Goal: Task Accomplishment & Management: Manage account settings

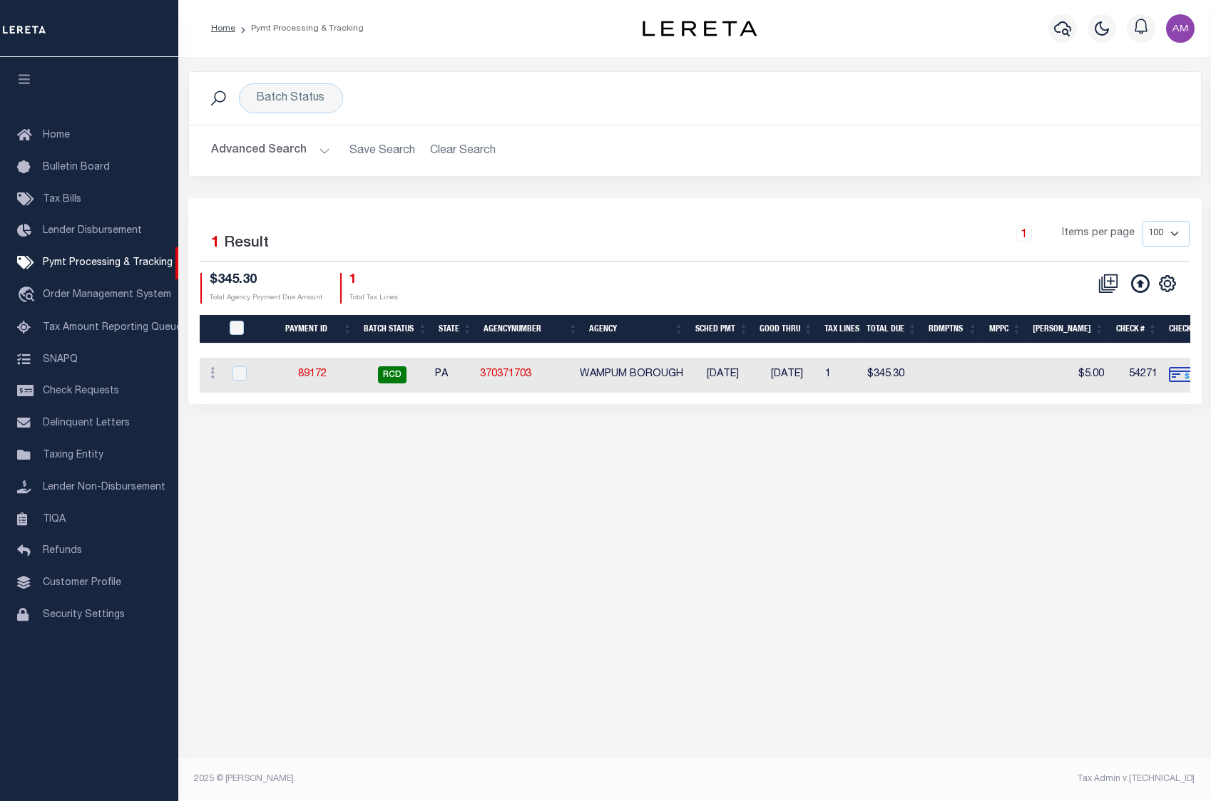
click at [307, 156] on button "Advanced Search" at bounding box center [271, 151] width 118 height 28
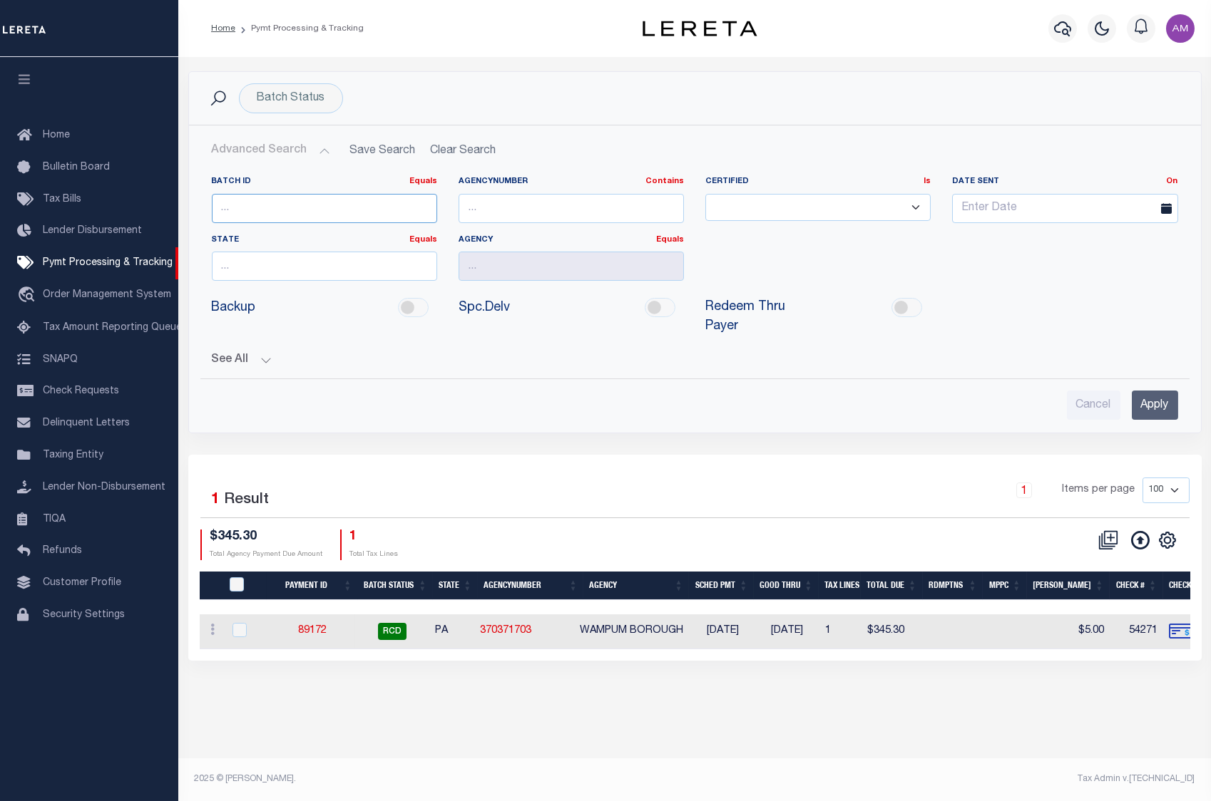
click at [314, 205] on input "number" at bounding box center [324, 208] width 225 height 29
type input "87415"
click at [1141, 400] on input "Apply" at bounding box center [1155, 405] width 46 height 29
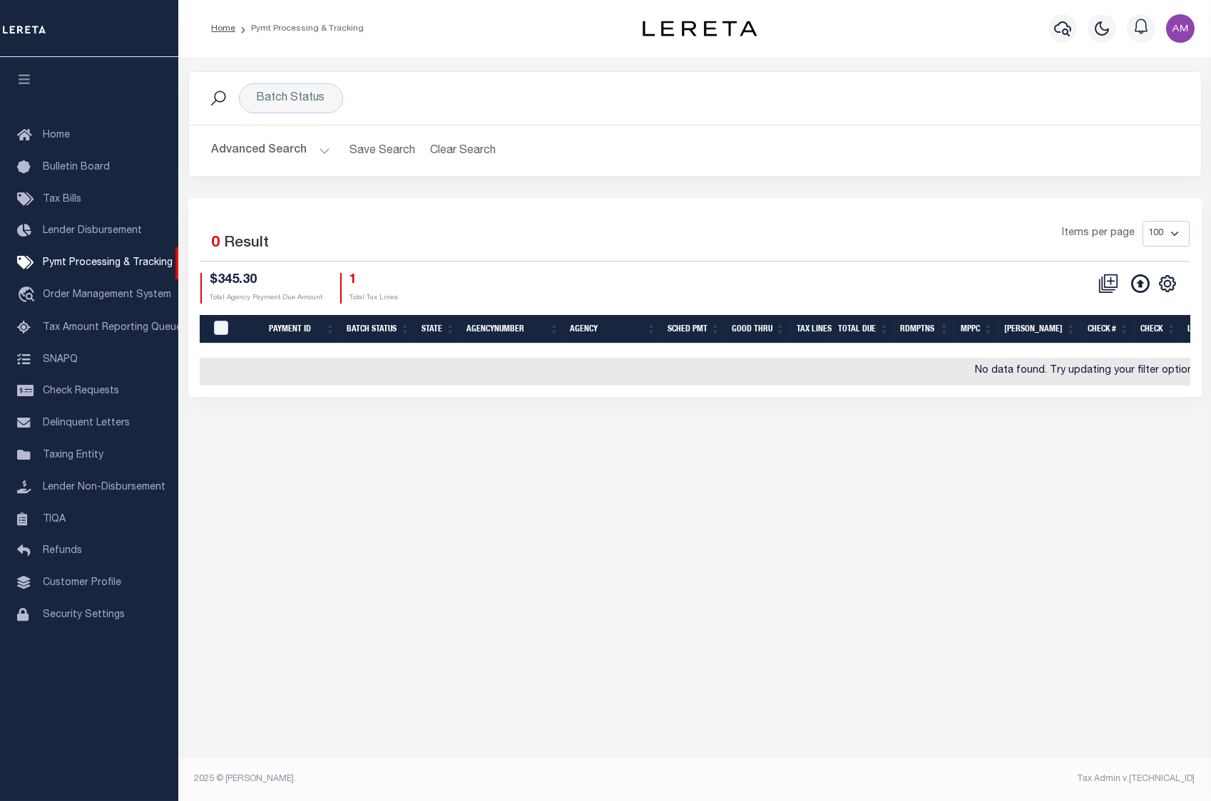
drag, startPoint x: 311, startPoint y: 140, endPoint x: 299, endPoint y: 163, distance: 24.9
click at [311, 139] on button "Advanced Search" at bounding box center [271, 151] width 118 height 28
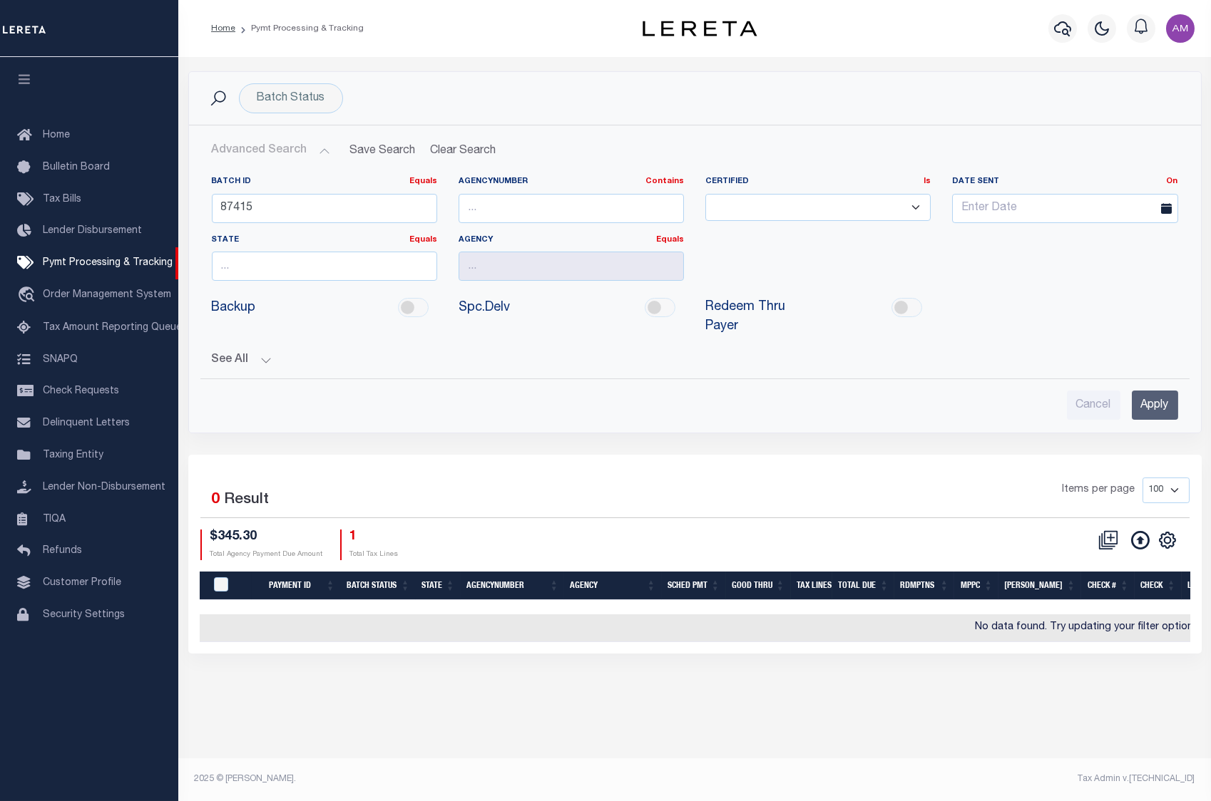
click at [256, 357] on button "See All" at bounding box center [695, 361] width 966 height 14
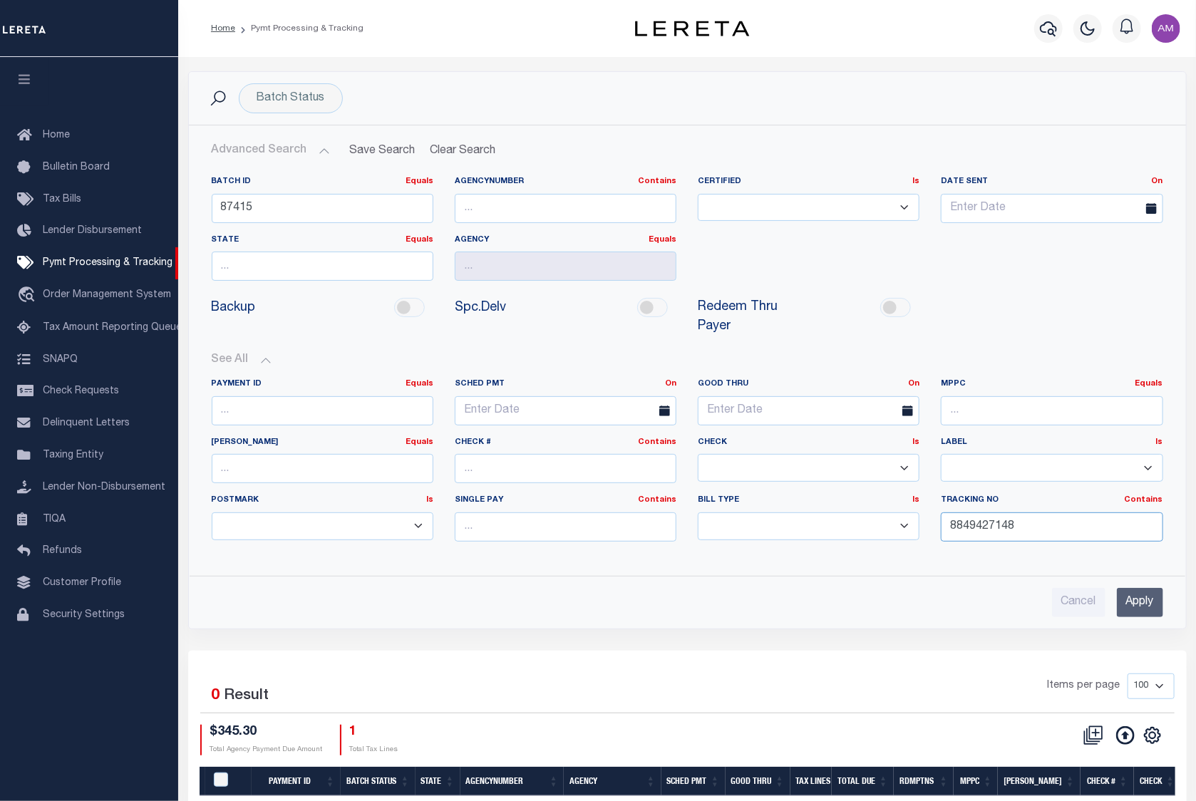
drag, startPoint x: 1023, startPoint y: 536, endPoint x: 826, endPoint y: 541, distance: 196.9
click at [820, 541] on div "Payment ID Equals Equals Is Not Equal To Is Greater Than Is Less Than SCHED PMT…" at bounding box center [687, 466] width 973 height 175
click at [1133, 596] on input "Apply" at bounding box center [1140, 602] width 46 height 29
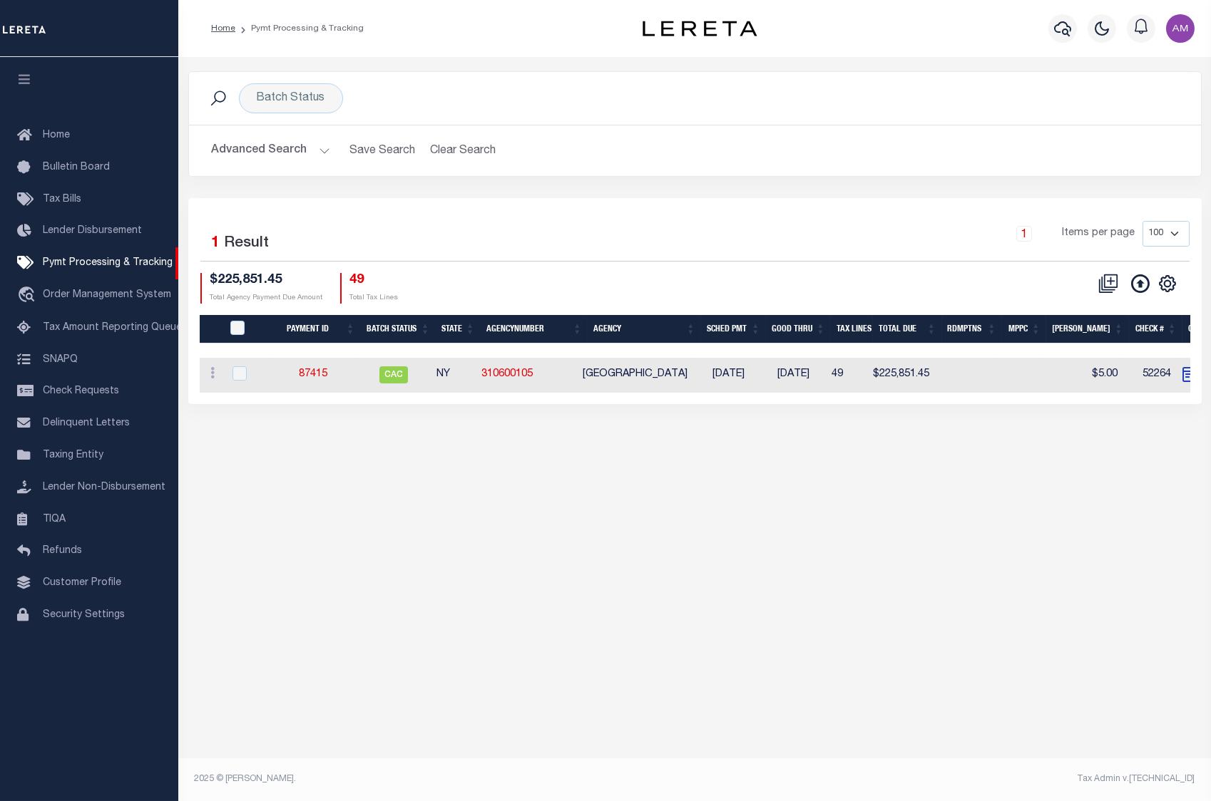
click at [320, 364] on td "87415" at bounding box center [313, 375] width 86 height 35
checkbox input "true"
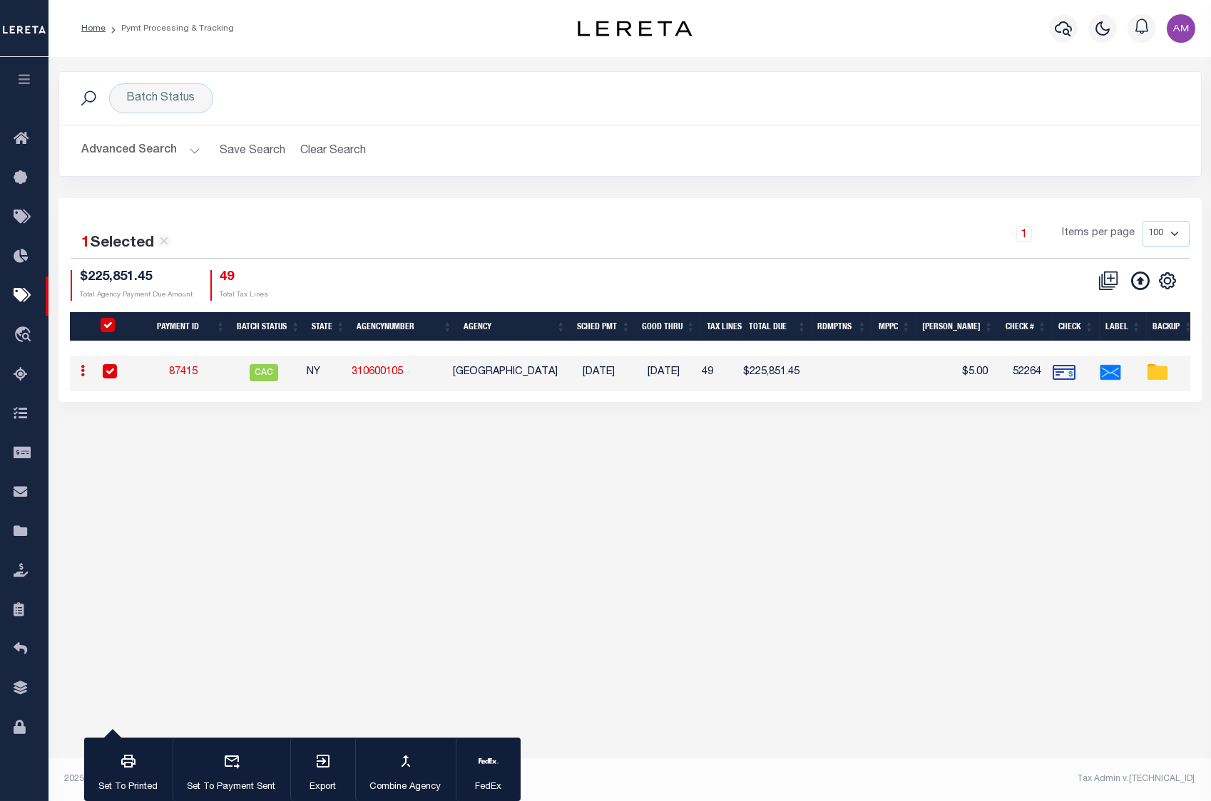
click at [193, 369] on link "87415" at bounding box center [183, 372] width 29 height 10
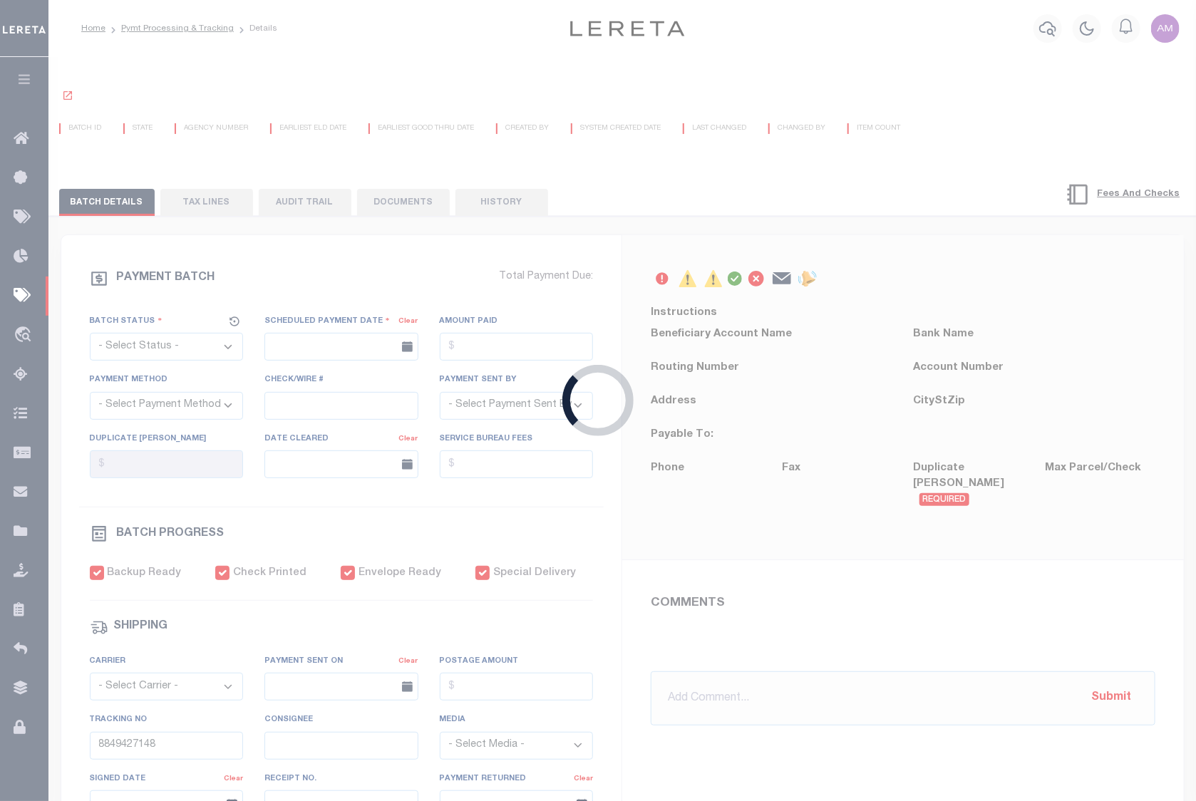
select select "CAC"
type input "[DATE]"
type input "$225,851.45"
select select "CHK"
type input "52264"
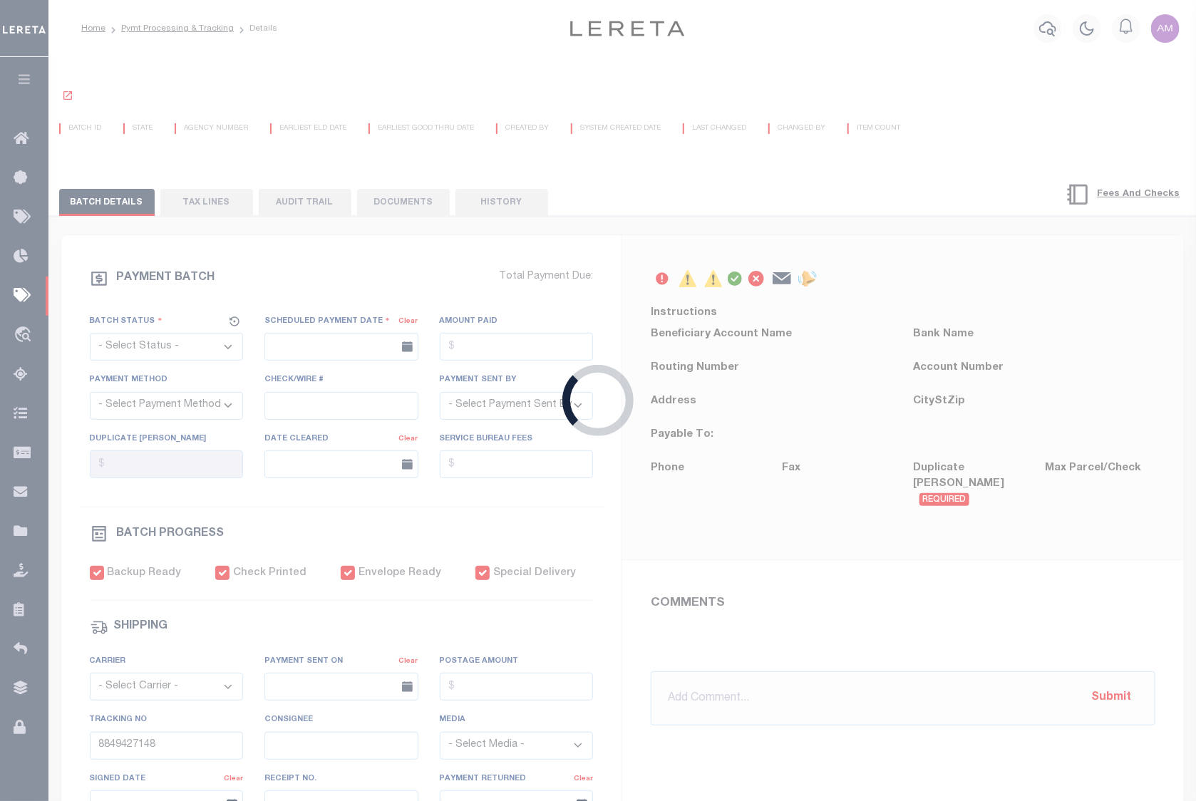
select select "[PERSON_NAME]"
type input "08/06/2025"
checkbox input "true"
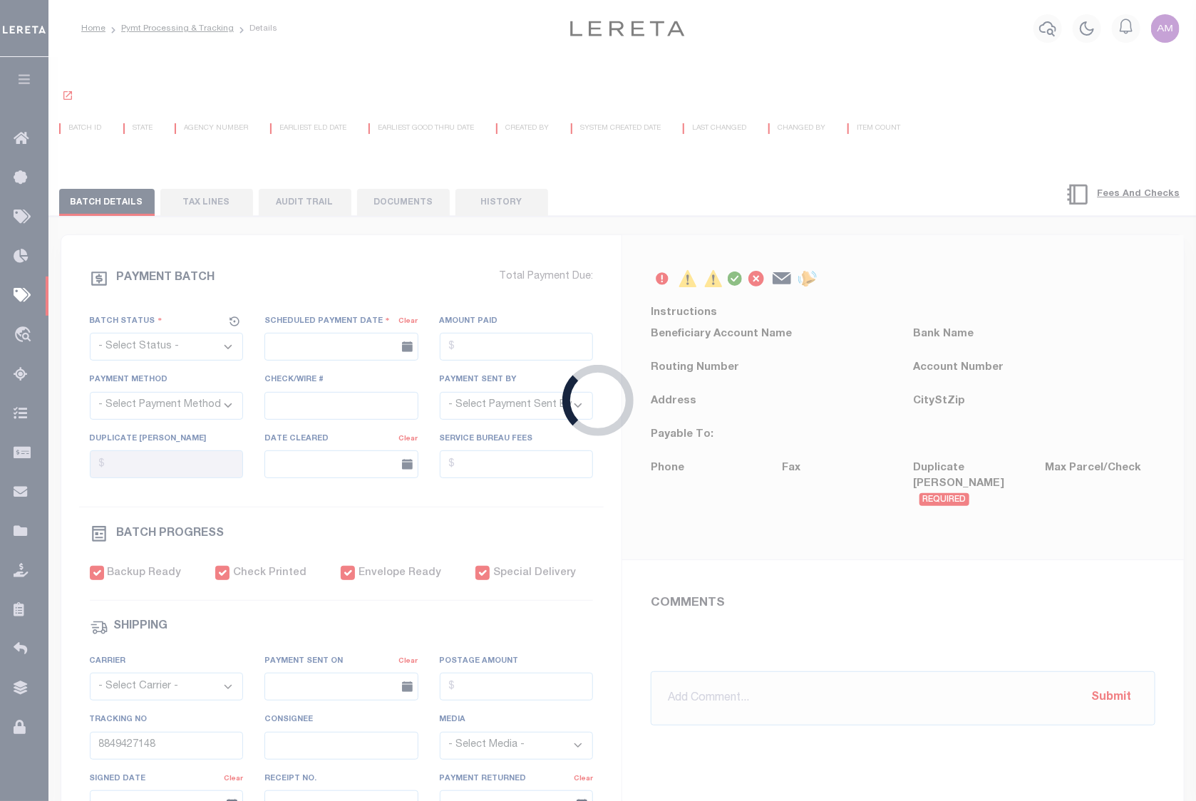
checkbox input "true"
select select "USS"
type input "[DATE]"
type input "$9.85"
type input "9205590111312635103993"
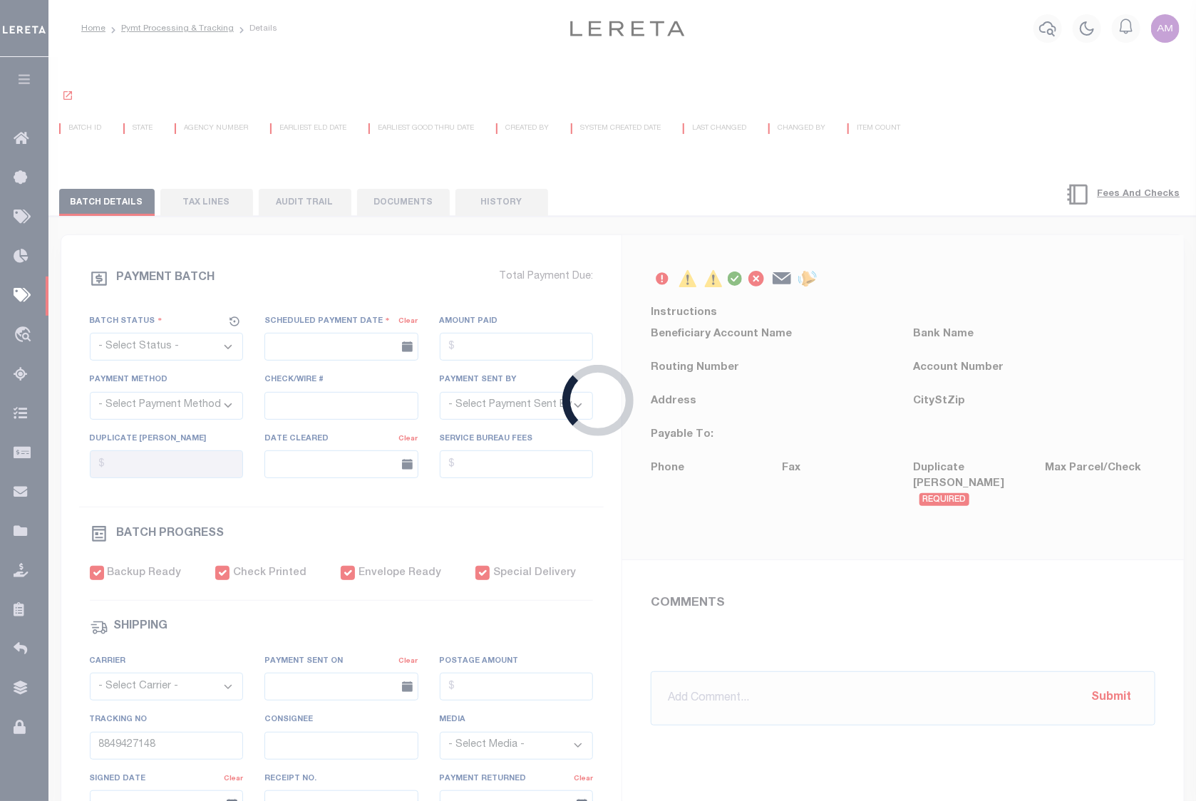
type input "1"
radio input "true"
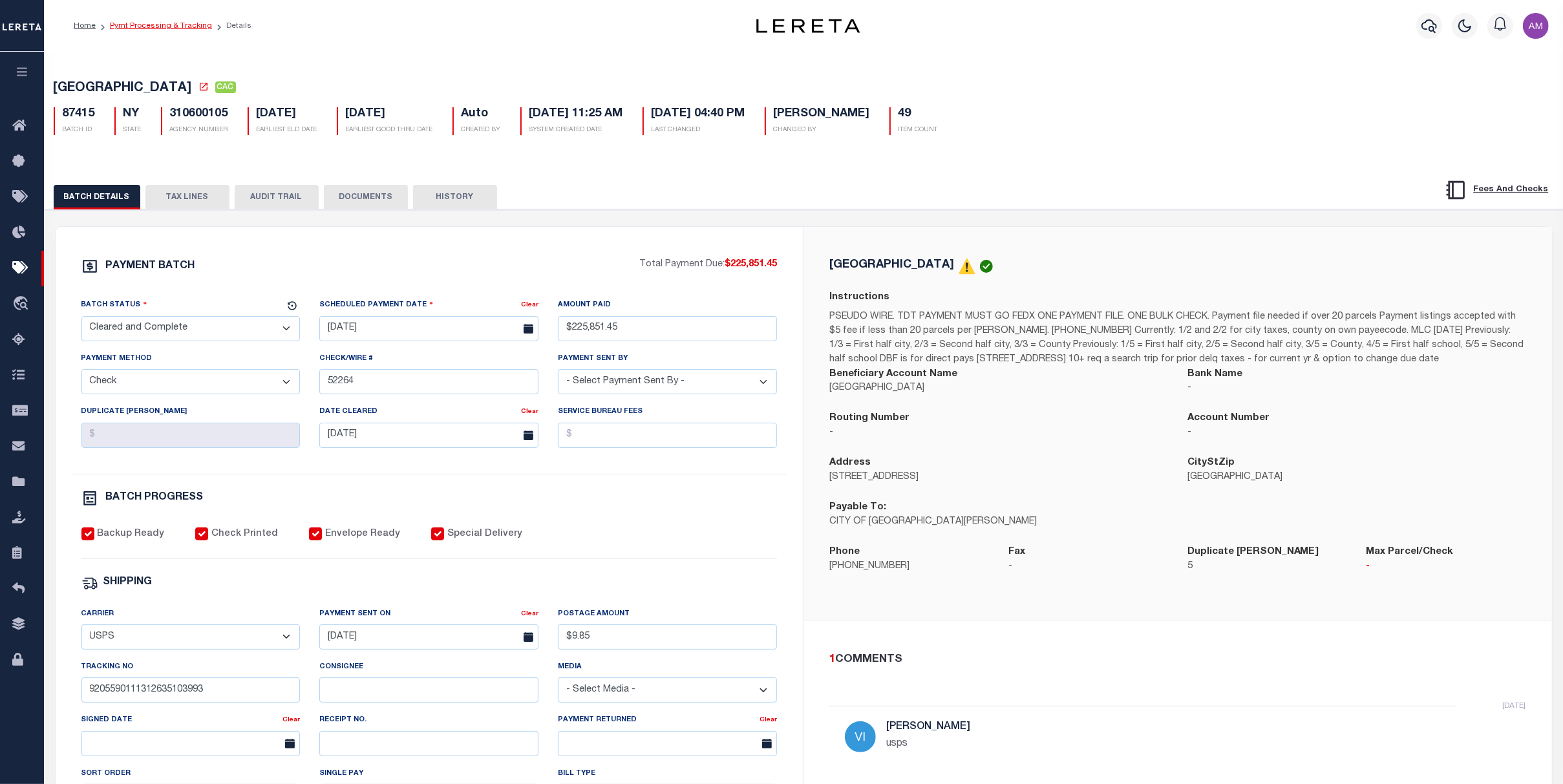
click at [180, 28] on link "Pymt Processing & Tracking" at bounding box center [160, 25] width 102 height 8
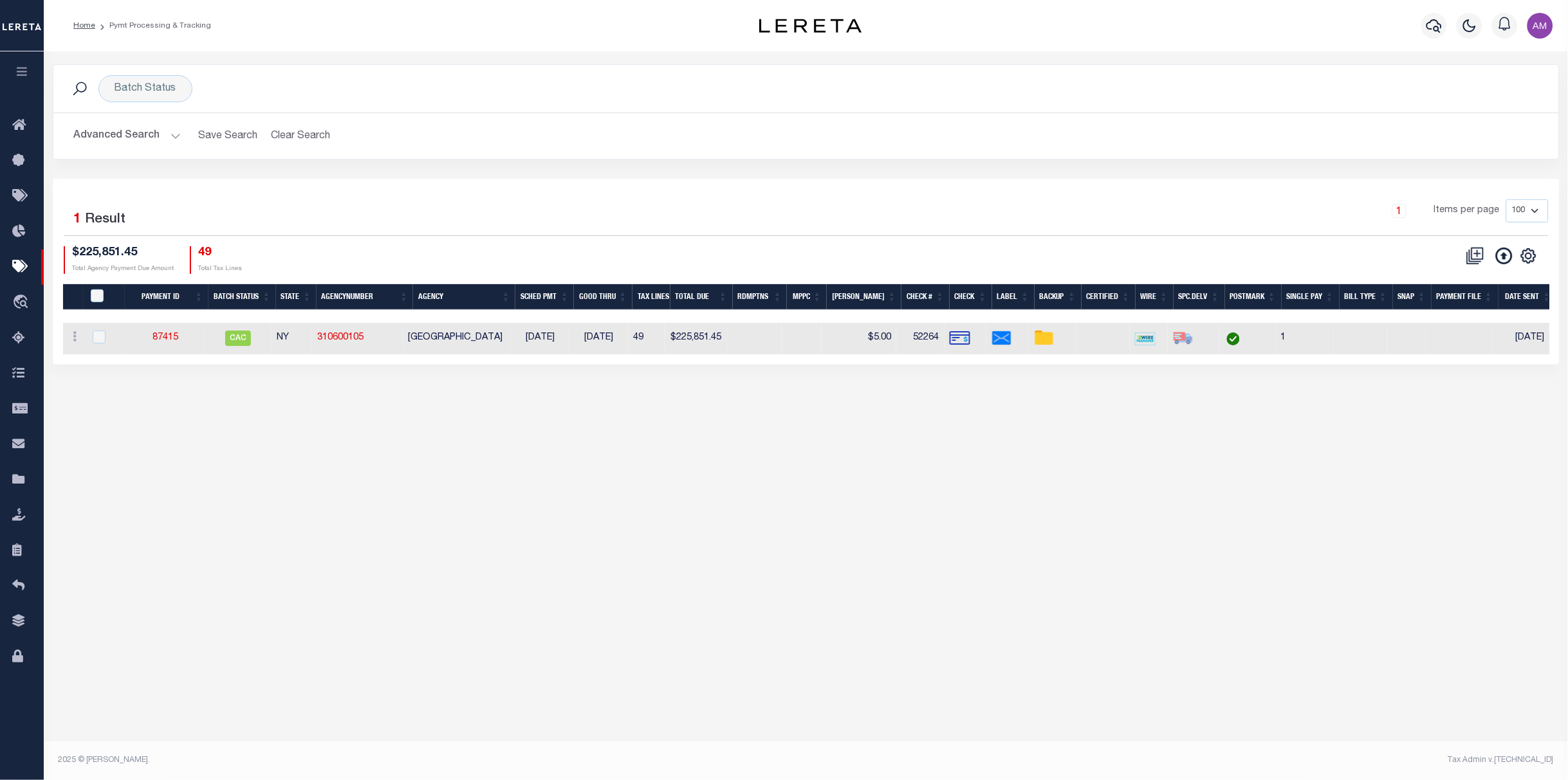
click at [152, 135] on button "Advanced Search" at bounding box center [127, 136] width 106 height 25
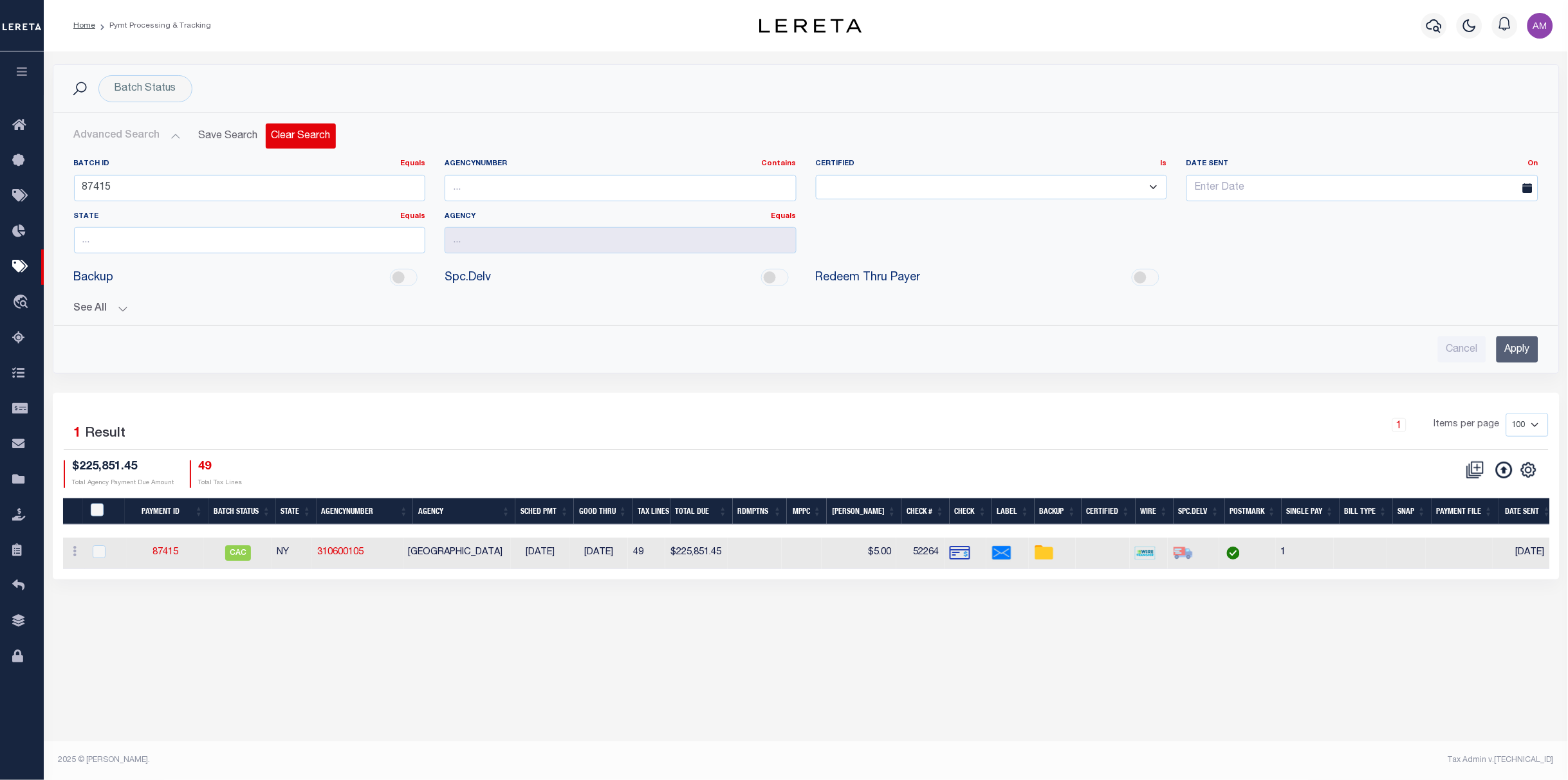
click at [282, 132] on button "Clear Search" at bounding box center [300, 136] width 70 height 25
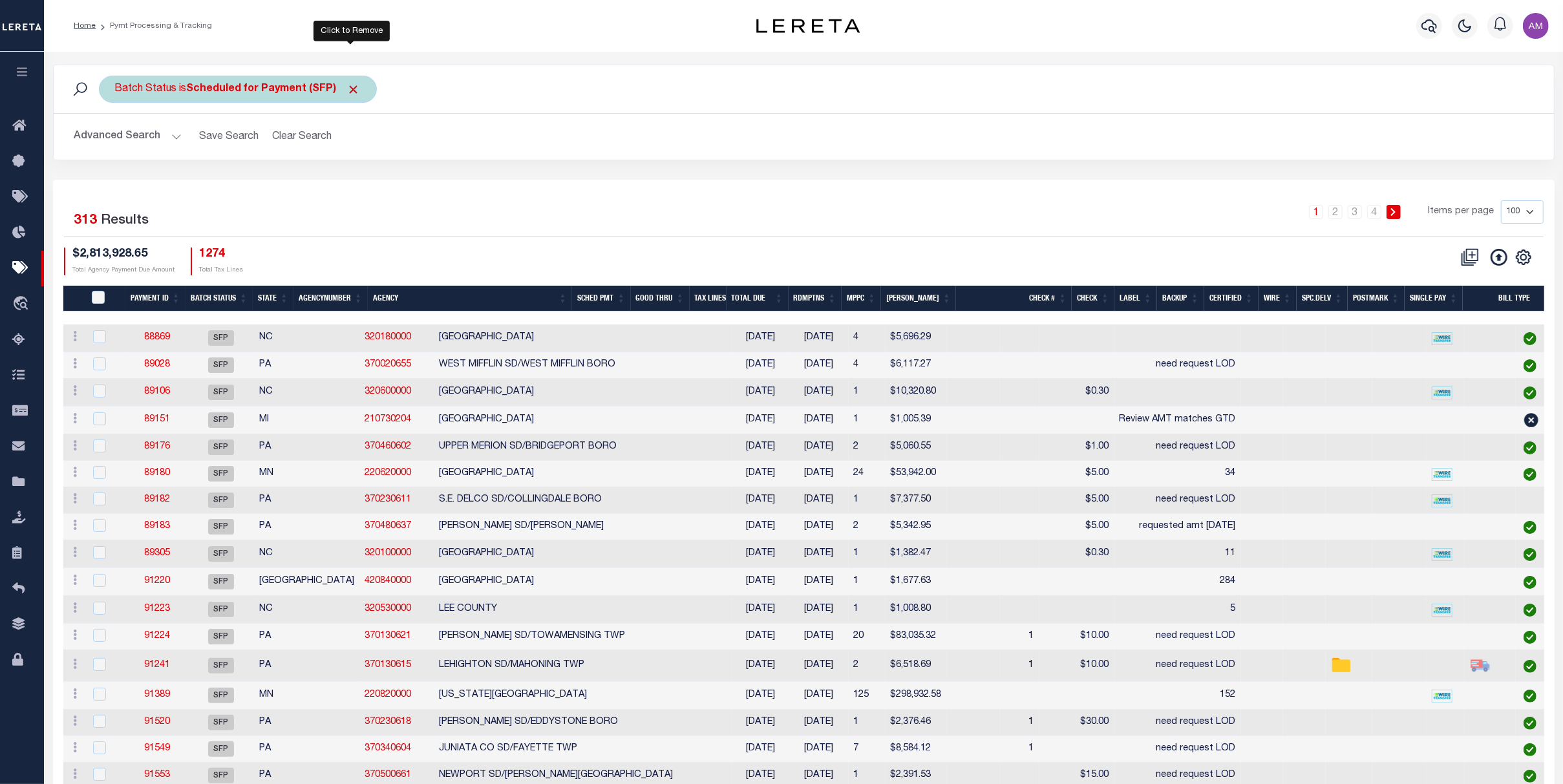
click at [350, 89] on span "Click to Remove" at bounding box center [354, 89] width 14 height 14
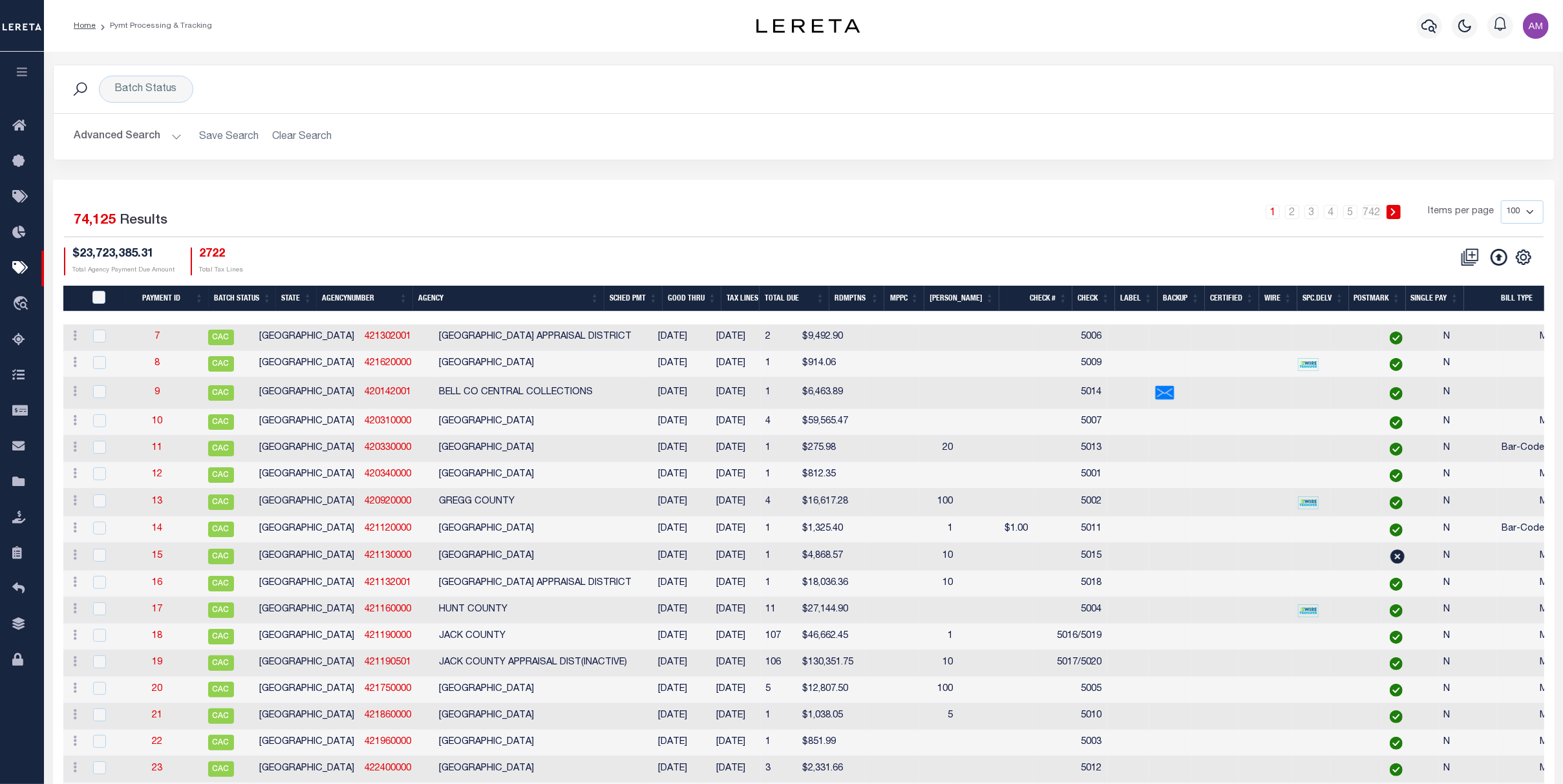
click at [154, 136] on button "Advanced Search" at bounding box center [128, 137] width 107 height 25
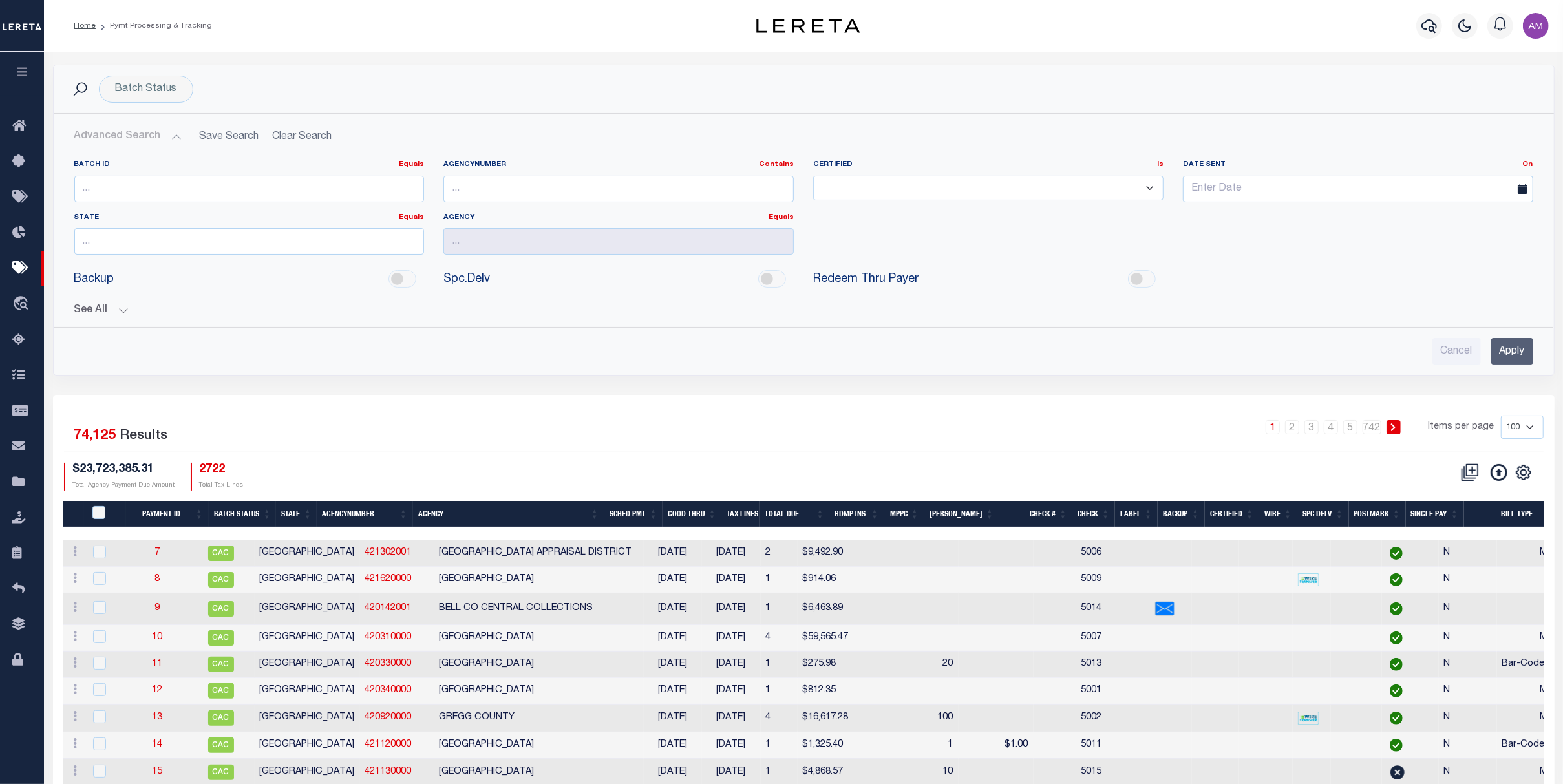
click at [154, 136] on button "Advanced Search" at bounding box center [128, 137] width 107 height 25
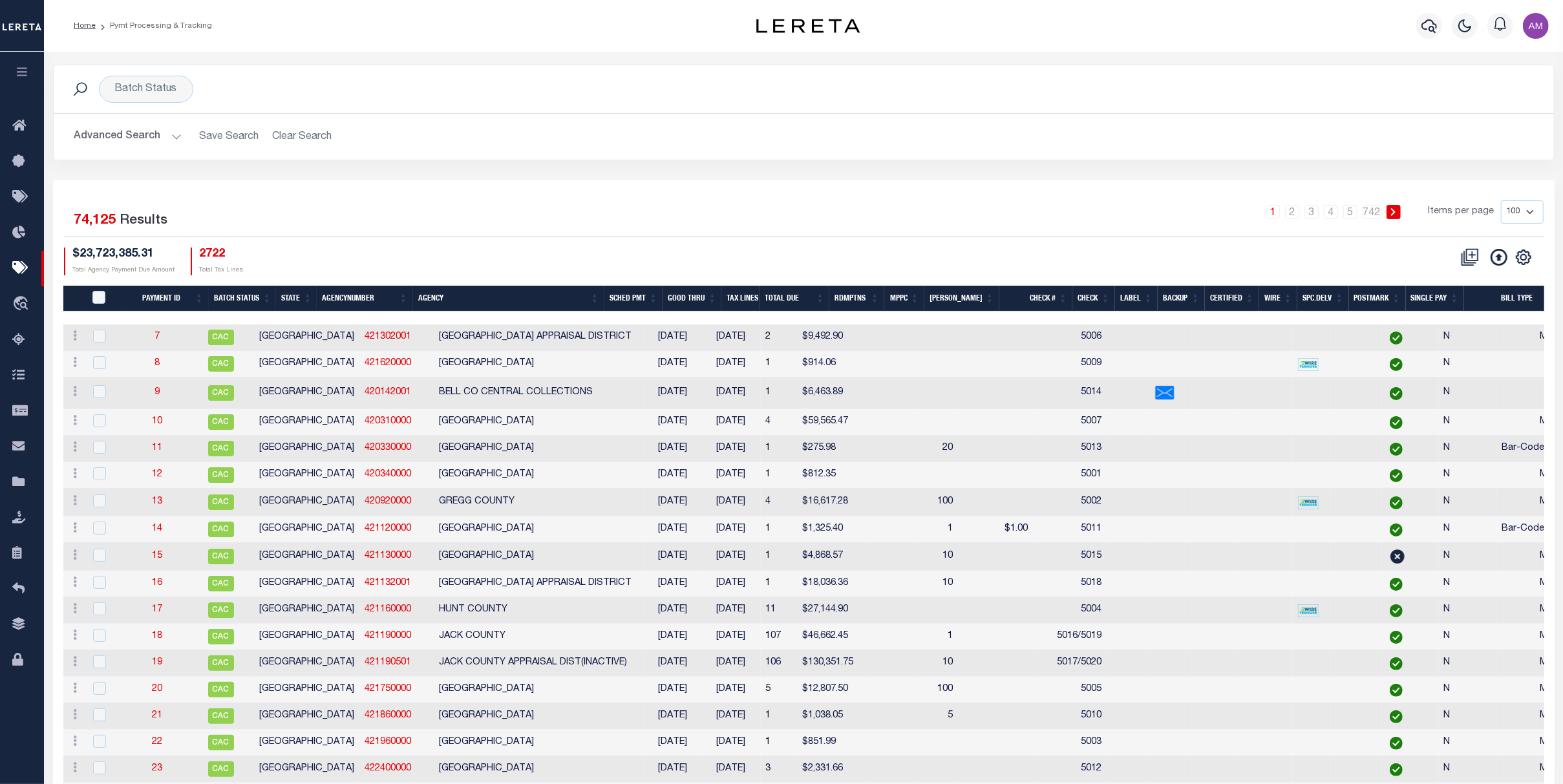
click at [154, 136] on button "Advanced Search" at bounding box center [128, 137] width 107 height 25
click at [175, 81] on div "Batch Status" at bounding box center [146, 89] width 94 height 27
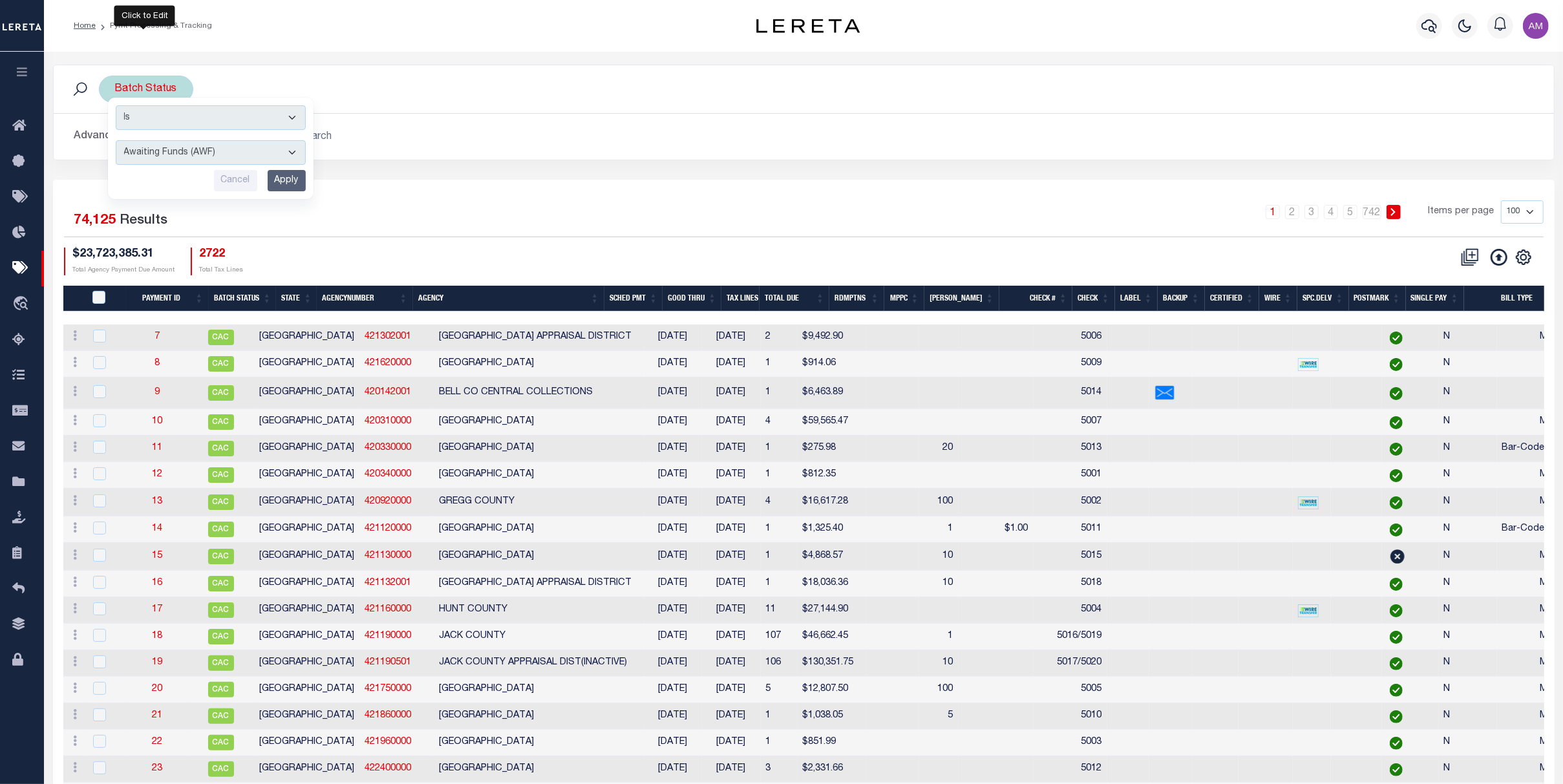
click at [175, 161] on select "Awaiting Funds (AWF) Cleared and Complete (CAC) New Check Needed (NCN) Payment …" at bounding box center [211, 152] width 190 height 24
select select "SNT"
click at [116, 140] on select "Awaiting Funds (AWF) Cleared and Complete (CAC) New Check Needed (NCN) Payment …" at bounding box center [211, 152] width 190 height 24
click at [284, 186] on input "Apply" at bounding box center [286, 181] width 38 height 22
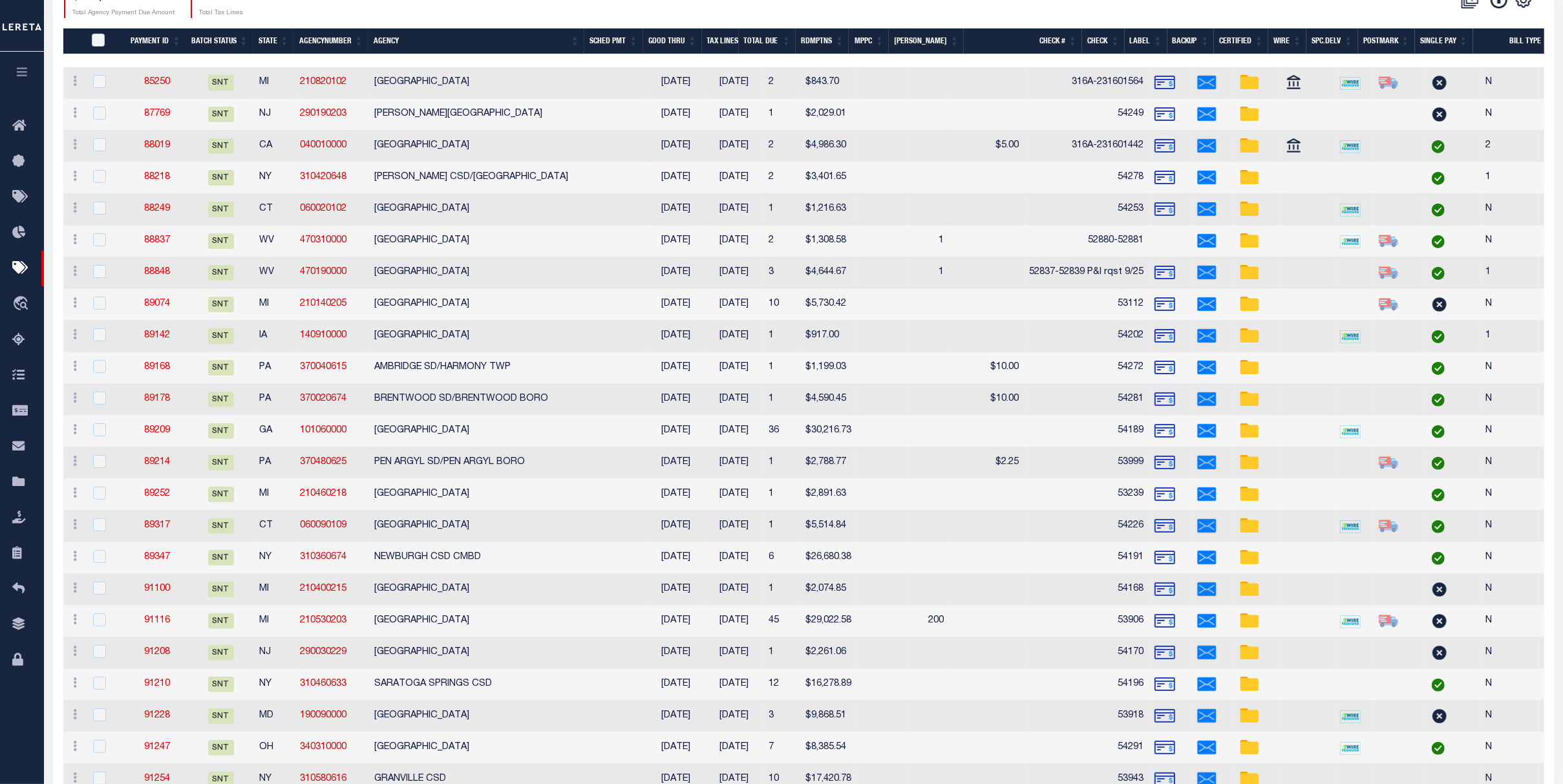
scroll to position [258, 0]
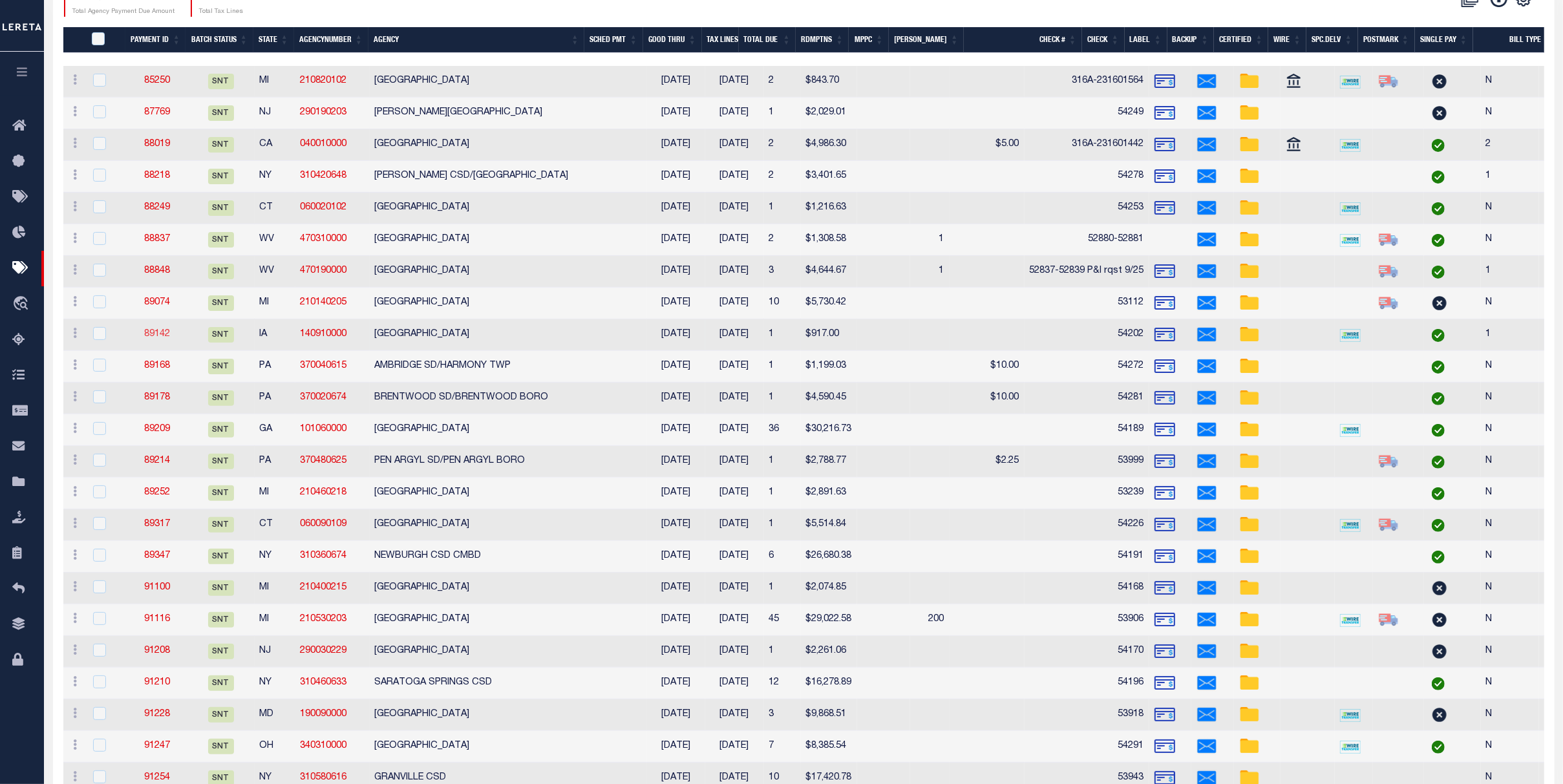
click at [159, 334] on link "89142" at bounding box center [157, 334] width 26 height 9
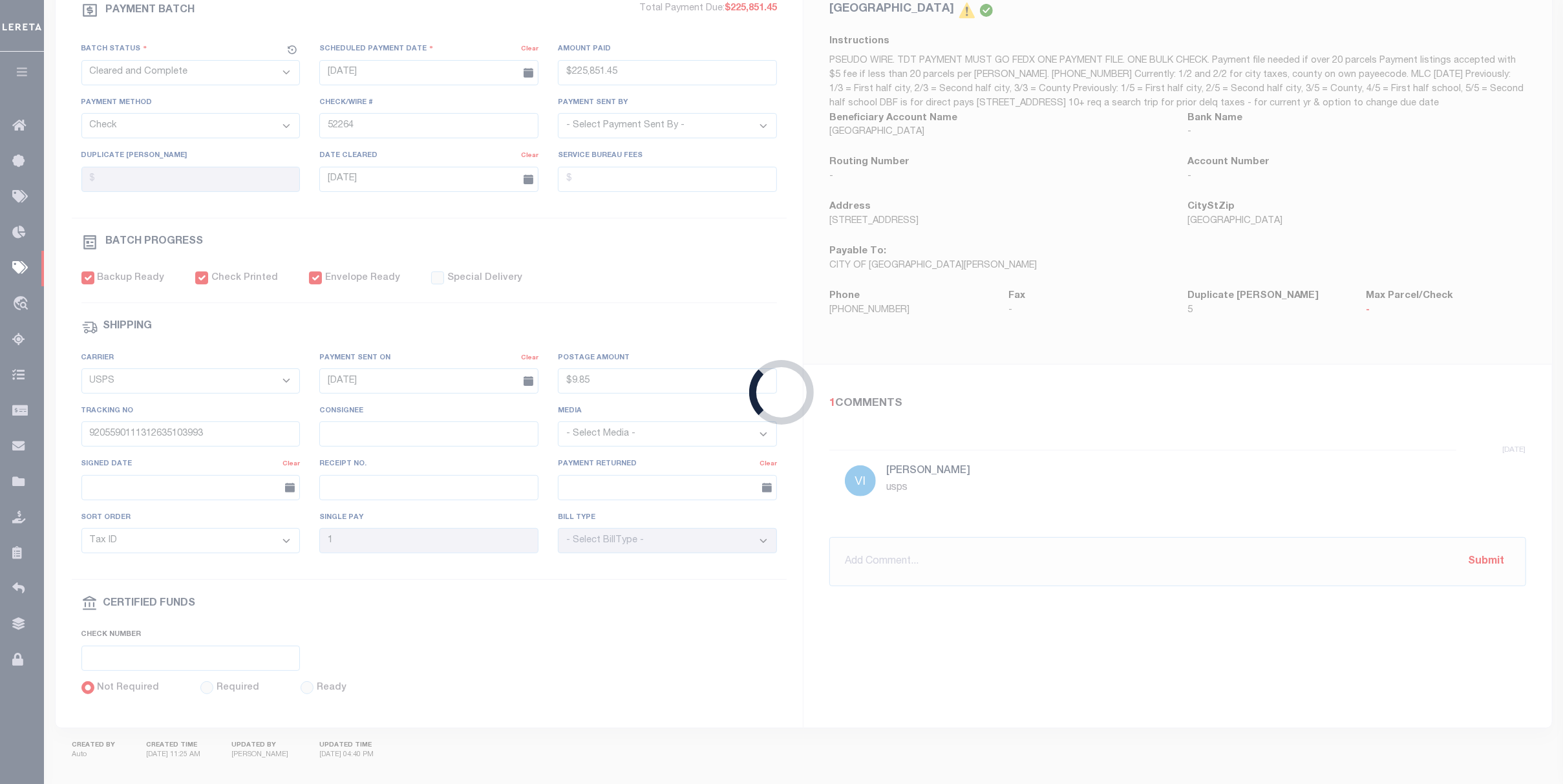
select select "SNT"
type input "09/30/2025"
type input "$917"
type input "54202"
select select "[PERSON_NAME]"
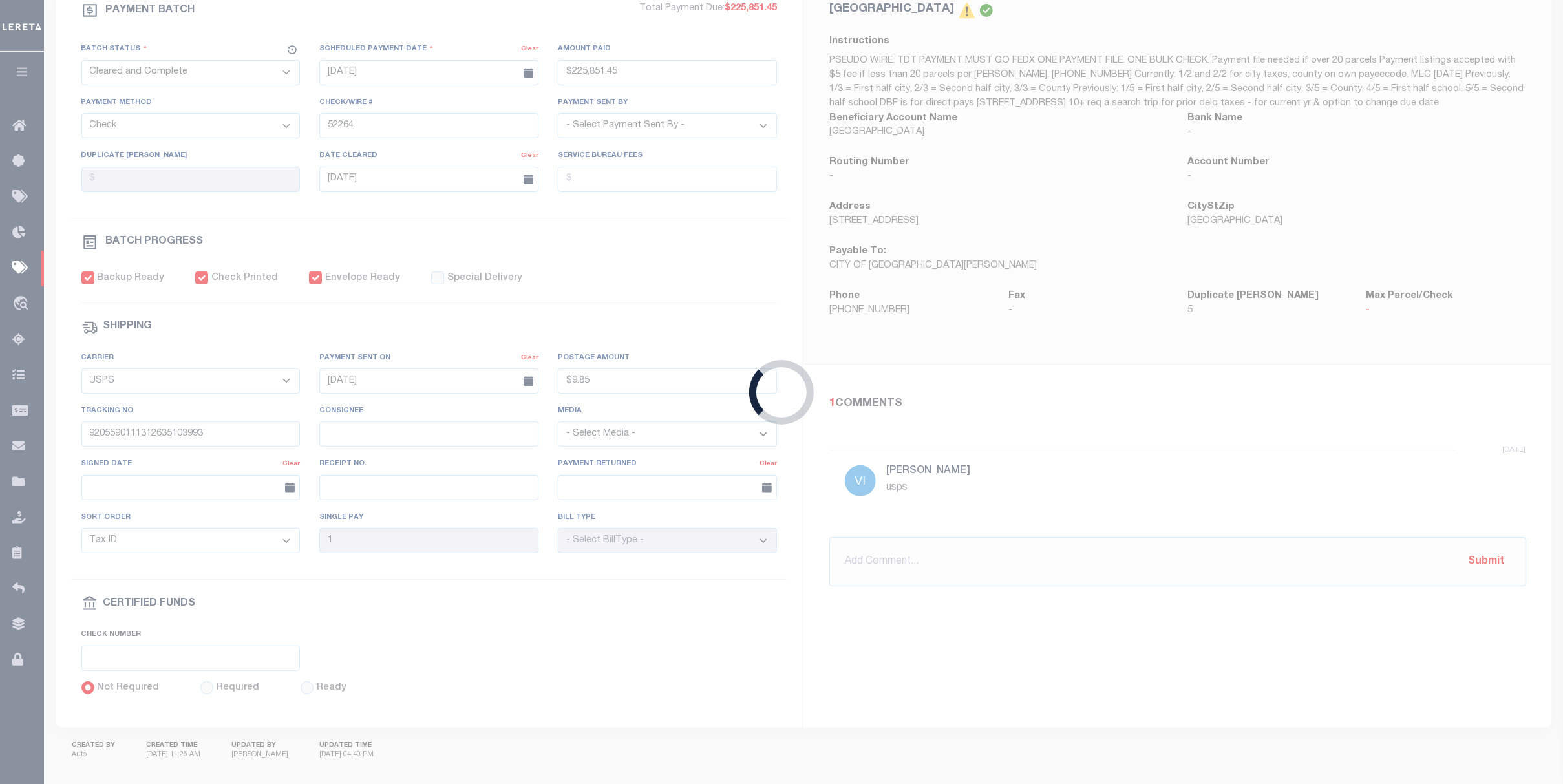
checkbox input "false"
type input "09/30/2025"
type input "9405540109627008979869"
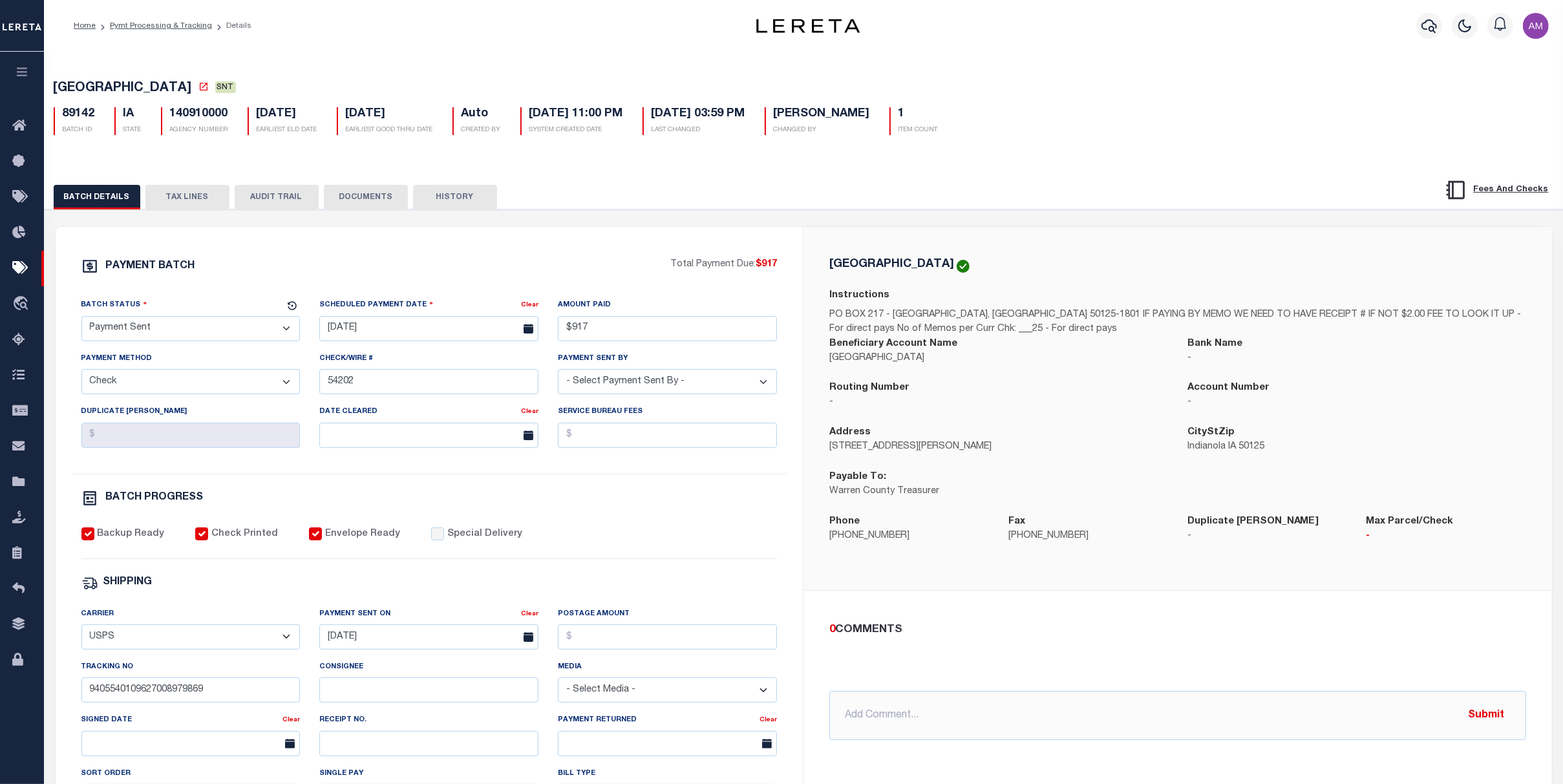
drag, startPoint x: 368, startPoint y: 203, endPoint x: 378, endPoint y: 206, distance: 10.4
click at [367, 201] on button "DOCUMENTS" at bounding box center [365, 197] width 84 height 24
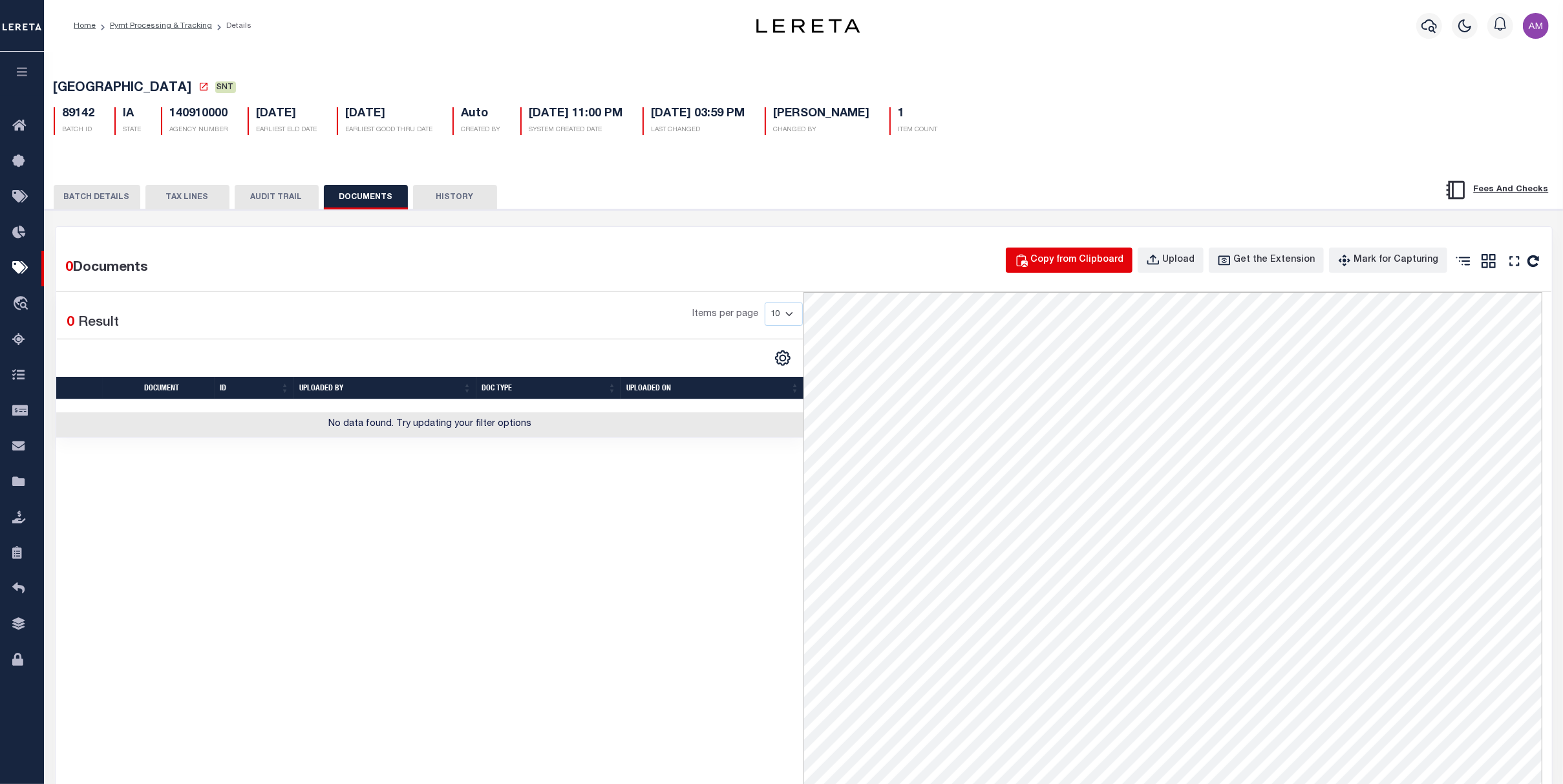
click at [1097, 266] on div "Copy from Clipboard" at bounding box center [1077, 261] width 93 height 15
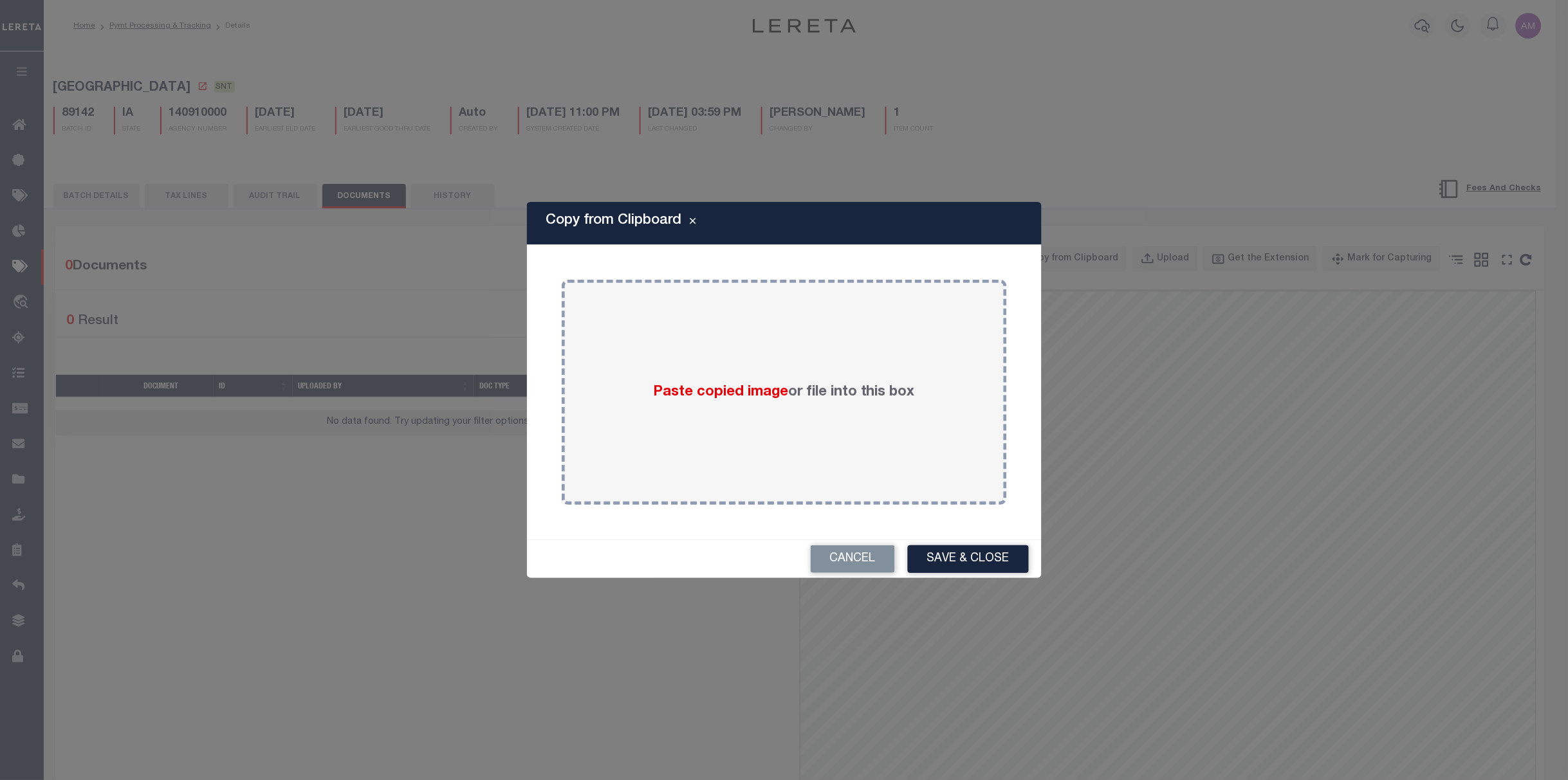
click at [1028, 335] on div "Copy from Clipboard Paste copied image or file into this box Select file(s) or …" at bounding box center [784, 390] width 514 height 376
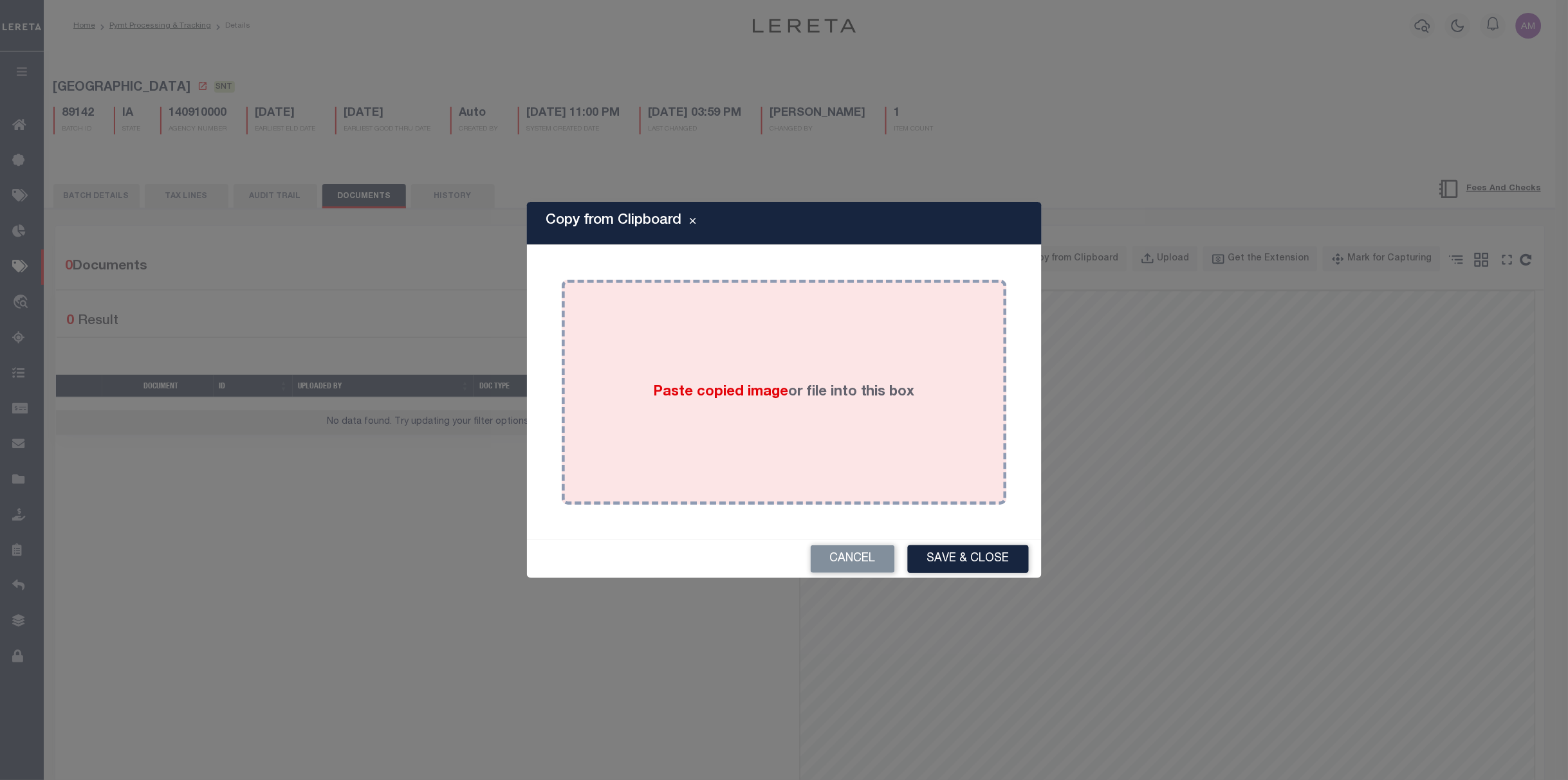
click at [986, 342] on div "Paste copied image or file into this box" at bounding box center [784, 392] width 426 height 206
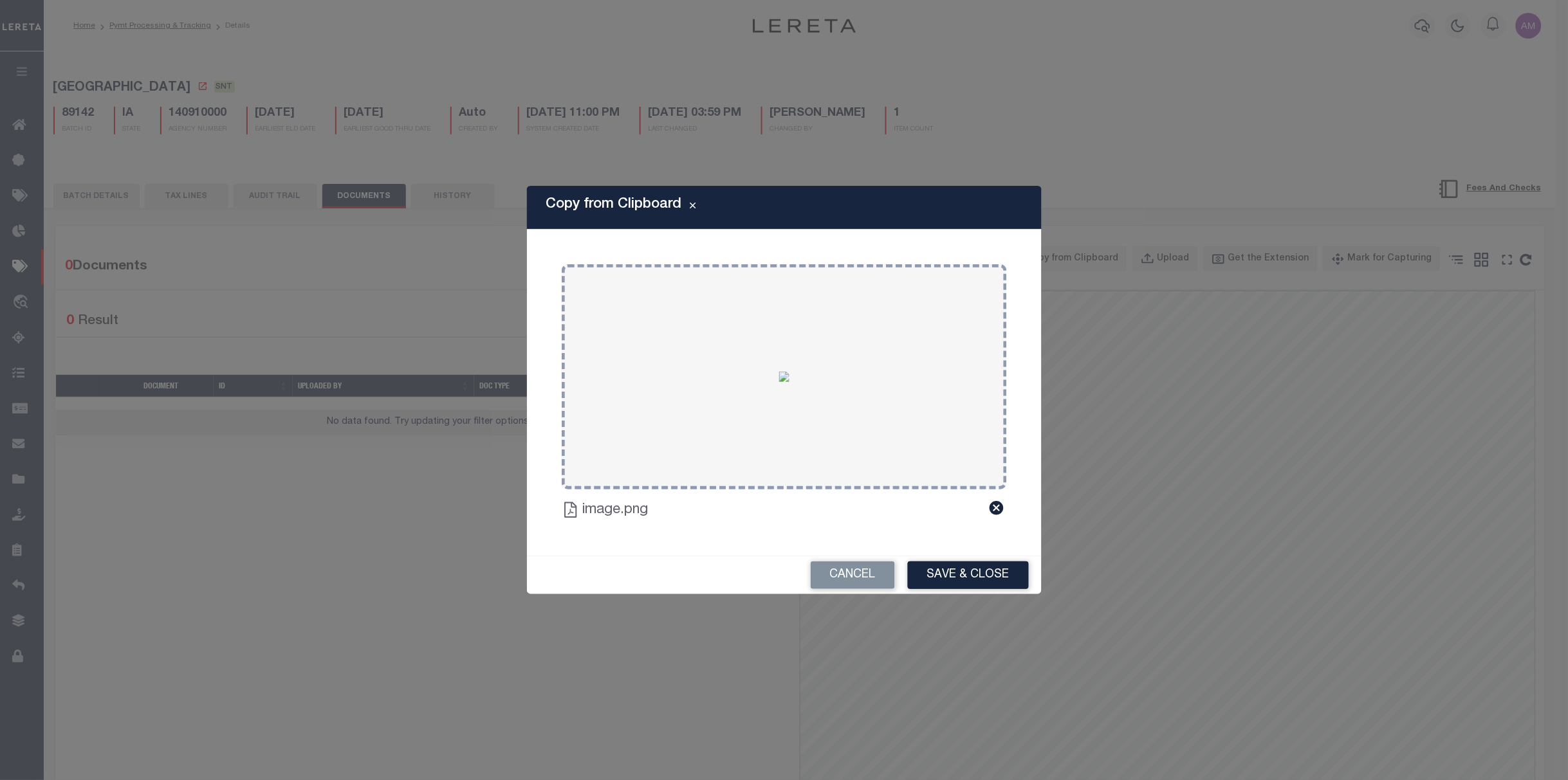
click at [1011, 564] on button "Save & Close" at bounding box center [968, 574] width 121 height 28
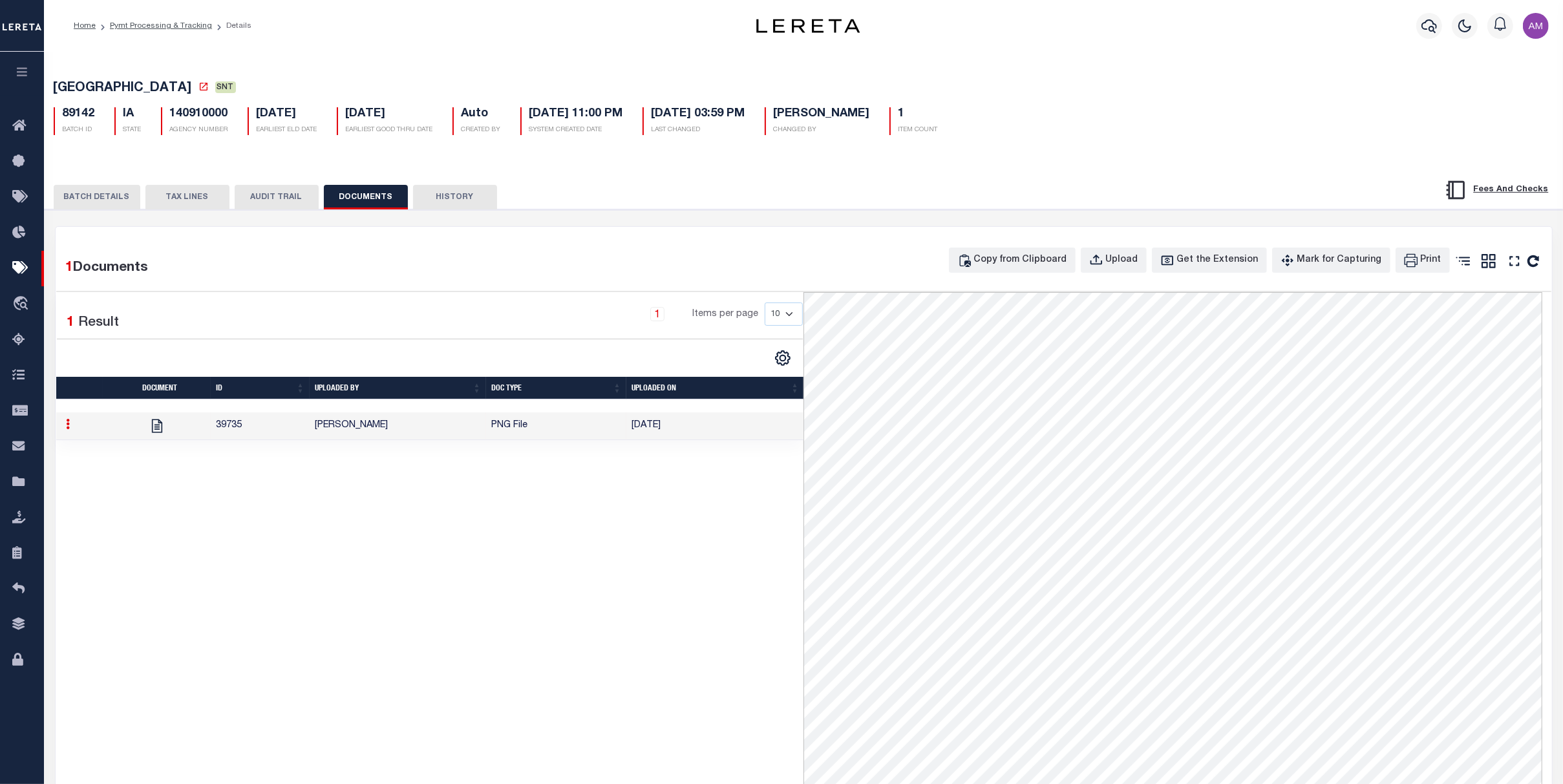
click at [111, 196] on button "BATCH DETAILS" at bounding box center [97, 197] width 87 height 24
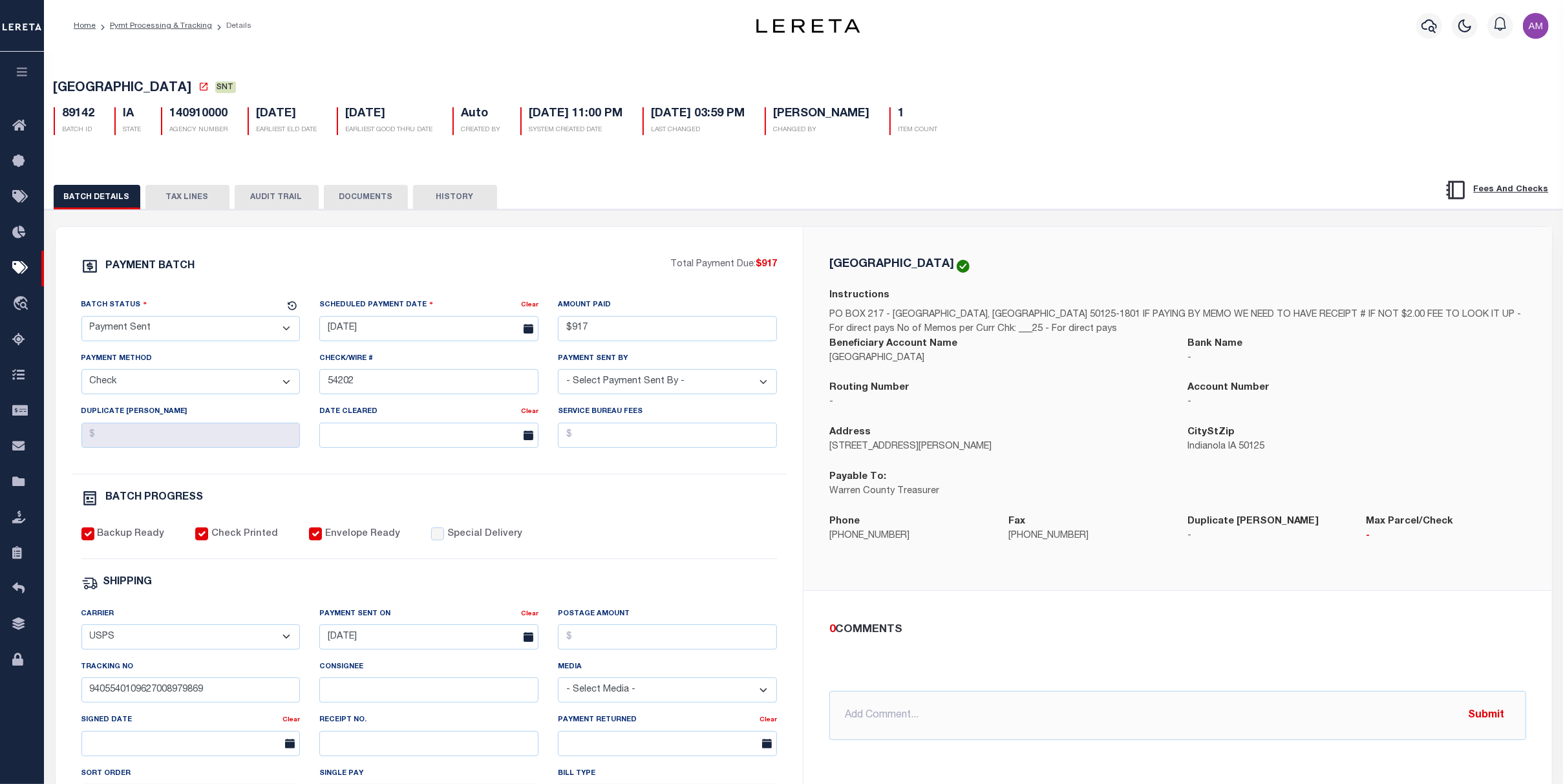
click at [171, 323] on select "- Select Status - Scheduled for Payment Ready For Payment Payment Sent Cleared …" at bounding box center [191, 329] width 219 height 25
select select "CAC"
click at [82, 319] on select "- Select Status - Scheduled for Payment Ready For Payment Payment Sent Cleared …" at bounding box center [191, 329] width 219 height 25
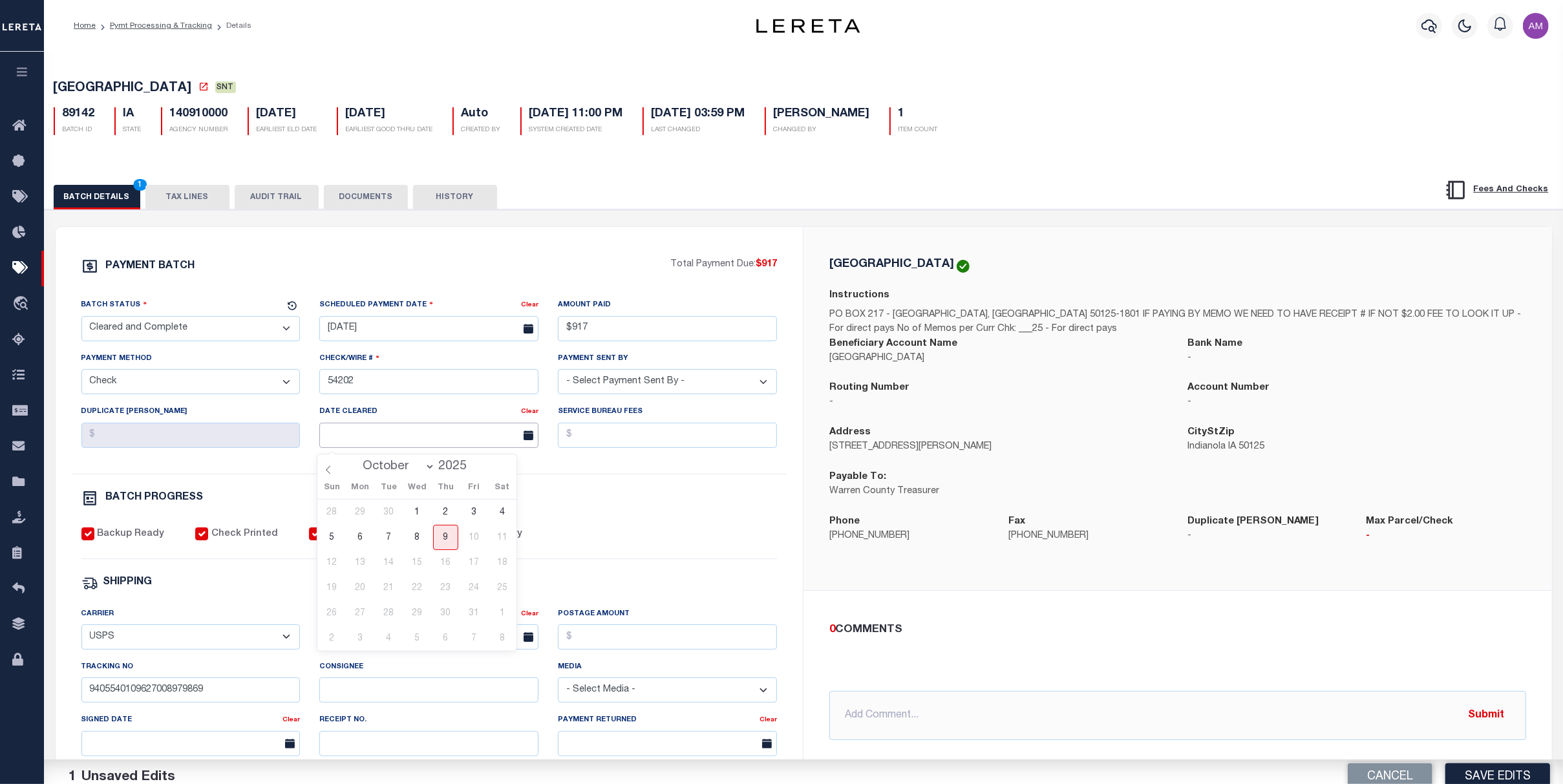
click at [422, 448] on input "text" at bounding box center [429, 435] width 219 height 25
click at [411, 535] on span "8" at bounding box center [417, 537] width 25 height 25
type input "10/08/2025"
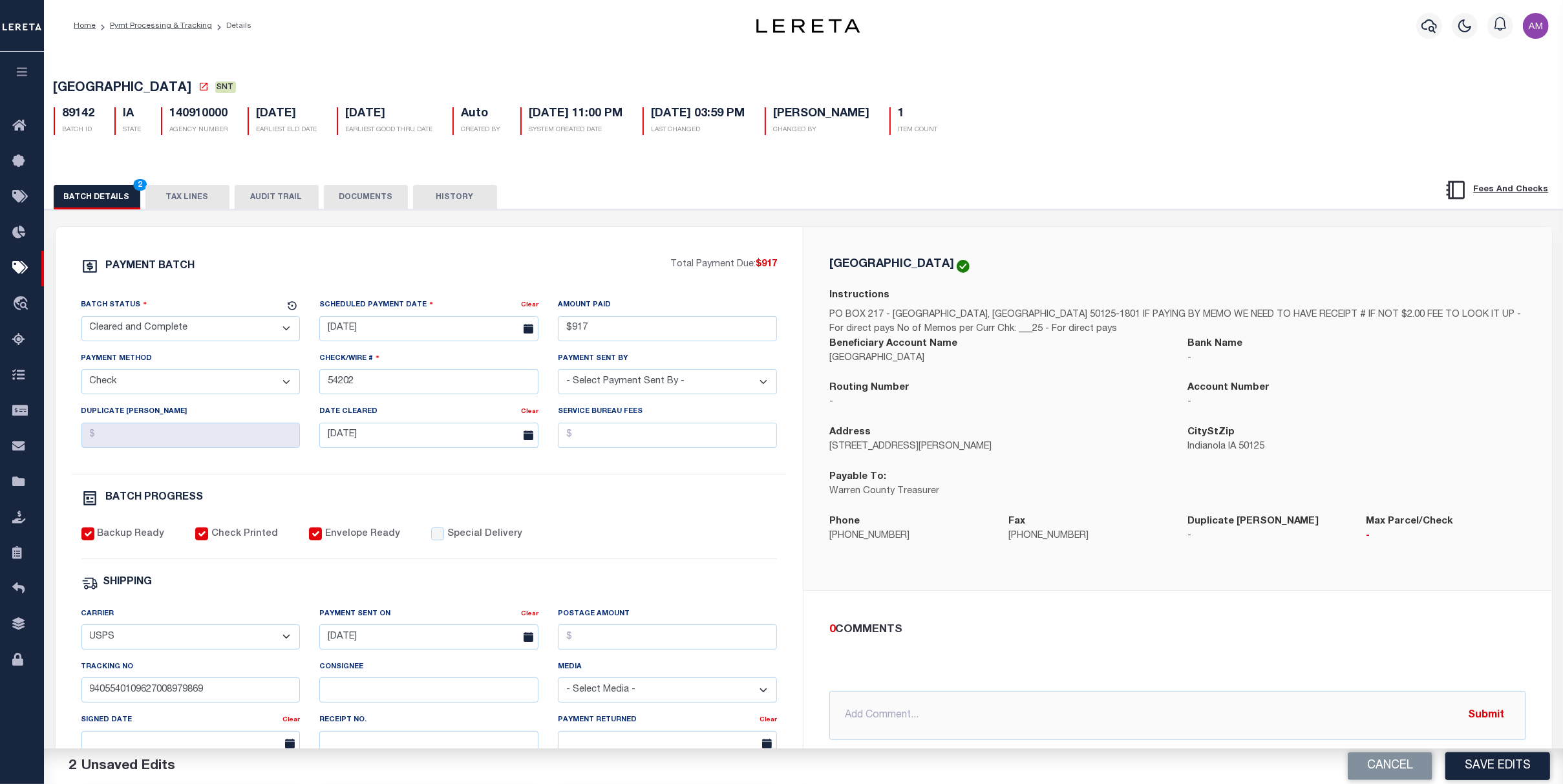
click at [640, 523] on div "PAYMENT BATCH Total Payment Due: $917 Batch Status - Select Status -" at bounding box center [429, 605] width 717 height 694
click at [397, 203] on button "DOCUMENTS" at bounding box center [365, 197] width 84 height 24
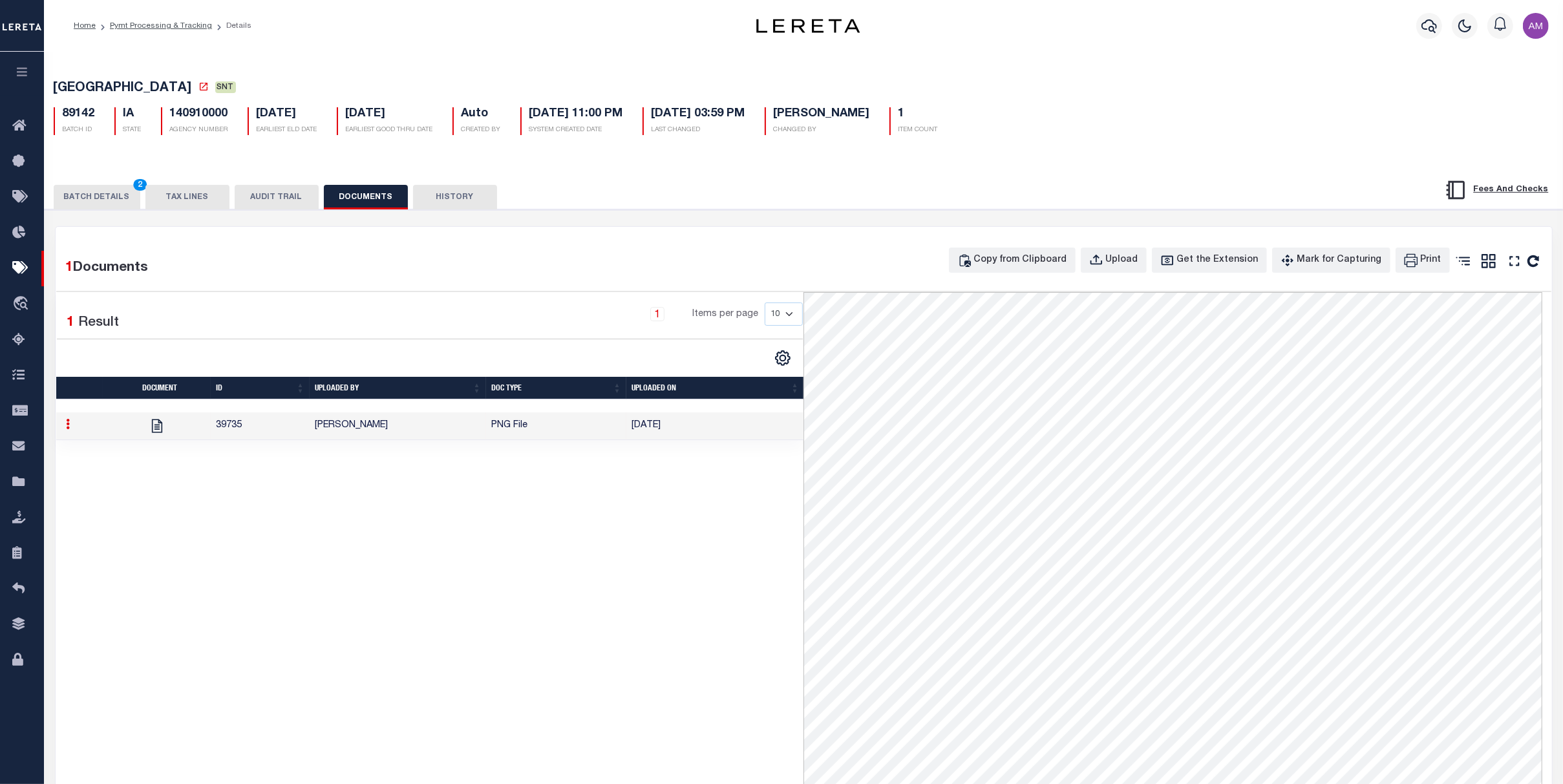
click at [100, 186] on div "BATCH DETAILS 2 TAX LINES AUDIT TRAIL DOCUMENTS HISTORY" at bounding box center [803, 193] width 1551 height 33
click at [85, 198] on button "BATCH DETAILS 2" at bounding box center [97, 197] width 87 height 24
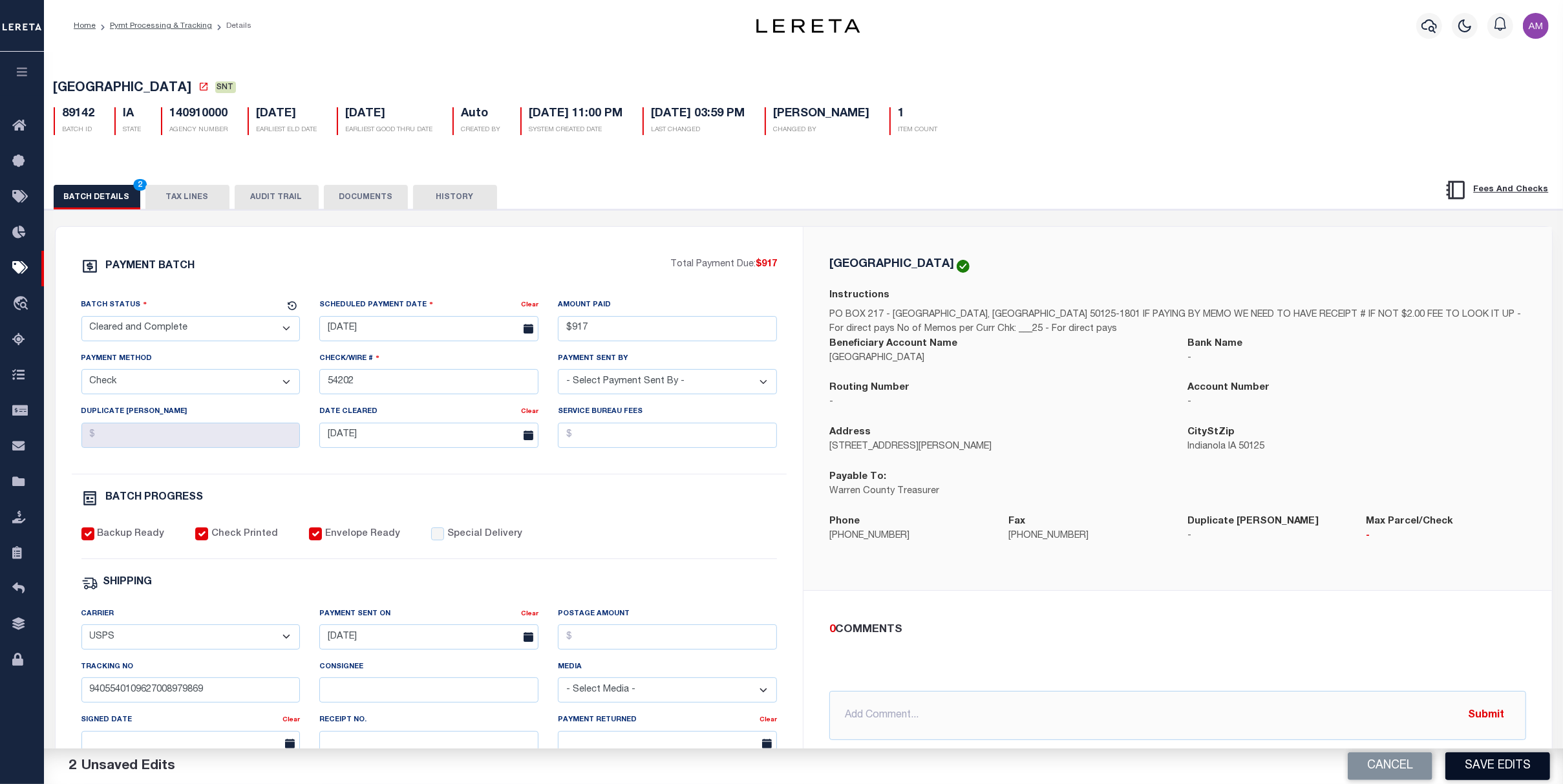
click at [1097, 726] on button "Save Edits" at bounding box center [1498, 766] width 105 height 28
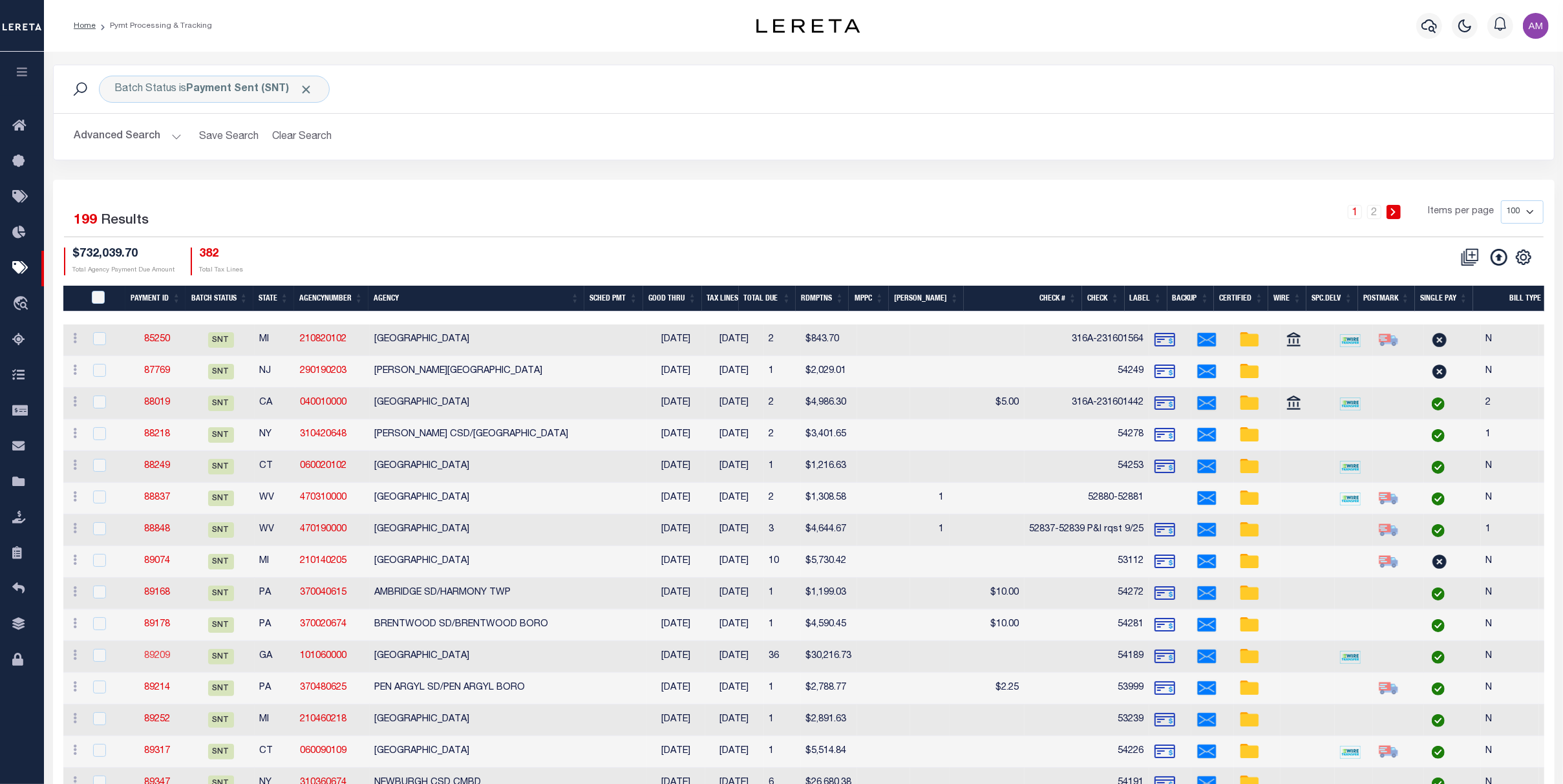
click at [158, 652] on link "89209" at bounding box center [157, 656] width 26 height 9
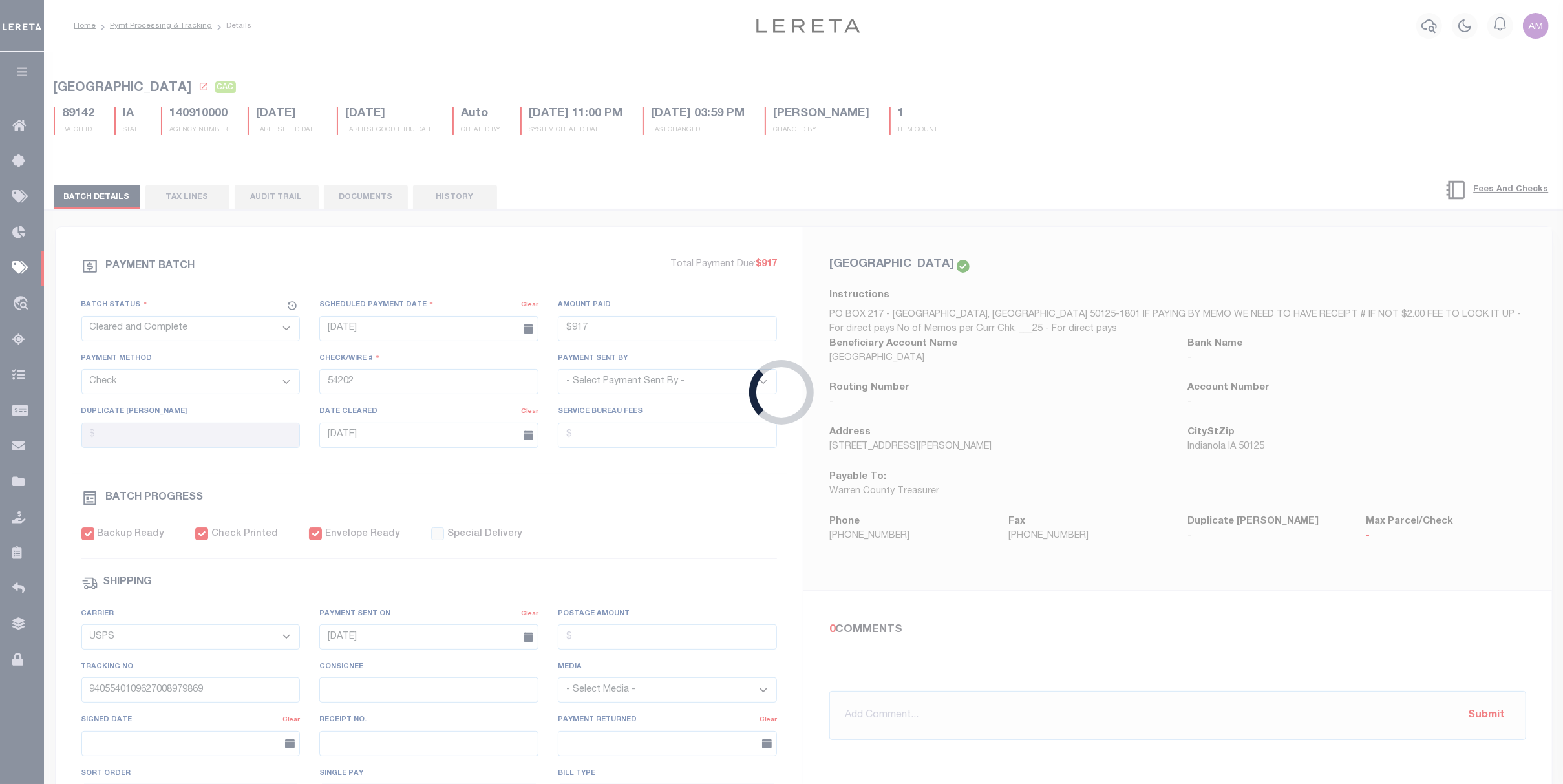
select select "SNT"
type input "$30,216.73"
type input "54189"
select select "Starek, Barbara"
select select "FDX"
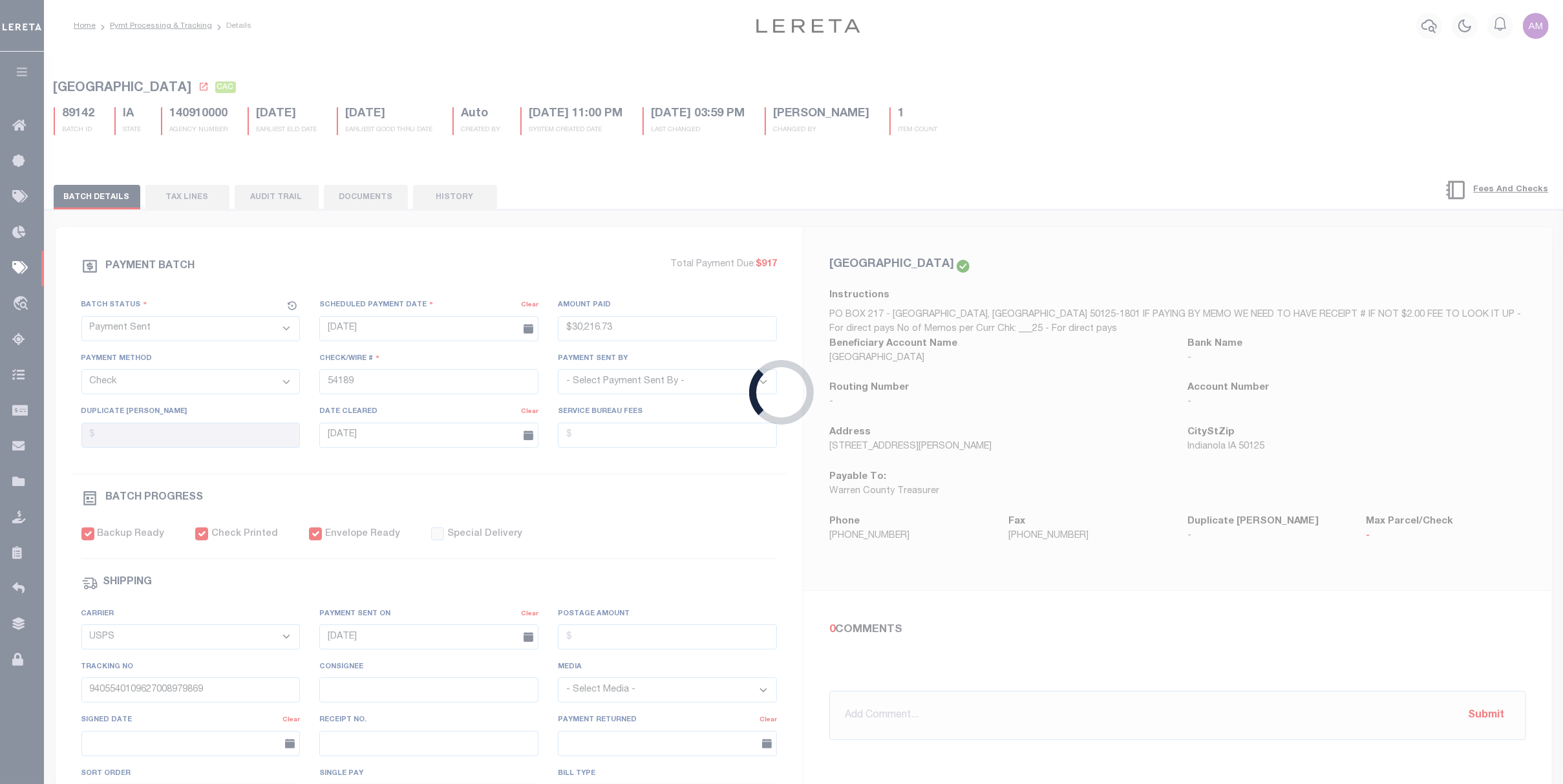
type input "884804600535"
type input "N"
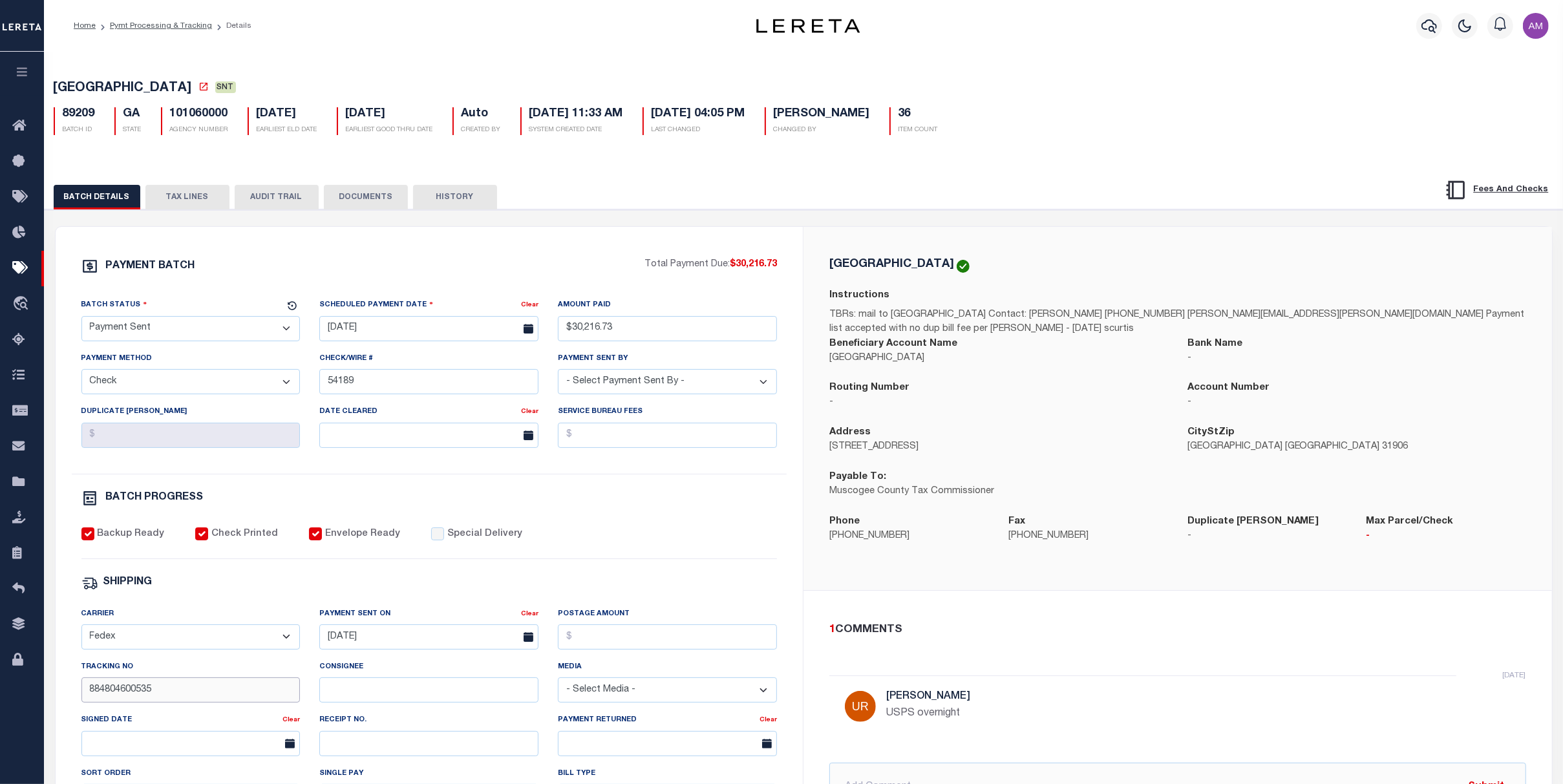
click at [160, 698] on input "884804600535" at bounding box center [191, 690] width 219 height 25
click at [161, 697] on input "884804600535" at bounding box center [191, 690] width 219 height 25
drag, startPoint x: 161, startPoint y: 697, endPoint x: 152, endPoint y: 699, distance: 9.2
click at [152, 699] on input "884804600535" at bounding box center [191, 690] width 219 height 25
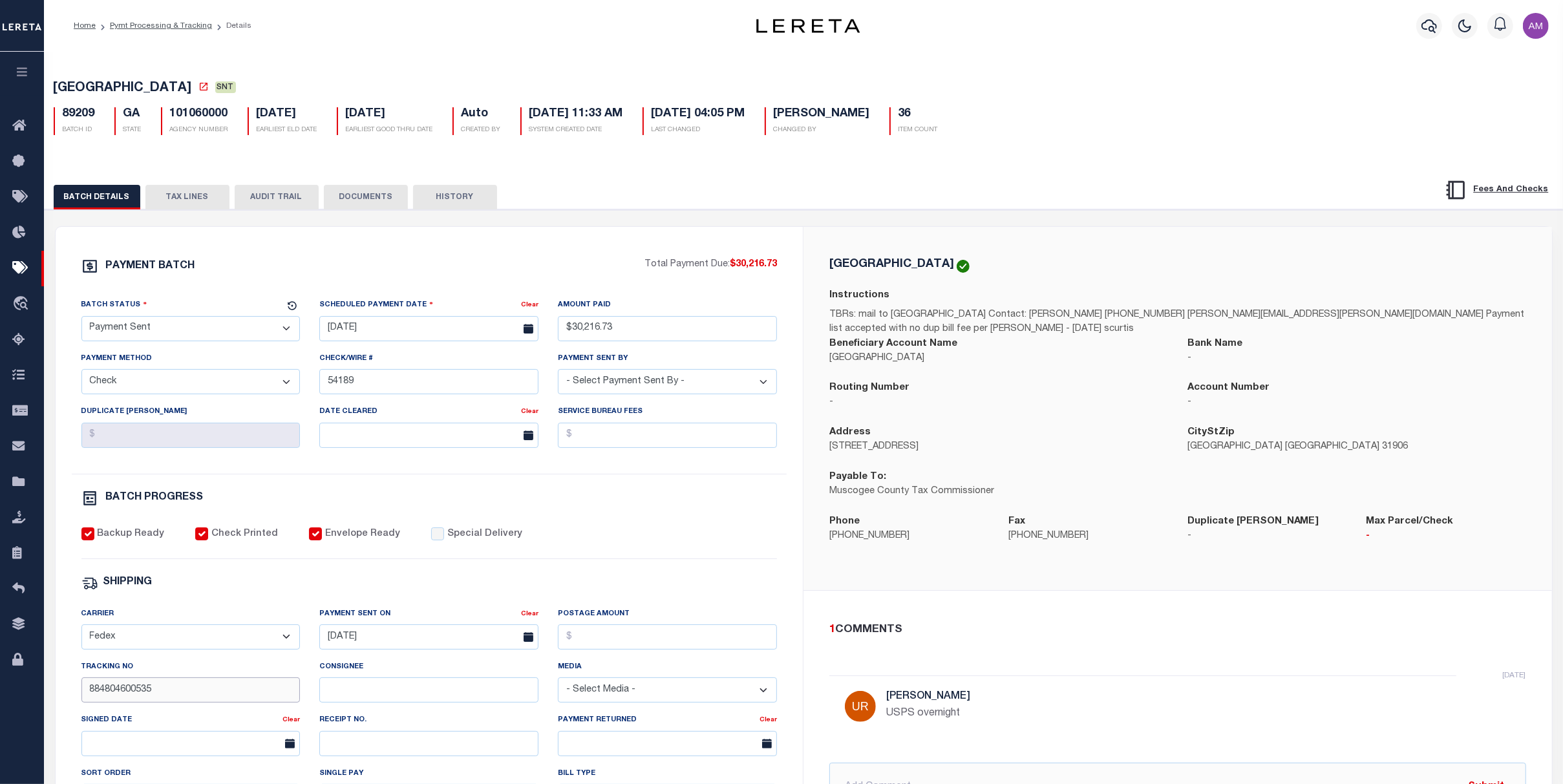
click at [152, 700] on input "884804600535" at bounding box center [191, 690] width 219 height 25
paste input "A.Wade"
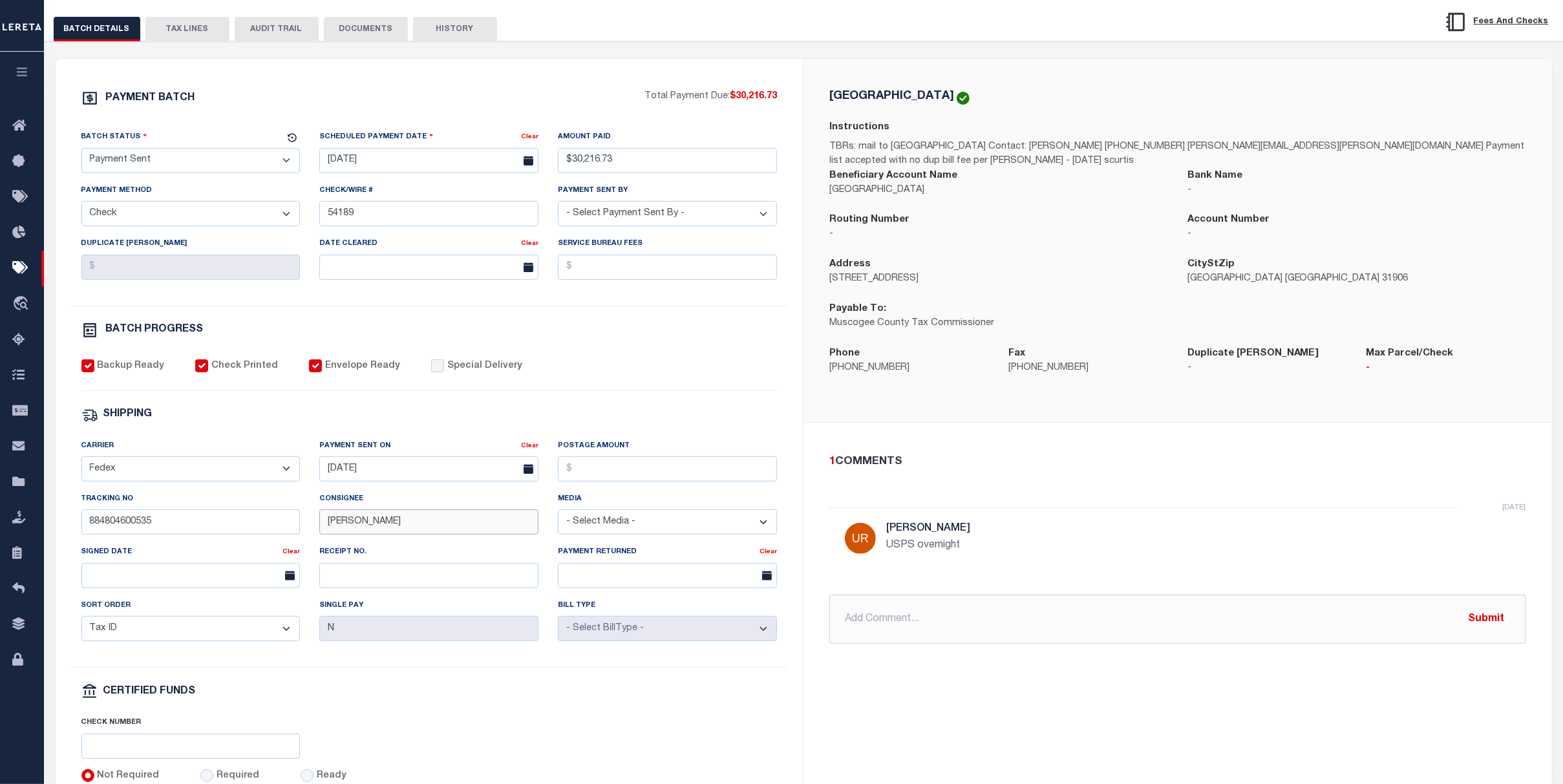
scroll to position [258, 0]
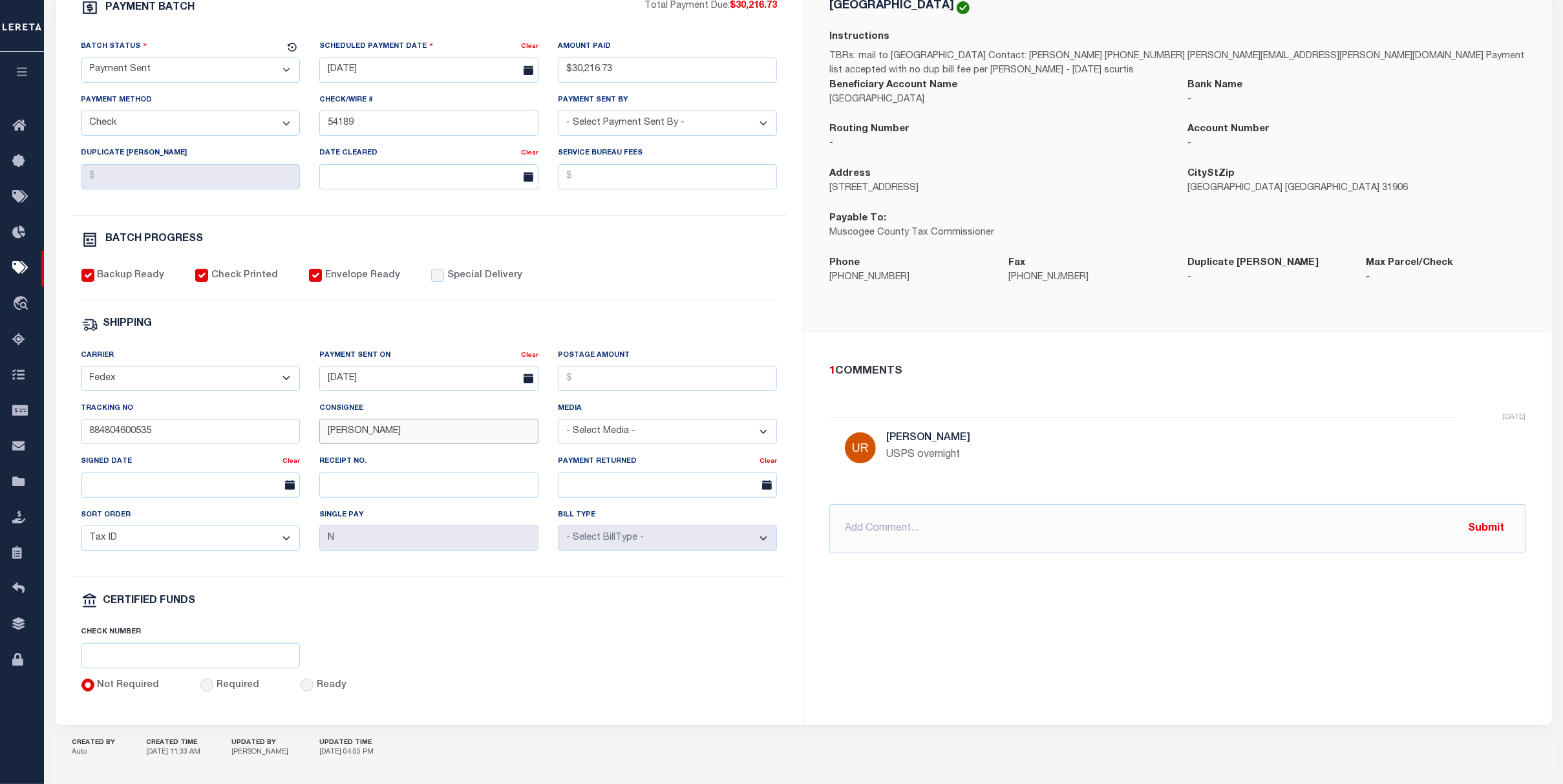
type input "A.Wade"
click at [218, 497] on input "text" at bounding box center [191, 485] width 219 height 25
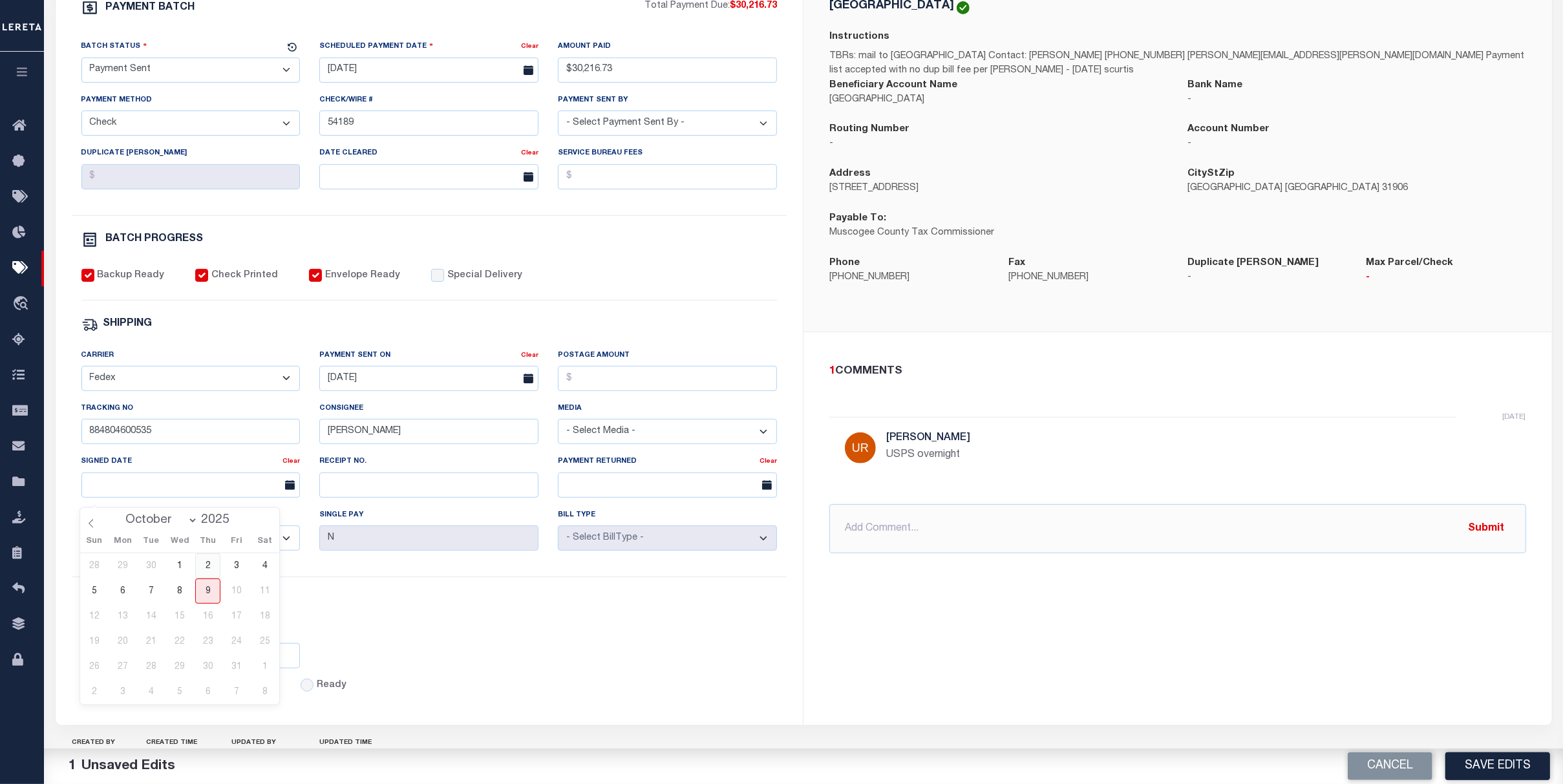
click at [209, 566] on span "2" at bounding box center [208, 566] width 25 height 25
type input "10/02/2025"
click at [199, 75] on select "- Select Status - Scheduled for Payment Ready For Payment Payment Sent Cleared …" at bounding box center [191, 70] width 219 height 25
click at [82, 60] on select "- Select Status - Scheduled for Payment Ready For Payment Payment Sent Cleared …" at bounding box center [191, 70] width 219 height 25
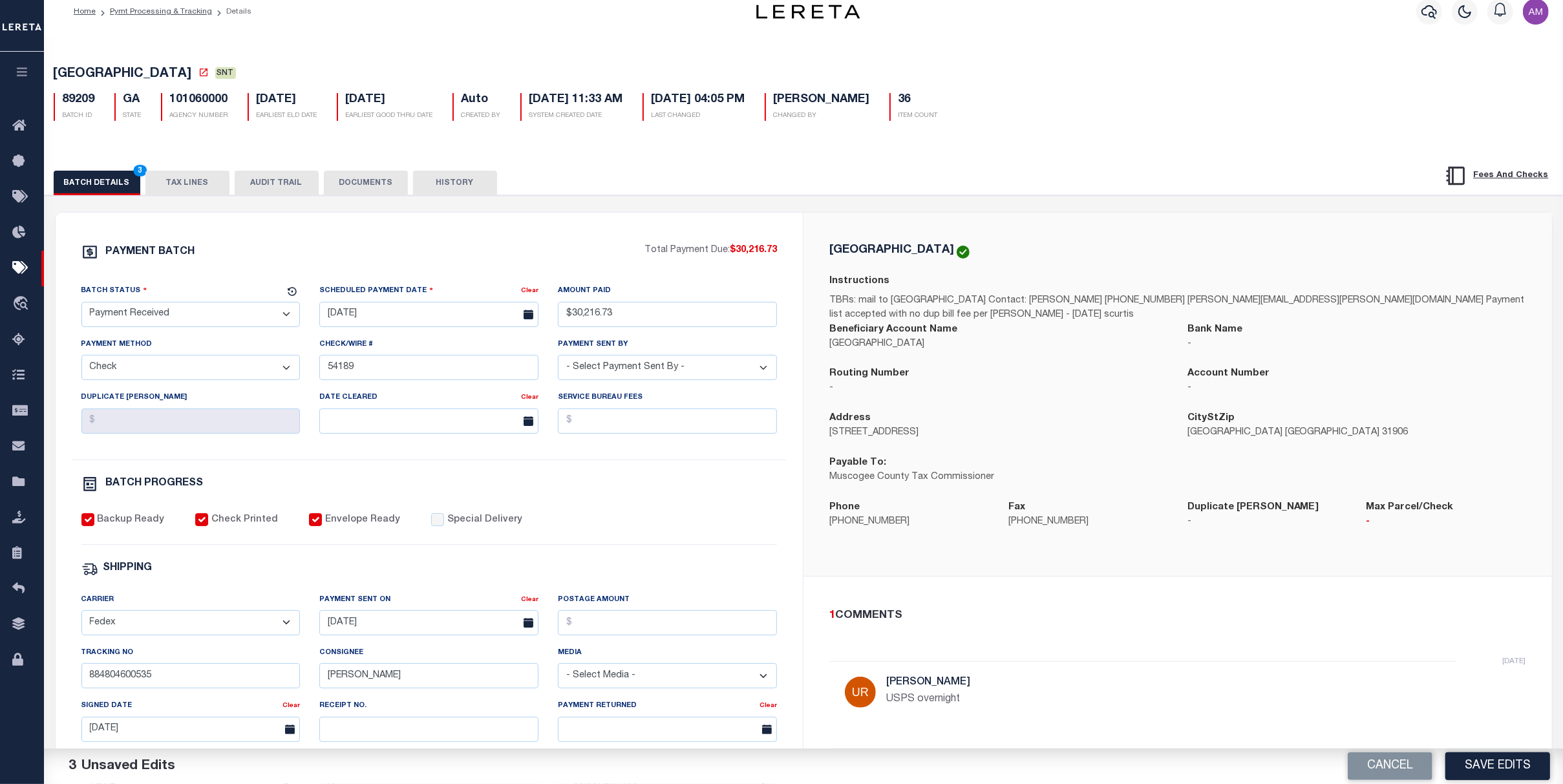
scroll to position [0, 0]
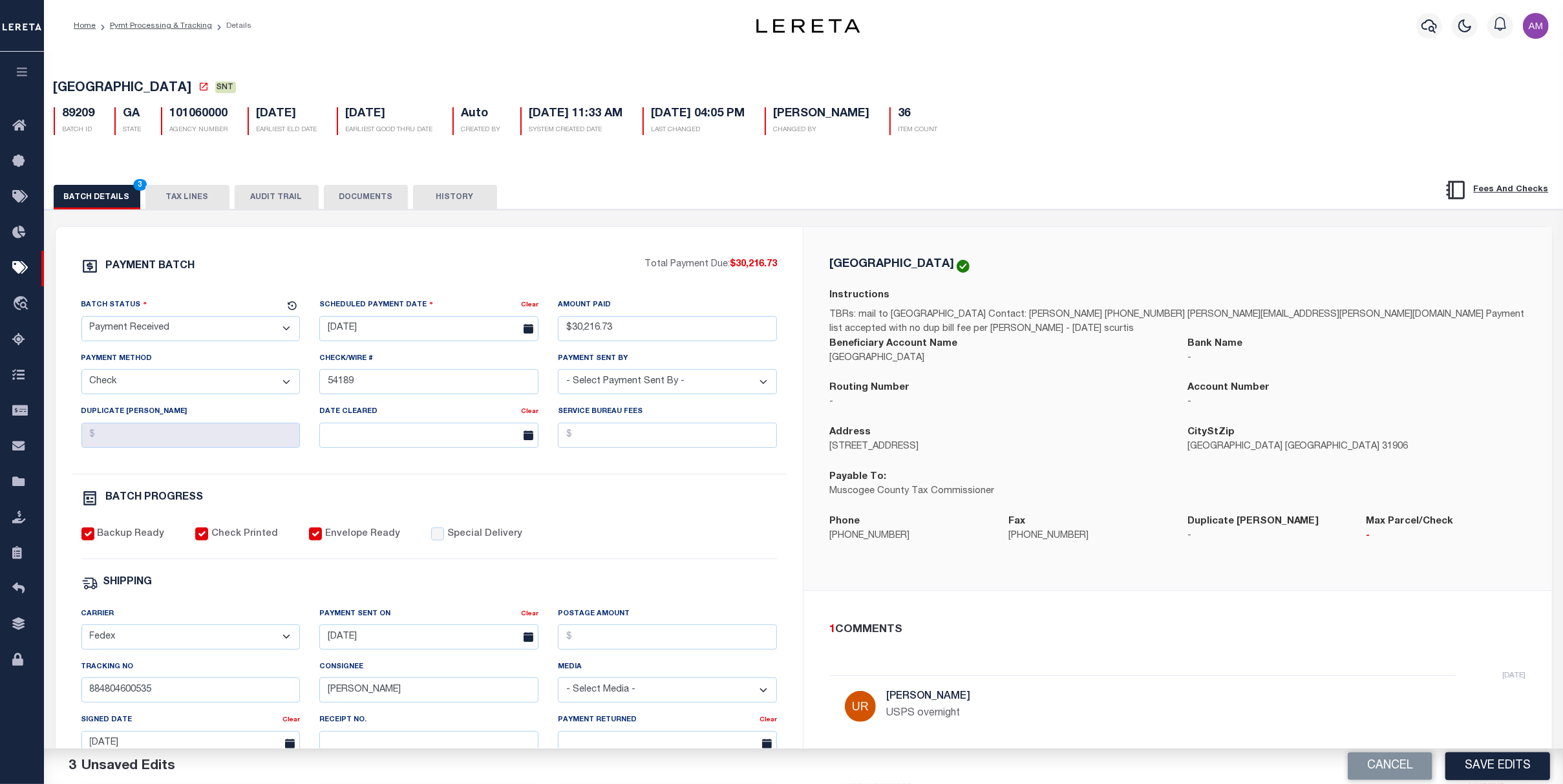
click at [393, 193] on button "DOCUMENTS" at bounding box center [365, 197] width 84 height 24
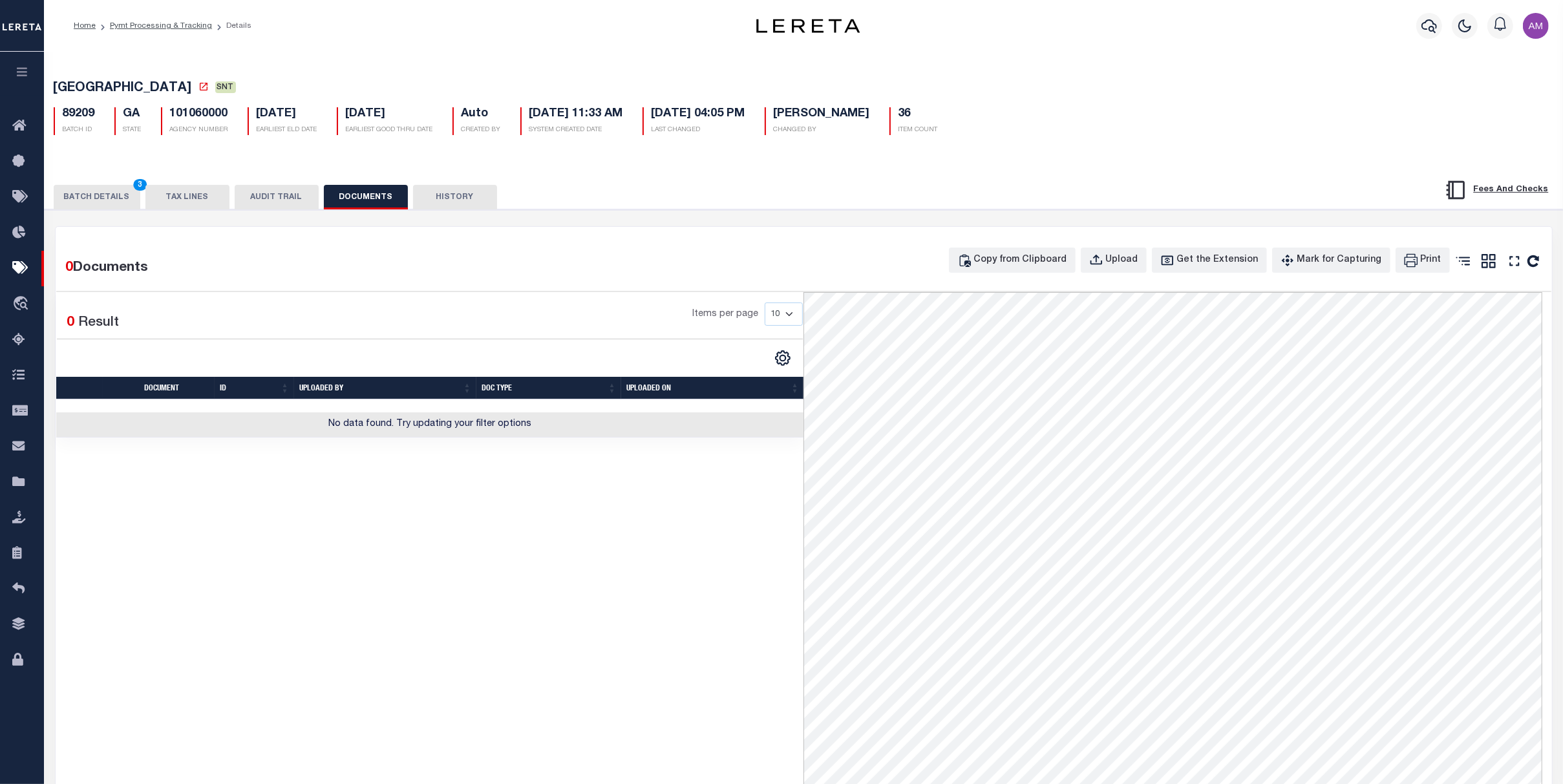
click at [1035, 249] on div "0 Documents Copy from Clipboard Upload Get the Extension Mark for Capturing Got…" at bounding box center [803, 640] width 1497 height 828
click at [1037, 259] on div "Copy from Clipboard" at bounding box center [1021, 261] width 93 height 15
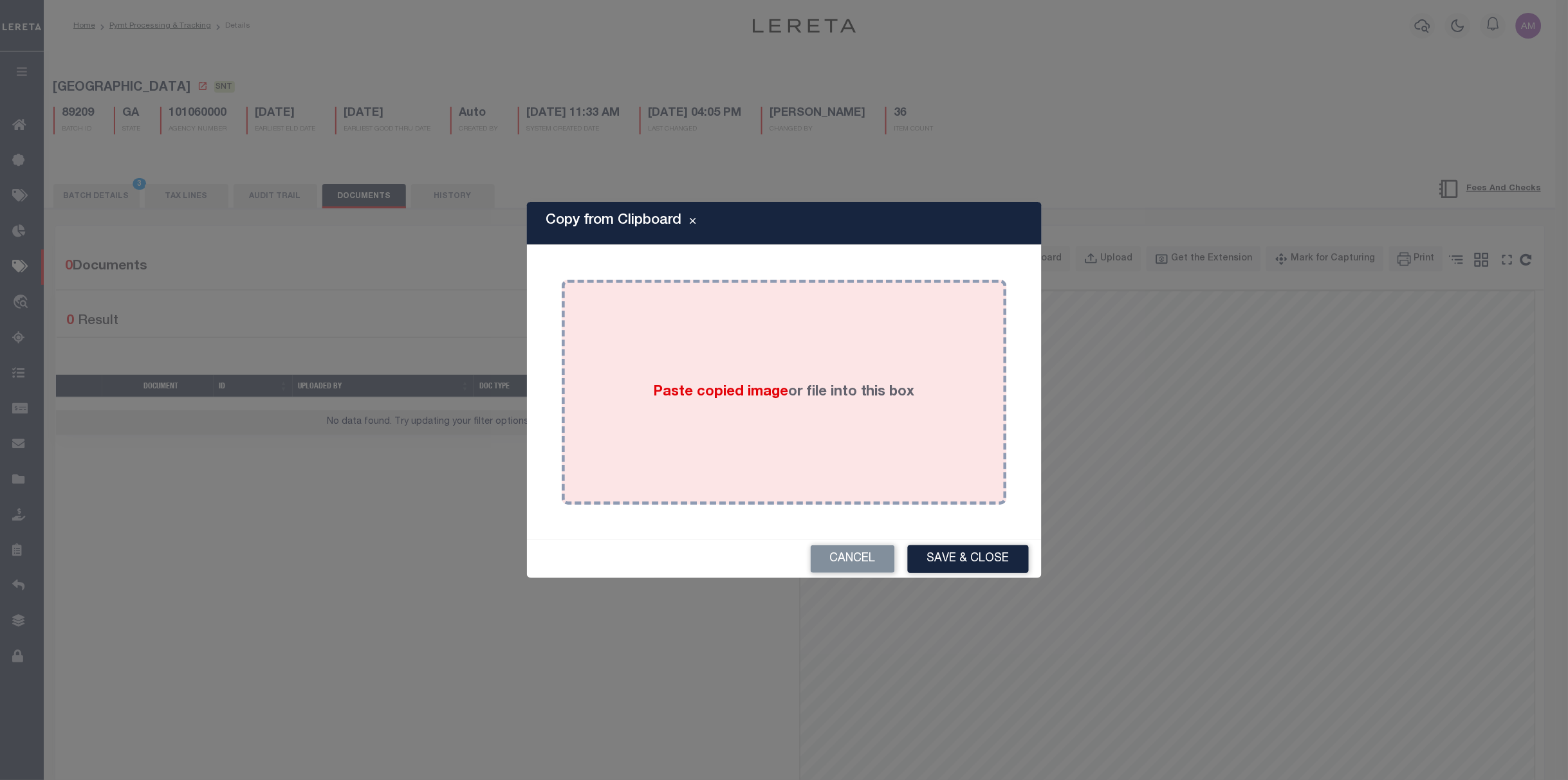
click at [824, 383] on label "Paste copied image or file into this box" at bounding box center [784, 393] width 262 height 22
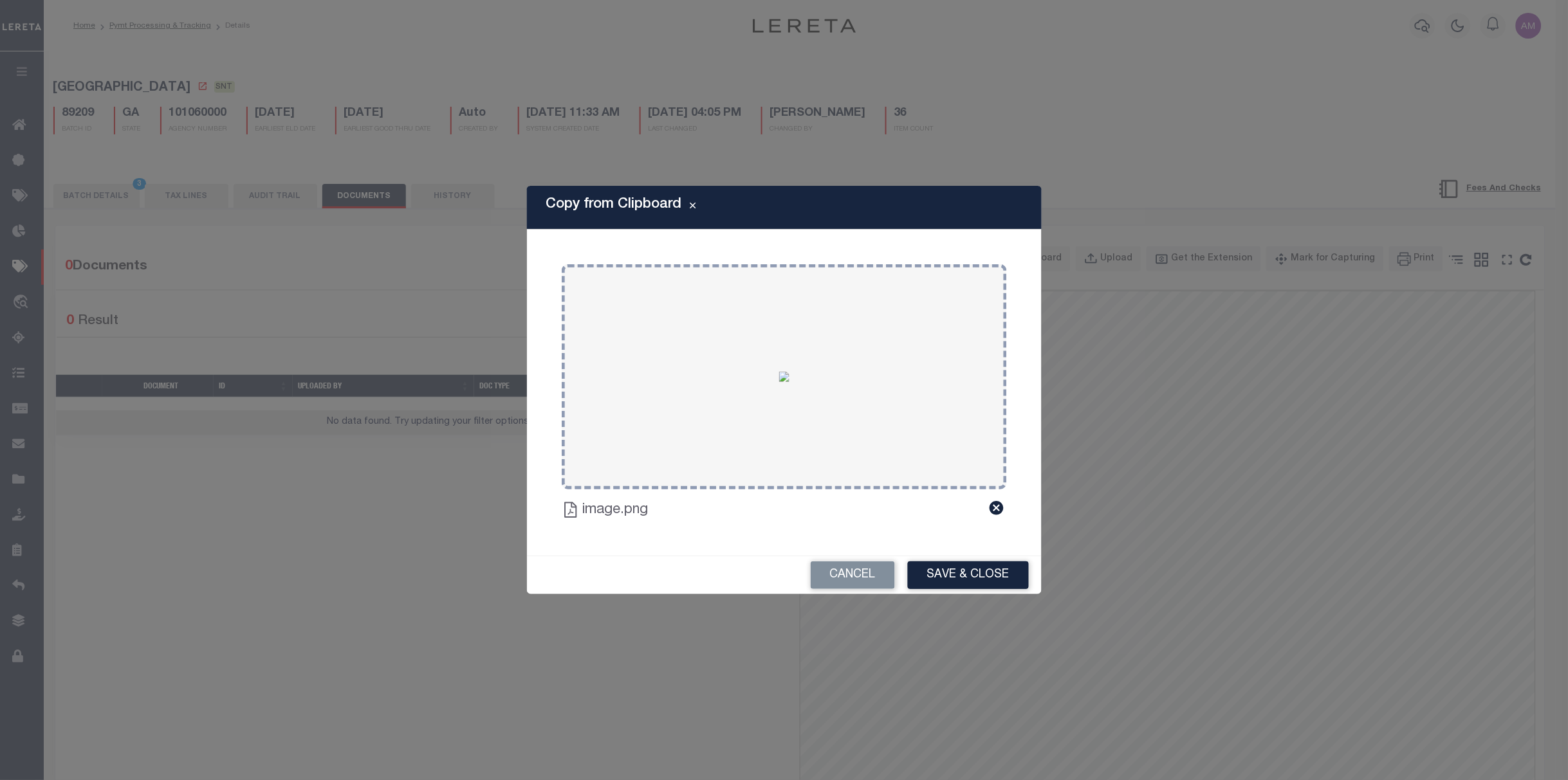
click at [989, 592] on div "Cancel Save & Close" at bounding box center [784, 575] width 514 height 38
click at [1006, 568] on button "Save & Close" at bounding box center [968, 574] width 121 height 28
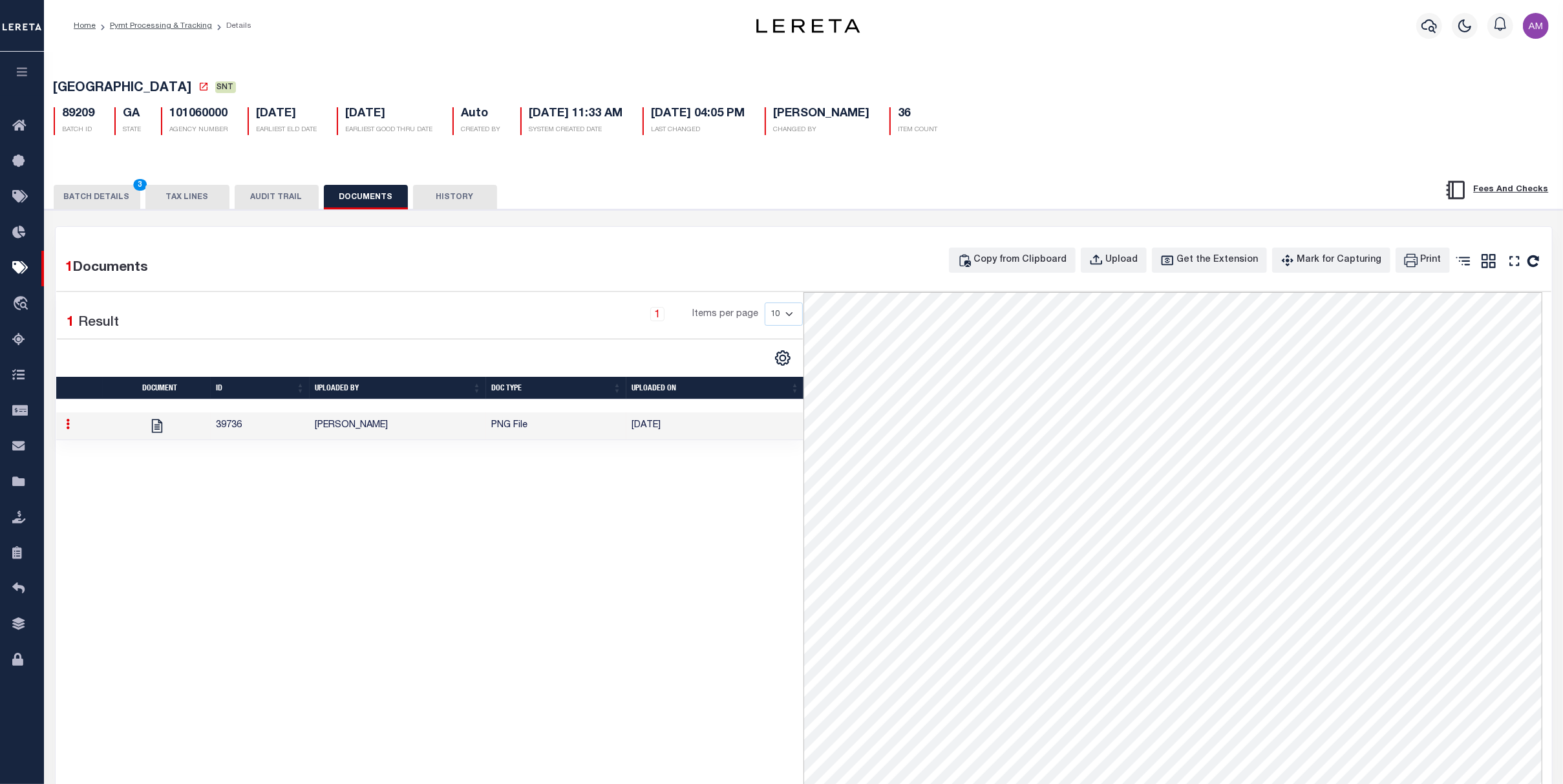
click at [112, 201] on button "BATCH DETAILS 3" at bounding box center [97, 197] width 87 height 24
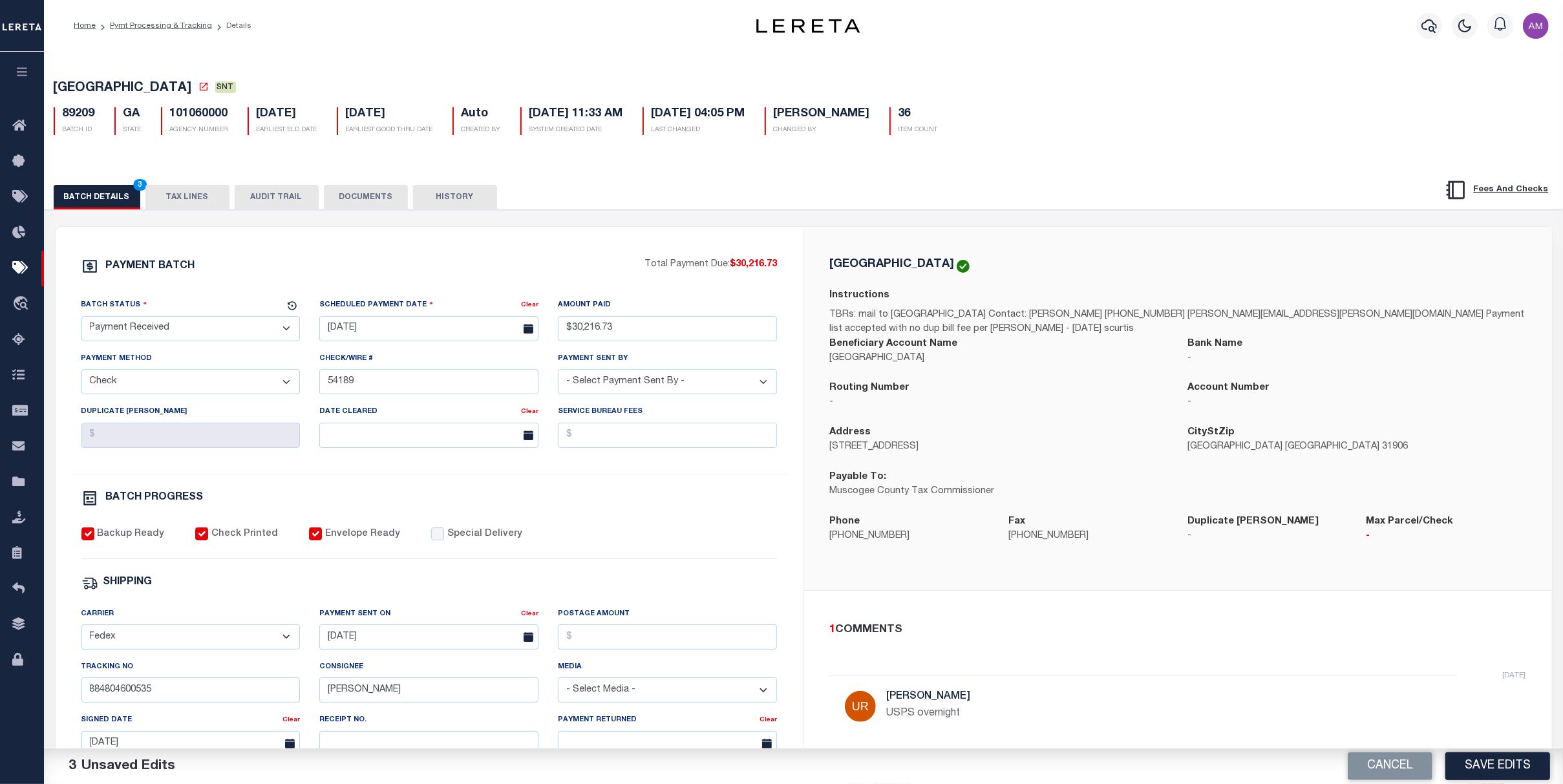
click at [174, 334] on select "- Select Status - Scheduled for Payment Ready For Payment Payment Sent Cleared …" at bounding box center [191, 329] width 219 height 25
click at [568, 502] on div "BATCH PROGRESS" at bounding box center [430, 498] width 696 height 17
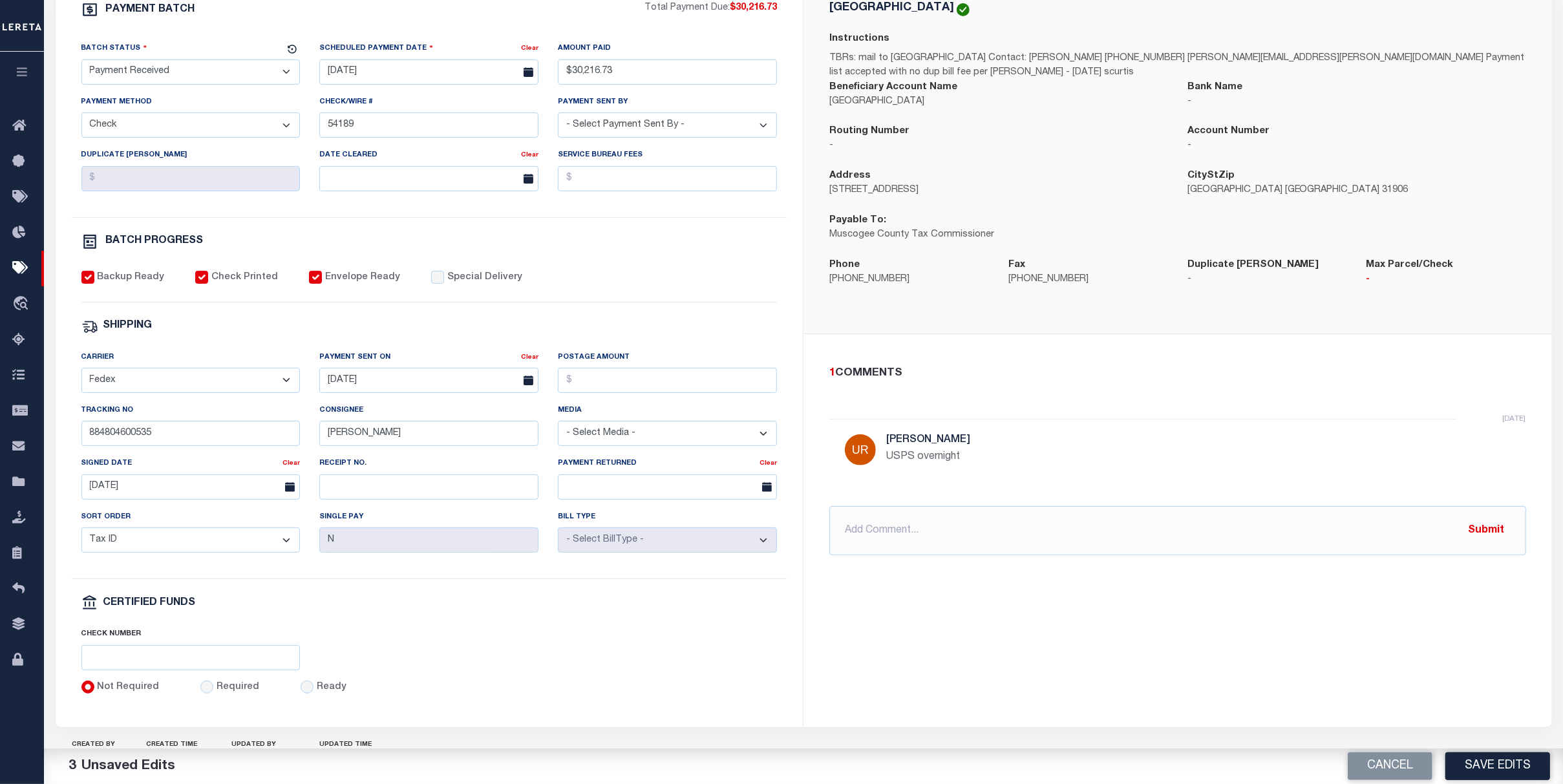
scroll to position [258, 0]
click at [1097, 726] on button "Save Edits" at bounding box center [1498, 766] width 105 height 28
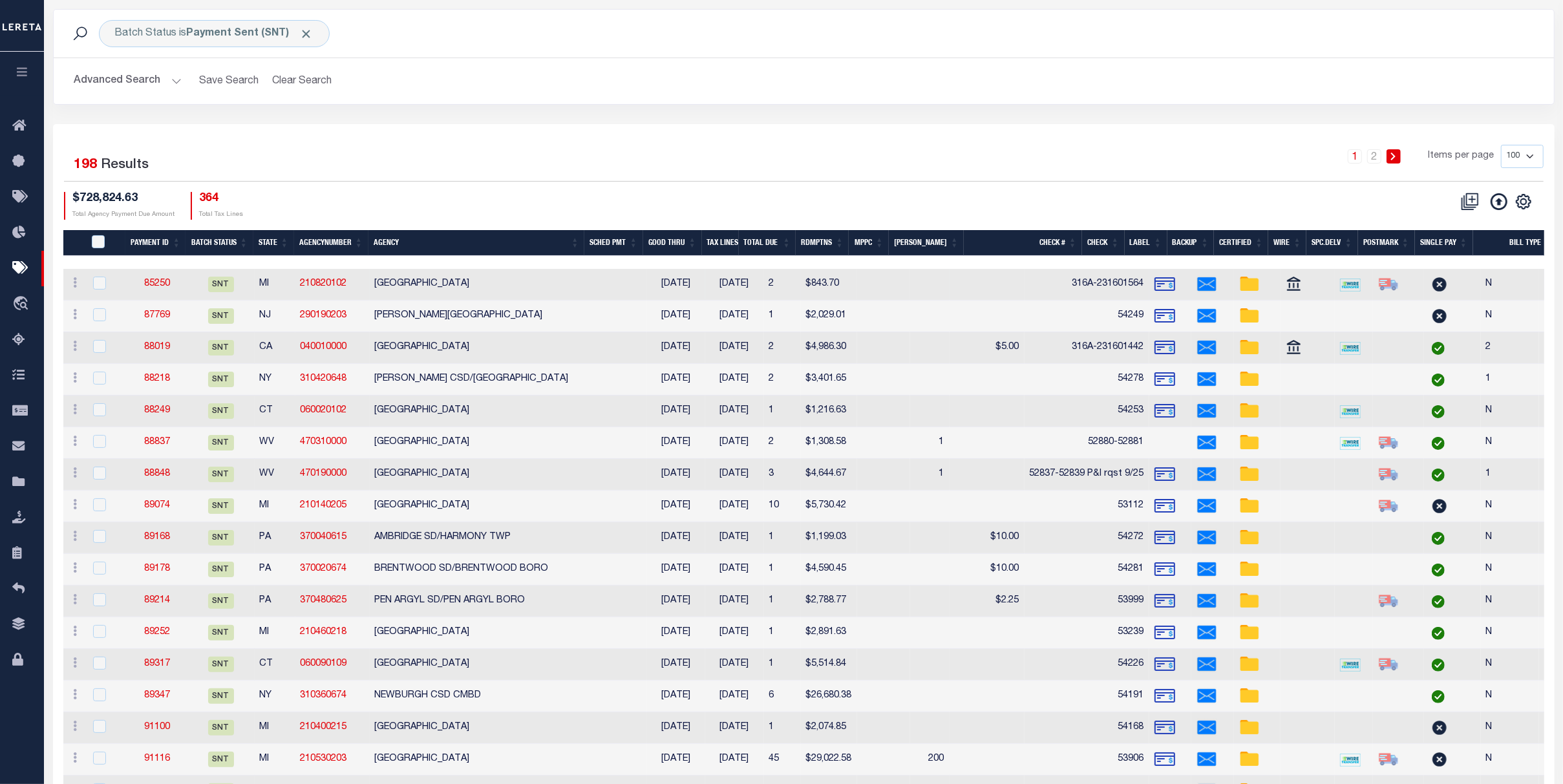
scroll to position [86, 0]
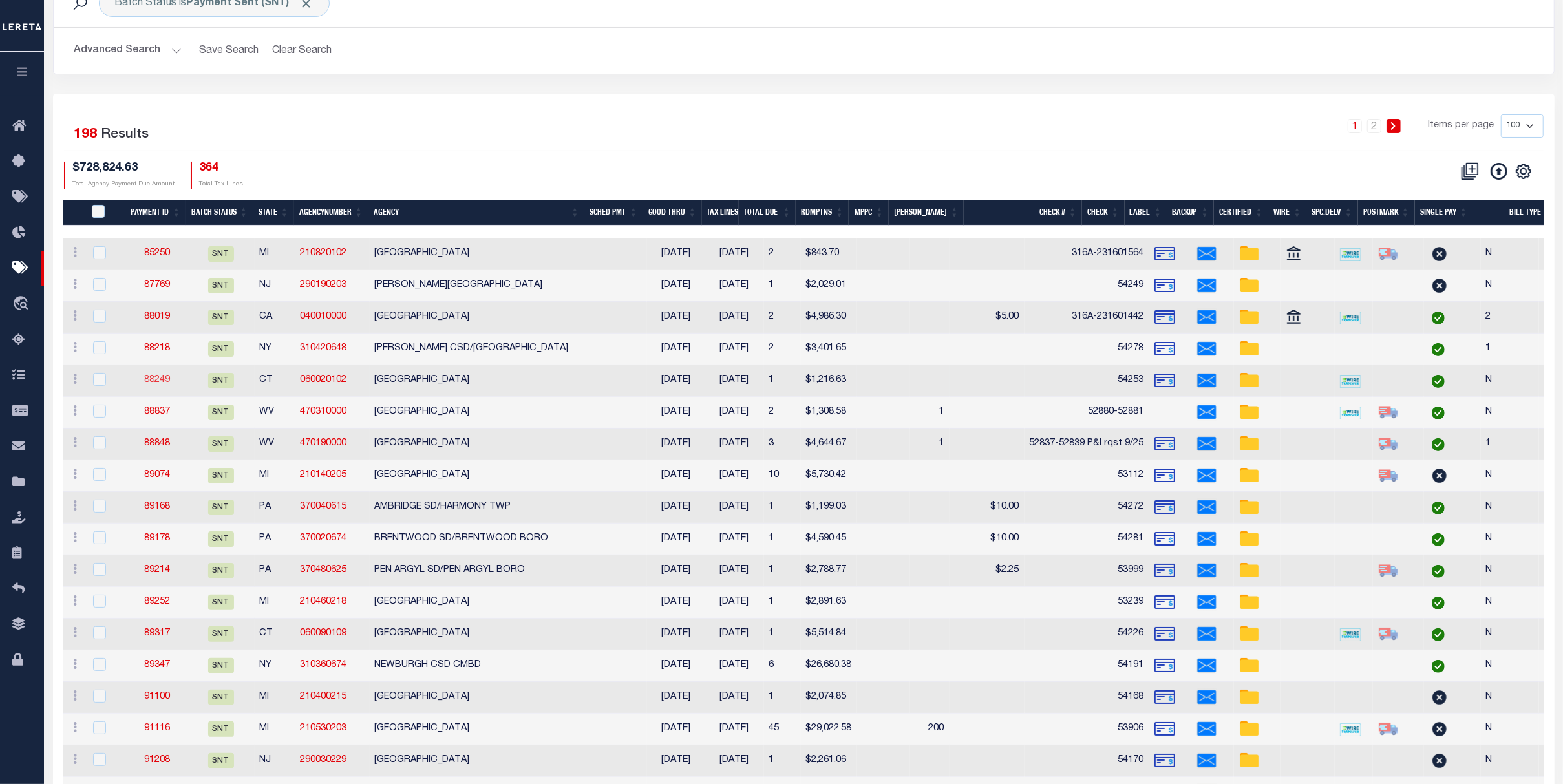
click at [150, 375] on link "88249" at bounding box center [157, 380] width 26 height 9
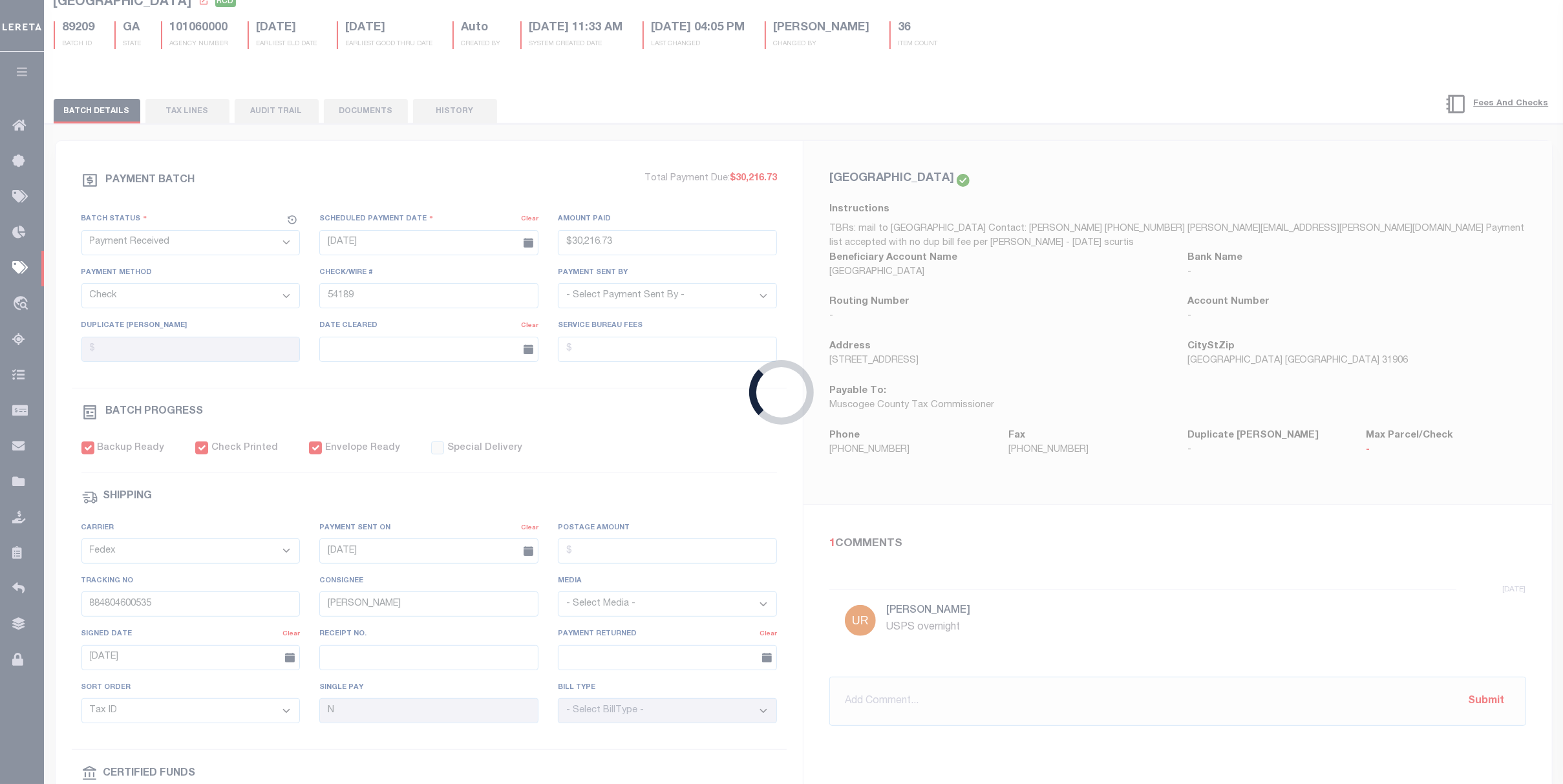
select select "SNT"
type input "[DATE]"
type input "$1,216.63"
type input "54253"
select select "[PERSON_NAME]"
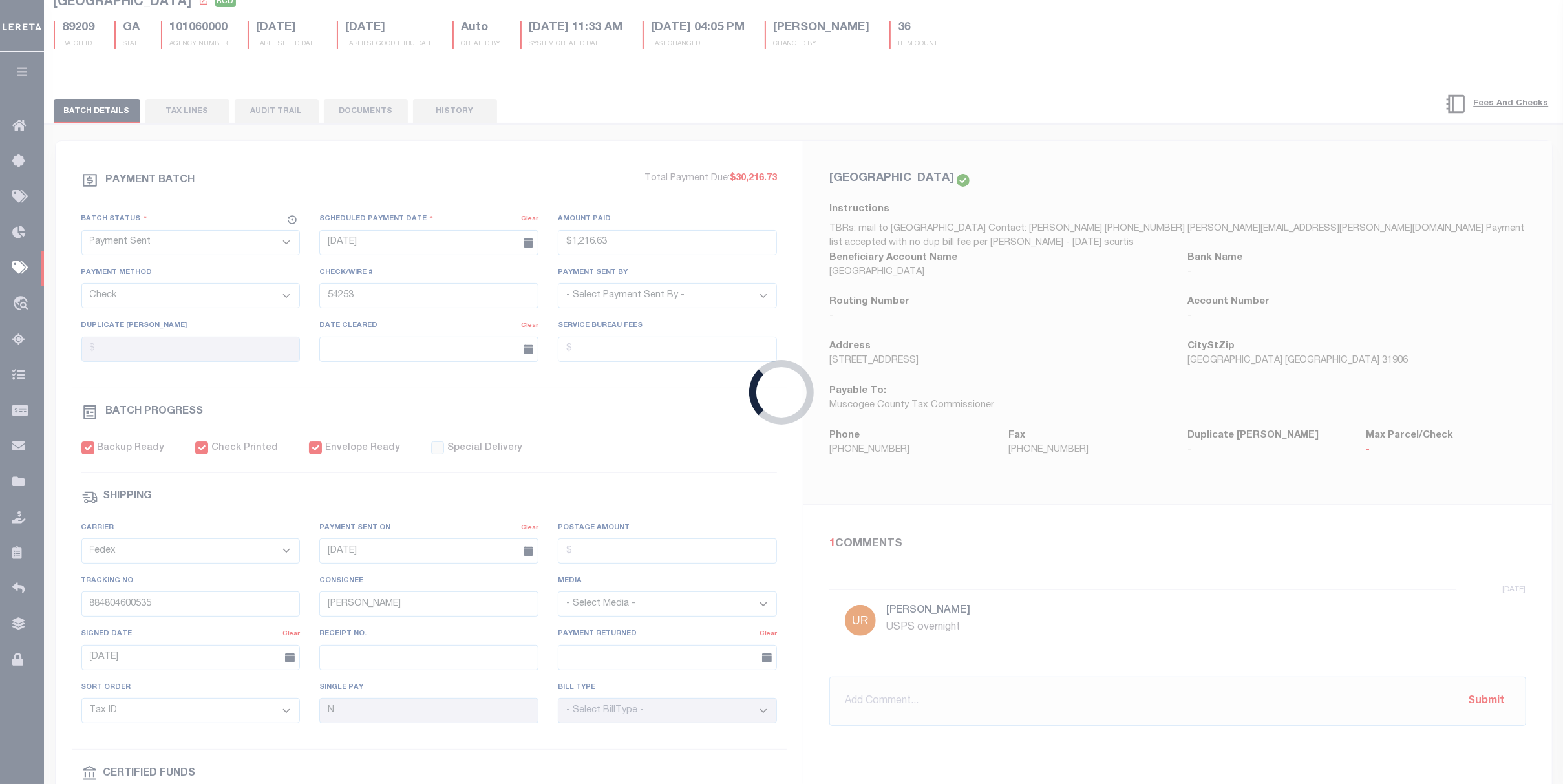
type input "10/06/2025"
type input "$9.65"
type input "884942710738"
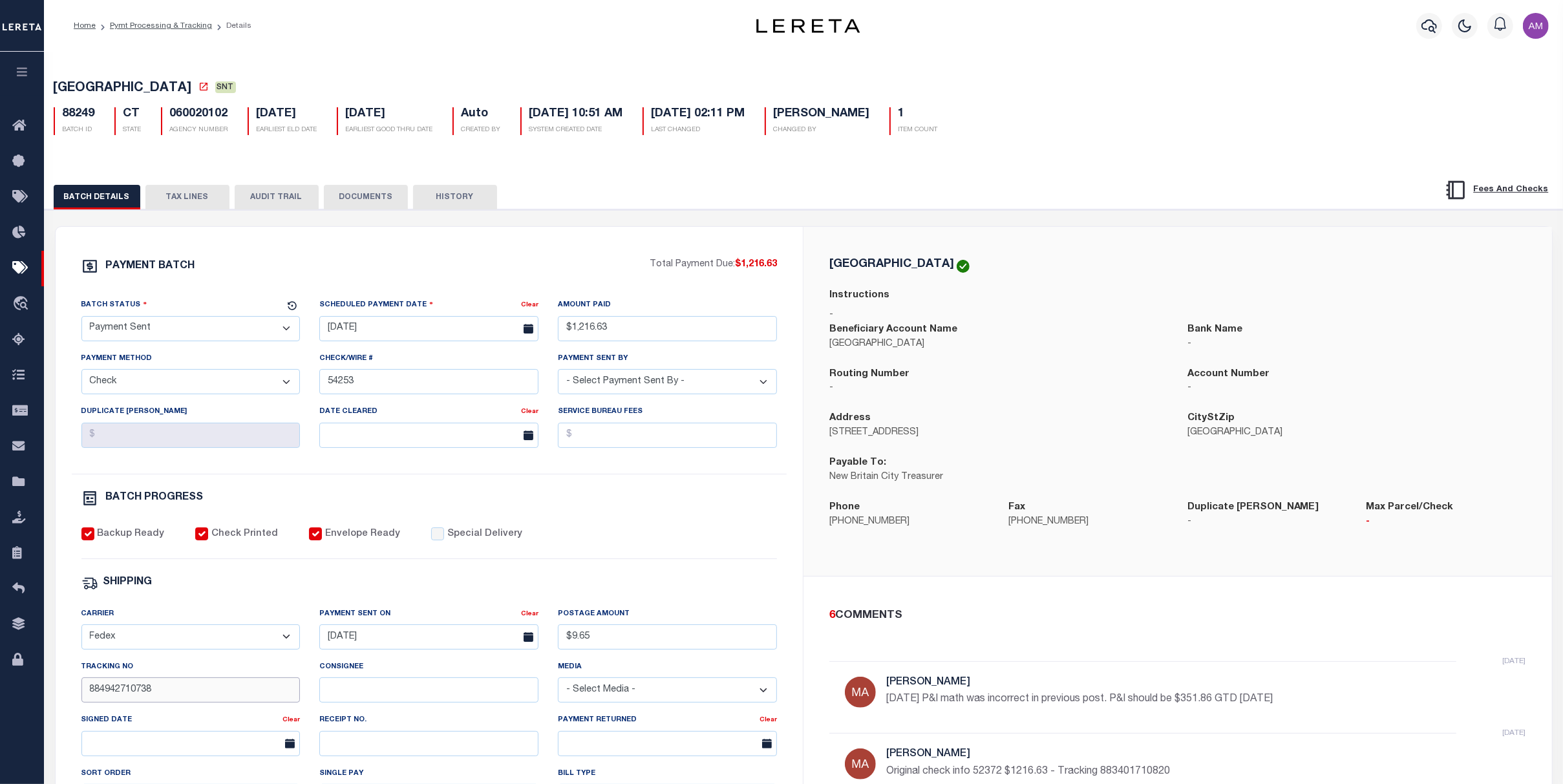
click at [131, 702] on input "884942710738" at bounding box center [191, 690] width 219 height 25
paste input "D.Davila"
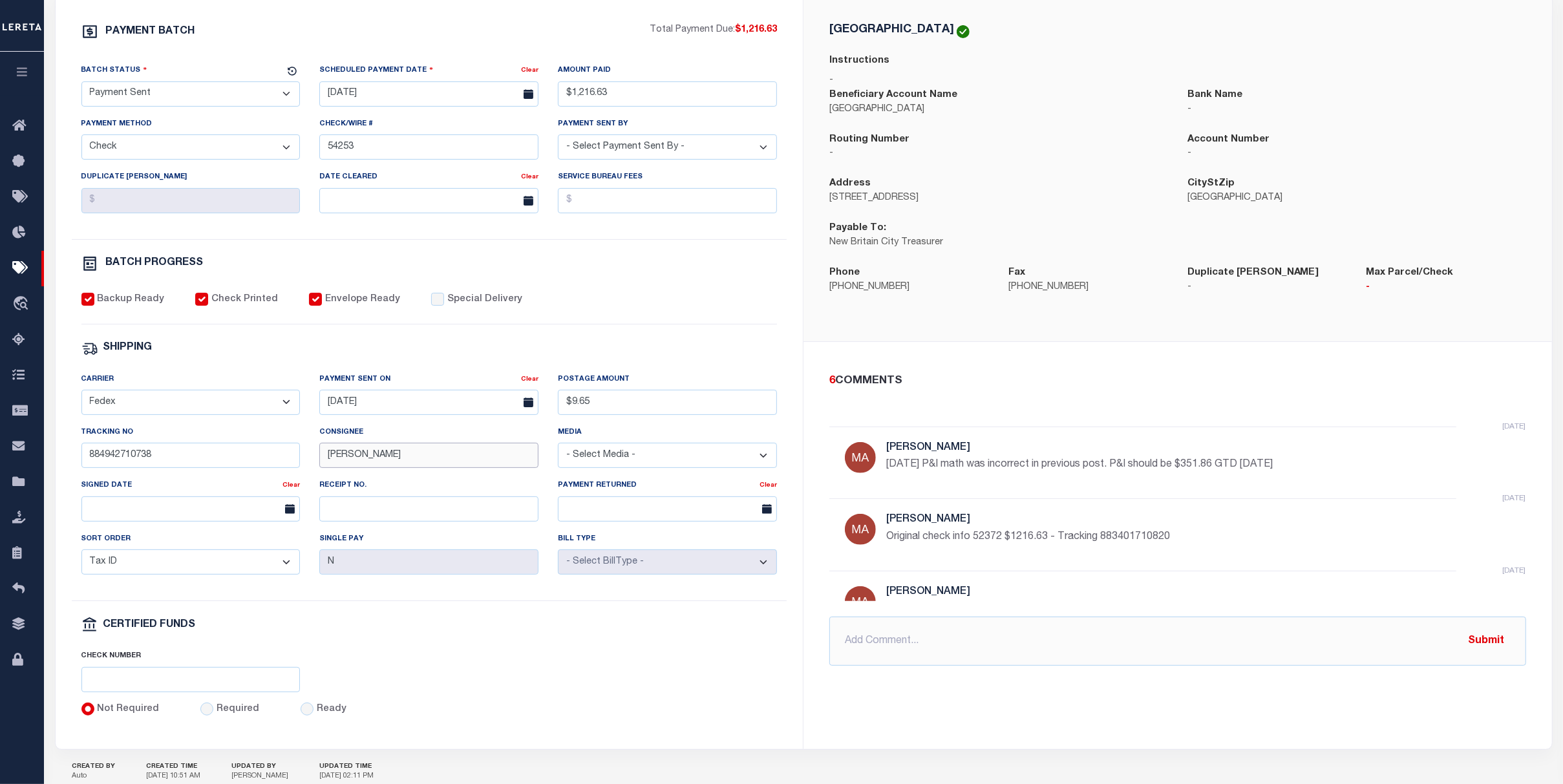
scroll to position [258, 0]
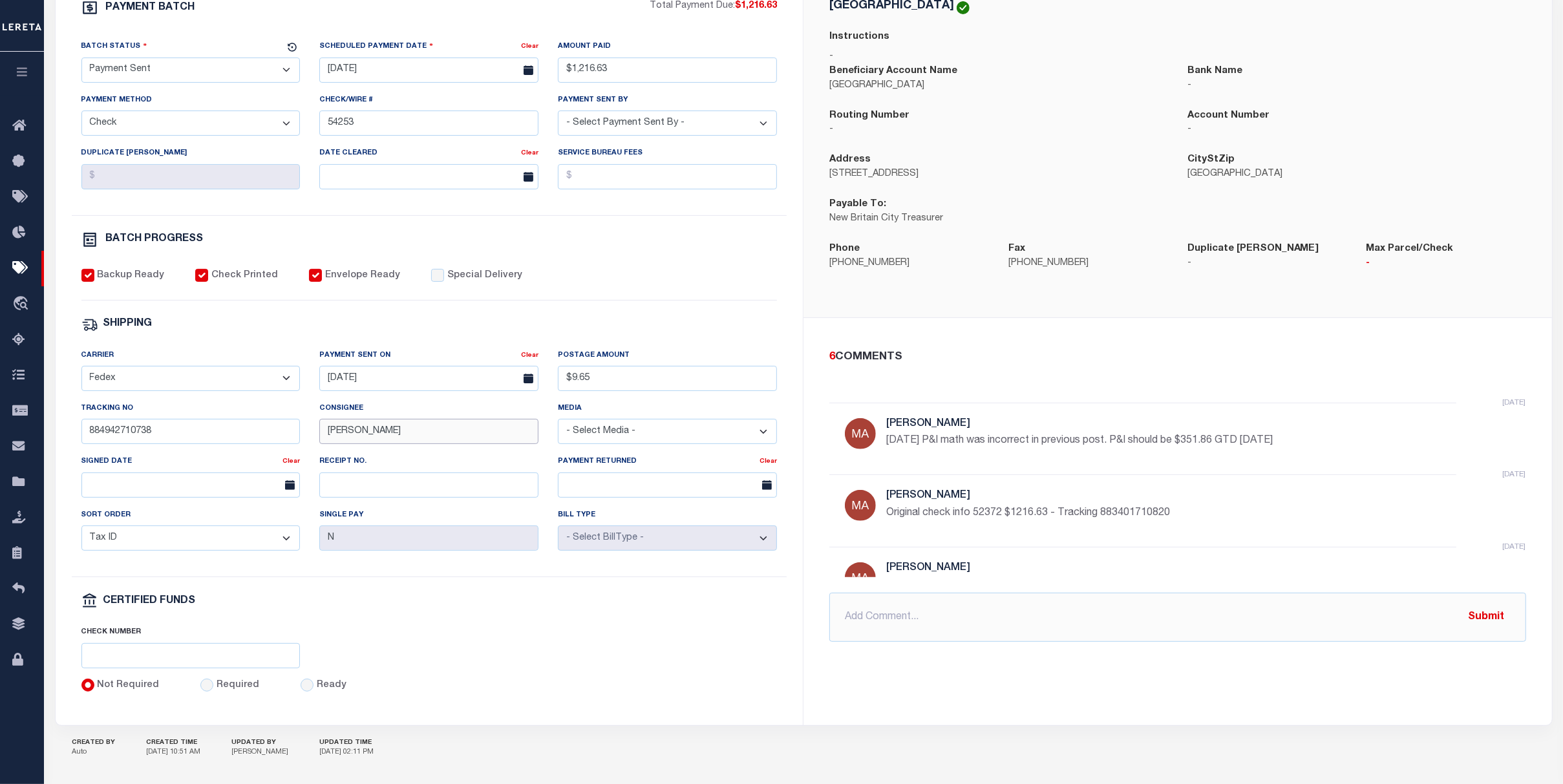
type input "D.Davila"
click at [188, 491] on input "text" at bounding box center [191, 485] width 219 height 25
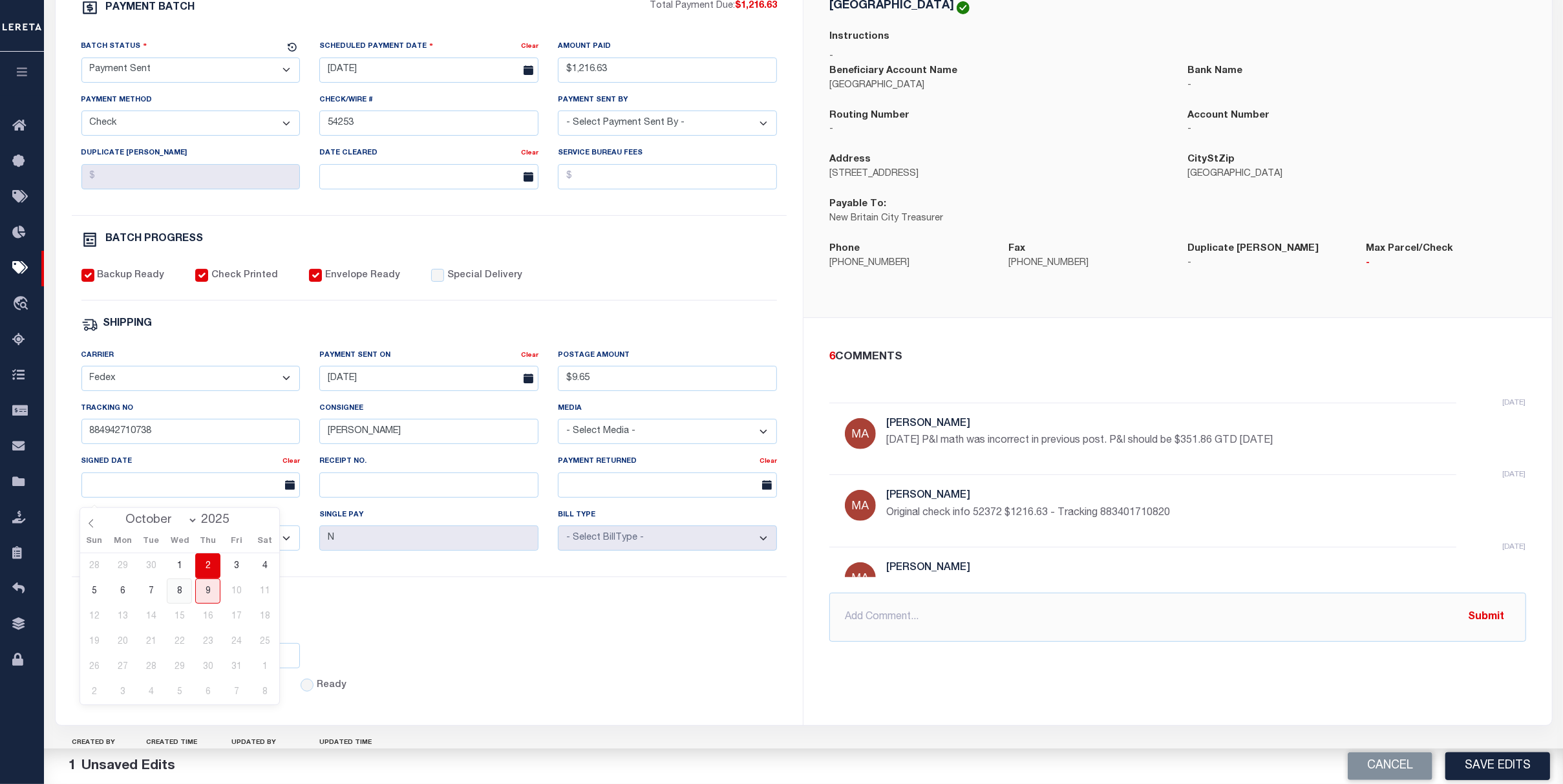
click at [175, 591] on span "8" at bounding box center [180, 591] width 25 height 25
type input "10/08/2025"
click at [166, 66] on select "- Select Status - Scheduled for Payment Ready For Payment Payment Sent Cleared …" at bounding box center [191, 70] width 219 height 25
click at [82, 60] on select "- Select Status - Scheduled for Payment Ready For Payment Payment Sent Cleared …" at bounding box center [191, 70] width 219 height 25
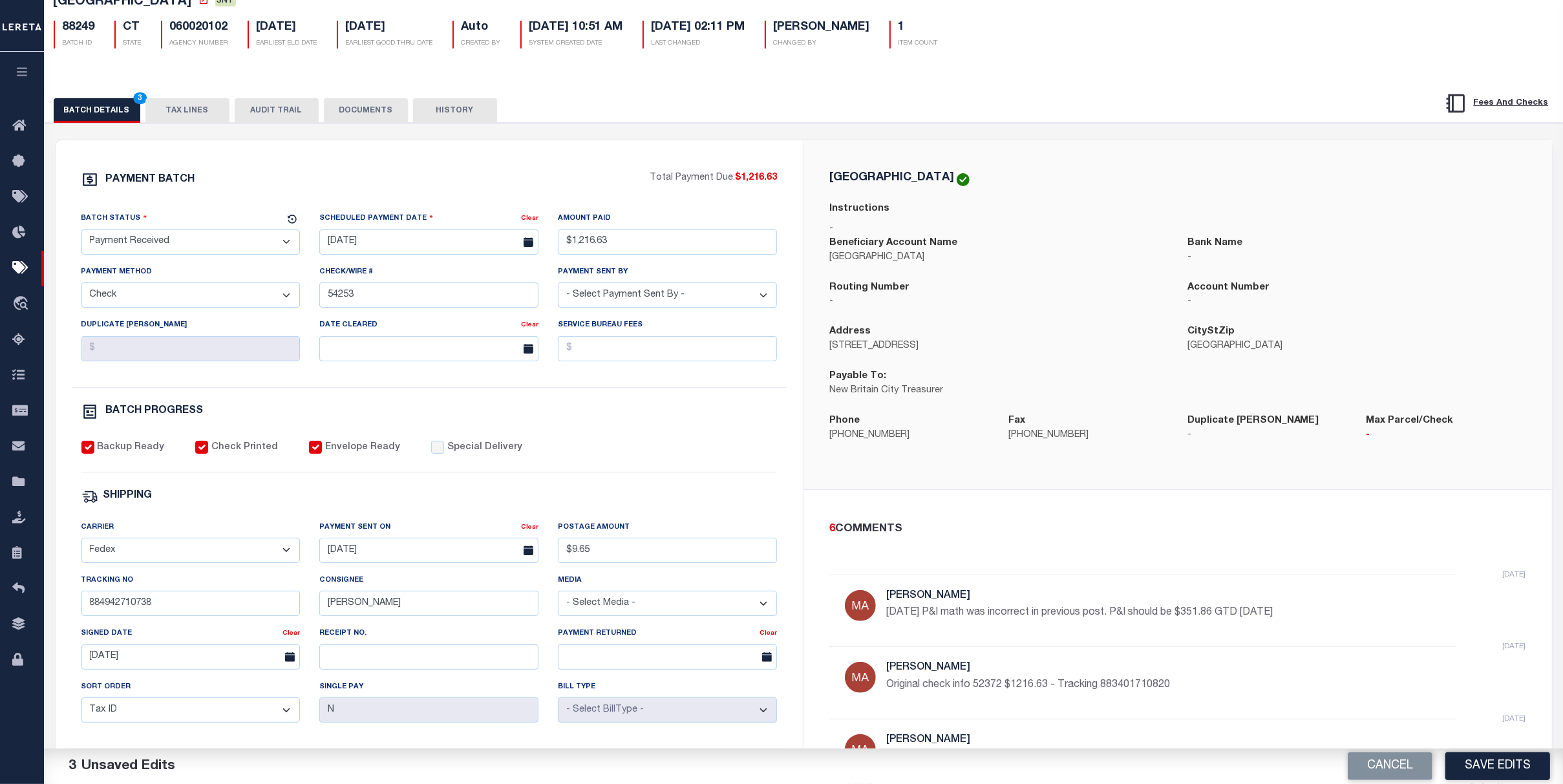
scroll to position [86, 0]
click at [379, 109] on button "DOCUMENTS" at bounding box center [365, 111] width 84 height 24
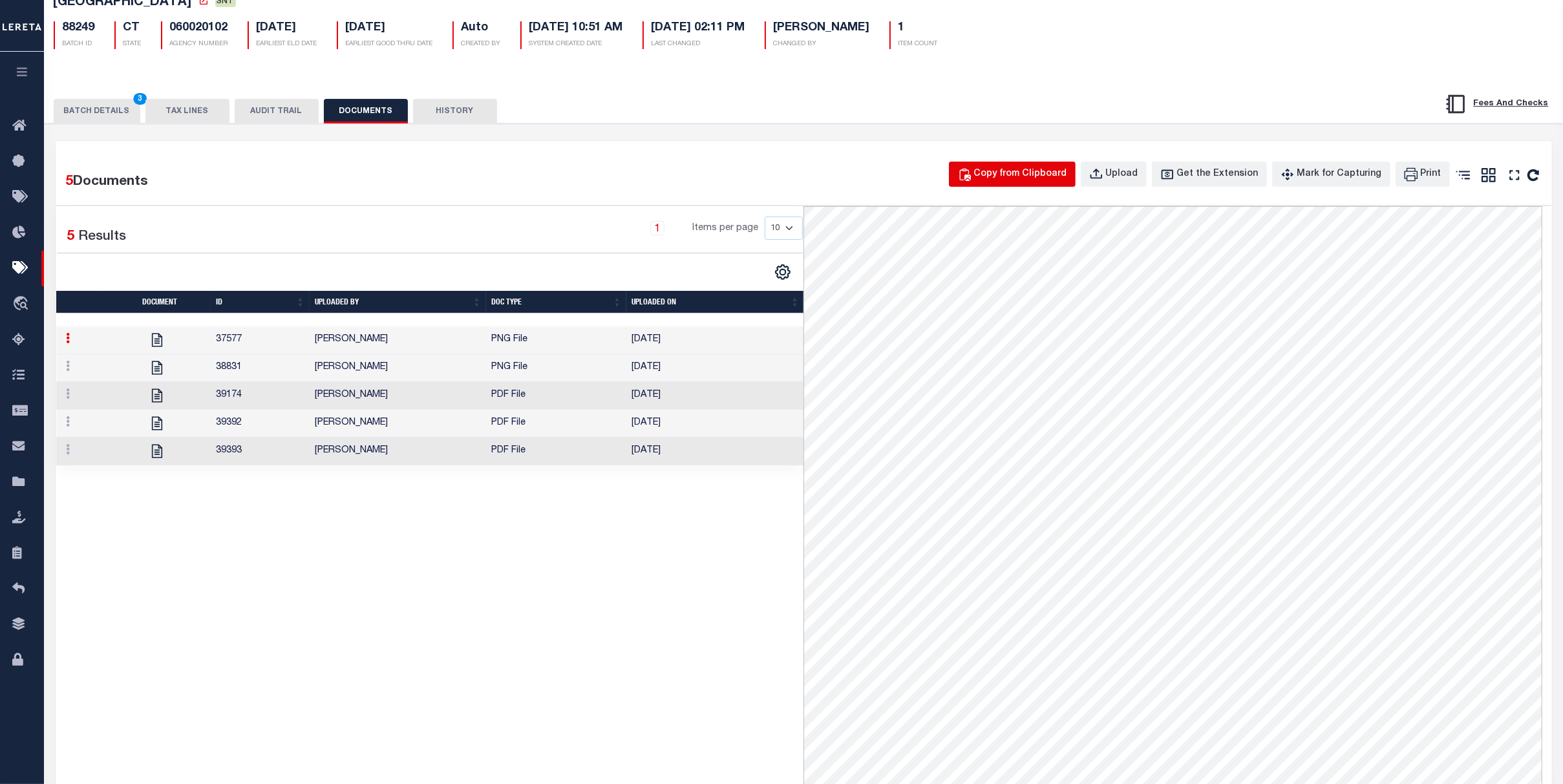
click at [1033, 169] on button "Copy from Clipboard" at bounding box center [1013, 174] width 127 height 25
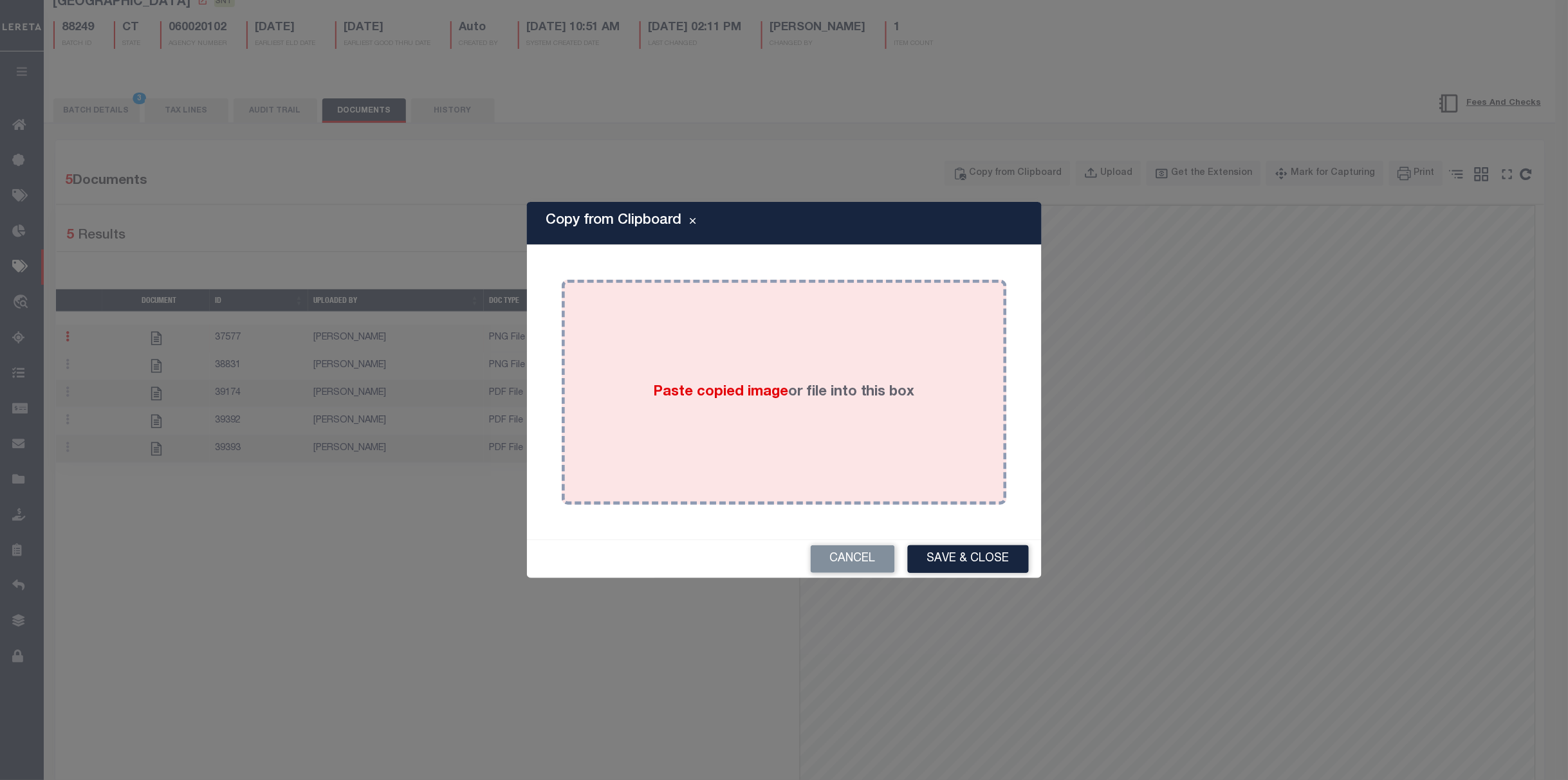
click at [909, 283] on div "Paste copied image or file into this box" at bounding box center [783, 392] width 445 height 225
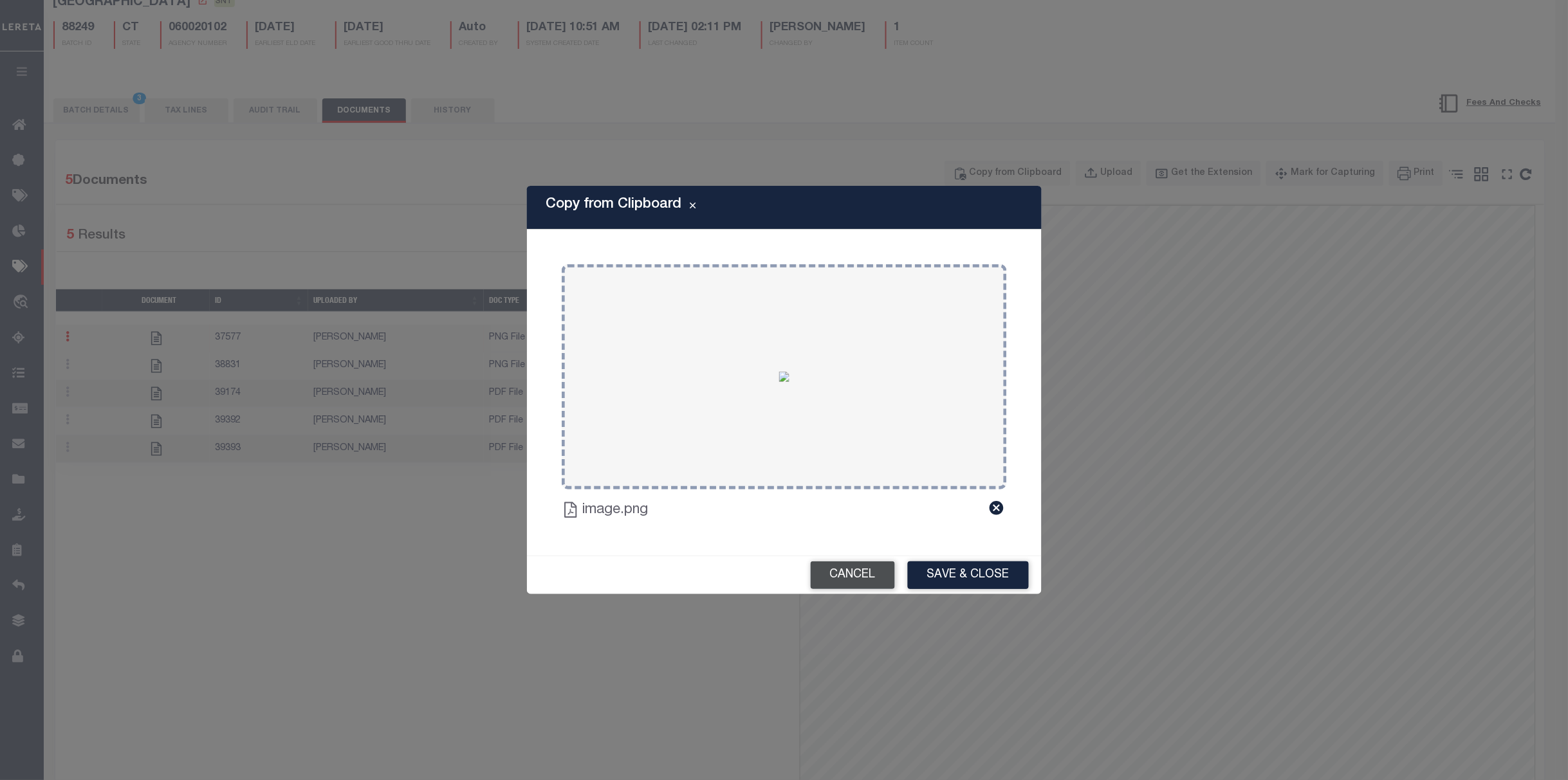
drag, startPoint x: 861, startPoint y: 582, endPoint x: 866, endPoint y: 575, distance: 8.6
click at [862, 578] on button "Cancel" at bounding box center [852, 574] width 84 height 28
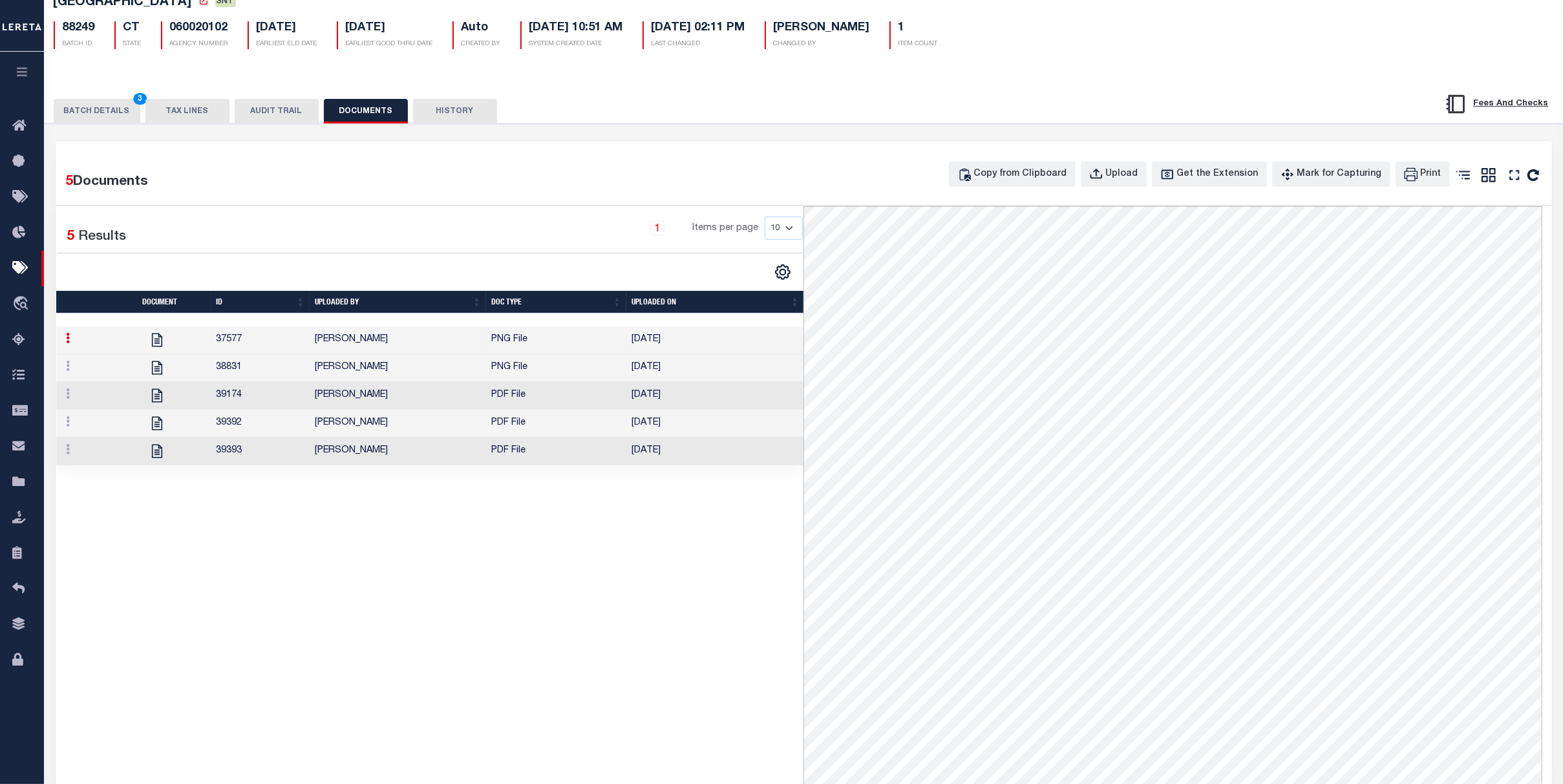
click at [573, 461] on td "PDF File" at bounding box center [556, 451] width 141 height 28
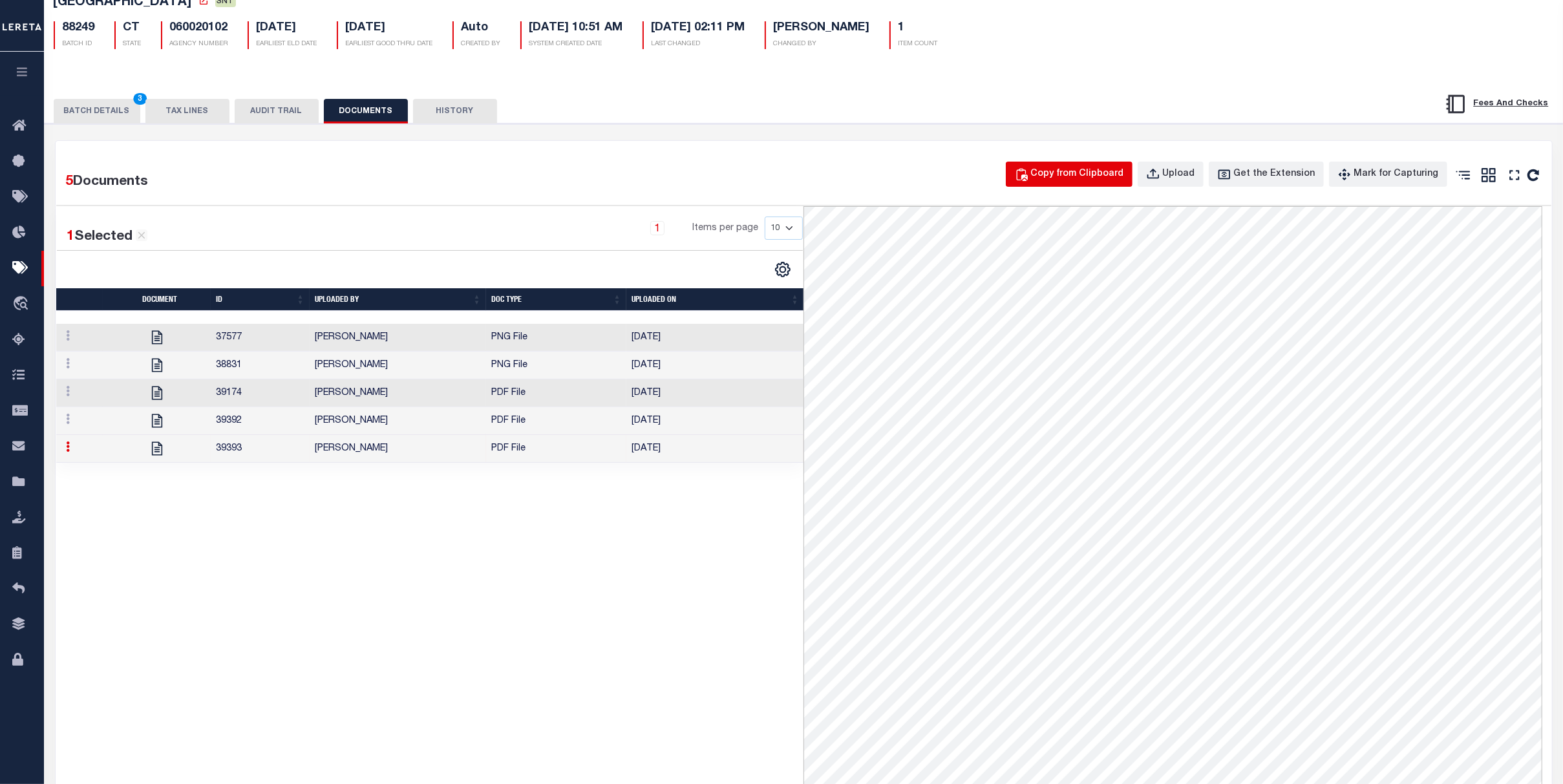
click at [1096, 174] on div "Copy from Clipboard" at bounding box center [1077, 175] width 93 height 15
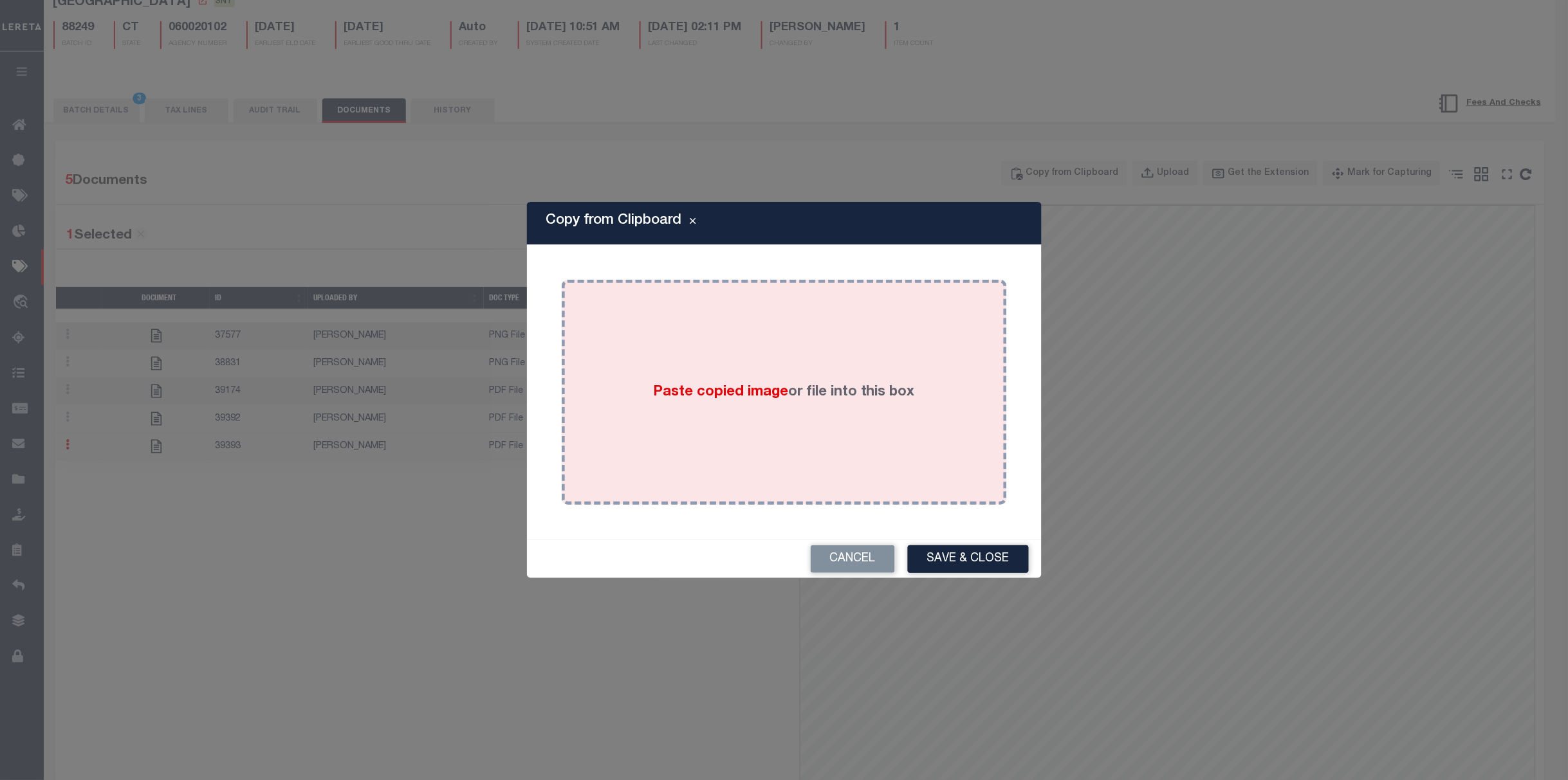
click at [852, 317] on div "Paste copied image or file into this box" at bounding box center [784, 392] width 426 height 206
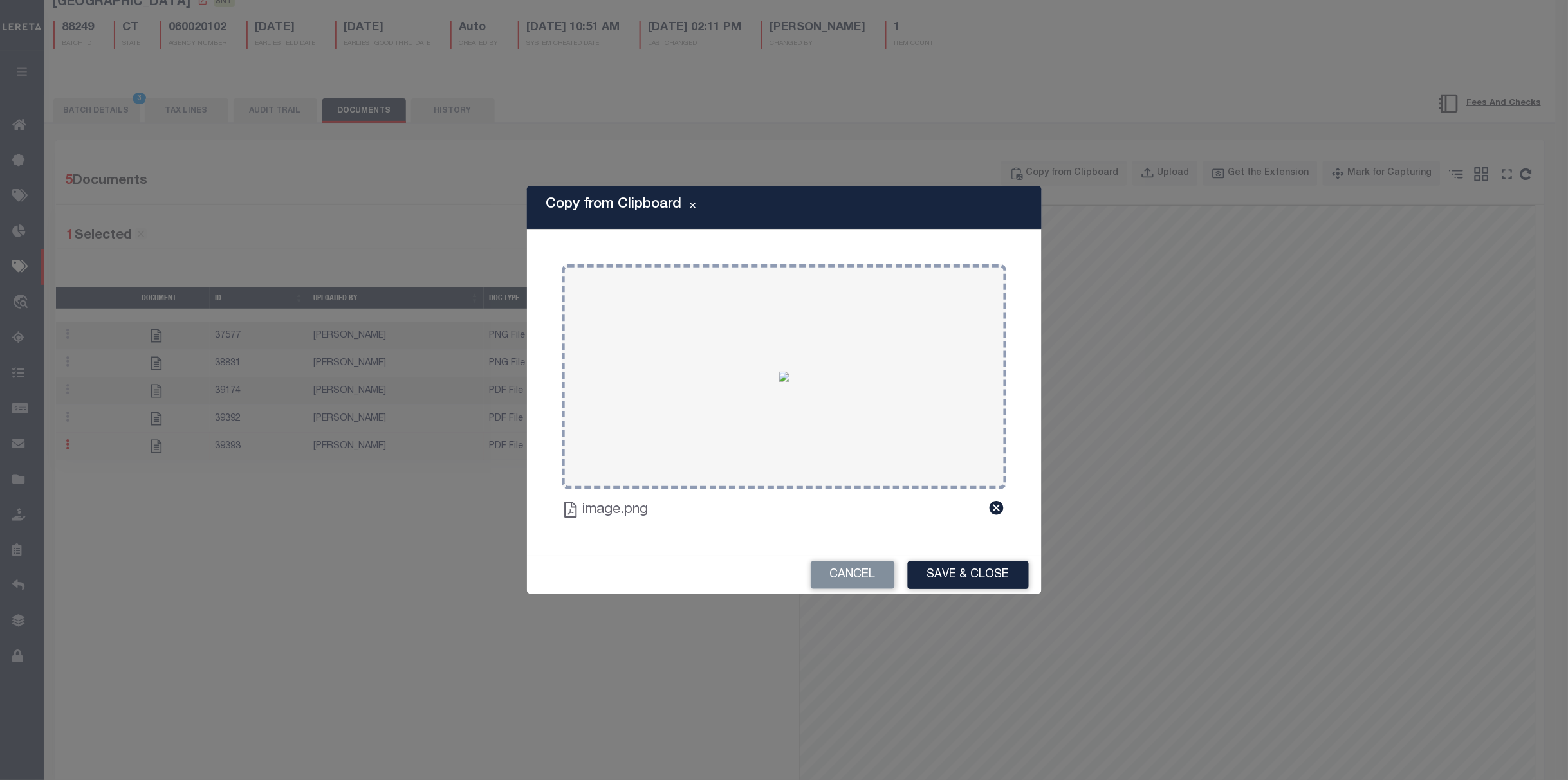
click at [967, 570] on button "Save & Close" at bounding box center [968, 574] width 121 height 28
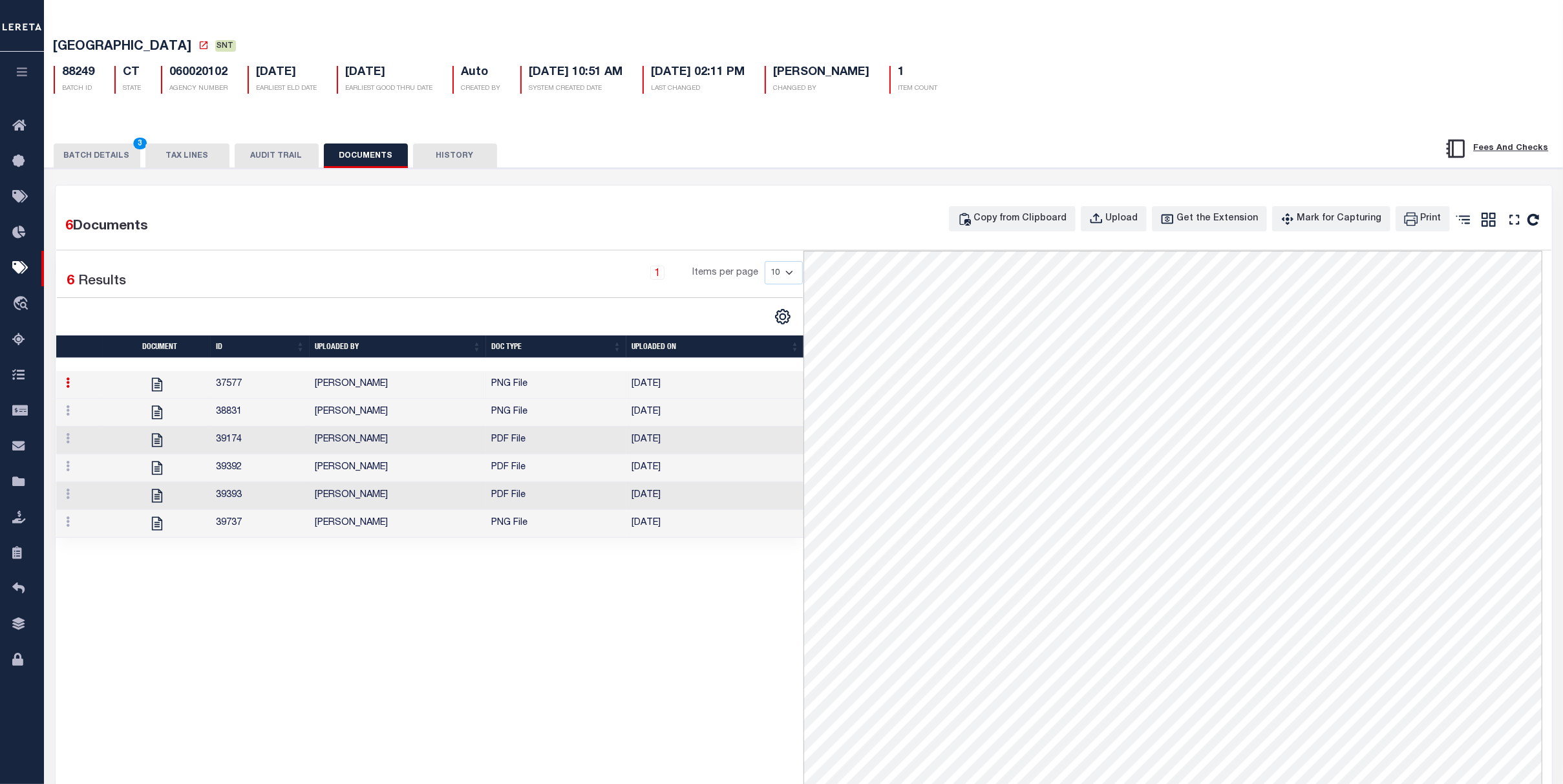
scroll to position [0, 0]
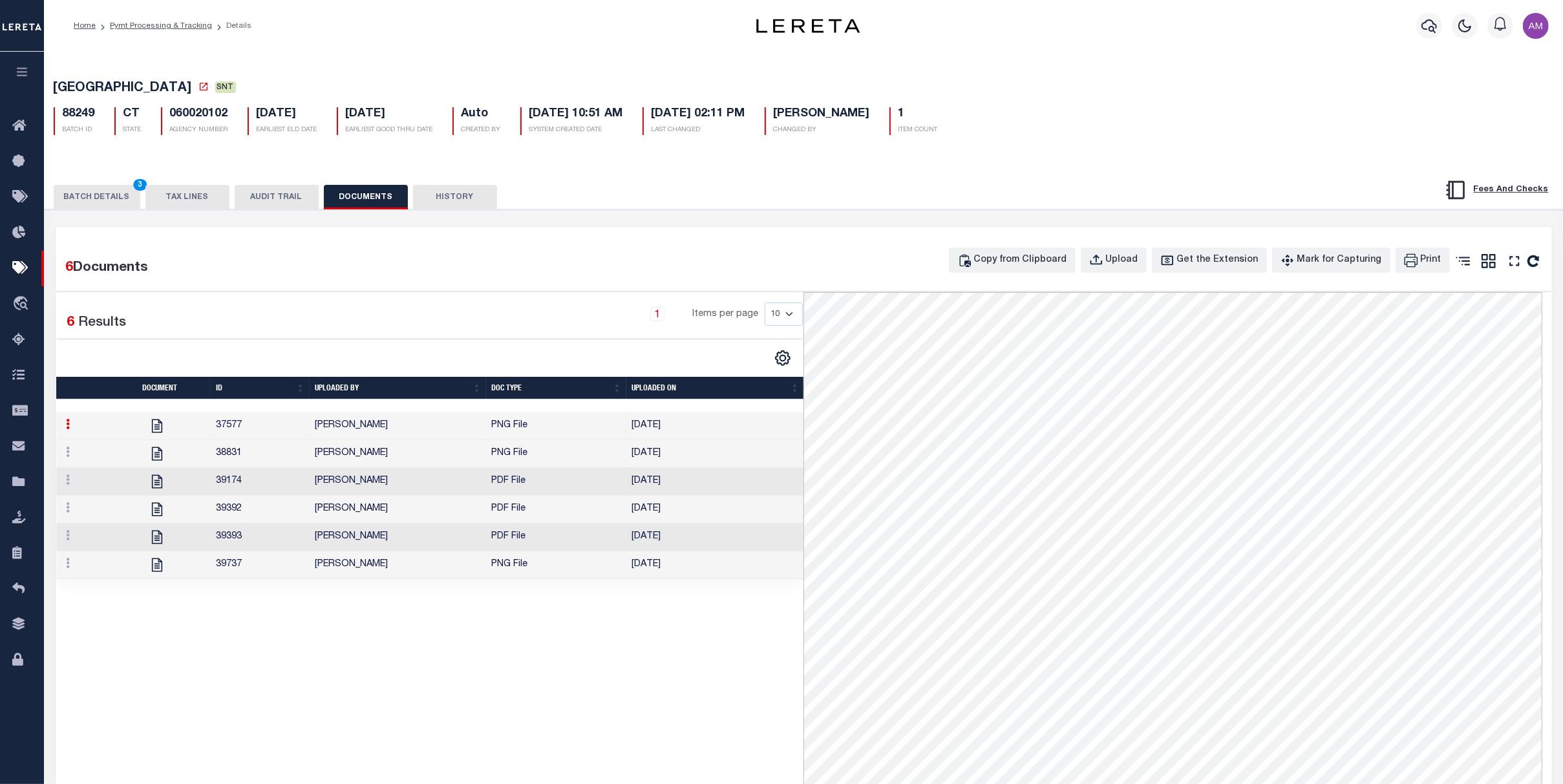
click at [114, 190] on button "BATCH DETAILS 3" at bounding box center [97, 197] width 87 height 24
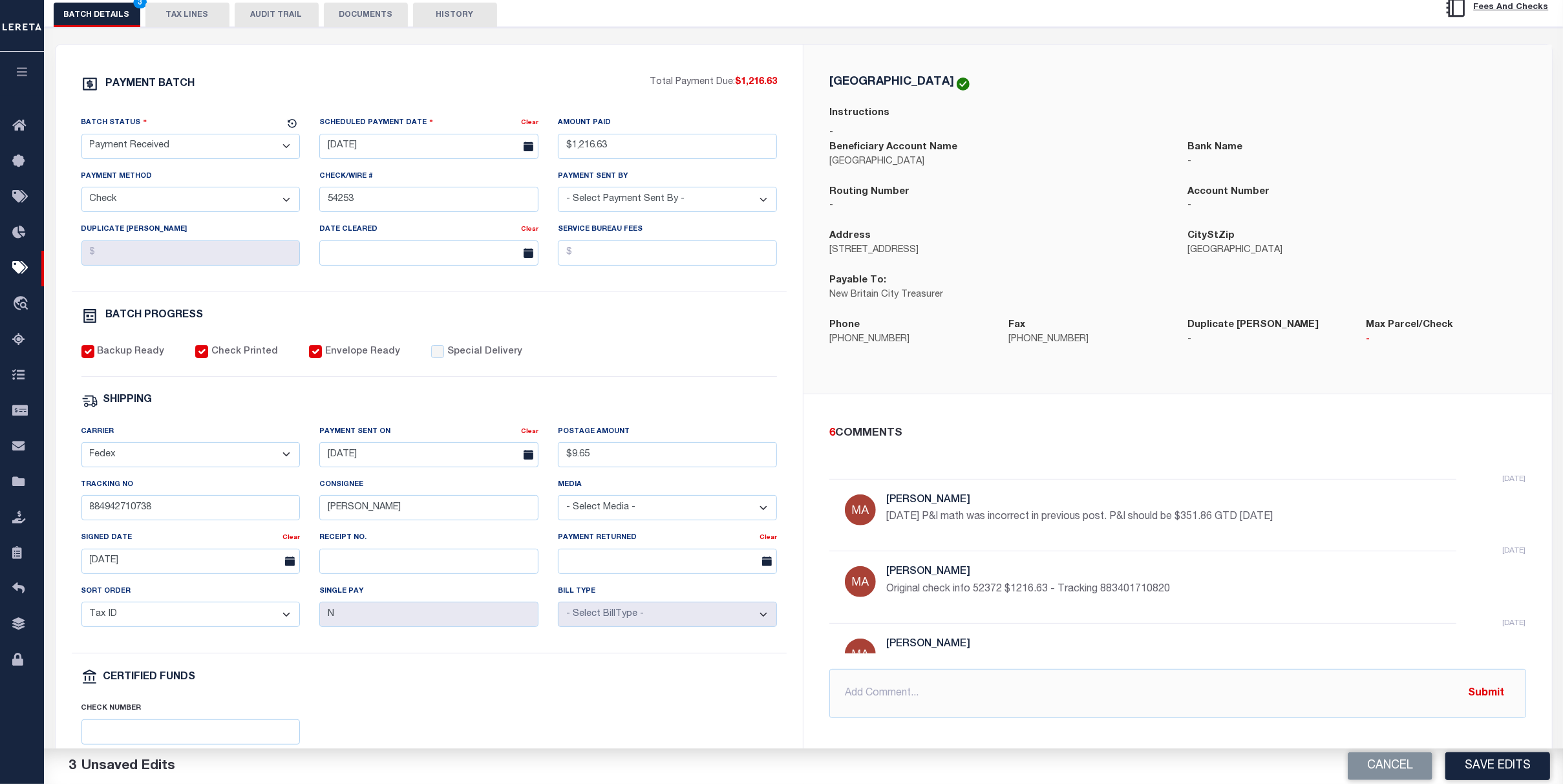
scroll to position [258, 0]
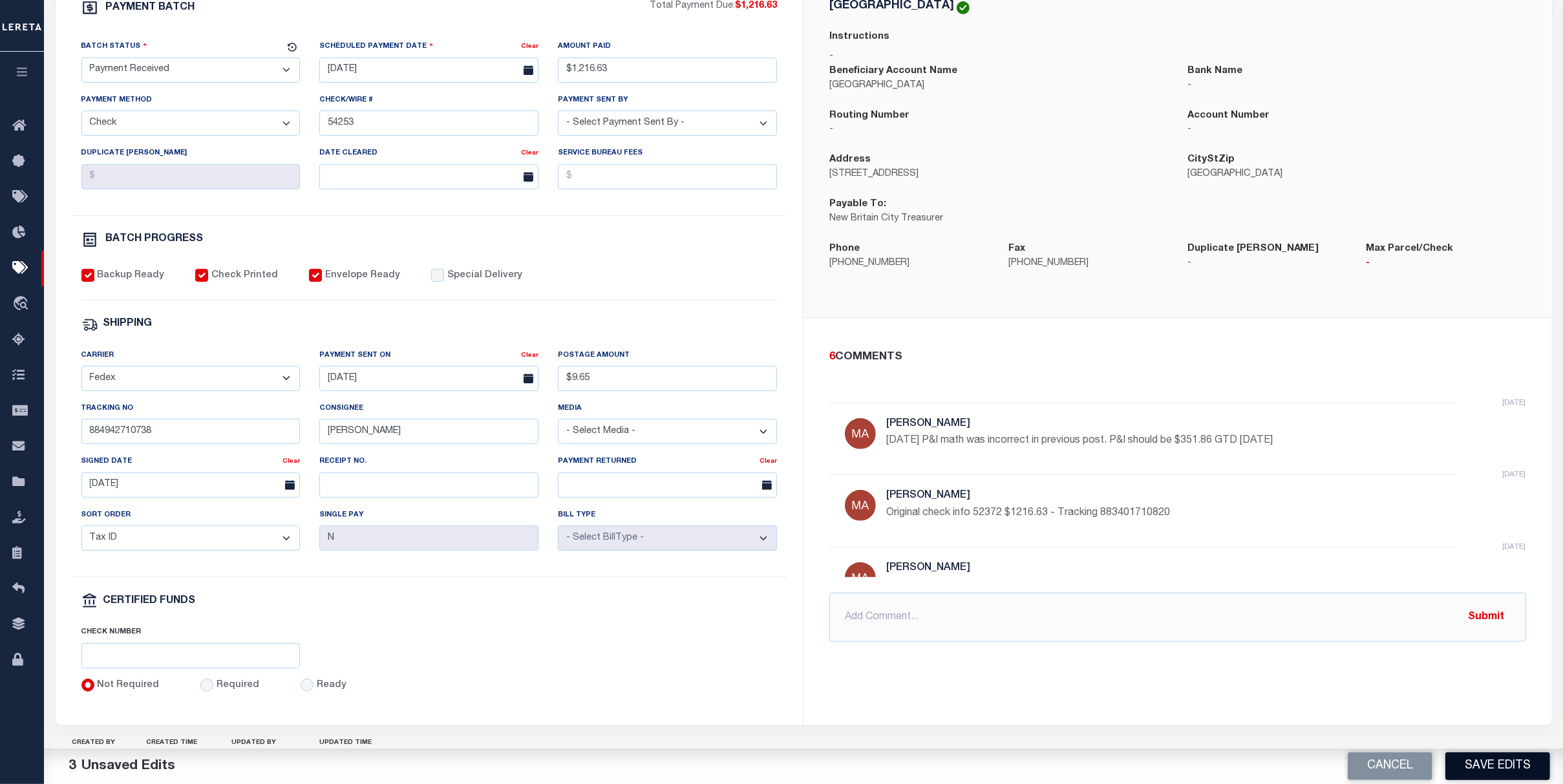
click at [1097, 726] on button "Save Edits" at bounding box center [1498, 766] width 105 height 28
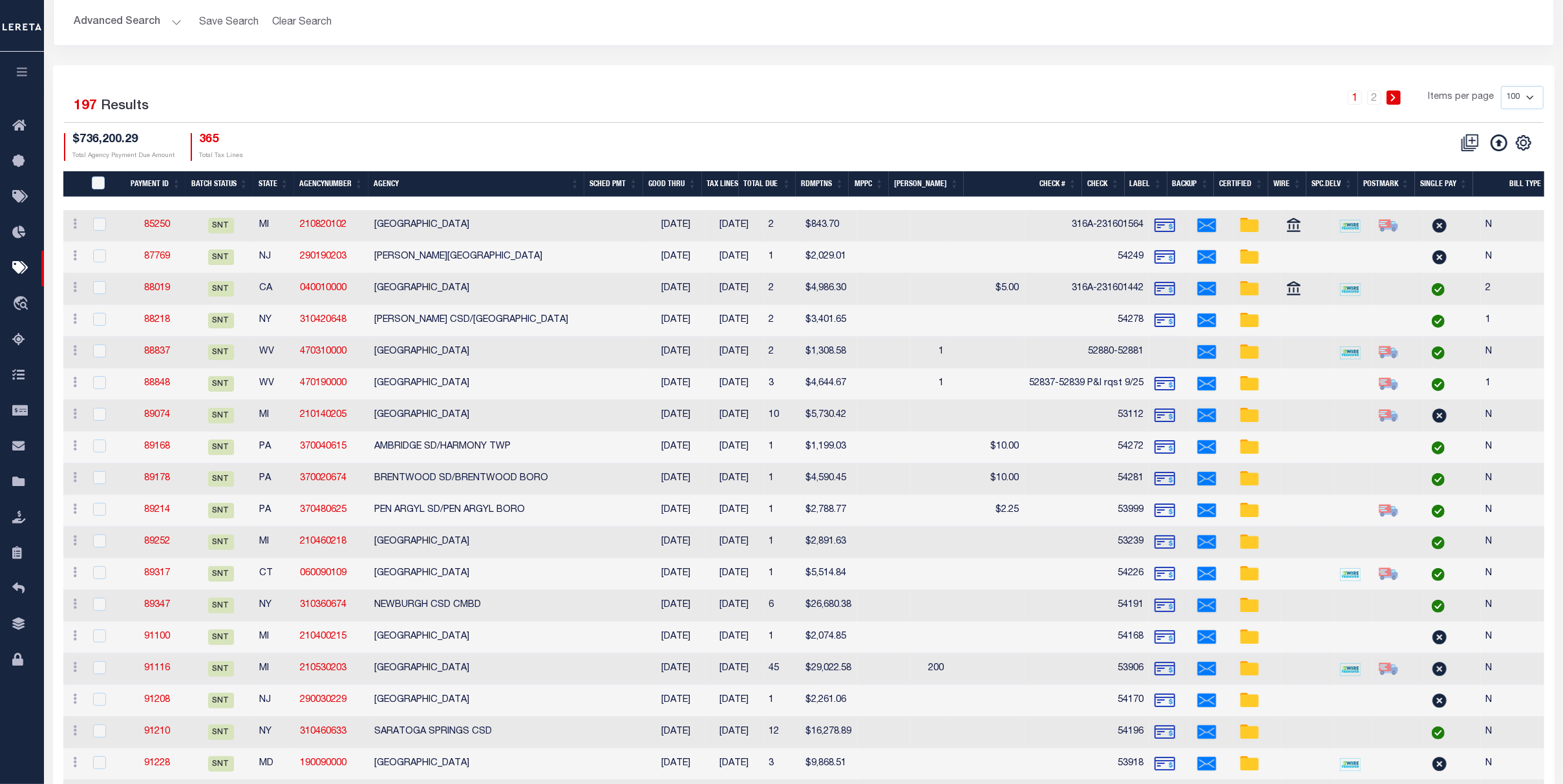
scroll to position [172, 0]
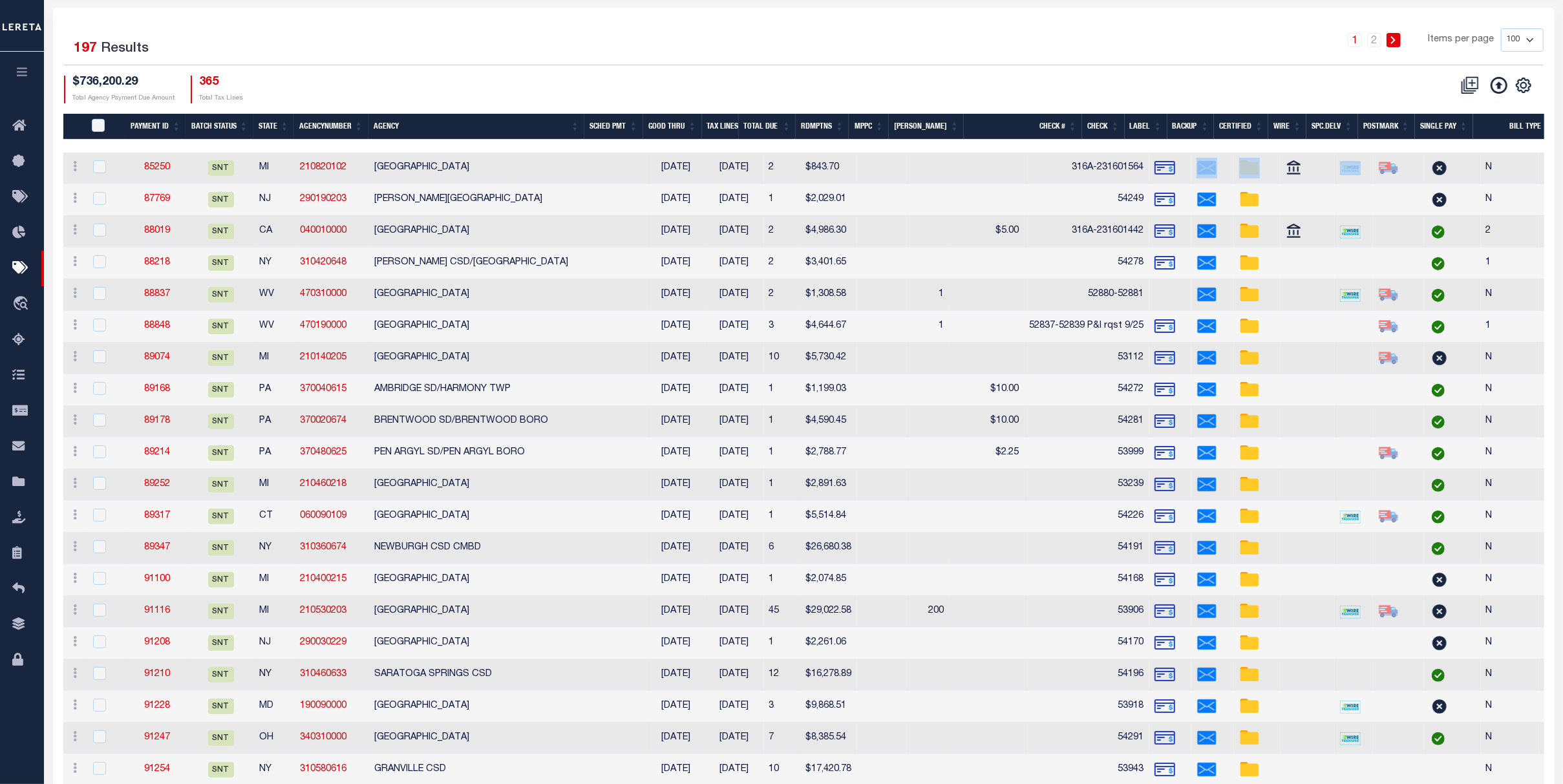
drag, startPoint x: 1118, startPoint y: 152, endPoint x: 1198, endPoint y: 147, distance: 80.2
click at [1097, 152] on tr "ACTIONS Delete Batch 85250 SNT MI 210820102 DETROIT CITY 09/25/2025 03/31/2025 …" at bounding box center [1073, 168] width 2021 height 32
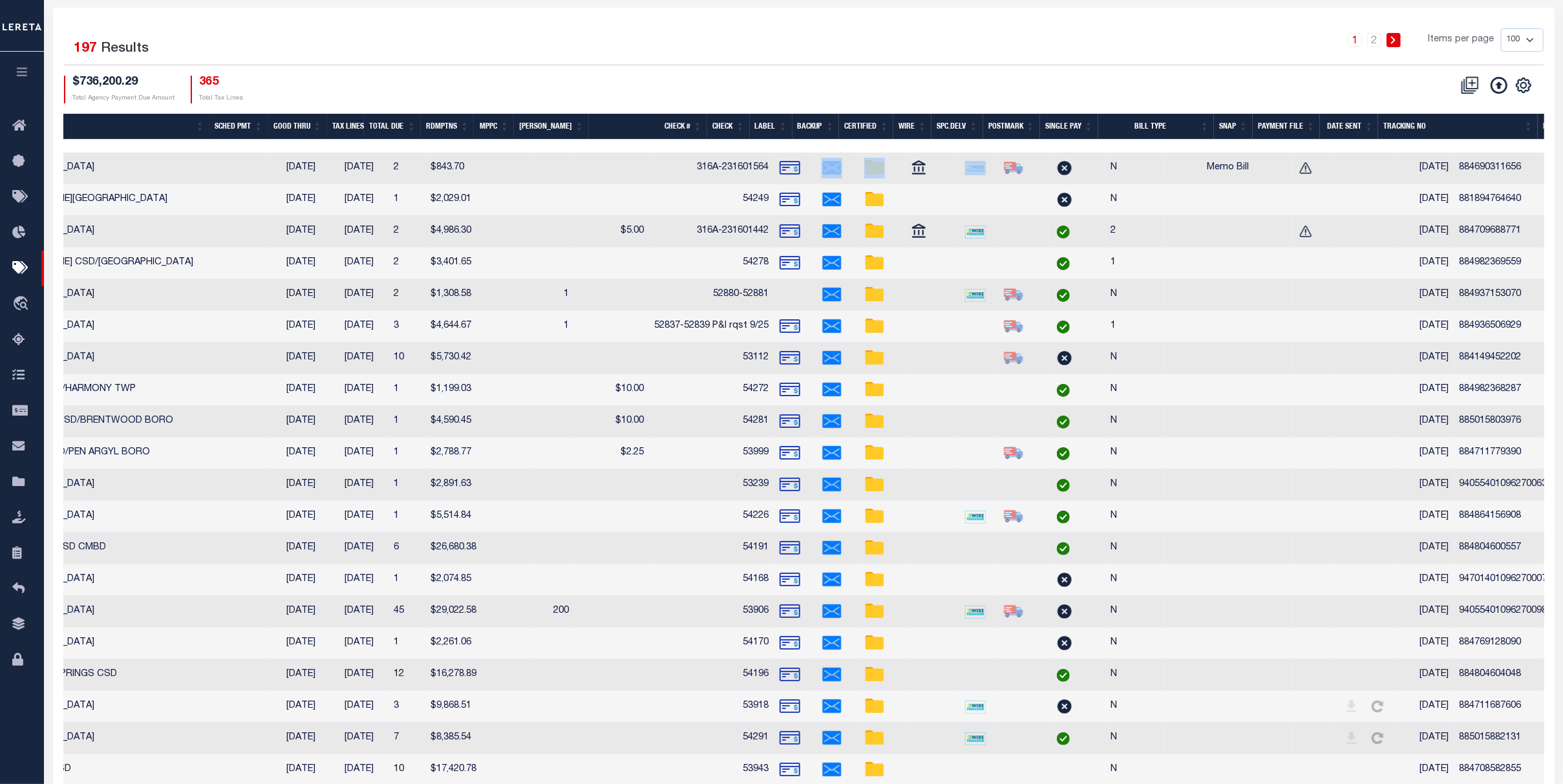
scroll to position [0, 455]
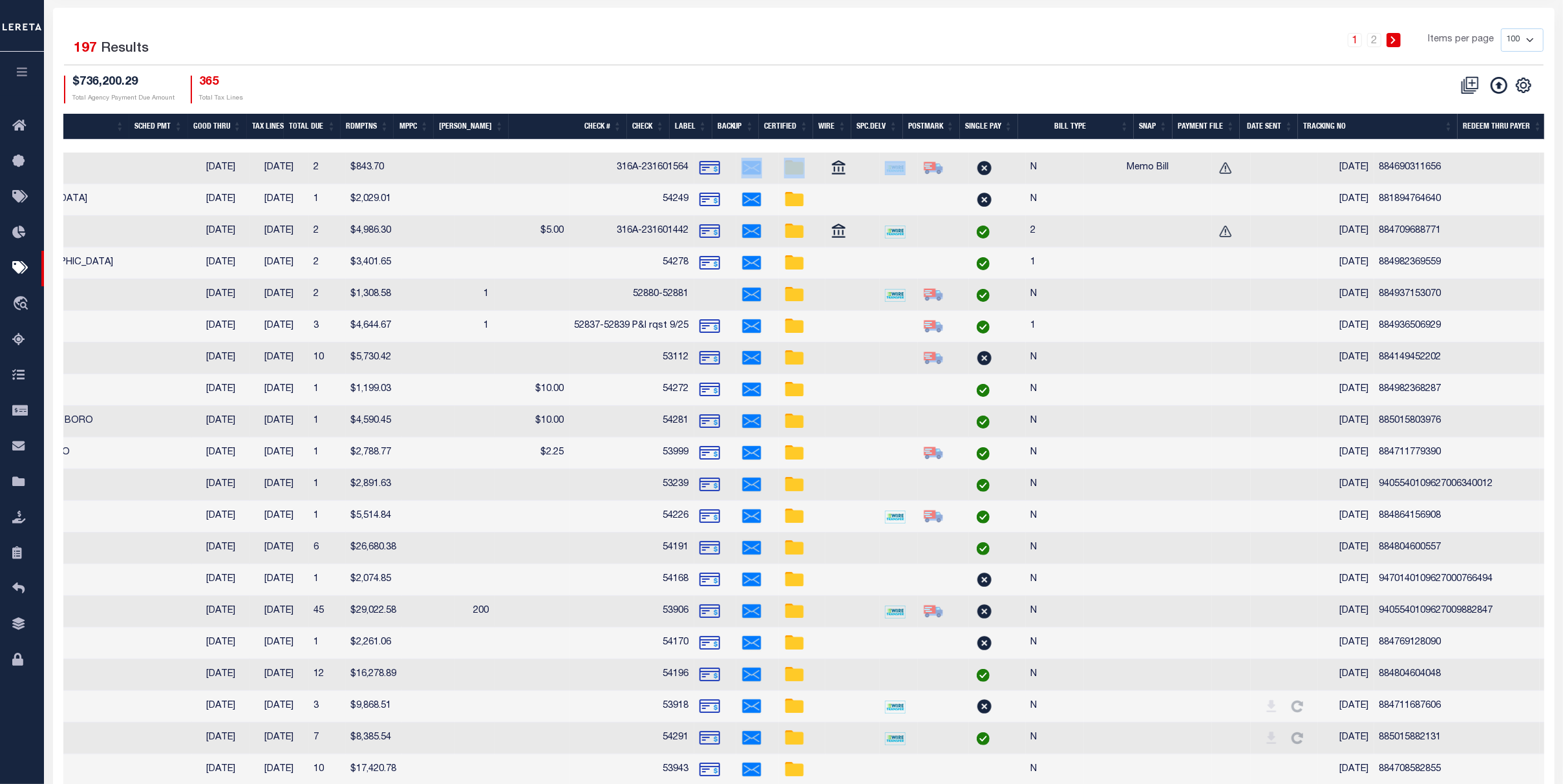
click at [1097, 125] on th "Date Sent" at bounding box center [1269, 126] width 58 height 26
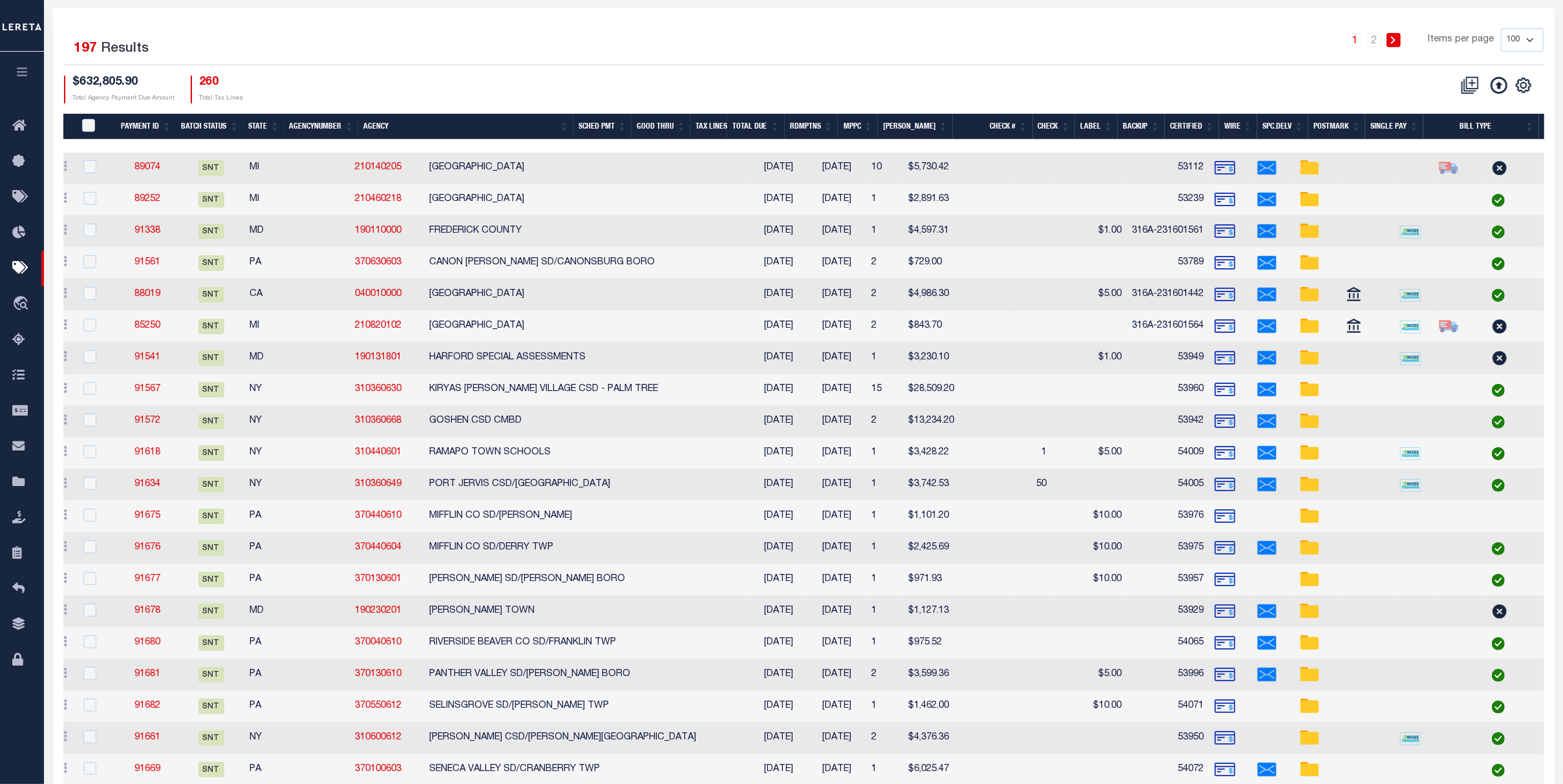
scroll to position [0, 0]
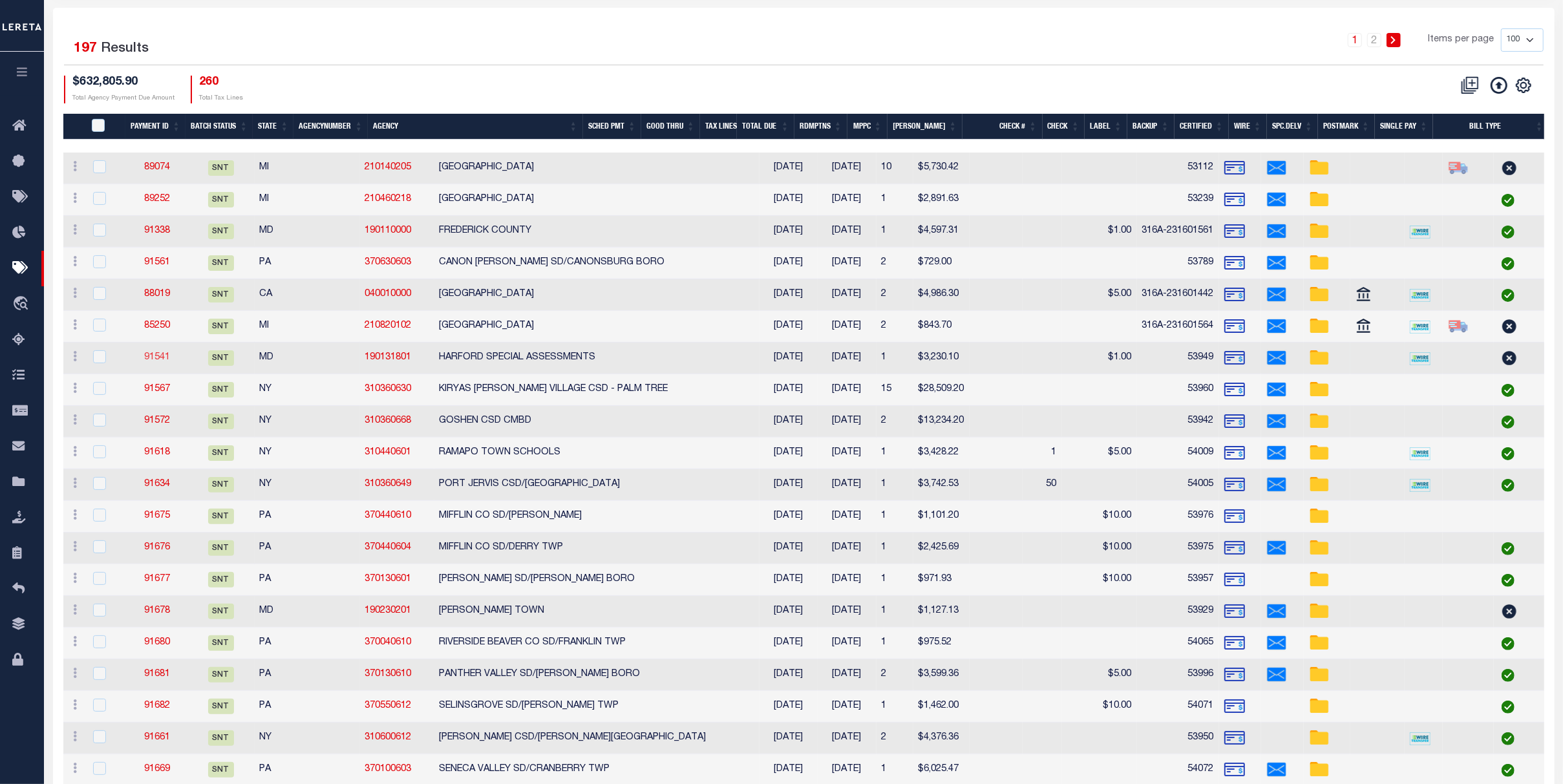
click at [159, 353] on link "91541" at bounding box center [157, 357] width 26 height 9
select select "SNT"
type input "09/26/2025"
type input "$3,230.1"
type input "53949"
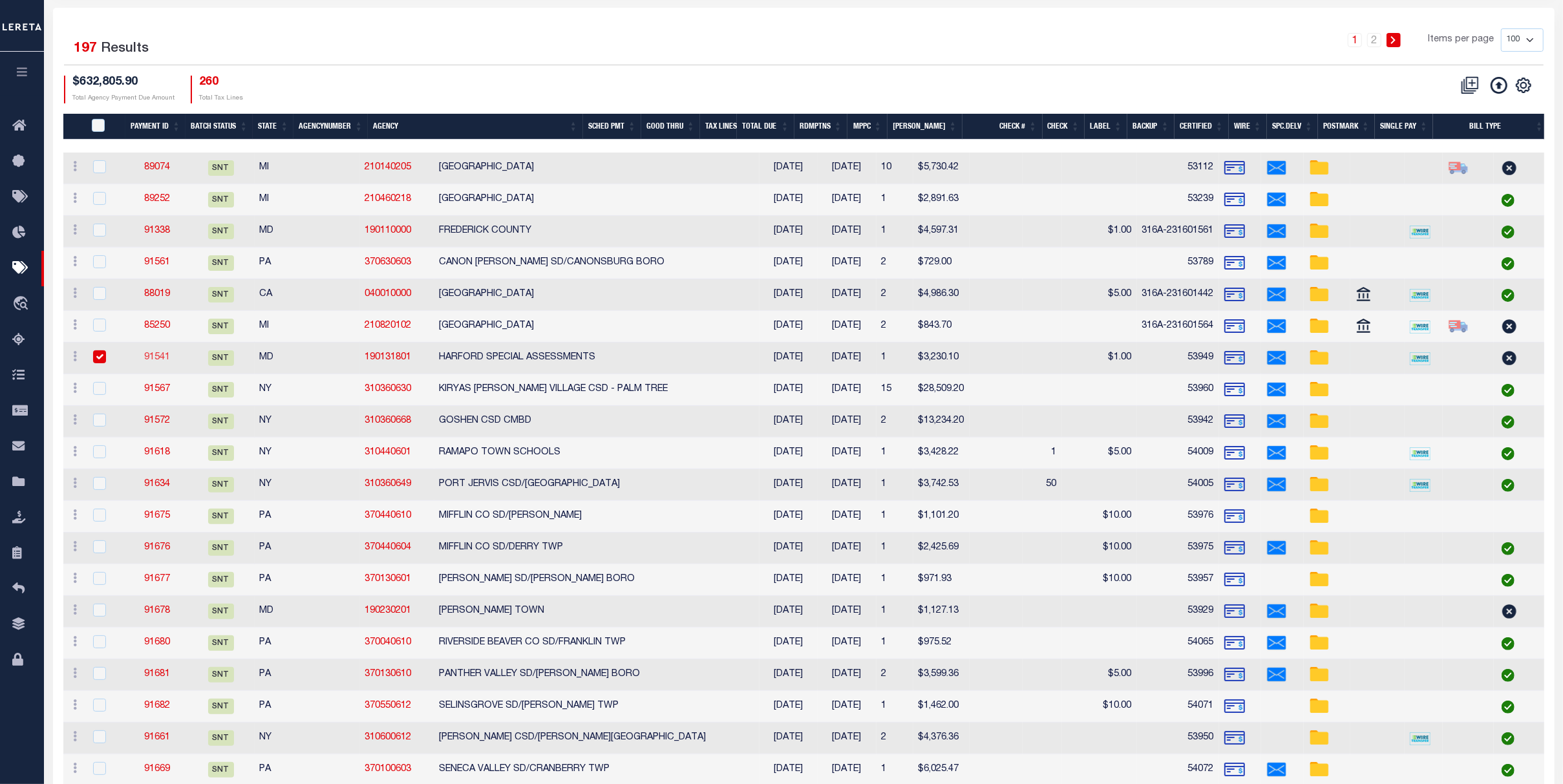
select select "[PERSON_NAME]"
type input "09/26/2025"
type input "$72.35"
type input "884711763266"
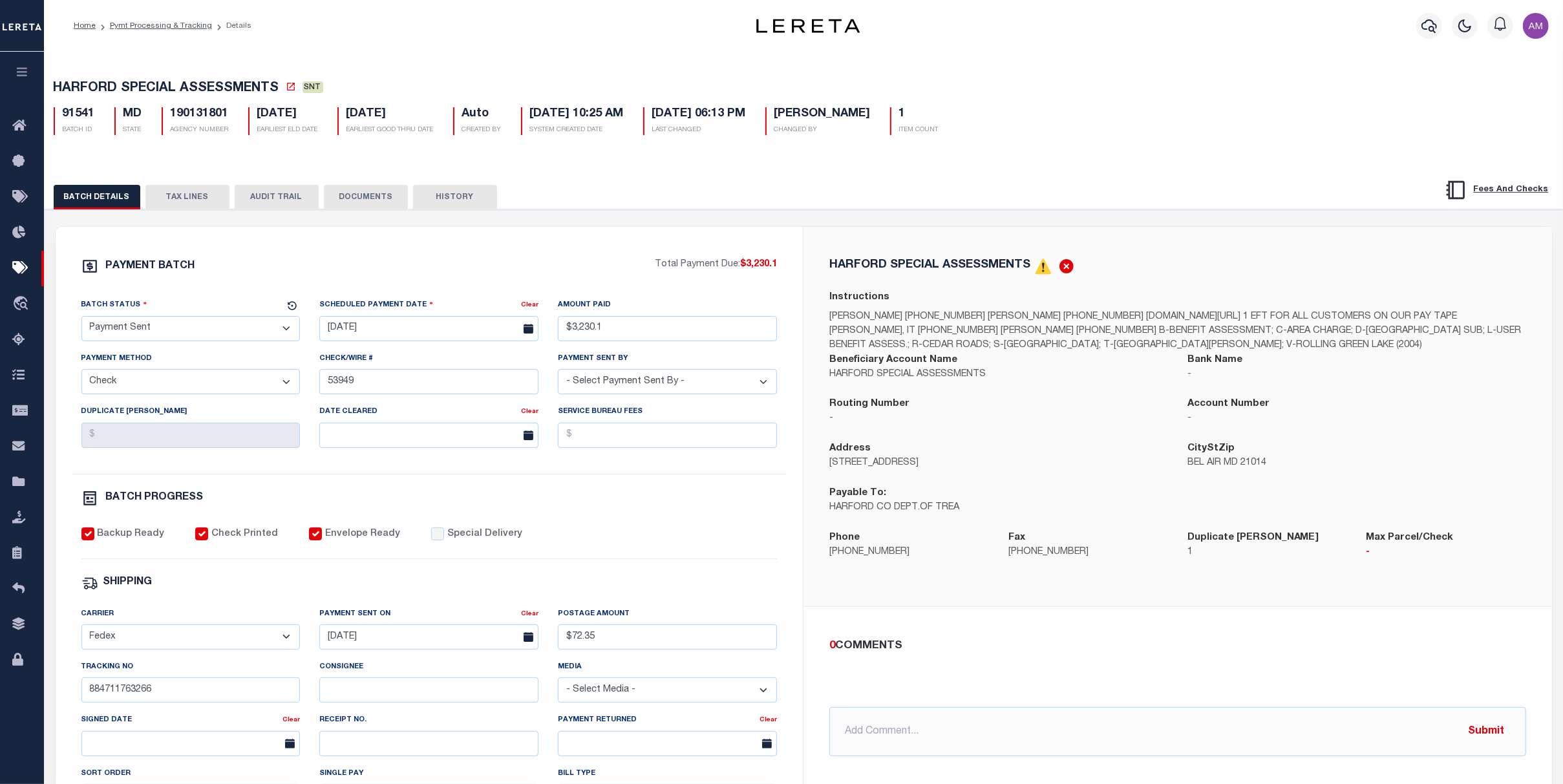
click at [359, 213] on div "PAYMENT BATCH Total Payment Due: $3,230.1 Batch Status" at bounding box center [803, 627] width 1531 height 837
click at [367, 199] on button "DOCUMENTS" at bounding box center [365, 197] width 84 height 24
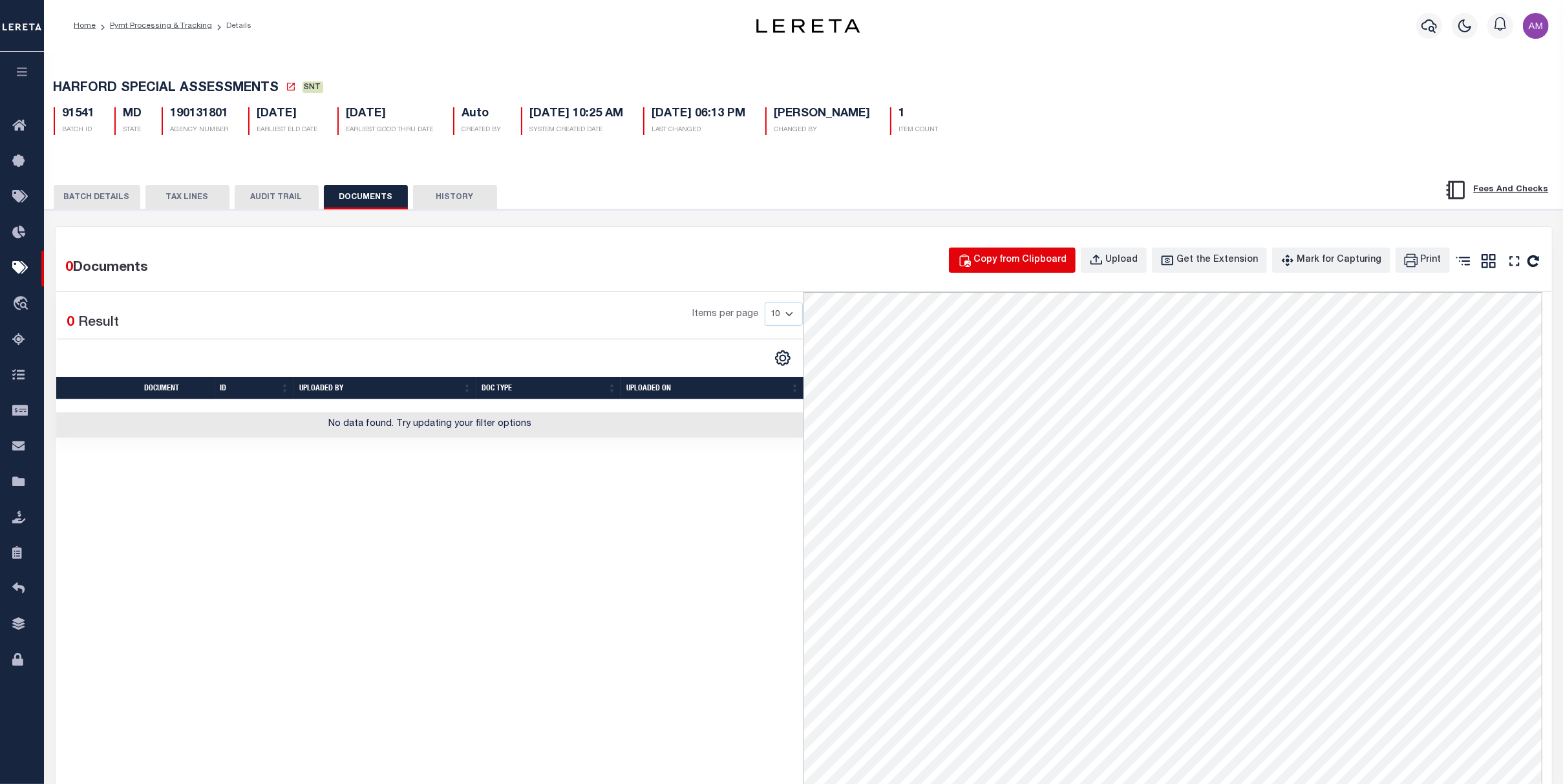
click at [1062, 267] on div "Copy from Clipboard" at bounding box center [1021, 261] width 93 height 15
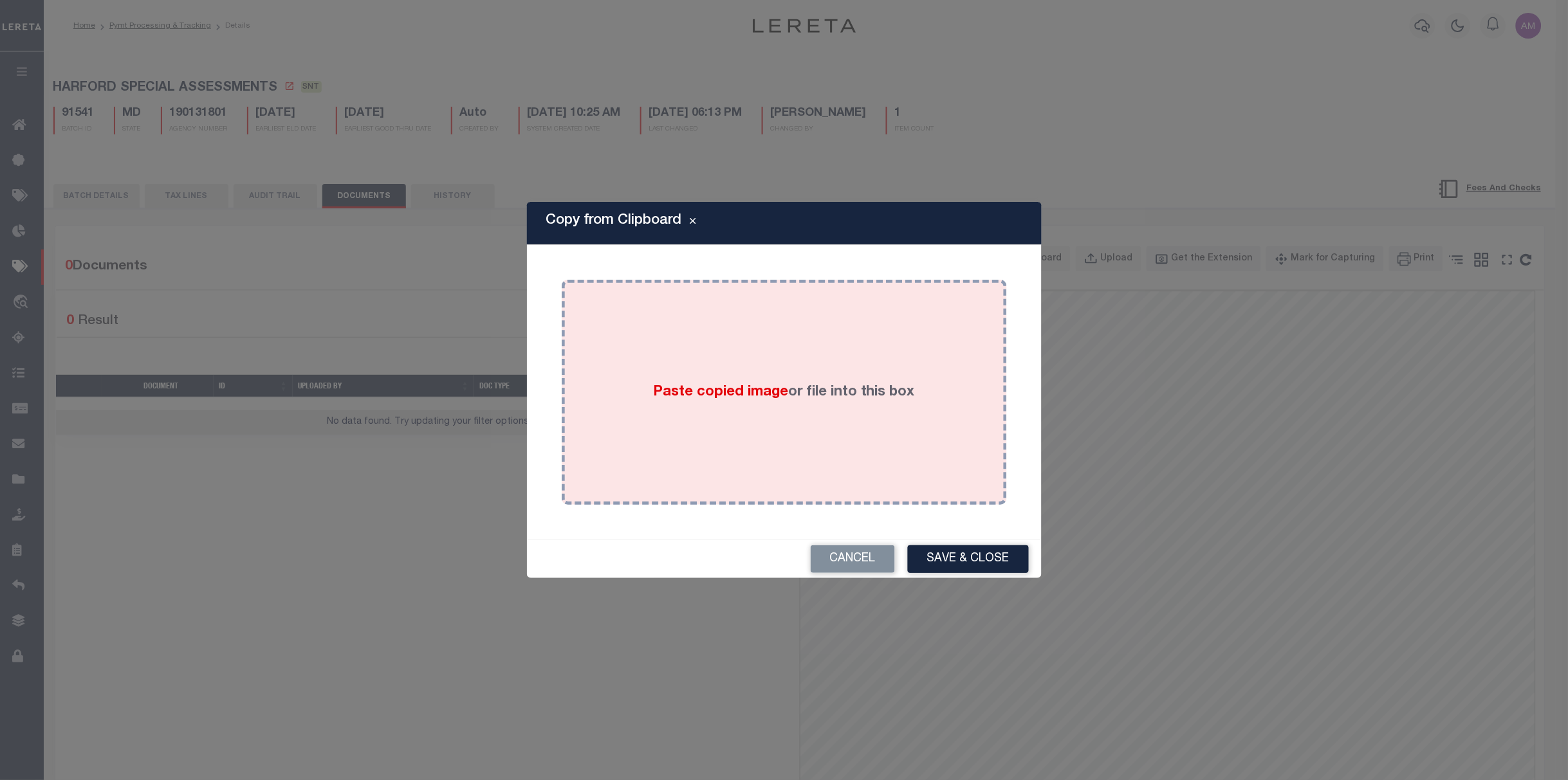
click at [900, 377] on div "Paste copied image or file into this box" at bounding box center [784, 392] width 426 height 206
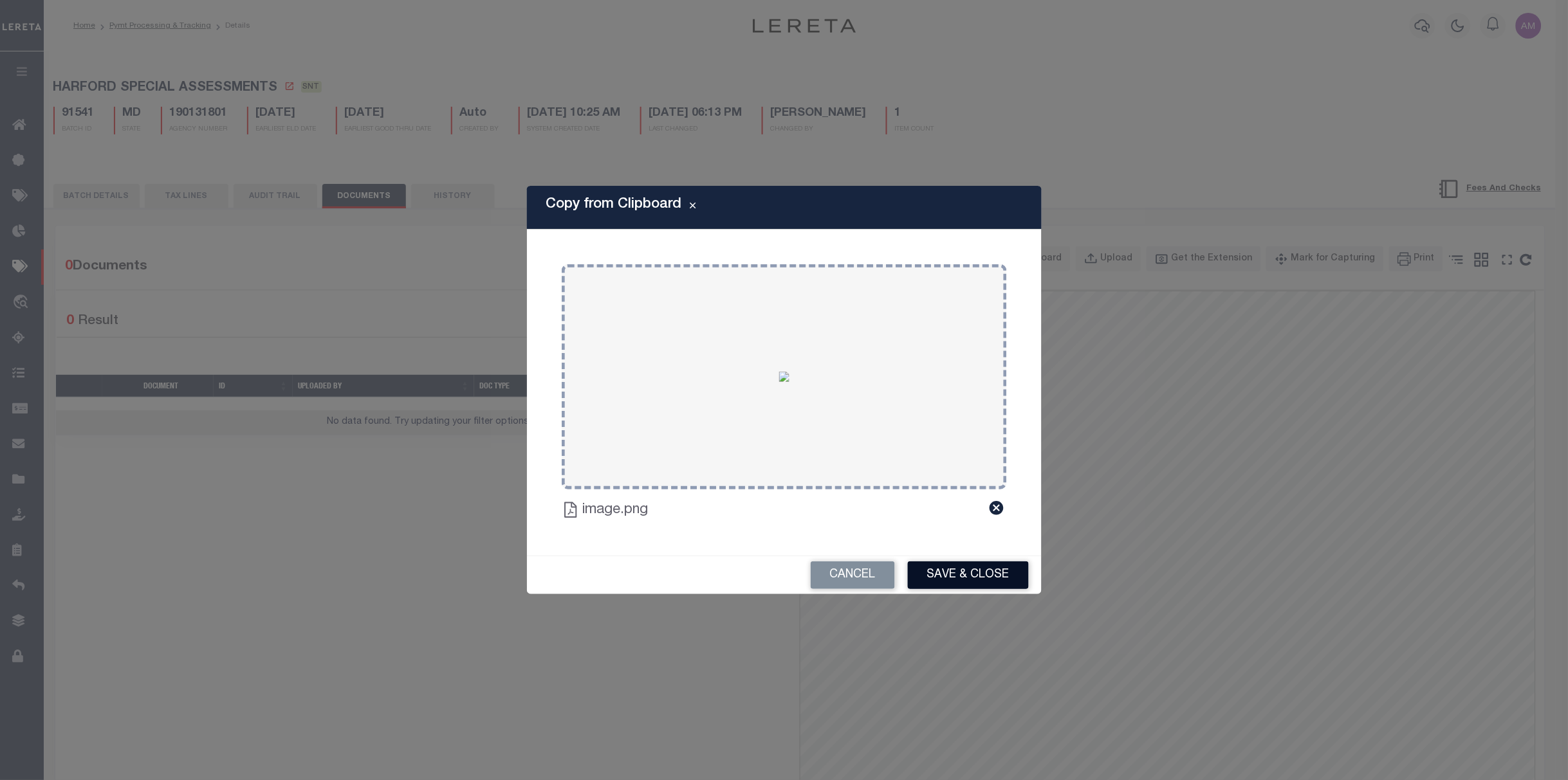
click at [963, 557] on div "Cancel Save & Close" at bounding box center [784, 575] width 514 height 38
click at [965, 570] on button "Save & Close" at bounding box center [968, 574] width 121 height 28
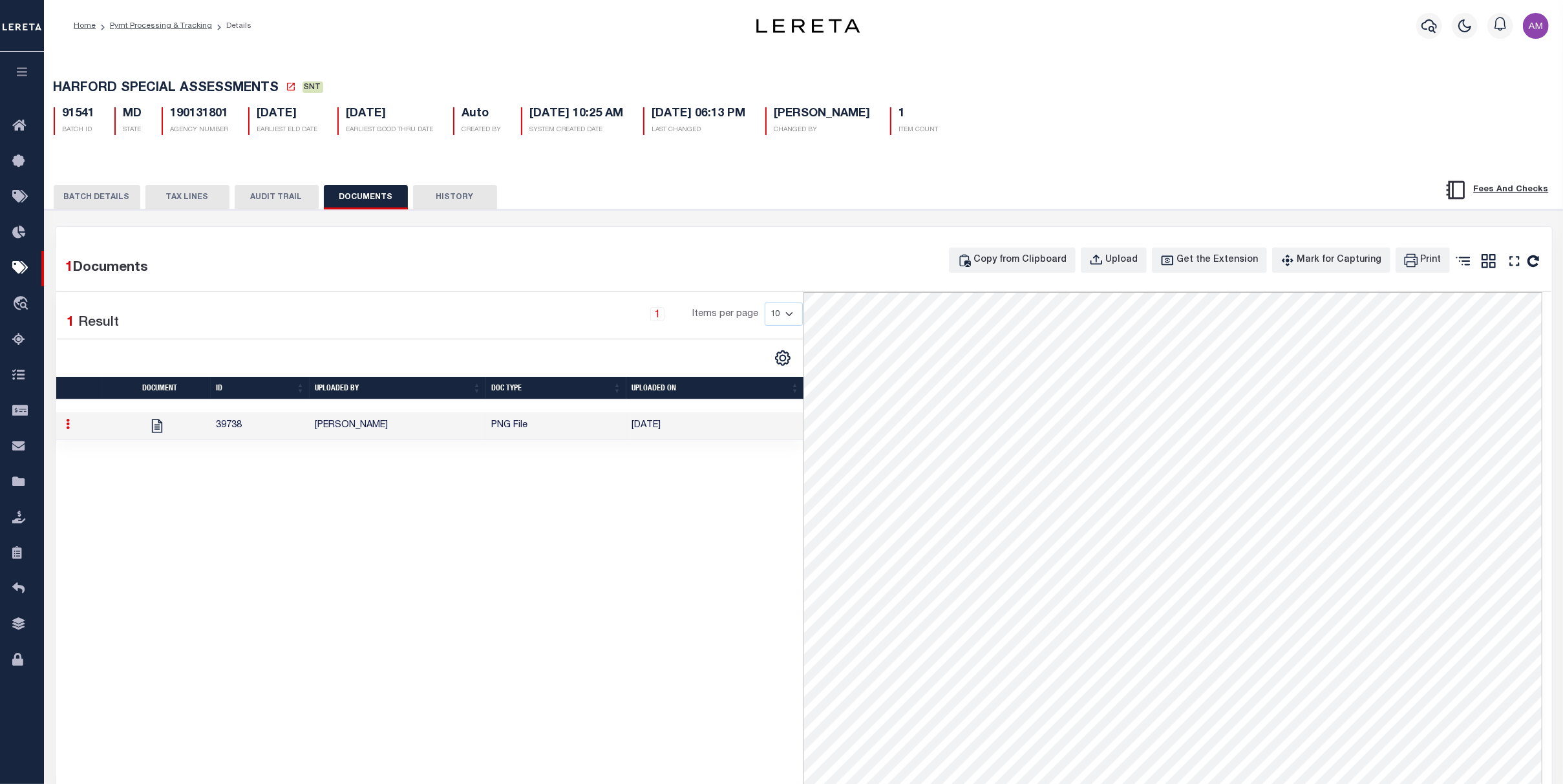
click at [105, 209] on button "BATCH DETAILS" at bounding box center [97, 197] width 87 height 24
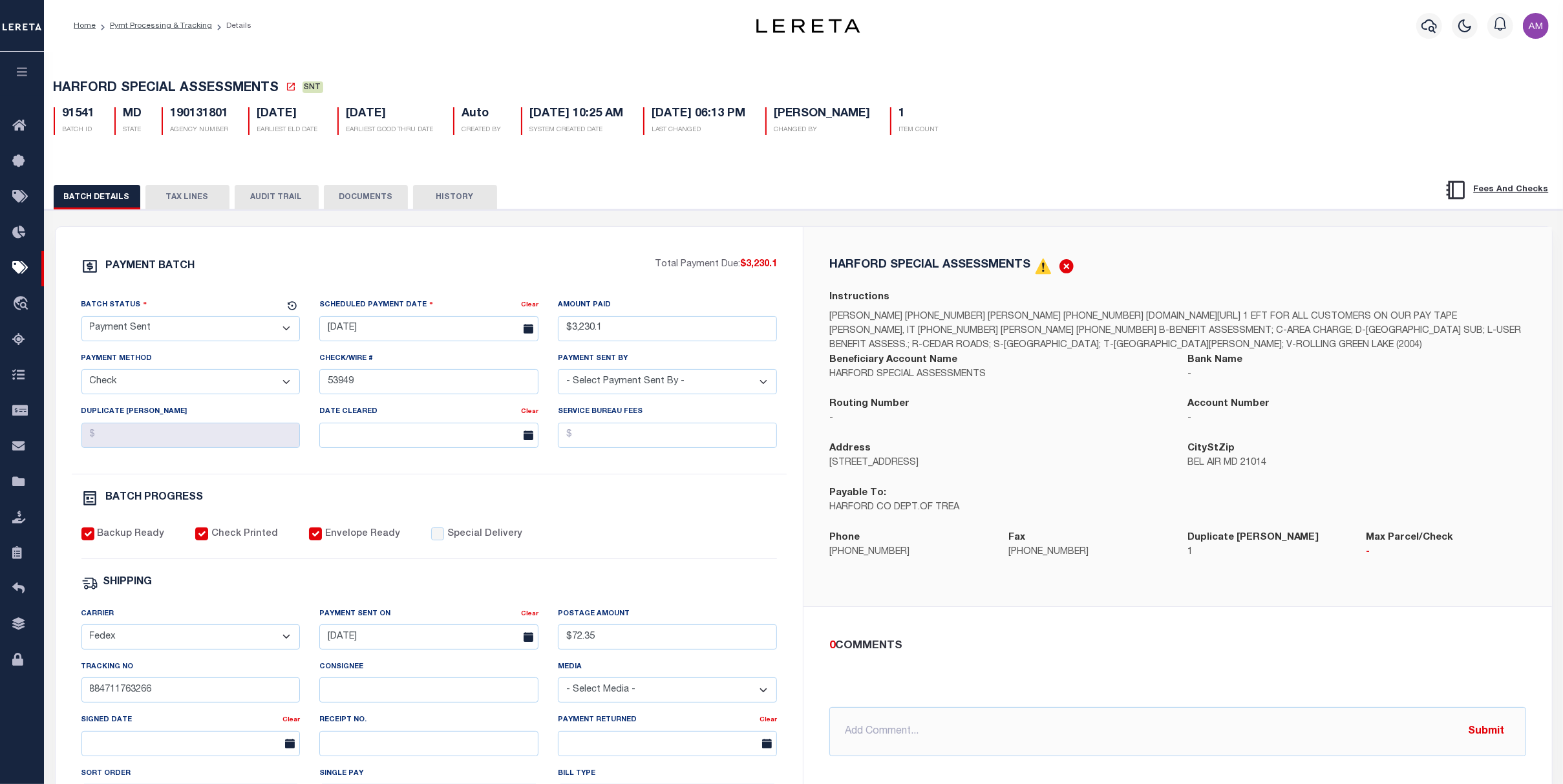
drag, startPoint x: 152, startPoint y: 326, endPoint x: 163, endPoint y: 342, distance: 19.4
click at [152, 326] on select "- Select Status - Scheduled for Payment Ready For Payment Payment Sent Cleared …" at bounding box center [191, 329] width 219 height 25
select select "CAC"
click at [82, 319] on select "- Select Status - Scheduled for Payment Ready For Payment Payment Sent Cleared …" at bounding box center [191, 329] width 219 height 25
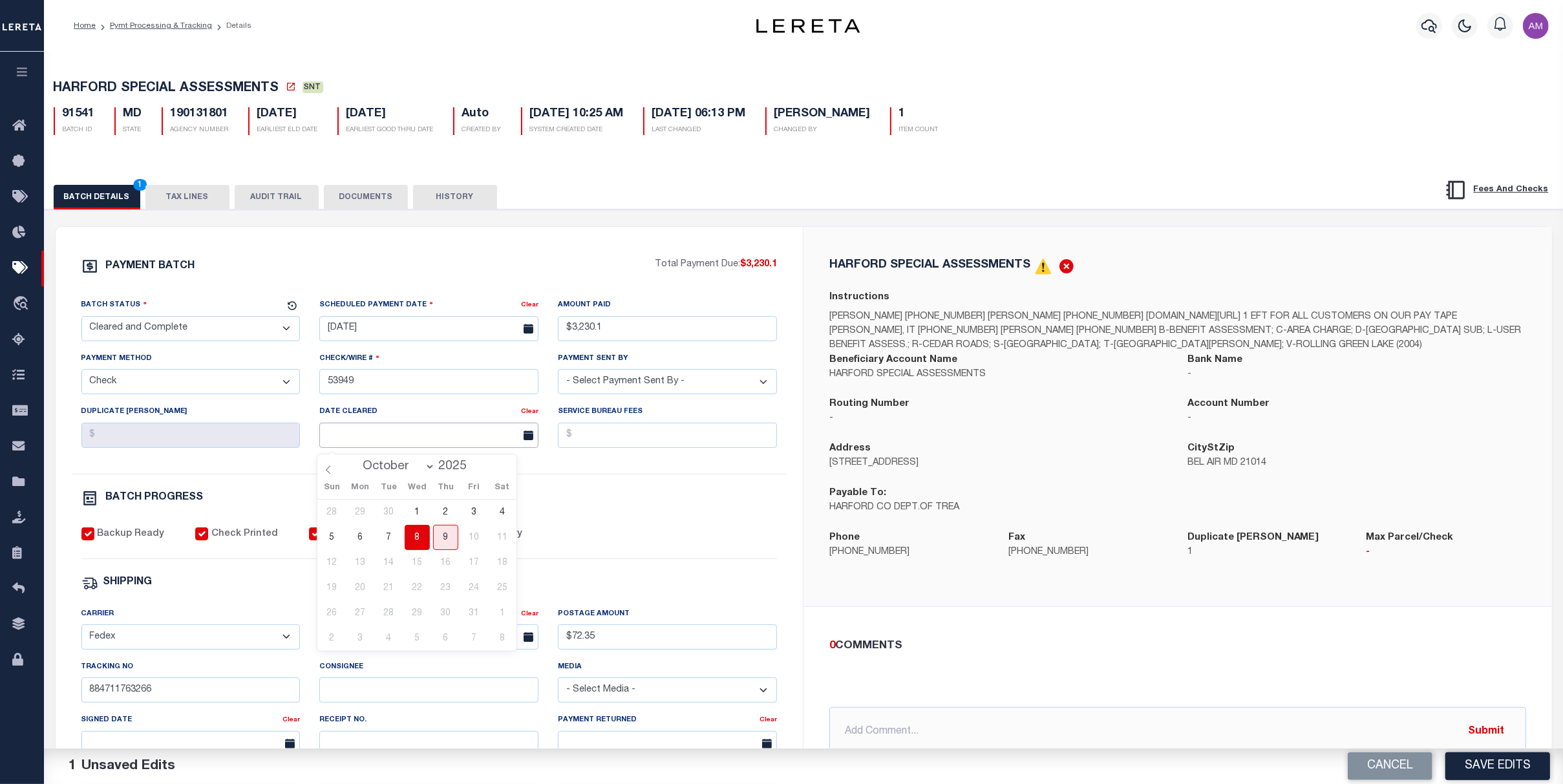
click at [393, 427] on input "text" at bounding box center [429, 435] width 219 height 25
drag, startPoint x: 414, startPoint y: 508, endPoint x: 464, endPoint y: 503, distance: 50.2
click at [414, 507] on span "1" at bounding box center [417, 512] width 25 height 25
type input "10/01/2025"
click at [576, 503] on div "BATCH PROGRESS" at bounding box center [430, 498] width 696 height 17
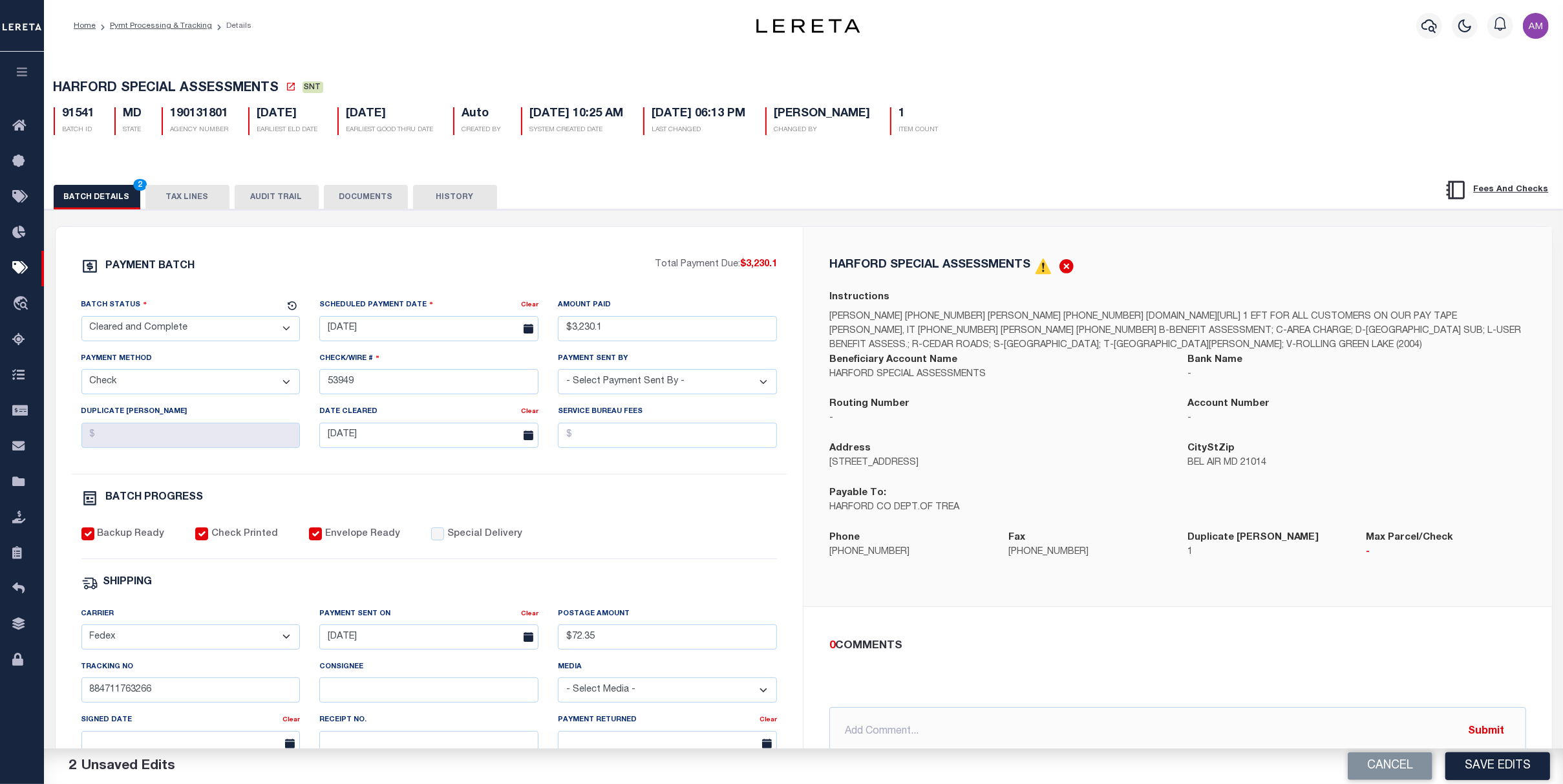
click at [372, 190] on button "DOCUMENTS" at bounding box center [365, 197] width 84 height 24
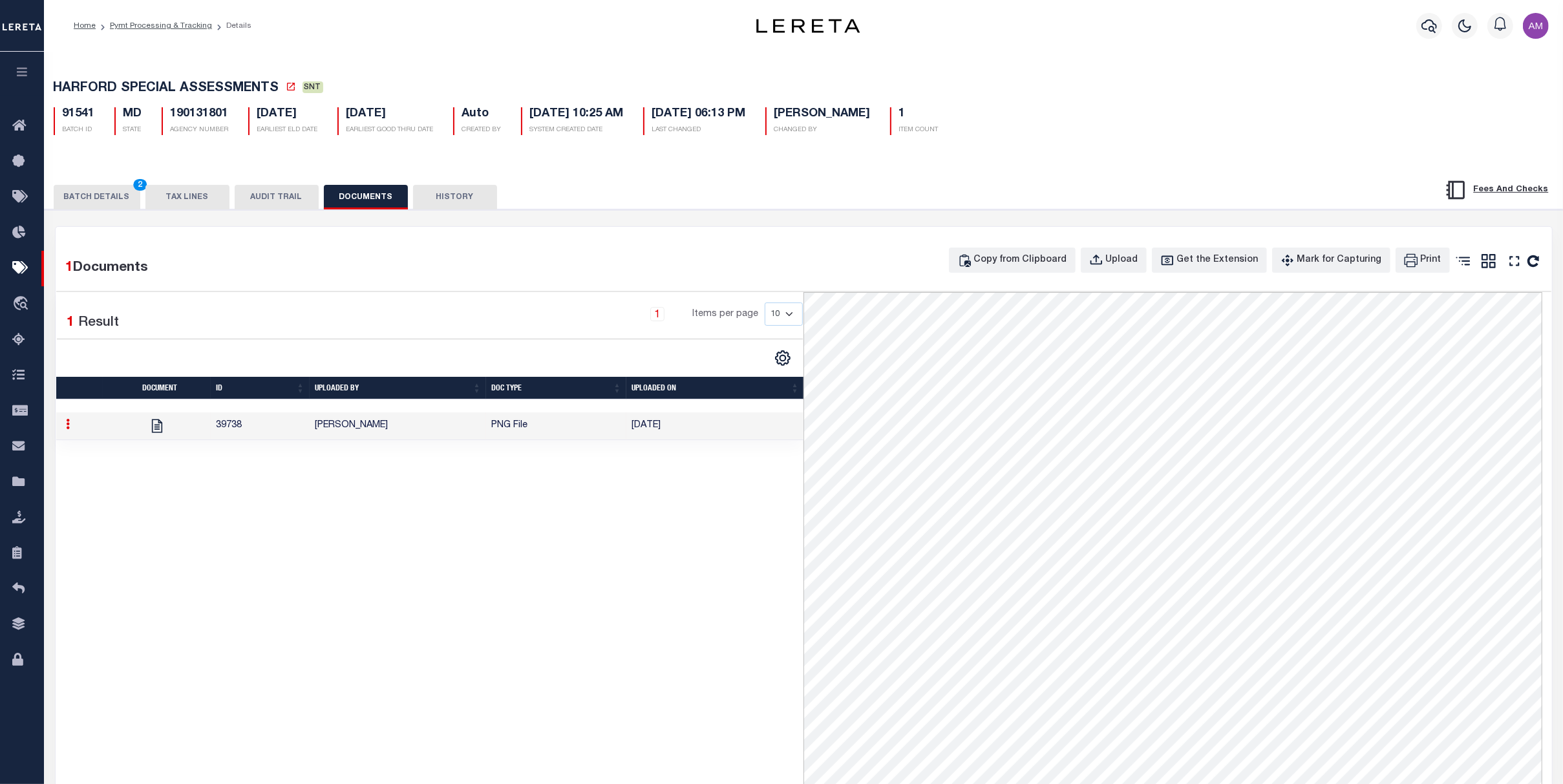
click at [114, 213] on div "PAYMENT BATCH Total Payment Due: $3,230.1 Batch Status" at bounding box center [803, 640] width 1531 height 862
click at [90, 186] on div "BATCH DETAILS 2 TAX LINES AUDIT TRAIL DOCUMENTS HISTORY" at bounding box center [803, 193] width 1551 height 33
click at [94, 190] on button "BATCH DETAILS 2" at bounding box center [97, 197] width 87 height 24
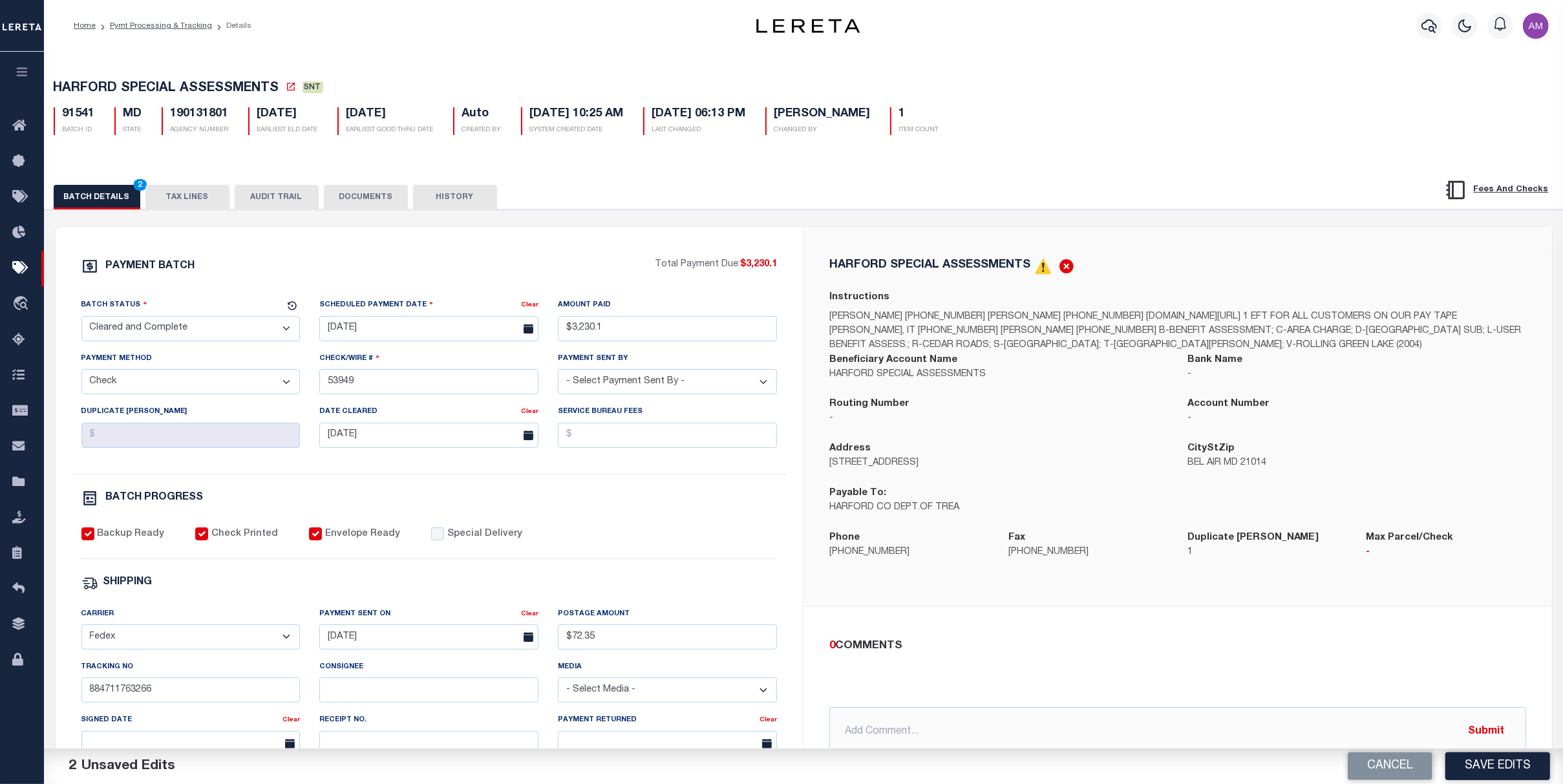
click at [625, 517] on div "PAYMENT BATCH Total Payment Due: $3,230.1 Batch Status - Select Status -" at bounding box center [429, 605] width 717 height 694
click at [1097, 726] on button "Save Edits" at bounding box center [1498, 766] width 105 height 28
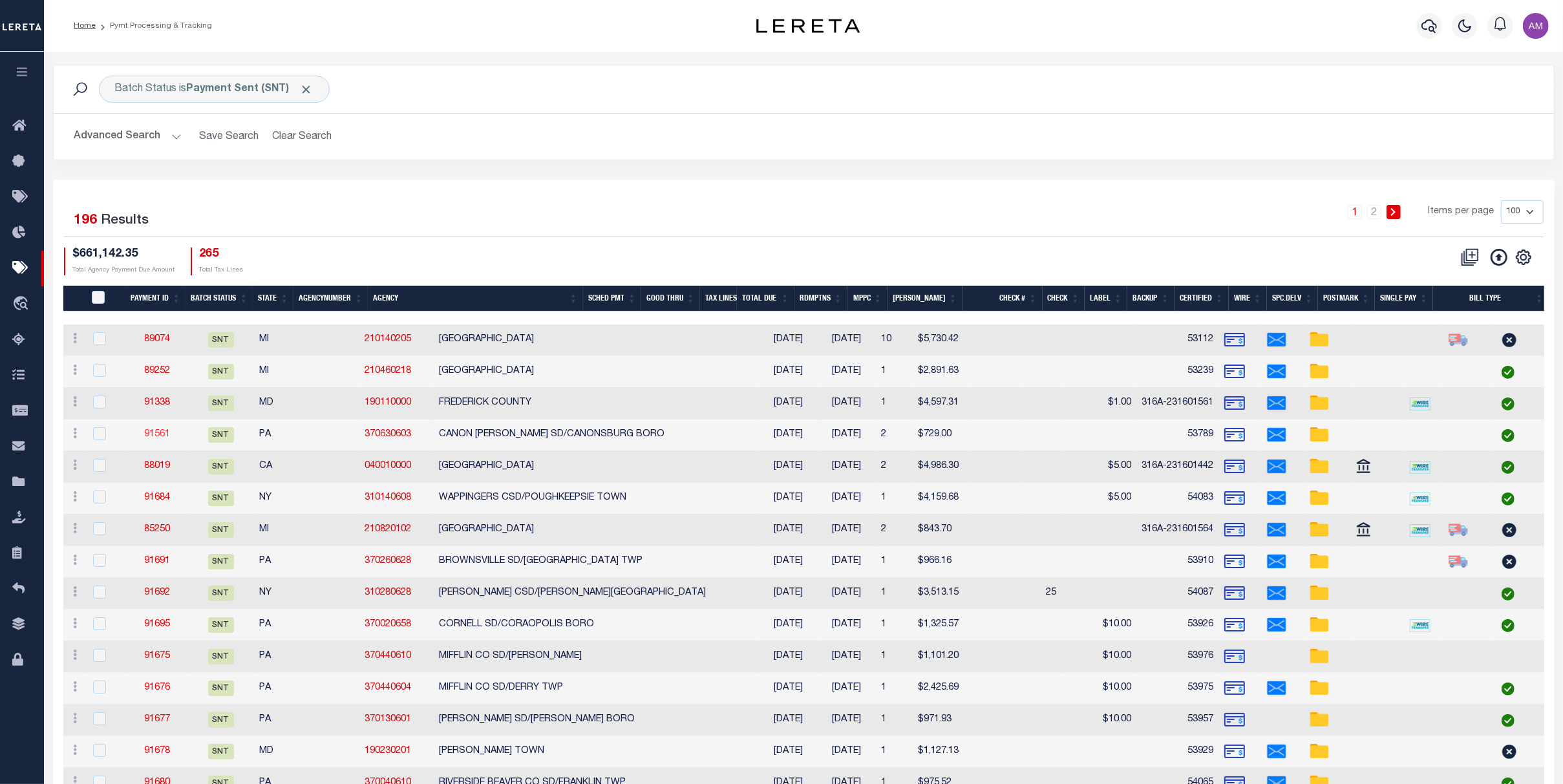
click at [168, 431] on link "91561" at bounding box center [157, 434] width 26 height 9
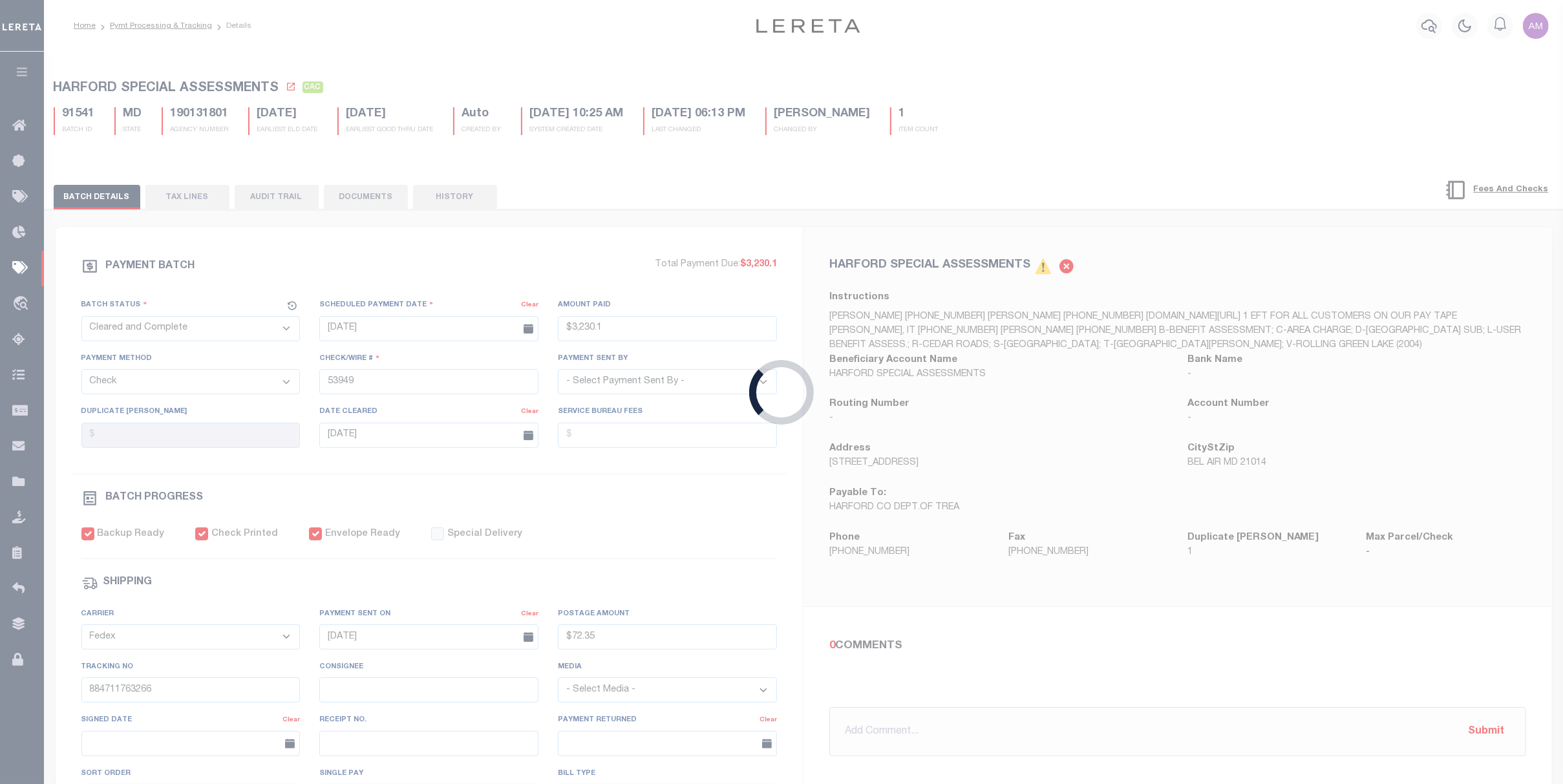
select select "SNT"
type input "09/24/2025"
type input "$729"
type input "53789"
select select "[PERSON_NAME]"
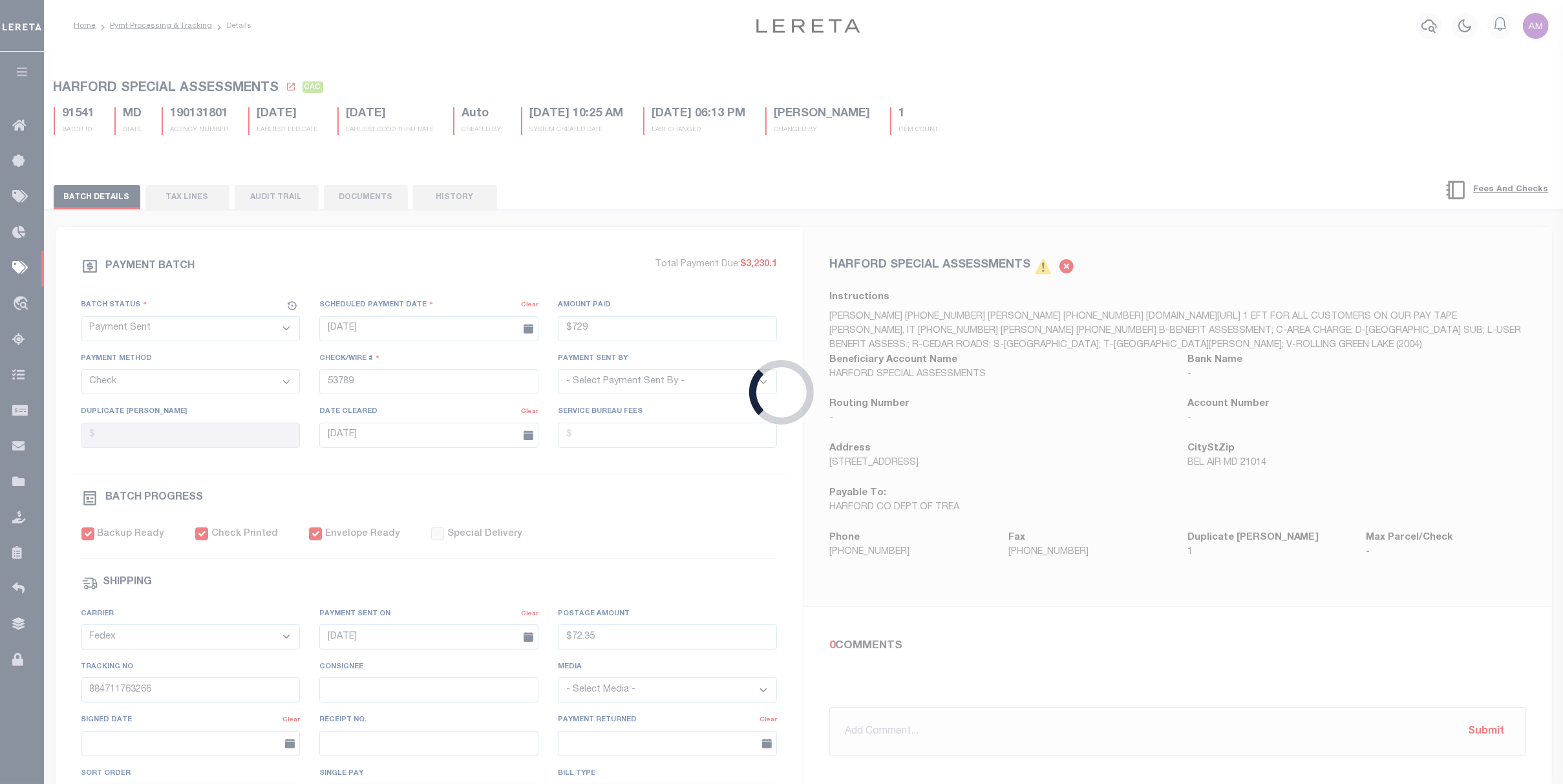
type input "09/25/2025"
type input "$9.86"
type input "884675589306"
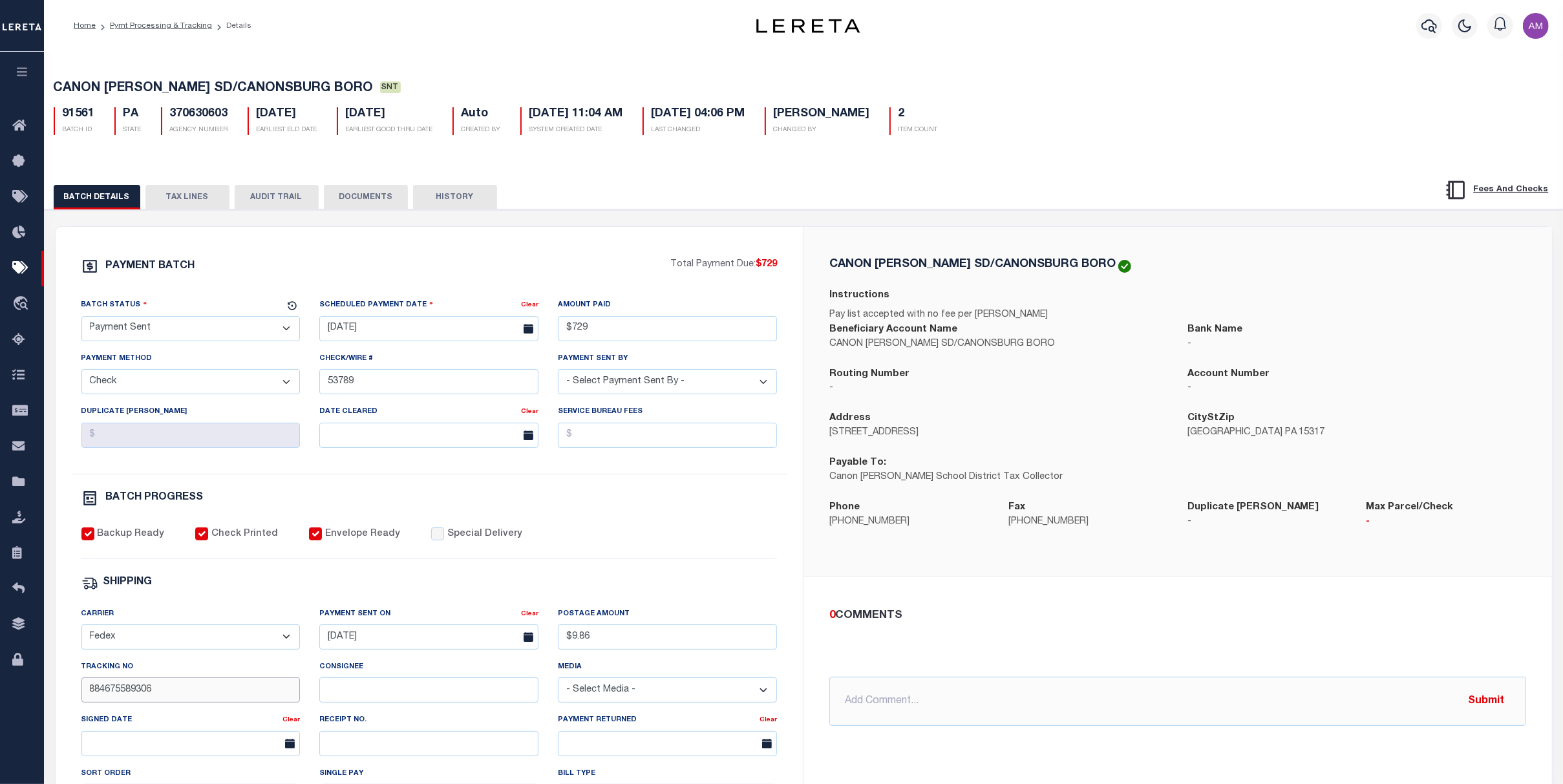
click at [208, 702] on input "884675589306" at bounding box center [191, 690] width 219 height 25
click at [463, 692] on input "Consignee" at bounding box center [429, 690] width 219 height 25
paste input "R.Robert"
type input "R.Robert"
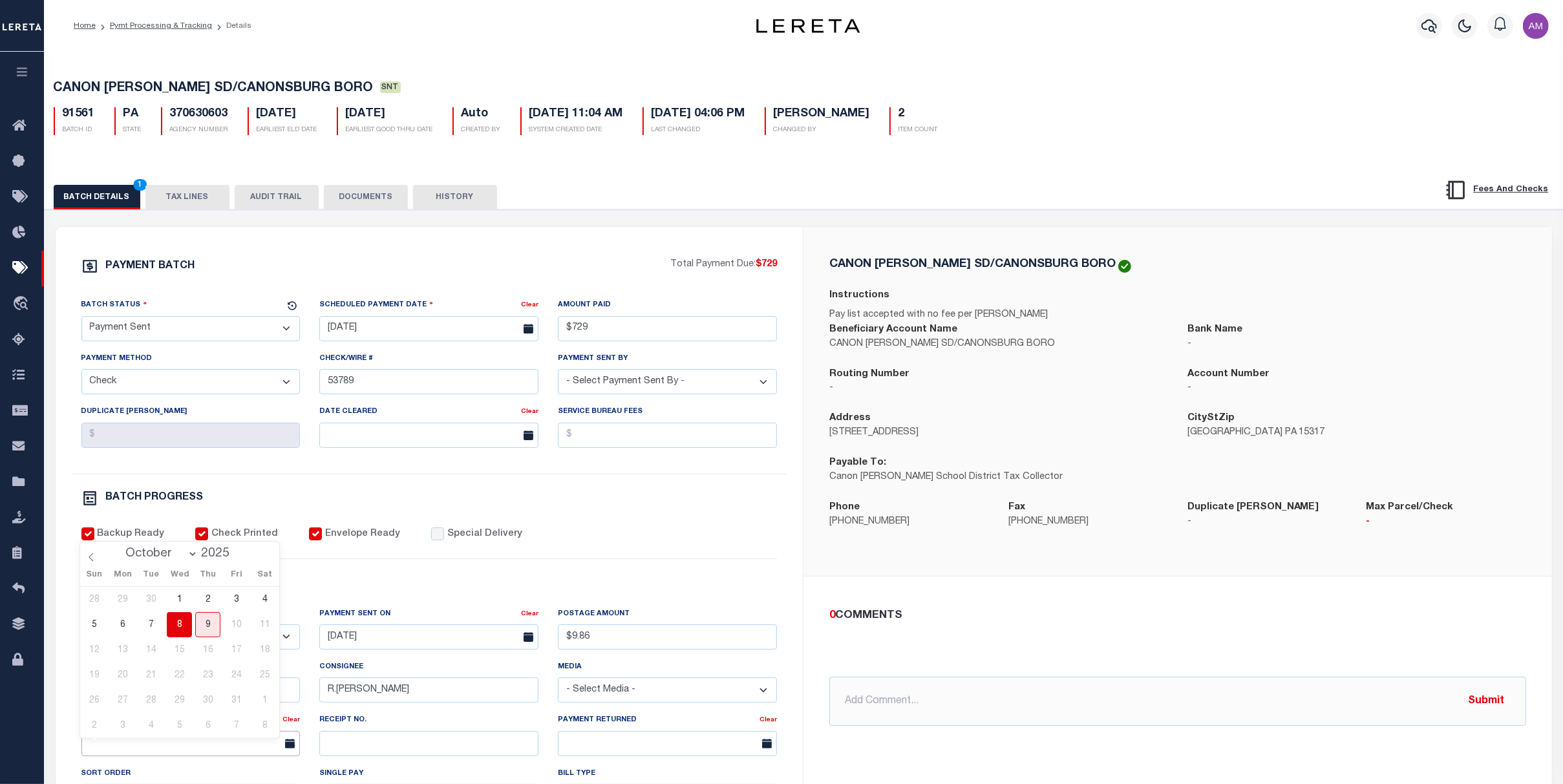
click at [213, 726] on input "text" at bounding box center [191, 743] width 219 height 25
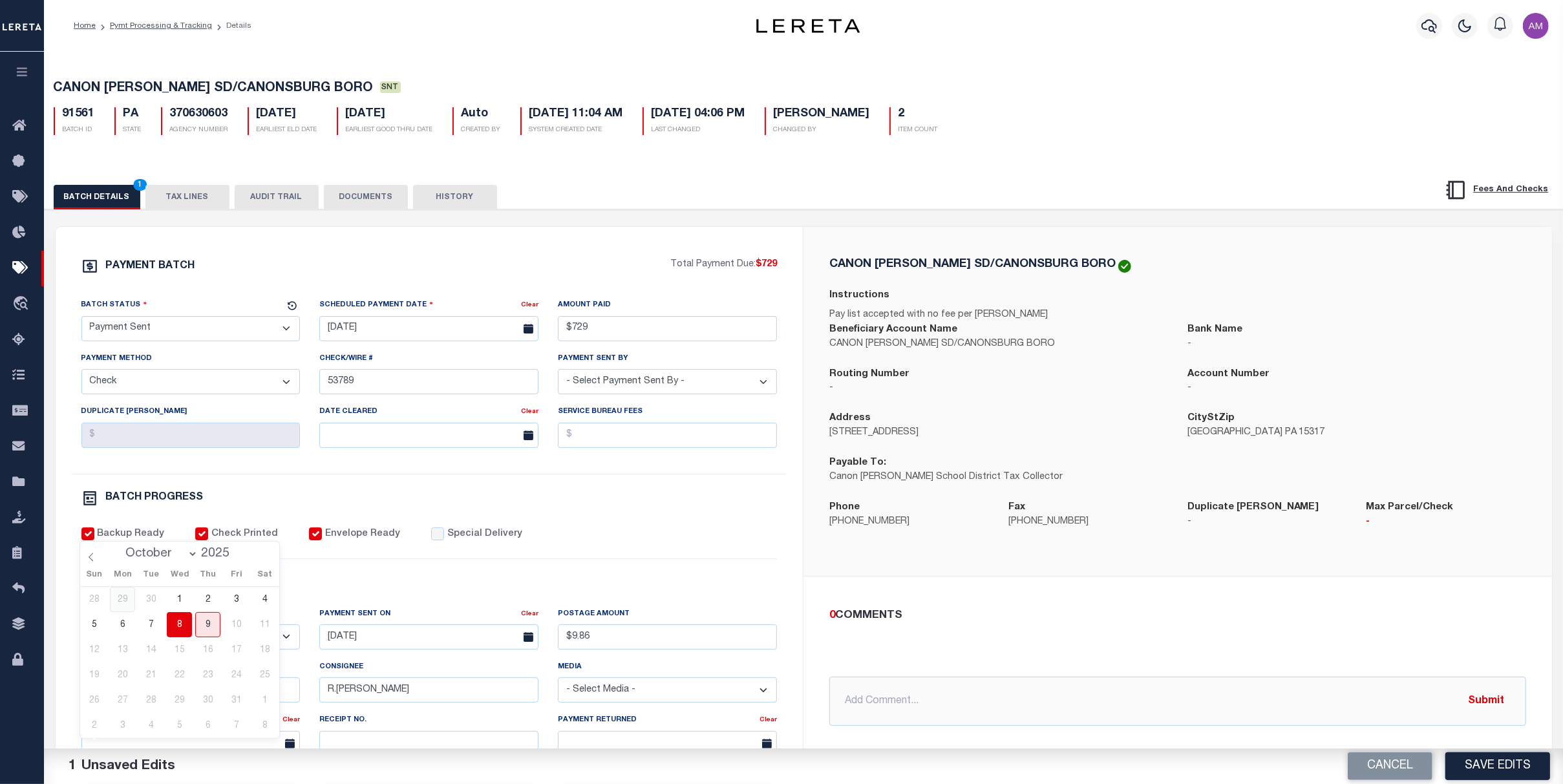
click at [128, 603] on span "29" at bounding box center [122, 599] width 25 height 25
type input "09/29/2025"
click at [167, 328] on select "- Select Status - Scheduled for Payment Ready For Payment Payment Sent Cleared …" at bounding box center [191, 329] width 219 height 25
select select "RCD"
click at [82, 319] on select "- Select Status - Scheduled for Payment Ready For Payment Payment Sent Cleared …" at bounding box center [191, 329] width 219 height 25
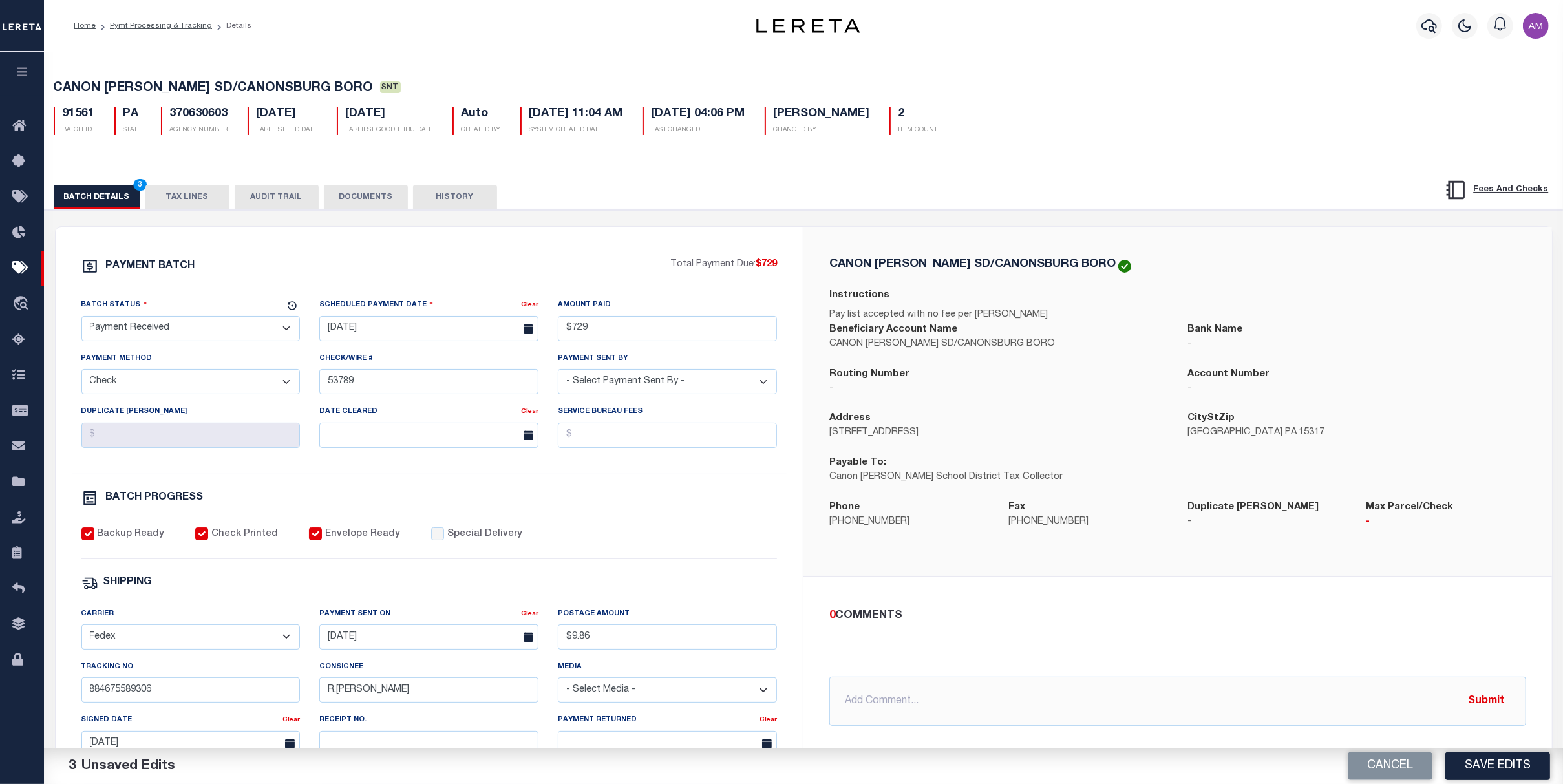
click at [409, 501] on div "BATCH PROGRESS" at bounding box center [430, 498] width 696 height 17
click at [373, 197] on button "DOCUMENTS" at bounding box center [365, 197] width 84 height 24
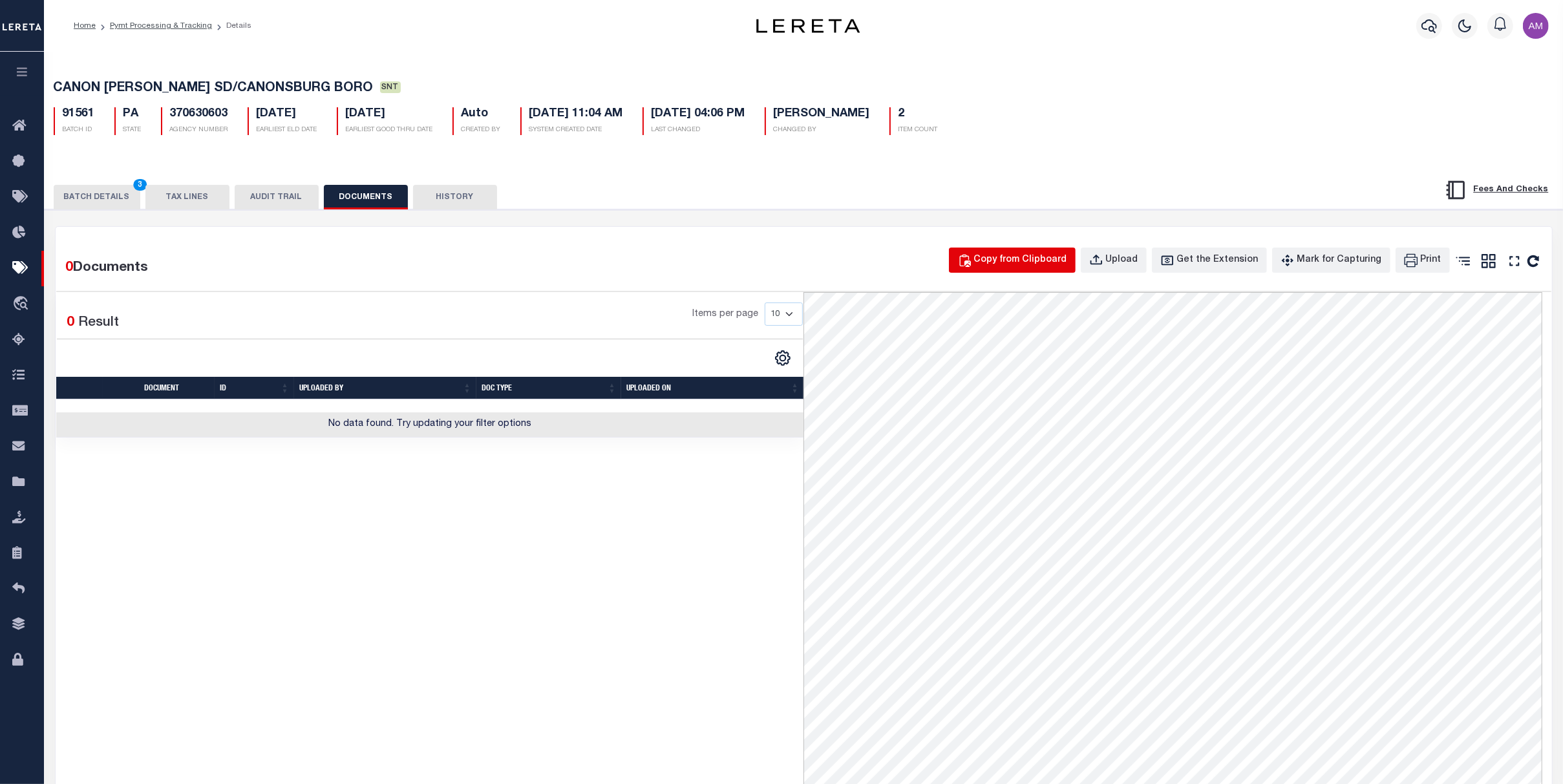
click at [1063, 256] on div "Copy from Clipboard" at bounding box center [1021, 261] width 93 height 15
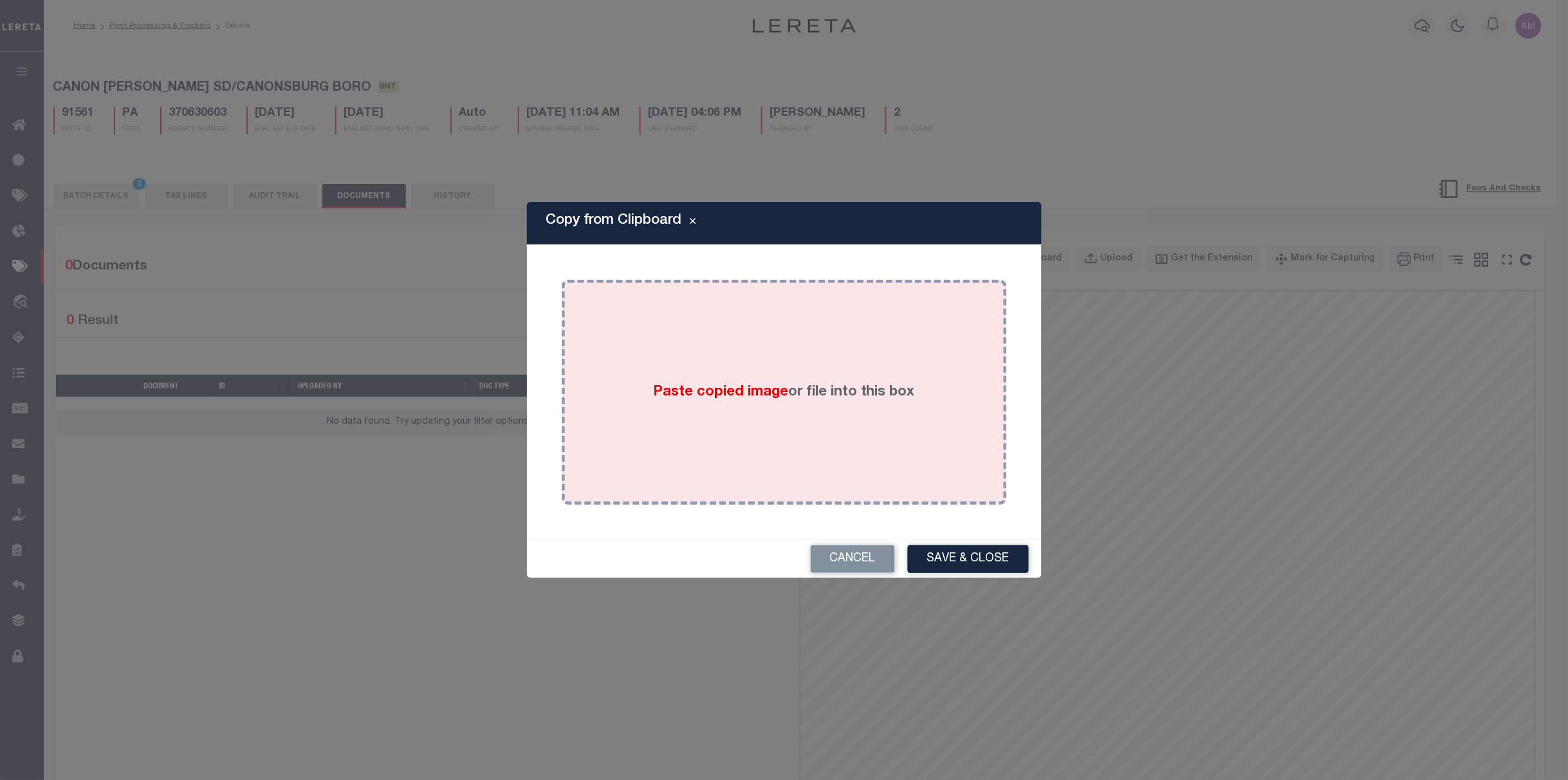
click at [698, 402] on div "Paste copied image or file into this box" at bounding box center [784, 392] width 426 height 206
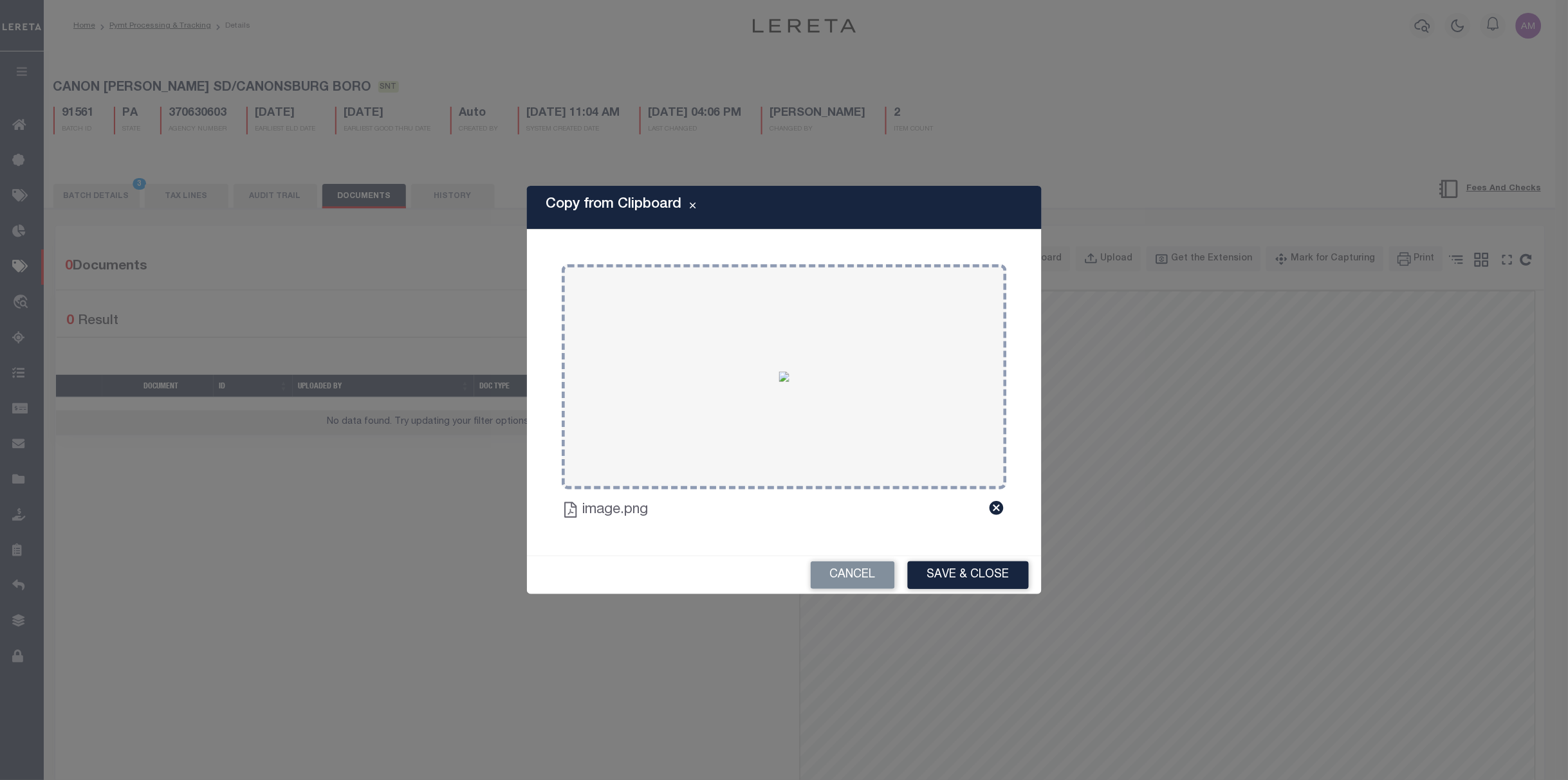
click at [978, 565] on button "Save & Close" at bounding box center [968, 574] width 121 height 28
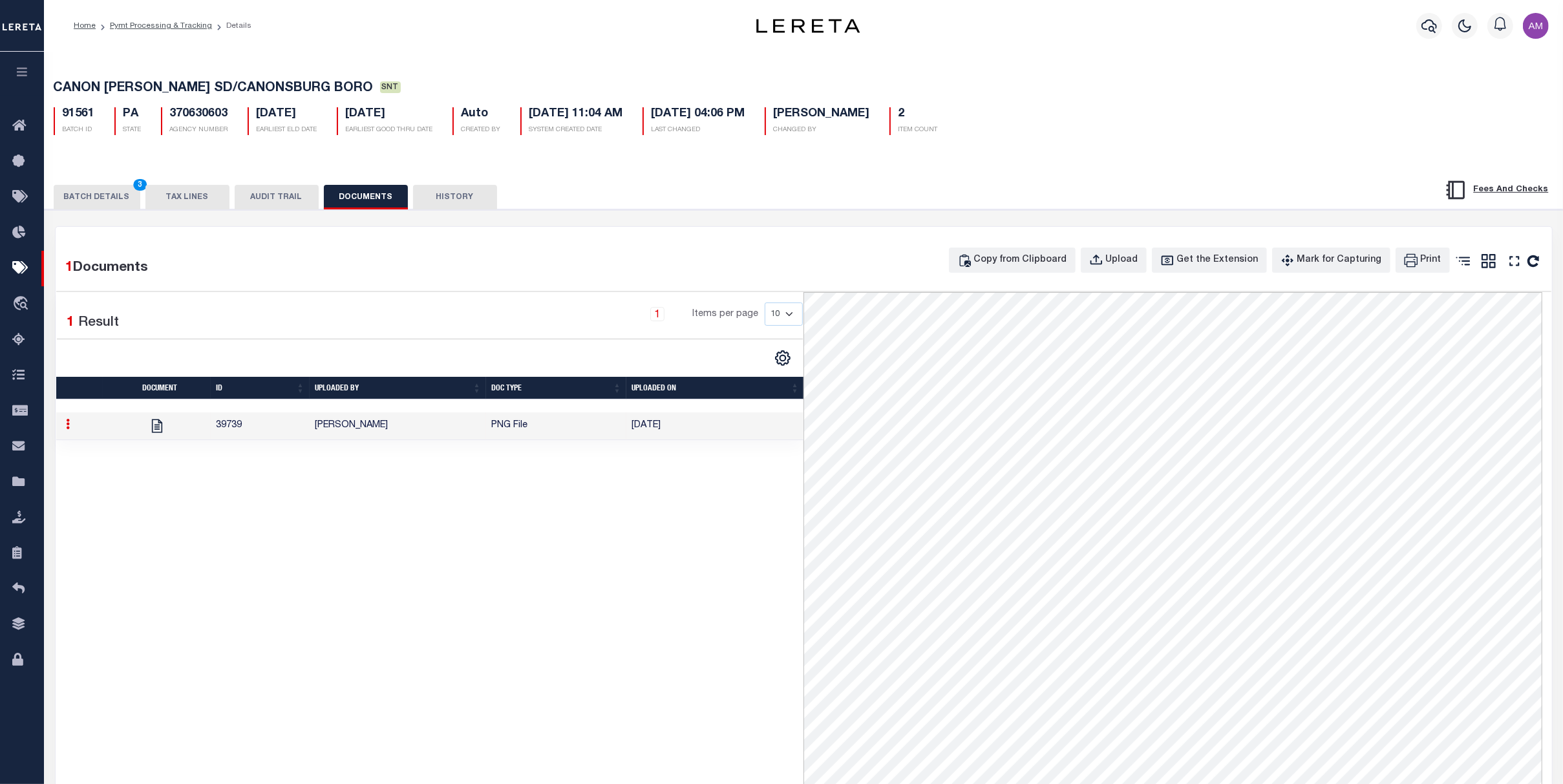
click at [116, 213] on div "PAYMENT BATCH Total Payment Due: $729 Batch Status" at bounding box center [803, 640] width 1531 height 862
click at [105, 201] on button "BATCH DETAILS 3" at bounding box center [97, 197] width 87 height 24
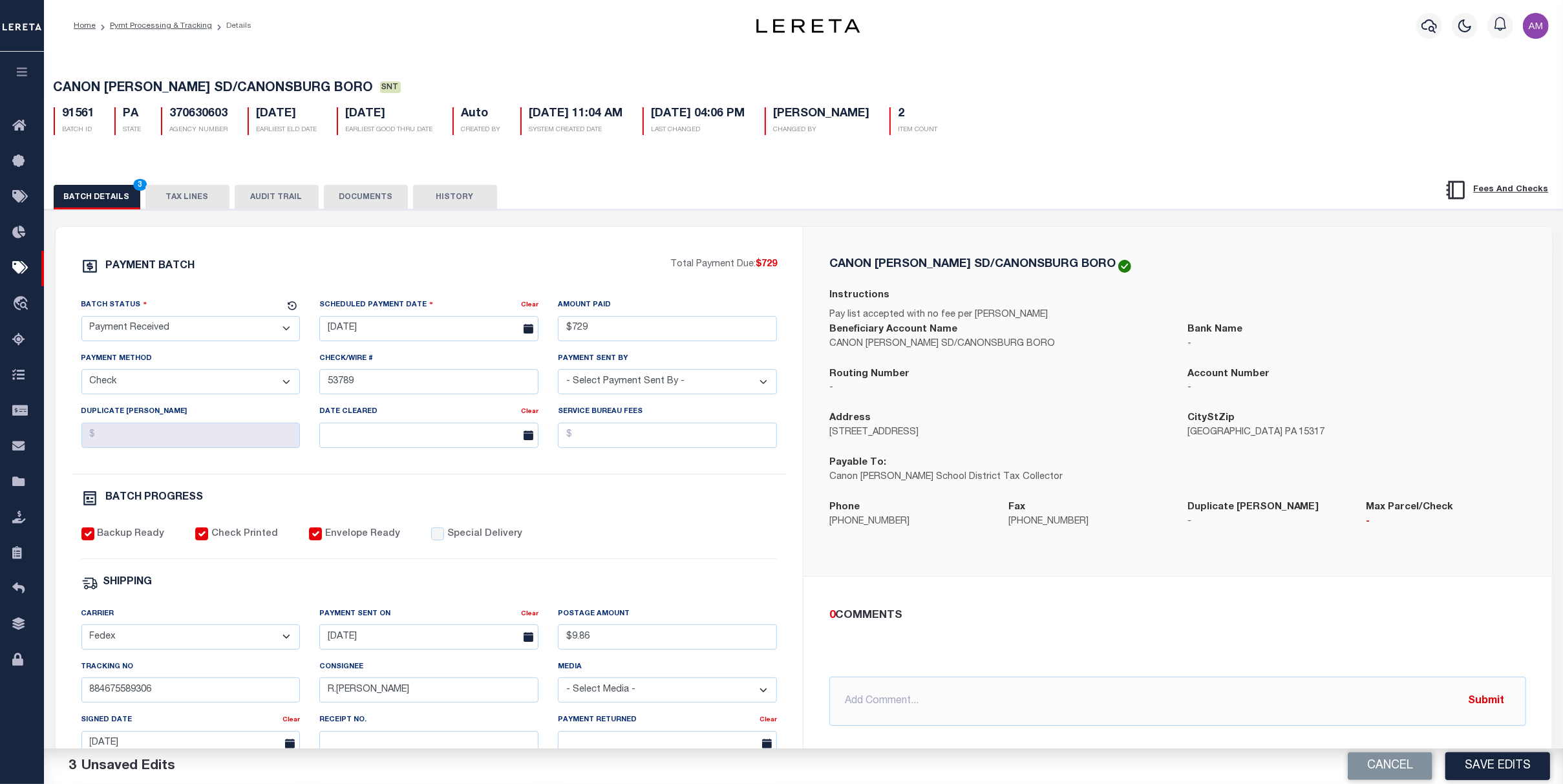
click at [1097, 726] on button "Save Edits" at bounding box center [1498, 766] width 105 height 28
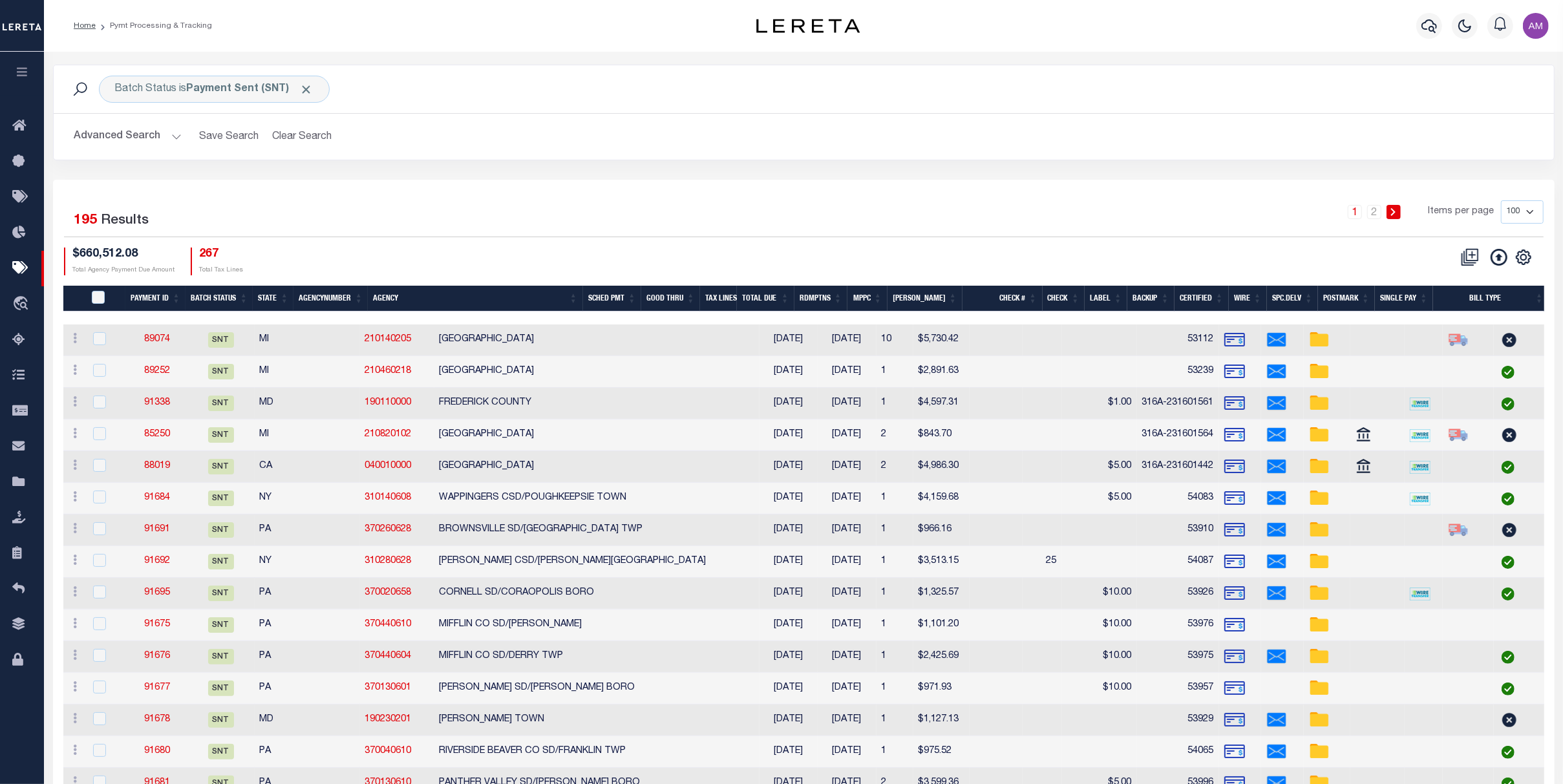
click at [136, 137] on button "Advanced Search" at bounding box center [128, 137] width 107 height 25
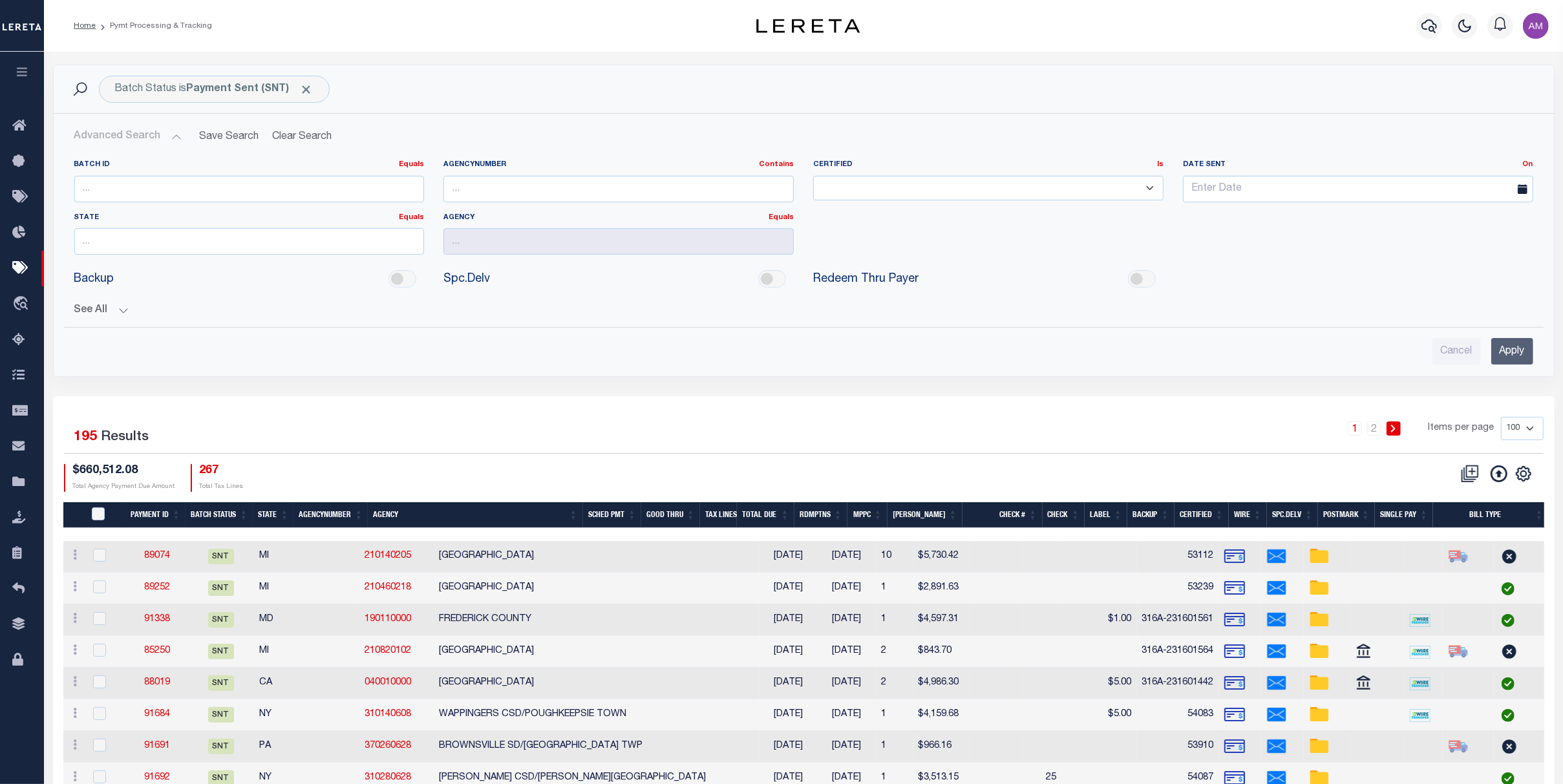
click at [127, 147] on button "Advanced Search" at bounding box center [128, 137] width 107 height 25
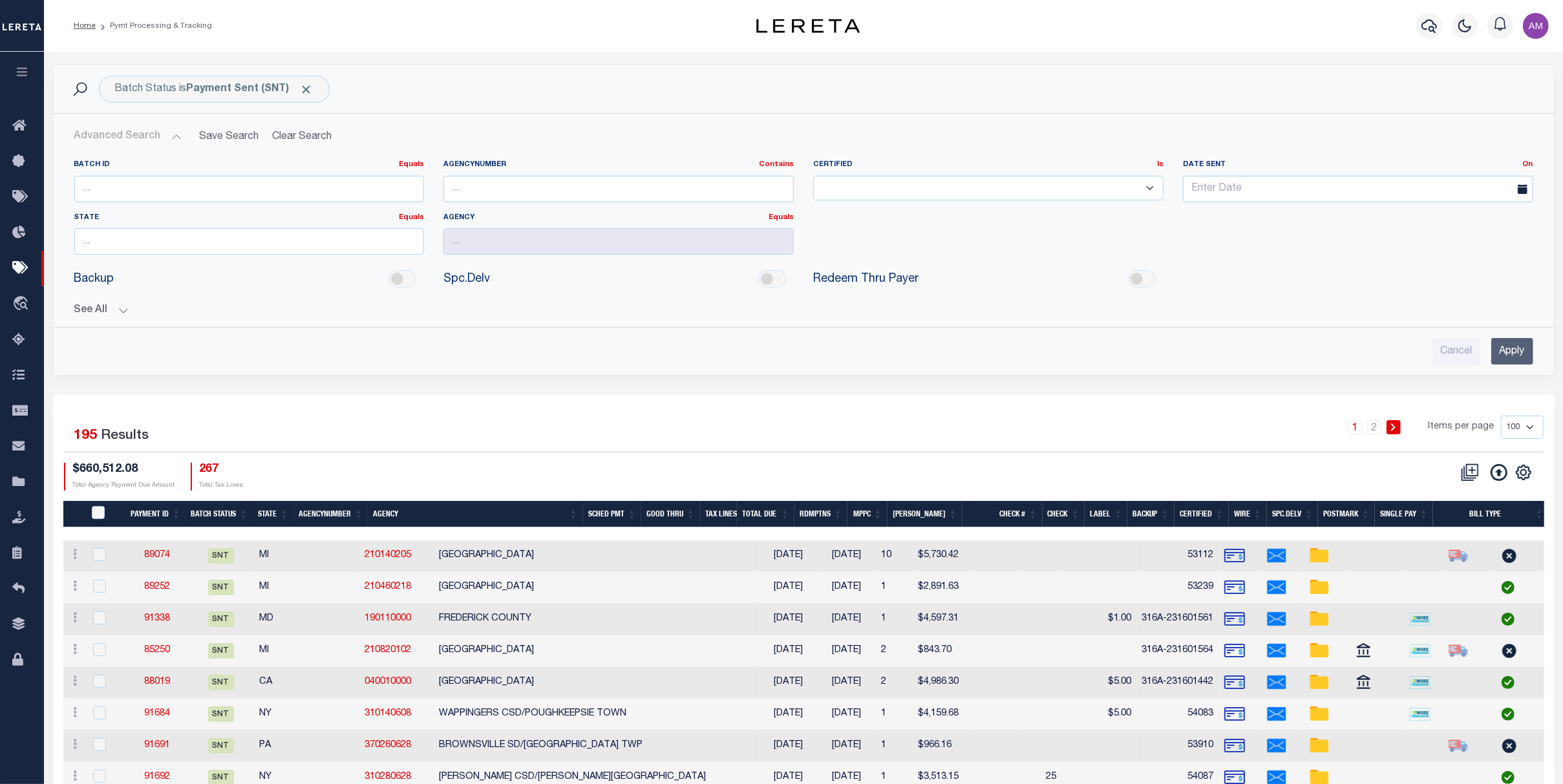
click at [163, 137] on button "Advanced Search" at bounding box center [128, 137] width 107 height 25
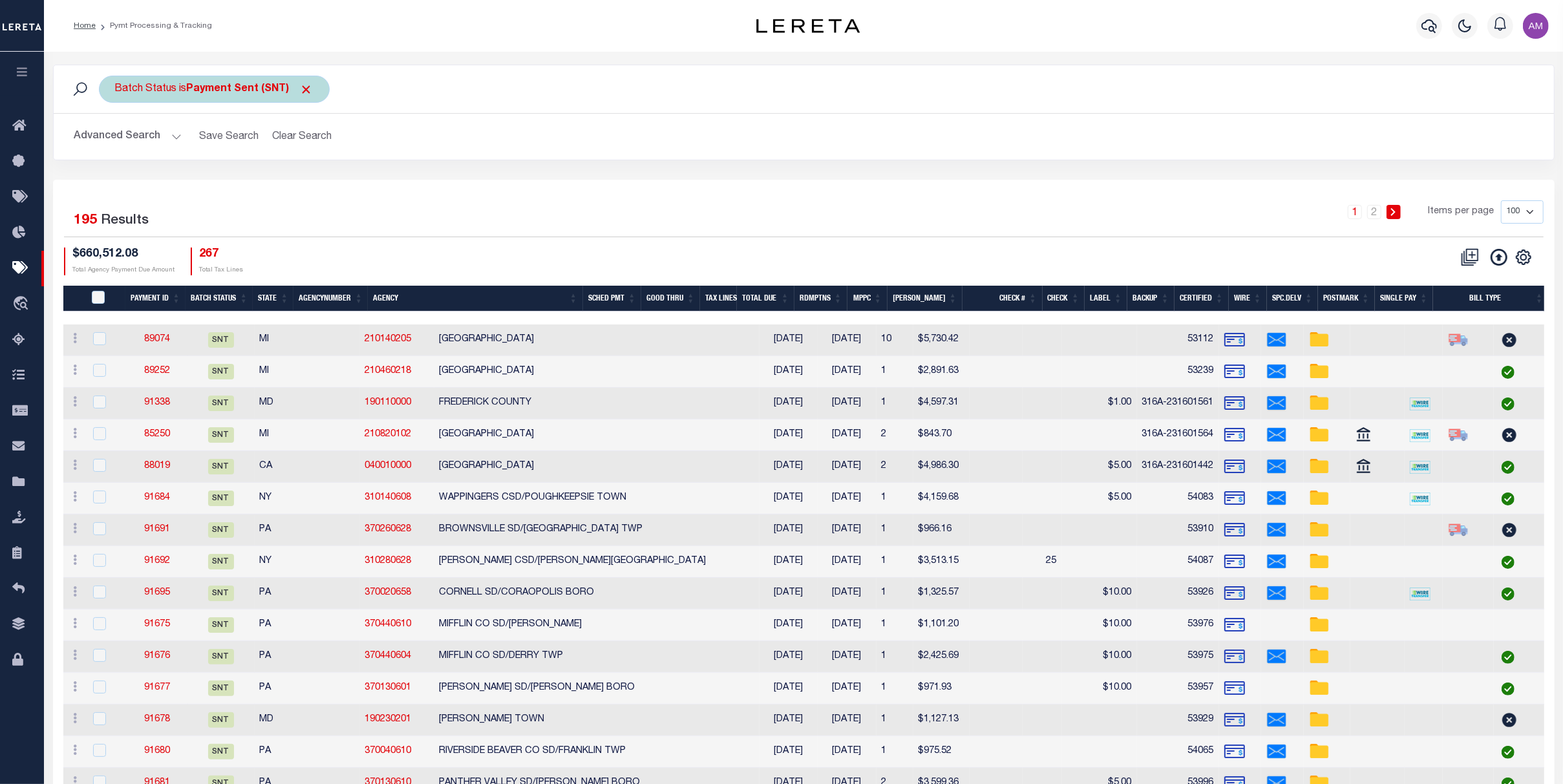
click at [204, 92] on b "Payment Sent (SNT)" at bounding box center [250, 89] width 127 height 10
click at [204, 144] on select "Awaiting Funds (AWF) Cleared and Complete (CAC) New Check Needed (NCN) Payment …" at bounding box center [211, 152] width 190 height 24
select select "RCD"
click at [116, 140] on select "Awaiting Funds (AWF) Cleared and Complete (CAC) New Check Needed (NCN) Payment …" at bounding box center [211, 152] width 190 height 24
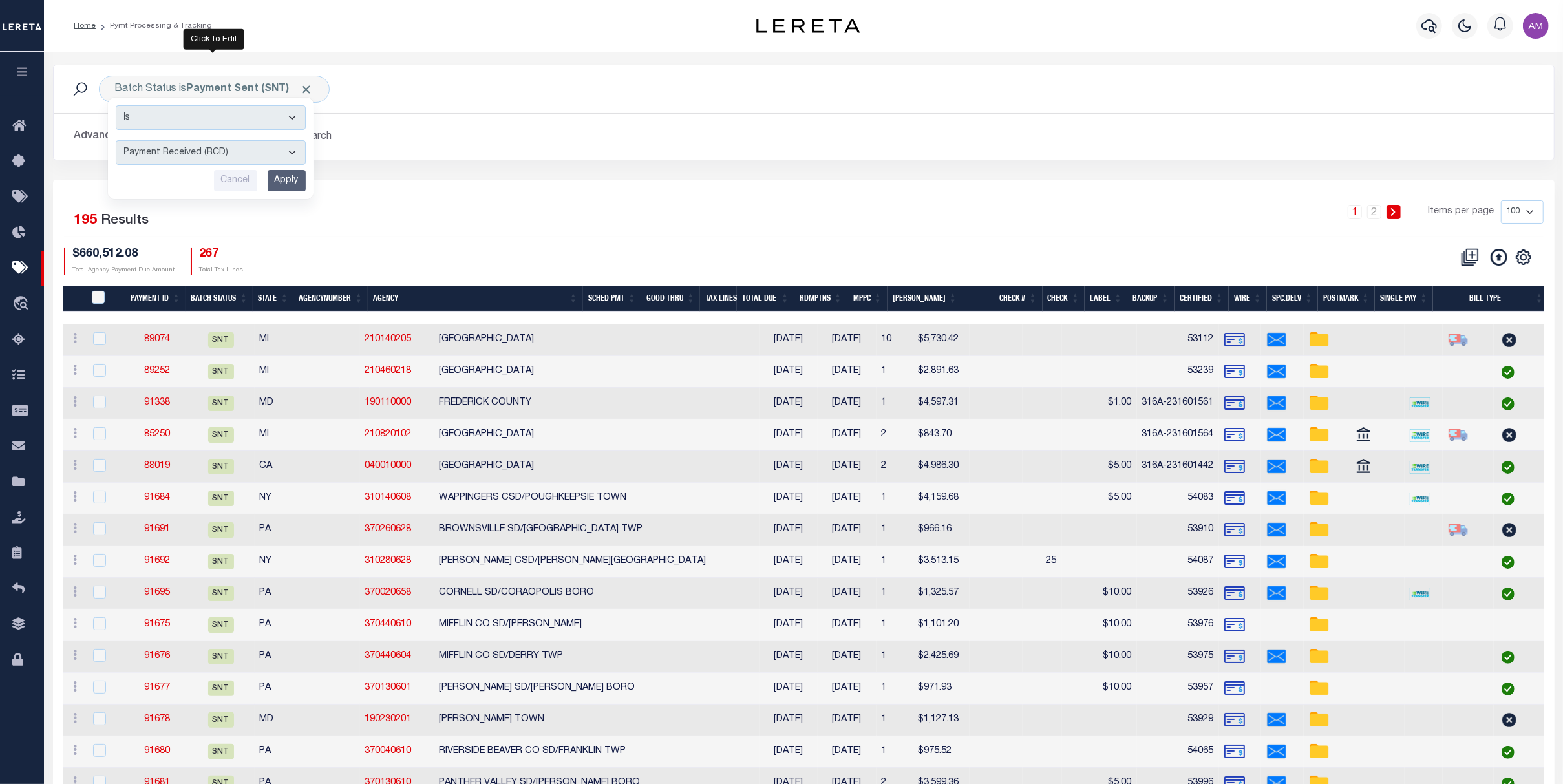
click at [287, 188] on input "Apply" at bounding box center [286, 181] width 38 height 22
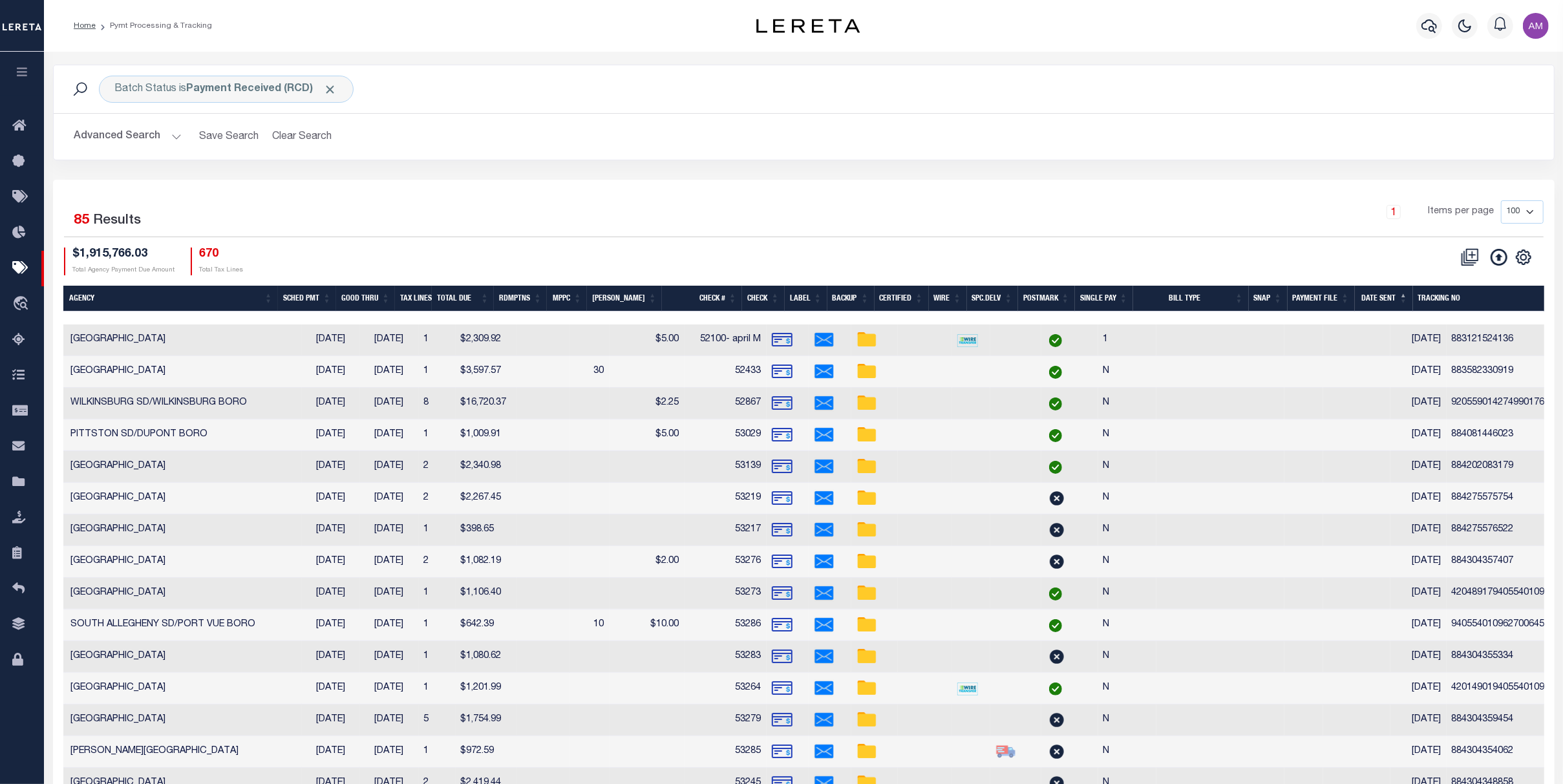
scroll to position [0, 306]
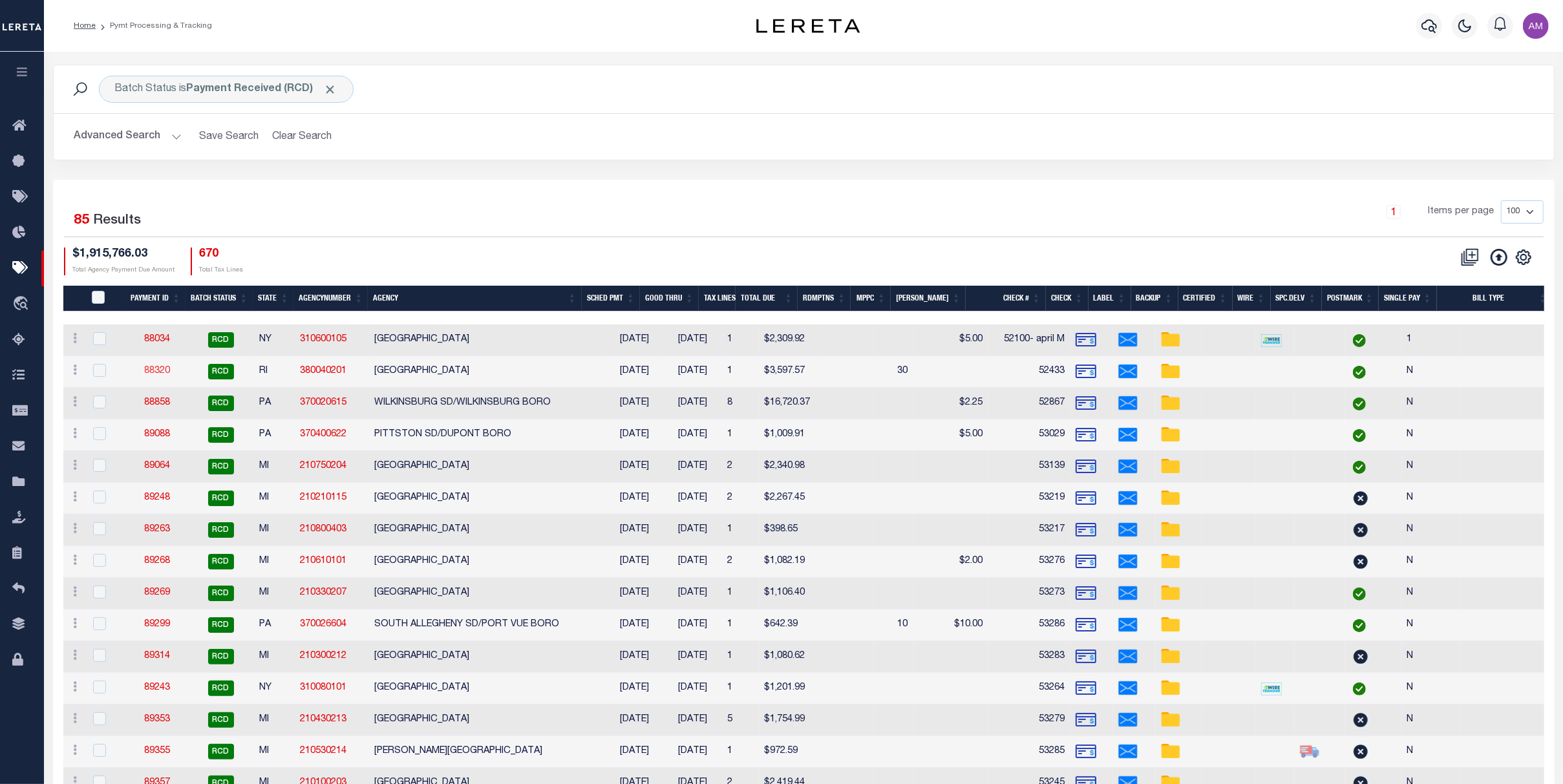
click at [160, 370] on link "88320" at bounding box center [157, 371] width 26 height 9
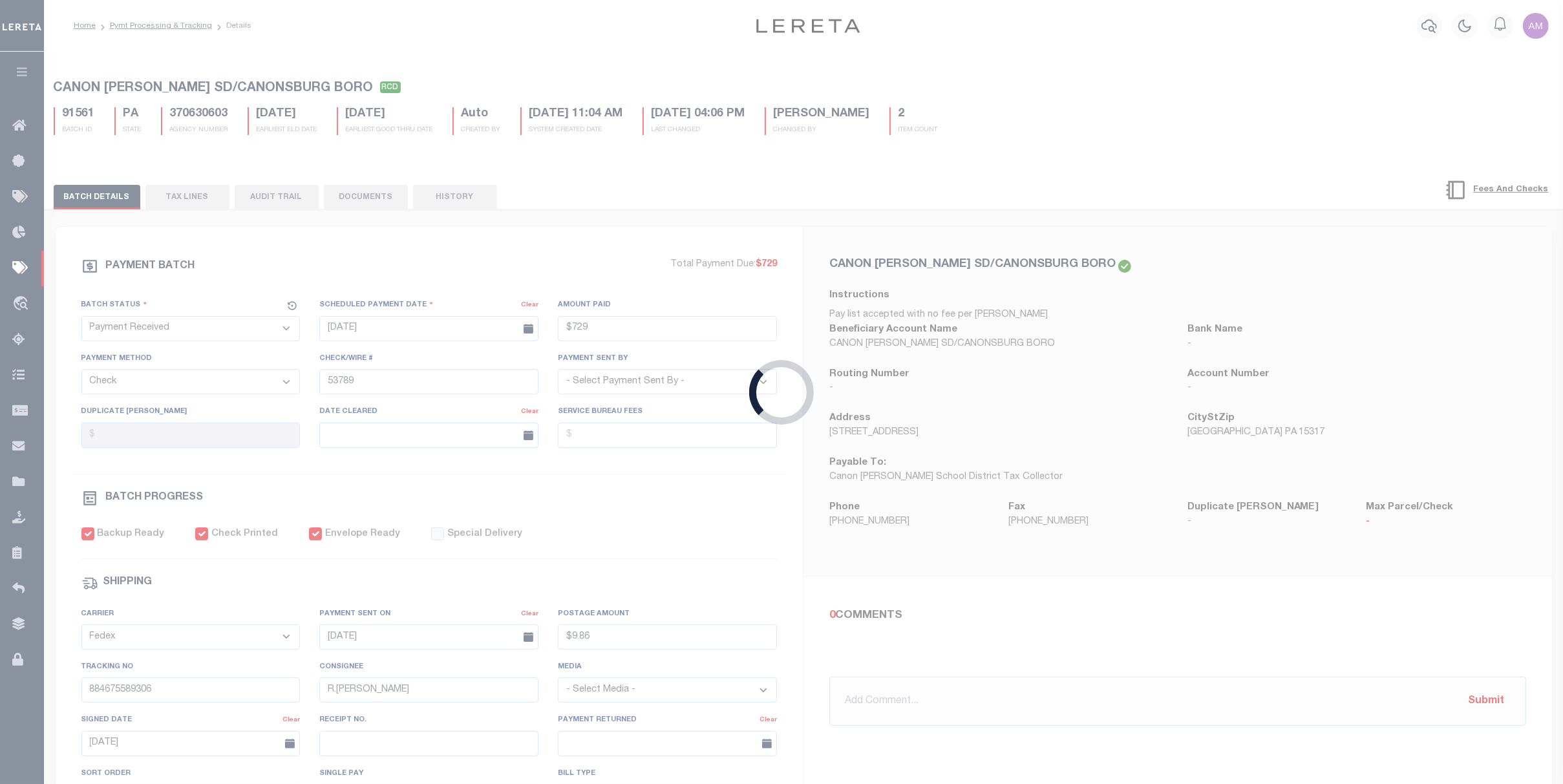
type input "08/14/2025"
type input "$3,597.57"
type input "52433"
select select "[PERSON_NAME]"
type input "08/14/2025"
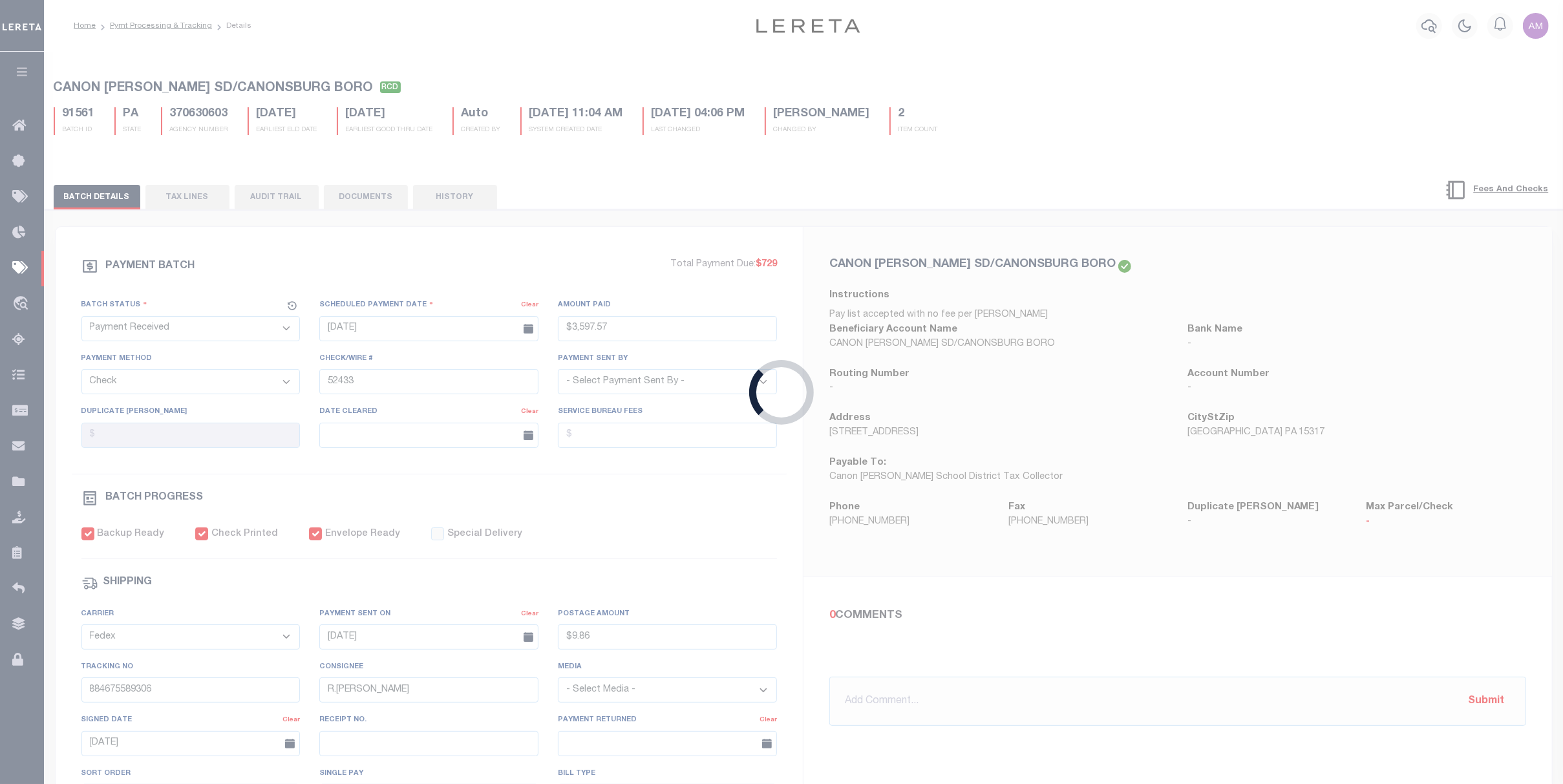
type input "$9.65"
type input "883582330919"
type input "M.Melonda"
type input "08/18/2025"
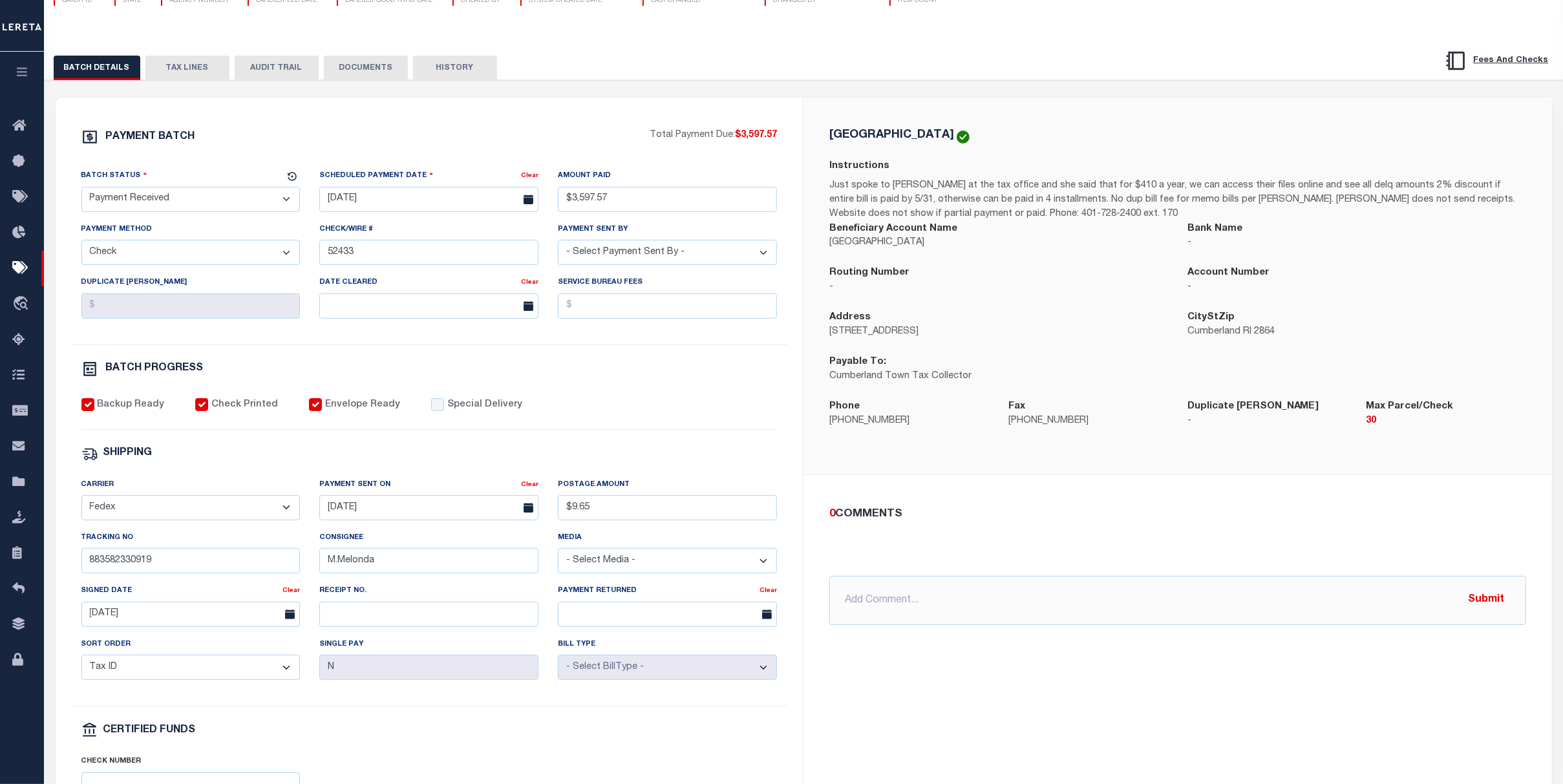
scroll to position [25, 0]
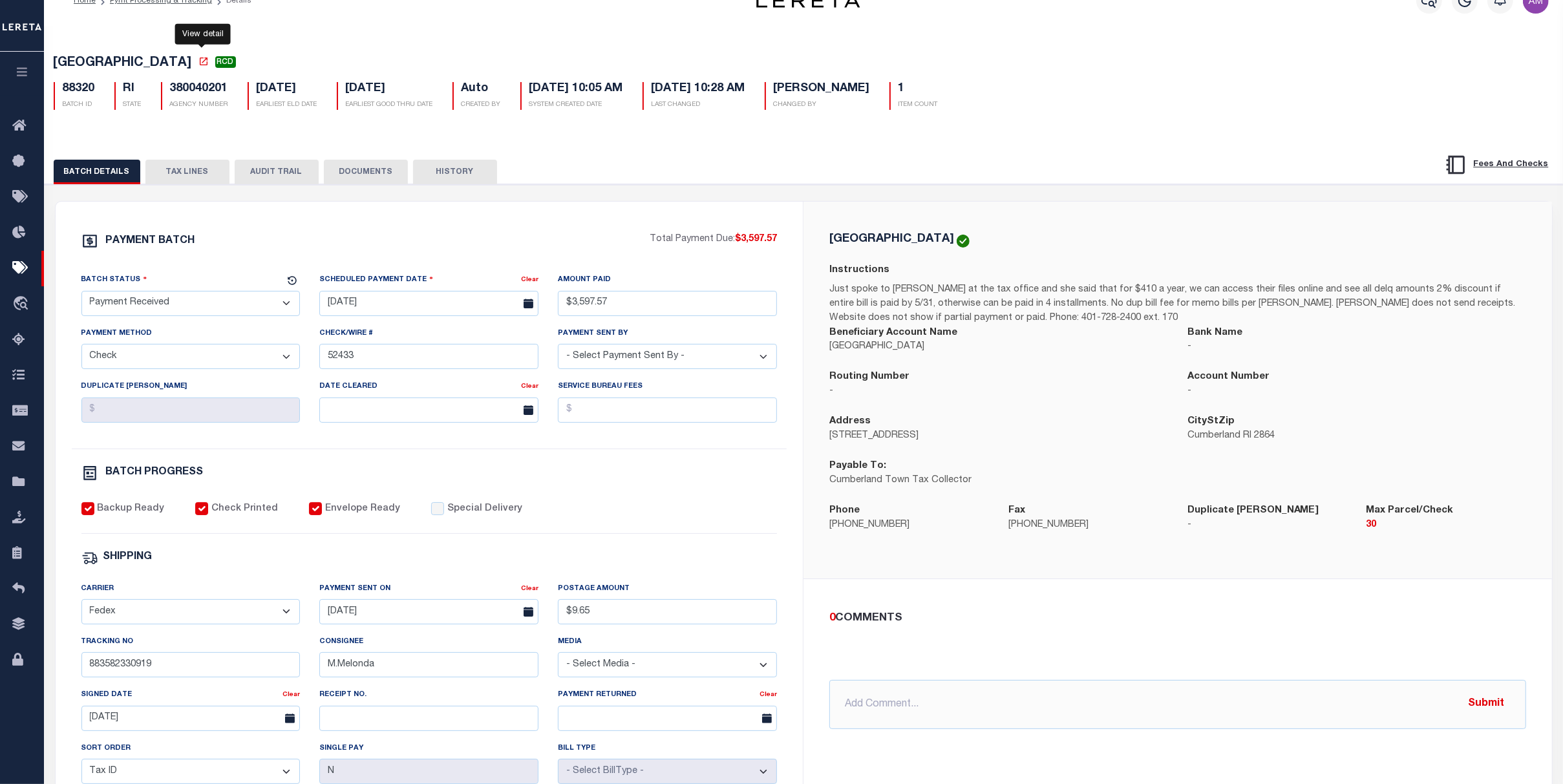
click at [204, 64] on icon at bounding box center [203, 61] width 8 height 8
click at [170, 166] on button "TAX LINES" at bounding box center [187, 171] width 84 height 24
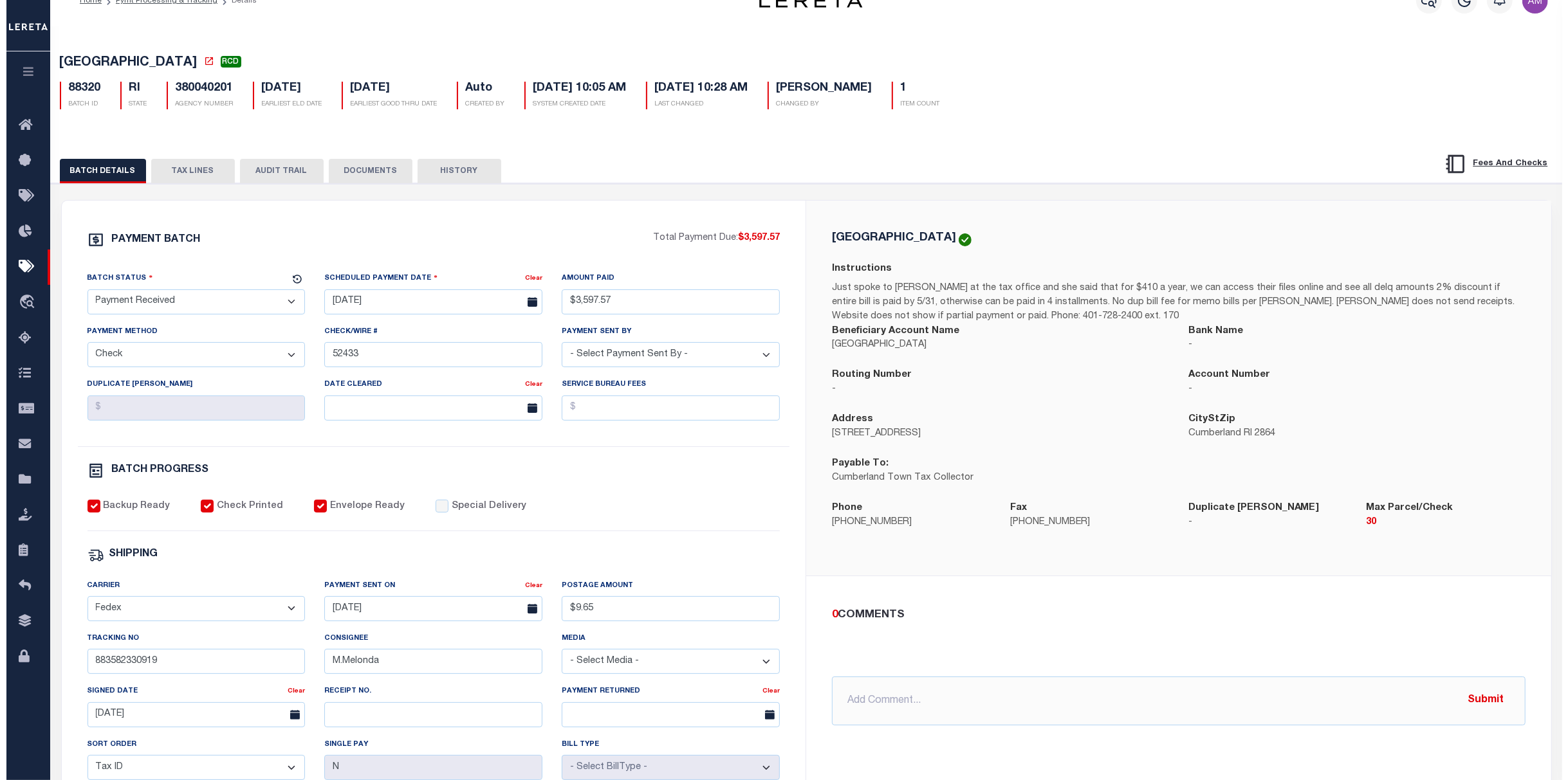
scroll to position [0, 0]
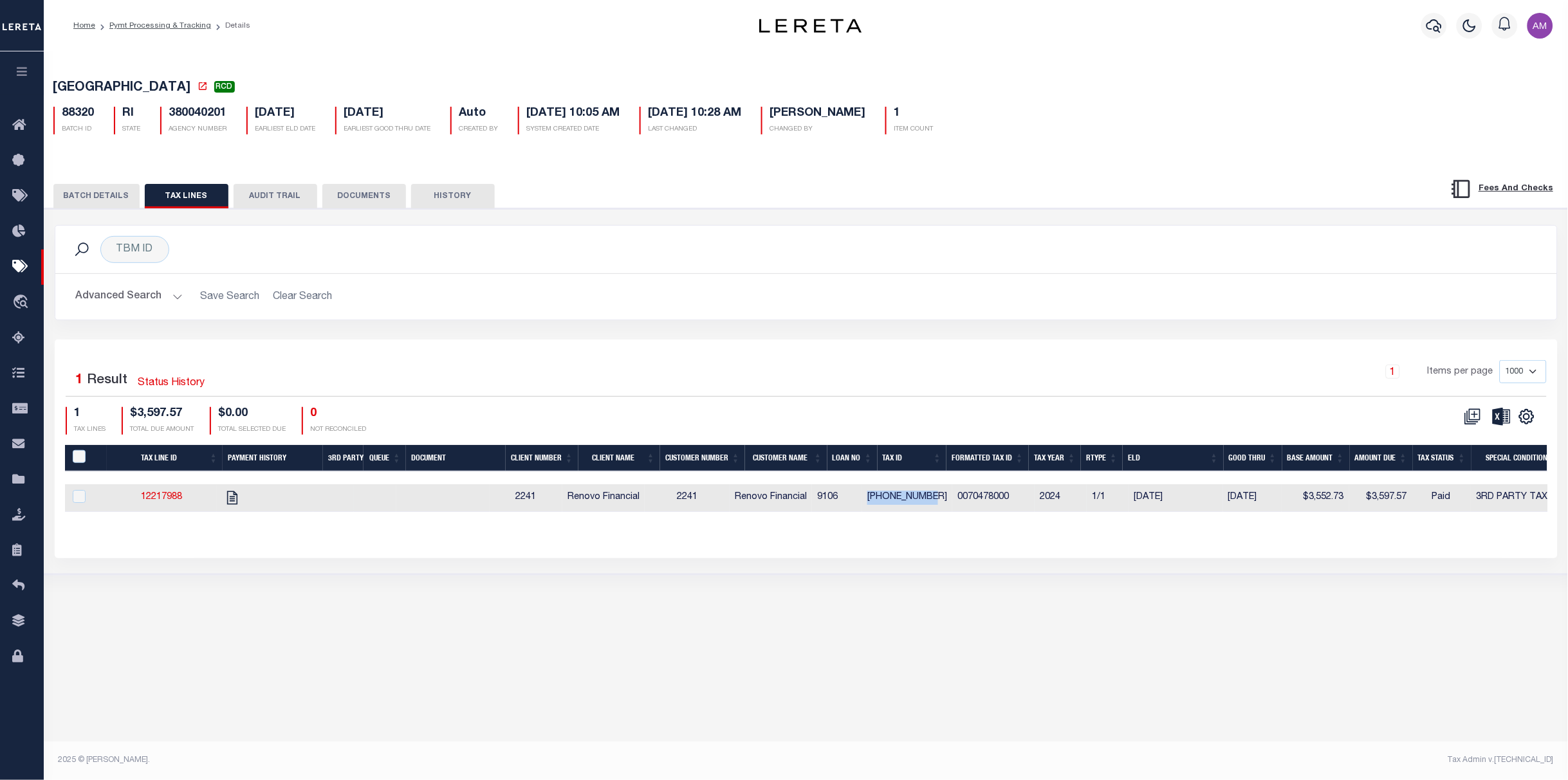
drag, startPoint x: 911, startPoint y: 497, endPoint x: 885, endPoint y: 497, distance: 26.0
click at [885, 497] on td "007-0478-000" at bounding box center [907, 498] width 90 height 28
checkbox input "true"
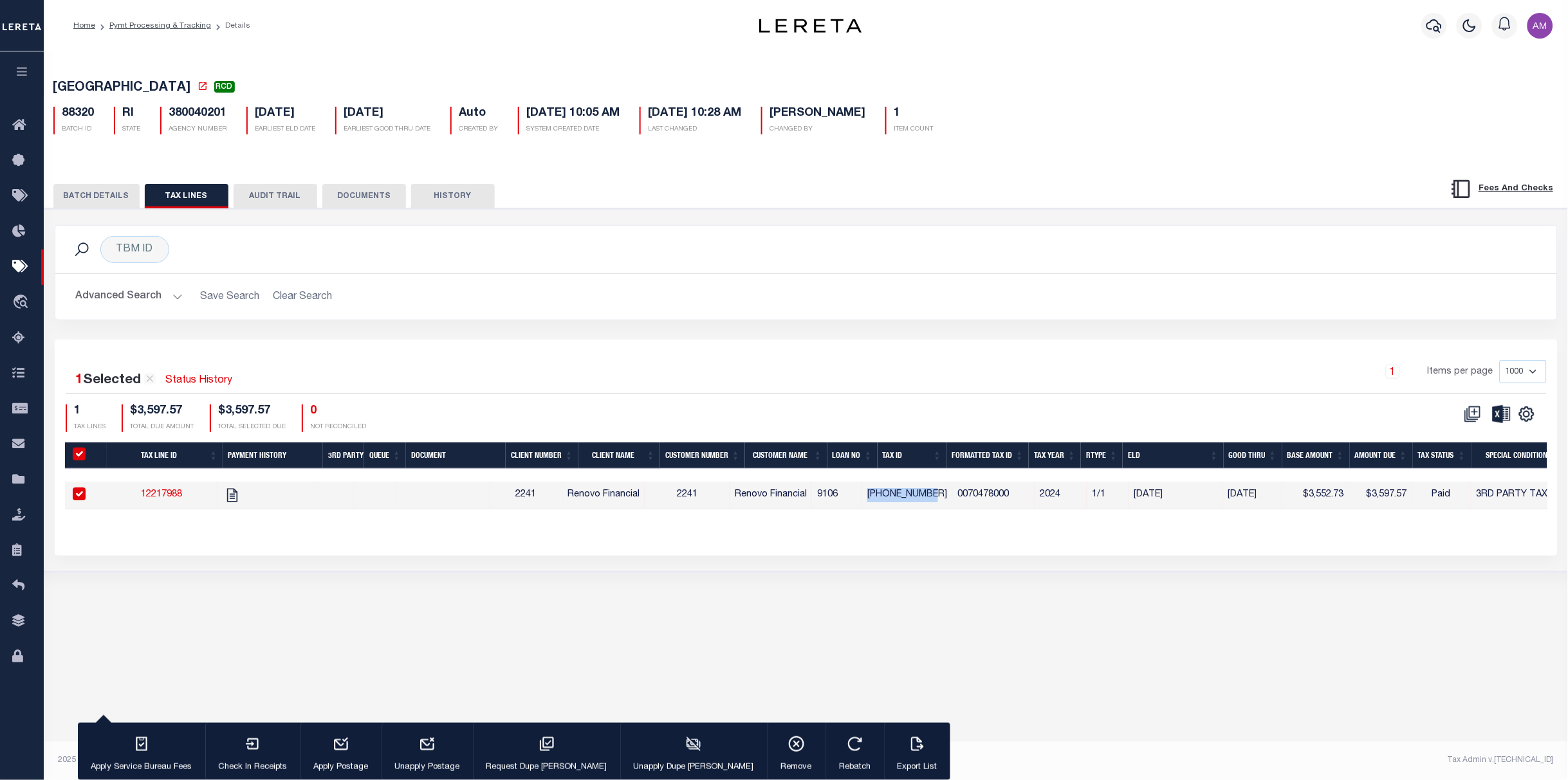
copy td "007-0478-000"
click at [105, 194] on button "BATCH DETAILS" at bounding box center [97, 196] width 87 height 24
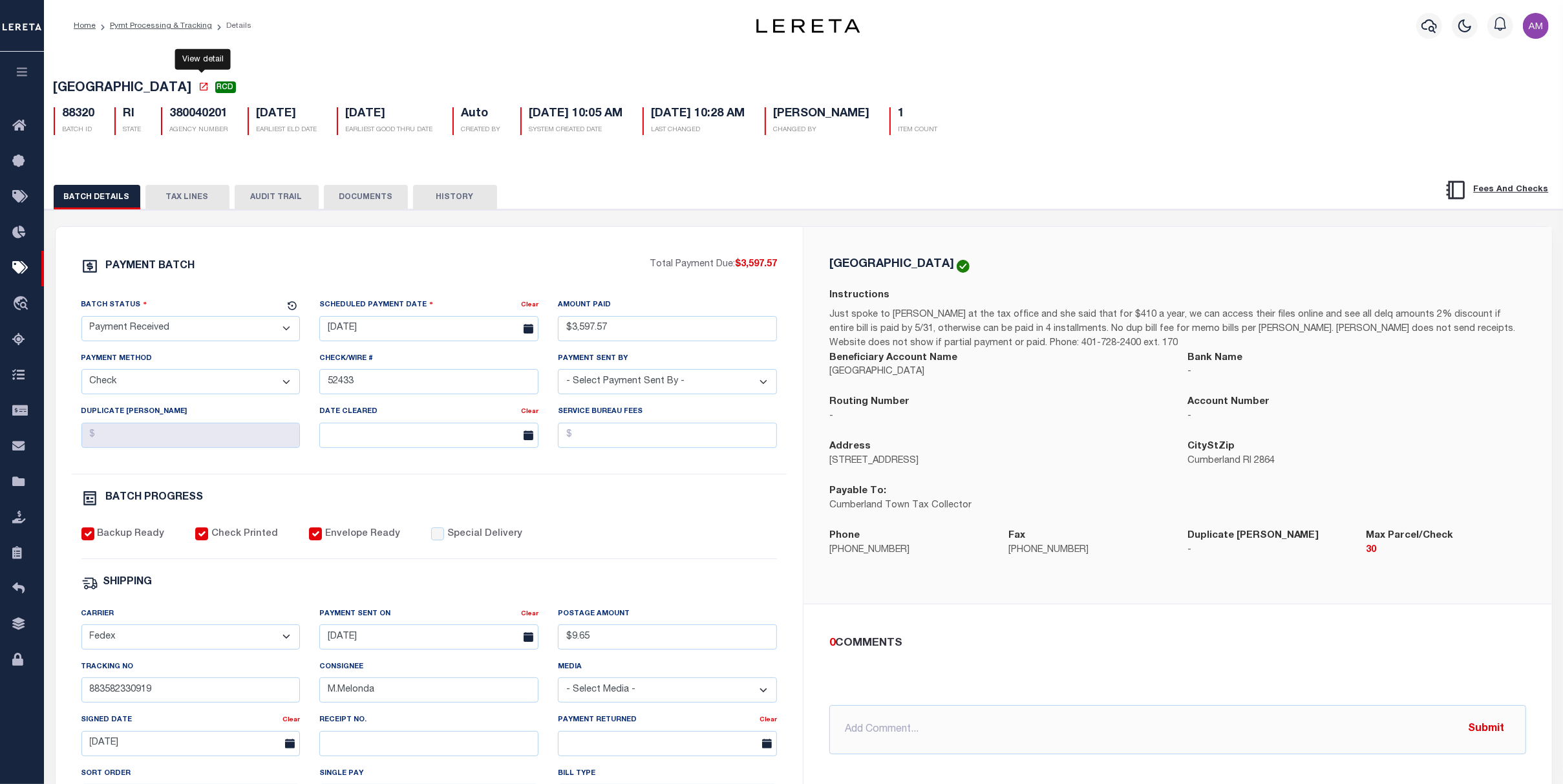
click at [204, 92] on icon at bounding box center [203, 86] width 10 height 10
click at [172, 196] on button "TAX LINES" at bounding box center [187, 197] width 84 height 24
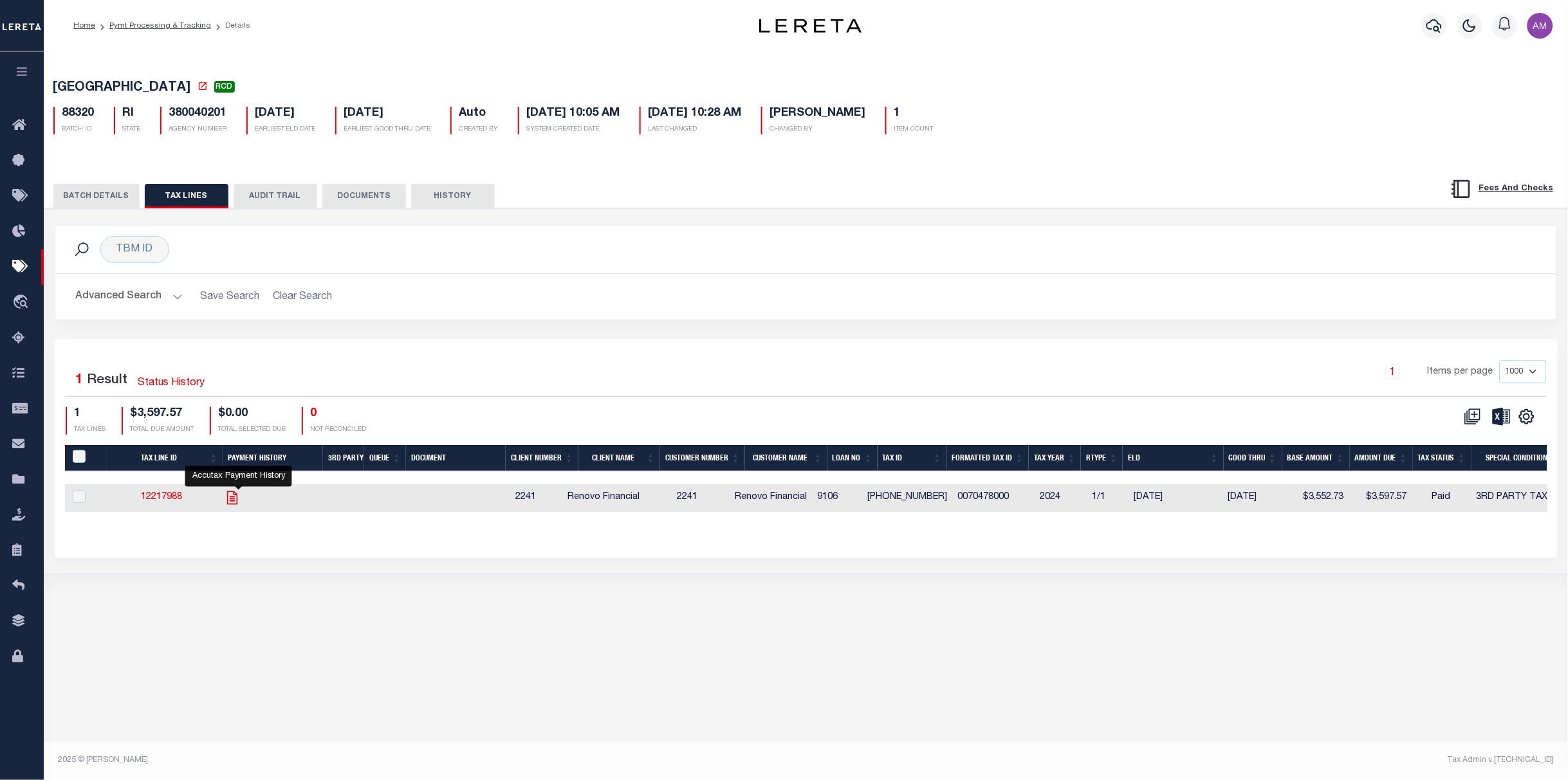
click at [236, 491] on icon "" at bounding box center [232, 497] width 10 height 14
checkbox input "true"
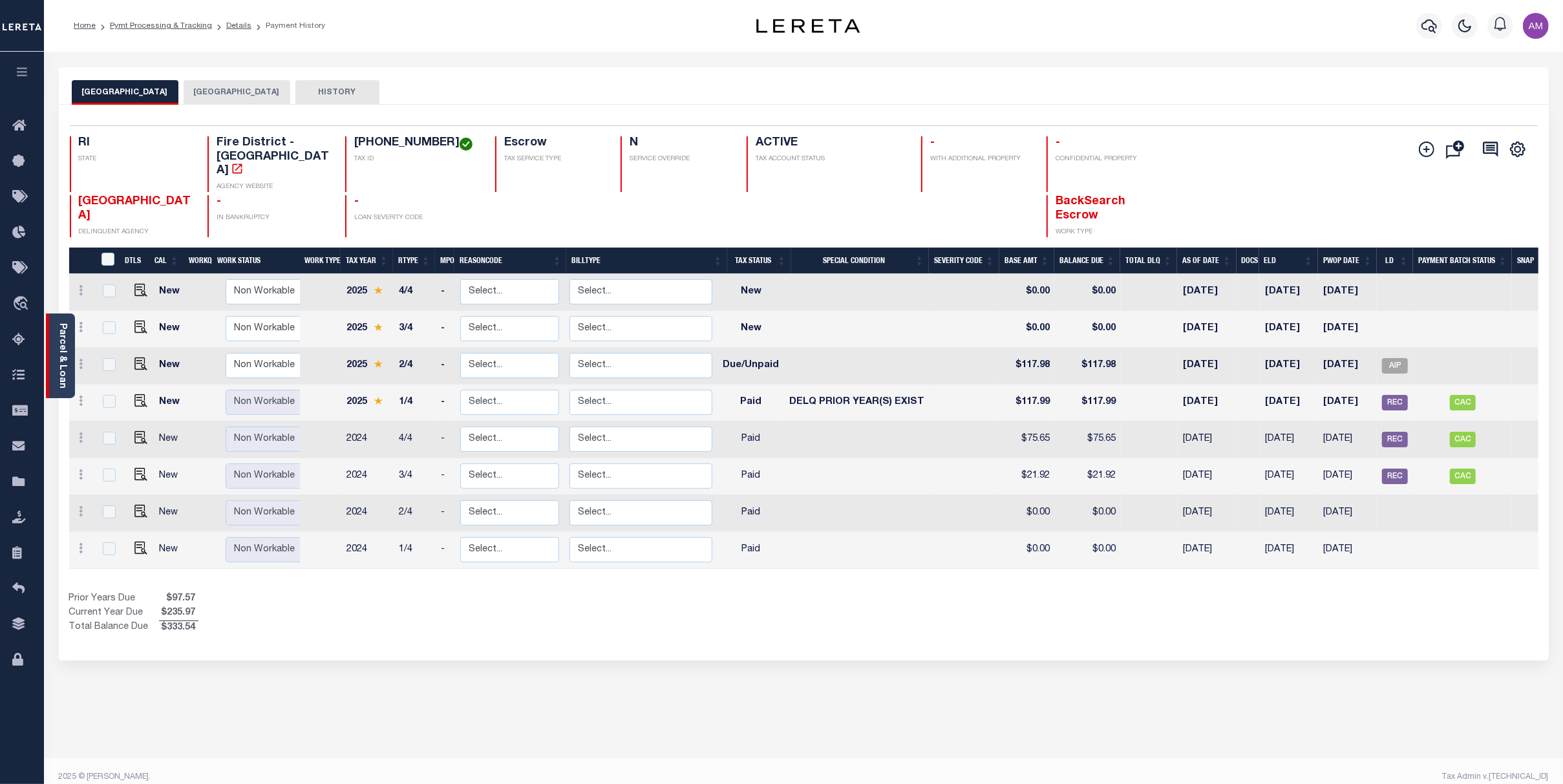
click at [66, 375] on link "Parcel & Loan" at bounding box center [62, 356] width 9 height 65
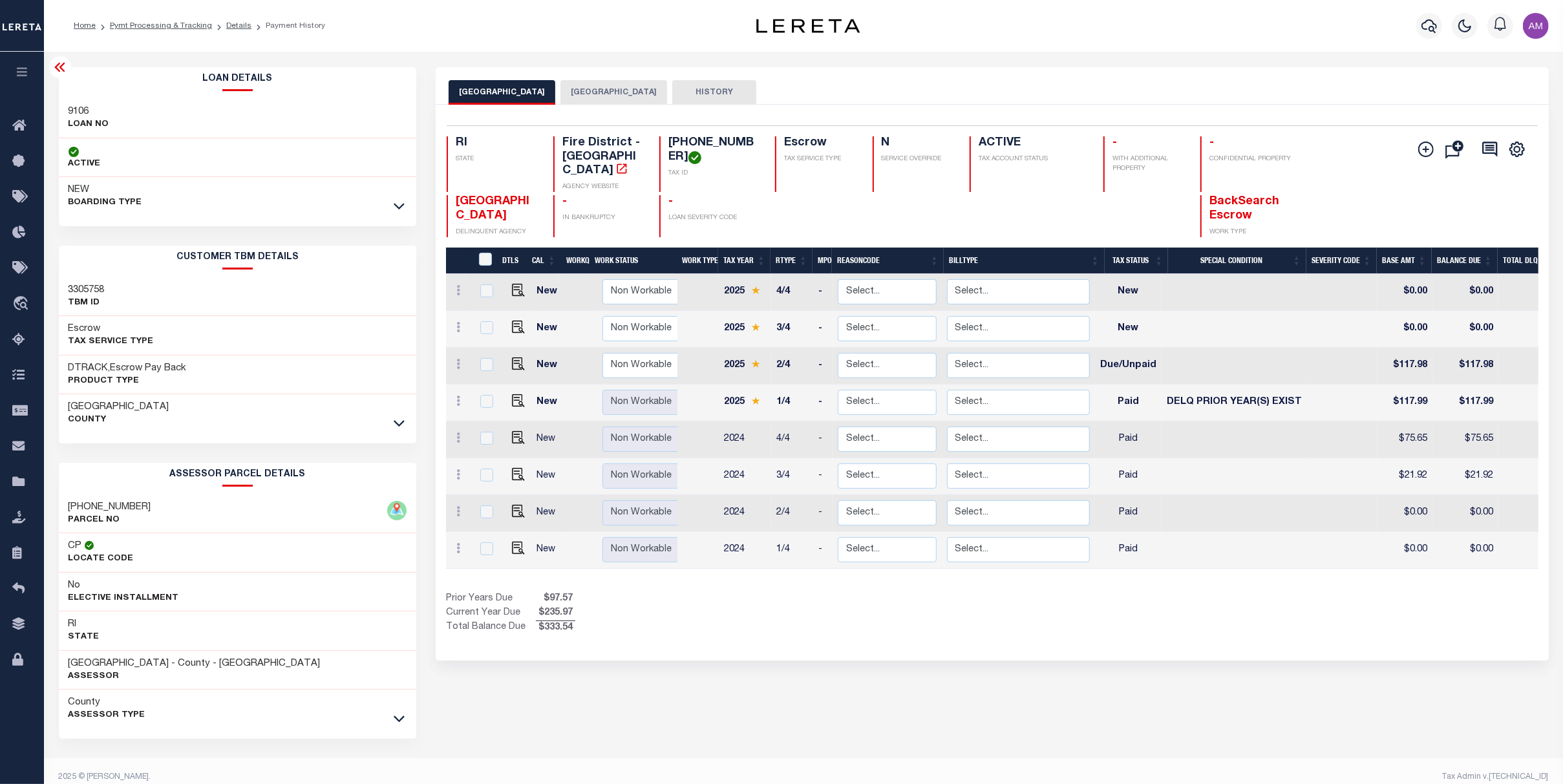
click at [393, 420] on link at bounding box center [399, 422] width 15 height 9
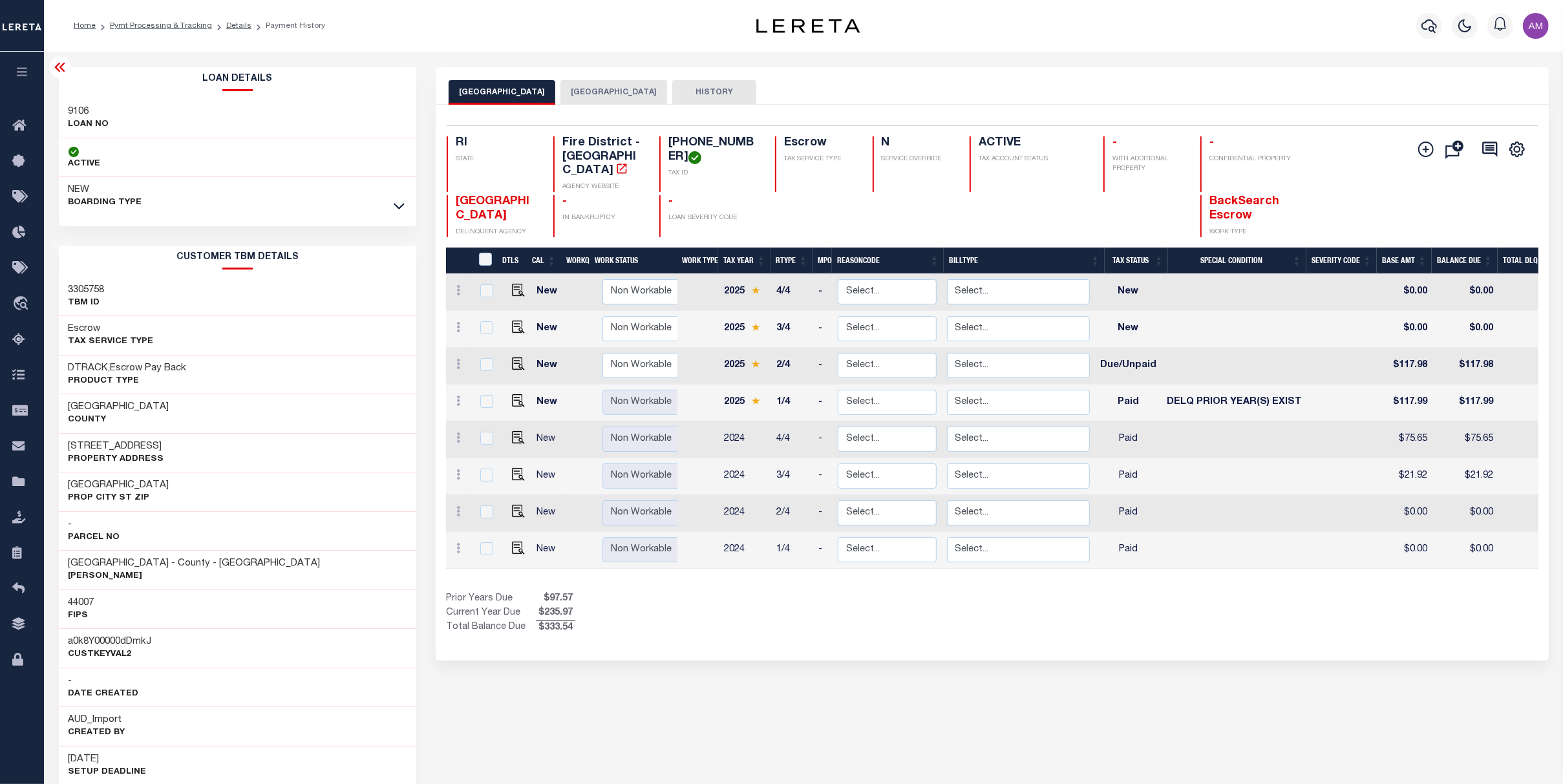
click at [393, 206] on div at bounding box center [399, 207] width 15 height 15
click at [401, 214] on div "NEW BOARDING TYPE" at bounding box center [238, 196] width 358 height 39
click at [401, 210] on icon at bounding box center [399, 206] width 11 height 14
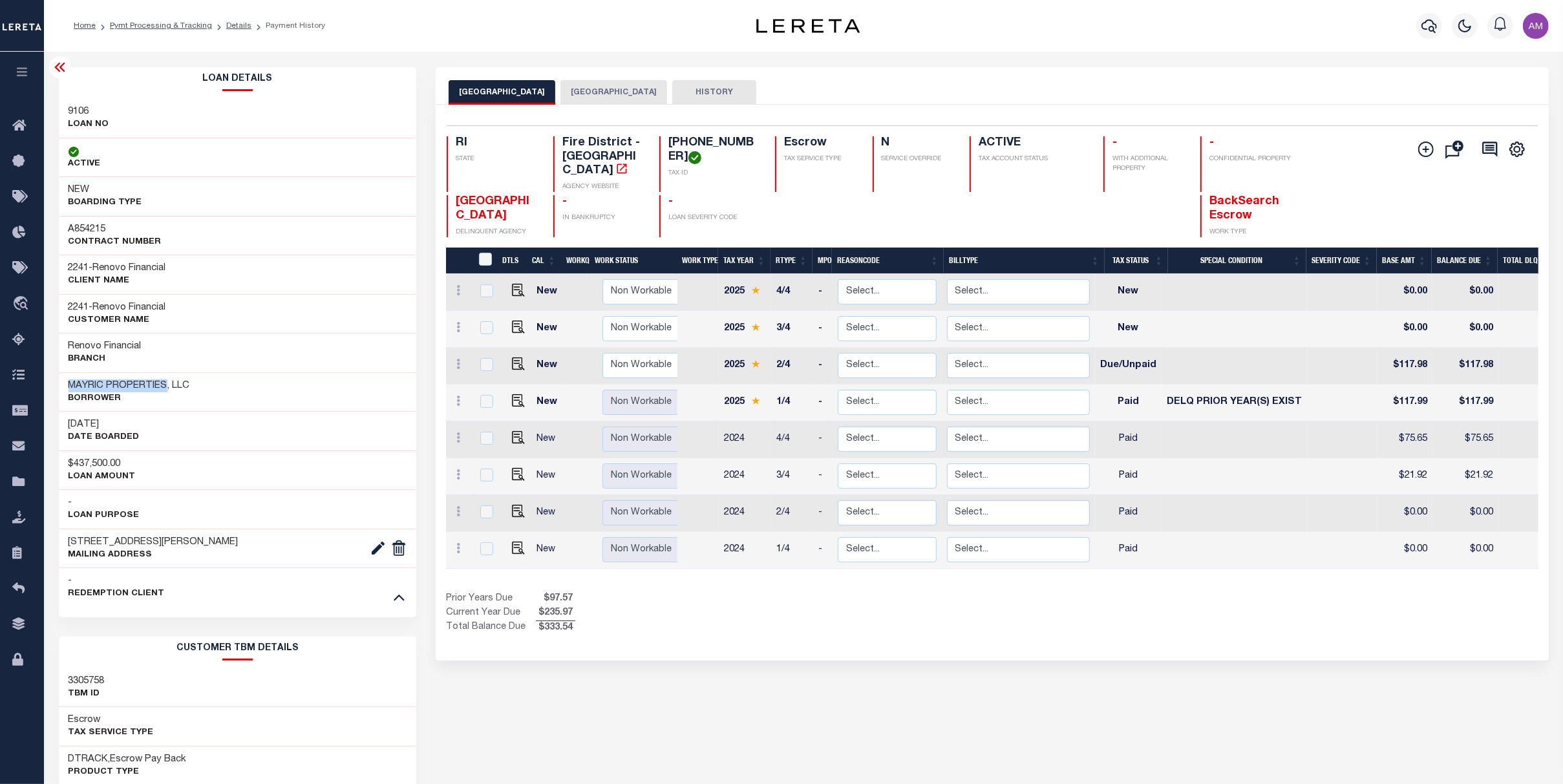
drag, startPoint x: 67, startPoint y: 386, endPoint x: 163, endPoint y: 384, distance: 96.0
click at [163, 384] on h3 "MAYRIC PROPERTIES, LLC" at bounding box center [130, 386] width 121 height 13
copy h3 "MAYRIC PROPERTIES"
click at [1180, 87] on div "CUMBERLAND FIRE DISTRICT CUMBERLAND TOWN HISTORY" at bounding box center [992, 92] width 1087 height 24
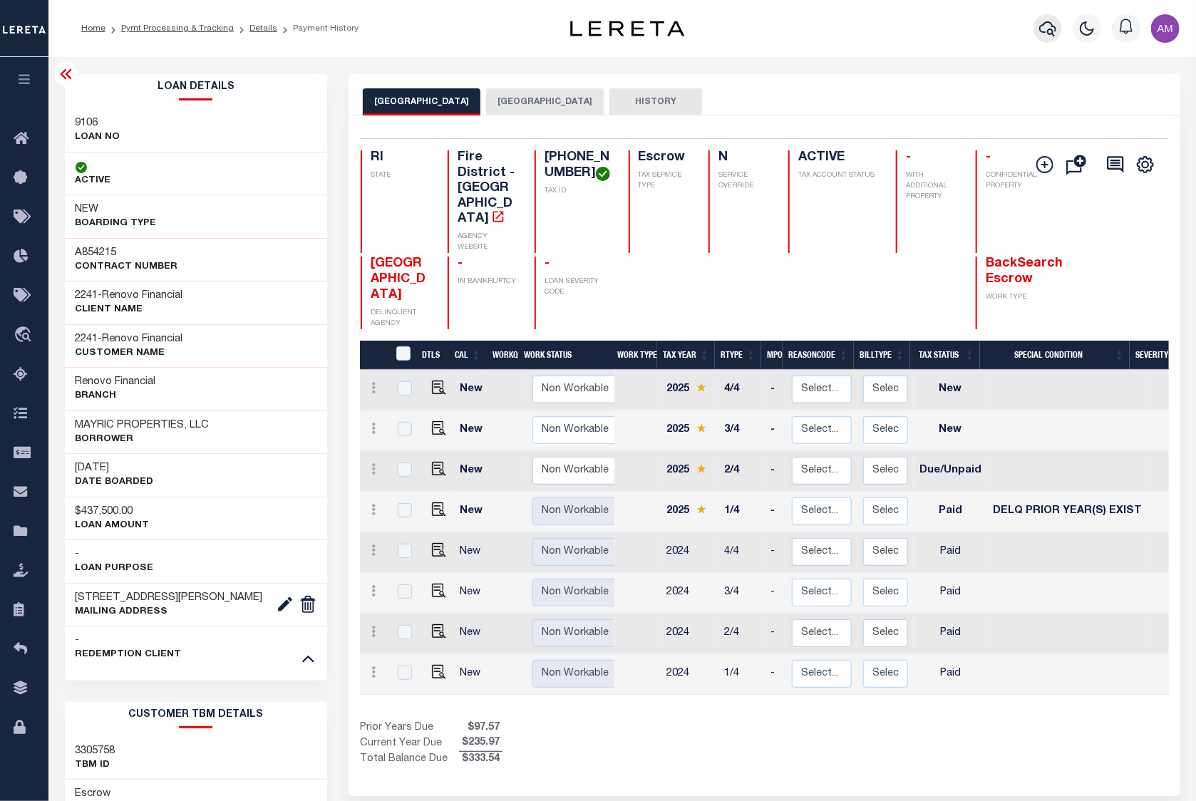
click at [1052, 24] on icon "button" at bounding box center [1048, 28] width 17 height 17
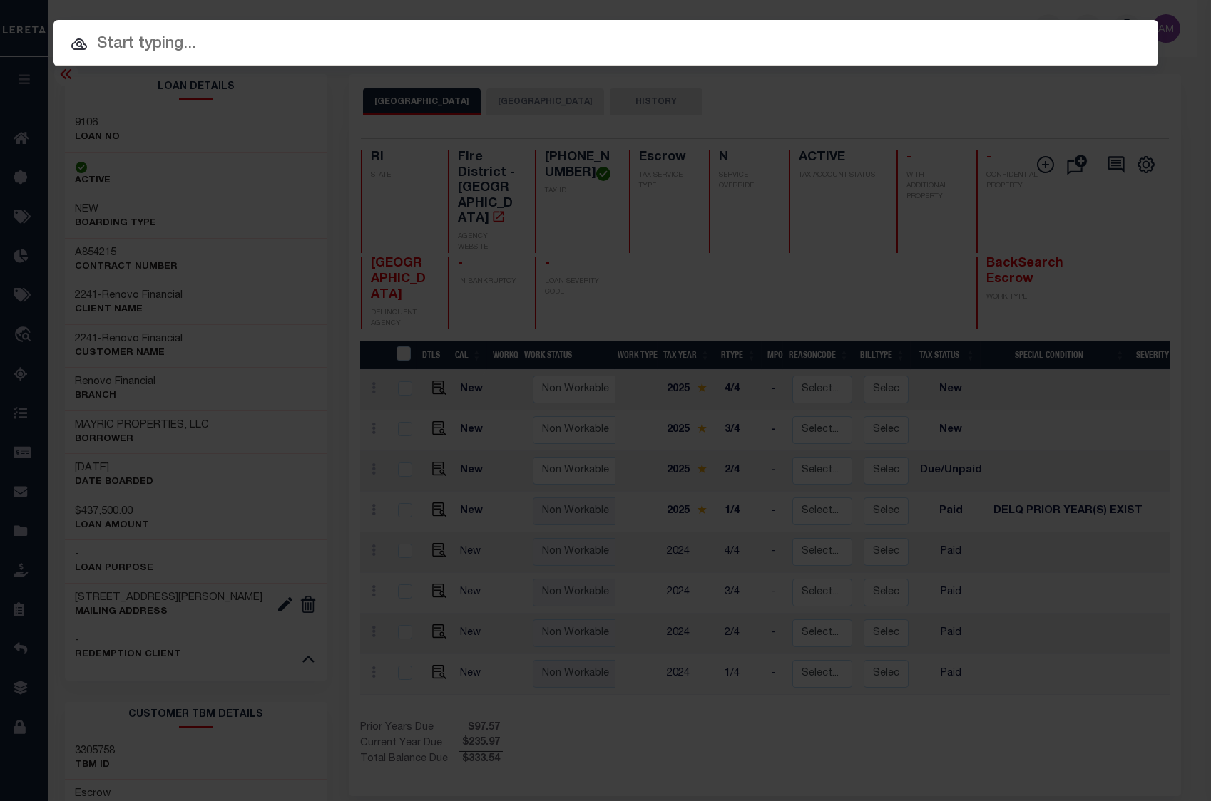
paste input "2000129170"
type input "2000129170"
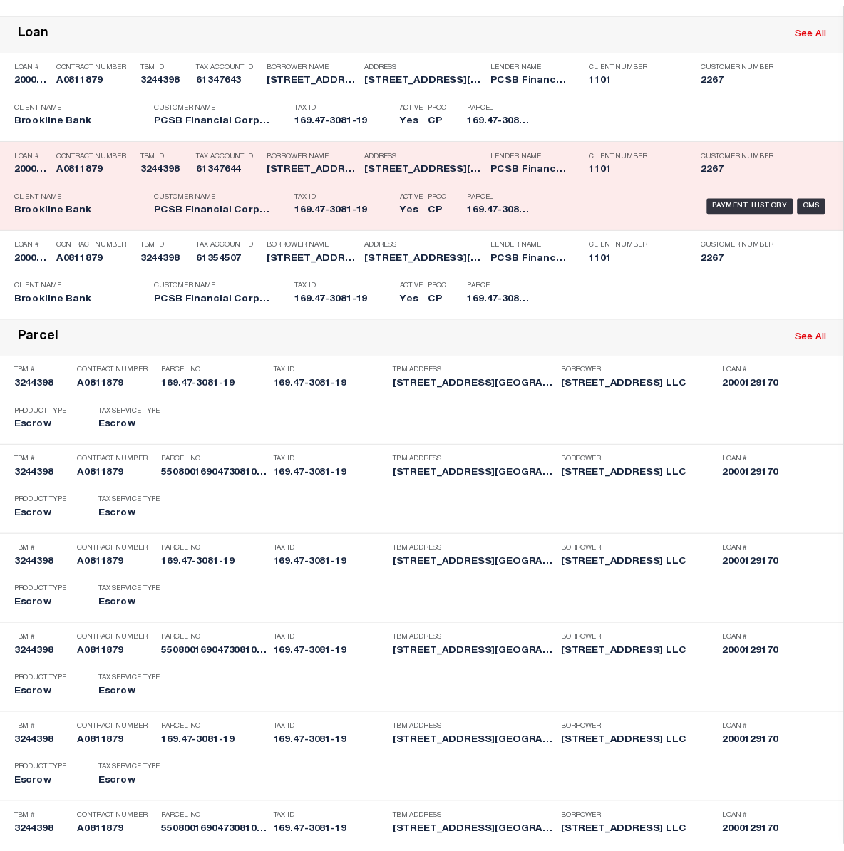
scroll to position [285, 0]
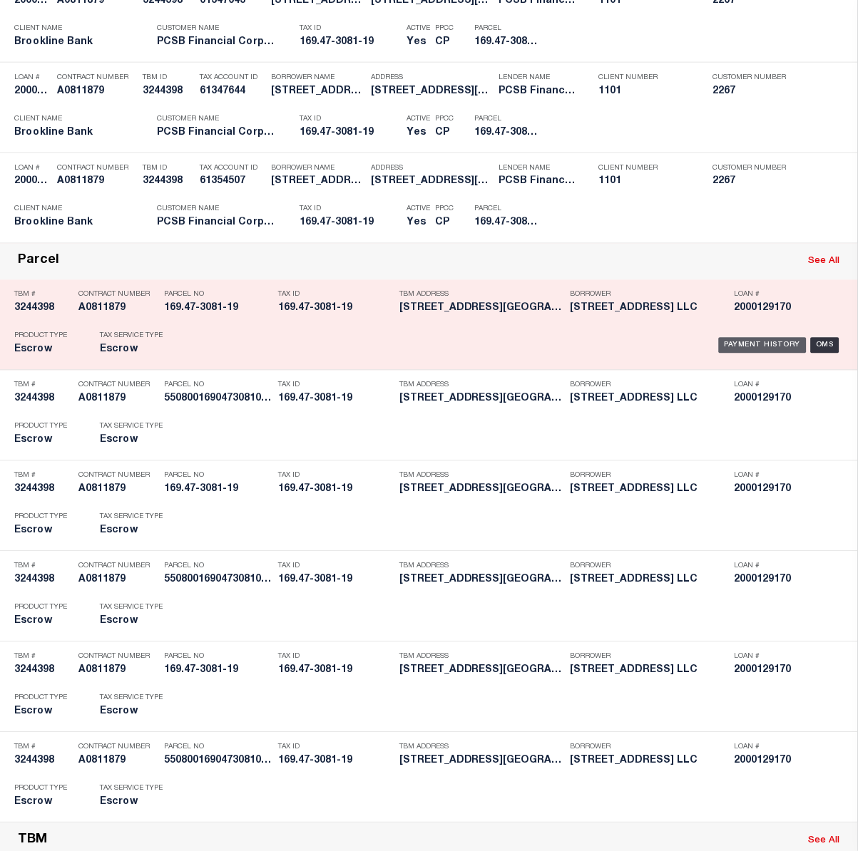
click at [747, 344] on div "Payment History" at bounding box center [763, 346] width 88 height 16
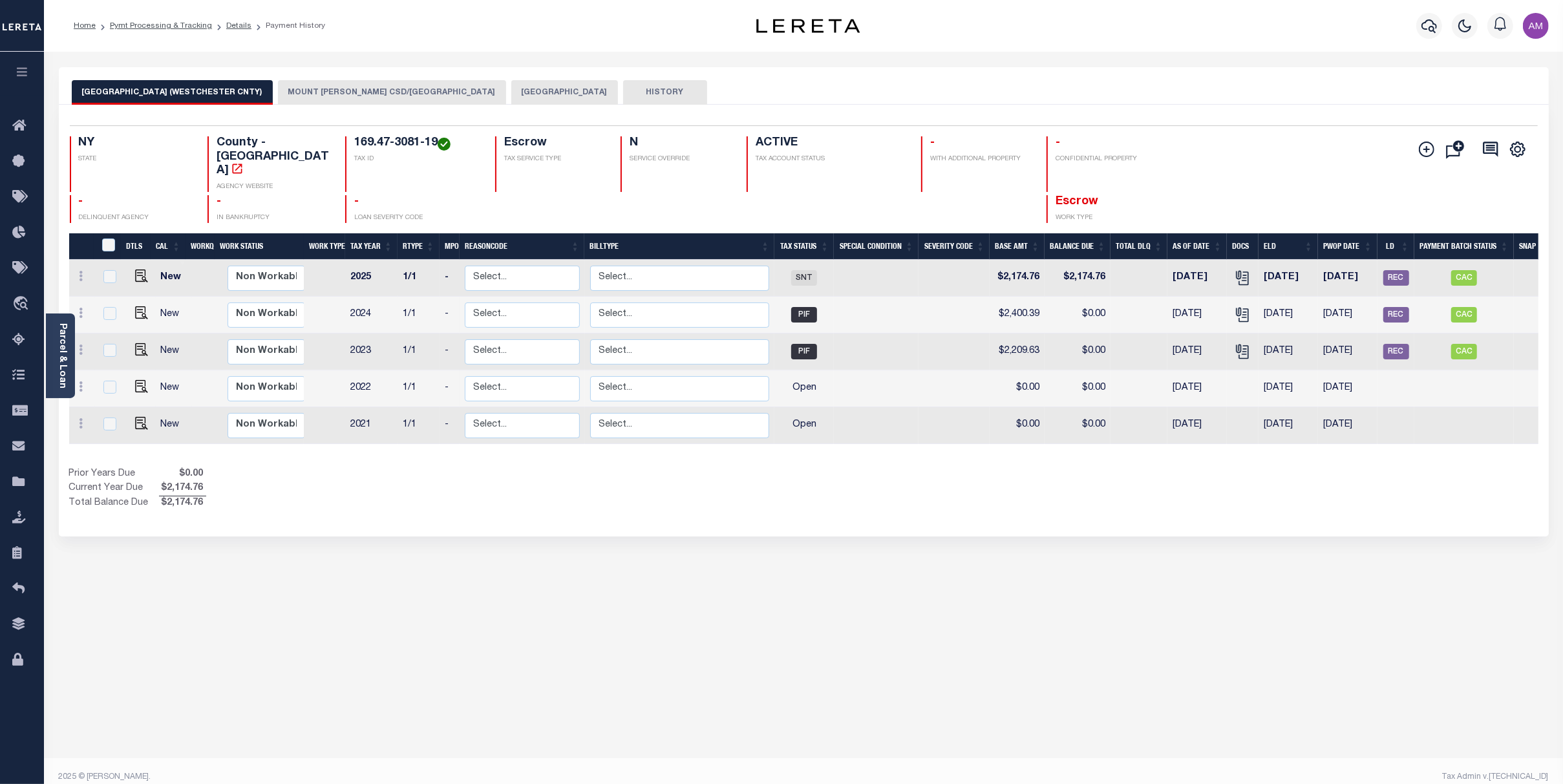
click at [511, 90] on button "MOUNT VERNON CITY" at bounding box center [565, 92] width 107 height 24
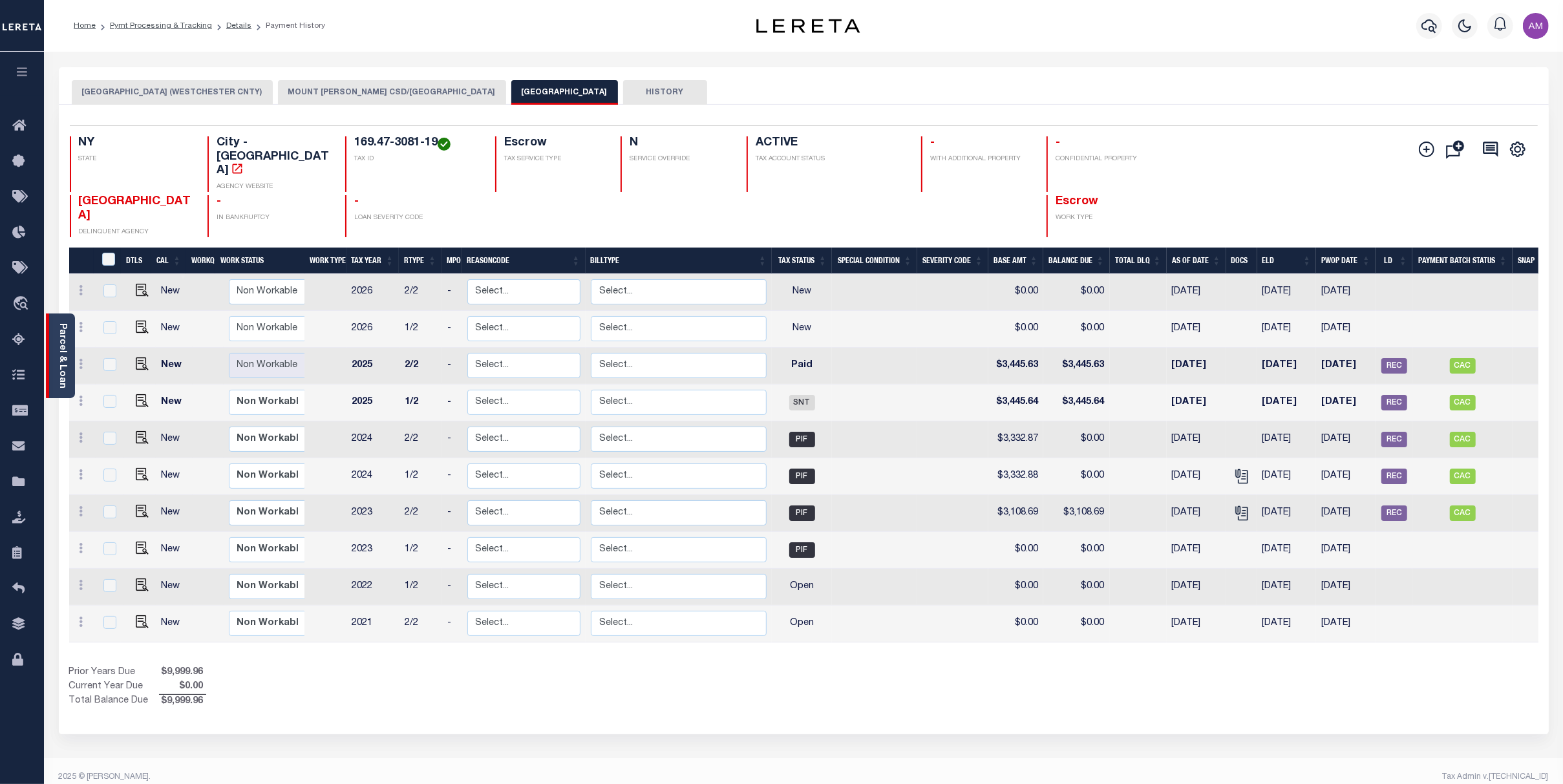
click at [64, 377] on link "Parcel & Loan" at bounding box center [62, 356] width 9 height 65
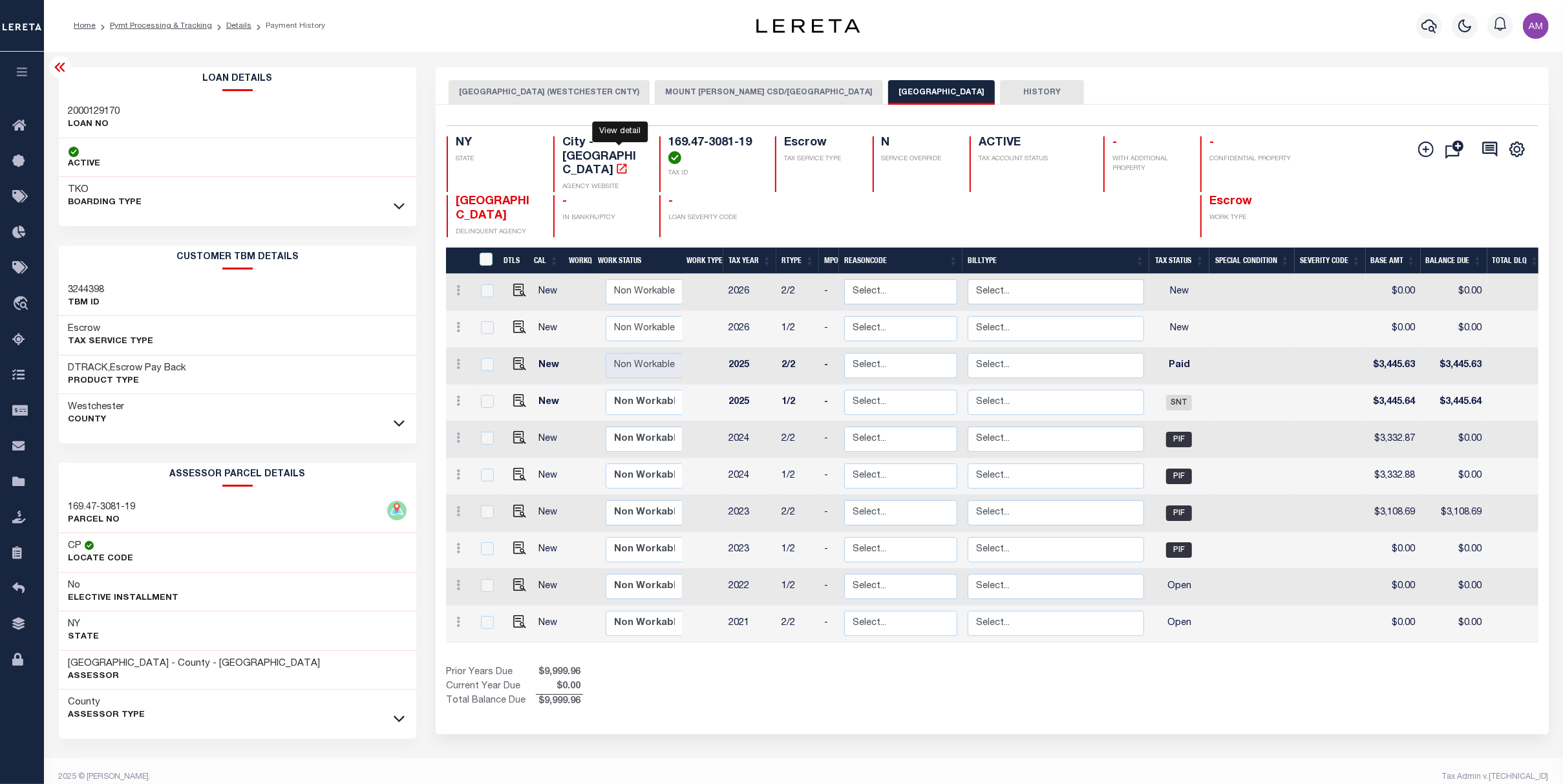
click at [622, 163] on icon "" at bounding box center [621, 168] width 10 height 10
drag, startPoint x: 102, startPoint y: 508, endPoint x: 65, endPoint y: 499, distance: 38.1
click at [65, 499] on div "169.47-3081-19 PARCEL NO" at bounding box center [238, 513] width 358 height 39
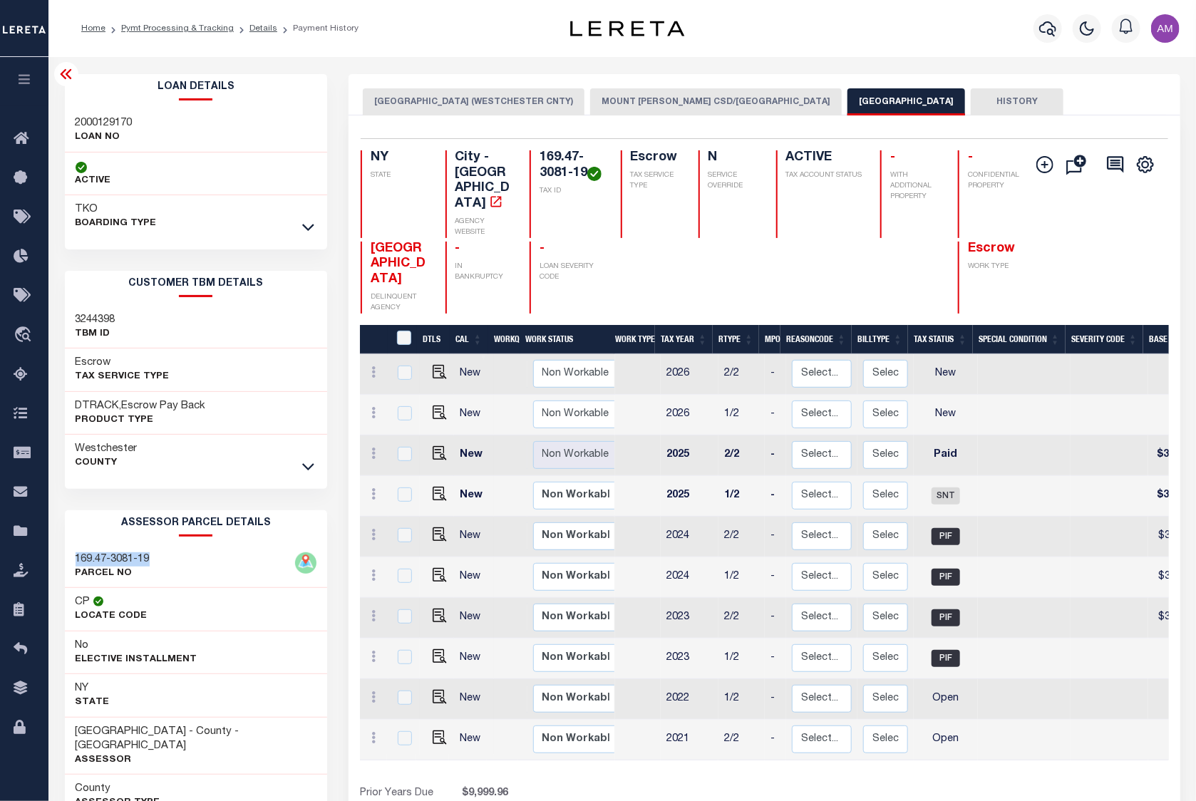
click at [622, 98] on button "MOUNT [PERSON_NAME] CSD/[GEOGRAPHIC_DATA]" at bounding box center [716, 101] width 252 height 27
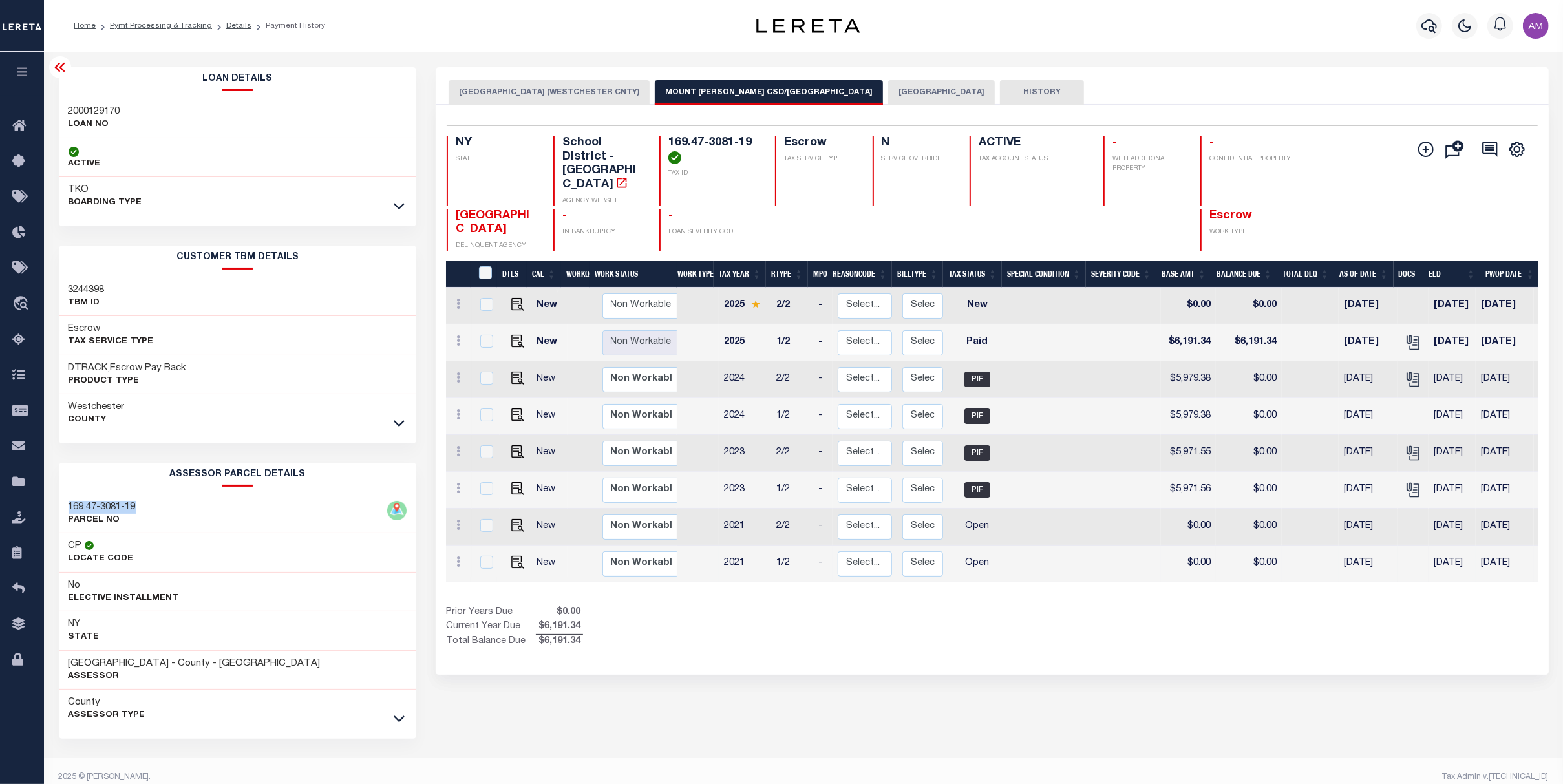
drag, startPoint x: 1142, startPoint y: 565, endPoint x: 1310, endPoint y: 538, distance: 170.2
click at [777, 538] on div "DTLS CAL WorkQ Work Status Work Type Tax Year RType MPO ReasonCode BillType Tax…" at bounding box center [992, 455] width 1092 height 388
drag, startPoint x: 1296, startPoint y: 557, endPoint x: 1378, endPoint y: 557, distance: 82.0
click at [777, 546] on tr "New Non Workable Workable 2021 1/2 - Select... Payment Reversal Taxable Value C…" at bounding box center [1077, 564] width 1262 height 37
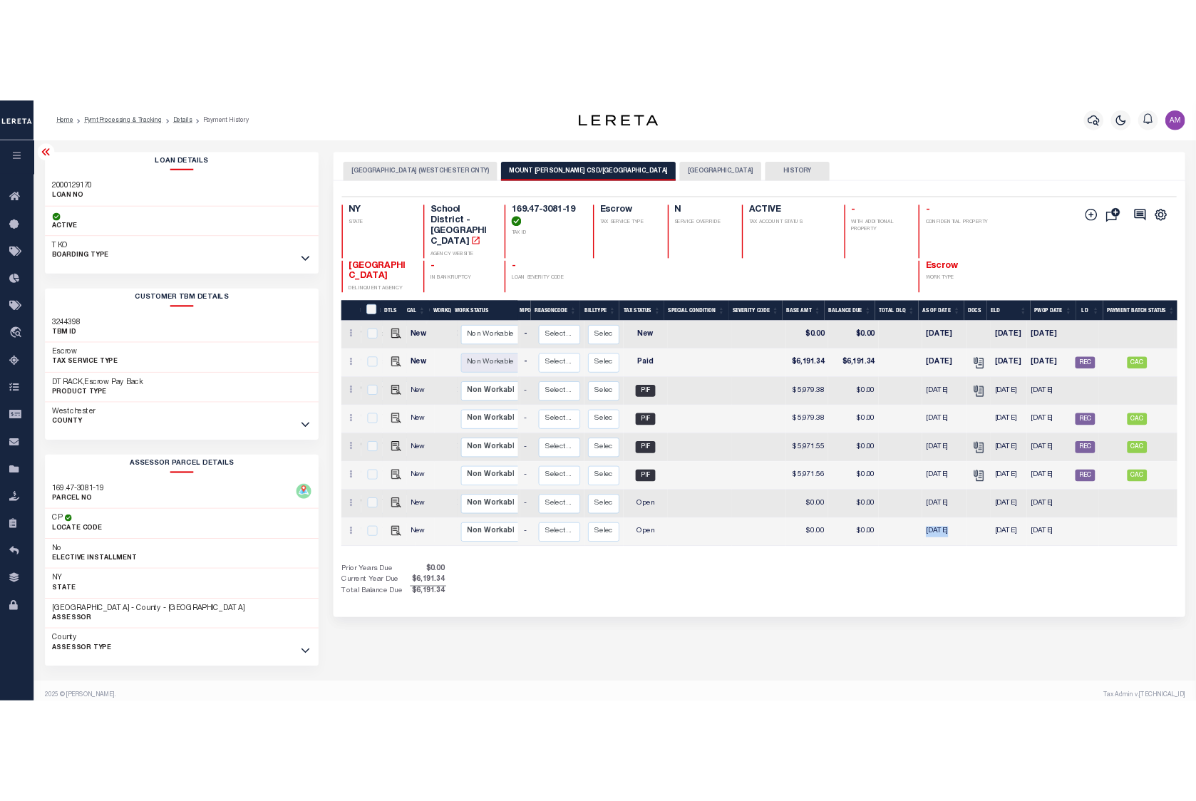
scroll to position [0, 184]
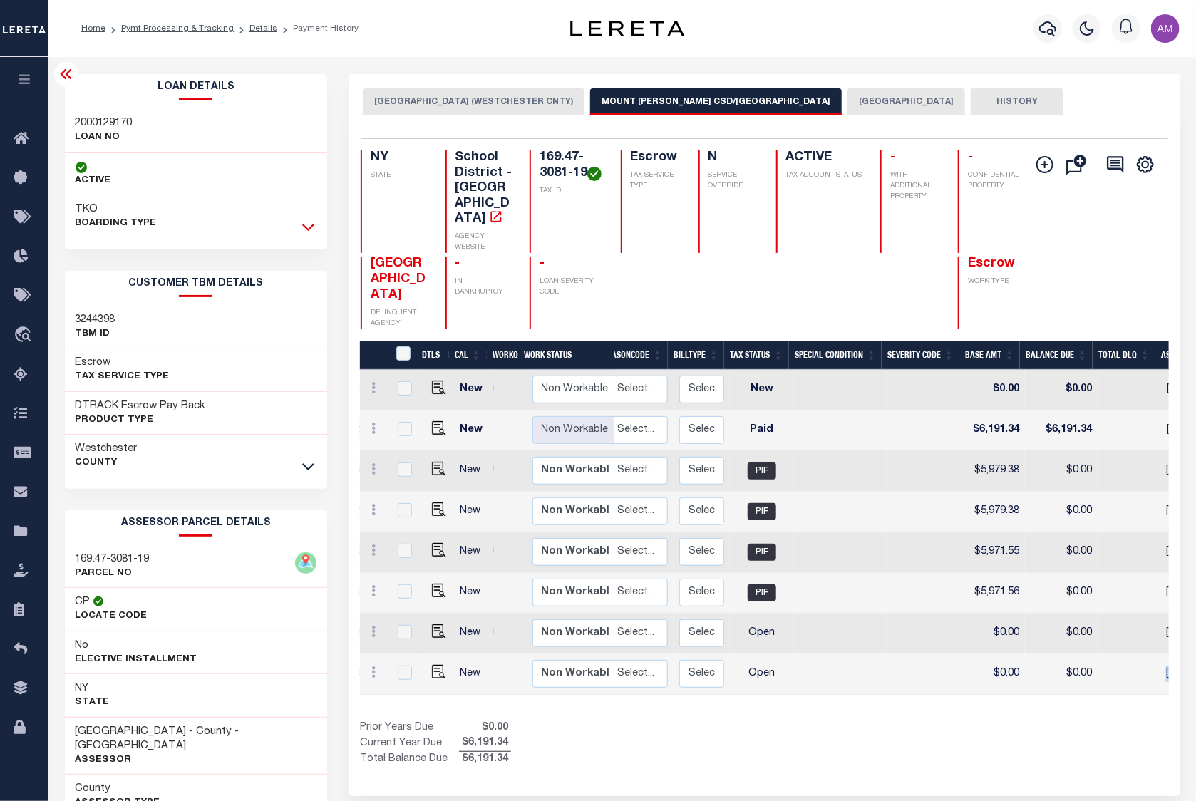
click at [310, 232] on icon at bounding box center [308, 228] width 12 height 7
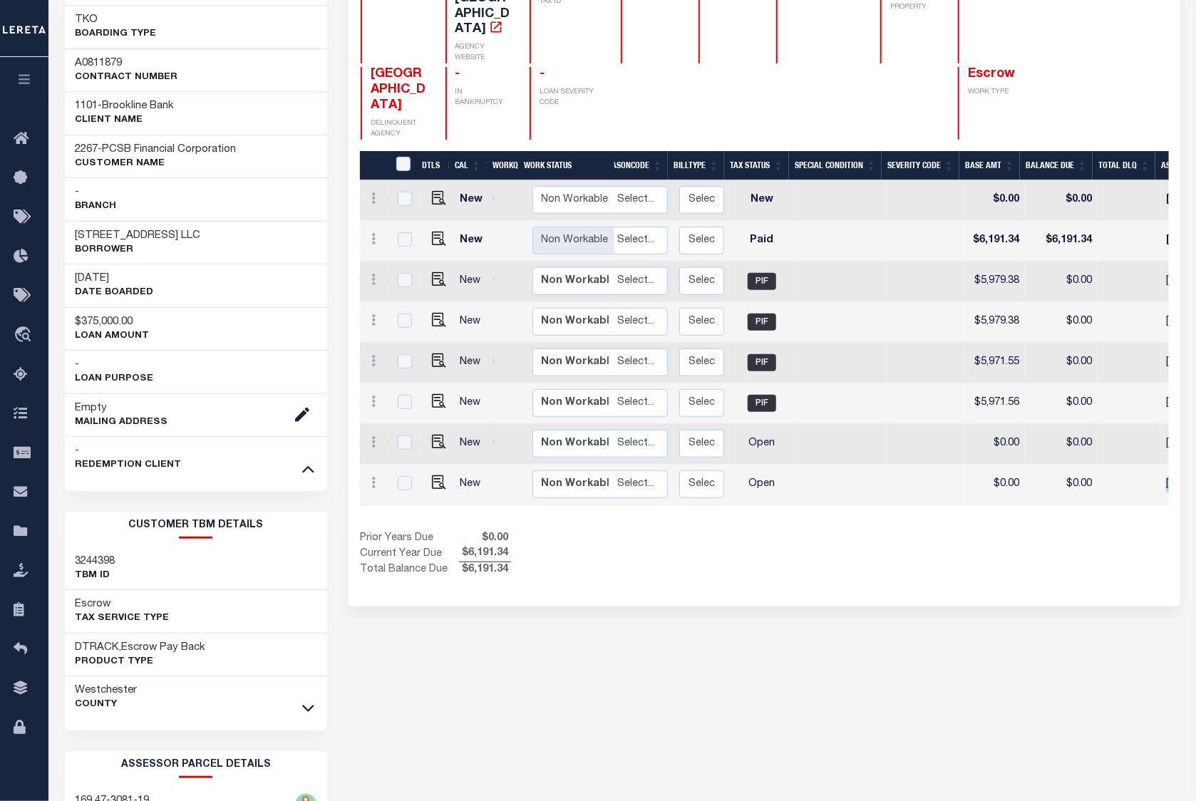
scroll to position [285, 0]
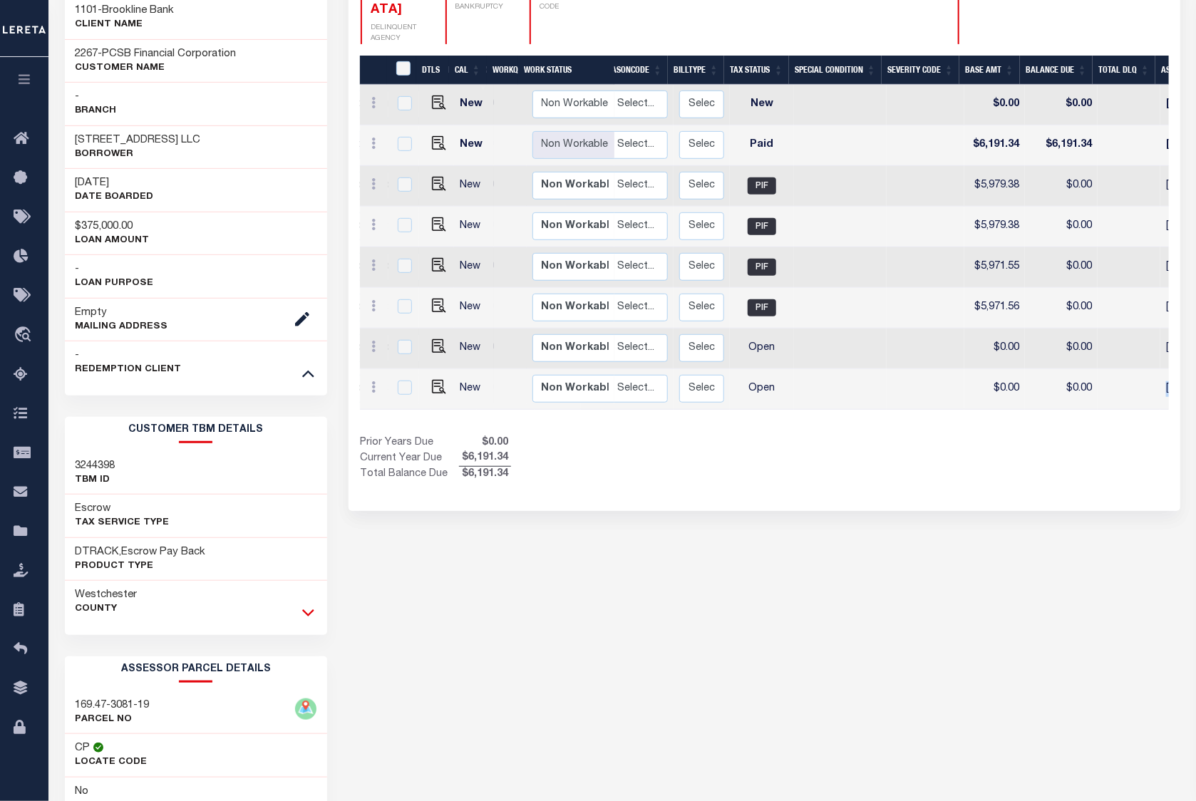
click at [308, 615] on icon at bounding box center [308, 612] width 12 height 15
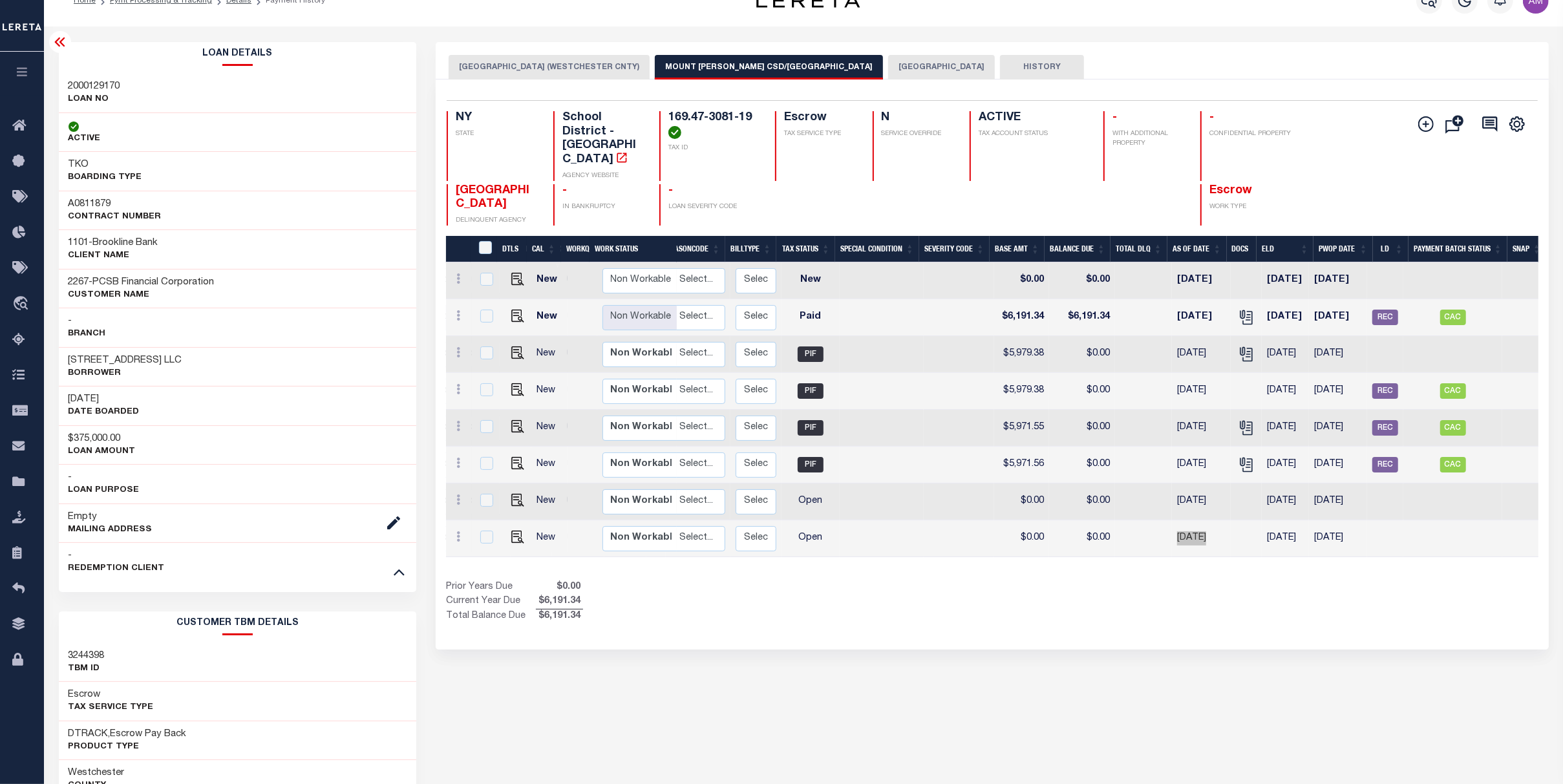
scroll to position [0, 0]
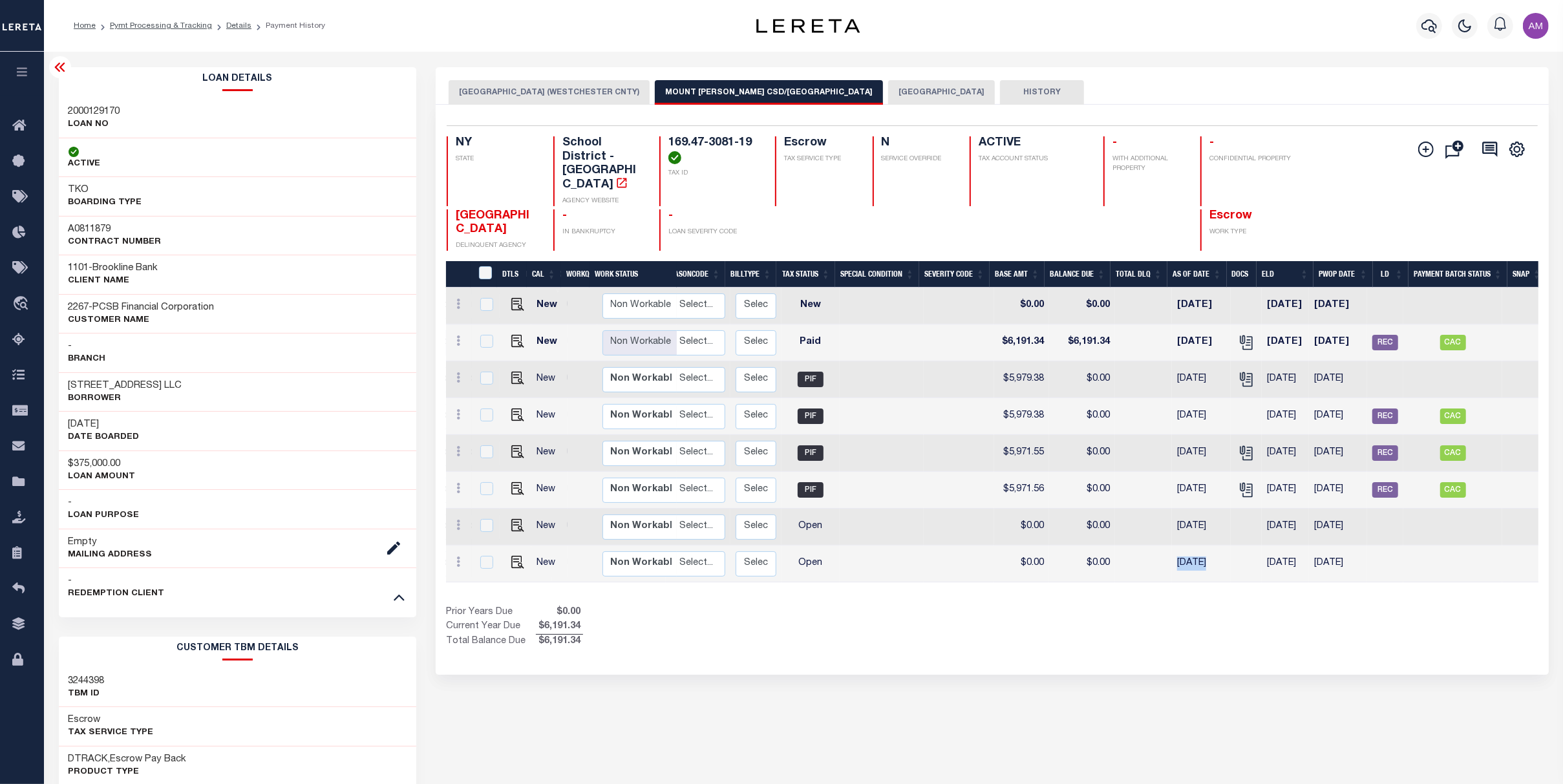
click at [54, 68] on icon at bounding box center [59, 67] width 10 height 9
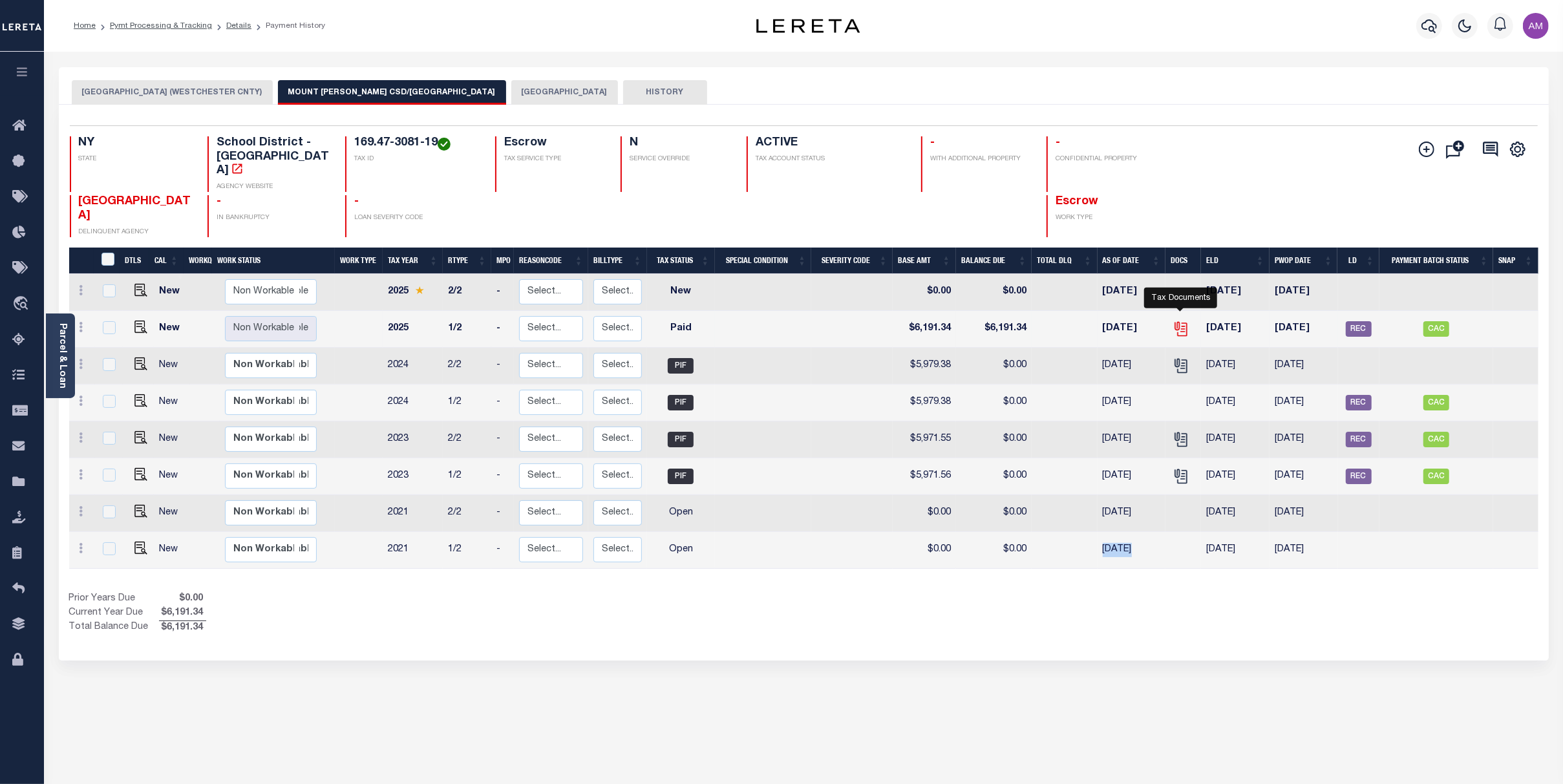
click at [777, 321] on icon "" at bounding box center [1180, 329] width 17 height 17
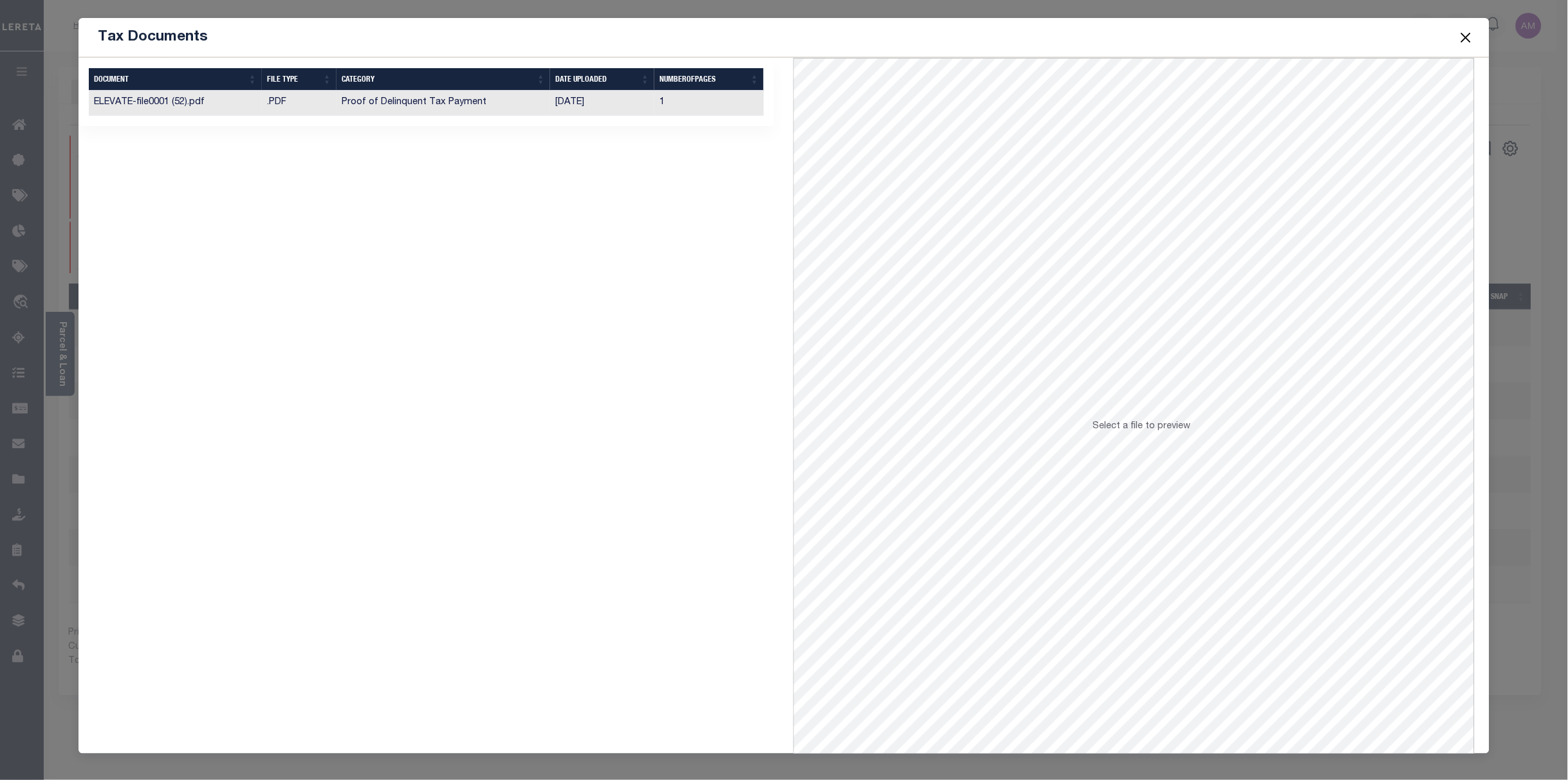
drag, startPoint x: 168, startPoint y: 114, endPoint x: 162, endPoint y: 111, distance: 6.7
click at [163, 111] on td "ELEVATE-file0001 (52).pdf" at bounding box center [175, 104] width 173 height 25
click at [162, 110] on td "ELEVATE-file0001 (52).pdf" at bounding box center [175, 104] width 173 height 25
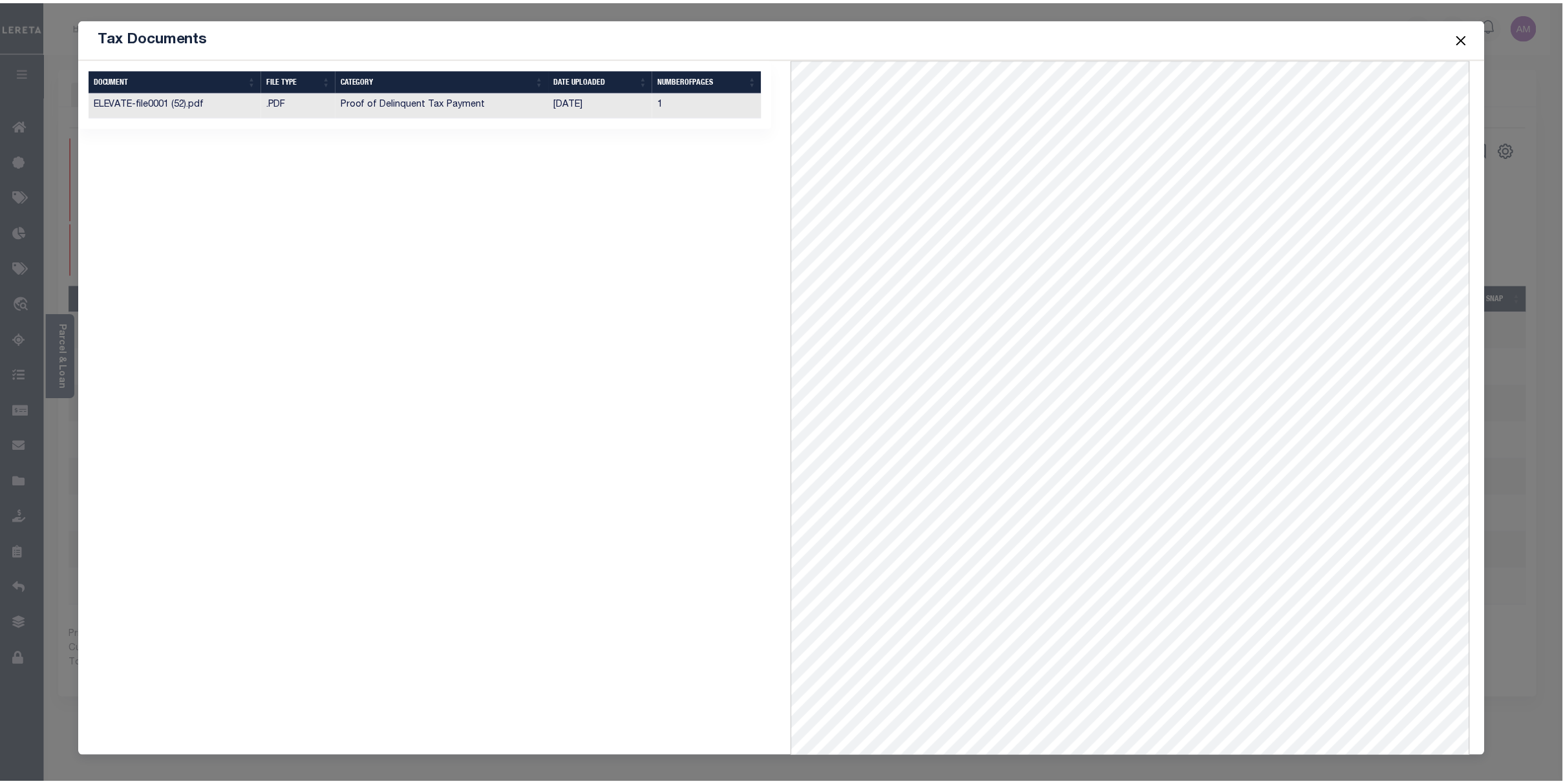
scroll to position [4, 0]
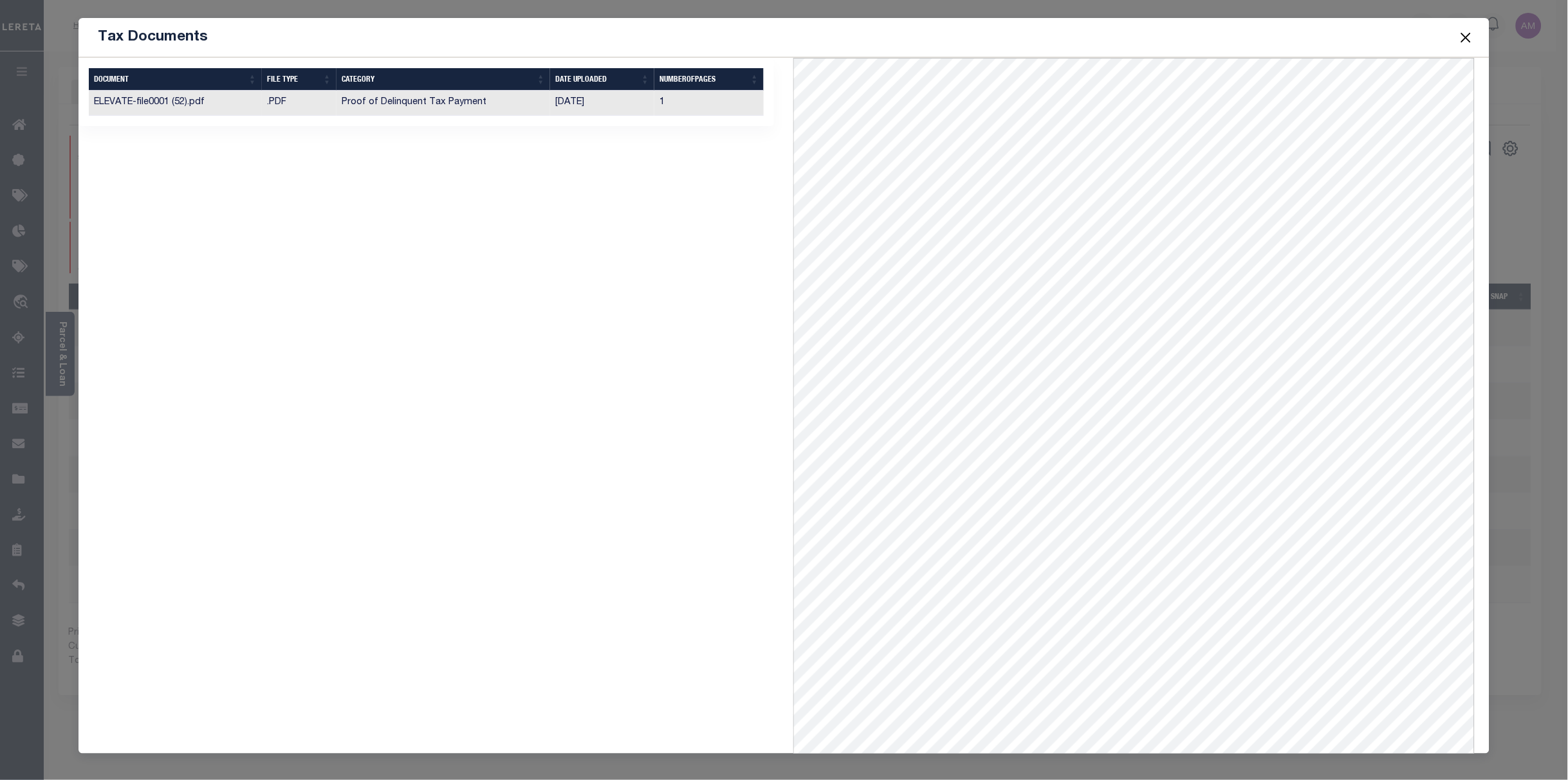
click at [773, 40] on button "Close" at bounding box center [1465, 37] width 17 height 17
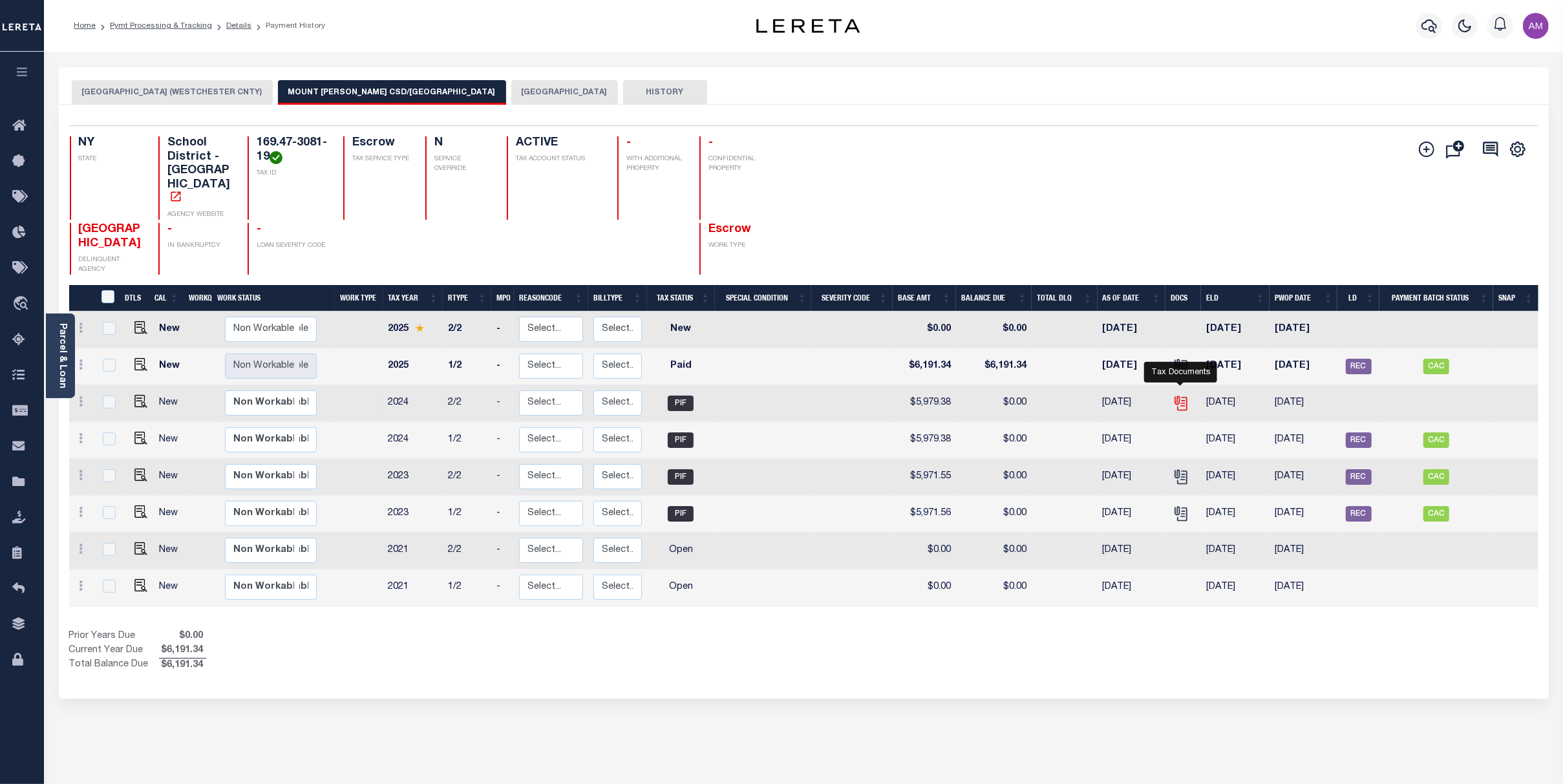
click at [777, 395] on icon "" at bounding box center [1180, 403] width 17 height 17
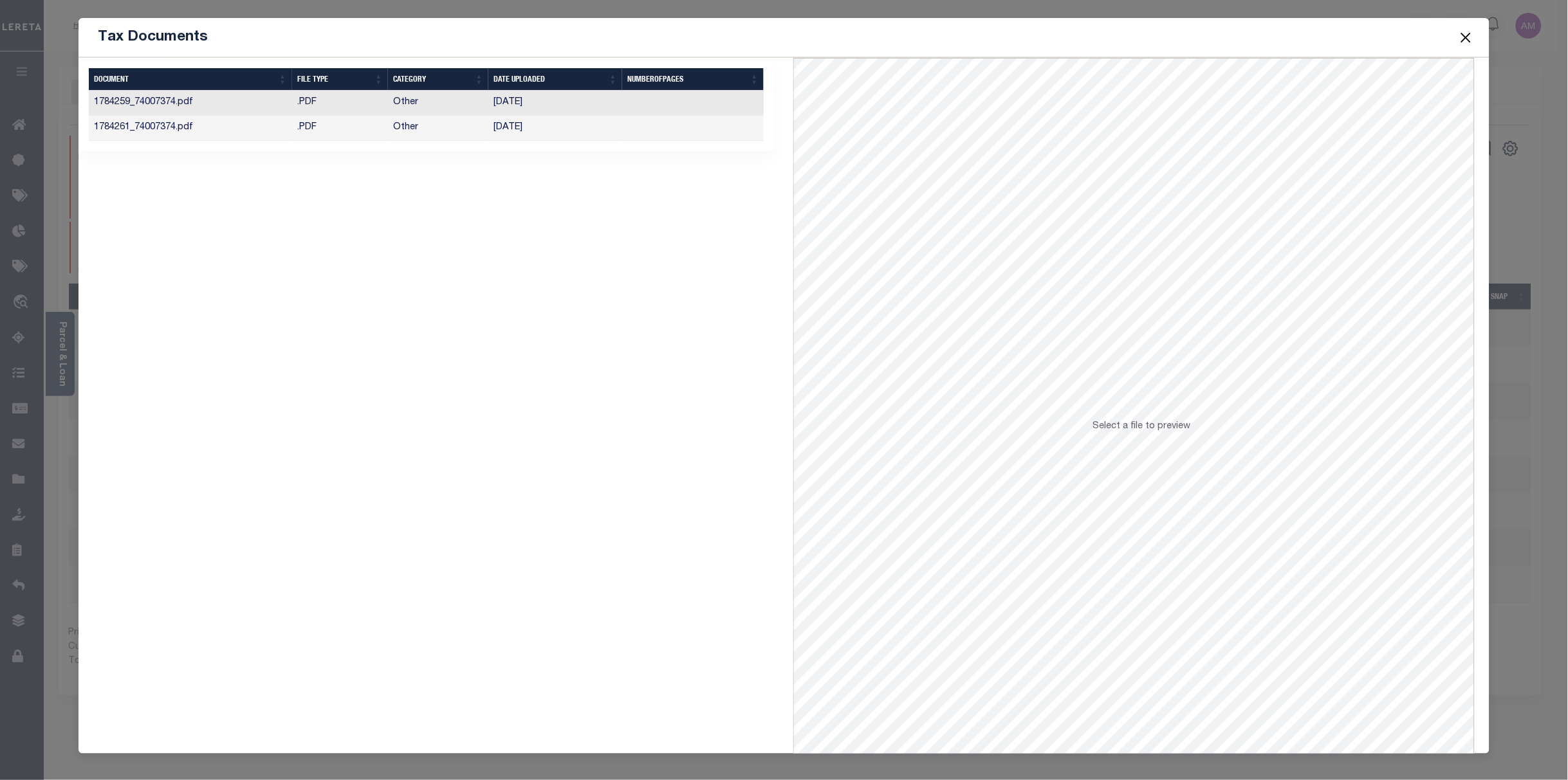
click at [401, 110] on td "Other" at bounding box center [438, 104] width 100 height 25
click at [611, 124] on td "[DATE]" at bounding box center [555, 128] width 134 height 25
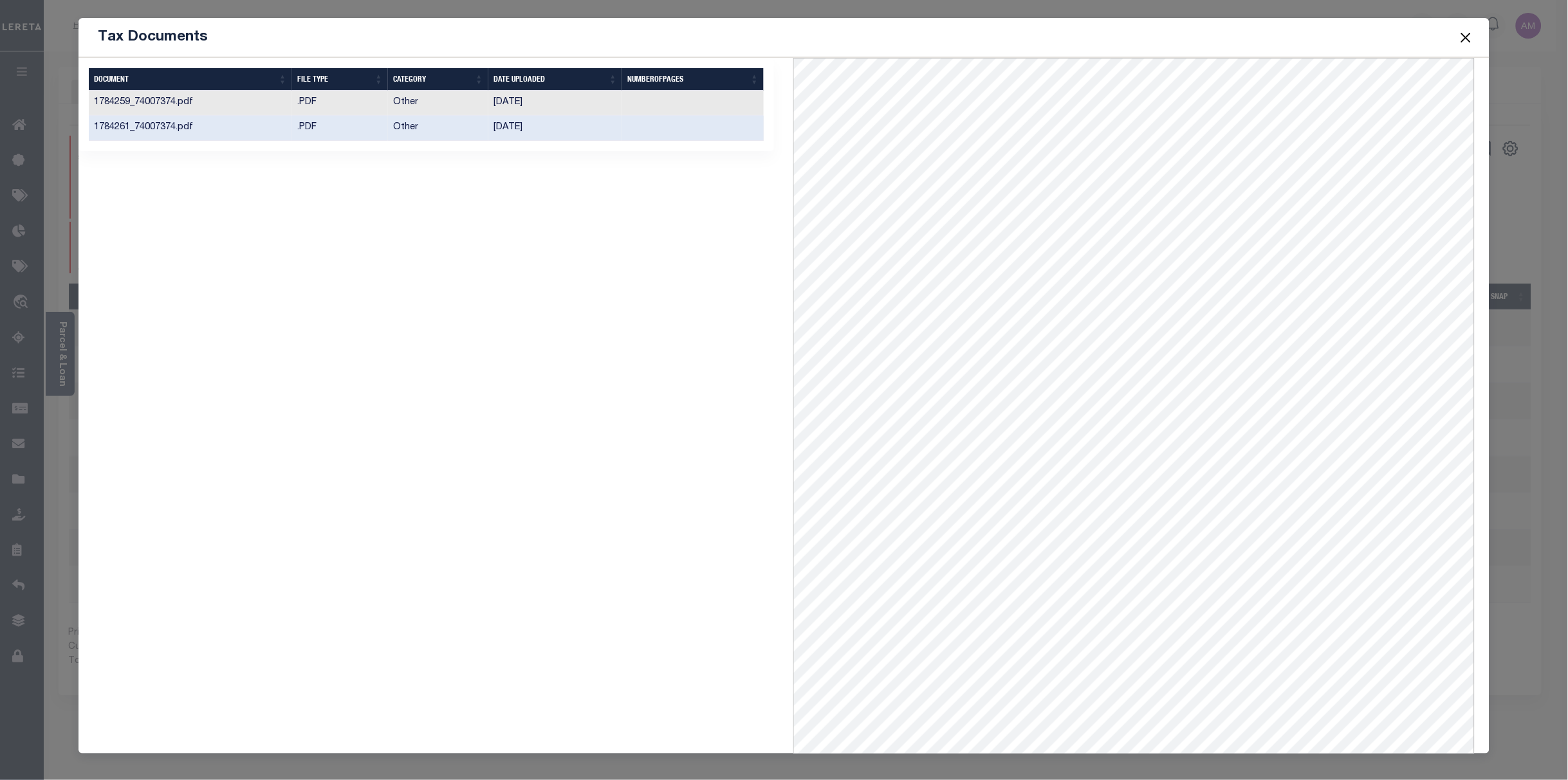
click at [773, 39] on button "Close" at bounding box center [1465, 37] width 17 height 17
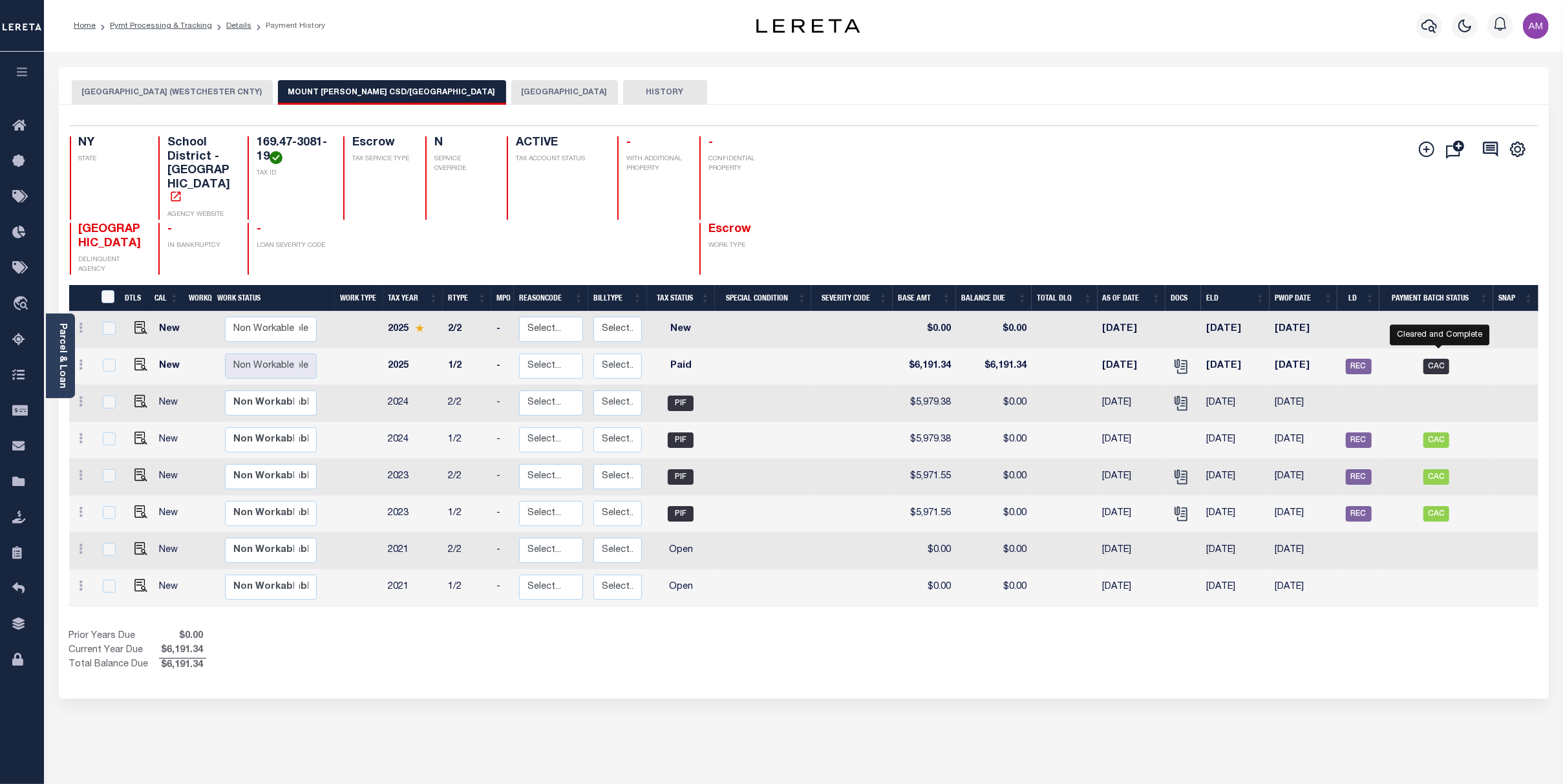
click at [777, 359] on span "CAC" at bounding box center [1436, 366] width 26 height 15
checkbox input "true"
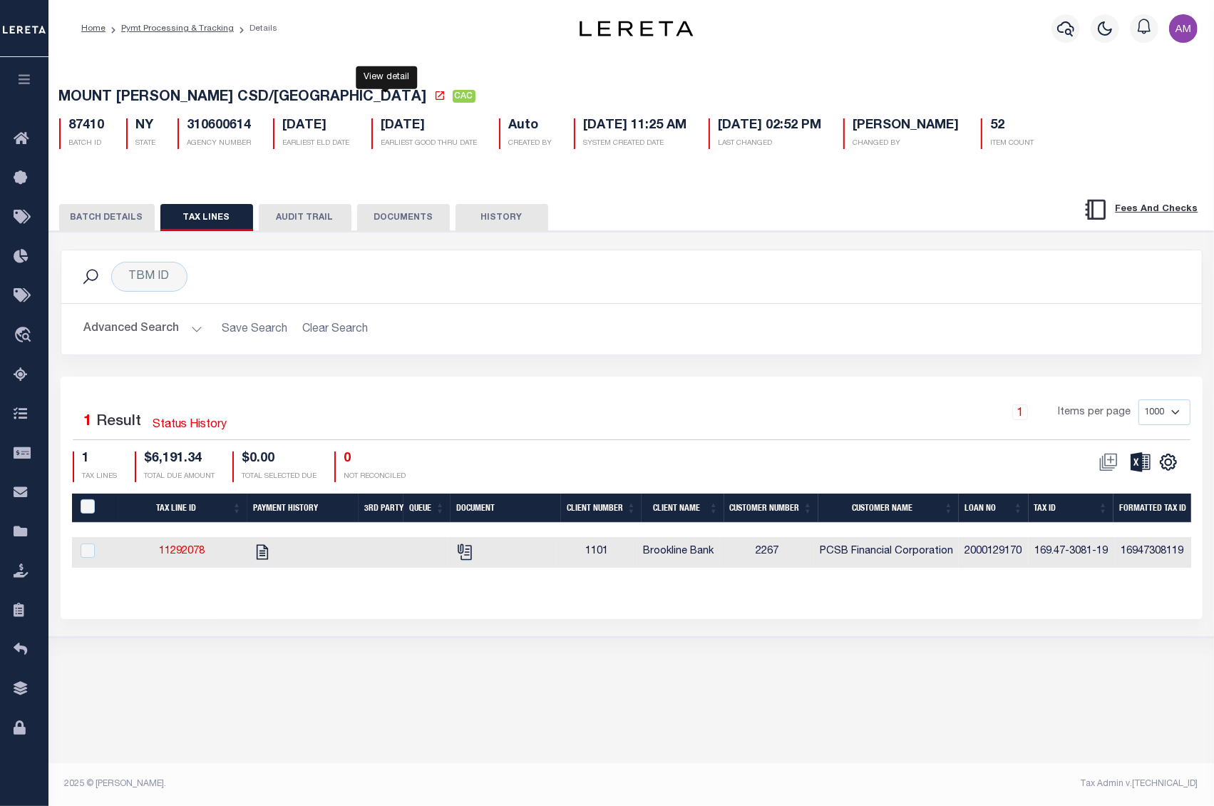
click at [436, 98] on icon at bounding box center [440, 95] width 9 height 9
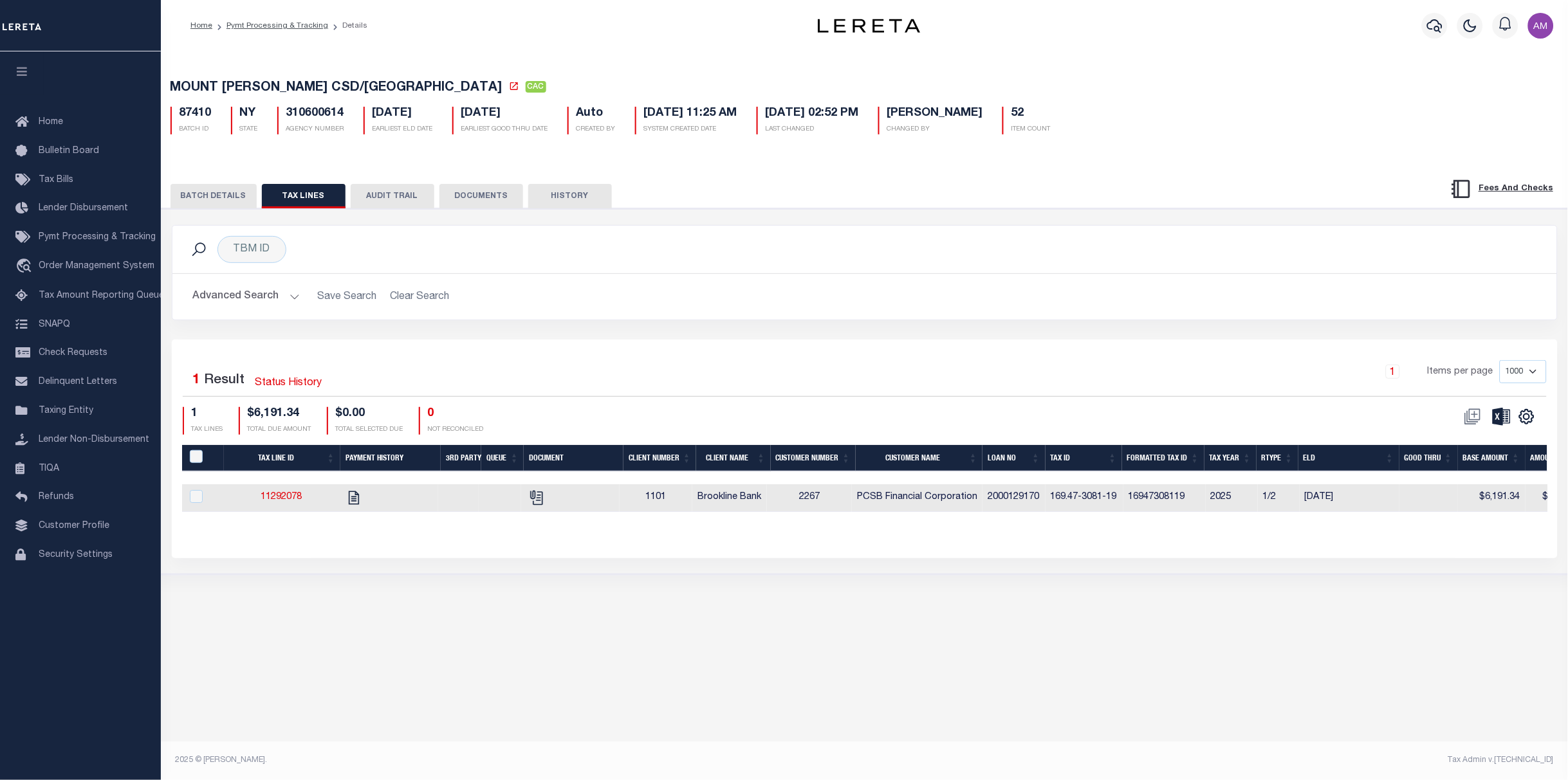
click at [208, 200] on button "BATCH DETAILS" at bounding box center [214, 196] width 87 height 24
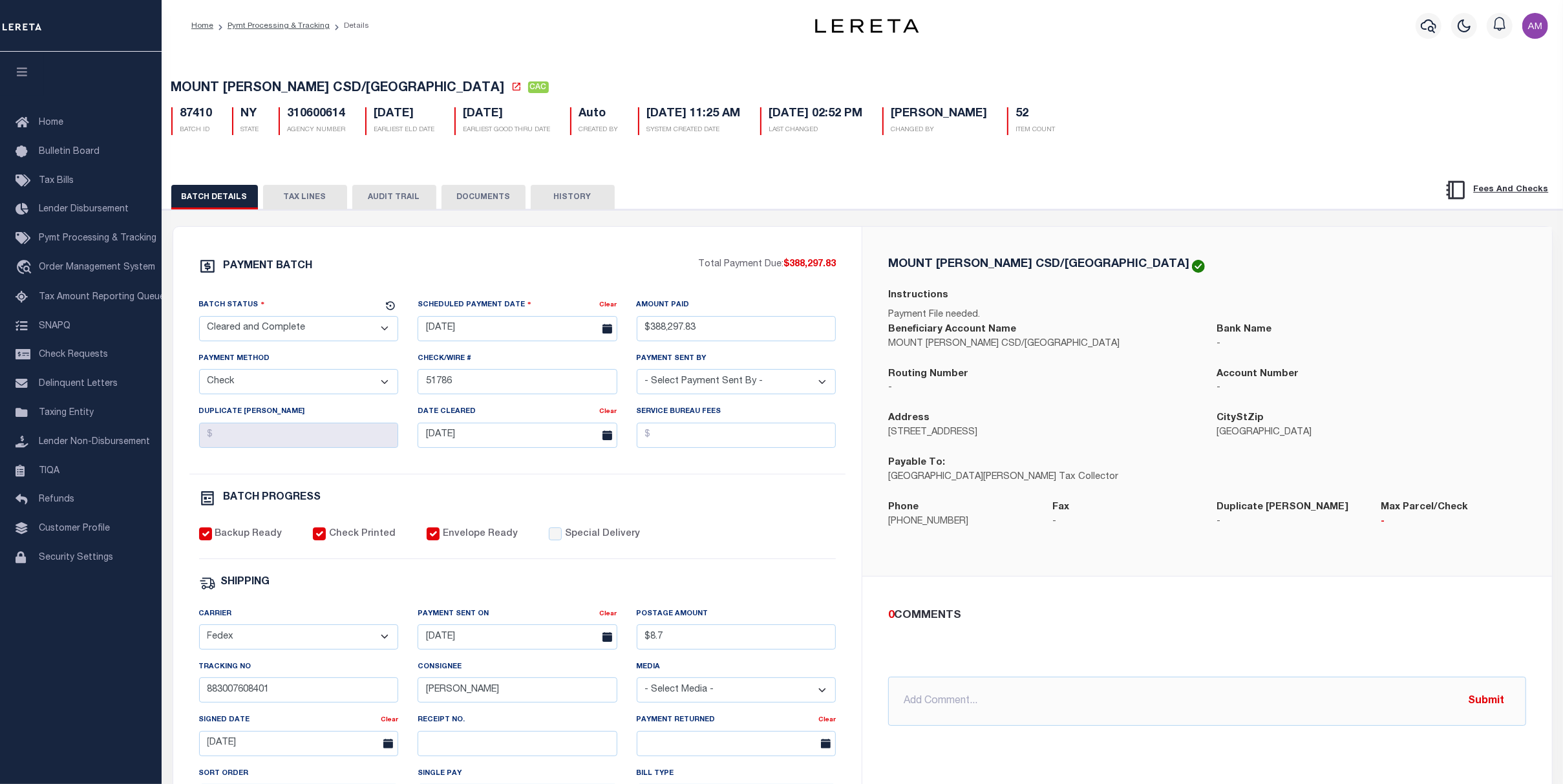
click at [1117, 44] on div "Profile Sign out" at bounding box center [1267, 26] width 572 height 45
click at [499, 186] on div "BATCH DETAILS TAX LINES AUDIT TRAIL DOCUMENTS HISTORY" at bounding box center [862, 193] width 1433 height 33
click at [499, 188] on button "DOCUMENTS" at bounding box center [483, 197] width 84 height 24
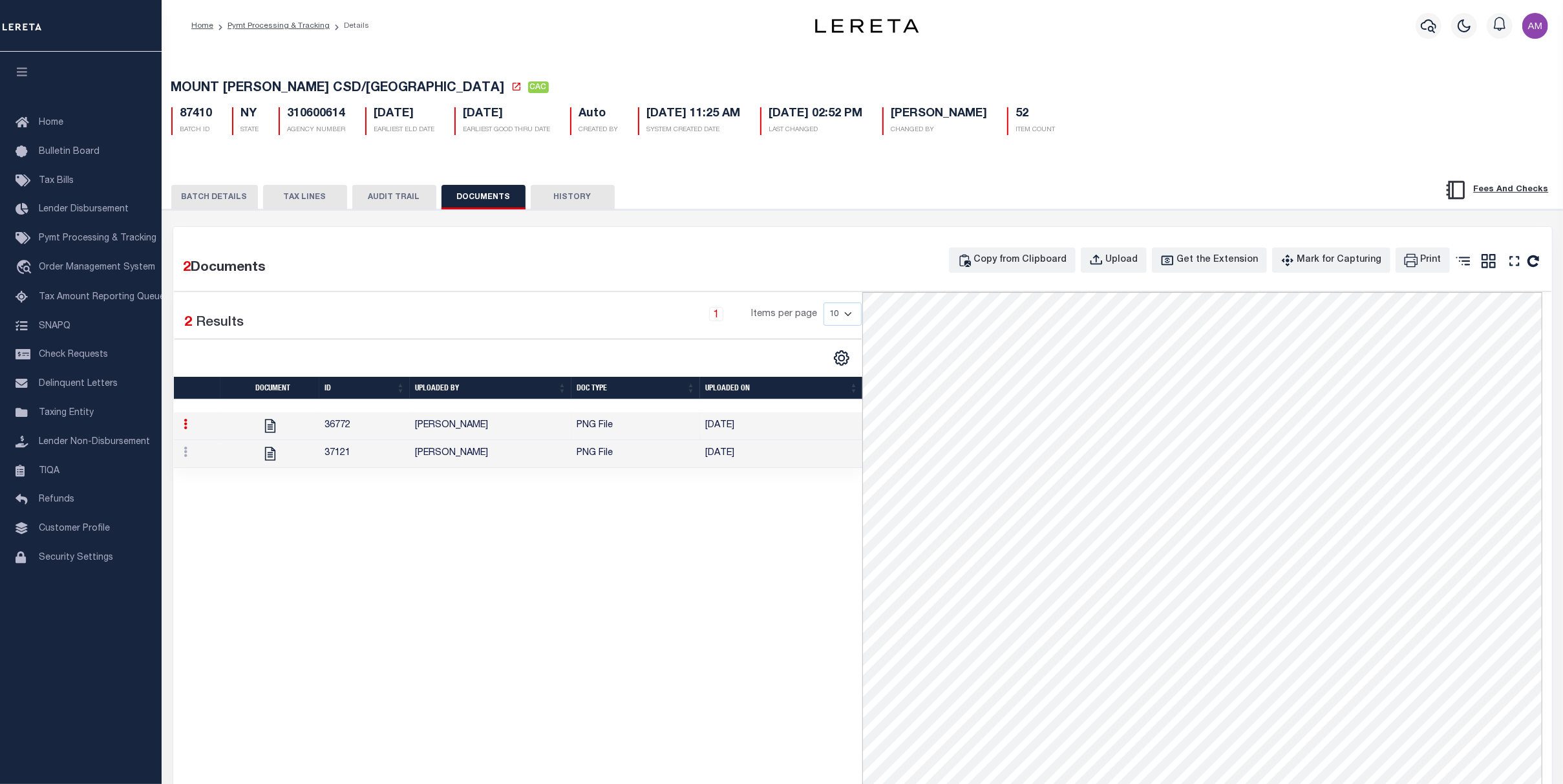
click at [520, 456] on td "[PERSON_NAME]" at bounding box center [490, 454] width 161 height 28
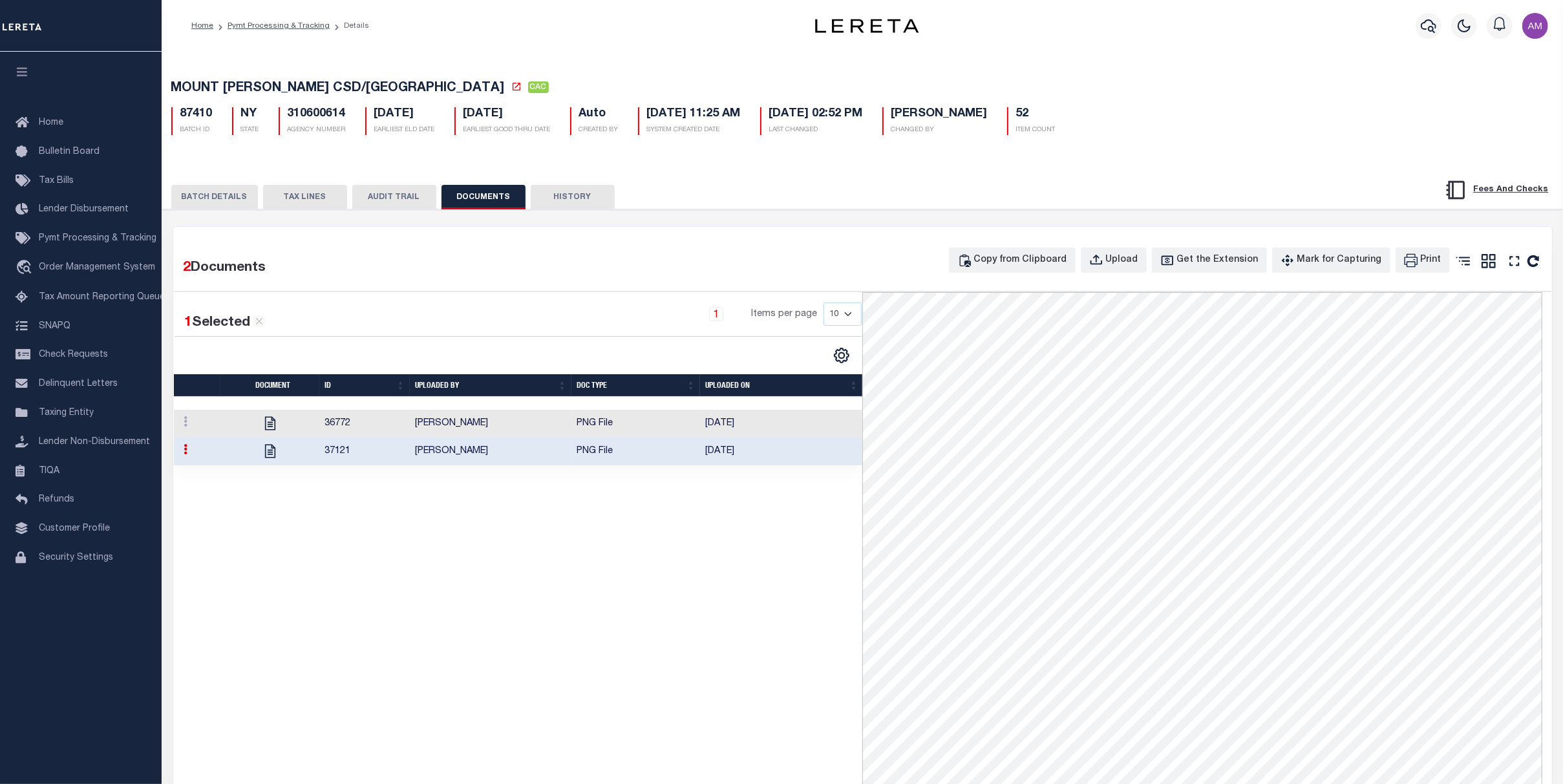
click at [223, 179] on div "BATCH DETAILS TAX LINES AUDIT TRAIL DOCUMENTS HISTORY" at bounding box center [862, 193] width 1433 height 33
click at [236, 193] on button "BATCH DETAILS" at bounding box center [215, 197] width 87 height 24
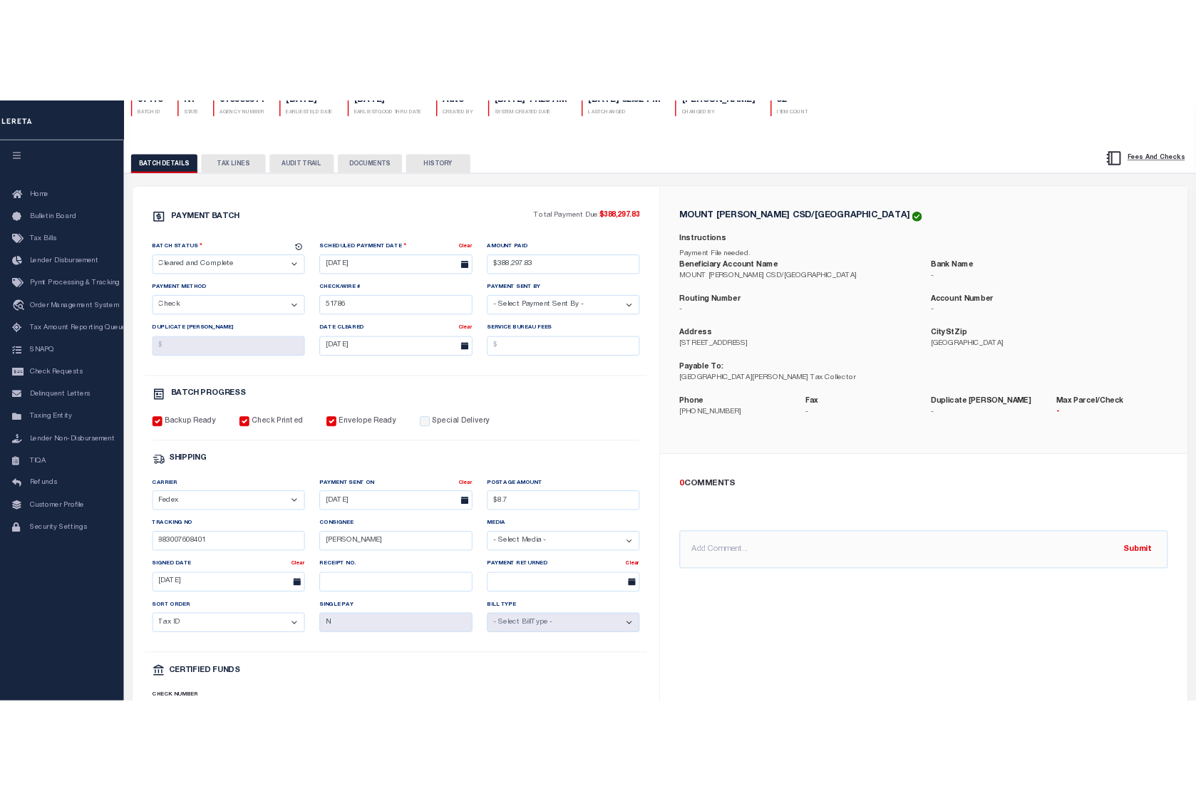
scroll to position [95, 0]
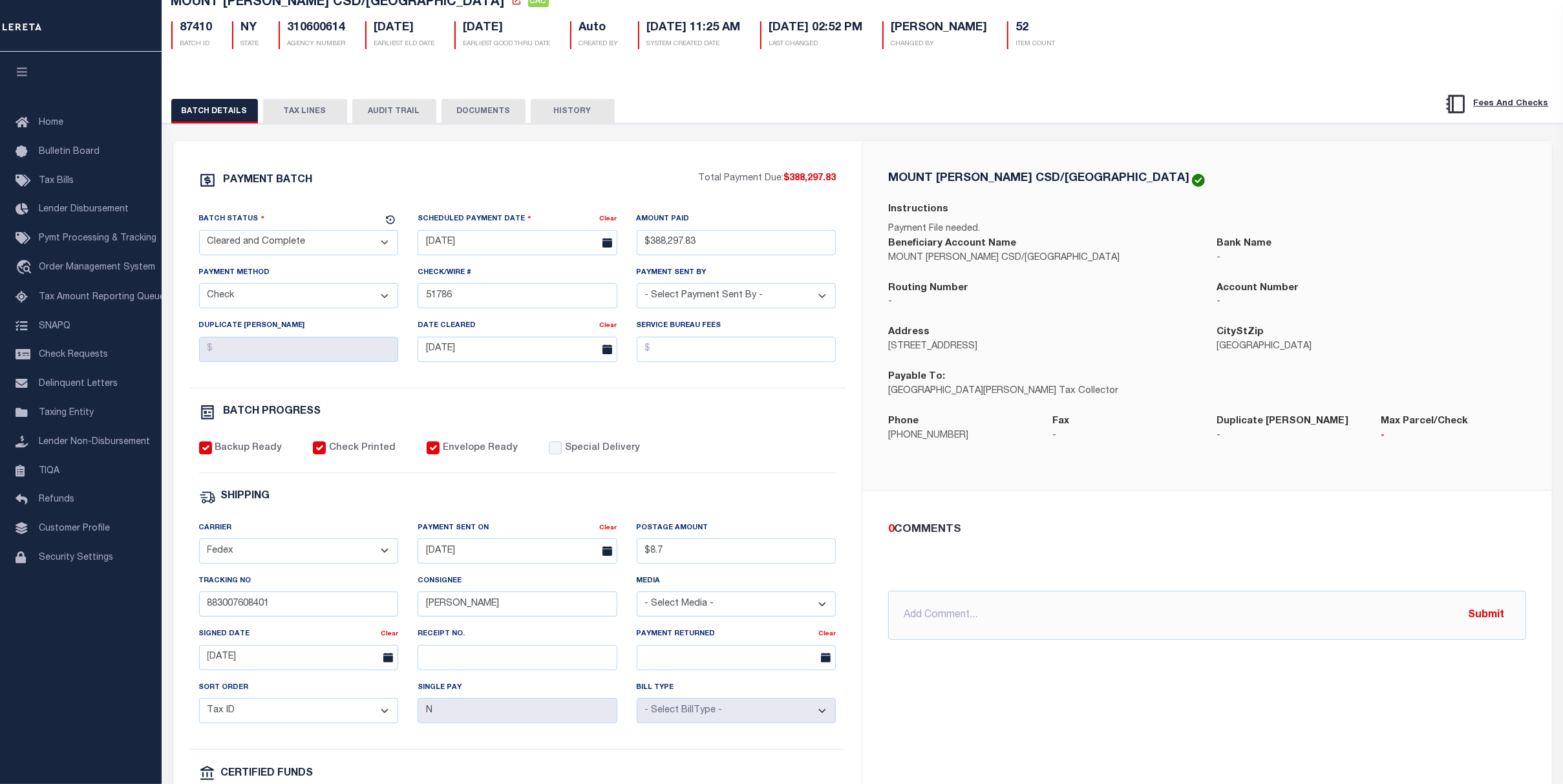
click at [1152, 545] on div "0 COMMENTS @Aakash Patel @Abdul Muzain @Adams, Pamela S @Adhikary Rinki @Adrien…" at bounding box center [1207, 580] width 659 height 119
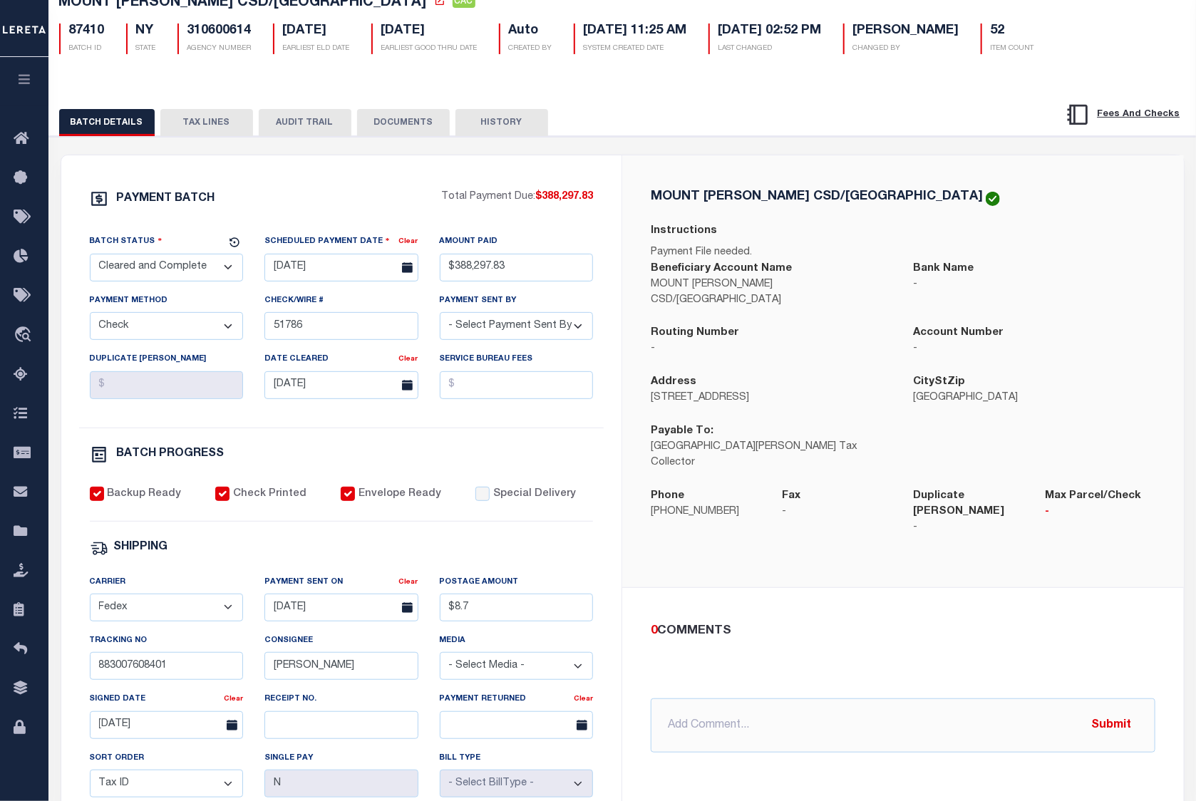
drag, startPoint x: 235, startPoint y: 131, endPoint x: 217, endPoint y: 130, distance: 17.9
click at [237, 131] on button "TAX LINES" at bounding box center [206, 122] width 93 height 27
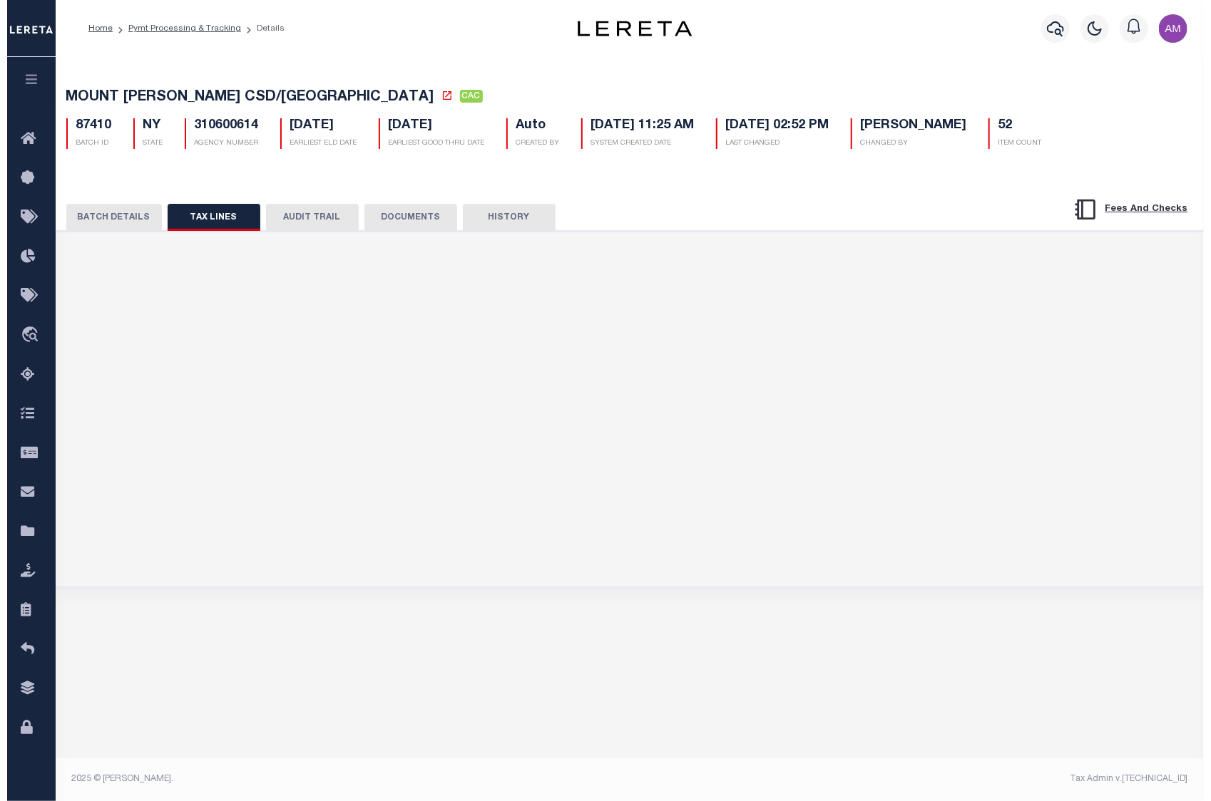
scroll to position [0, 0]
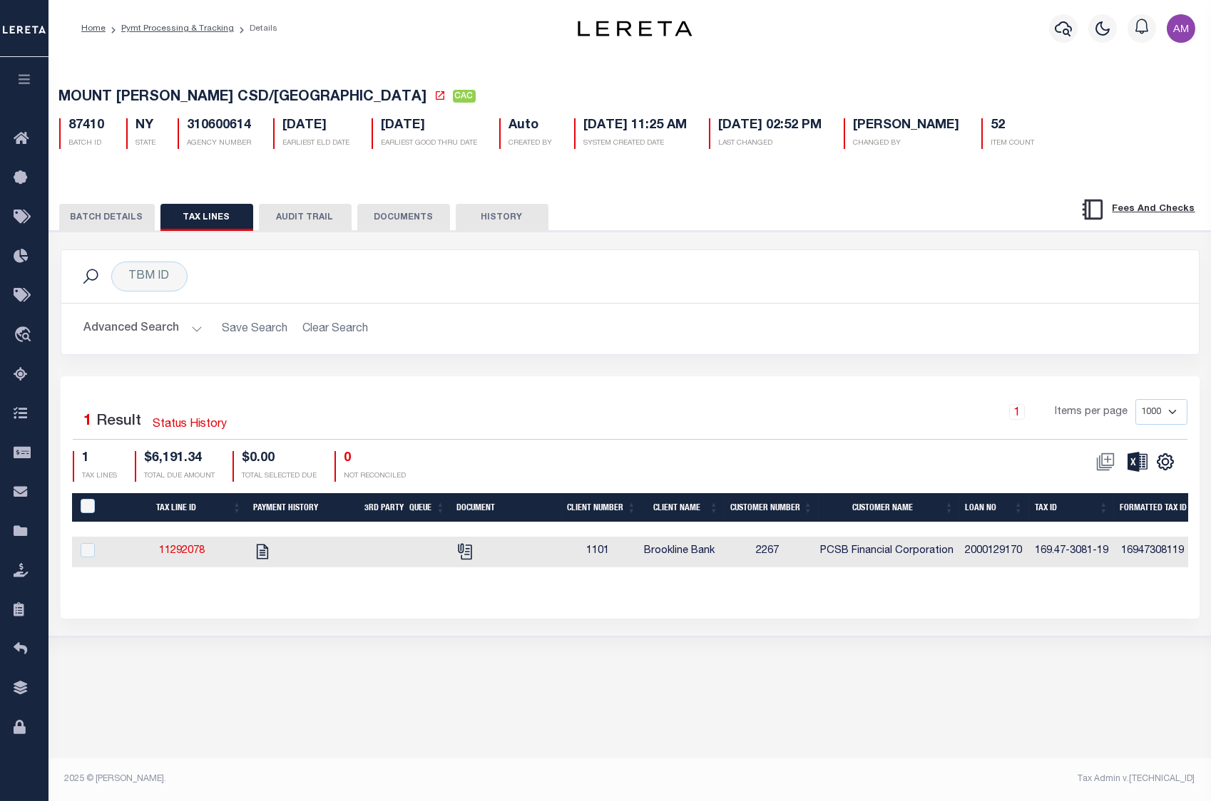
click at [429, 567] on td at bounding box center [424, 552] width 47 height 31
checkbox input "true"
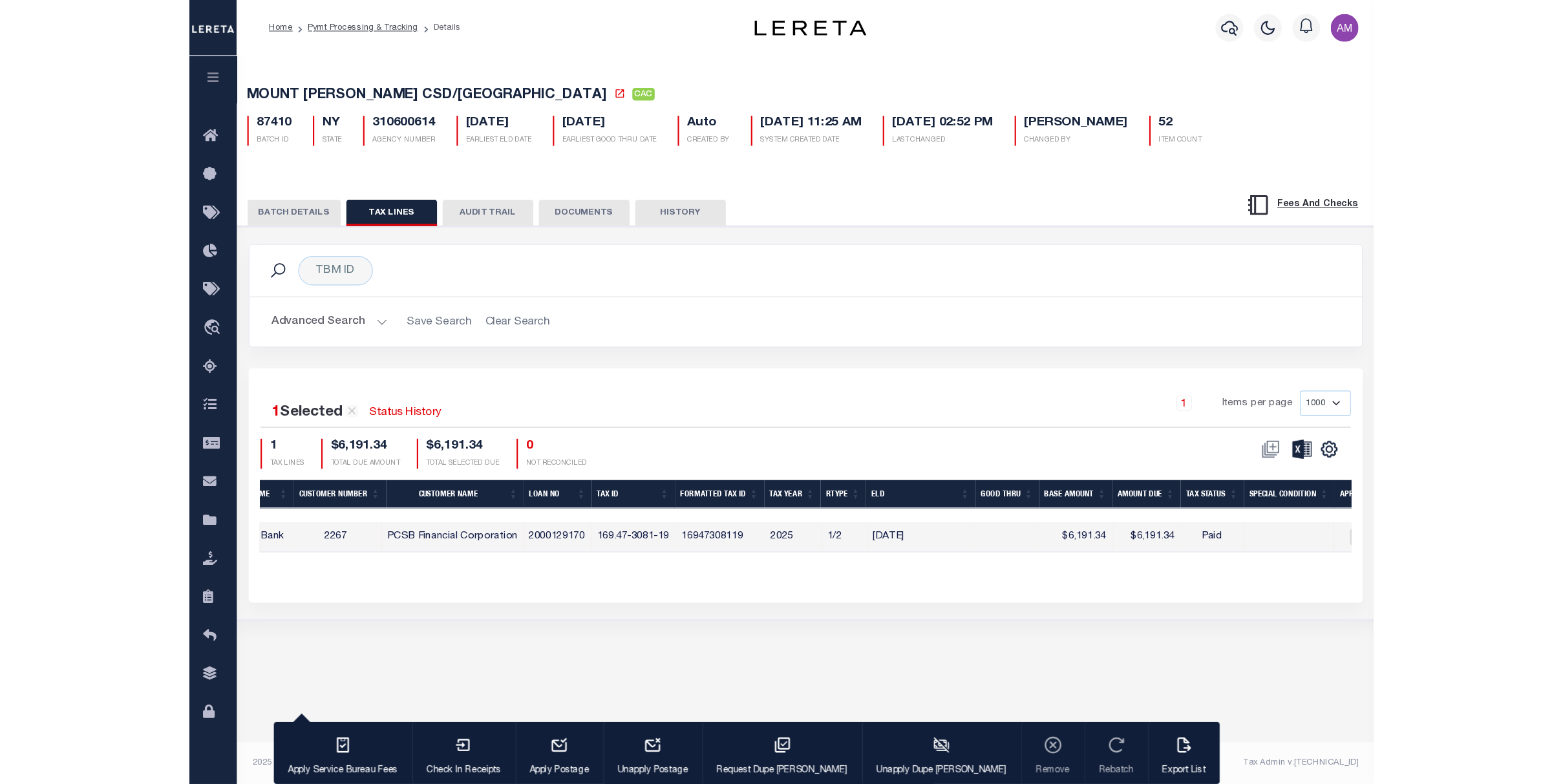
scroll to position [0, 611]
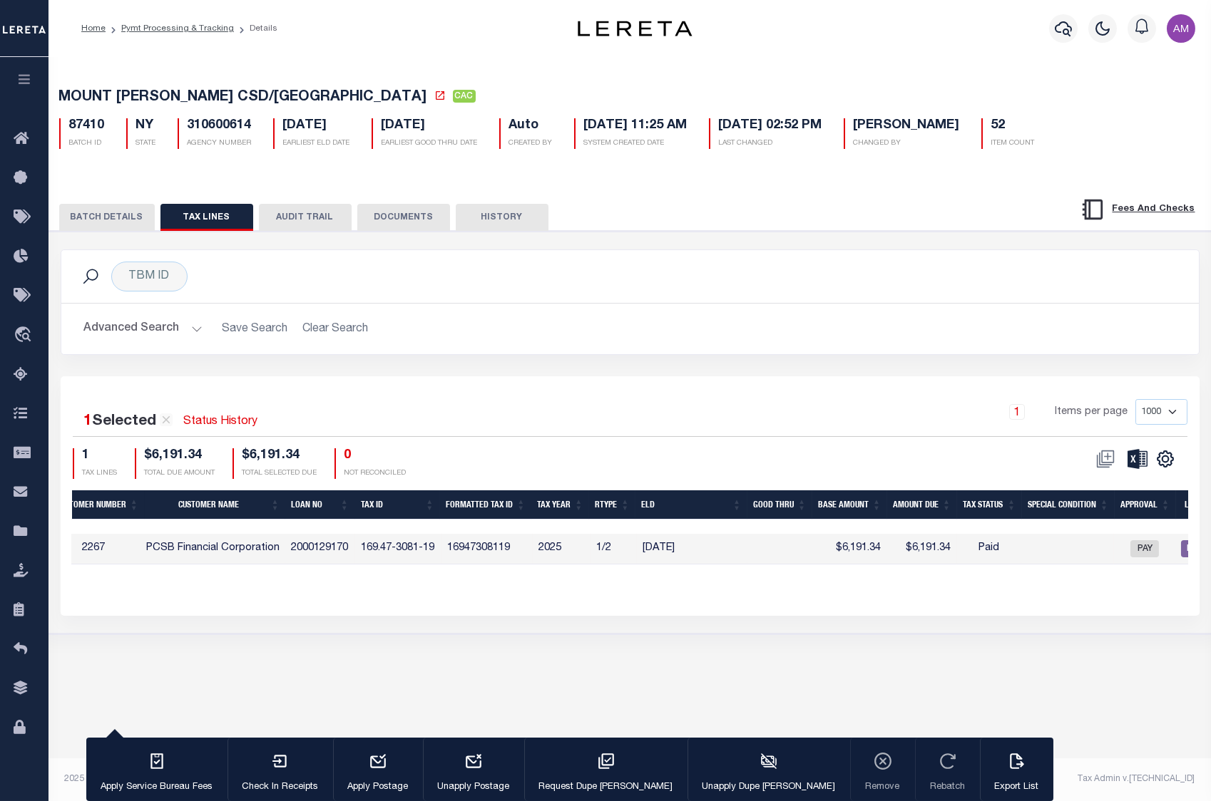
click at [120, 223] on button "BATCH DETAILS" at bounding box center [107, 217] width 96 height 27
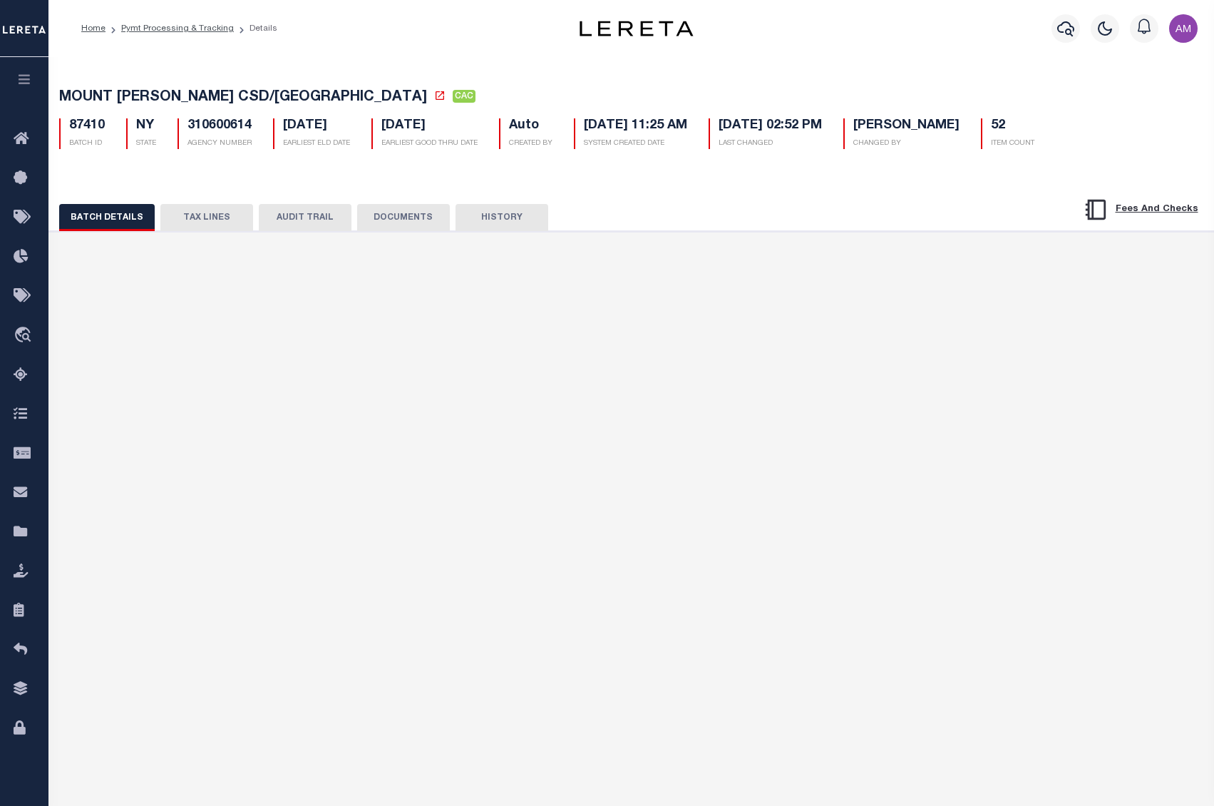
select select "CAC"
select select "CHK"
select select "[PERSON_NAME]"
select select "FDX"
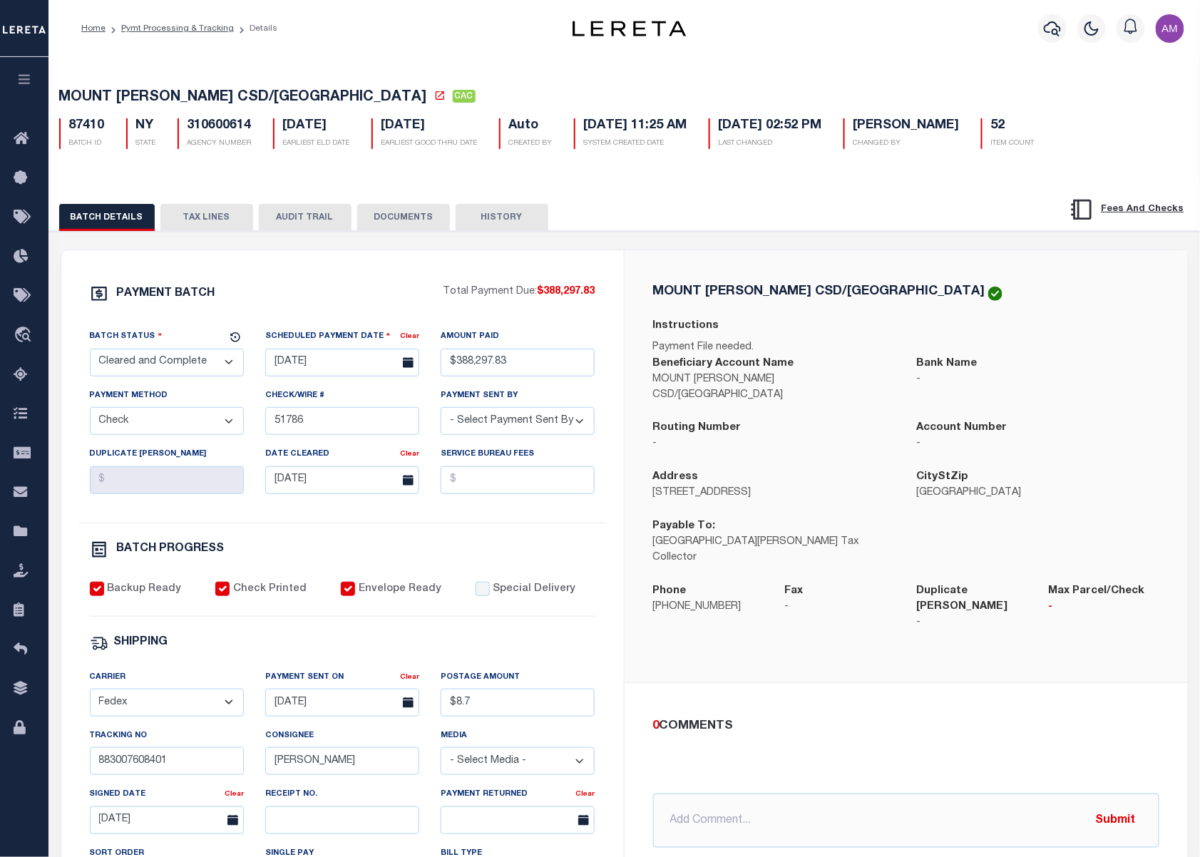
click at [232, 220] on button "TAX LINES" at bounding box center [206, 217] width 93 height 27
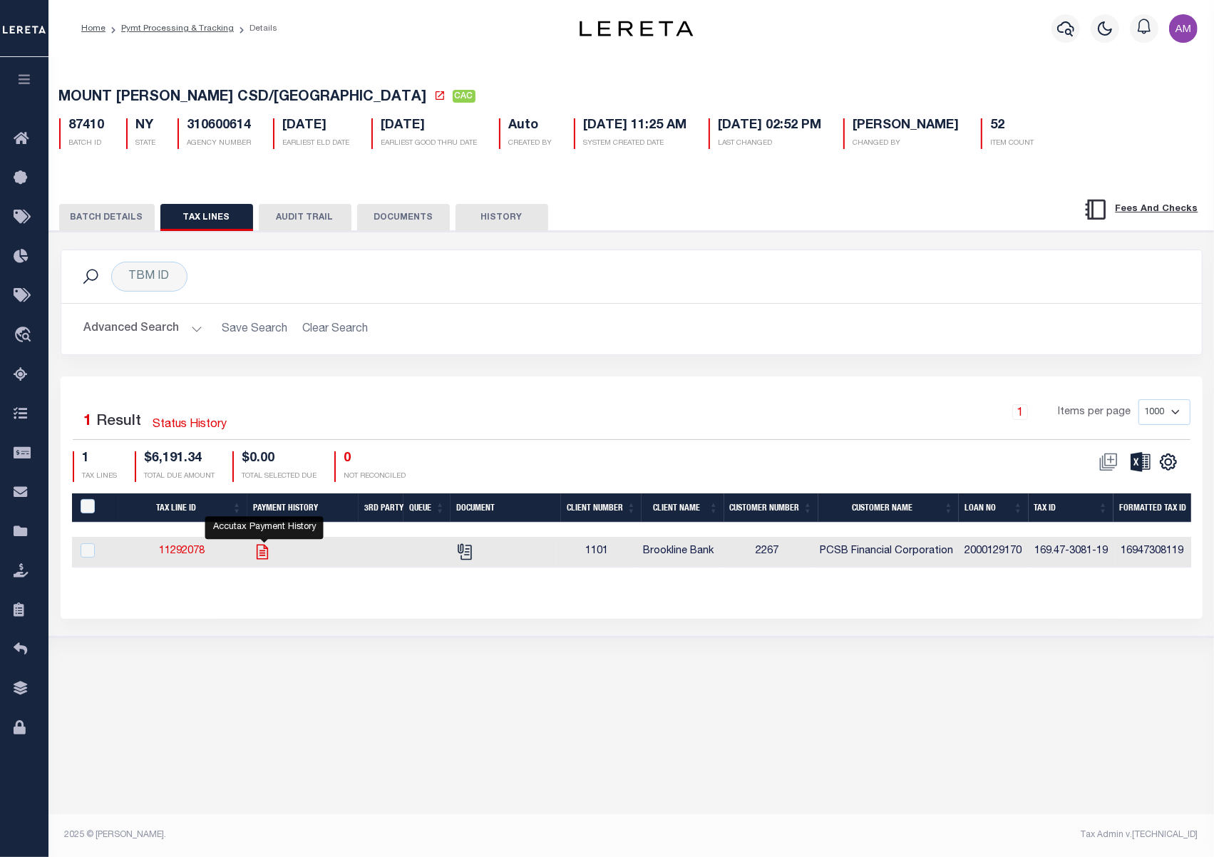
click at [265, 559] on icon "" at bounding box center [262, 552] width 19 height 19
checkbox input "true"
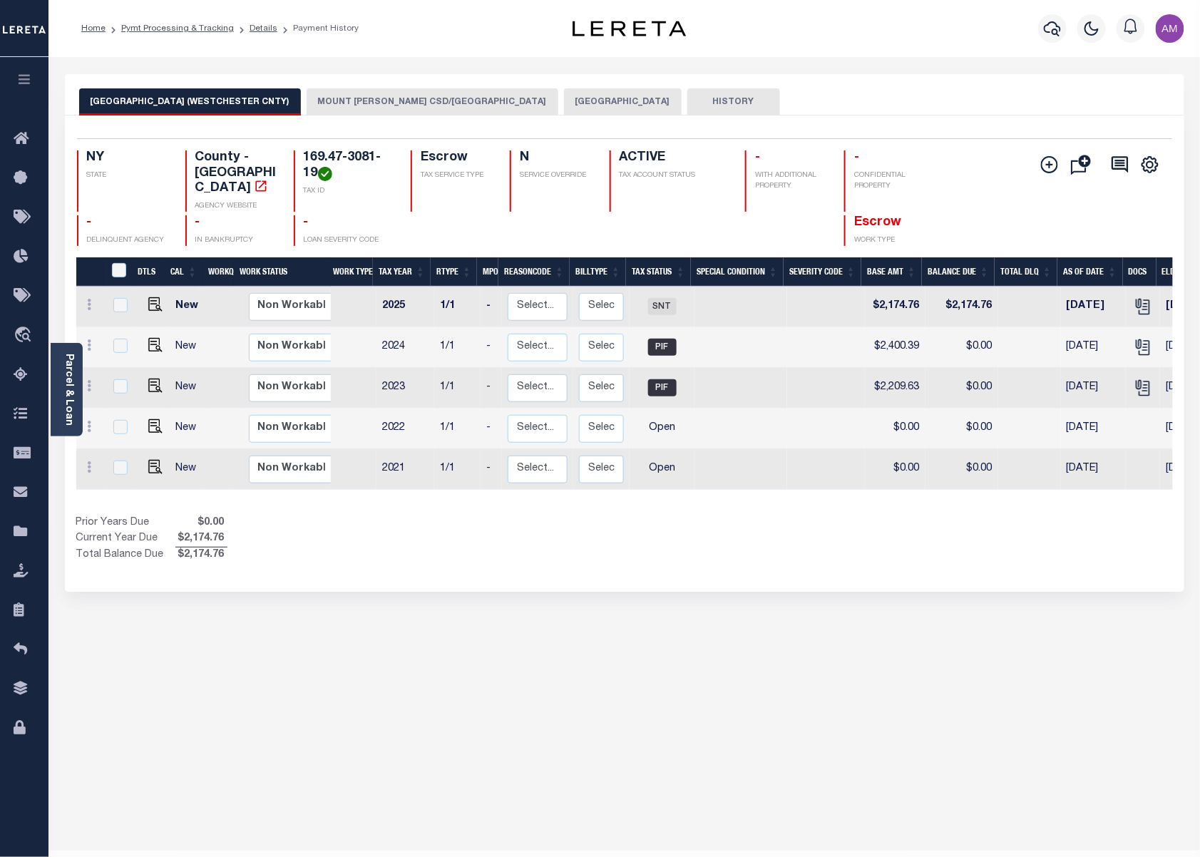
click at [419, 106] on button "MOUNT [PERSON_NAME] CSD/[GEOGRAPHIC_DATA]" at bounding box center [433, 101] width 252 height 27
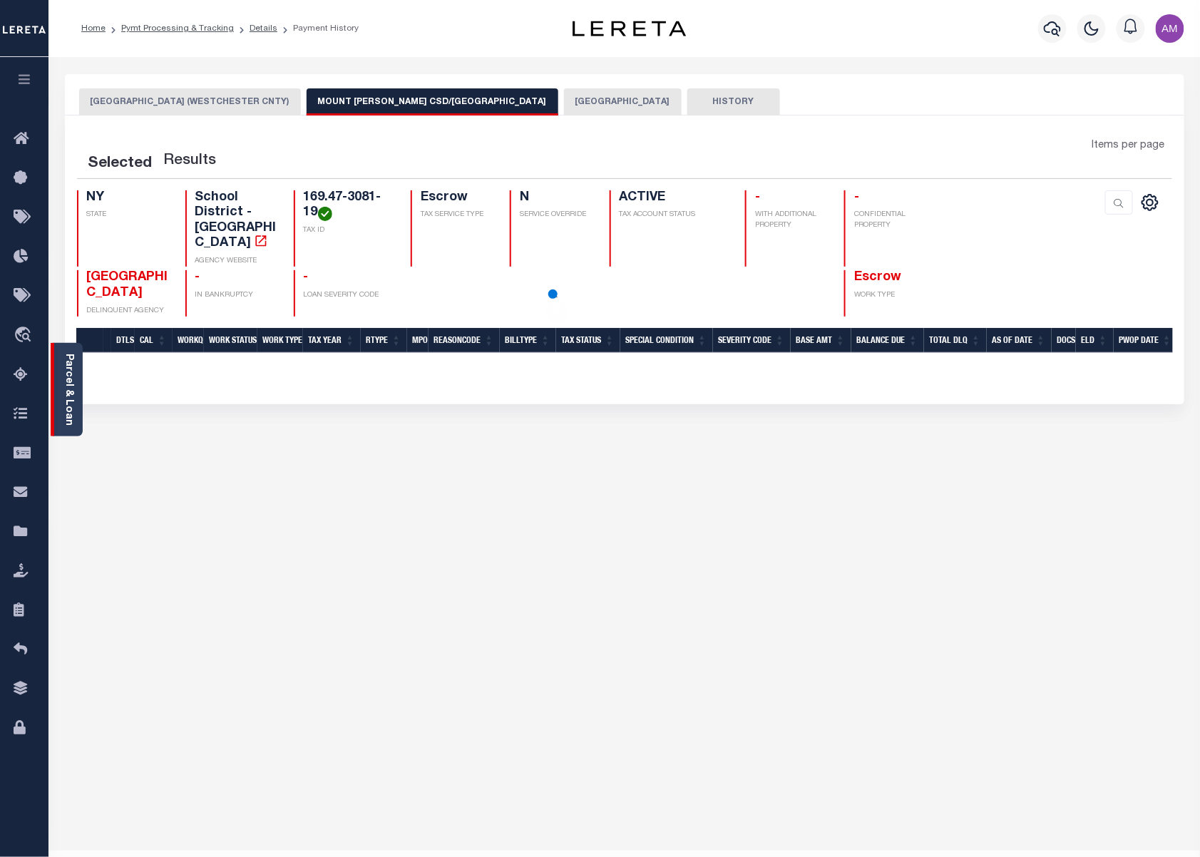
click at [74, 387] on div "Parcel & Loan" at bounding box center [67, 389] width 32 height 93
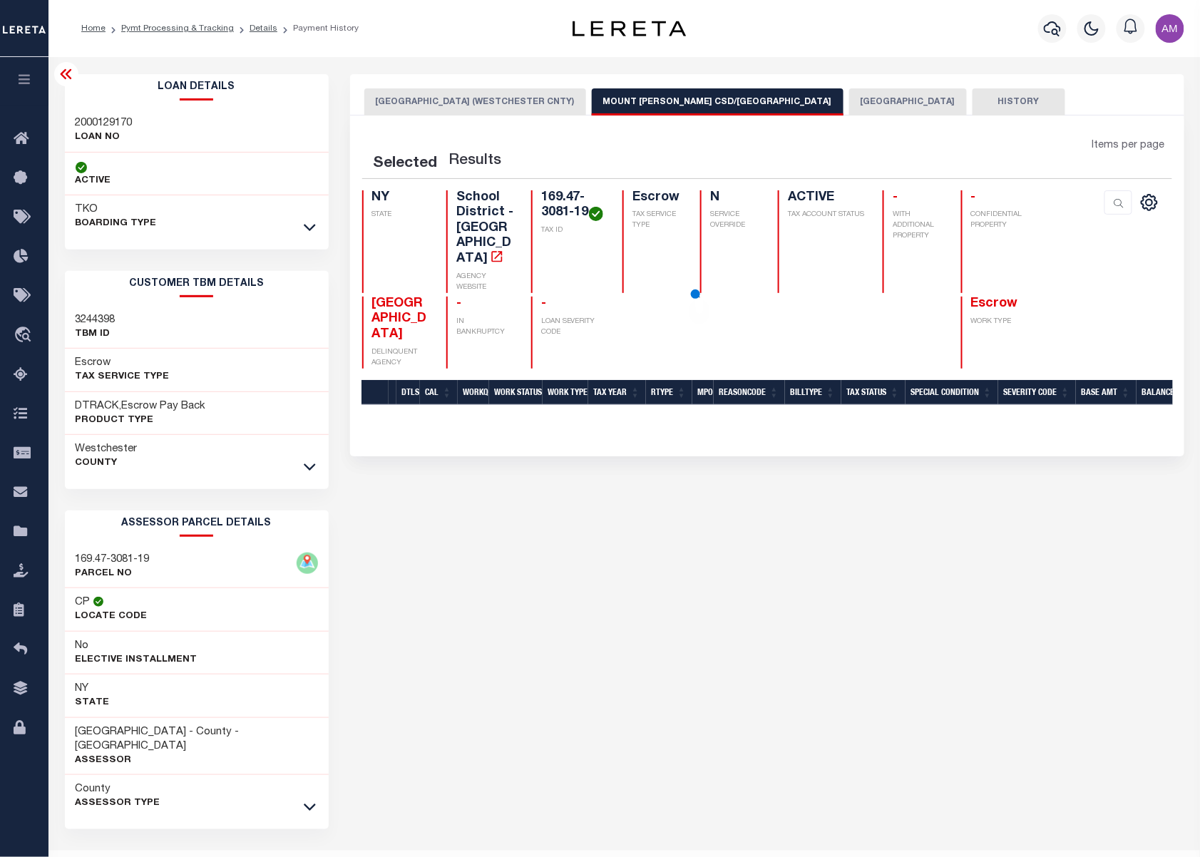
click at [317, 461] on link at bounding box center [310, 466] width 16 height 10
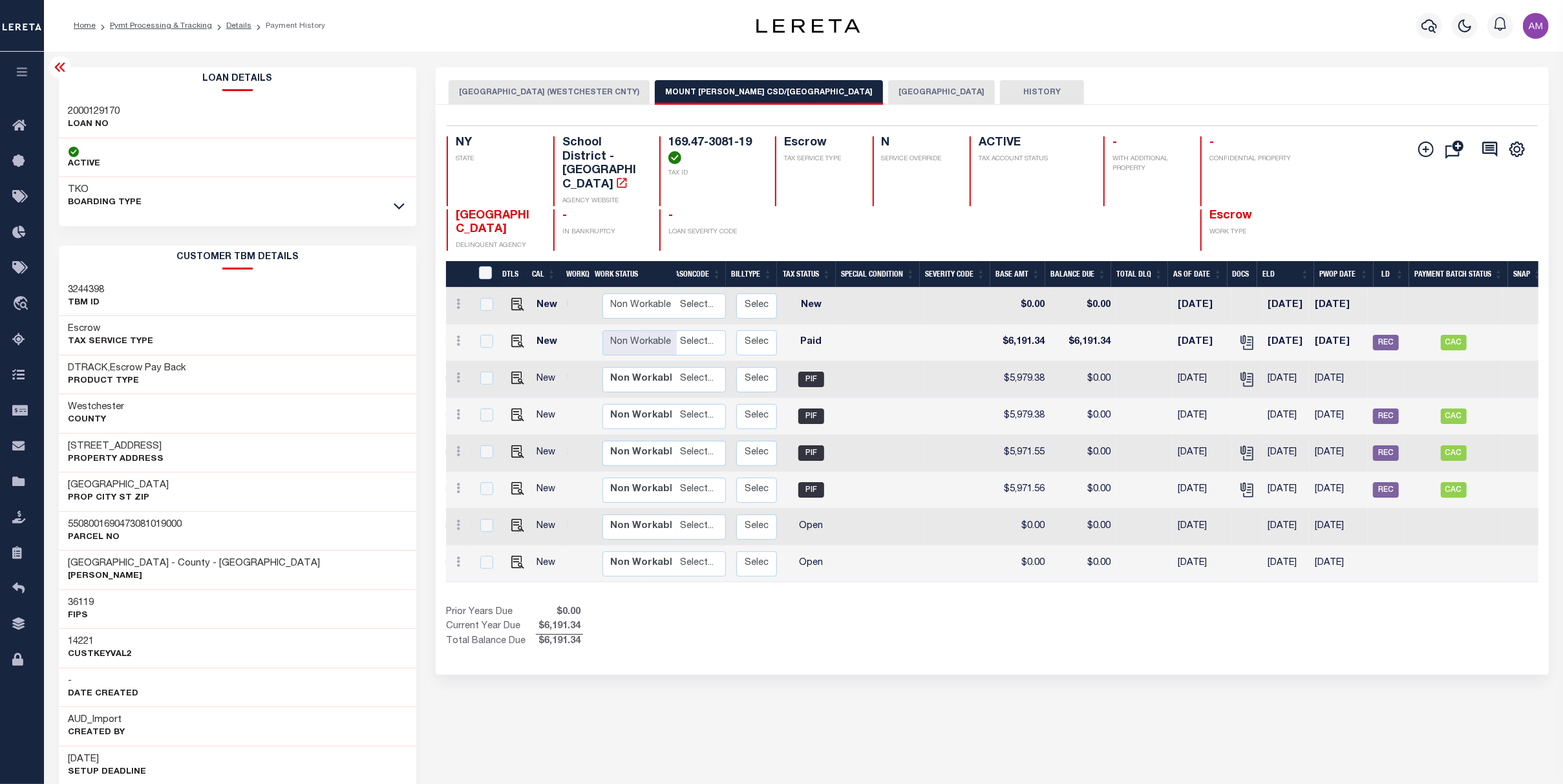
scroll to position [0, 169]
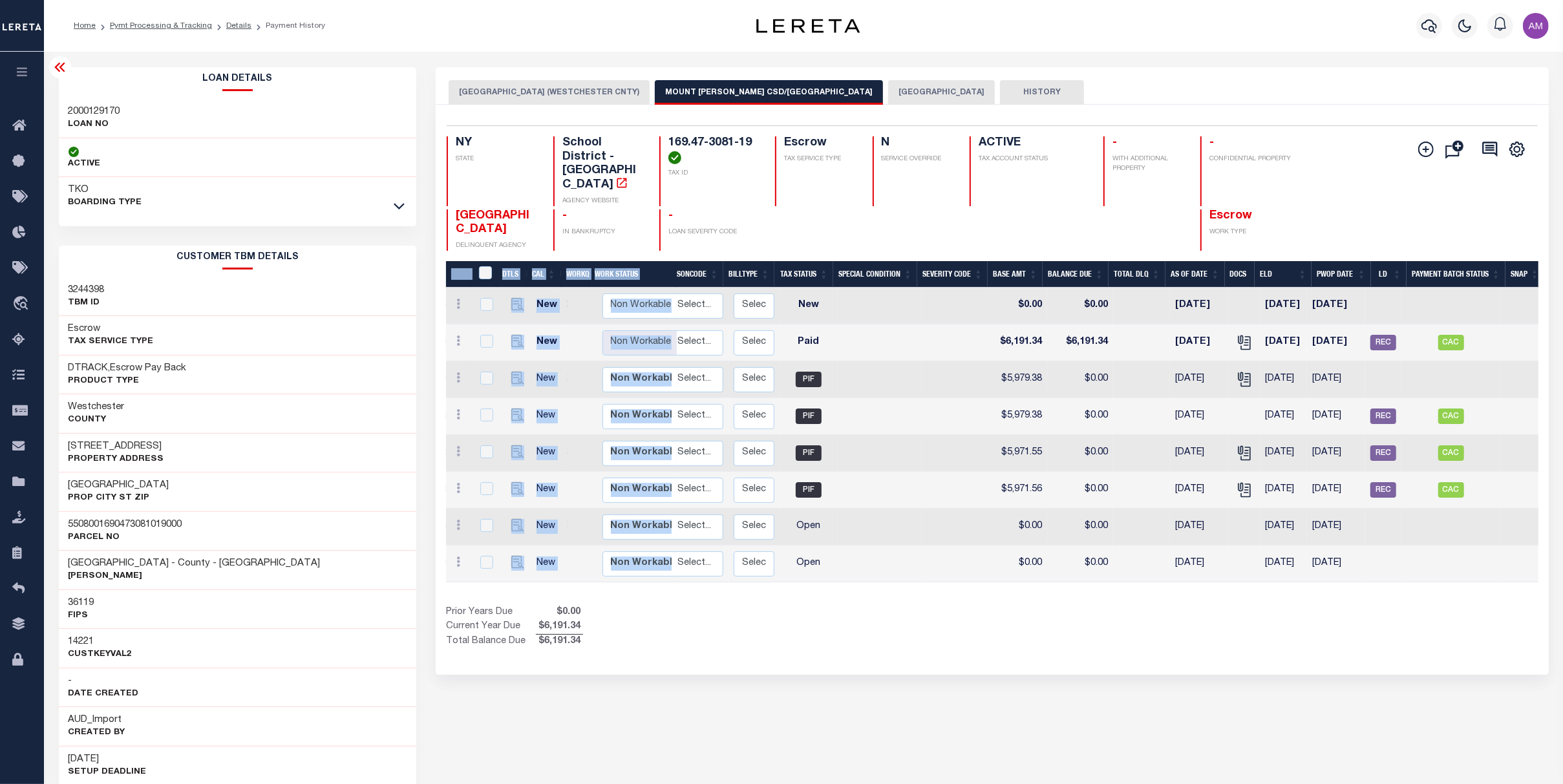
drag, startPoint x: 1429, startPoint y: 557, endPoint x: 1255, endPoint y: 582, distance: 175.8
click at [1101, 594] on div "DTLS CAL WorkQ Work Status Work Type Tax Year RType MPO ReasonCode BillType Tax…" at bounding box center [992, 455] width 1092 height 388
click at [1101, 568] on div "DTLS CAL WorkQ Work Status Work Type Tax Year RType MPO ReasonCode BillType Tax…" at bounding box center [992, 455] width 1092 height 388
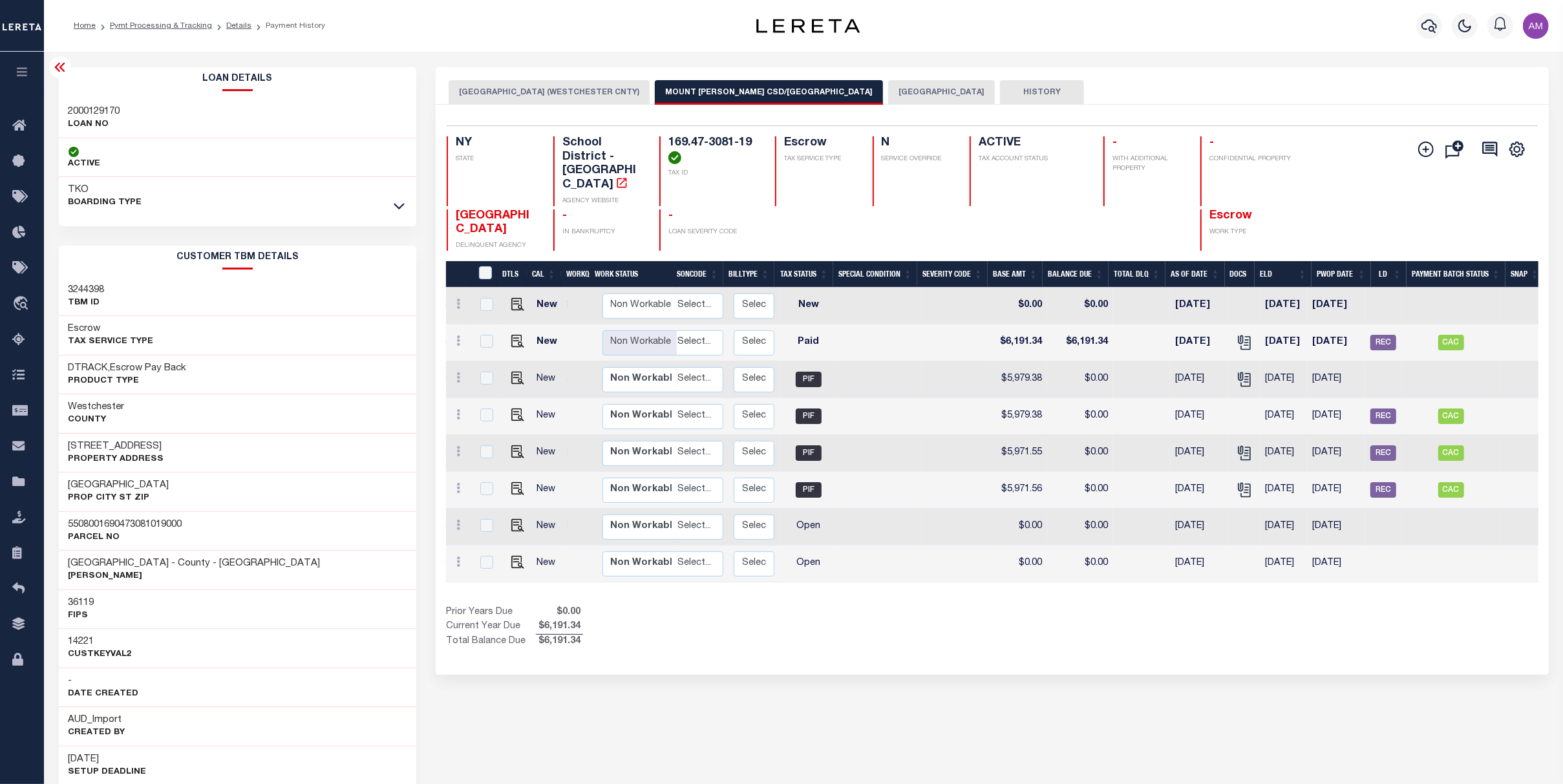
scroll to position [0, 0]
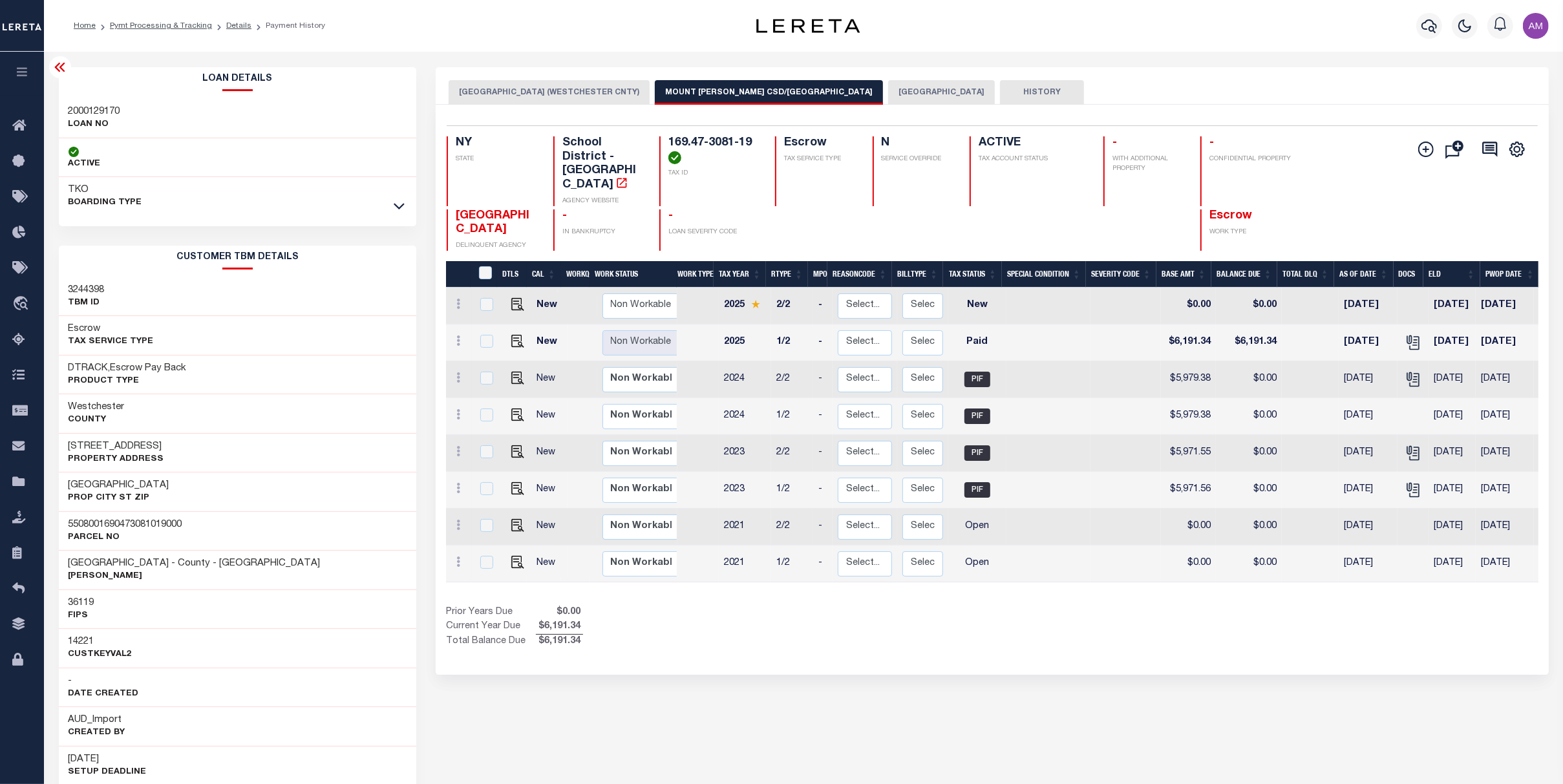
drag, startPoint x: 1078, startPoint y: 566, endPoint x: 1100, endPoint y: 565, distance: 22.0
click at [1100, 565] on div "DTLS CAL WorkQ Work Status Work Type Tax Year RType MPO ReasonCode BillType Tax…" at bounding box center [992, 455] width 1092 height 388
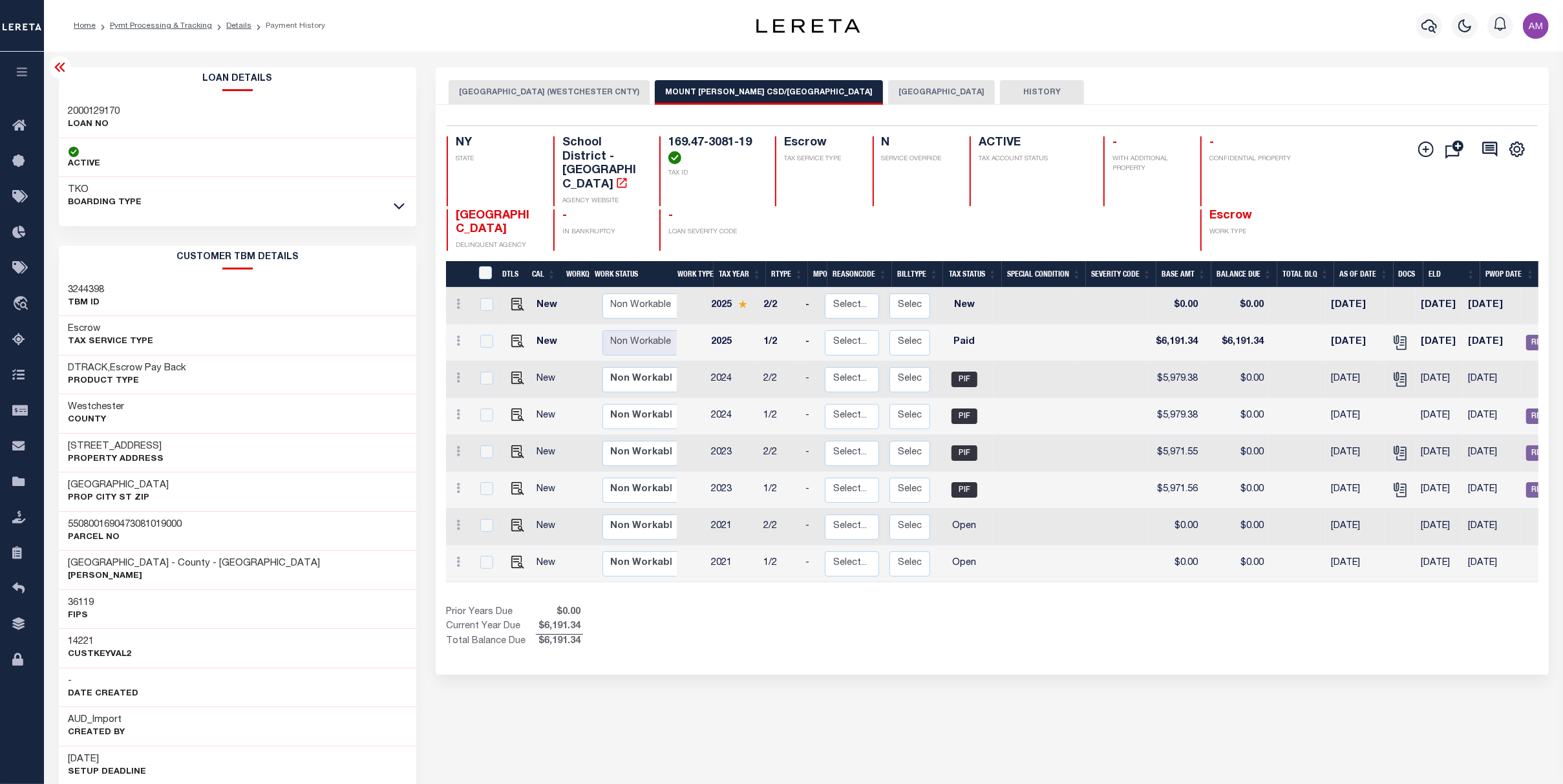
scroll to position [0, 13]
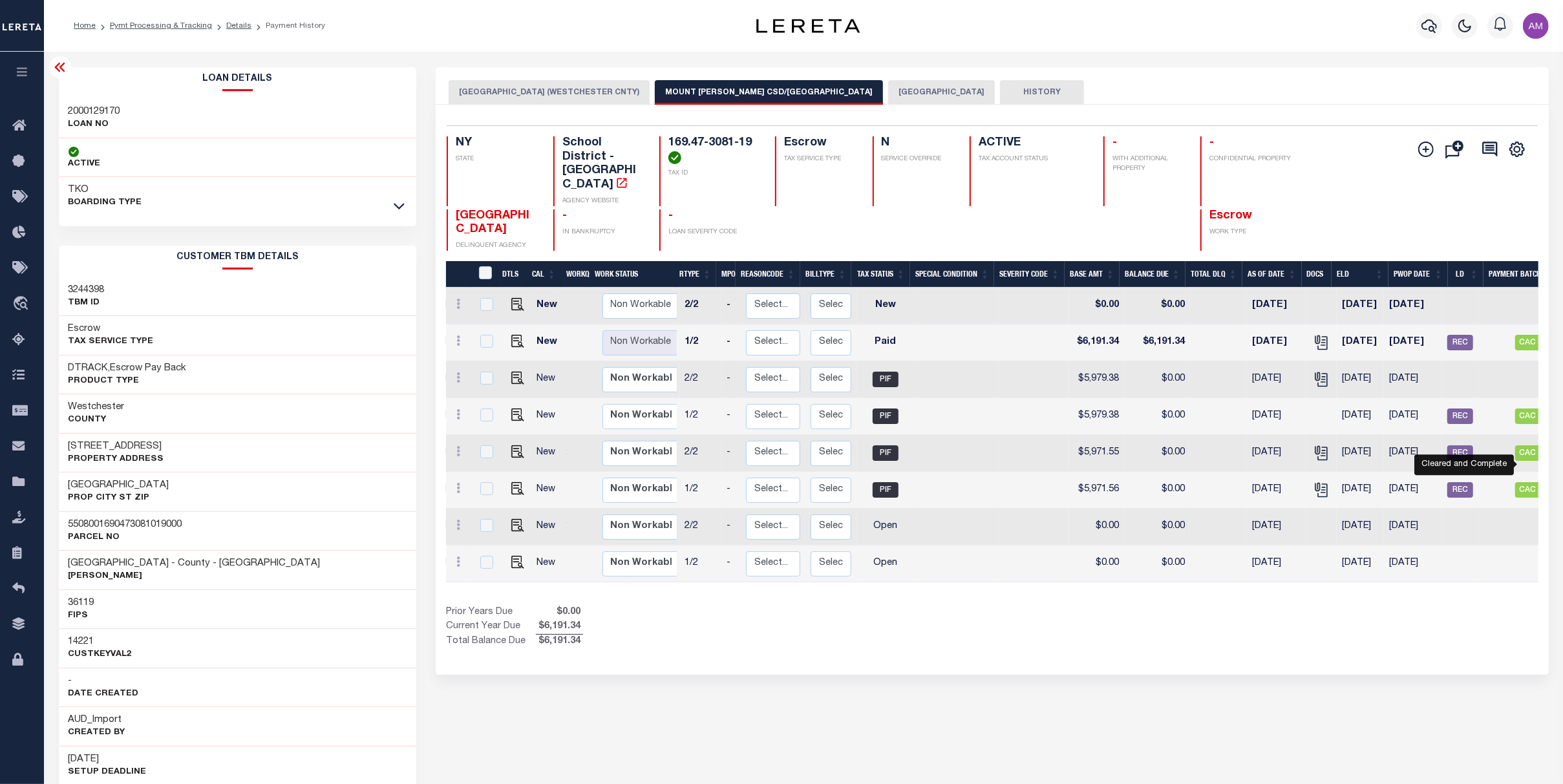
click at [1101, 482] on span "CAC" at bounding box center [1528, 489] width 26 height 15
checkbox input "true"
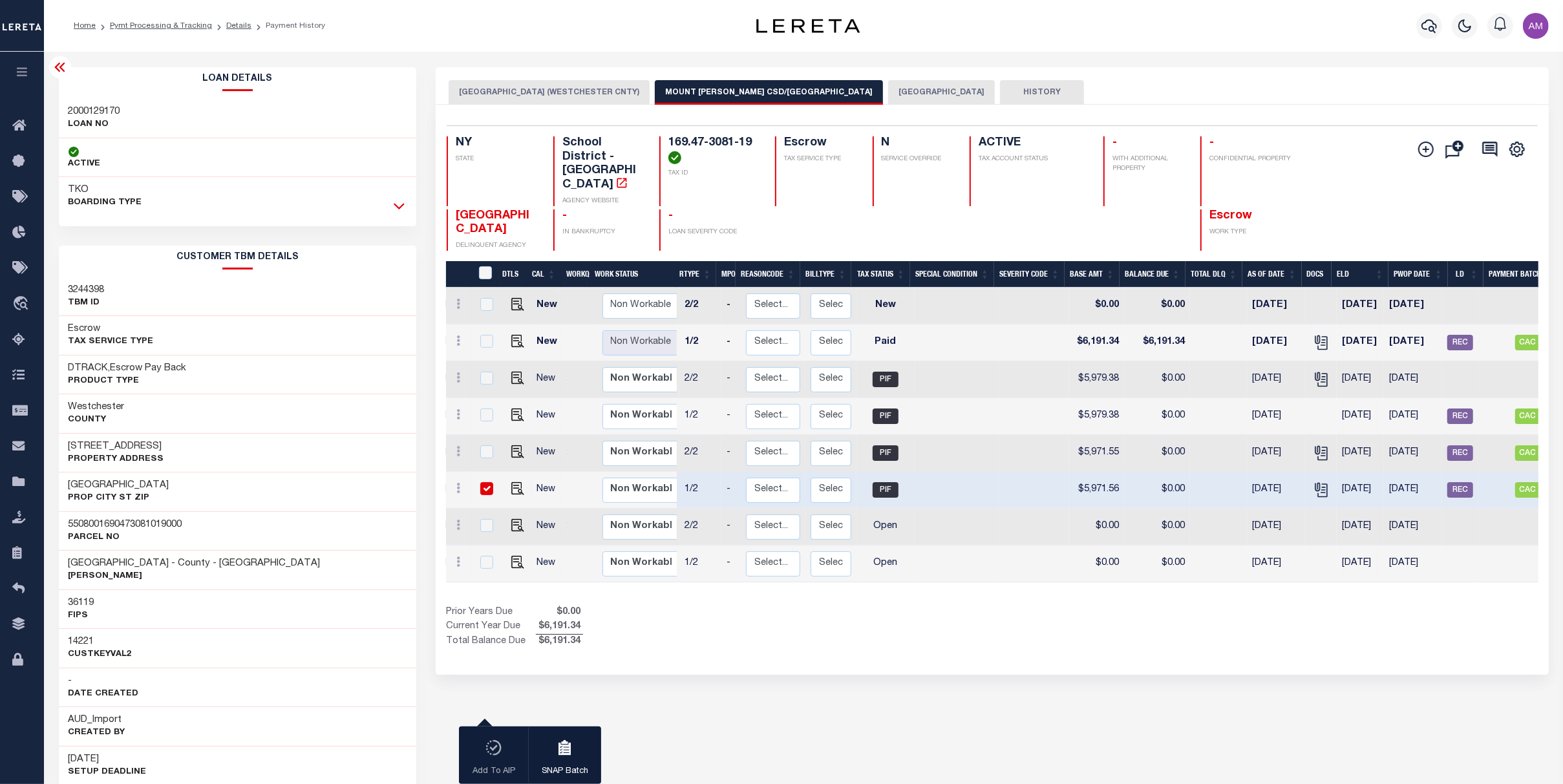
click at [404, 210] on icon at bounding box center [399, 206] width 11 height 14
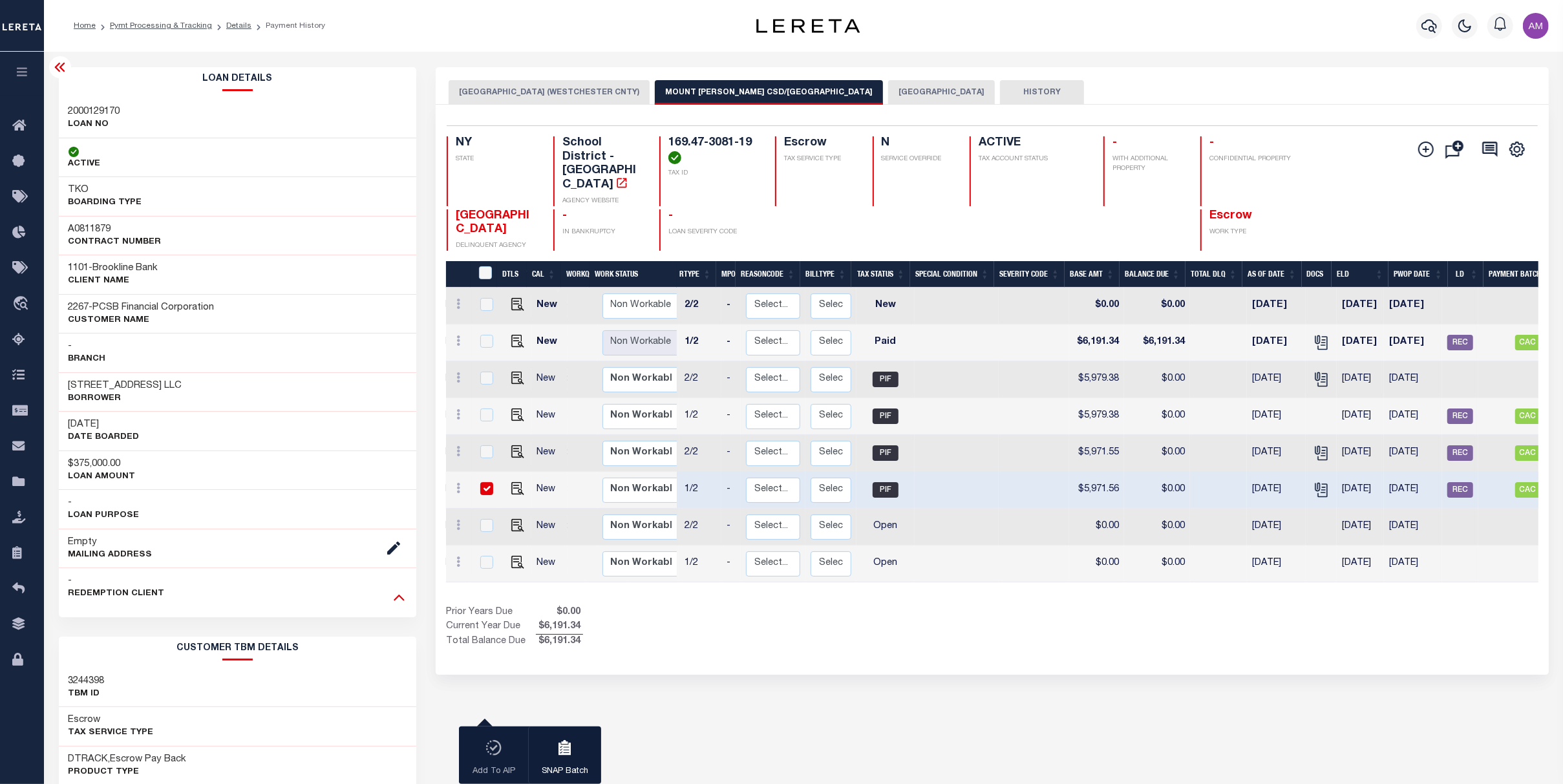
click at [396, 604] on icon at bounding box center [399, 596] width 11 height 14
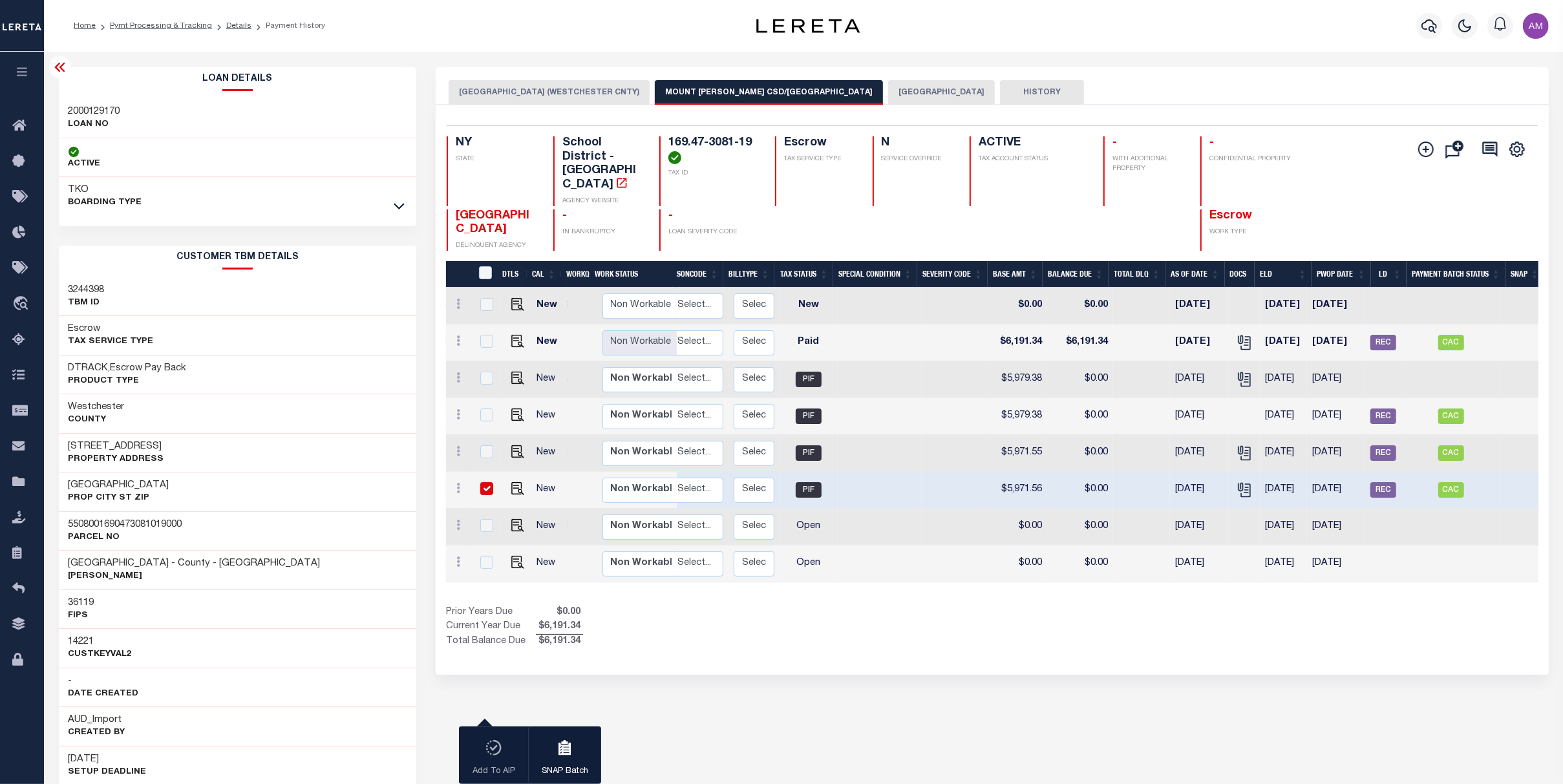
click at [1101, 472] on td "CAC" at bounding box center [1451, 490] width 99 height 37
checkbox input "false"
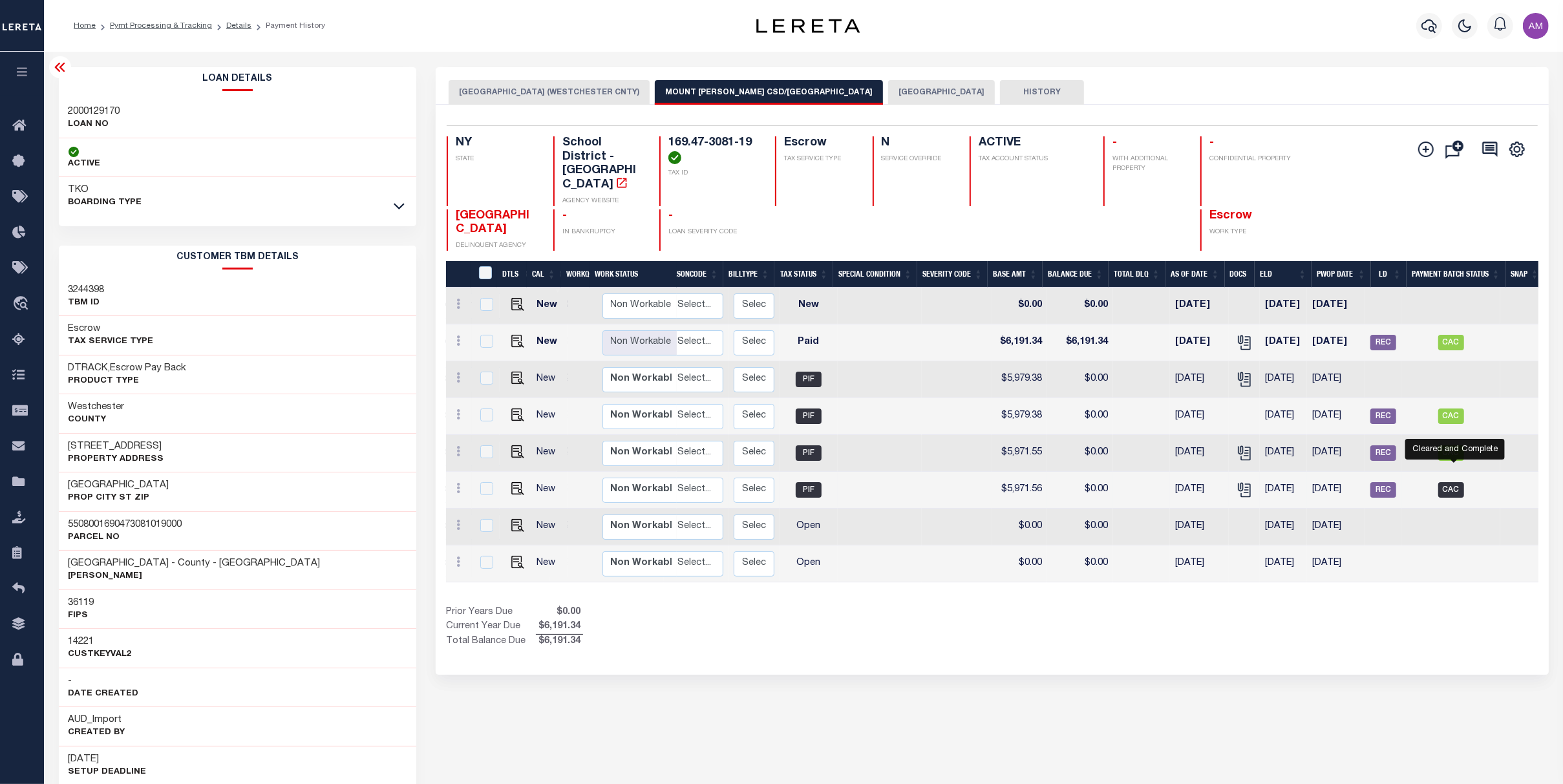
click at [1101, 482] on span "CAC" at bounding box center [1451, 489] width 26 height 15
checkbox input "true"
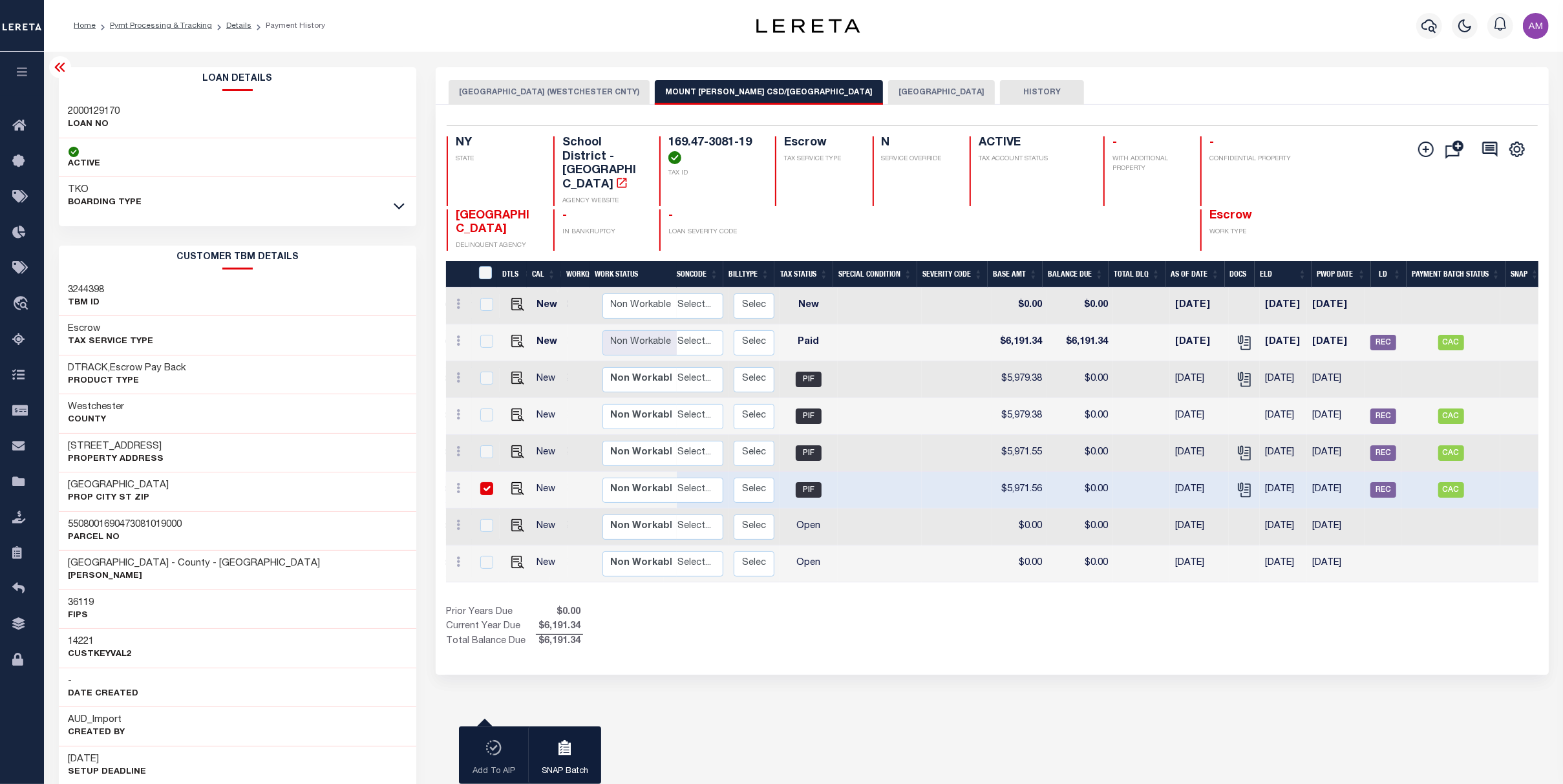
click at [917, 576] on div "DTLS CAL WorkQ Work Status Work Type Tax Year RType MPO ReasonCode BillType Tax…" at bounding box center [992, 455] width 1092 height 388
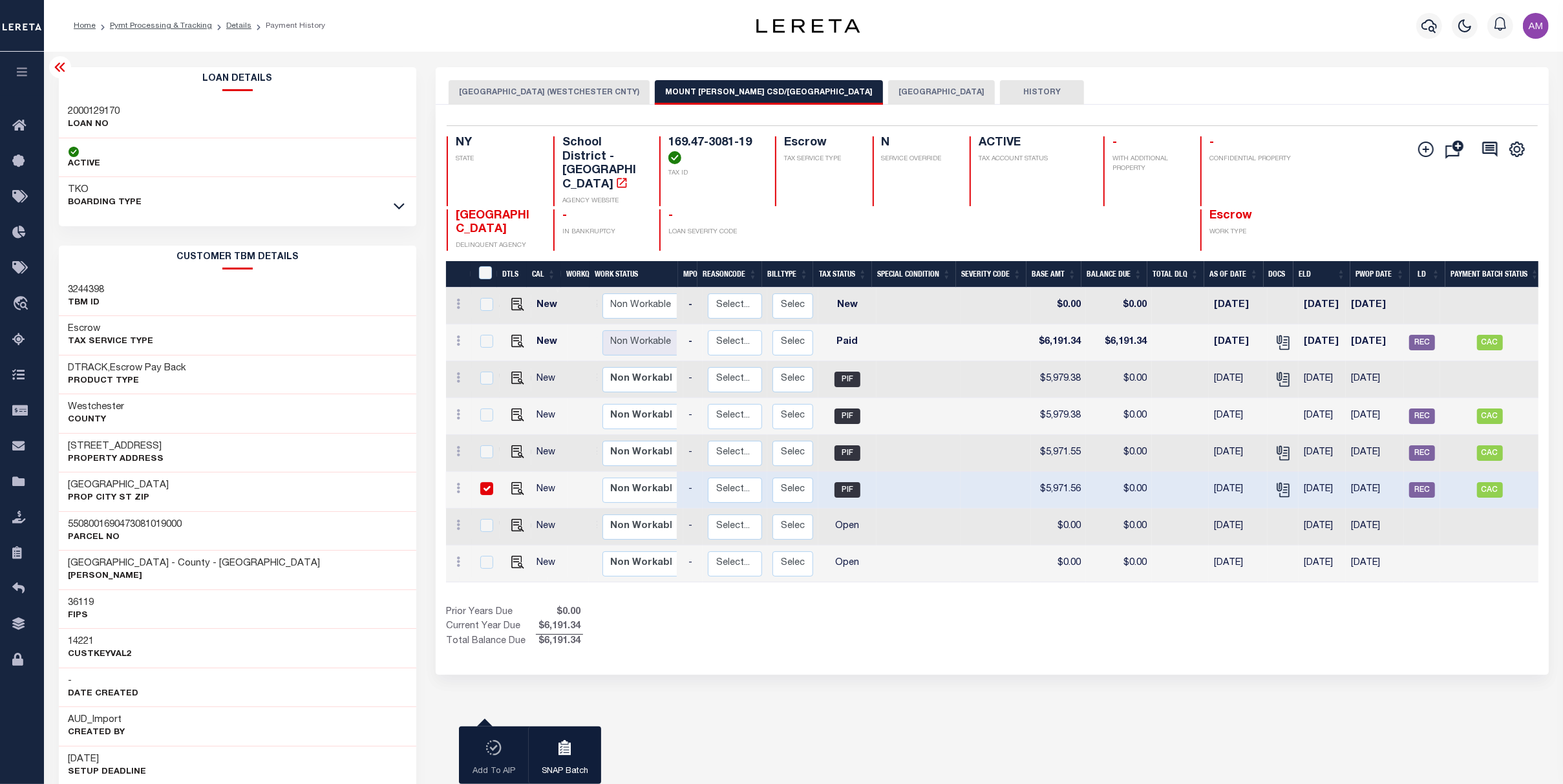
scroll to position [0, 133]
drag, startPoint x: 1336, startPoint y: 557, endPoint x: 1085, endPoint y: 604, distance: 255.4
click at [1087, 606] on div "DTLS CAL WorkQ Work Status Work Type Tax Year RType MPO ReasonCode BillType Tax…" at bounding box center [992, 455] width 1092 height 388
click at [1085, 605] on div "Show Tax Lines before Bill Release Date Prior Years Due $0.00 Current Year Due …" at bounding box center [992, 627] width 1092 height 44
click at [1065, 605] on div "Show Tax Lines before Bill Release Date Prior Years Due $0.00 Current Year Due …" at bounding box center [992, 627] width 1092 height 44
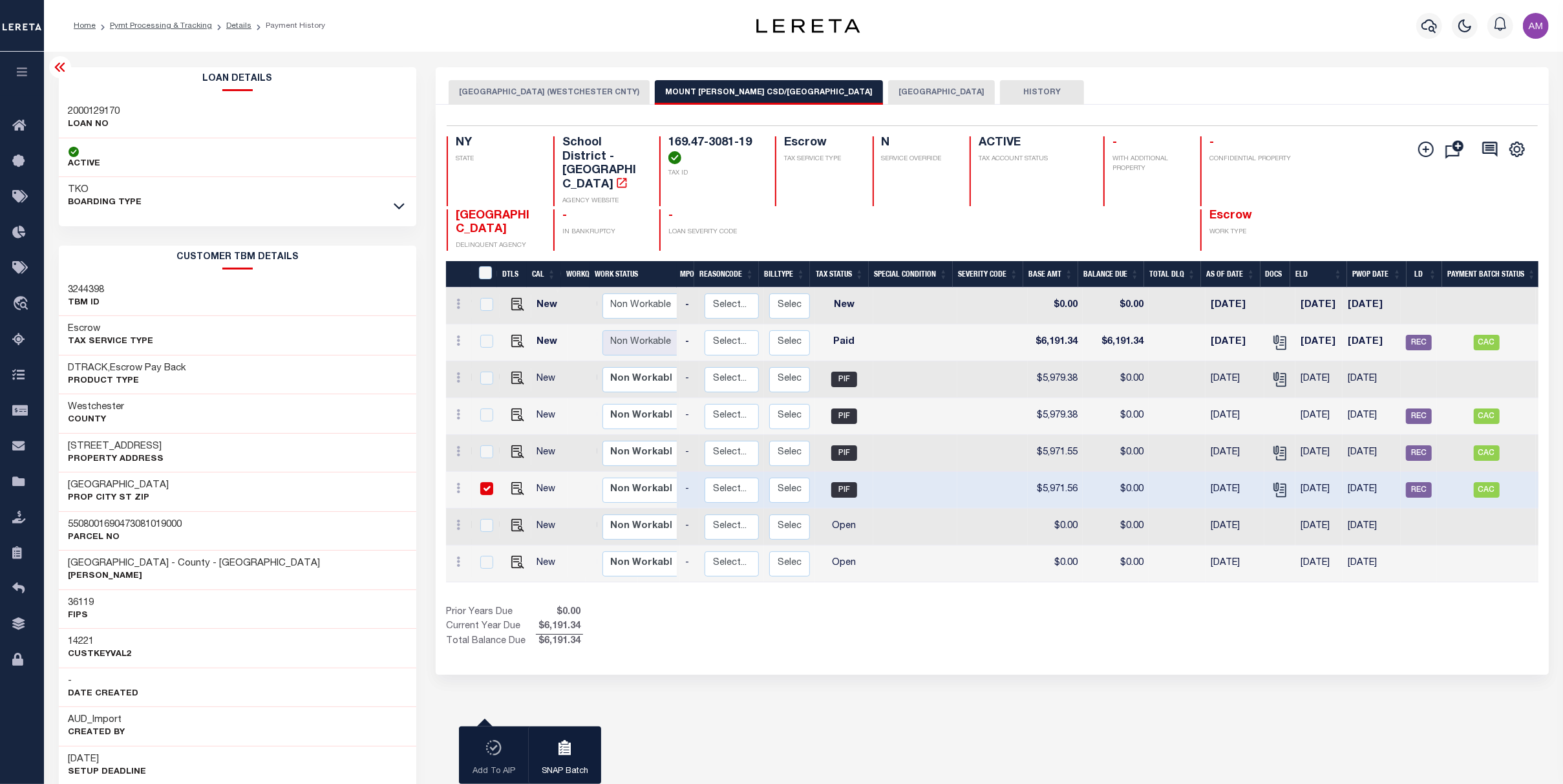
click at [1053, 566] on div "DTLS CAL WorkQ Work Status Work Type Tax Year RType MPO ReasonCode BillType Tax…" at bounding box center [992, 455] width 1092 height 388
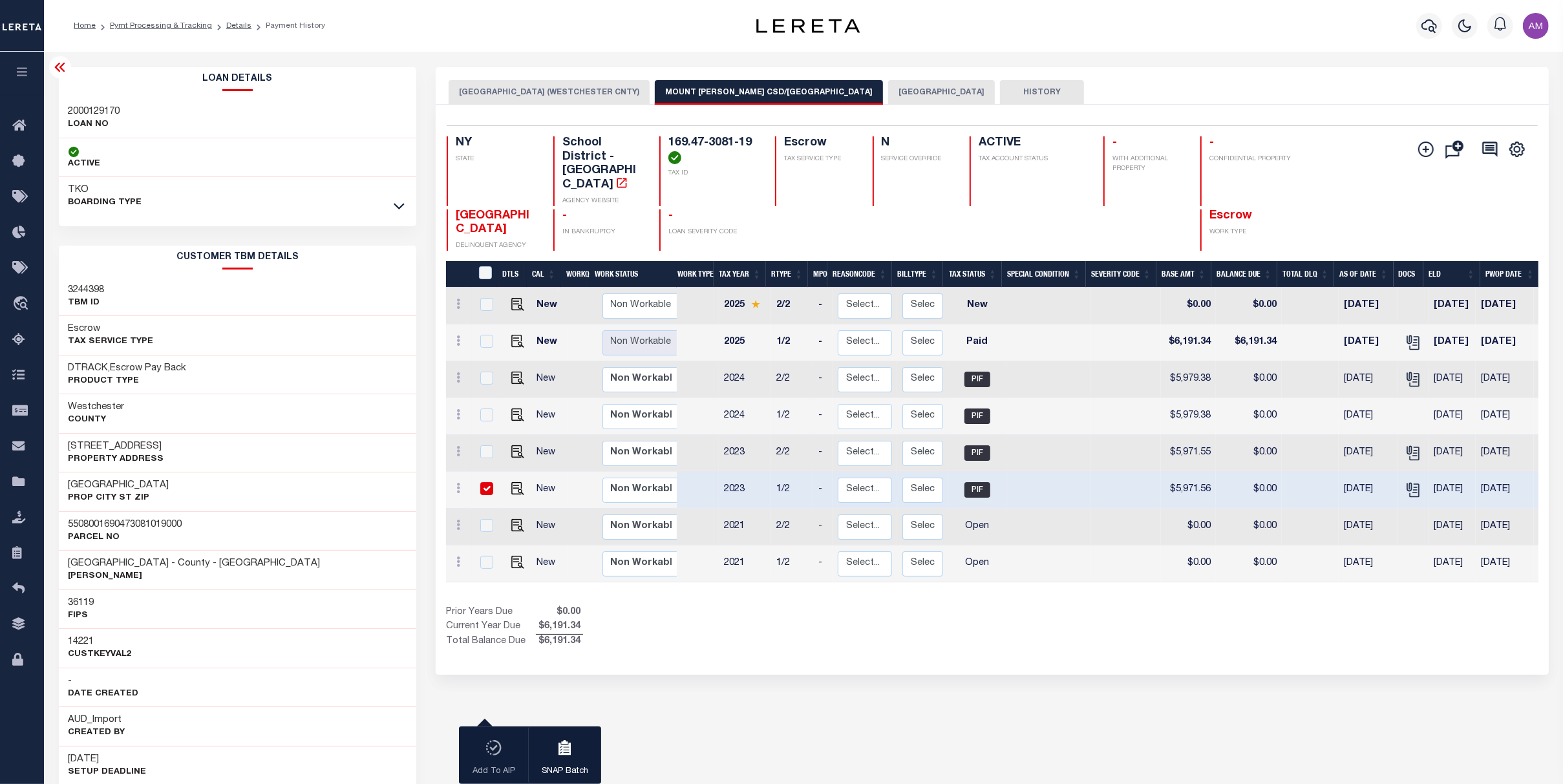
scroll to position [0, 75]
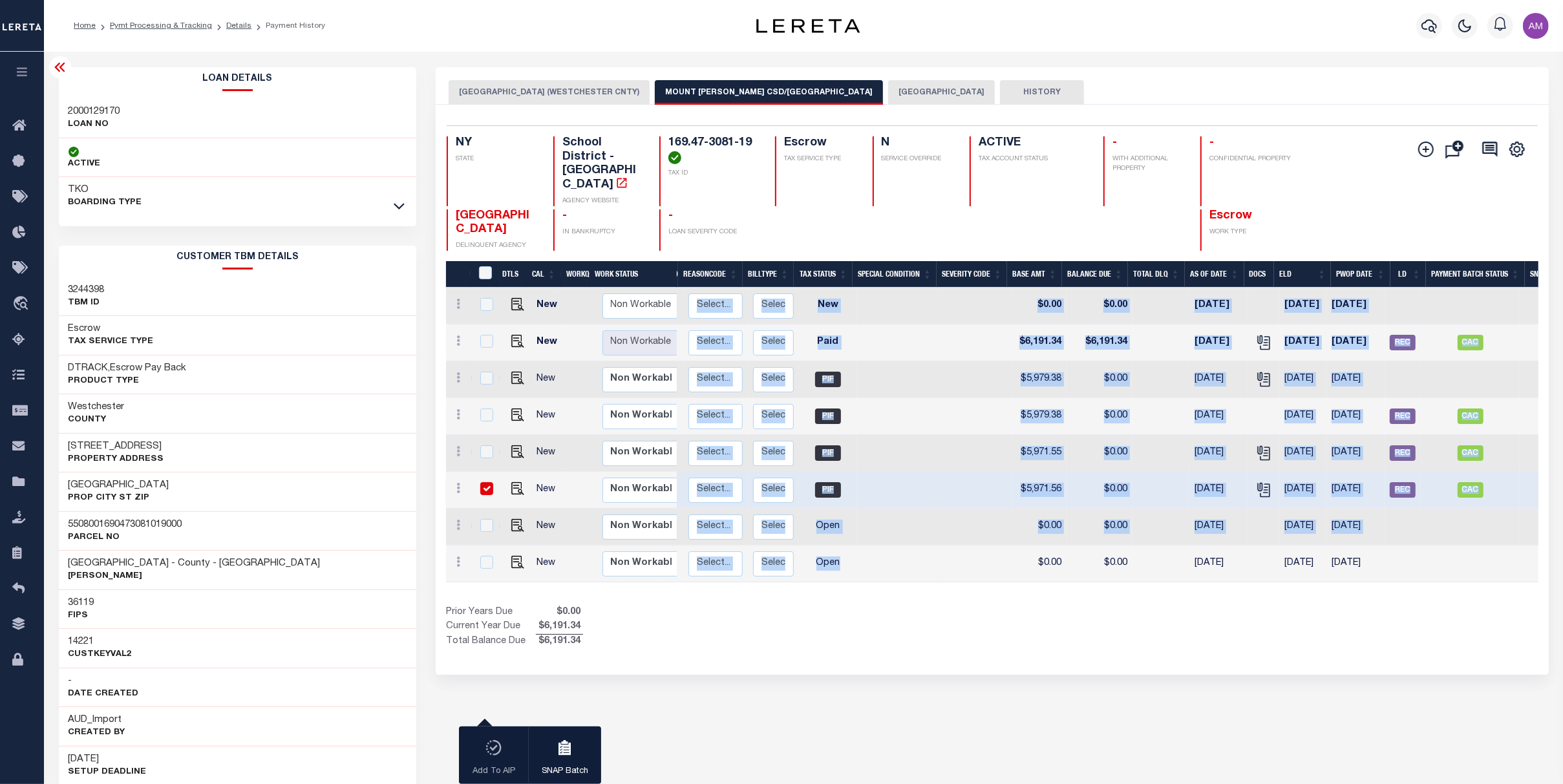
drag, startPoint x: 879, startPoint y: 557, endPoint x: 819, endPoint y: 559, distance: 60.0
click at [819, 559] on div "DTLS CAL WorkQ Work Status Work Type Tax Year RType MPO ReasonCode BillType Tax…" at bounding box center [992, 434] width 1092 height 295
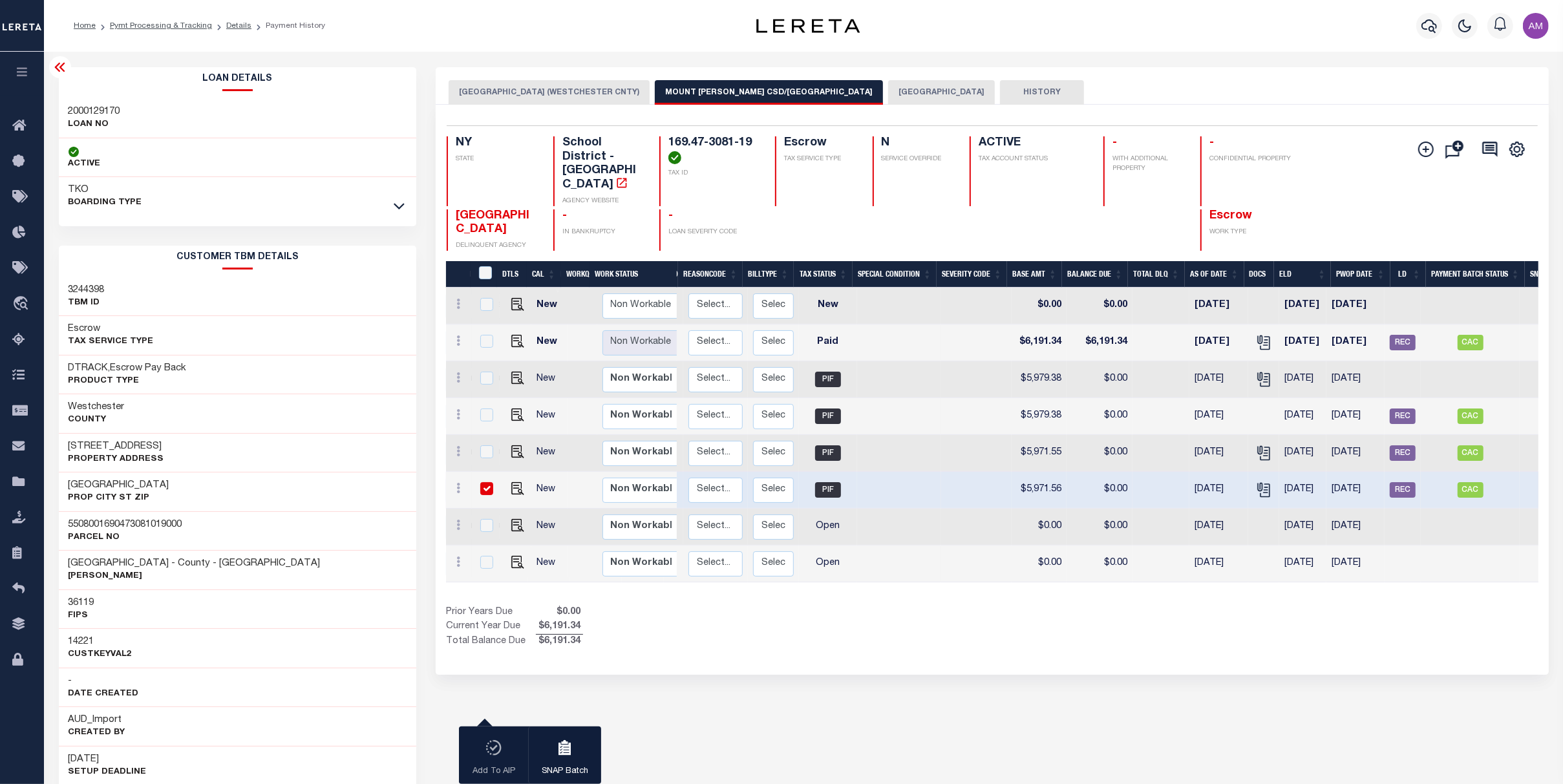
click at [989, 605] on div "Prior Years Due $0.00 Current Year Due $6,191.34 Total Balance Due $6,191.34" at bounding box center [719, 627] width 547 height 44
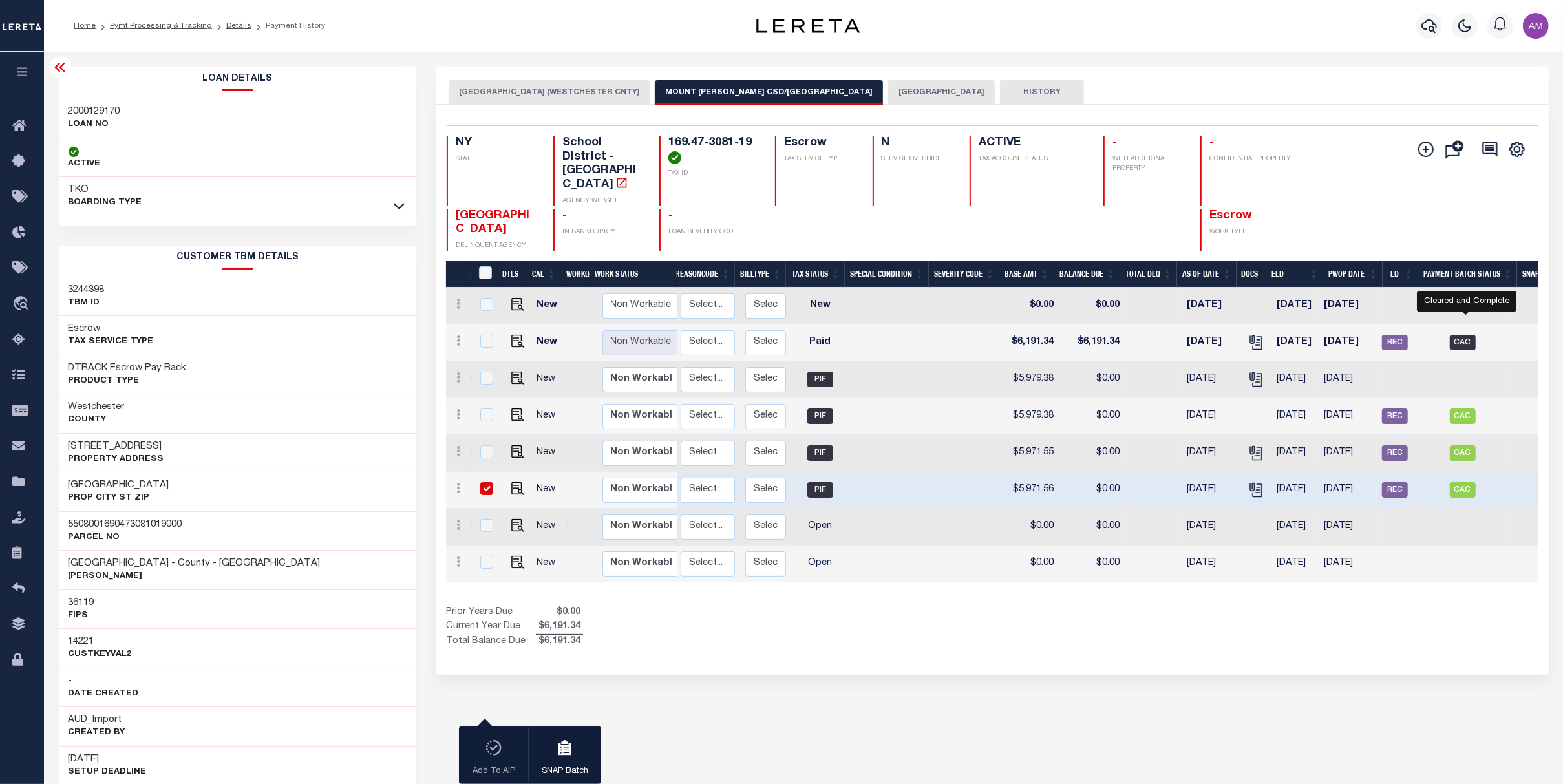
click at [1101, 334] on span "CAC" at bounding box center [1462, 342] width 26 height 15
checkbox input "true"
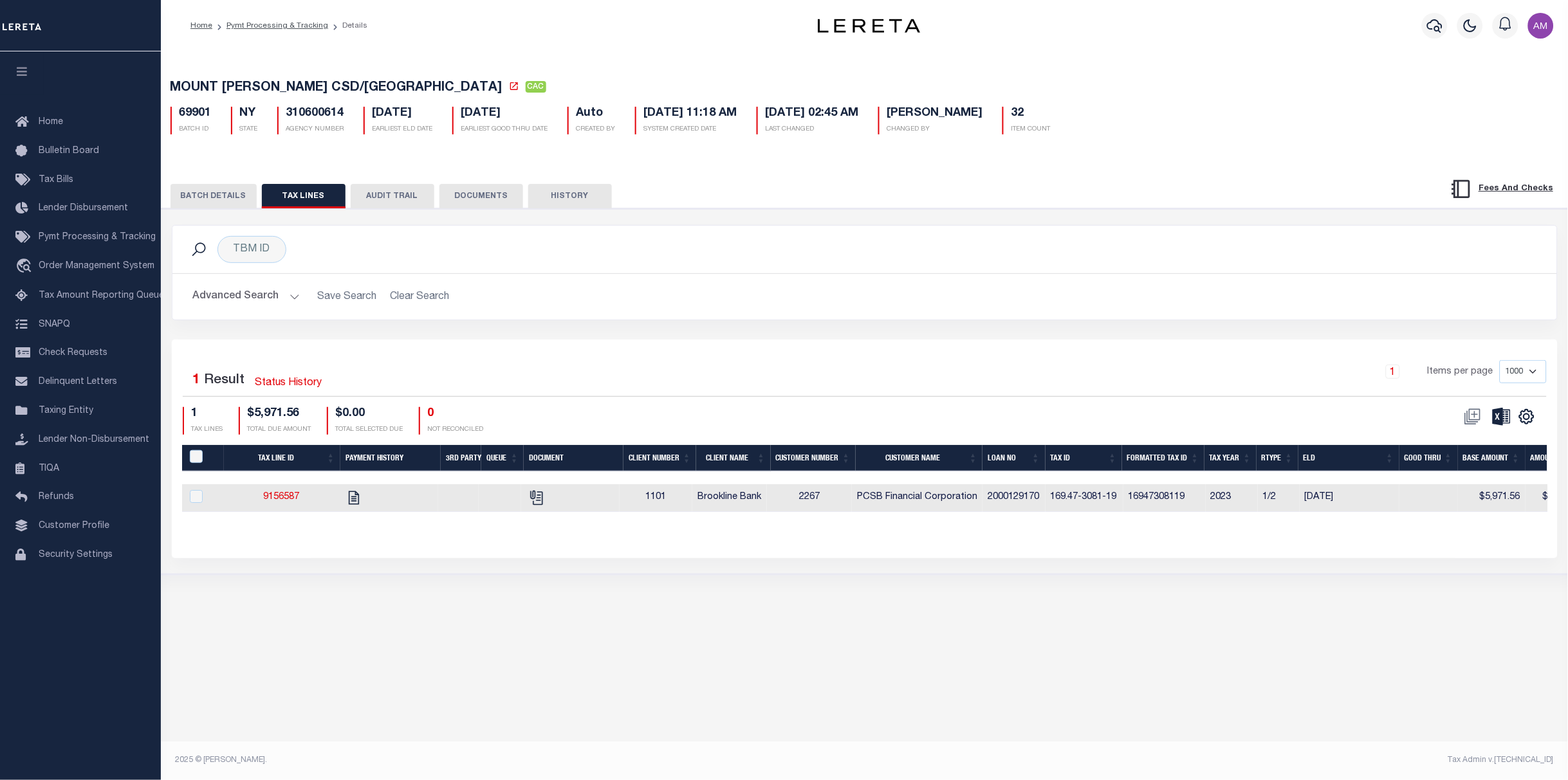
drag, startPoint x: 804, startPoint y: 521, endPoint x: 825, endPoint y: 518, distance: 21.2
click at [825, 518] on div "Tax Line ID Payment History 3rd Party Queue Document Client Number Client Name …" at bounding box center [864, 488] width 1365 height 87
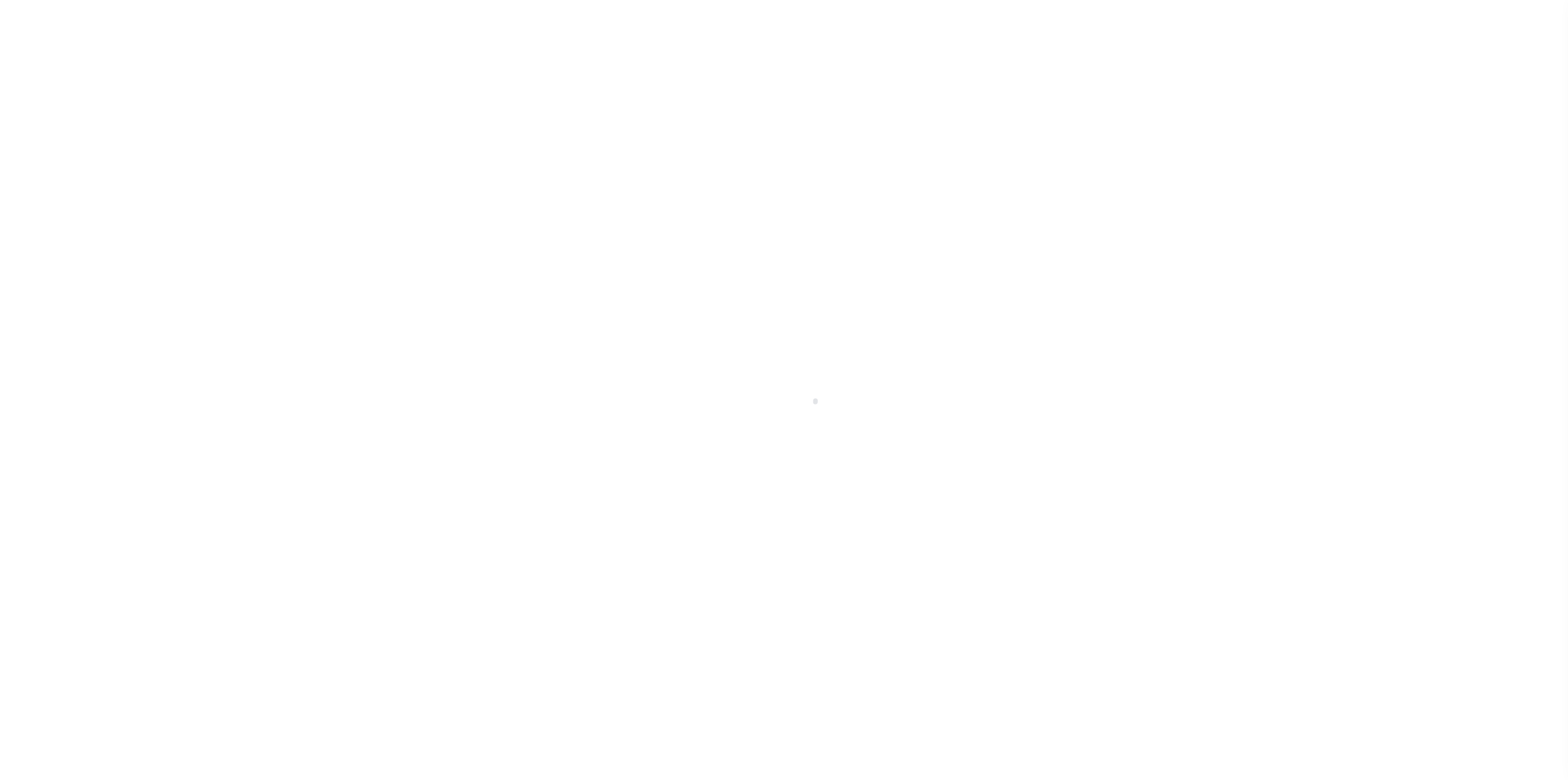
select select "CAC"
select select "CHK"
select select "[PERSON_NAME]"
select select "FDX"
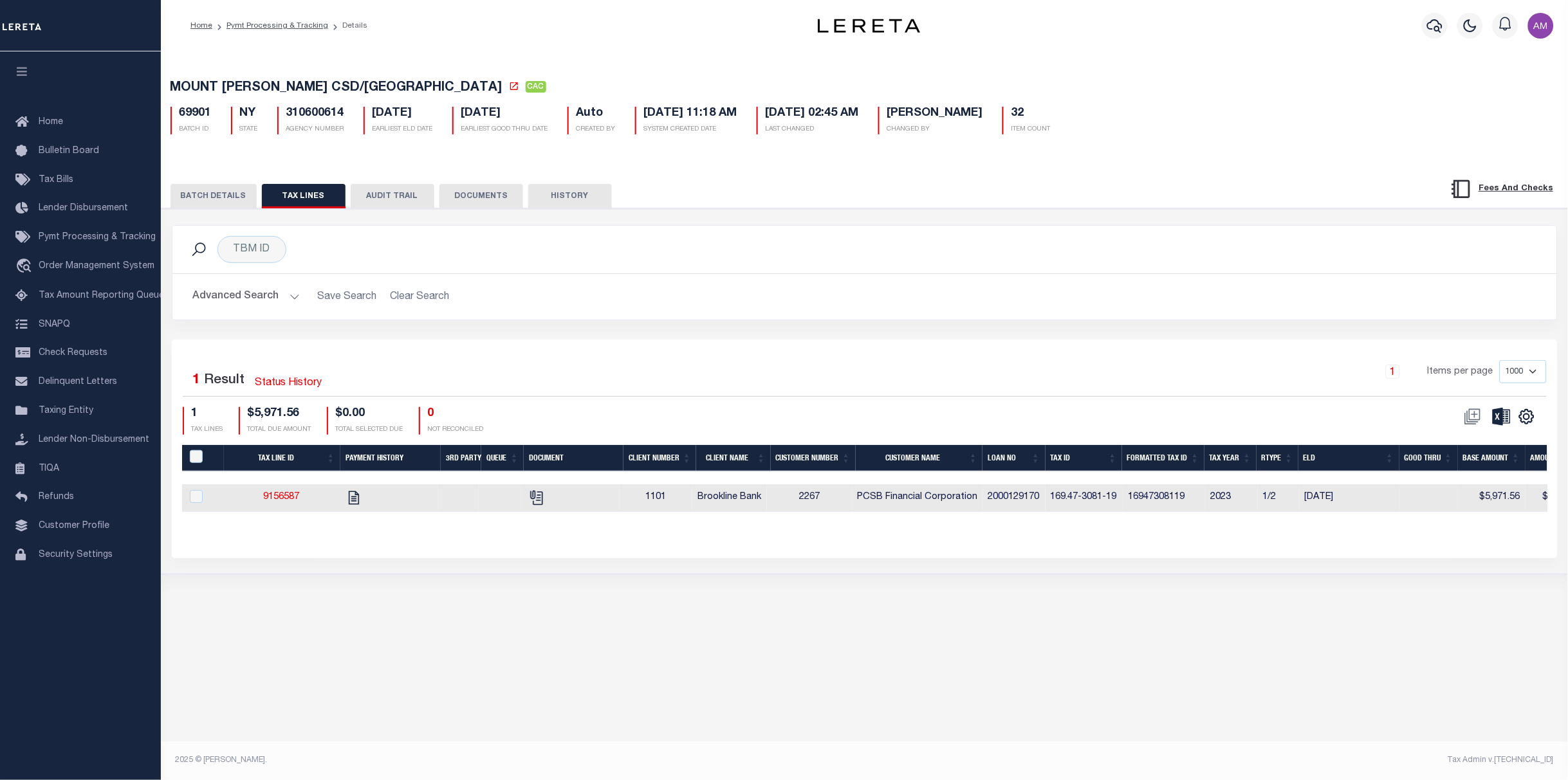
click at [235, 195] on button "BATCH DETAILS" at bounding box center [214, 196] width 87 height 24
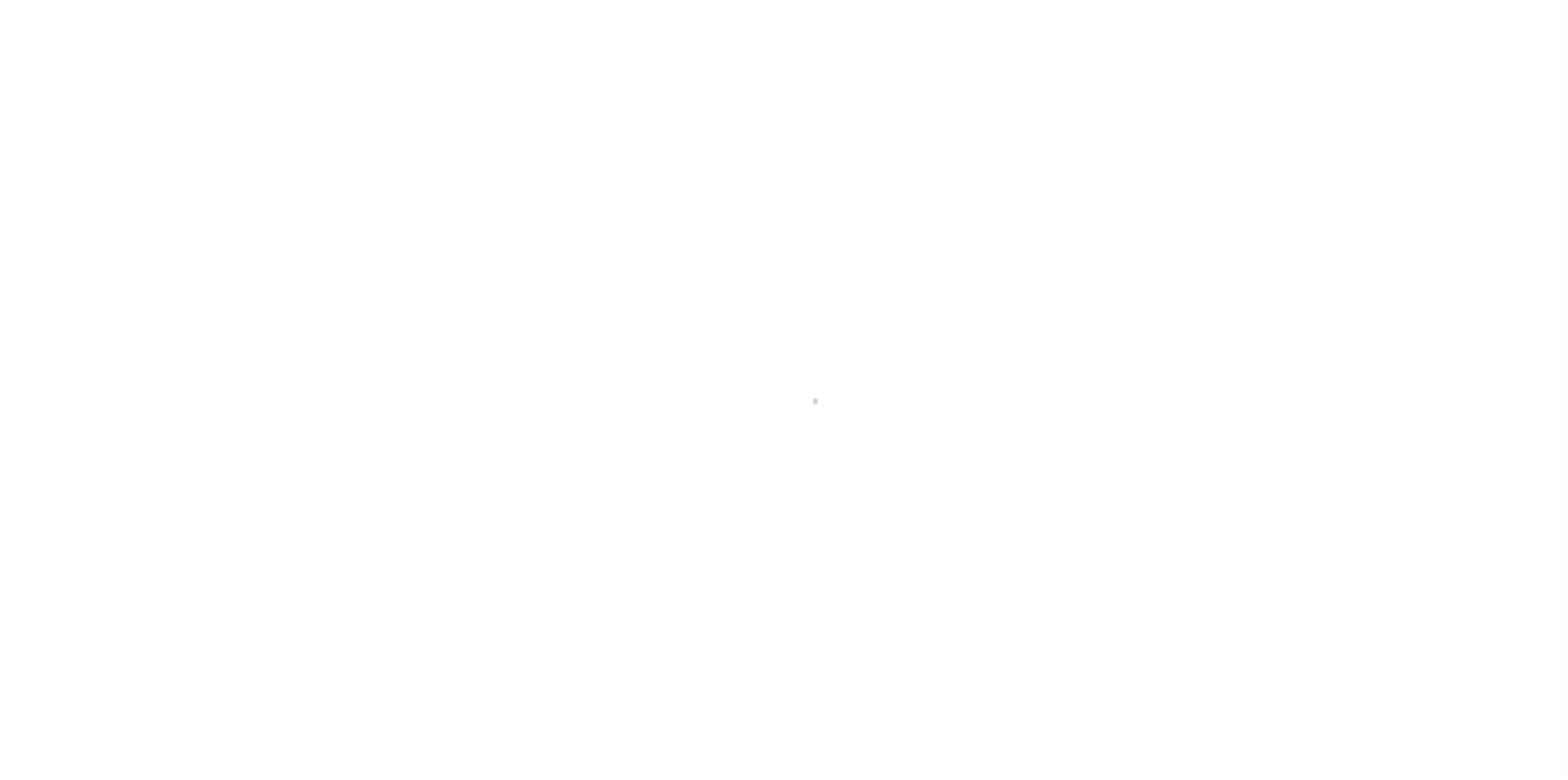
select select "CAC"
select select "CHK"
select select "[PERSON_NAME]"
select select "FDX"
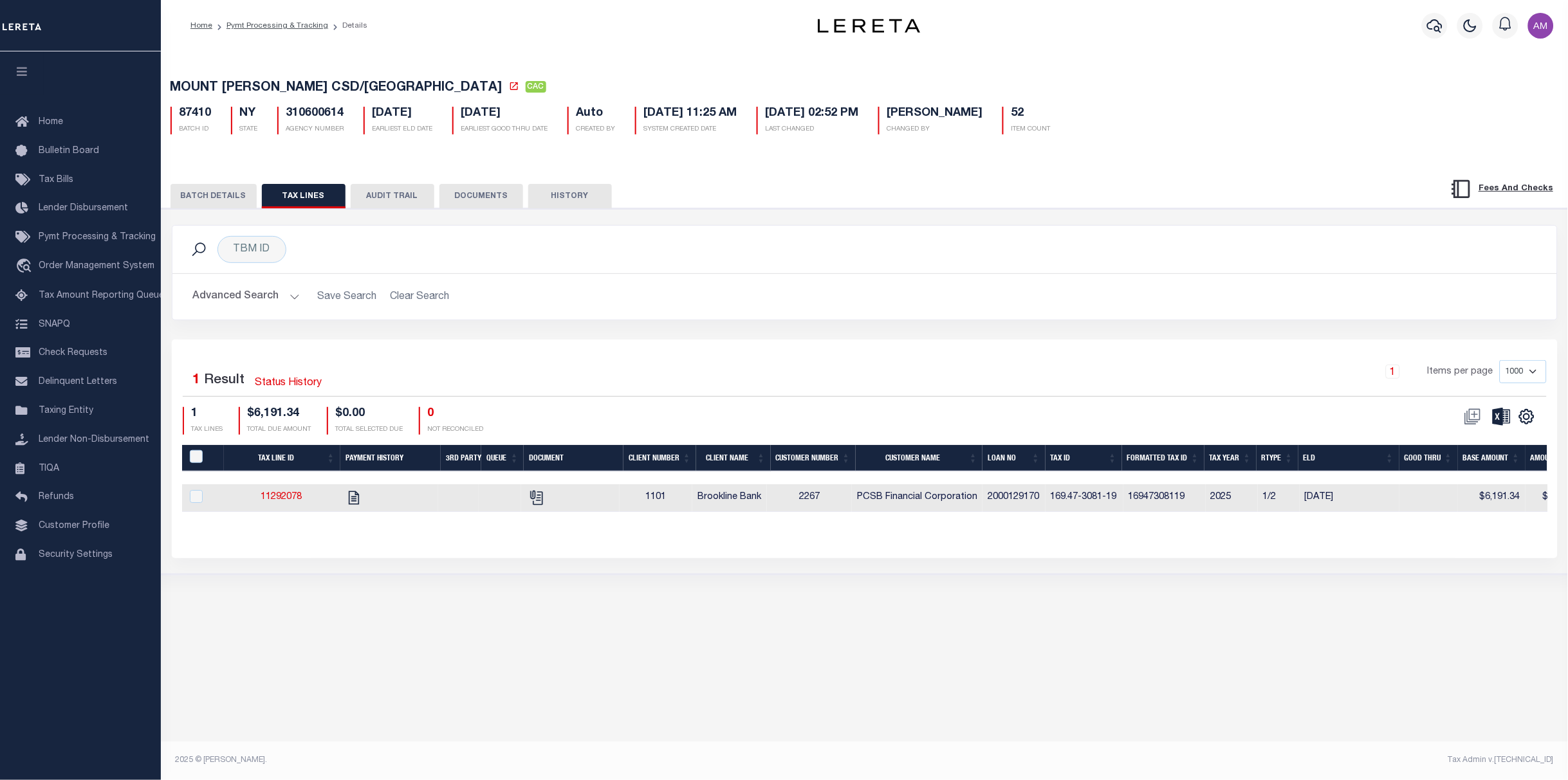
click at [226, 193] on button "BATCH DETAILS" at bounding box center [214, 196] width 87 height 24
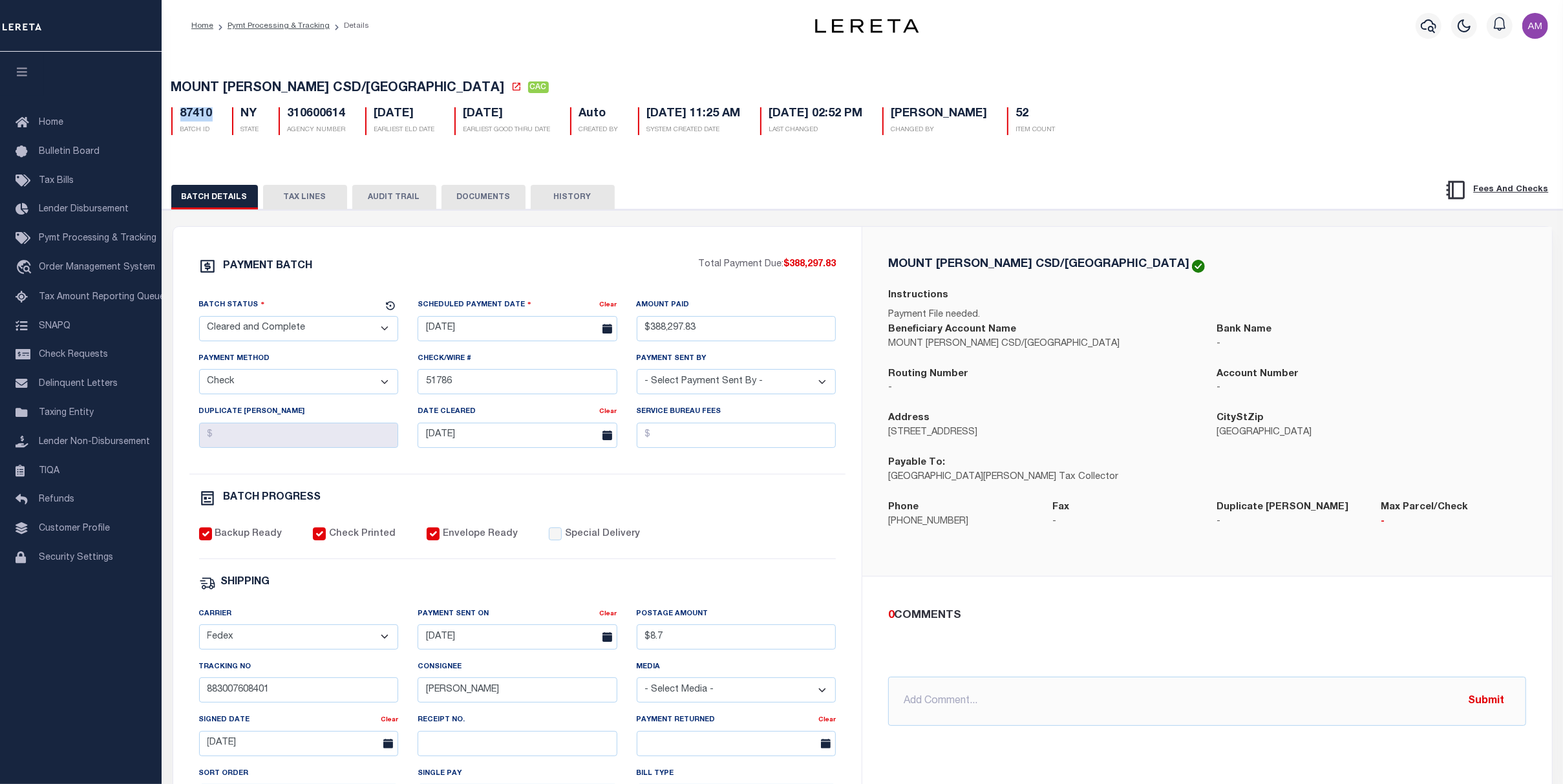
drag, startPoint x: 216, startPoint y: 113, endPoint x: 177, endPoint y: 111, distance: 39.1
click at [177, 110] on div "87410 BATCH ID" at bounding box center [191, 121] width 61 height 28
copy h5 "87410"
click at [310, 209] on button "TAX LINES" at bounding box center [305, 197] width 84 height 24
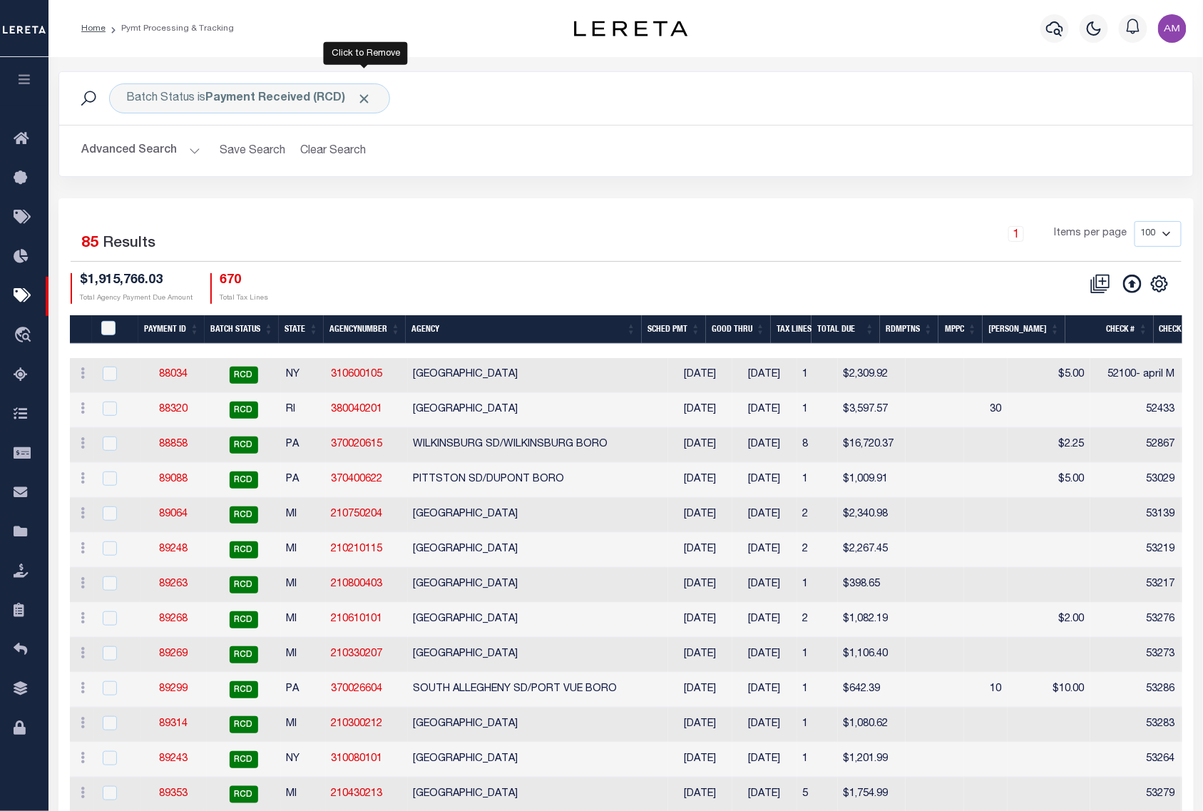
drag, startPoint x: 360, startPoint y: 100, endPoint x: 332, endPoint y: 113, distance: 30.9
click at [360, 99] on span "Click to Remove" at bounding box center [364, 98] width 15 height 15
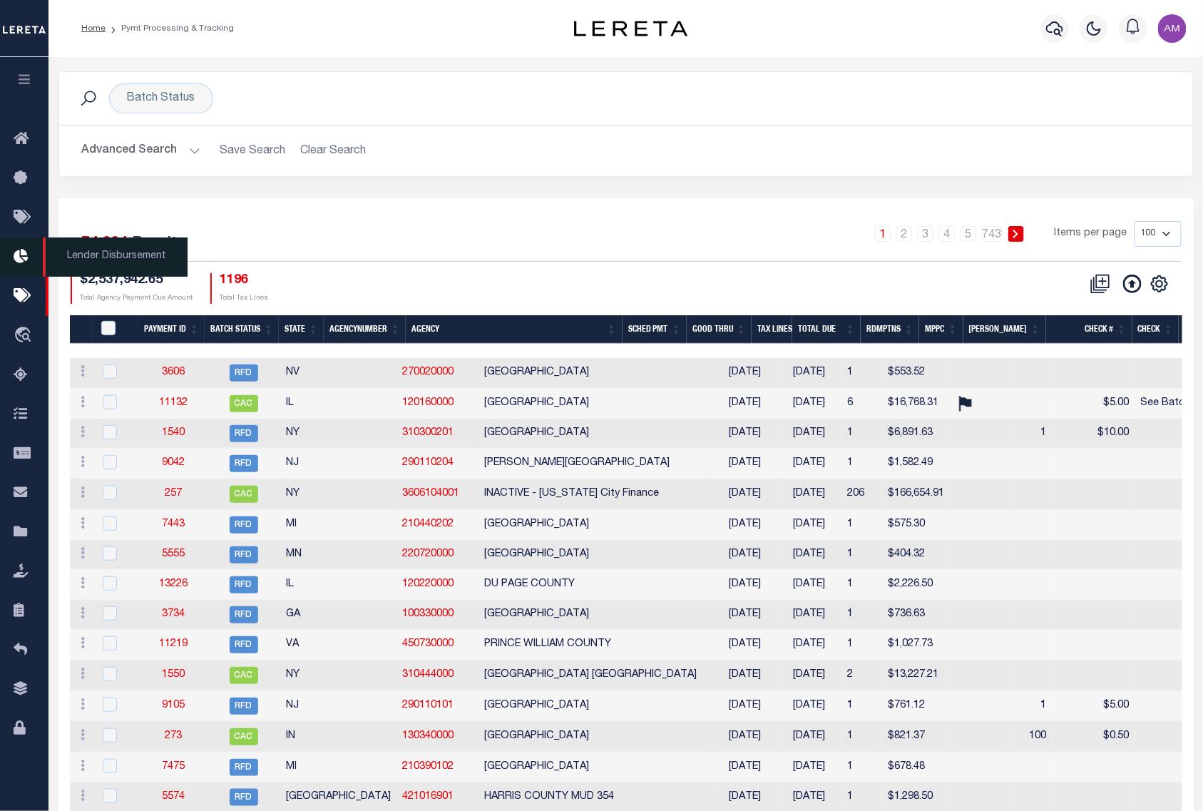
click at [22, 259] on icon at bounding box center [25, 257] width 23 height 18
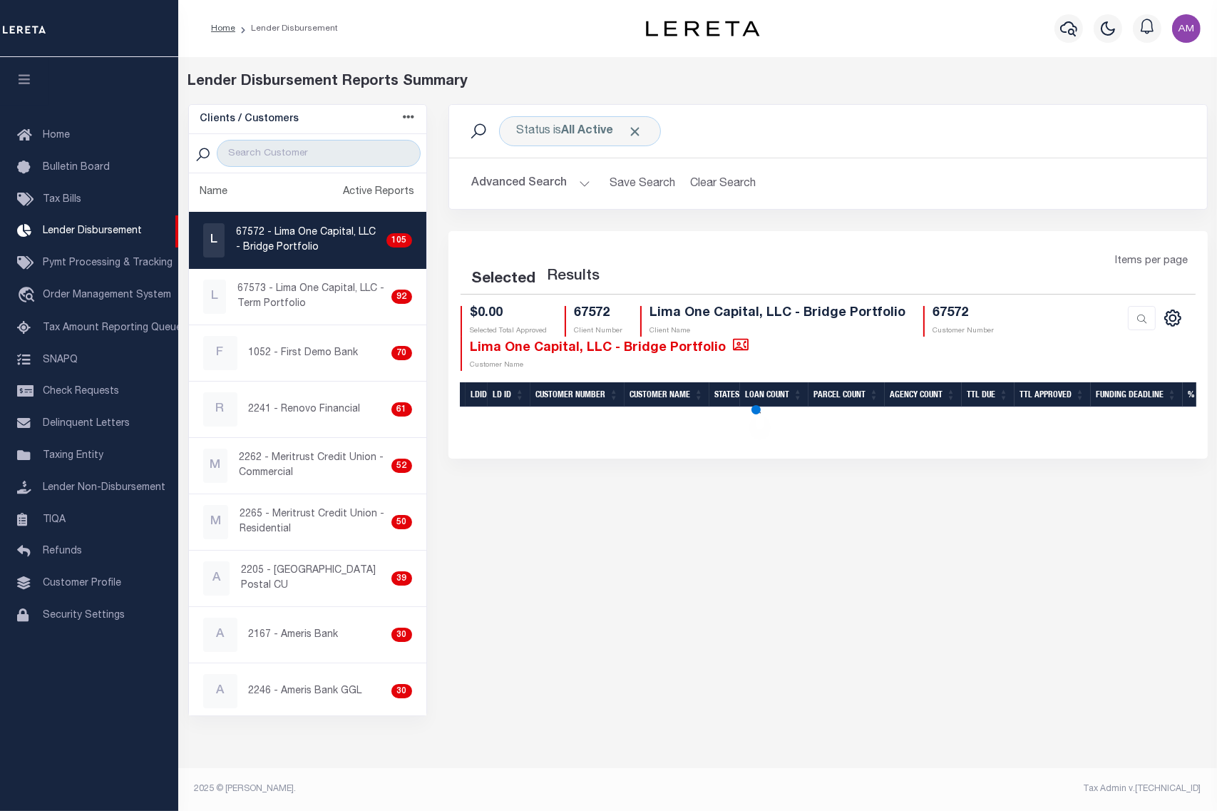
drag, startPoint x: 89, startPoint y: 272, endPoint x: 196, endPoint y: 252, distance: 108.9
click at [90, 268] on span "Pymt Processing & Tracking" at bounding box center [108, 263] width 130 height 10
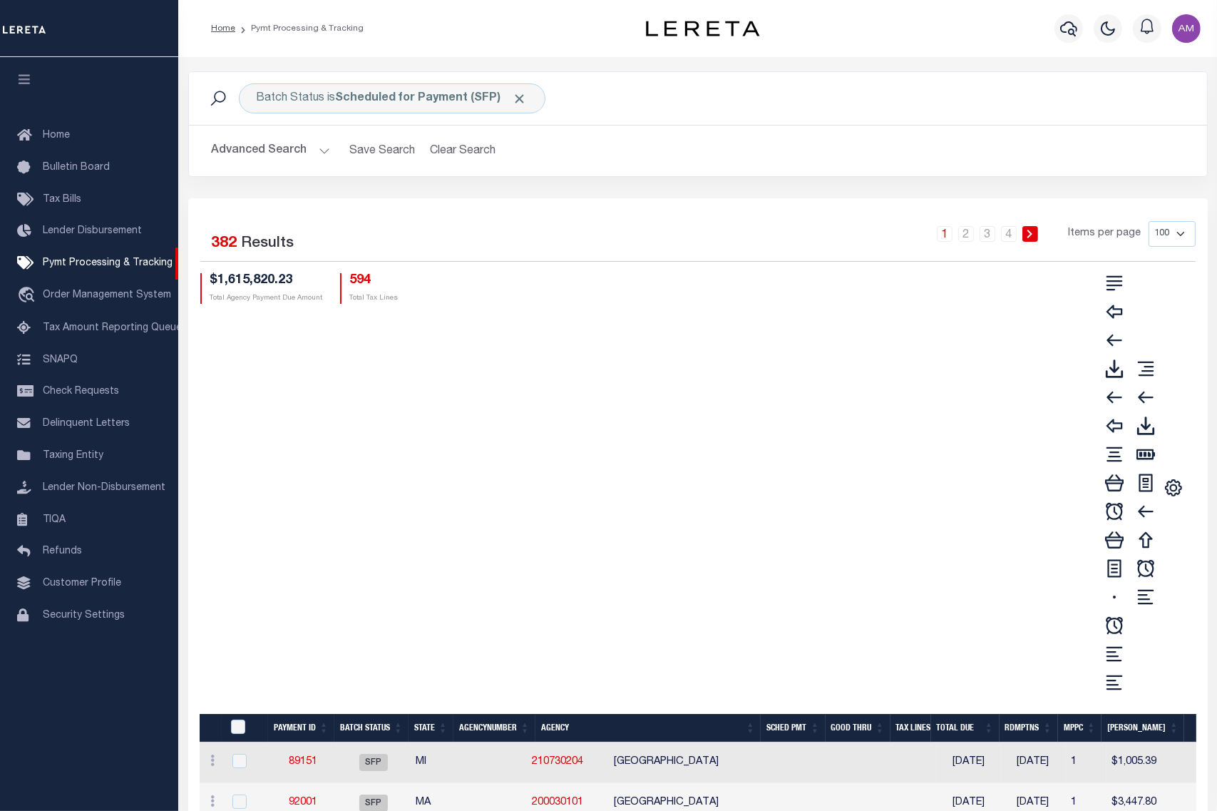
drag, startPoint x: 307, startPoint y: 148, endPoint x: 322, endPoint y: 160, distance: 19.7
click at [309, 148] on button "Advanced Search" at bounding box center [271, 151] width 118 height 28
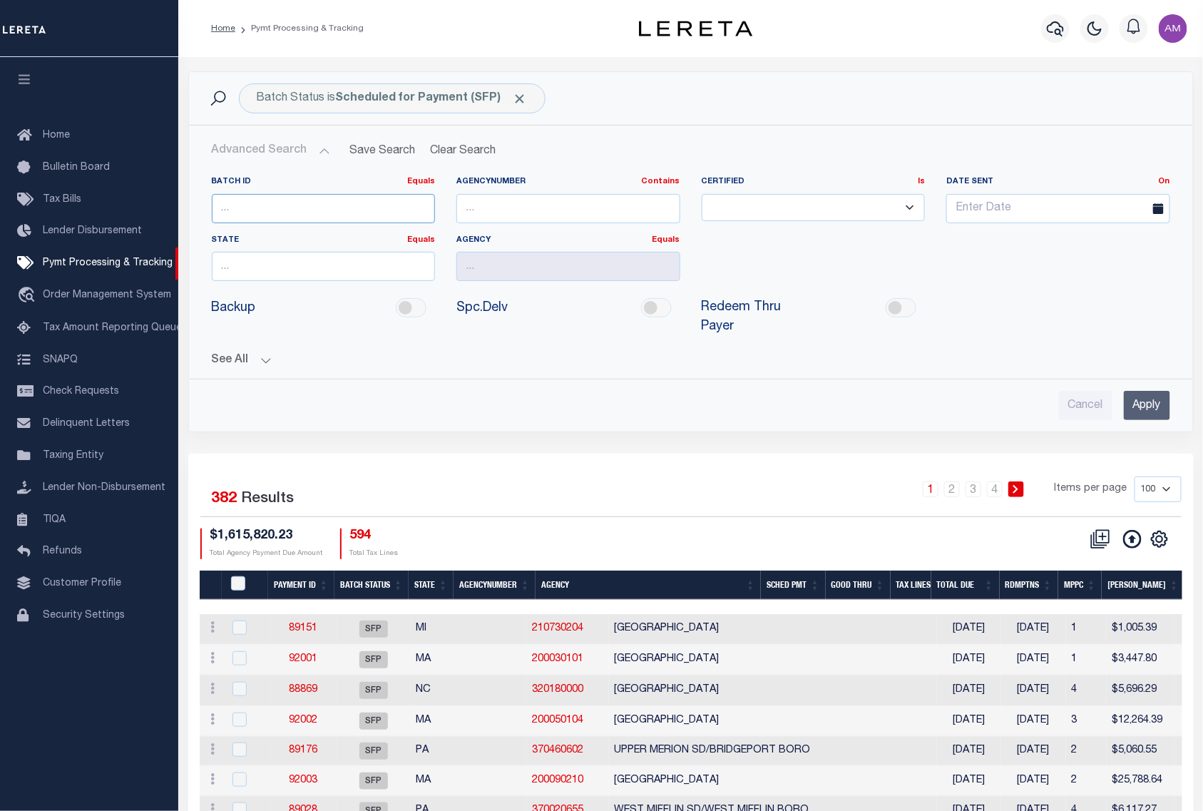
paste input "87410"
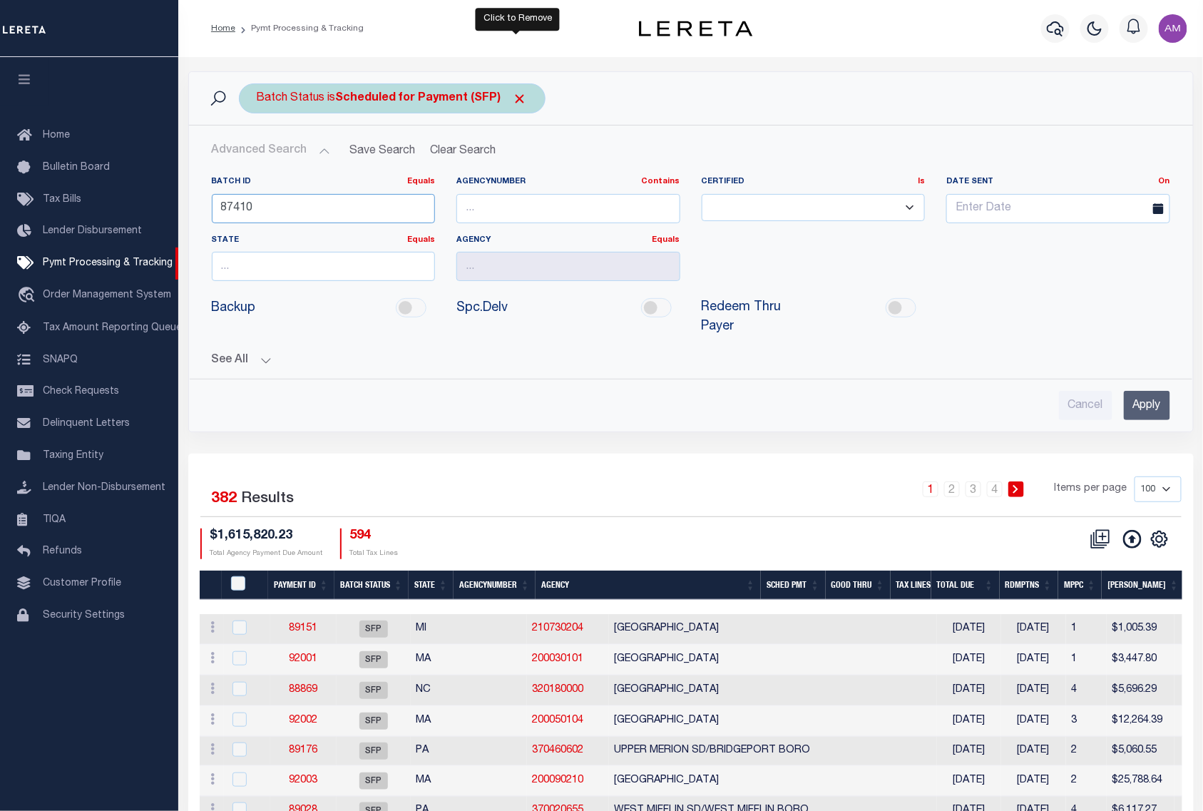
type input "87410"
click at [513, 96] on span "Click to Remove" at bounding box center [520, 98] width 15 height 15
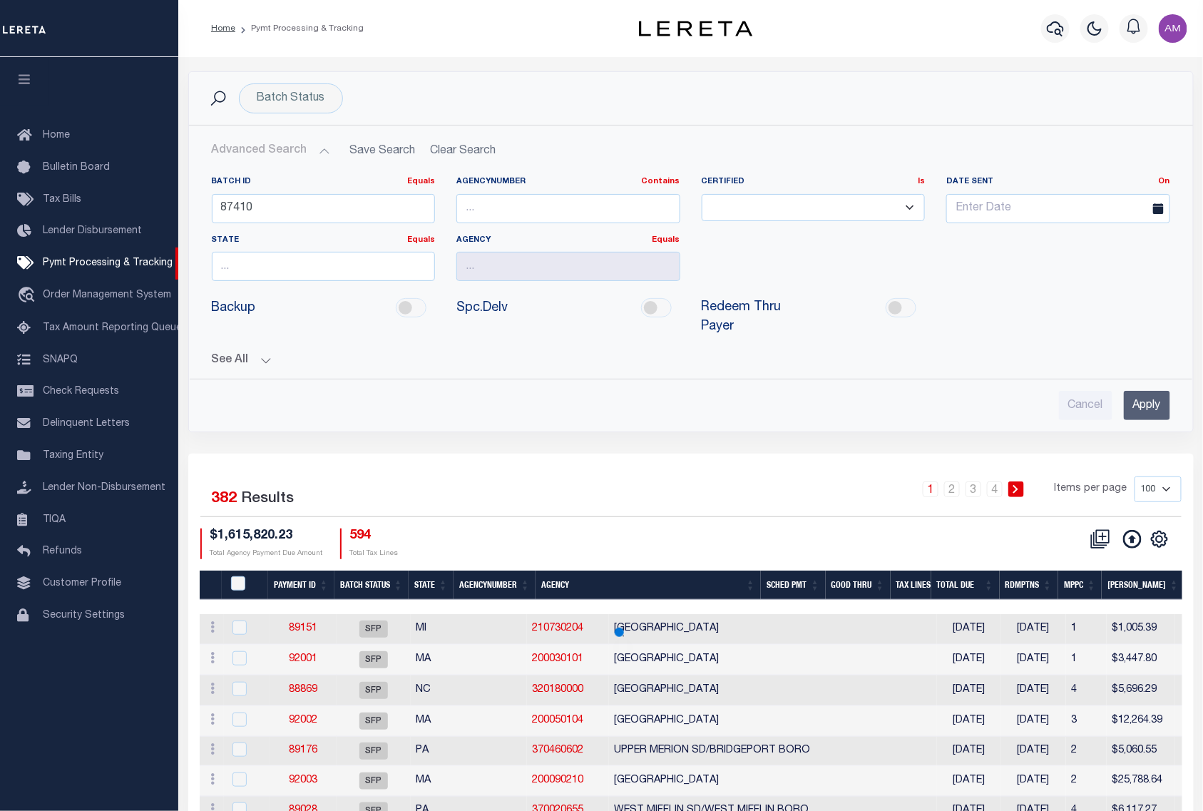
drag, startPoint x: 1167, startPoint y: 400, endPoint x: 1079, endPoint y: 266, distance: 160.2
click at [1166, 400] on input "Apply" at bounding box center [1147, 405] width 46 height 29
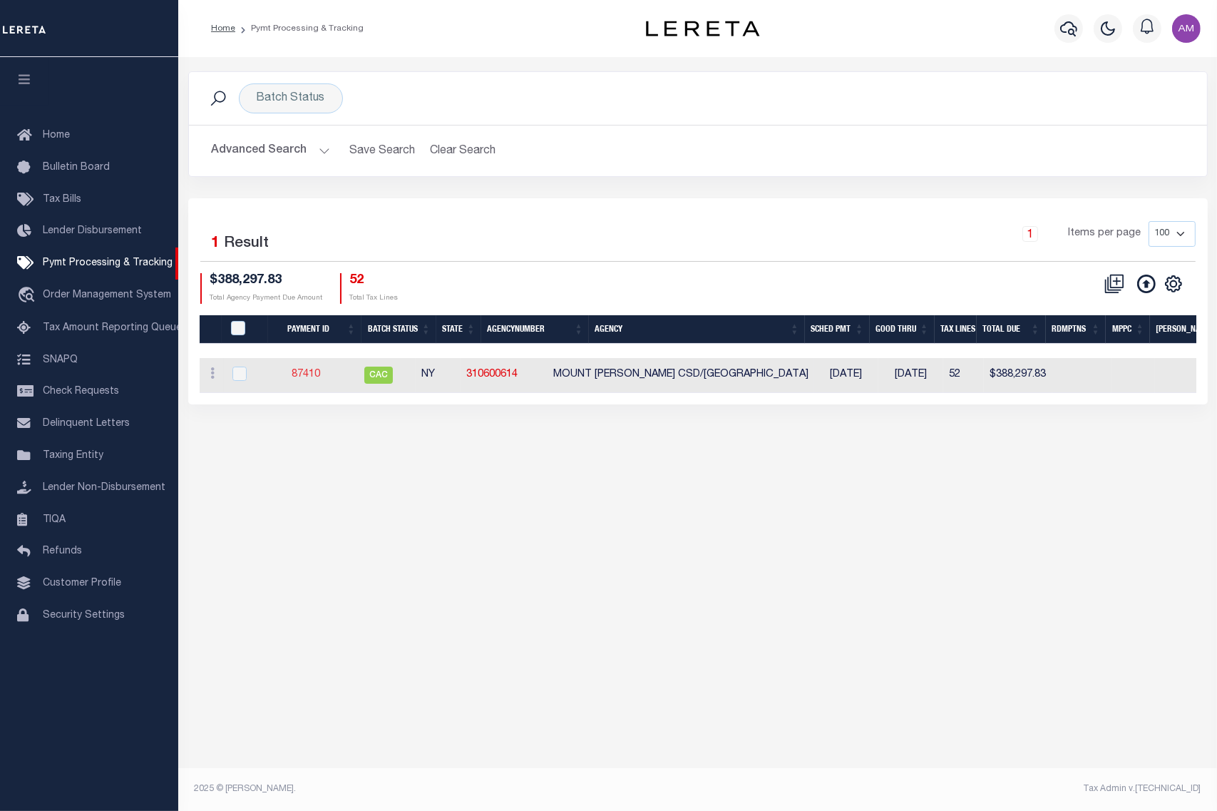
click at [302, 371] on link "87410" at bounding box center [306, 374] width 29 height 10
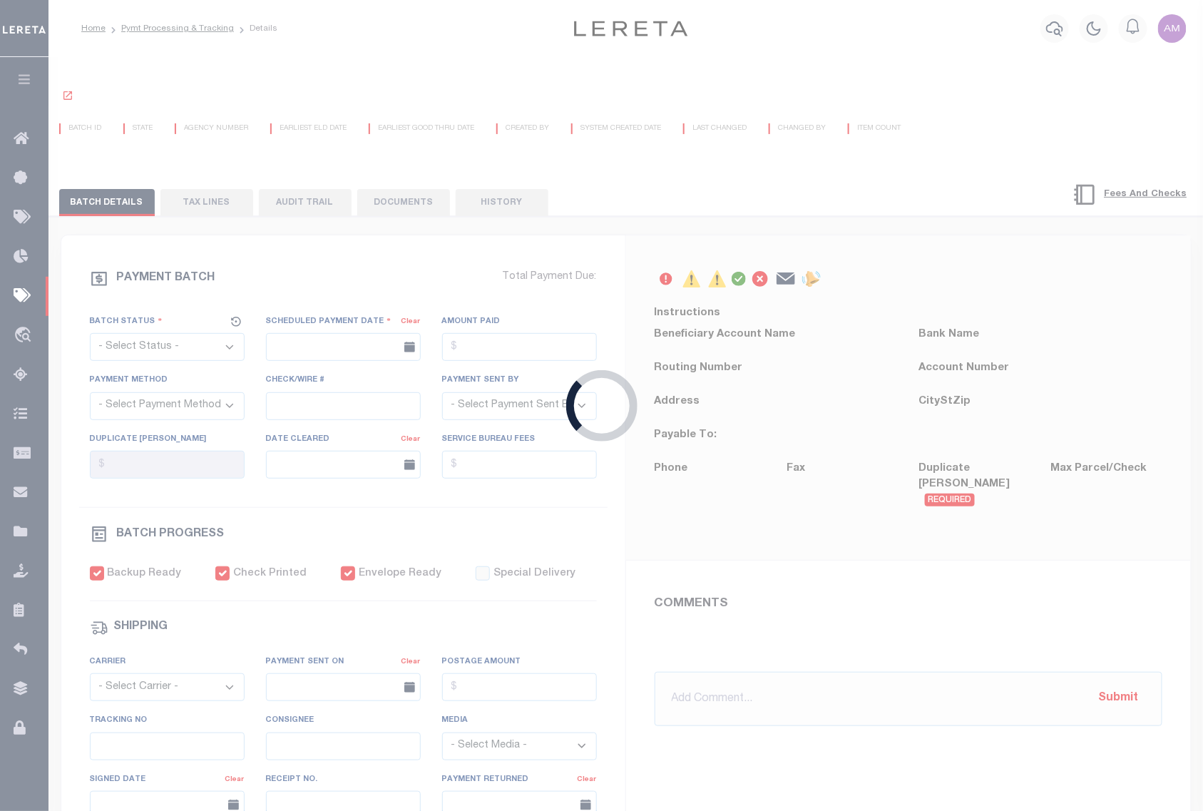
select select "CAC"
type input "07/23/2025"
type input "$388,297.83"
select select "CHK"
type input "51786"
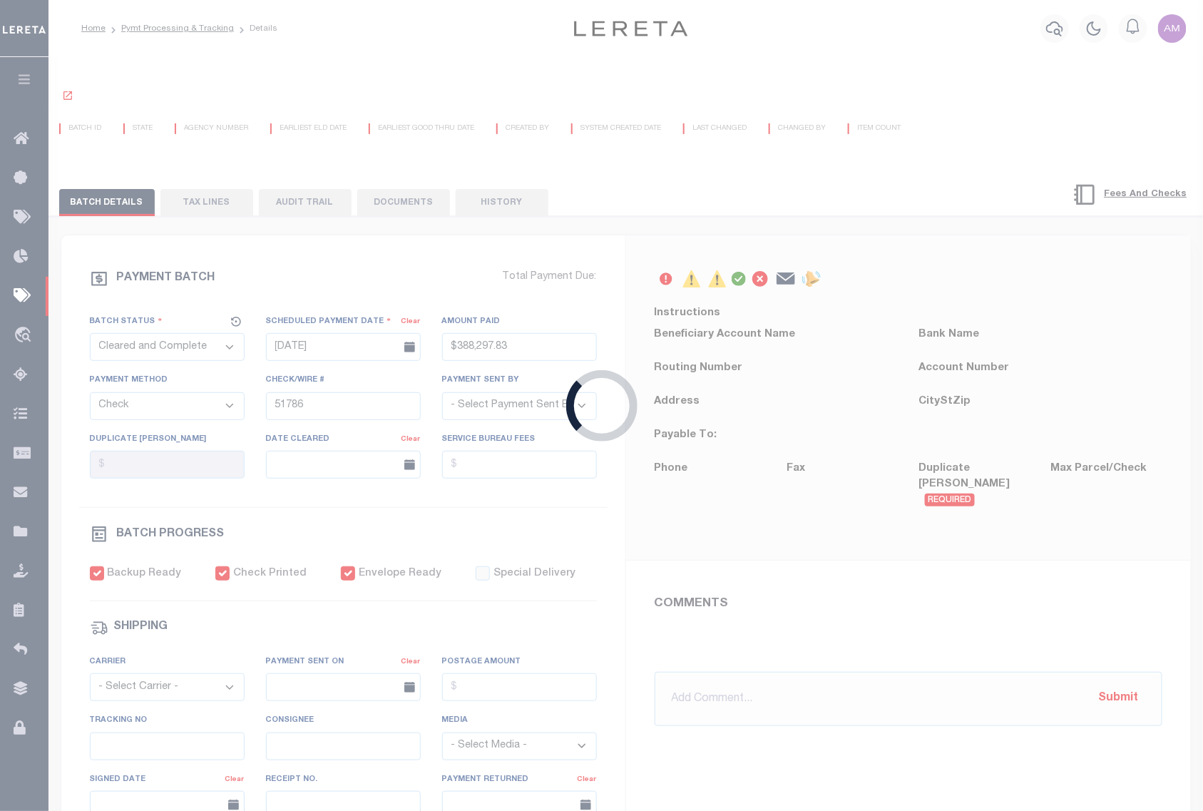
select select "Little, Audria"
type input "07/30/2025"
checkbox input "true"
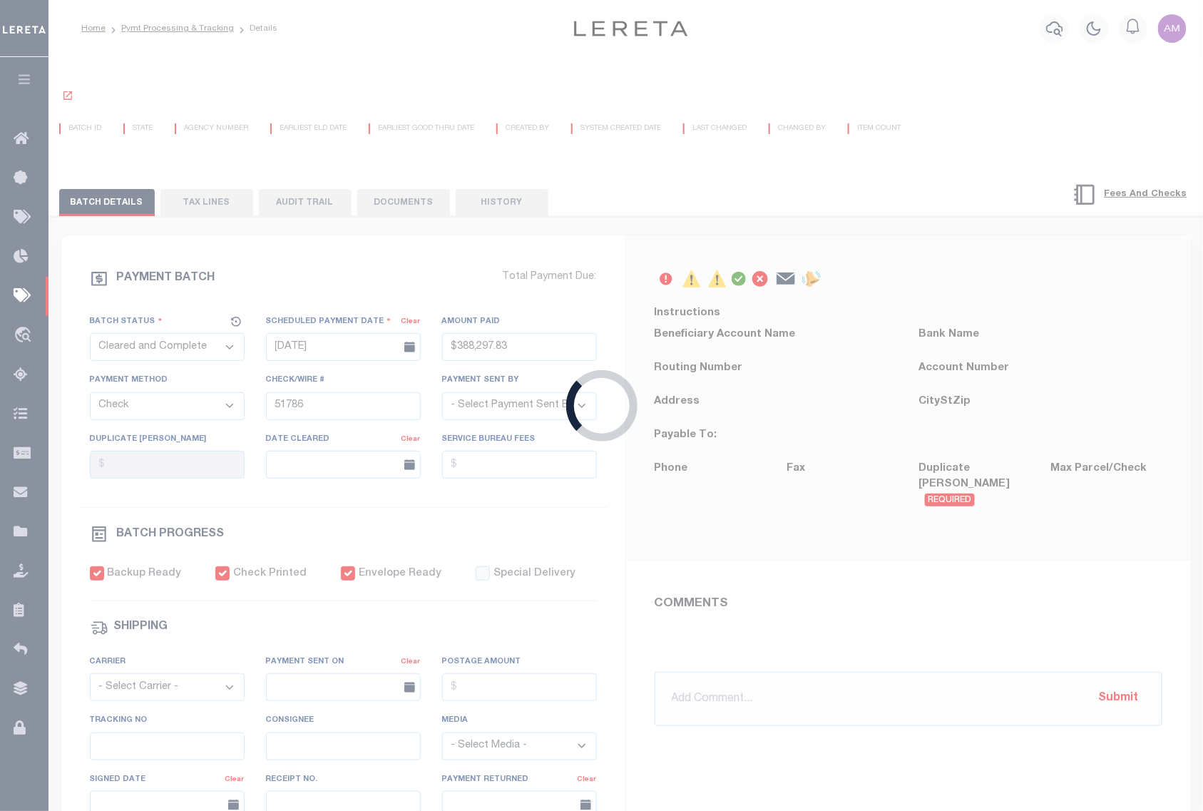
select select "FDX"
type input "07/23/2025"
type input "$8.7"
type input "883007608401"
type input "D.Neil"
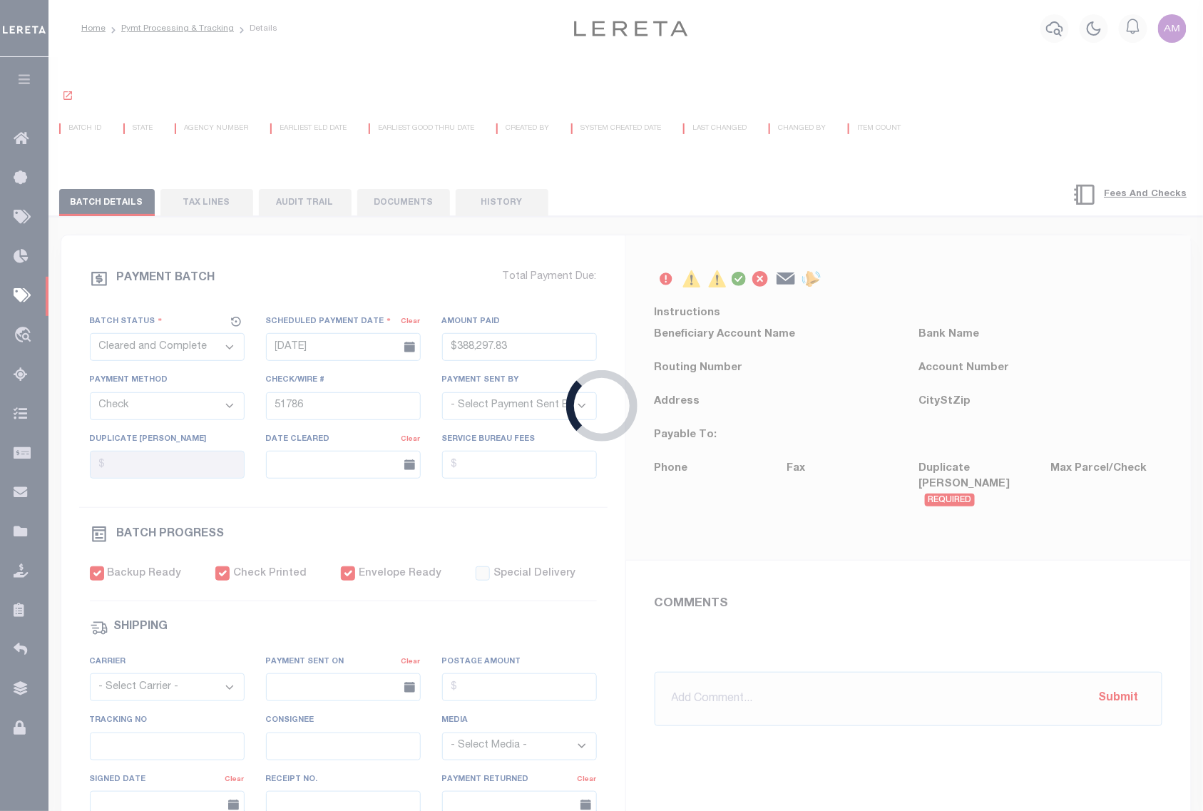
type input "07/25/2025"
type input "N"
radio input "true"
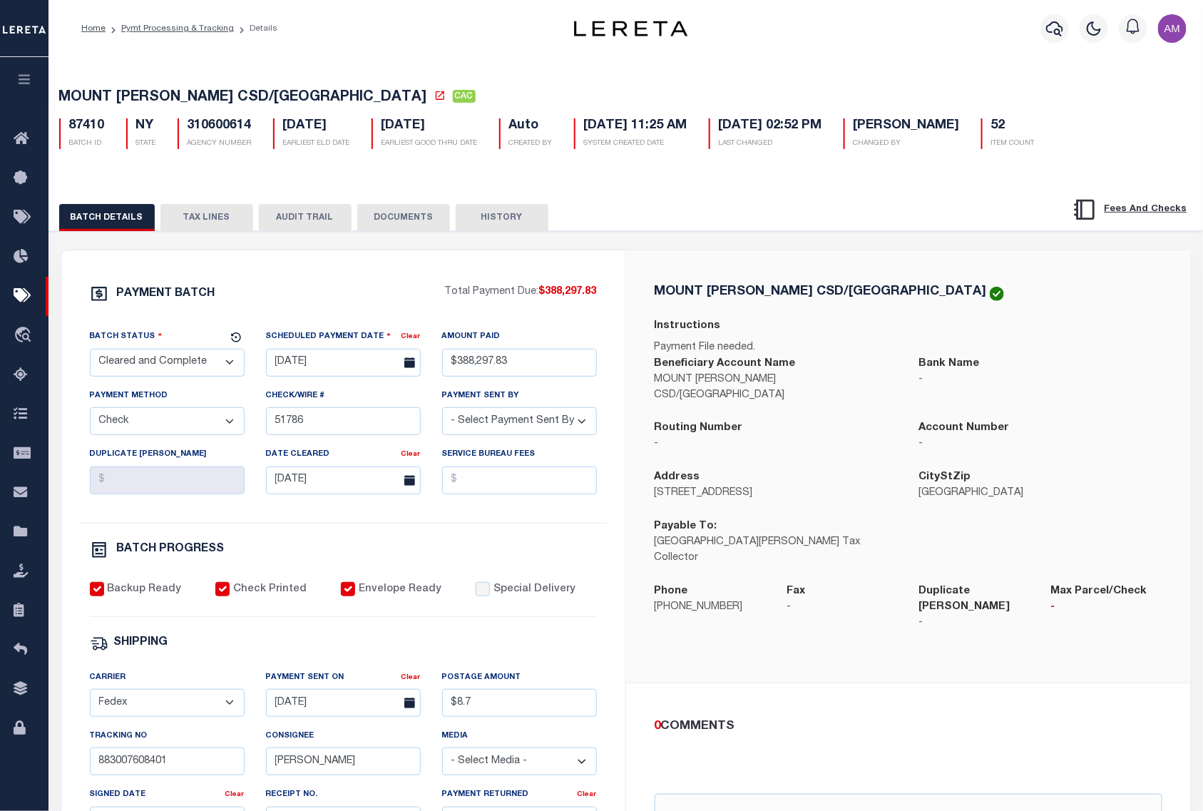
click at [235, 218] on button "TAX LINES" at bounding box center [206, 217] width 93 height 27
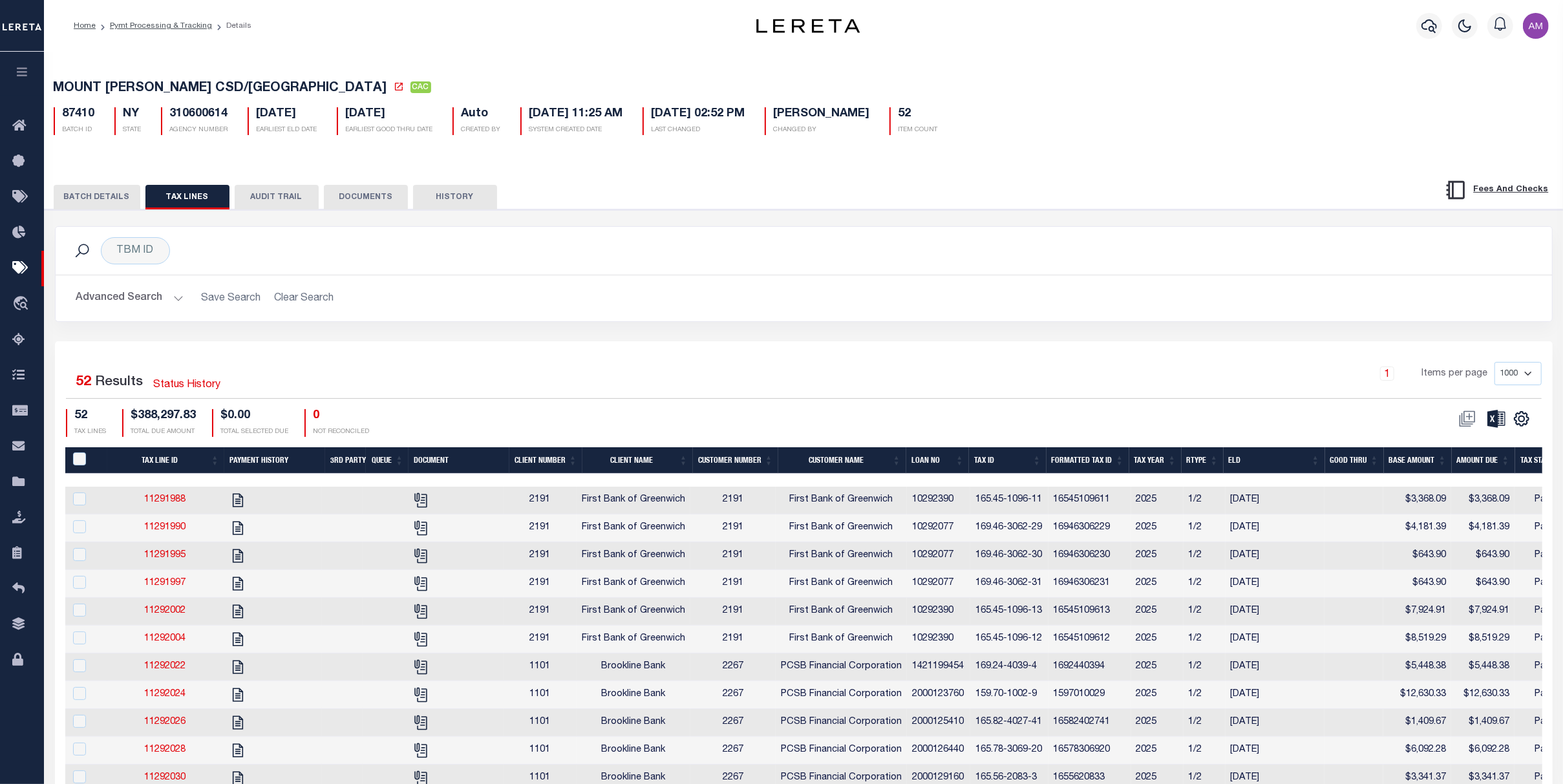
scroll to position [0, 114]
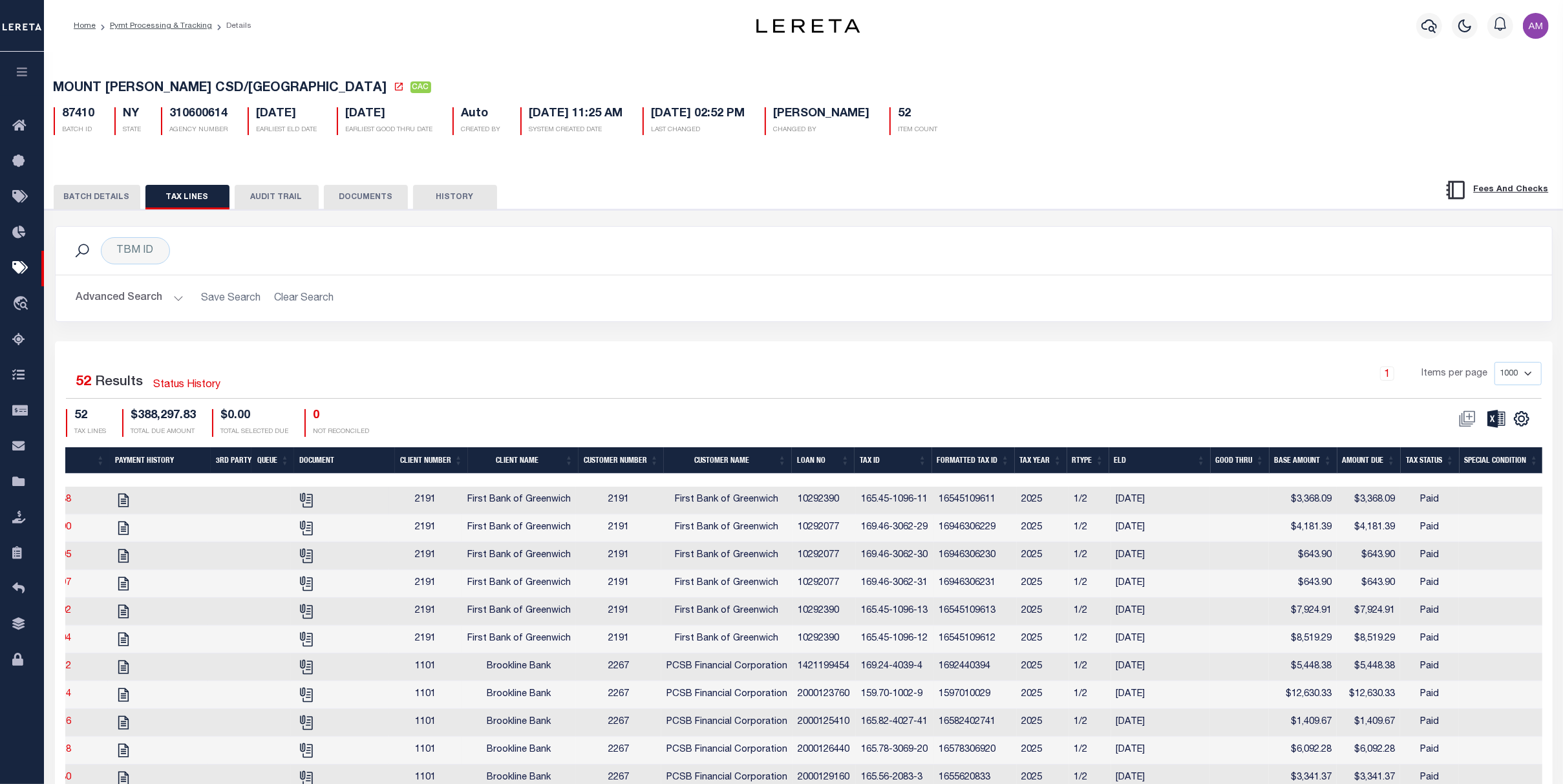
click at [931, 510] on td "165.45-1096-11" at bounding box center [895, 500] width 78 height 28
checkbox input "true"
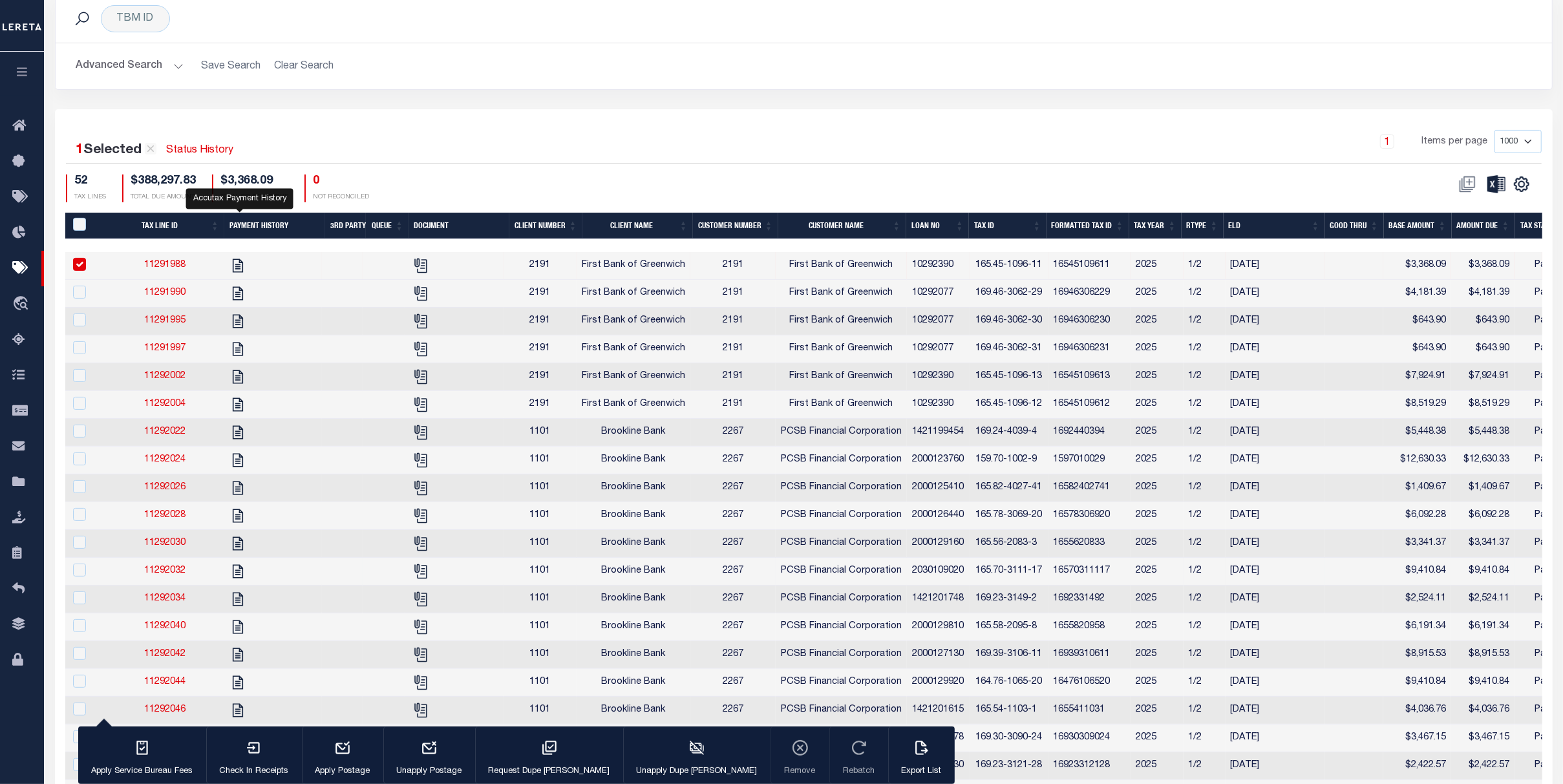
scroll to position [258, 0]
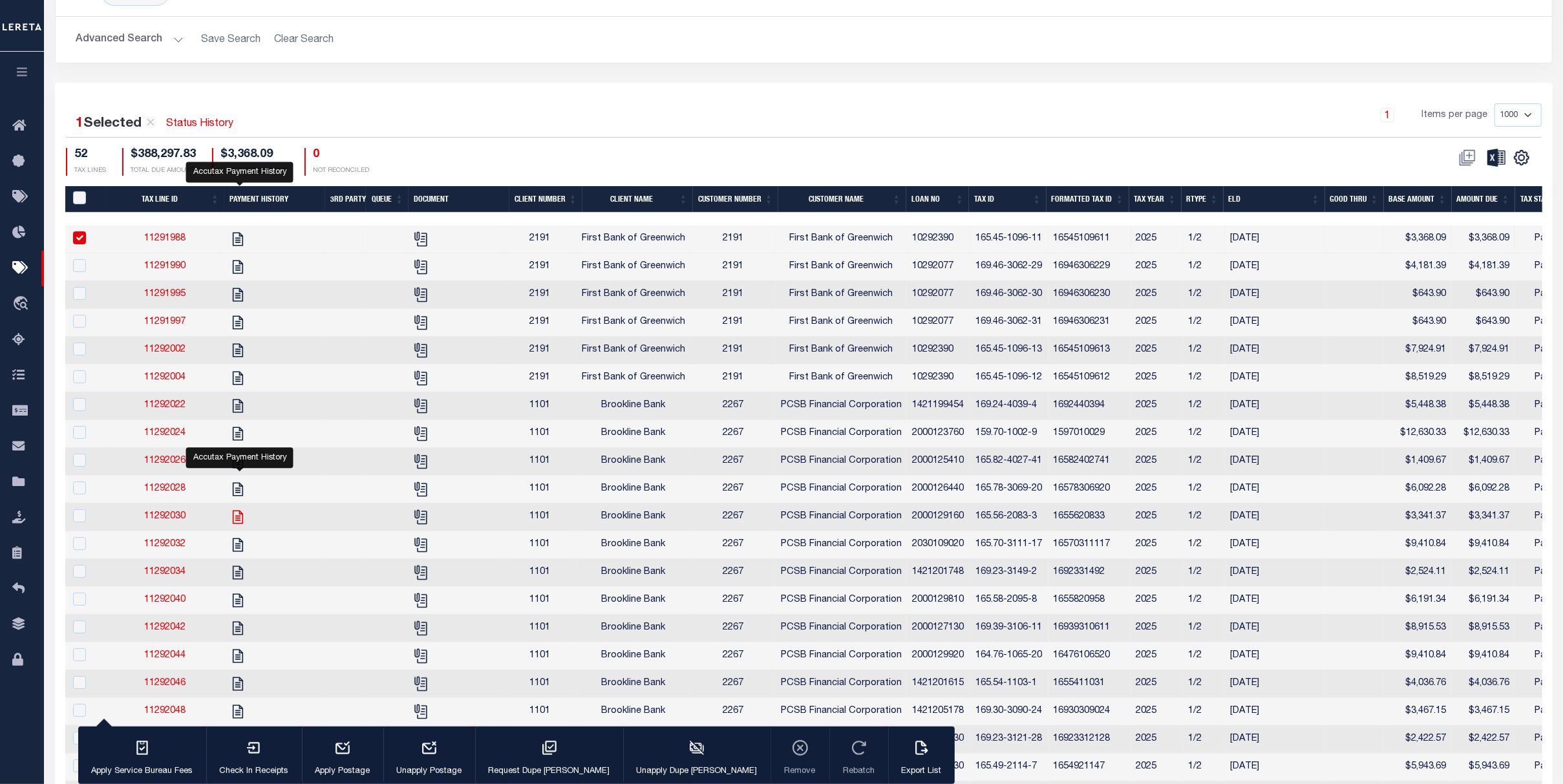
click at [238, 526] on icon "" at bounding box center [238, 517] width 17 height 17
checkbox input "true"
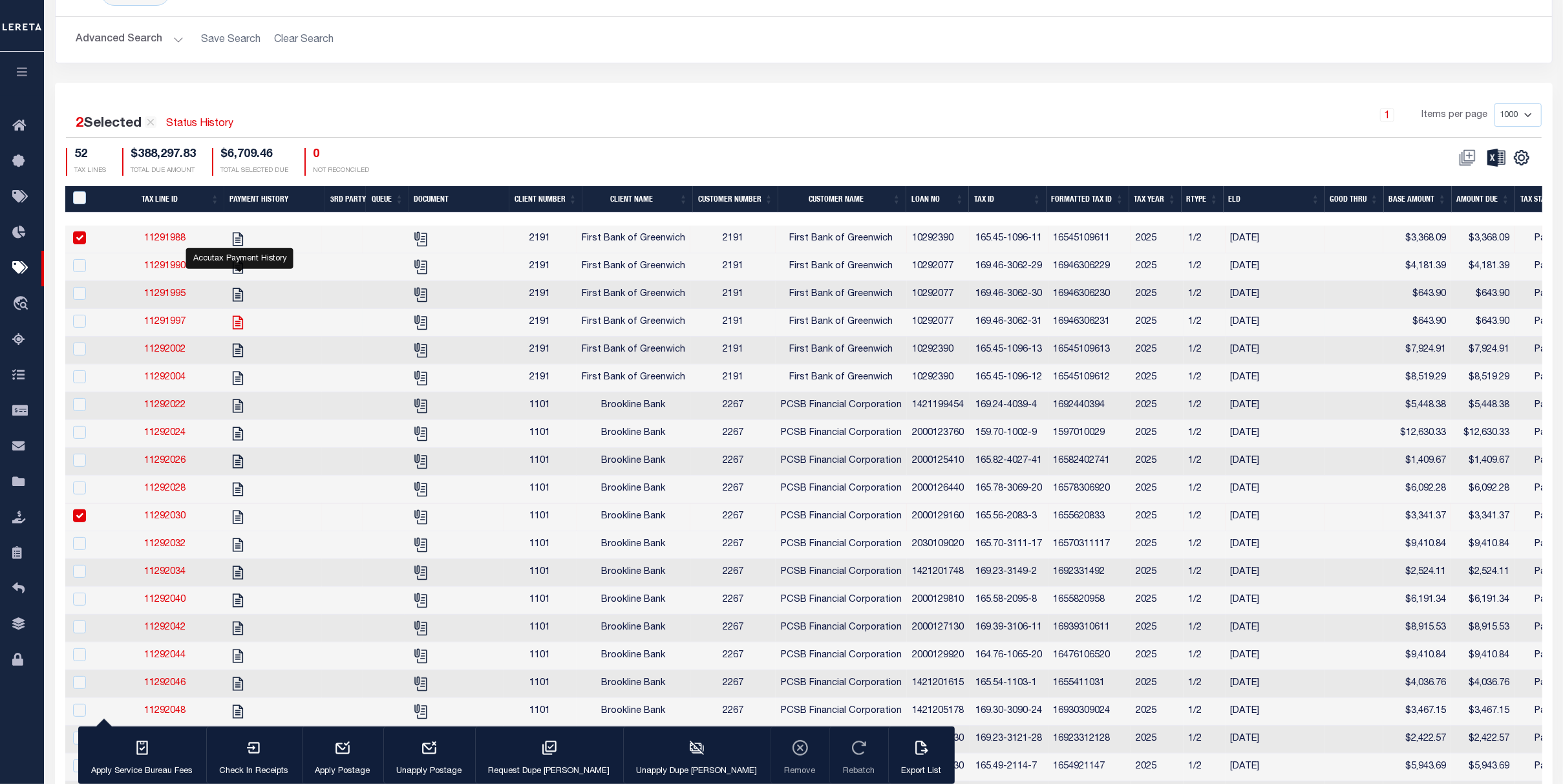
click at [237, 328] on icon "" at bounding box center [238, 323] width 17 height 17
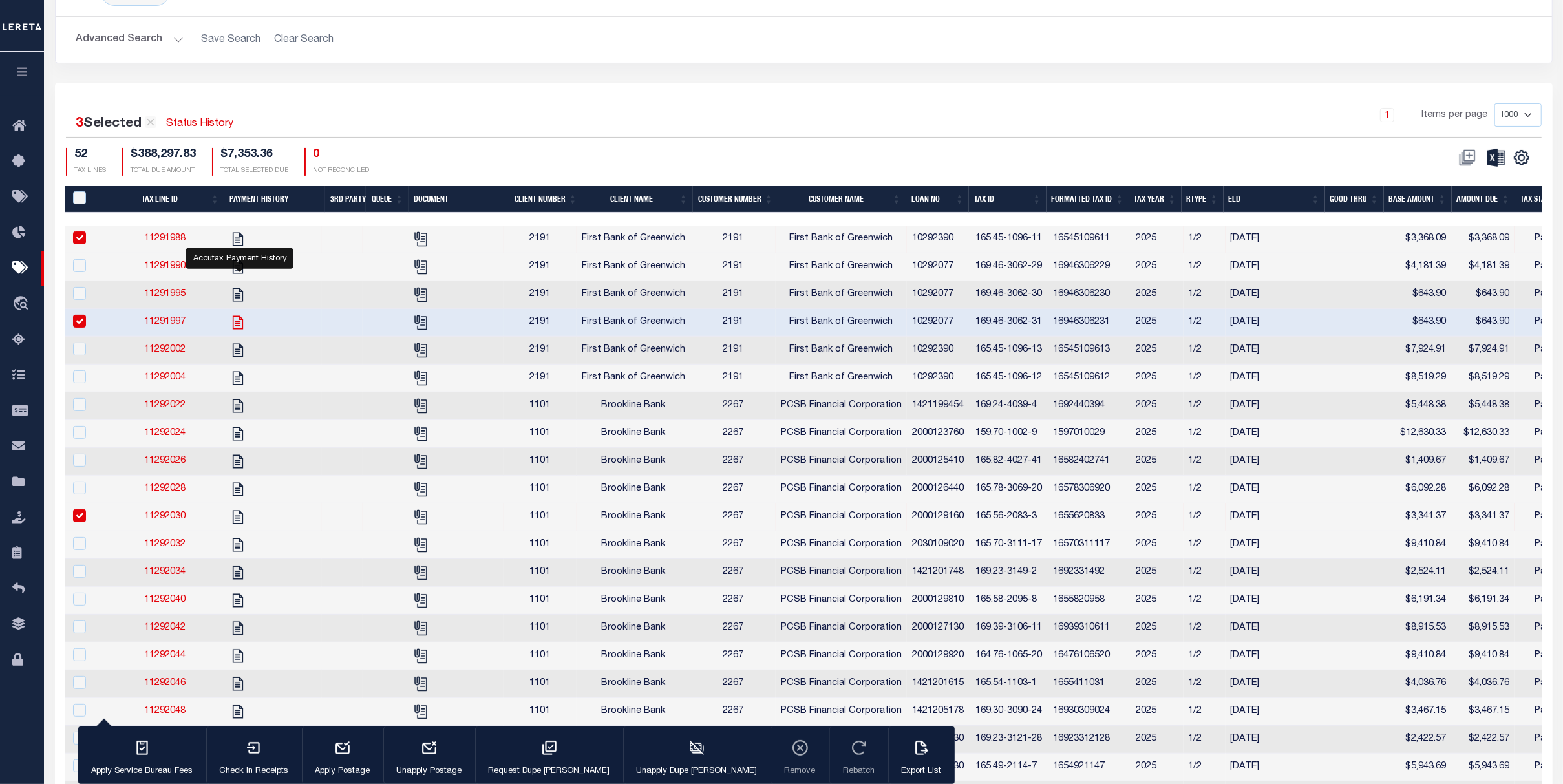
click at [244, 323] on icon "" at bounding box center [238, 323] width 17 height 17
checkbox input "false"
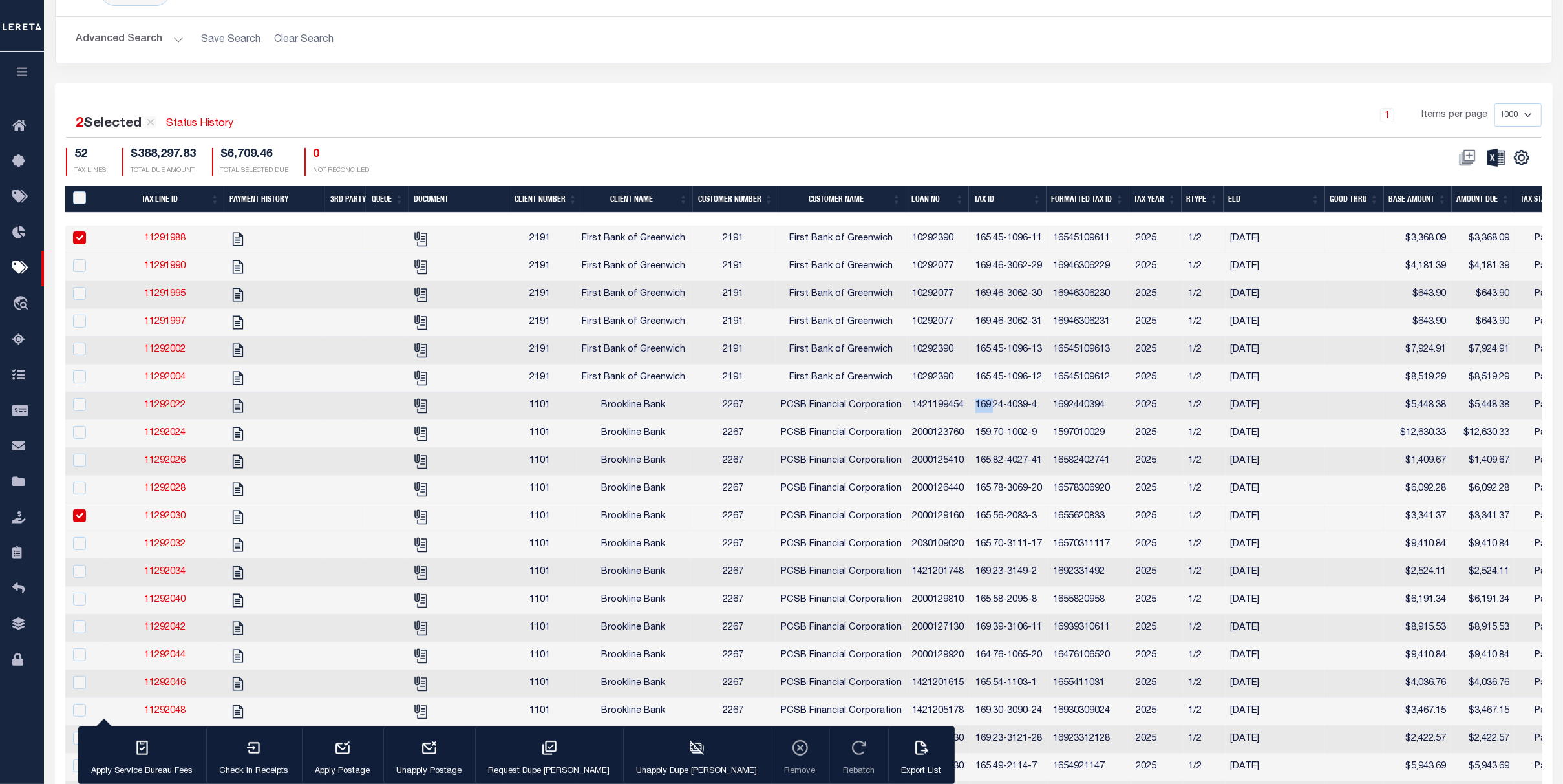
drag, startPoint x: 979, startPoint y: 411, endPoint x: 999, endPoint y: 411, distance: 20.0
click at [999, 411] on td "169.24-4039-4" at bounding box center [1009, 406] width 78 height 28
checkbox input "true"
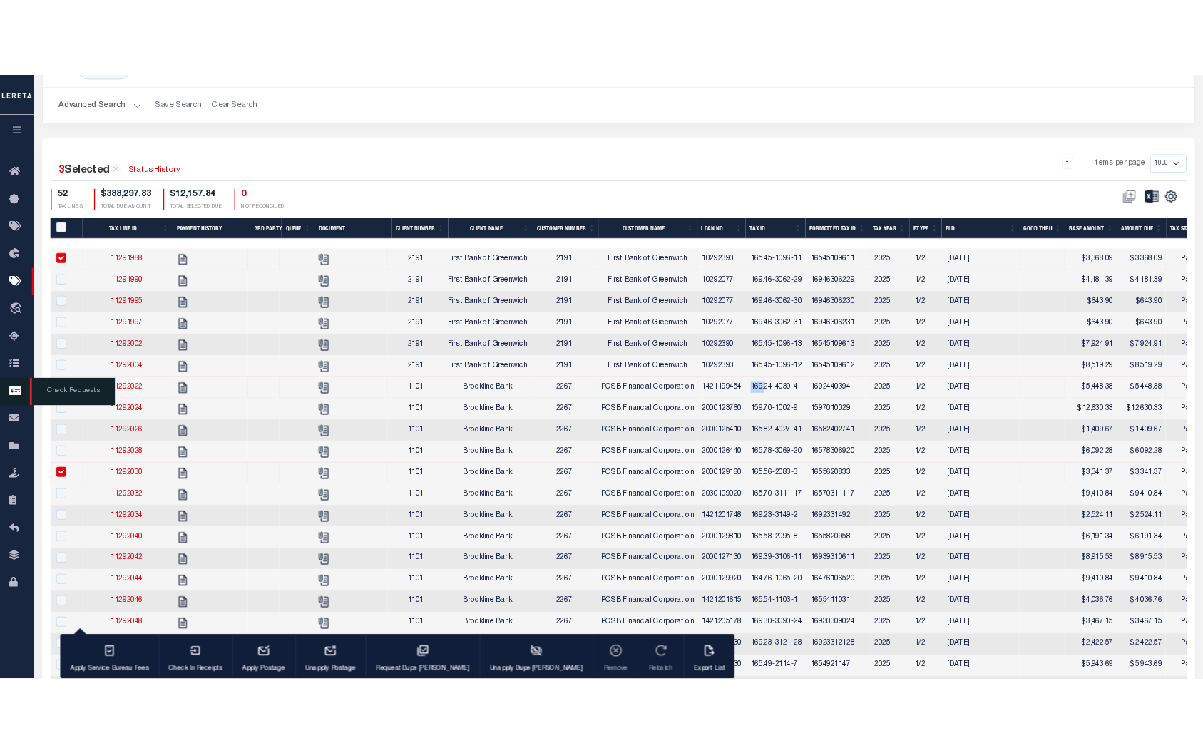
scroll to position [190, 0]
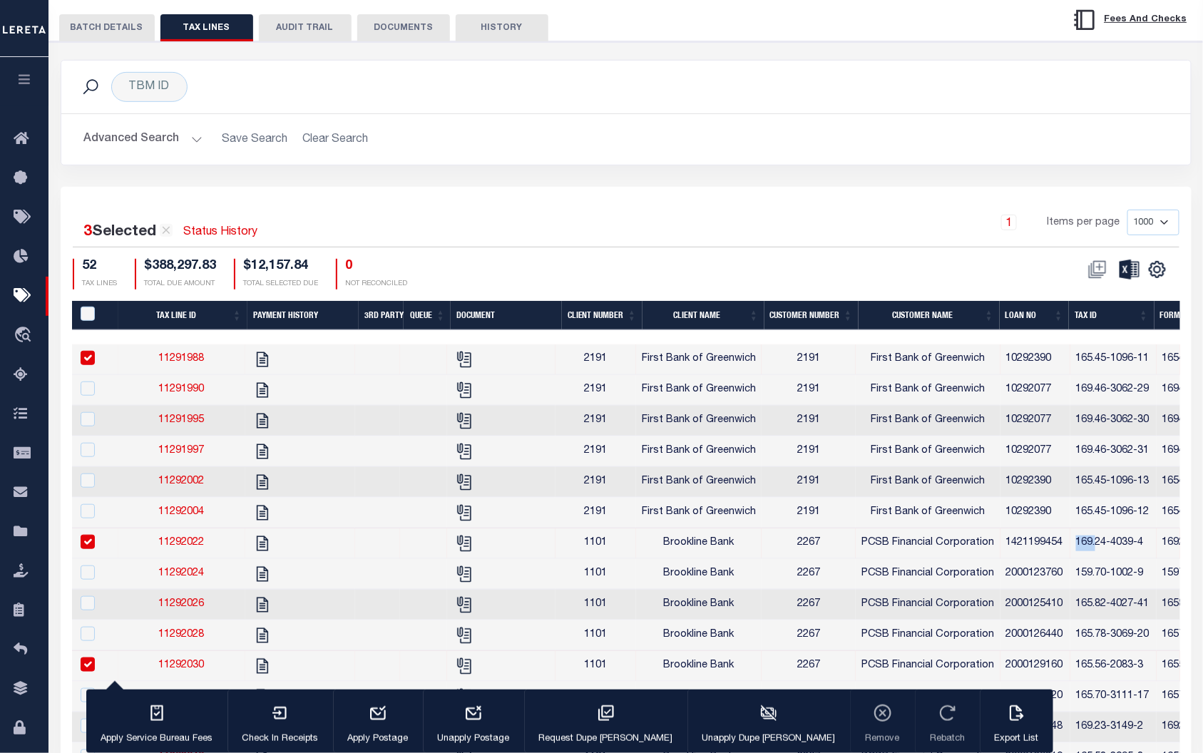
drag, startPoint x: 1194, startPoint y: 207, endPoint x: 996, endPoint y: 168, distance: 201.4
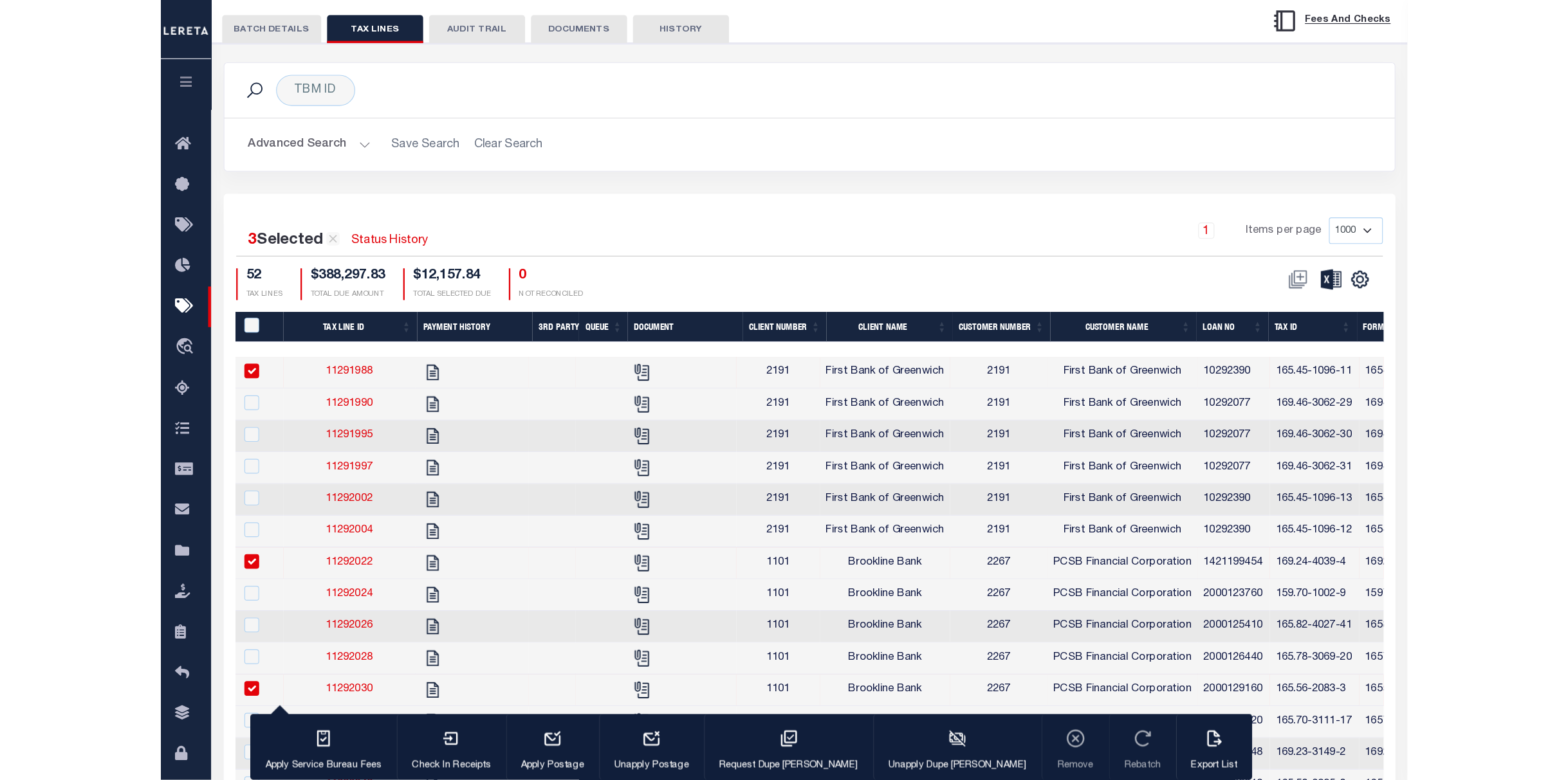
scroll to position [0, 0]
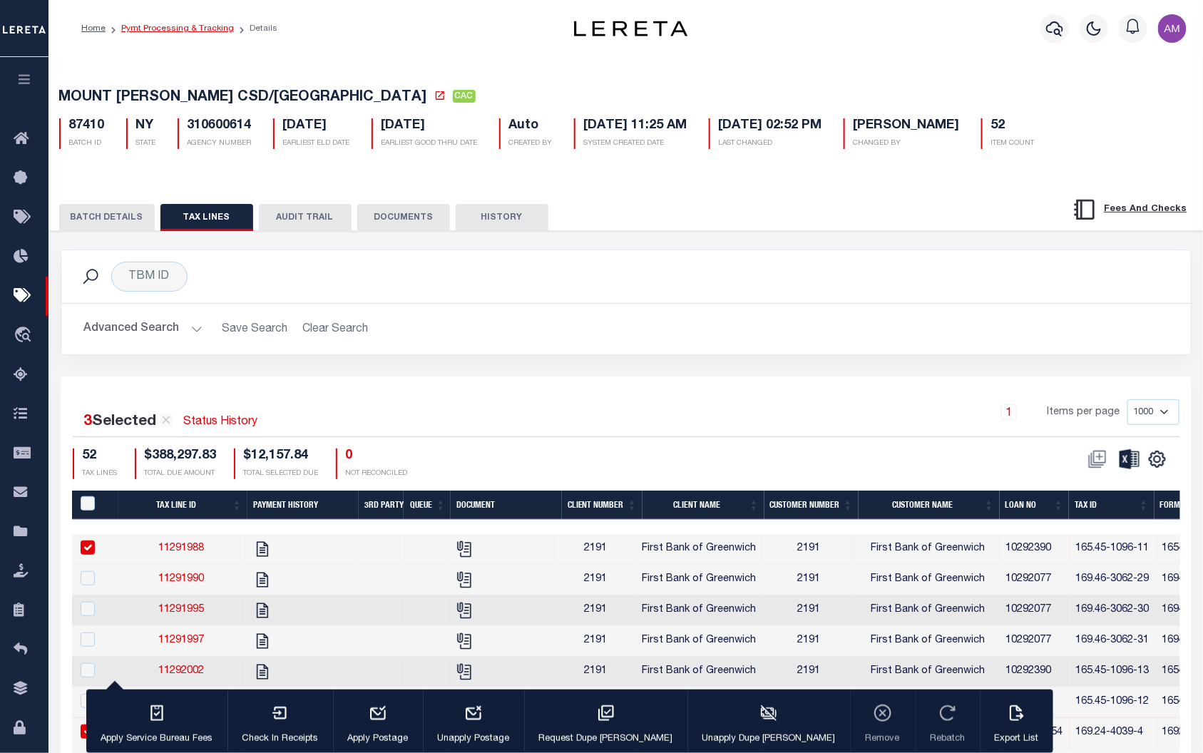
click at [158, 32] on link "Pymt Processing & Tracking" at bounding box center [177, 28] width 113 height 9
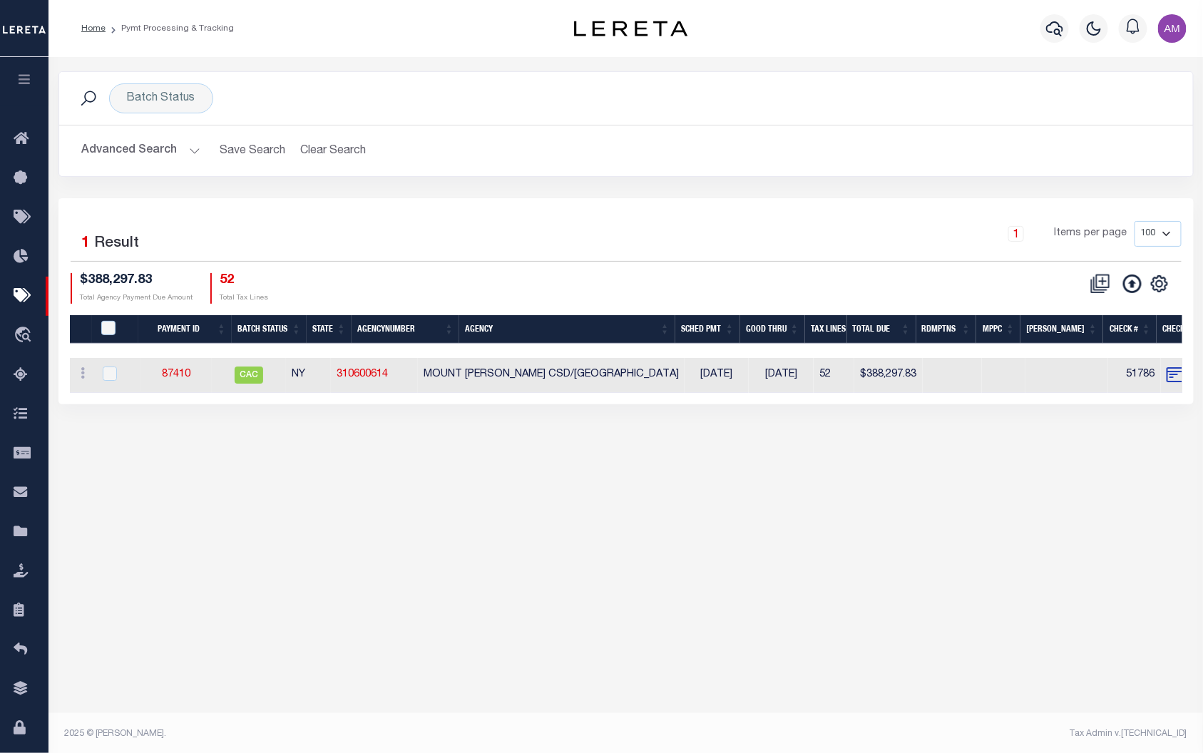
click at [129, 159] on button "Advanced Search" at bounding box center [141, 151] width 118 height 28
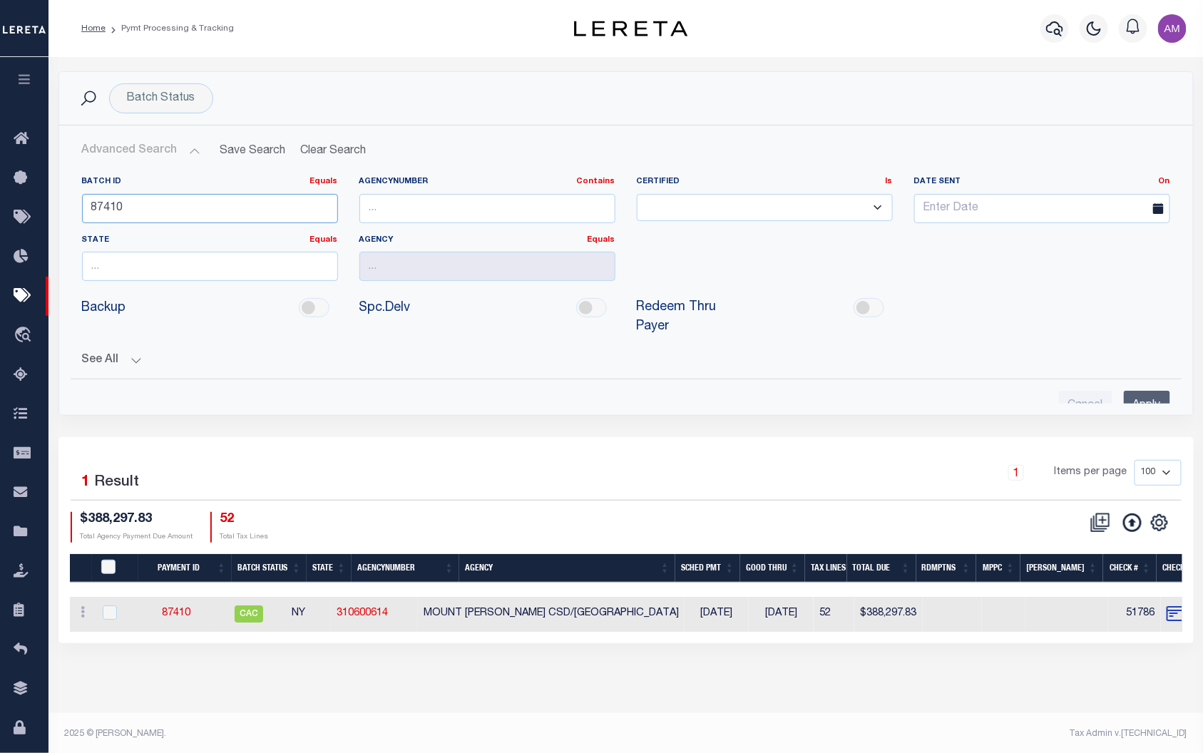
click at [159, 208] on input "87410" at bounding box center [210, 208] width 256 height 29
click at [158, 207] on input "87410" at bounding box center [210, 208] width 256 height 29
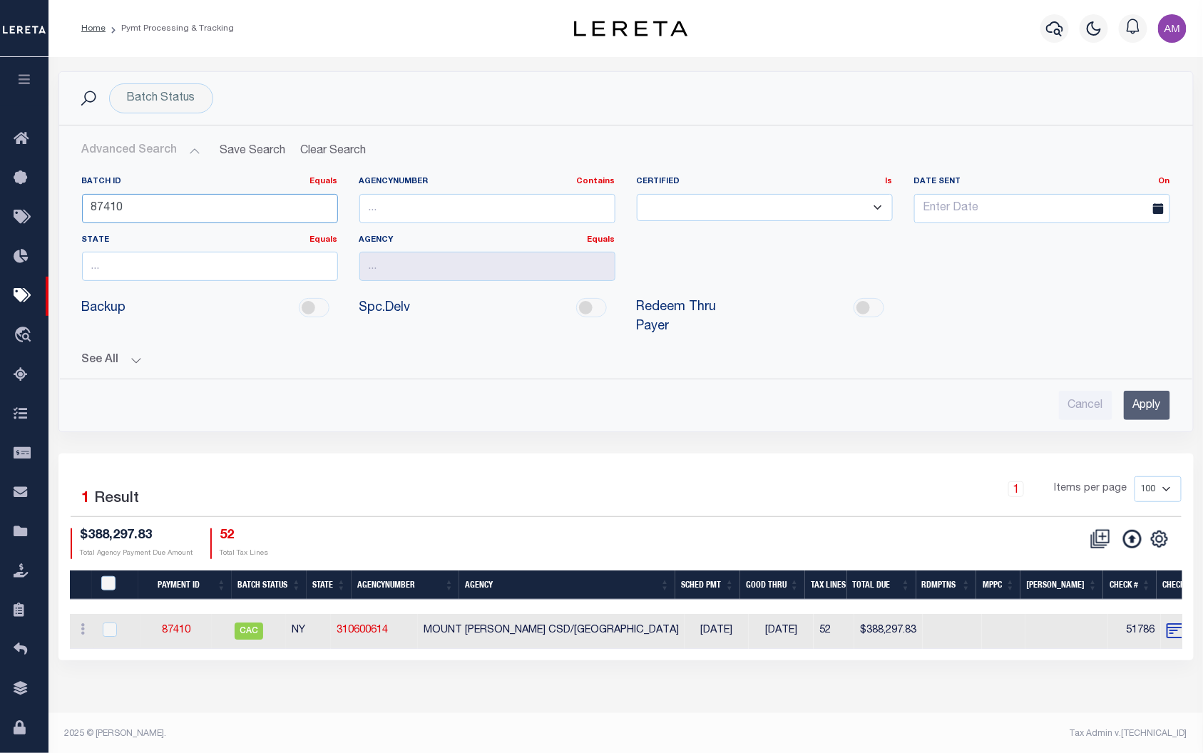
click at [157, 206] on input "87410" at bounding box center [210, 208] width 256 height 29
drag, startPoint x: 153, startPoint y: 206, endPoint x: 34, endPoint y: 228, distance: 121.1
click at [34, 230] on div "Home Pymt Processing & Tracking" at bounding box center [601, 367] width 1203 height 734
type input "87415"
click at [1171, 379] on div "Cancel Apply" at bounding box center [626, 399] width 1111 height 41
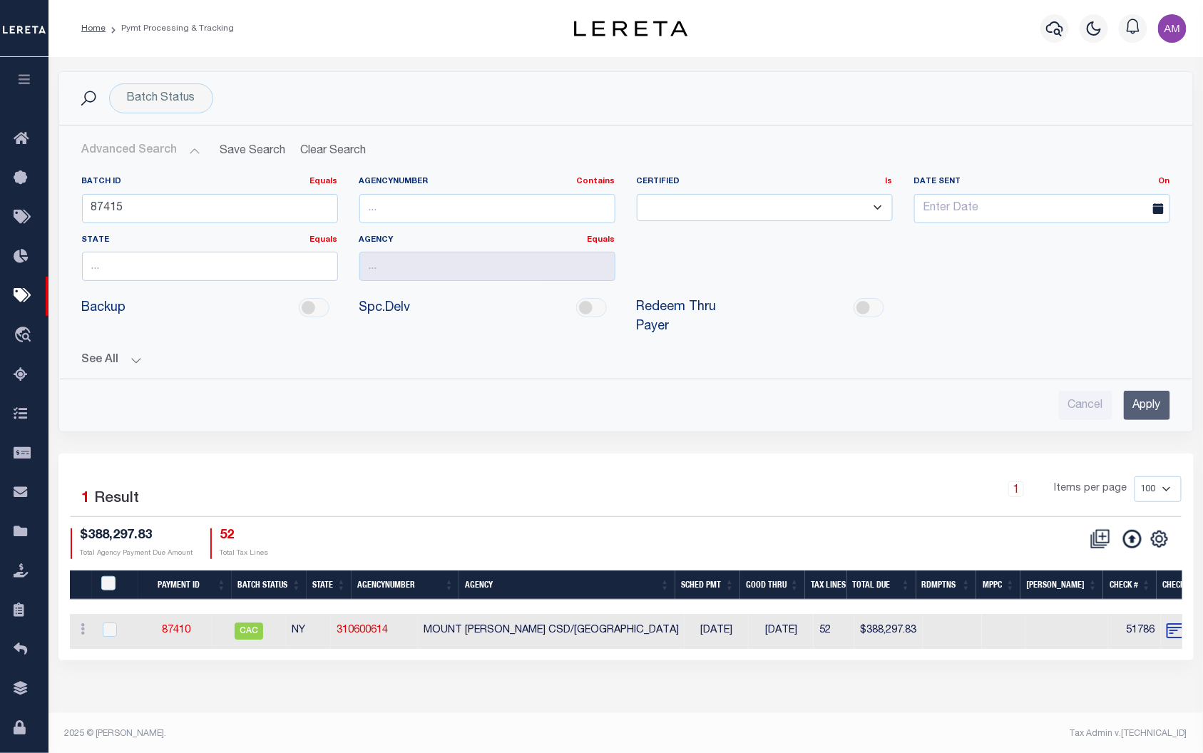
click at [1152, 394] on input "Apply" at bounding box center [1147, 405] width 46 height 29
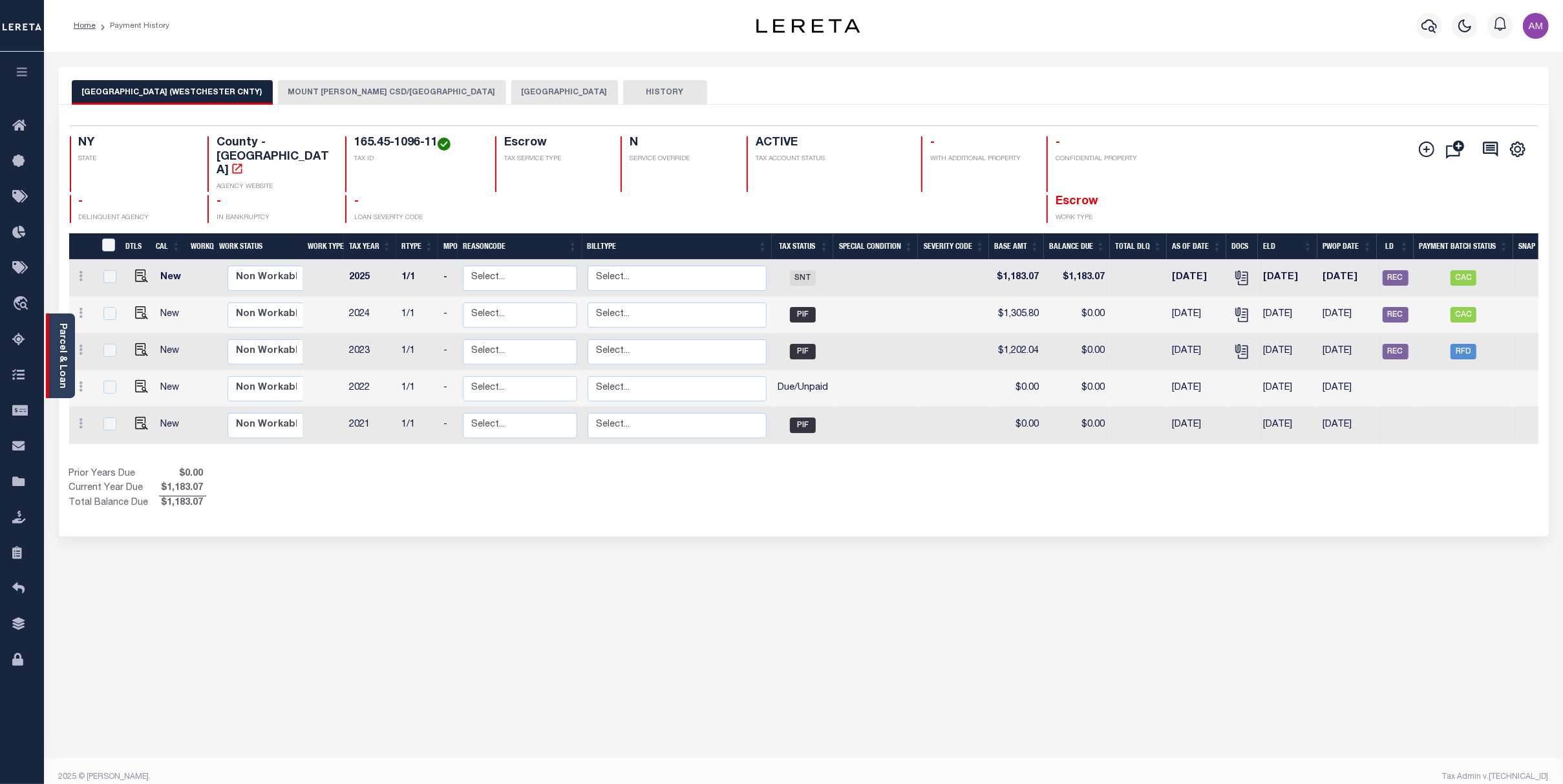
click at [69, 354] on div "Parcel & Loan" at bounding box center [61, 355] width 29 height 84
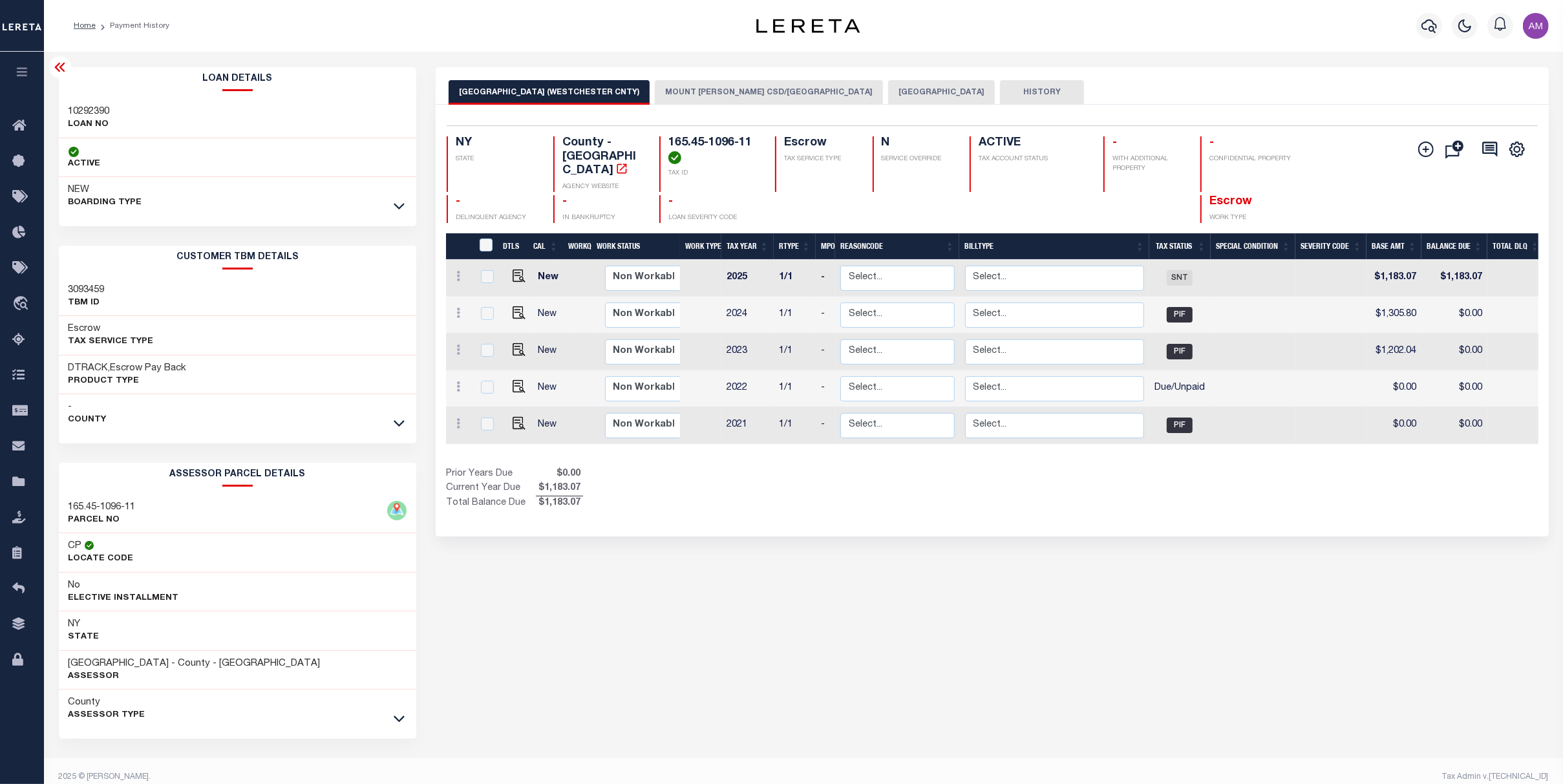
click at [395, 416] on icon at bounding box center [399, 422] width 11 height 14
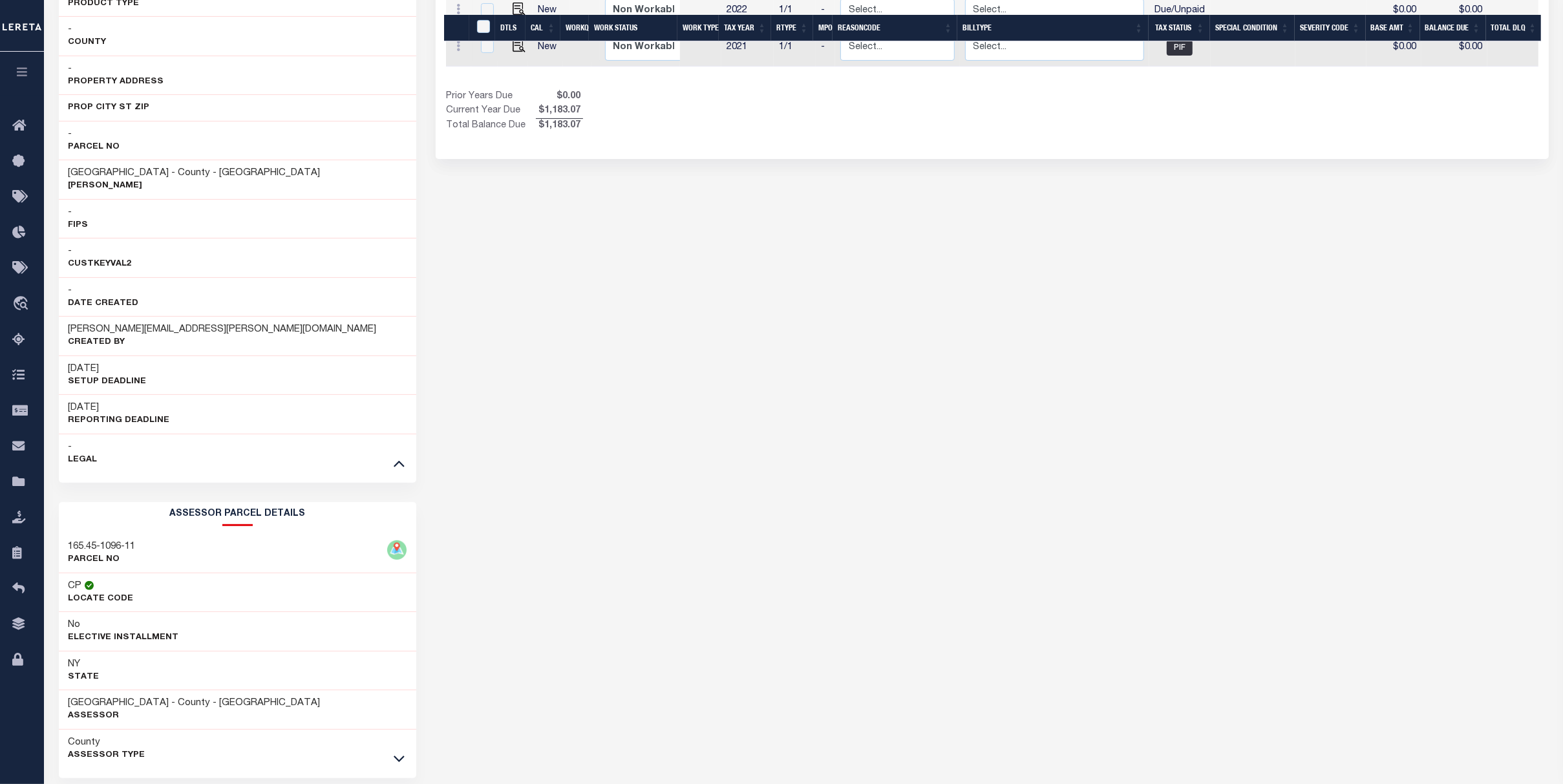
scroll to position [424, 0]
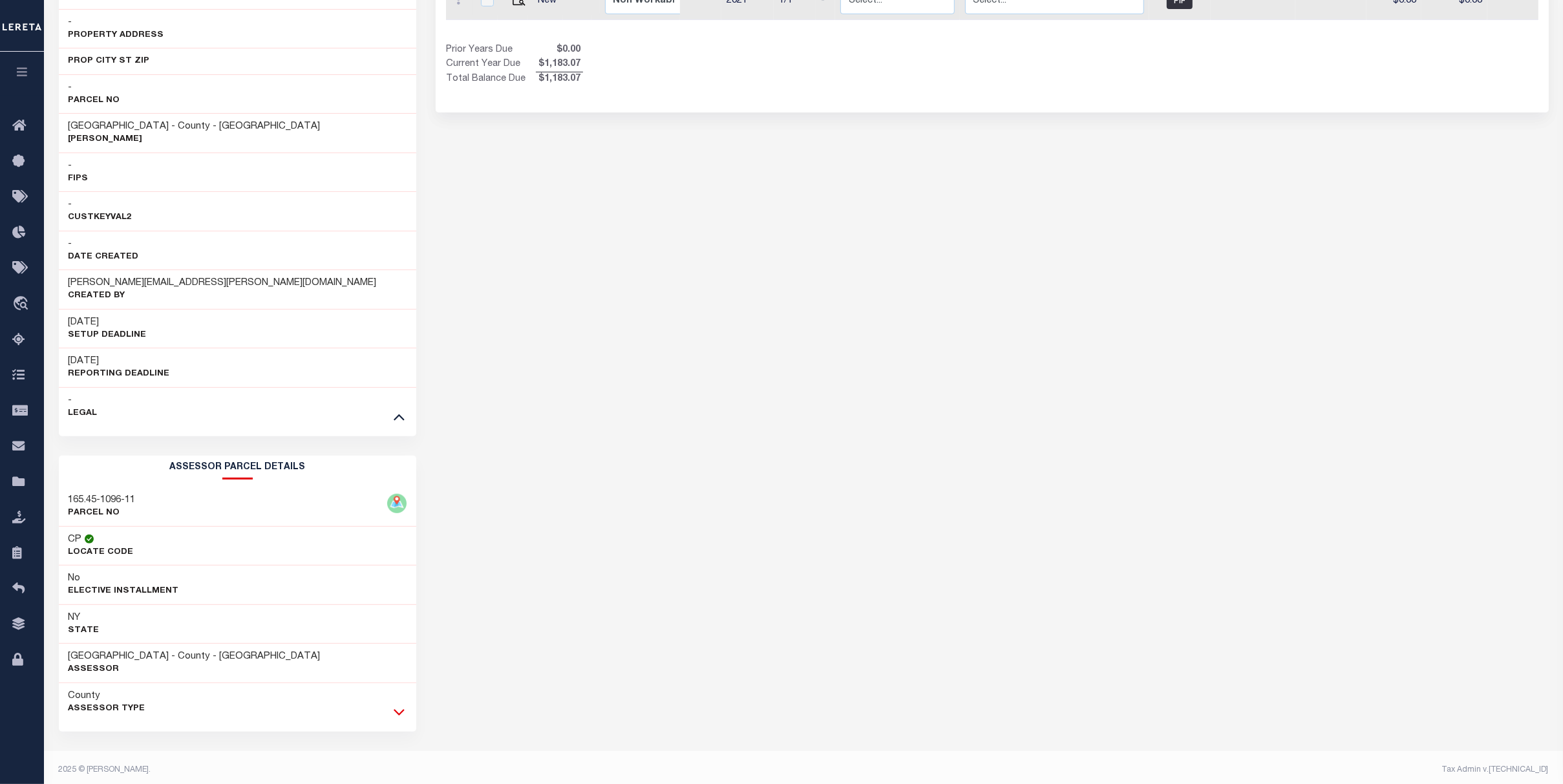
click at [401, 711] on icon at bounding box center [399, 711] width 11 height 6
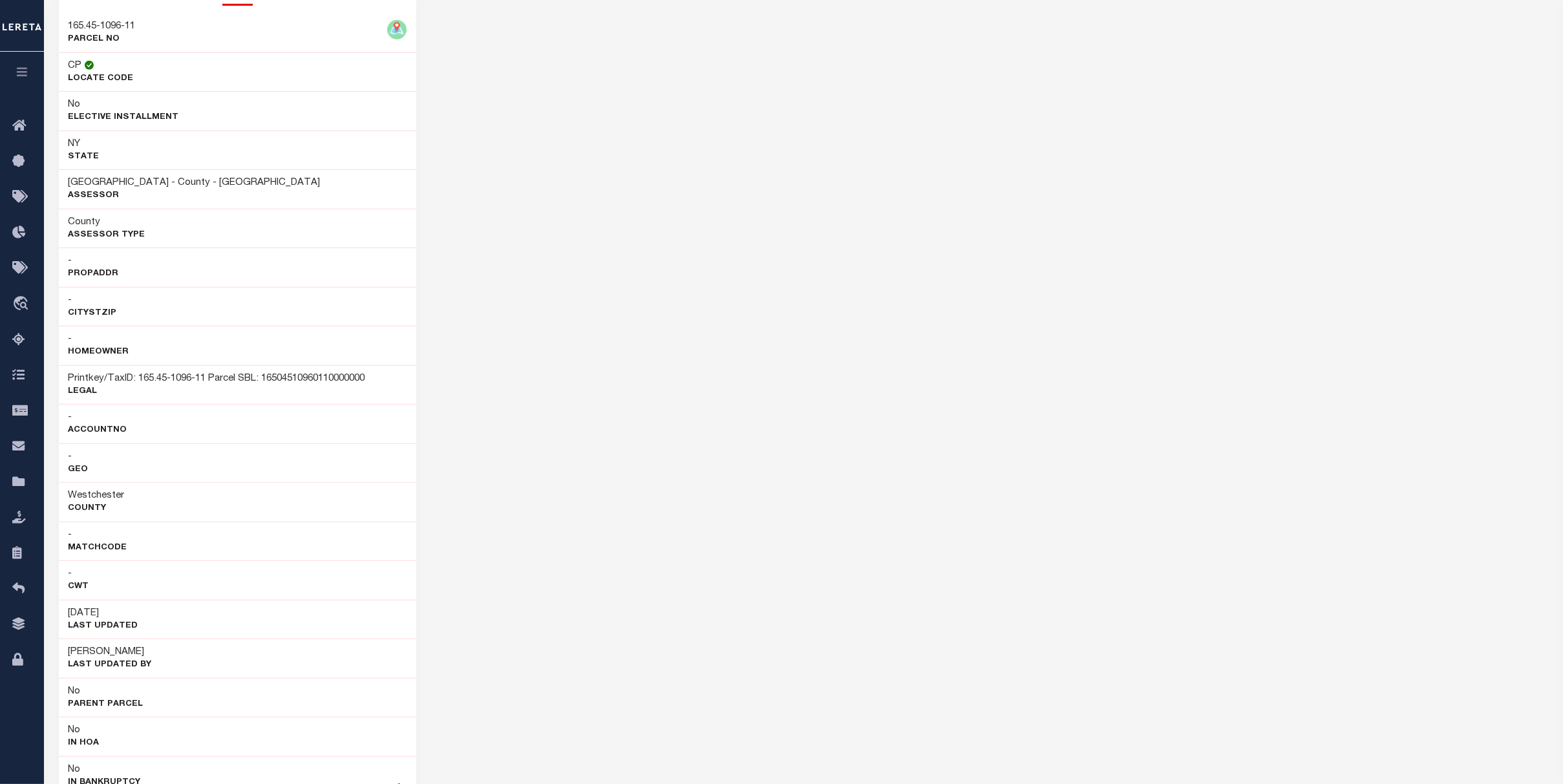
scroll to position [886, 0]
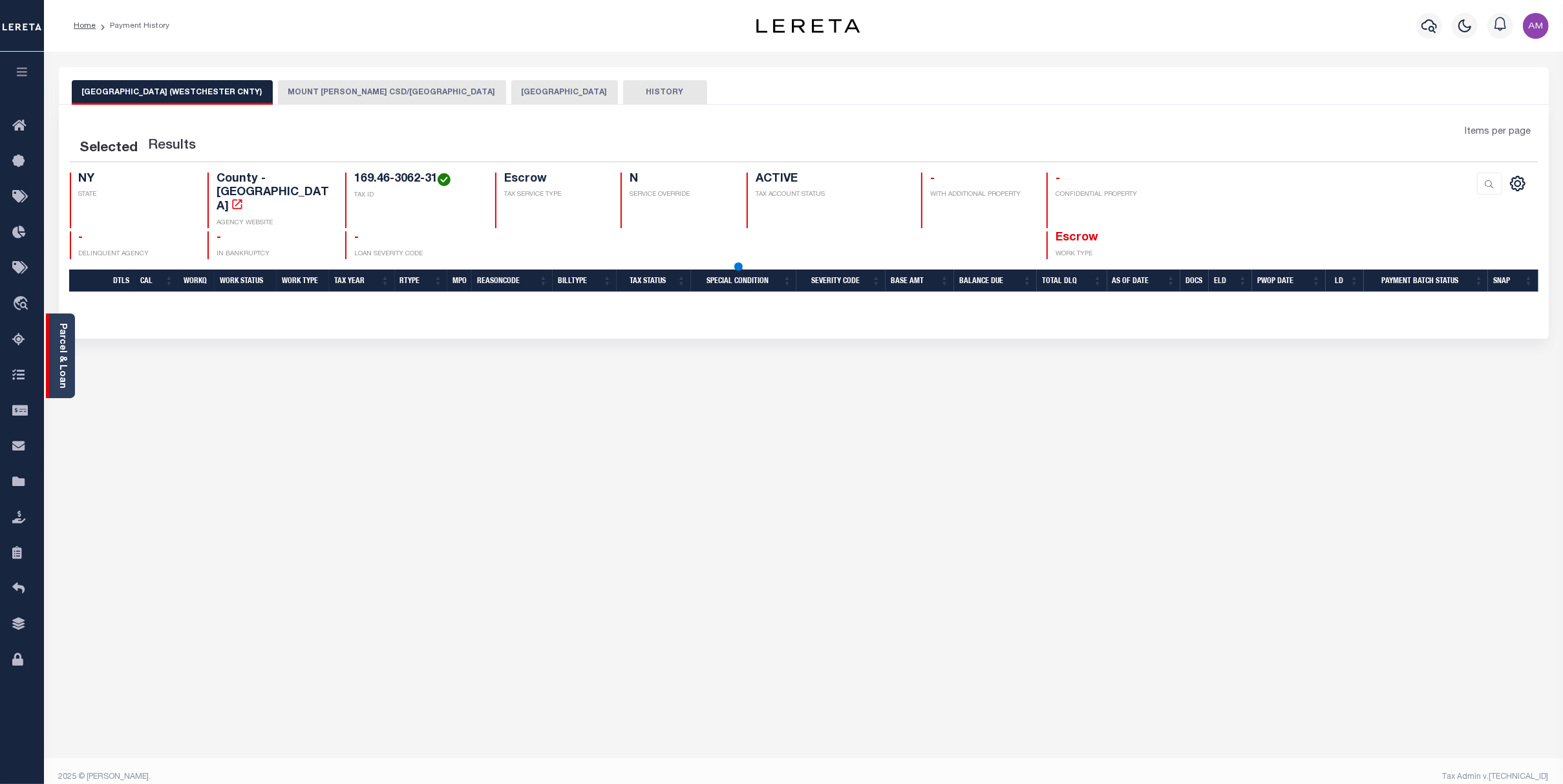
click at [67, 367] on div "Parcel & Loan" at bounding box center [61, 355] width 29 height 84
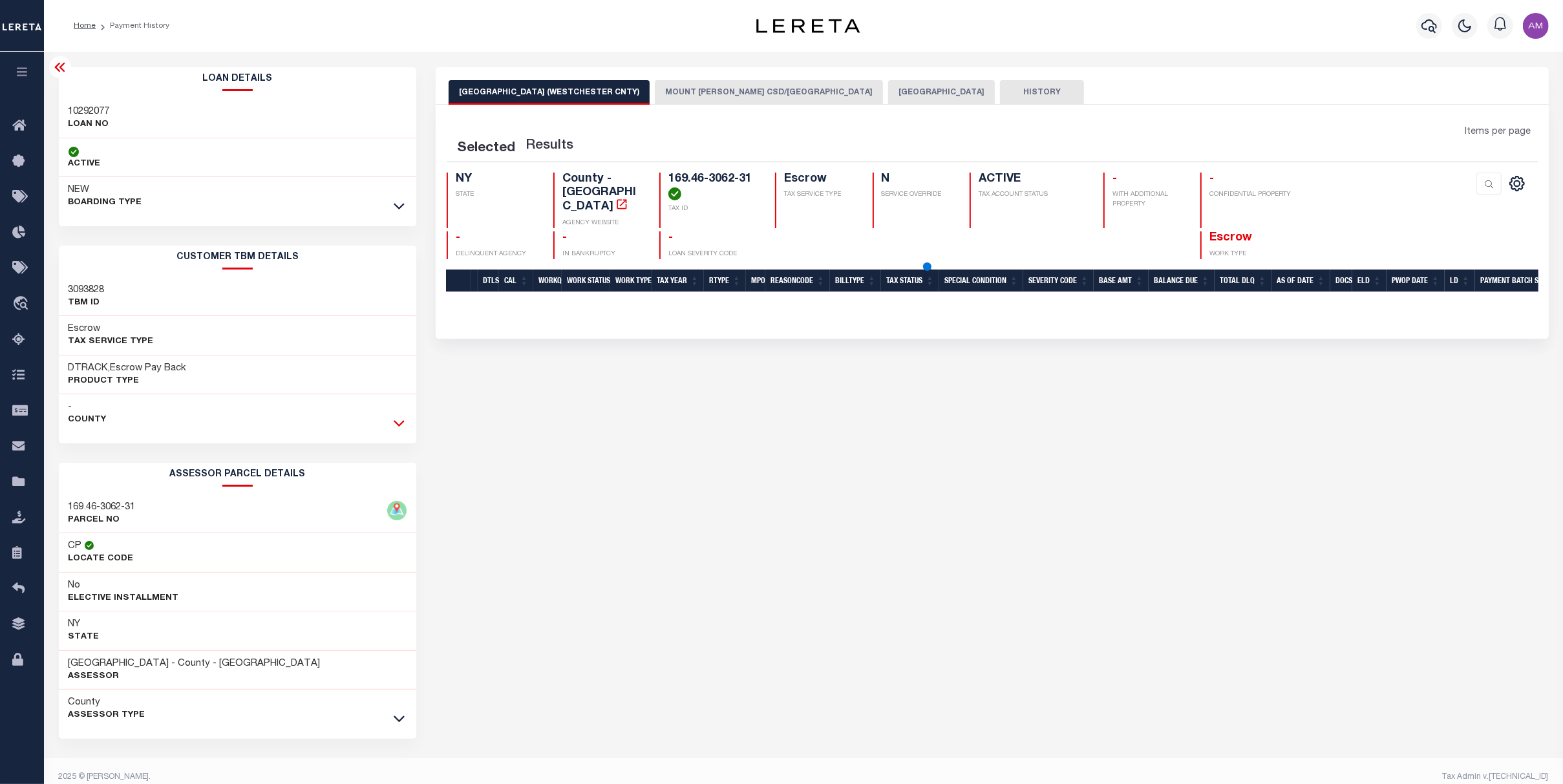
click at [403, 424] on icon at bounding box center [399, 422] width 11 height 14
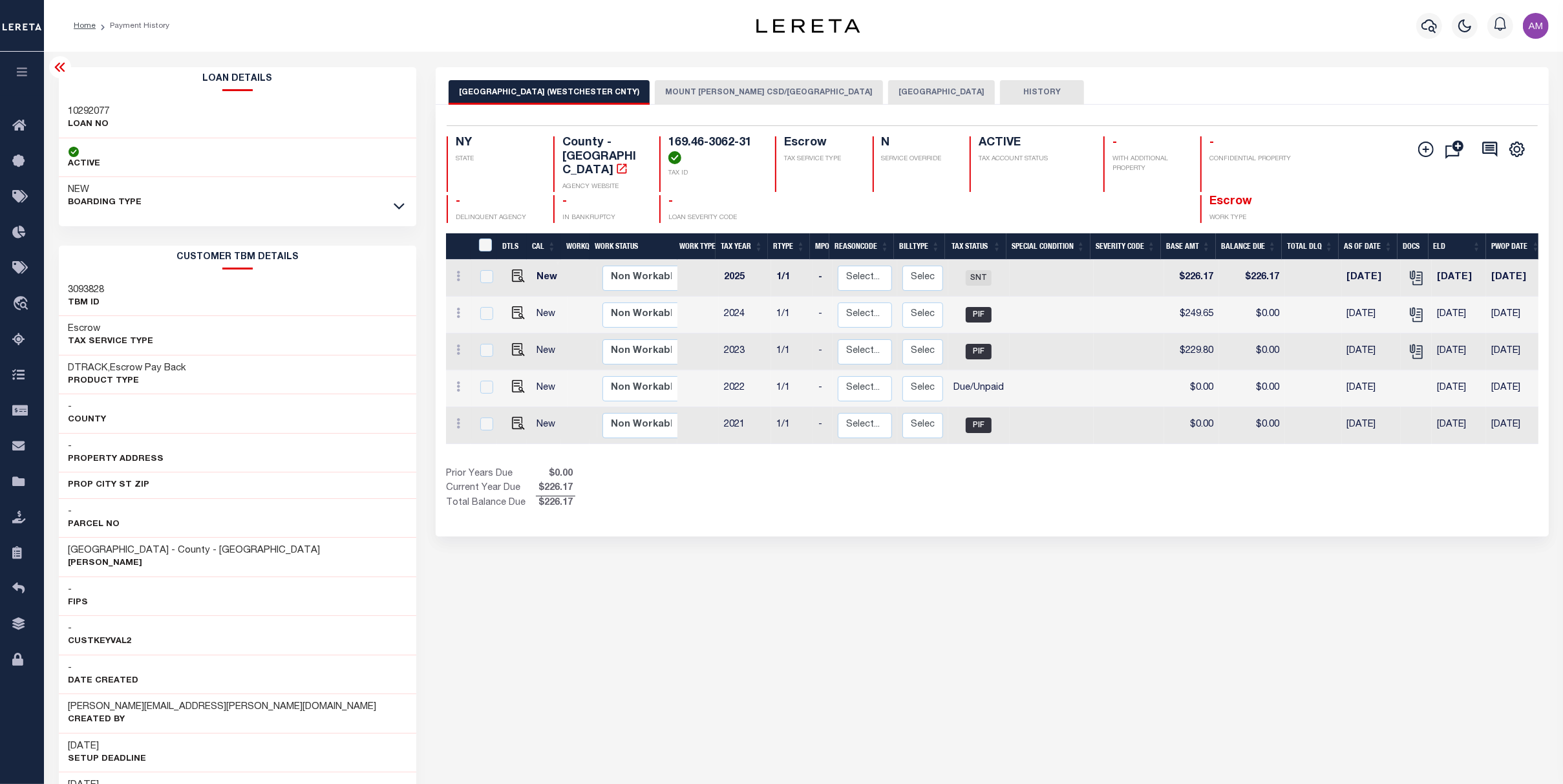
click at [769, 89] on button "MOUNT [PERSON_NAME] CSD/[GEOGRAPHIC_DATA]" at bounding box center [769, 92] width 228 height 24
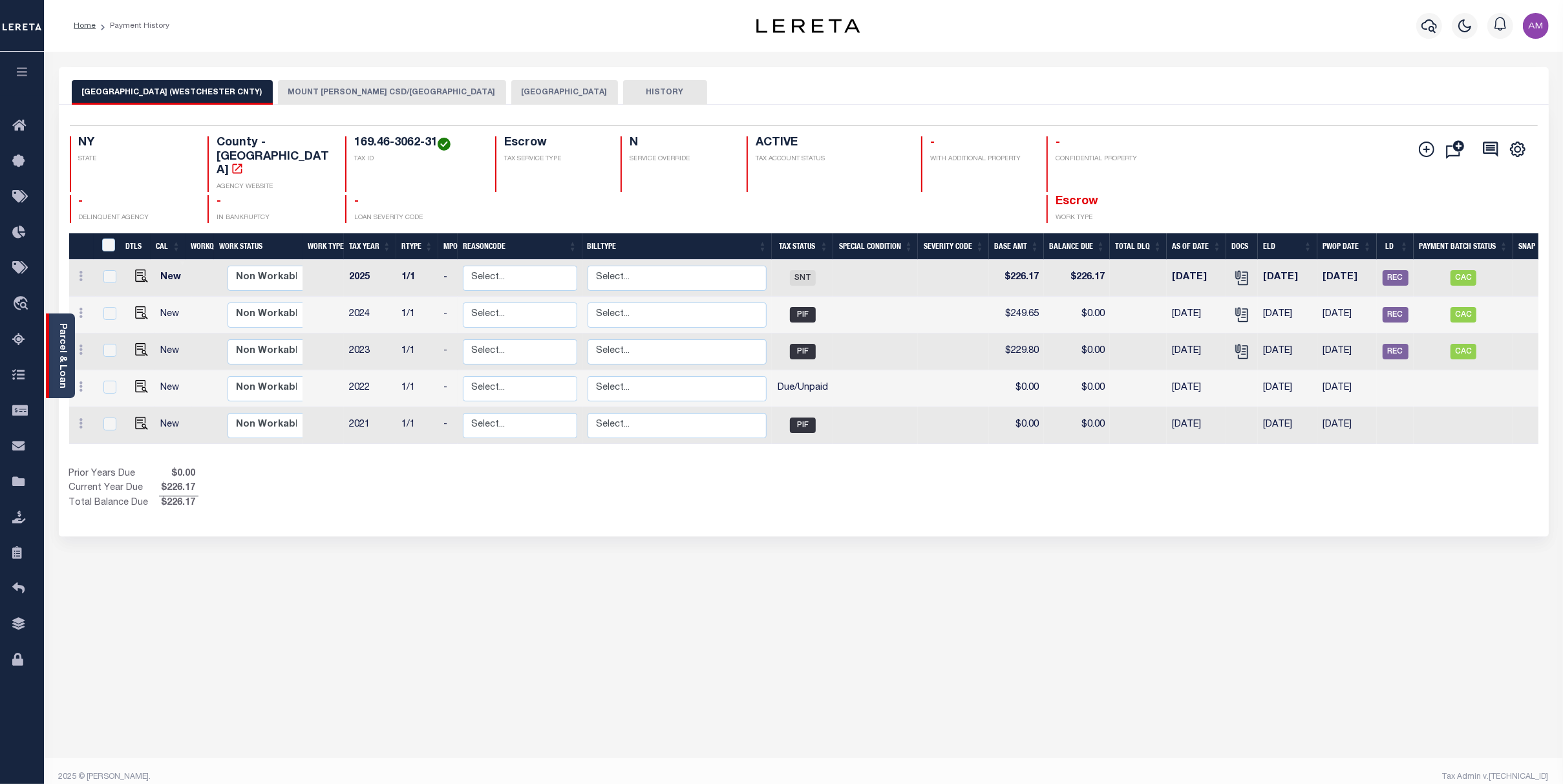
click at [67, 353] on div "Parcel & Loan" at bounding box center [61, 355] width 29 height 84
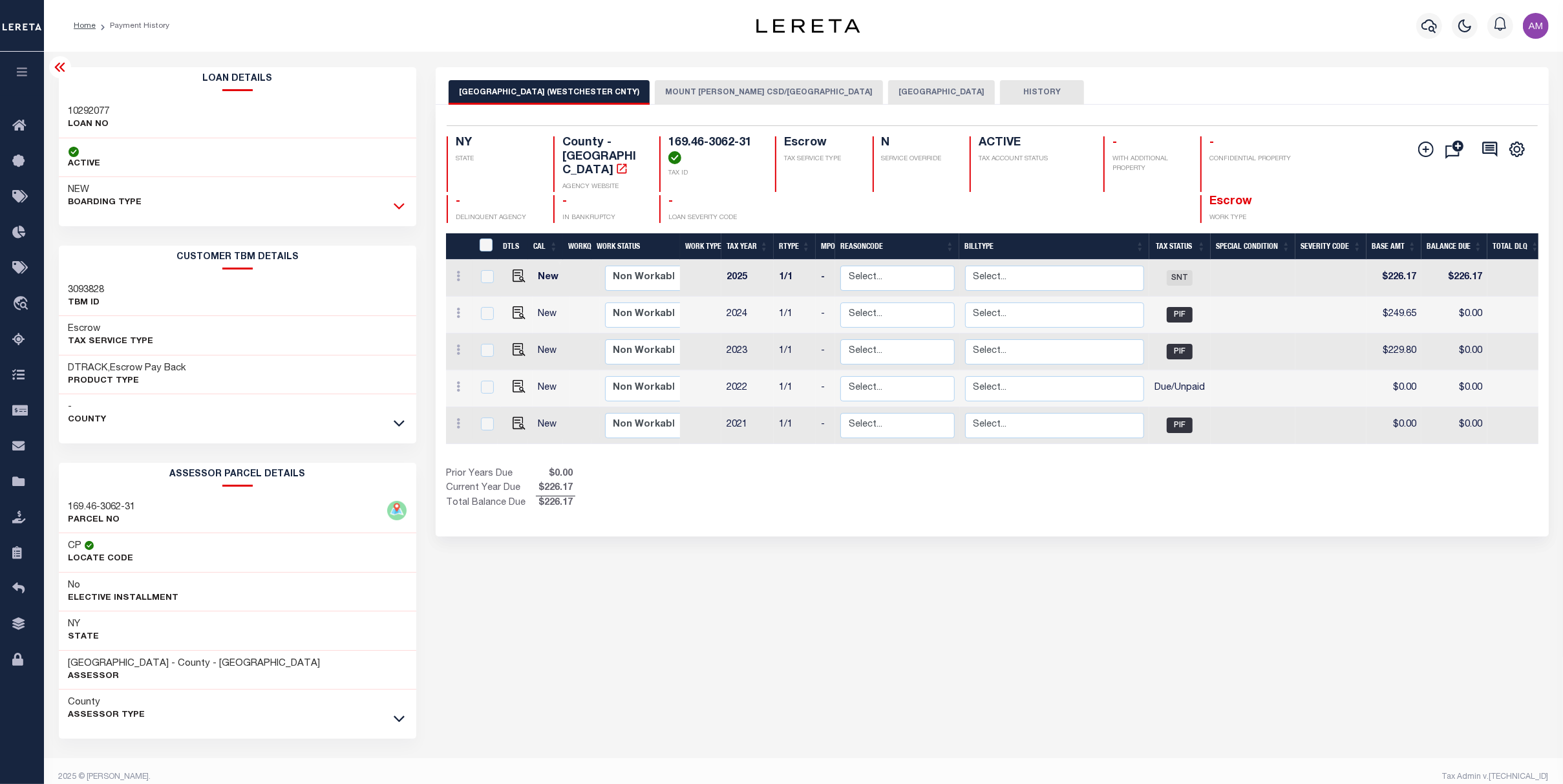
click at [396, 213] on icon at bounding box center [399, 206] width 11 height 14
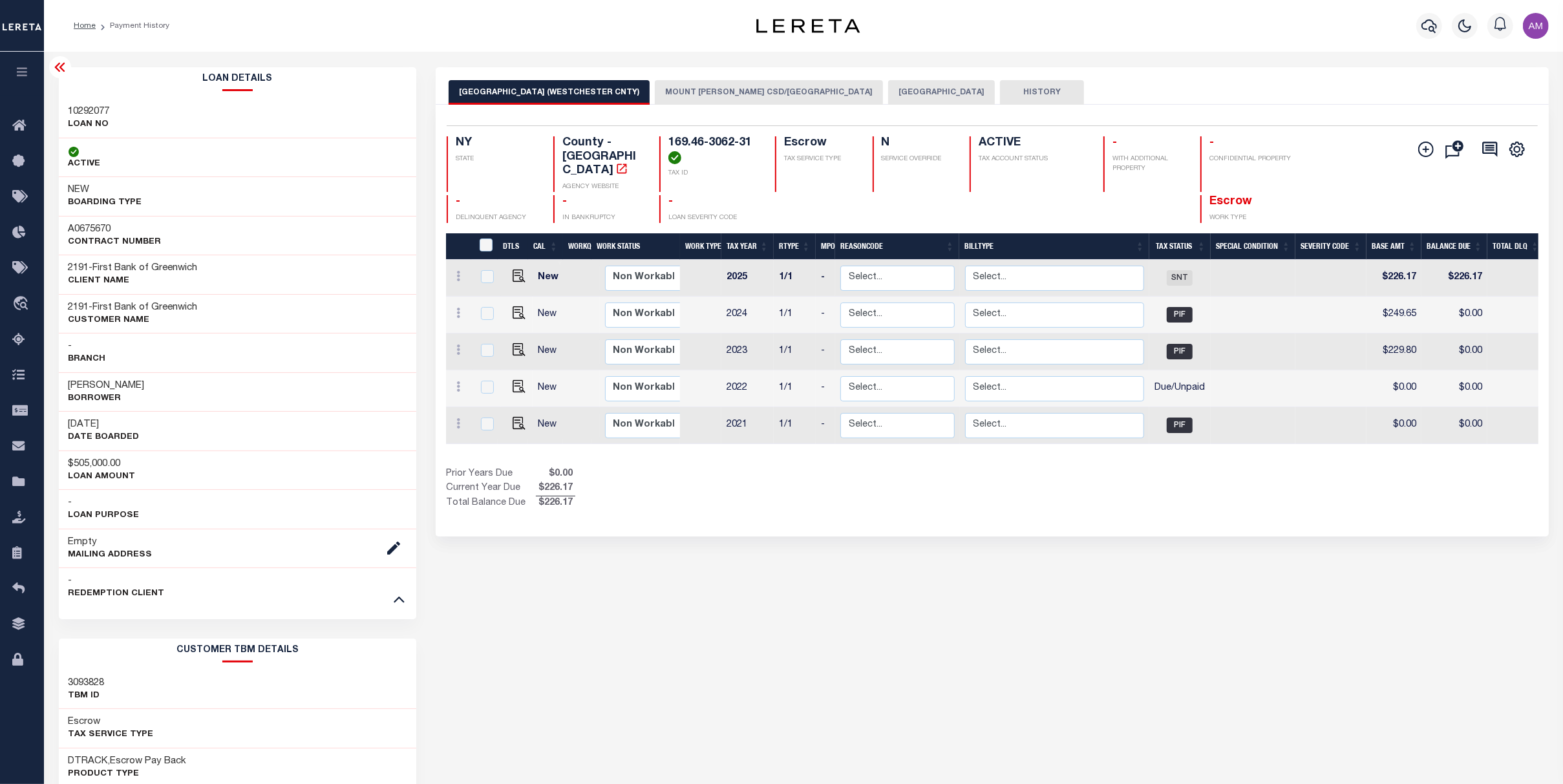
click at [396, 213] on div "NEW BOARDING TYPE" at bounding box center [238, 196] width 358 height 39
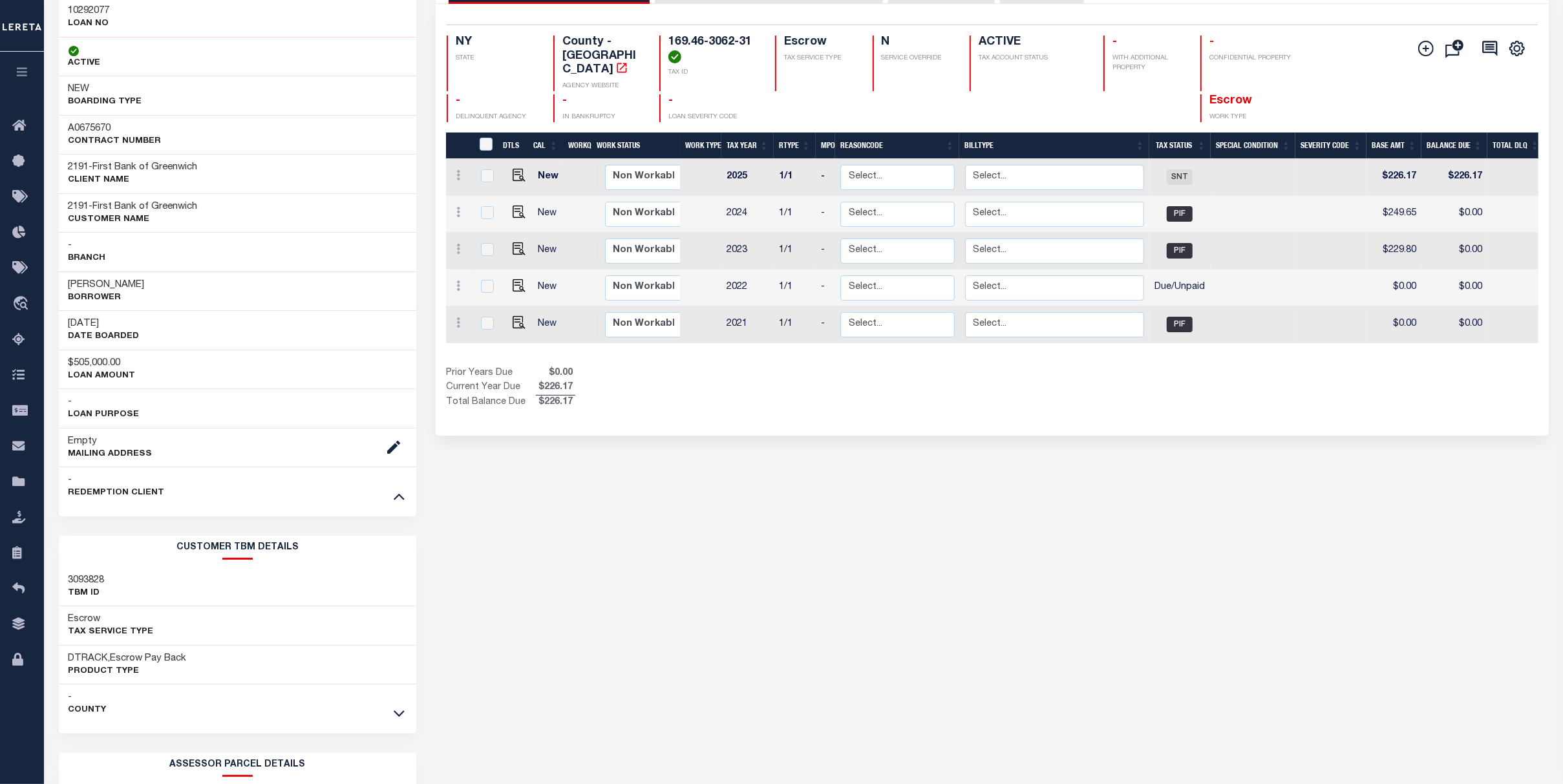
scroll to position [172, 0]
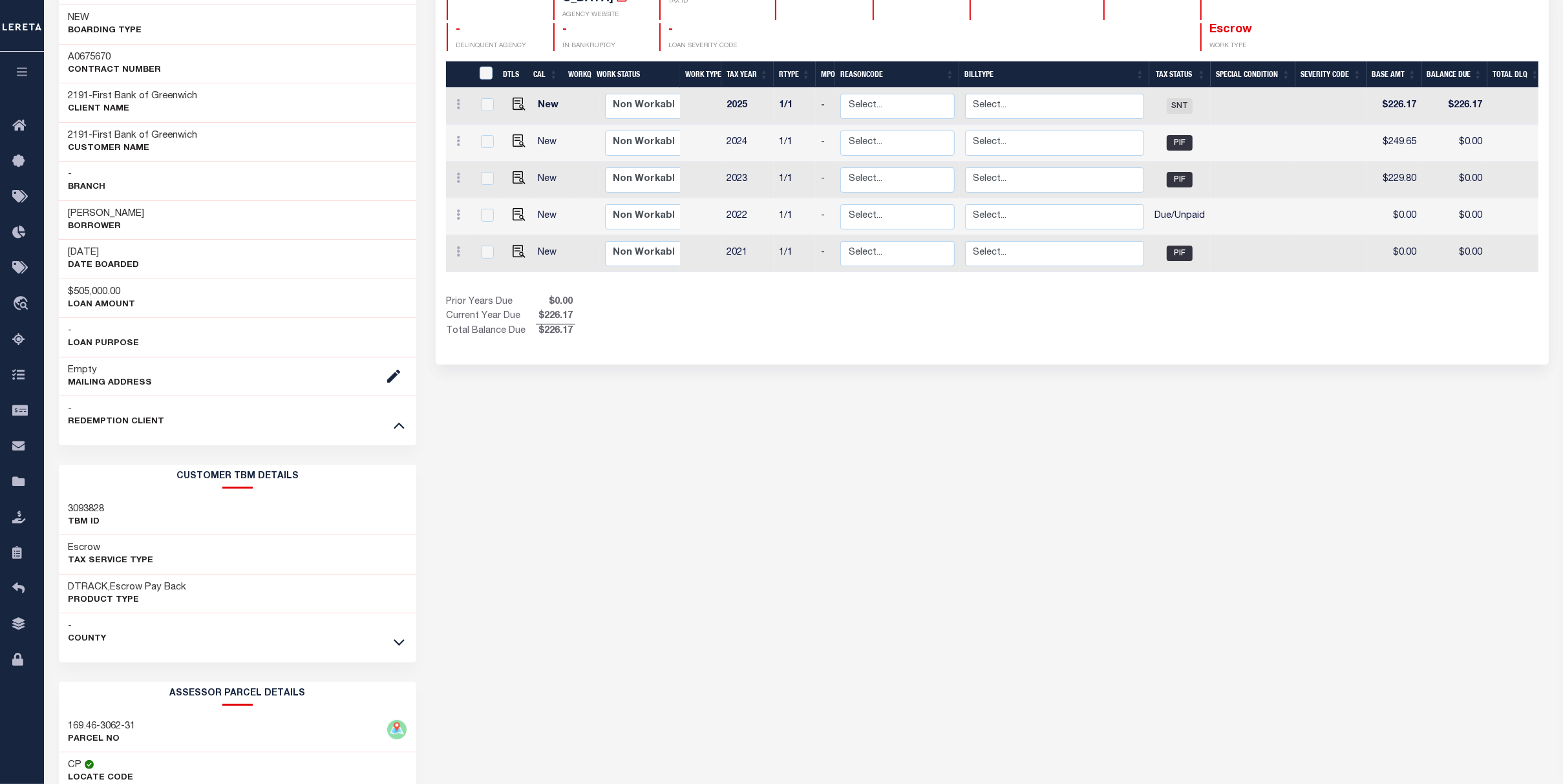
click at [393, 636] on div at bounding box center [399, 643] width 15 height 15
click at [398, 637] on icon at bounding box center [399, 642] width 11 height 14
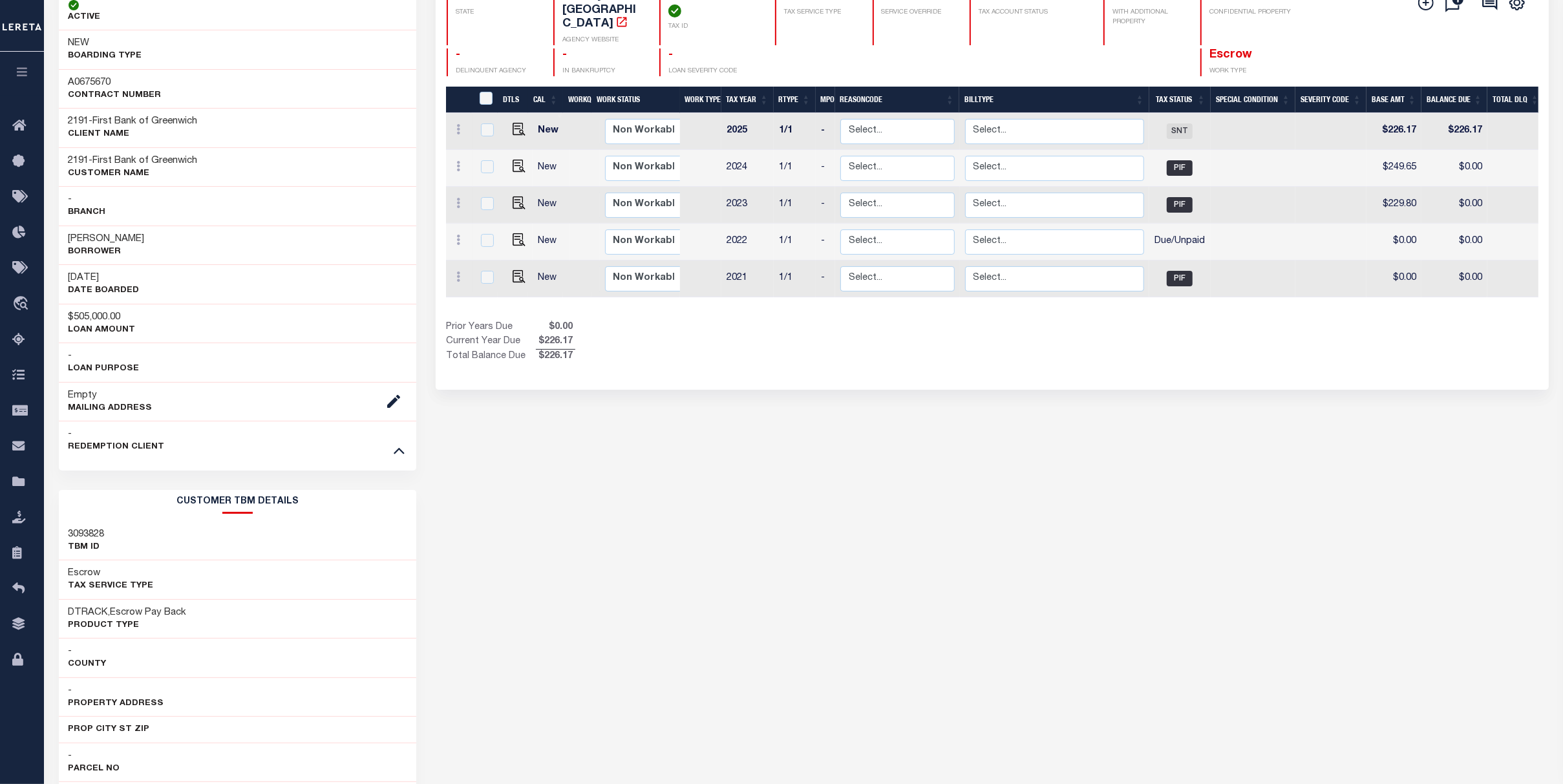
scroll to position [0, 0]
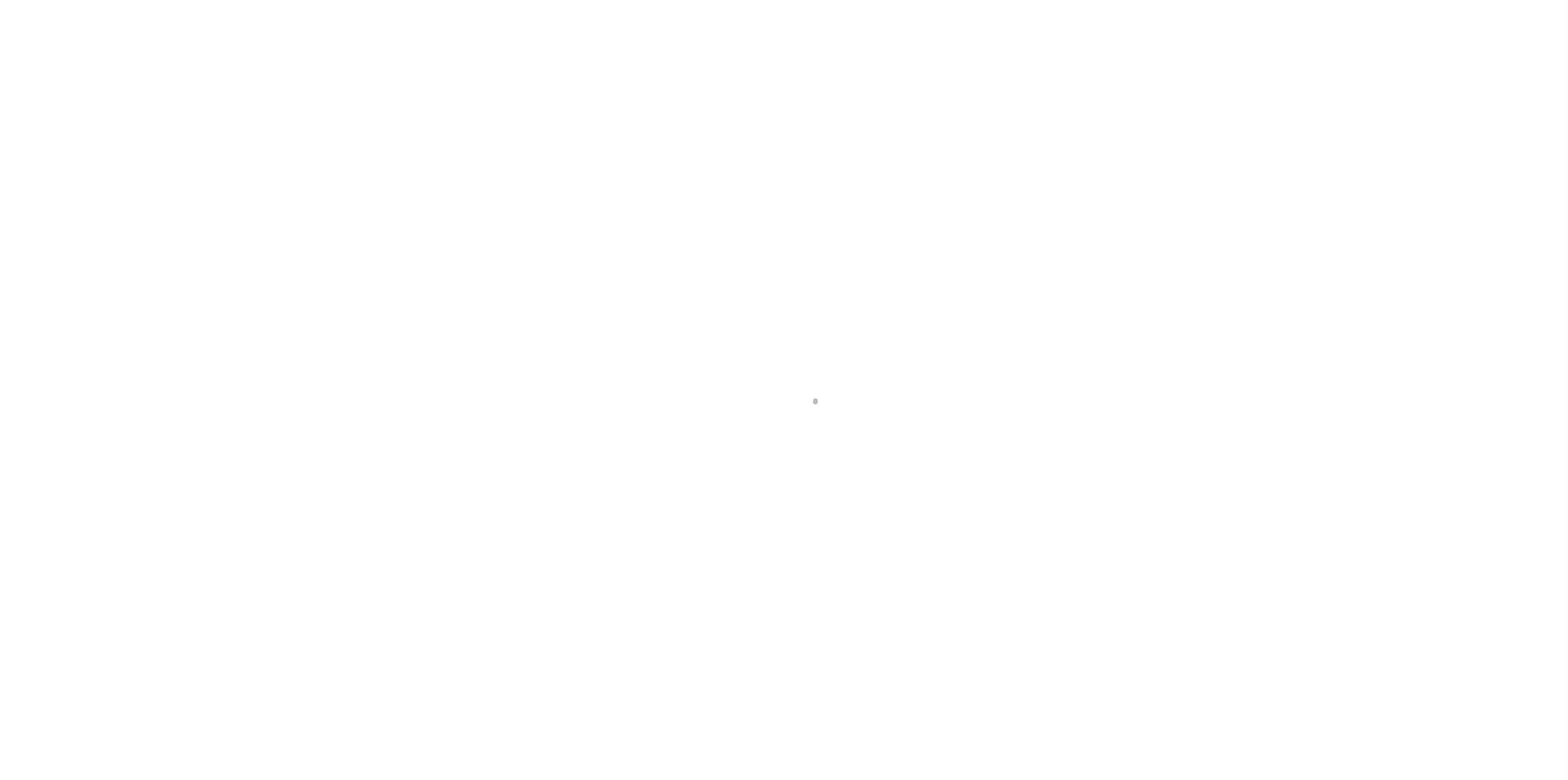
select select
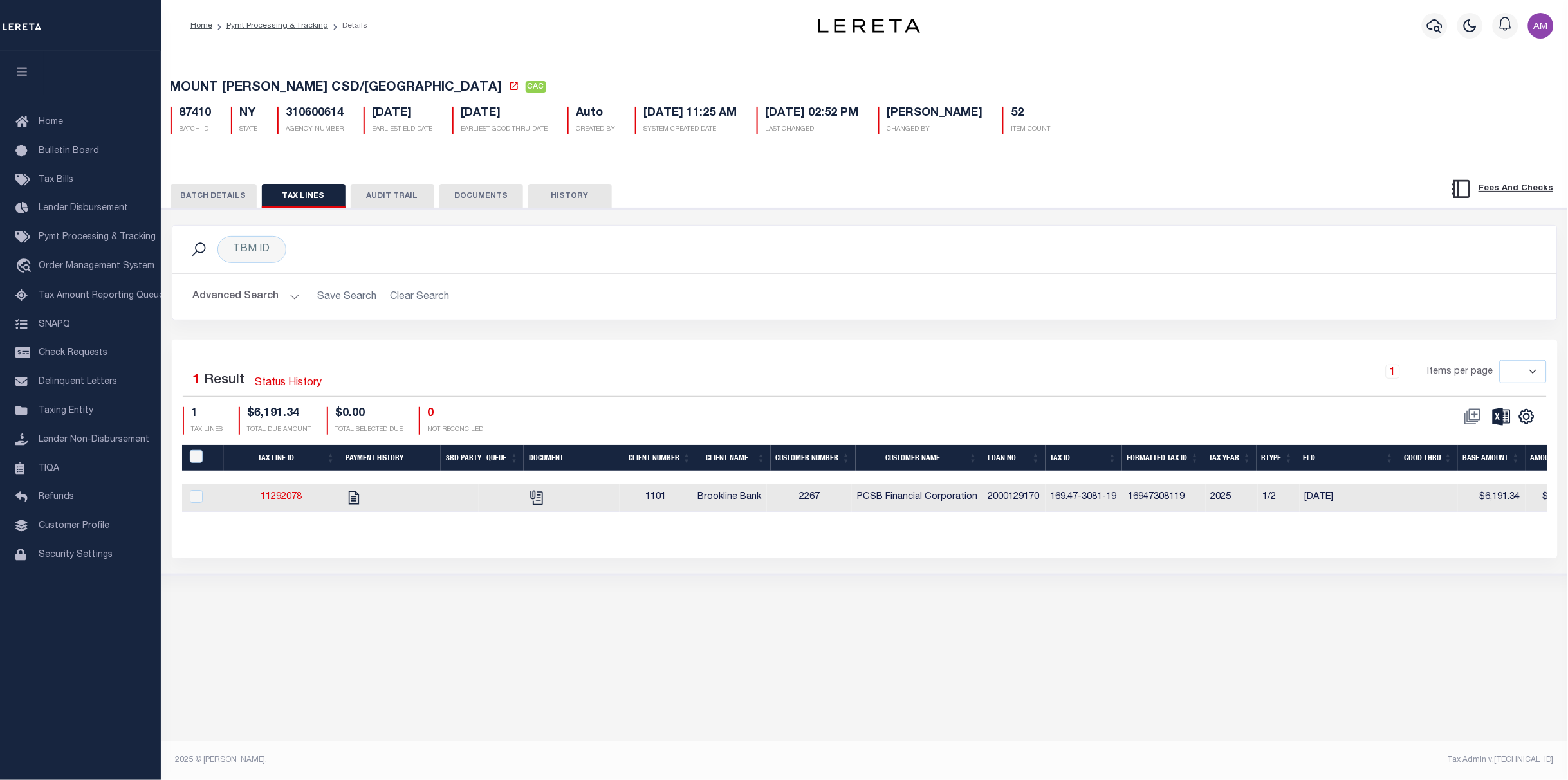
click at [192, 196] on button "BATCH DETAILS" at bounding box center [214, 196] width 87 height 24
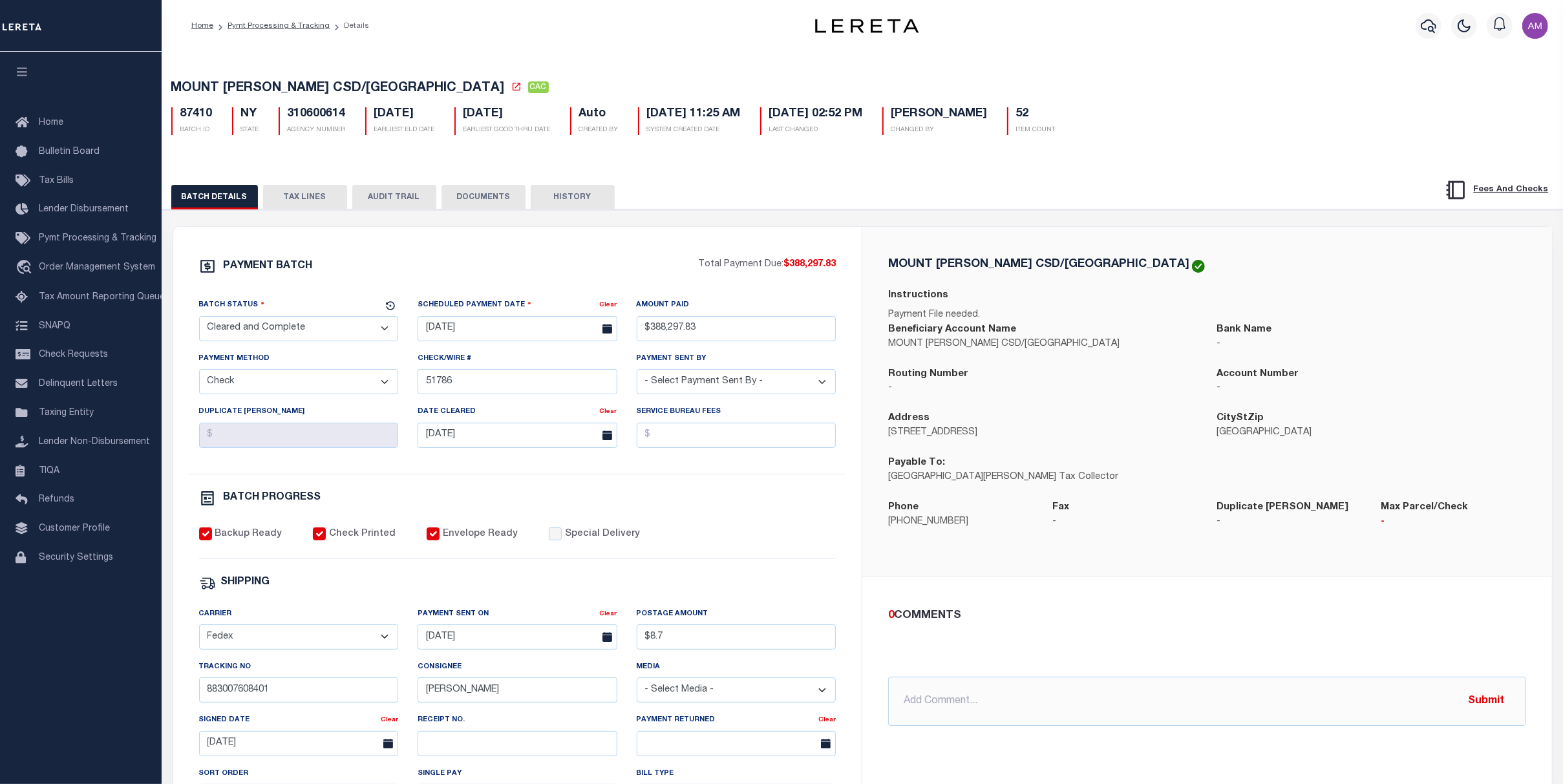
drag, startPoint x: 297, startPoint y: 205, endPoint x: 302, endPoint y: 213, distance: 9.4
click at [297, 203] on button "TAX LINES" at bounding box center [305, 197] width 84 height 24
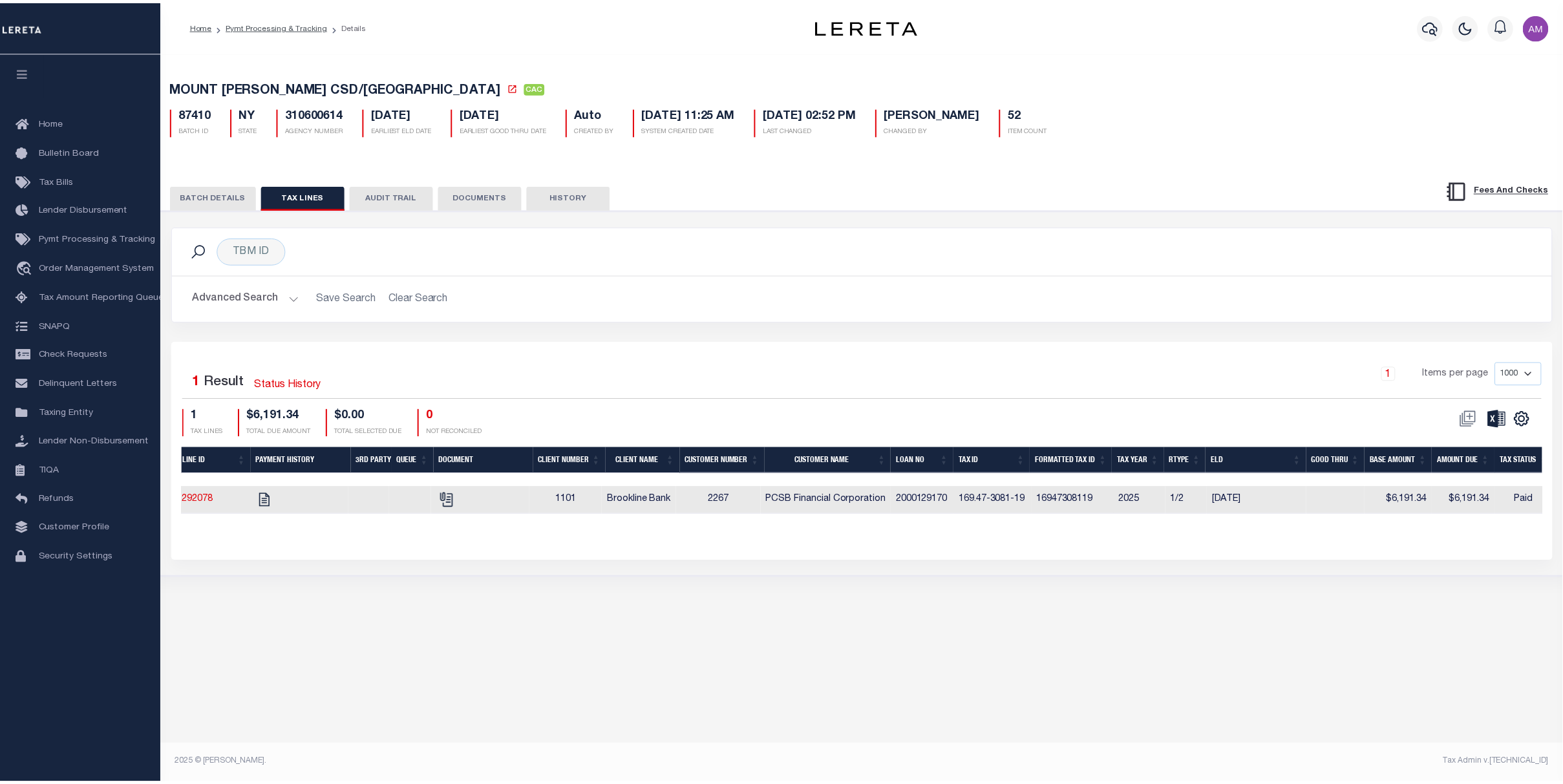
scroll to position [0, 92]
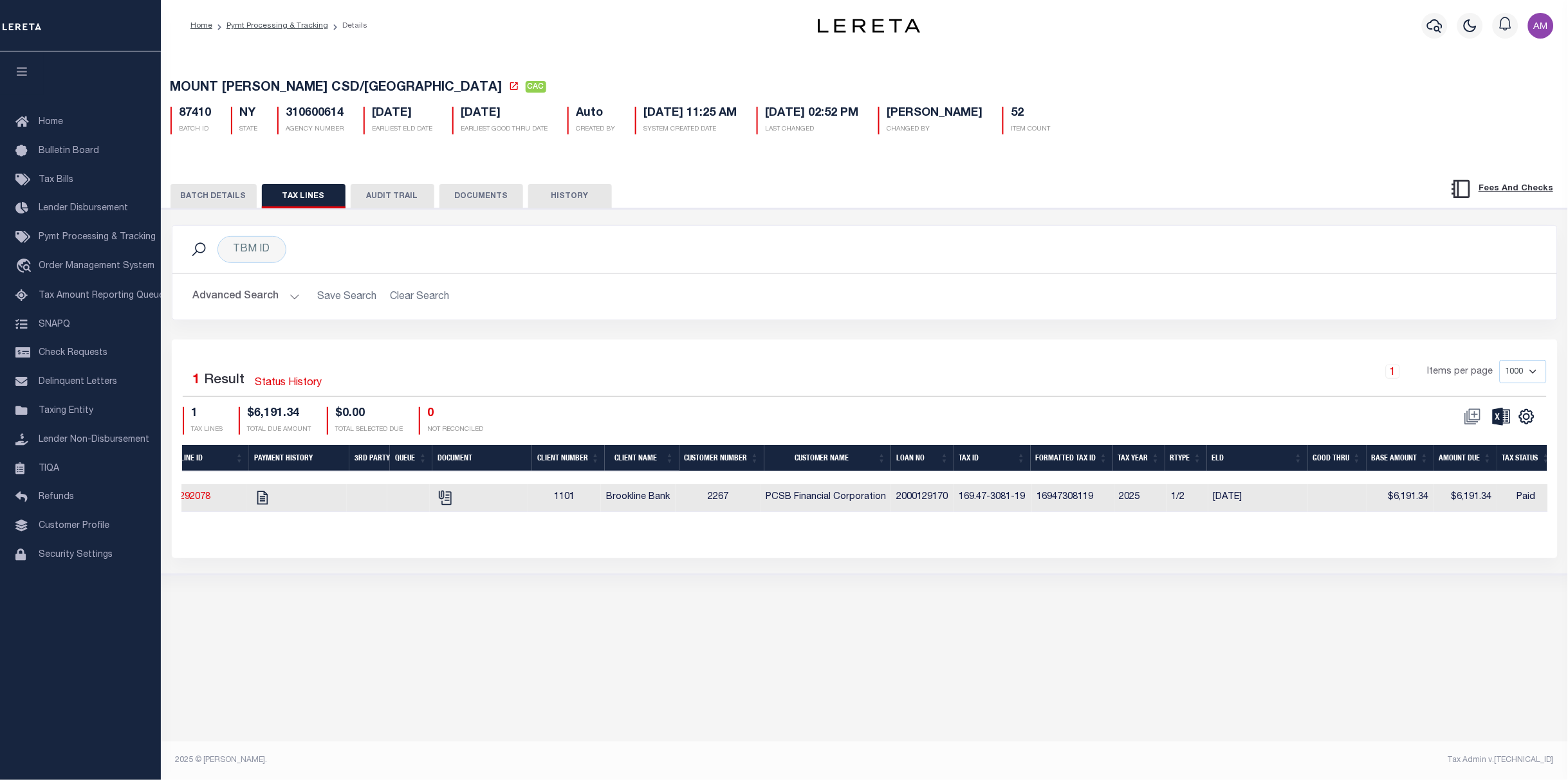
click at [214, 204] on button "BATCH DETAILS" at bounding box center [214, 196] width 87 height 24
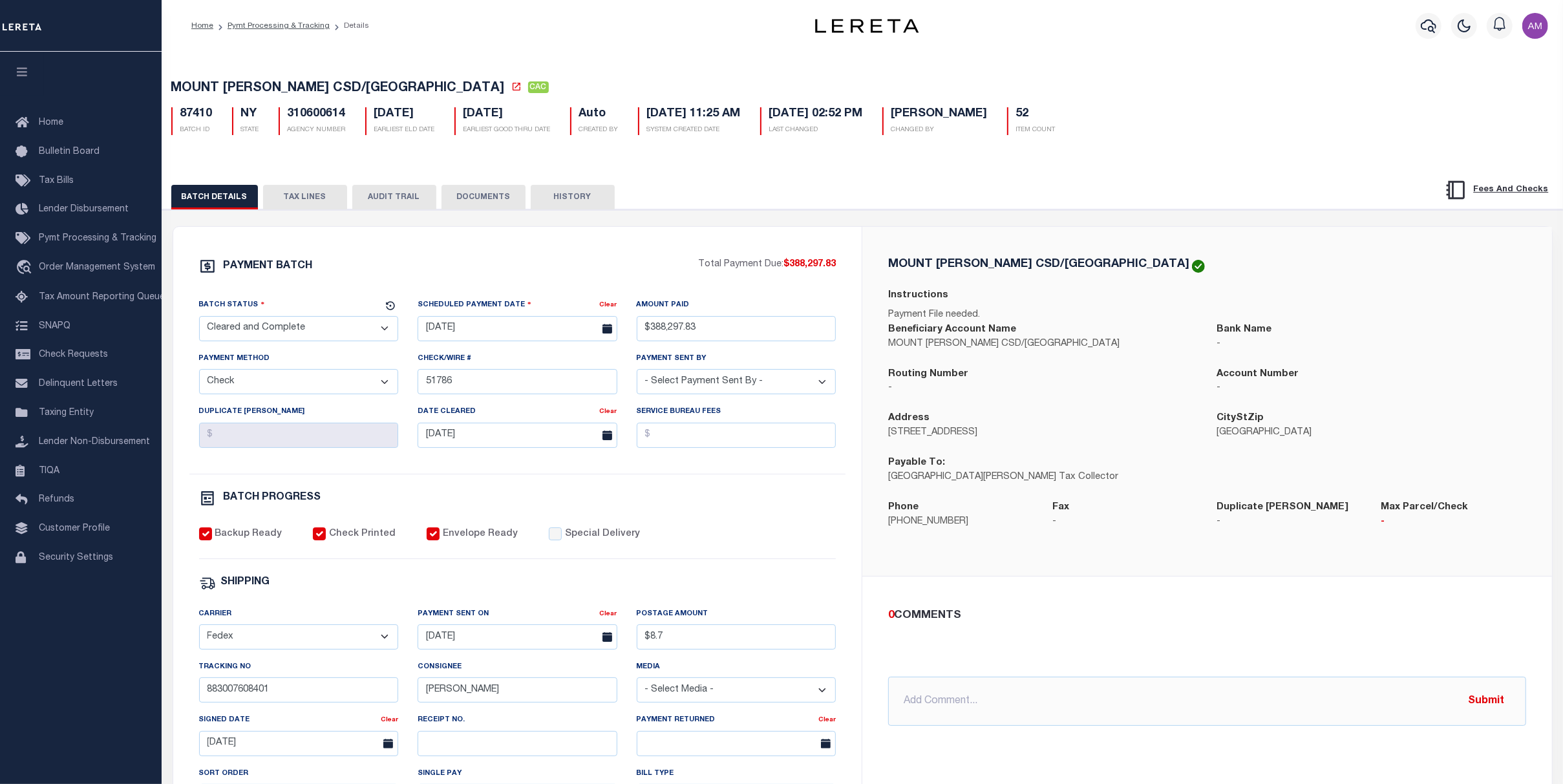
click at [483, 208] on button "DOCUMENTS" at bounding box center [483, 197] width 84 height 24
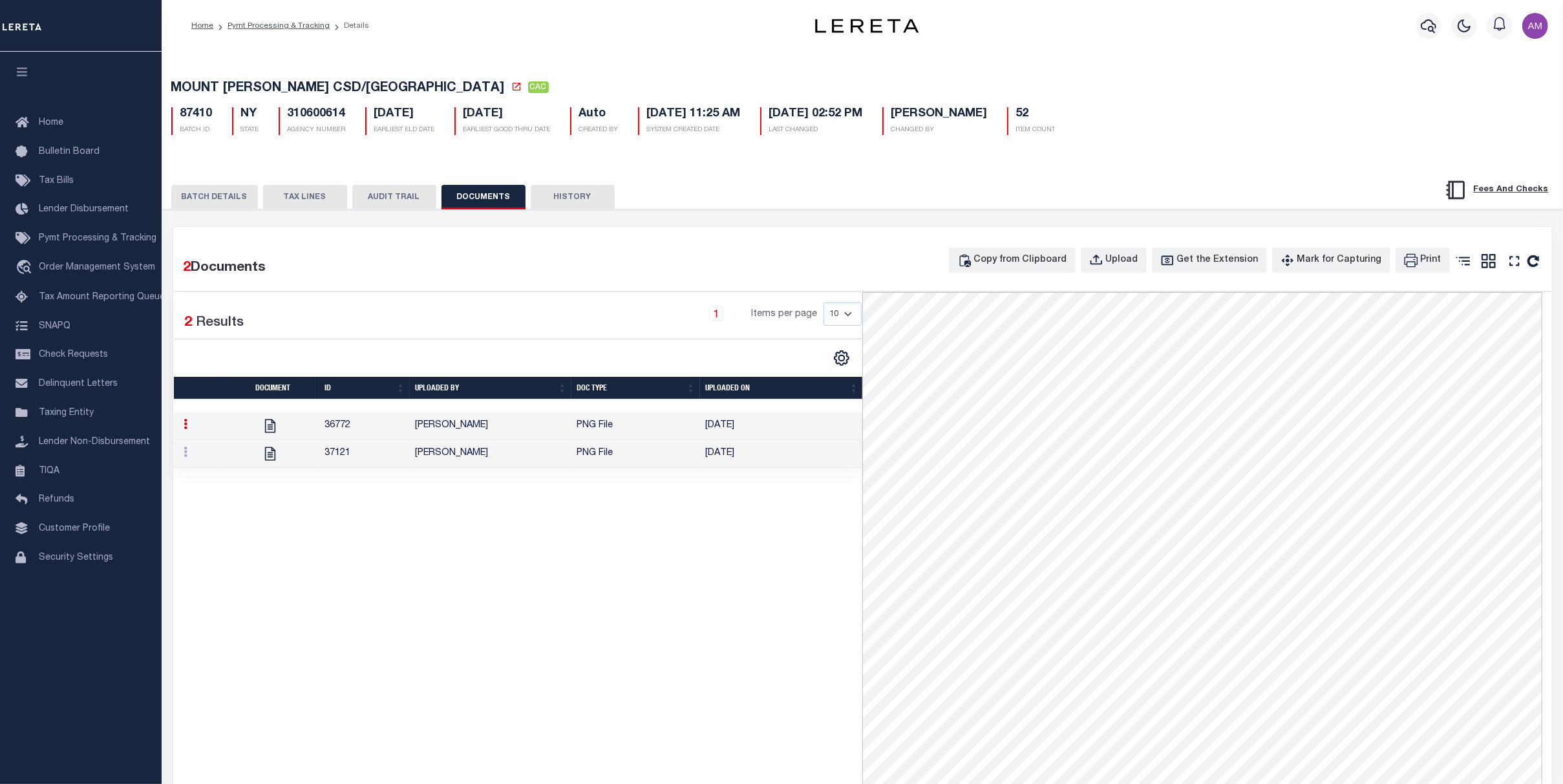
click at [488, 465] on td "[PERSON_NAME]" at bounding box center [490, 454] width 161 height 28
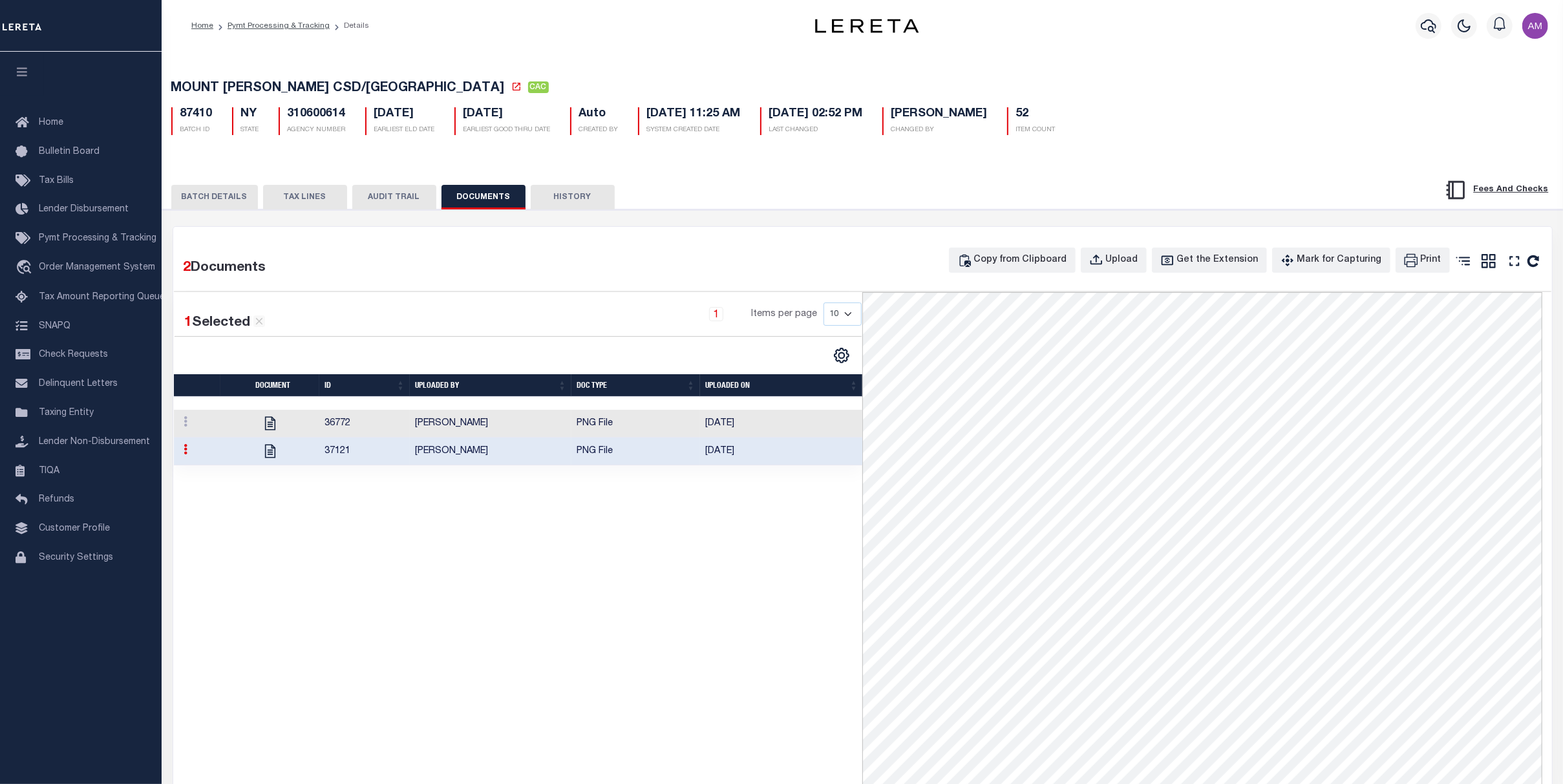
click at [221, 198] on button "BATCH DETAILS" at bounding box center [215, 197] width 87 height 24
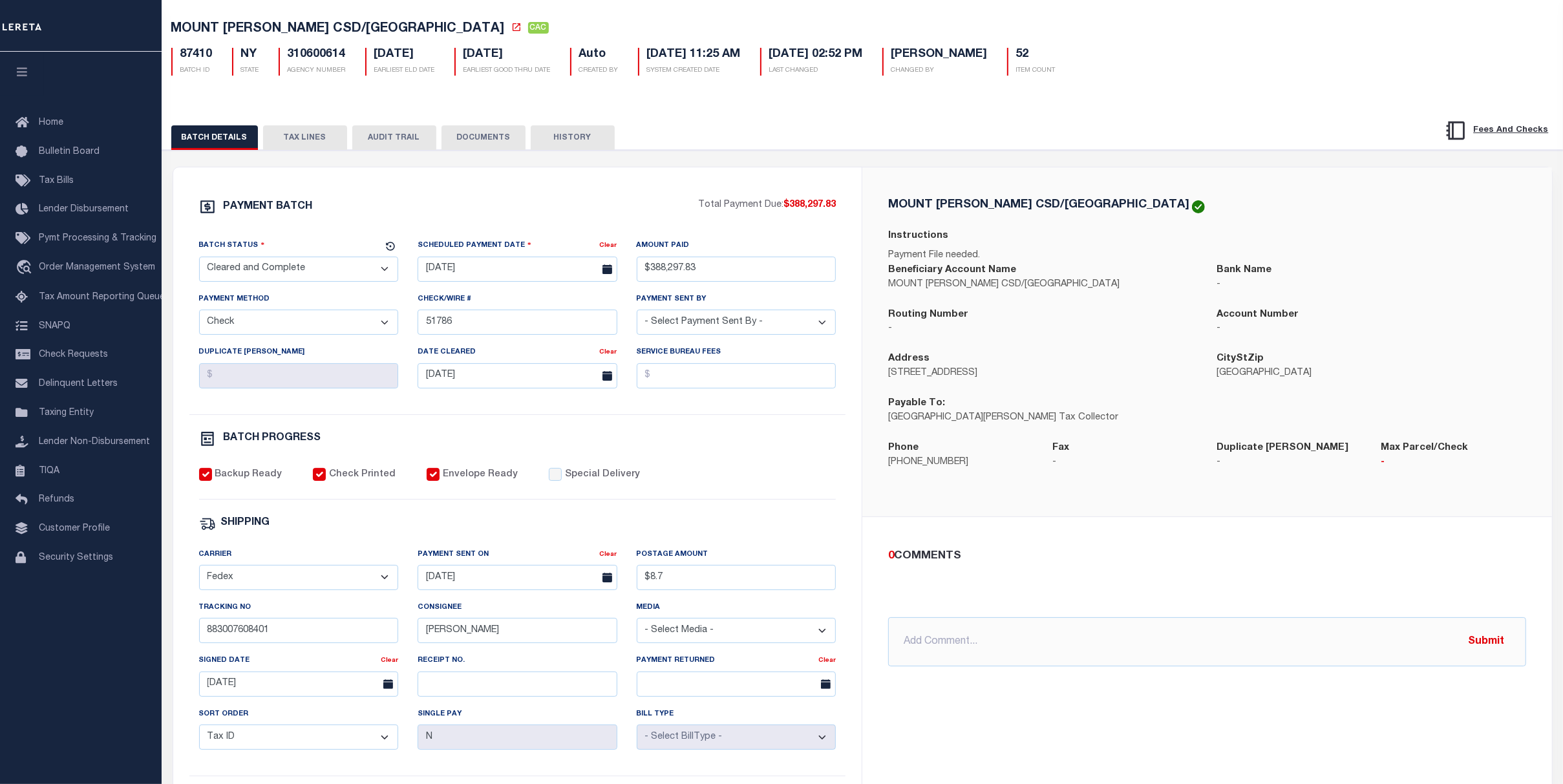
scroll to position [86, 0]
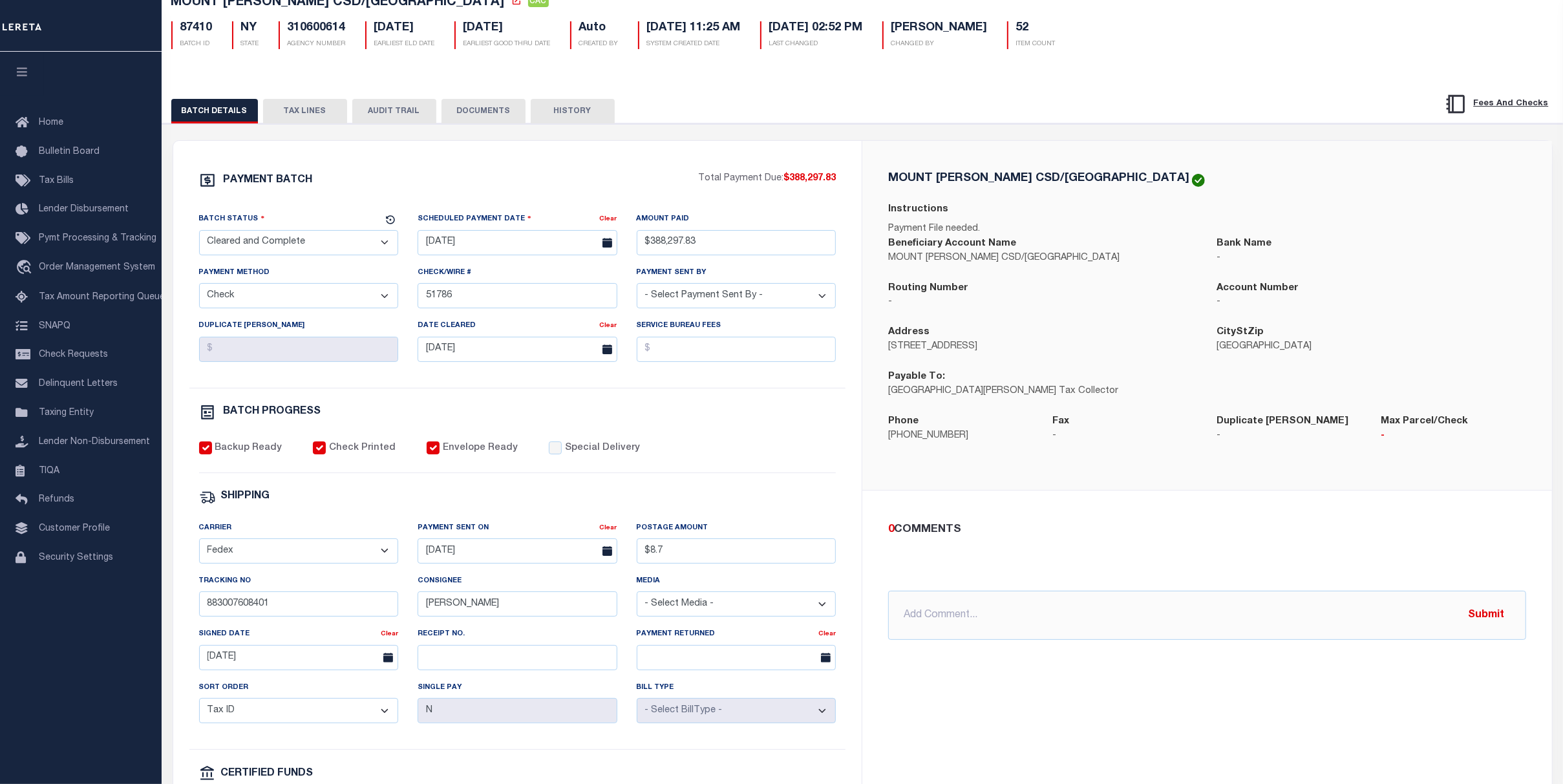
click at [491, 113] on button "DOCUMENTS" at bounding box center [483, 111] width 84 height 24
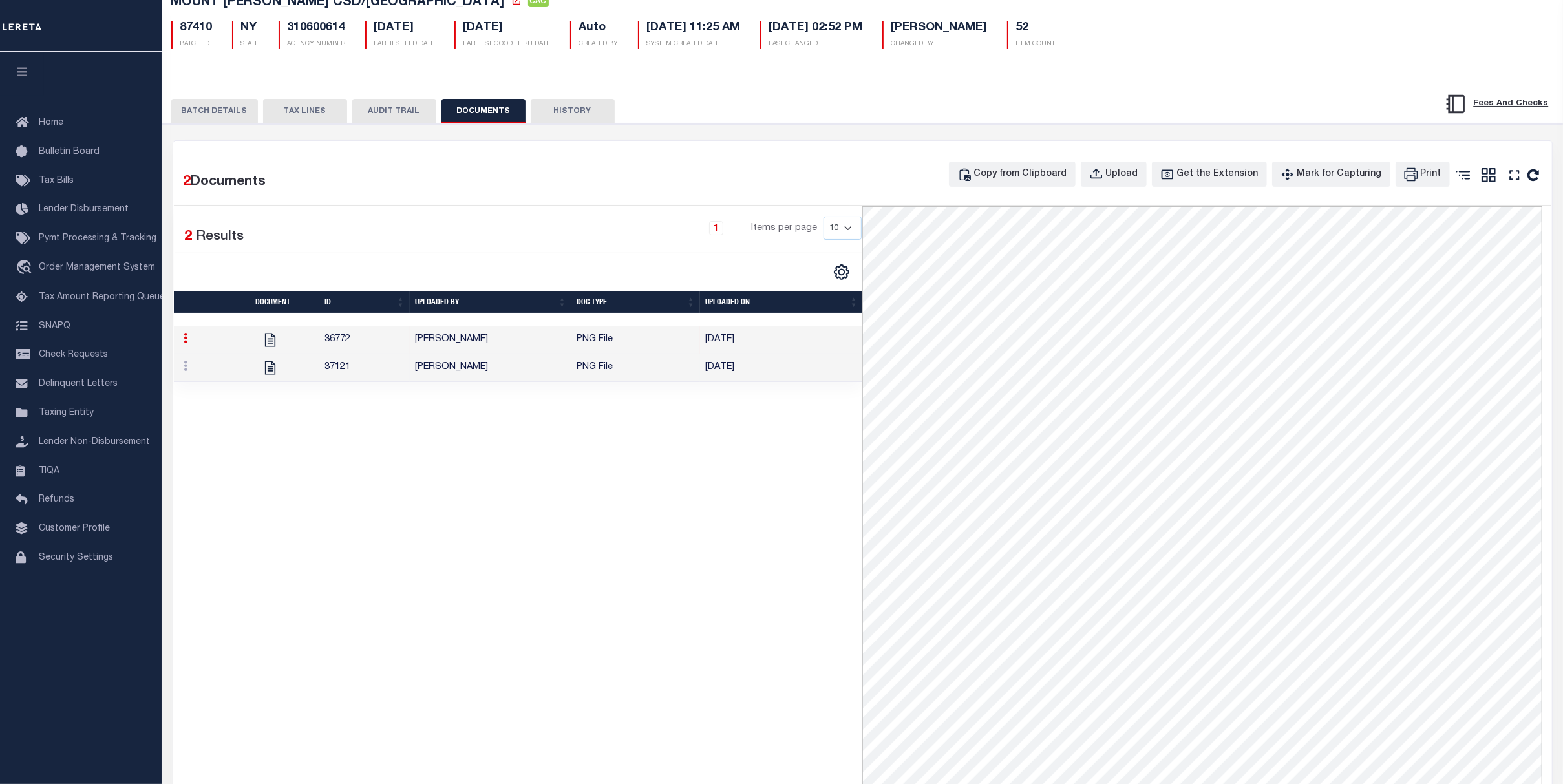
click at [549, 377] on td "[PERSON_NAME]" at bounding box center [490, 368] width 161 height 28
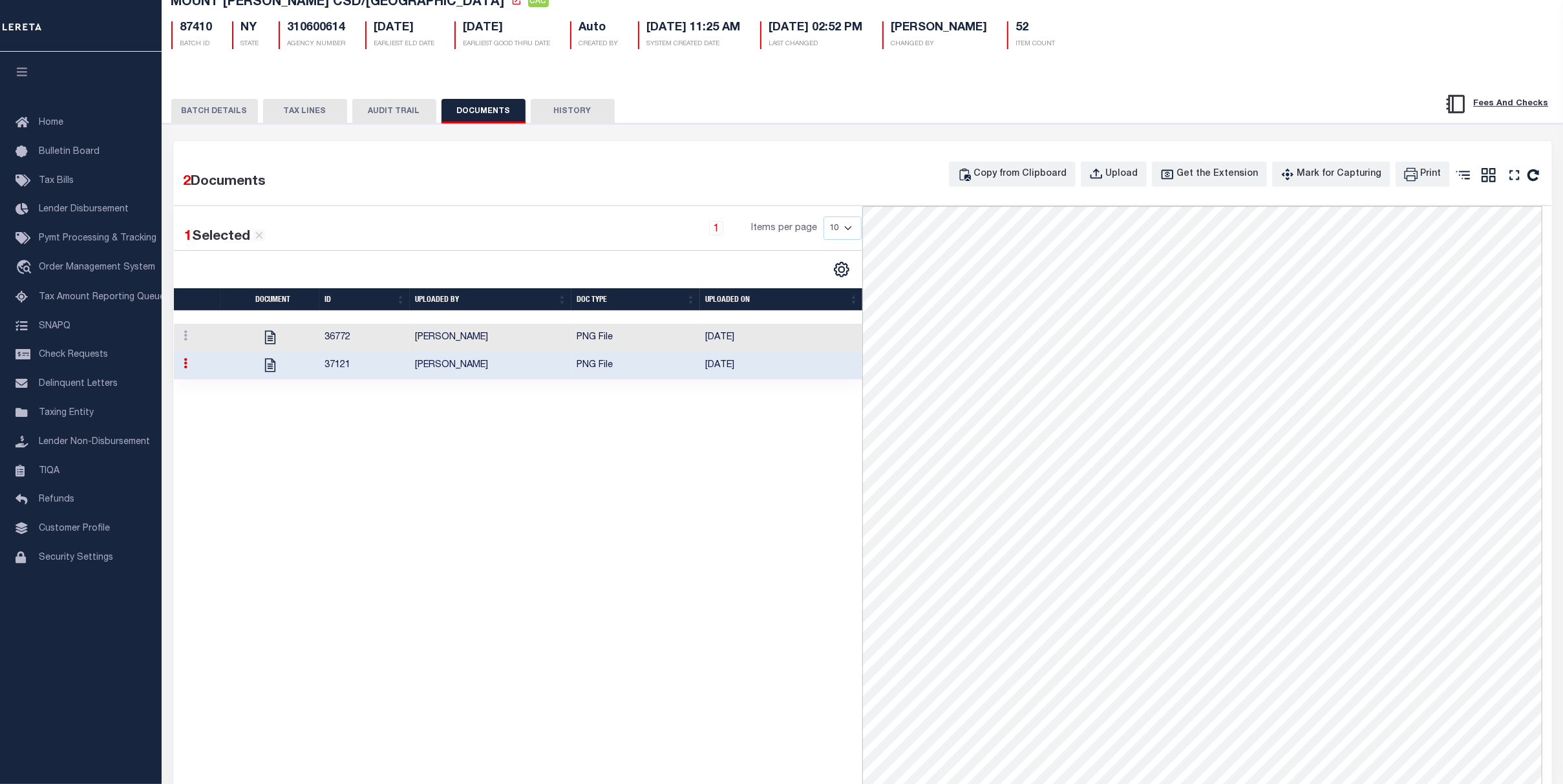
scroll to position [85, 0]
click at [218, 116] on button "BATCH DETAILS" at bounding box center [215, 111] width 87 height 24
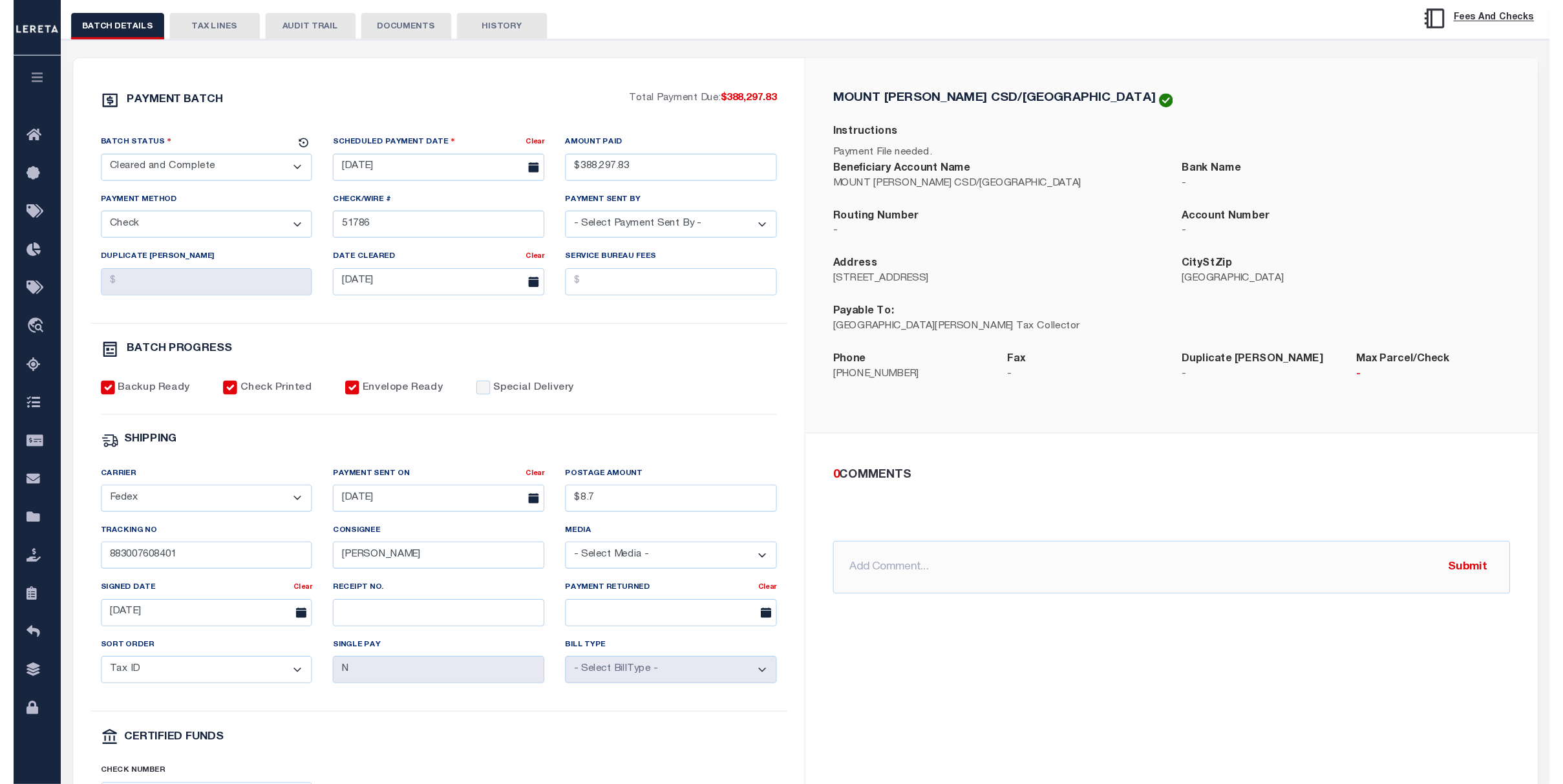
scroll to position [0, 0]
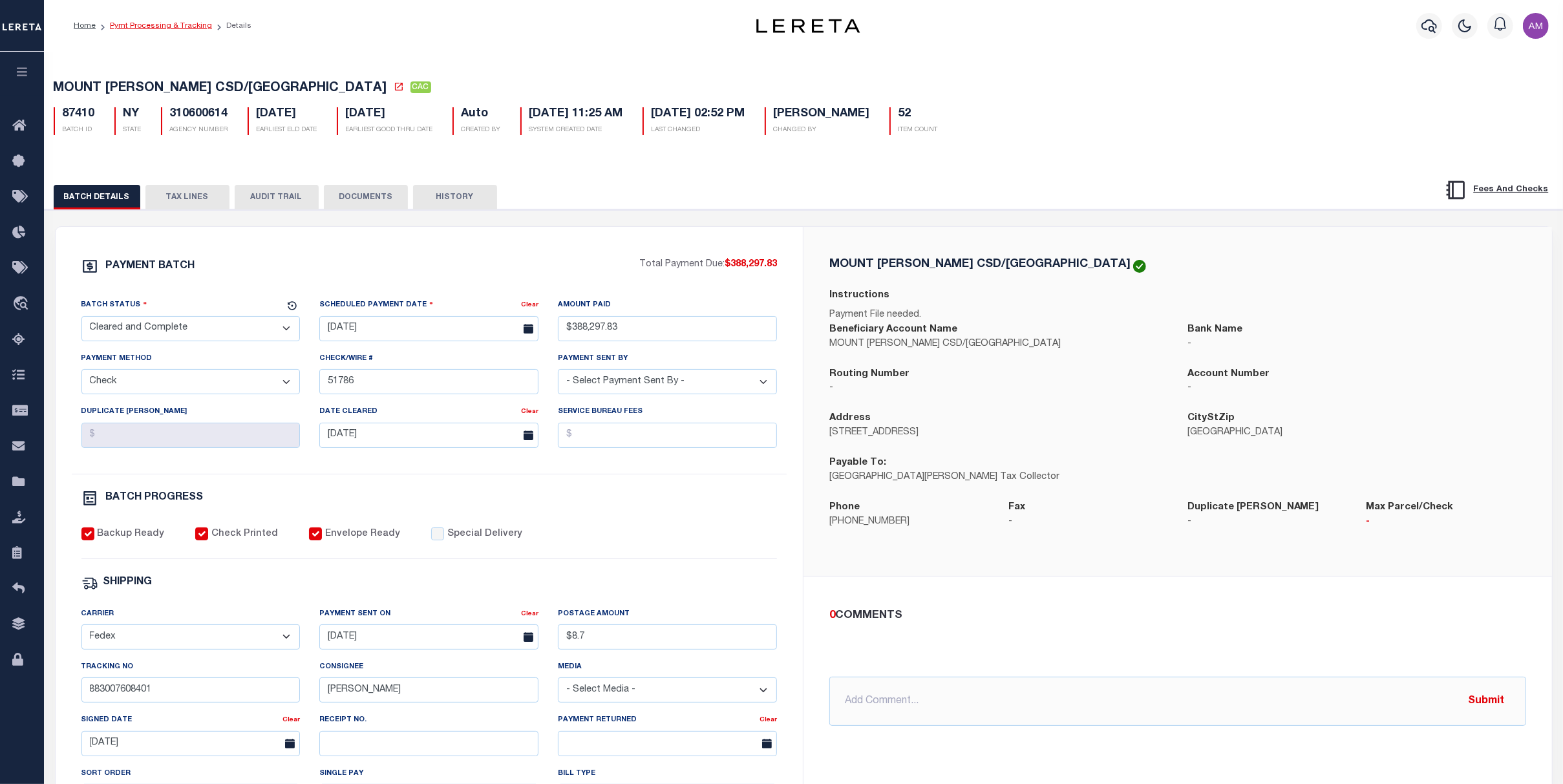
click at [180, 24] on link "Pymt Processing & Tracking" at bounding box center [160, 25] width 102 height 8
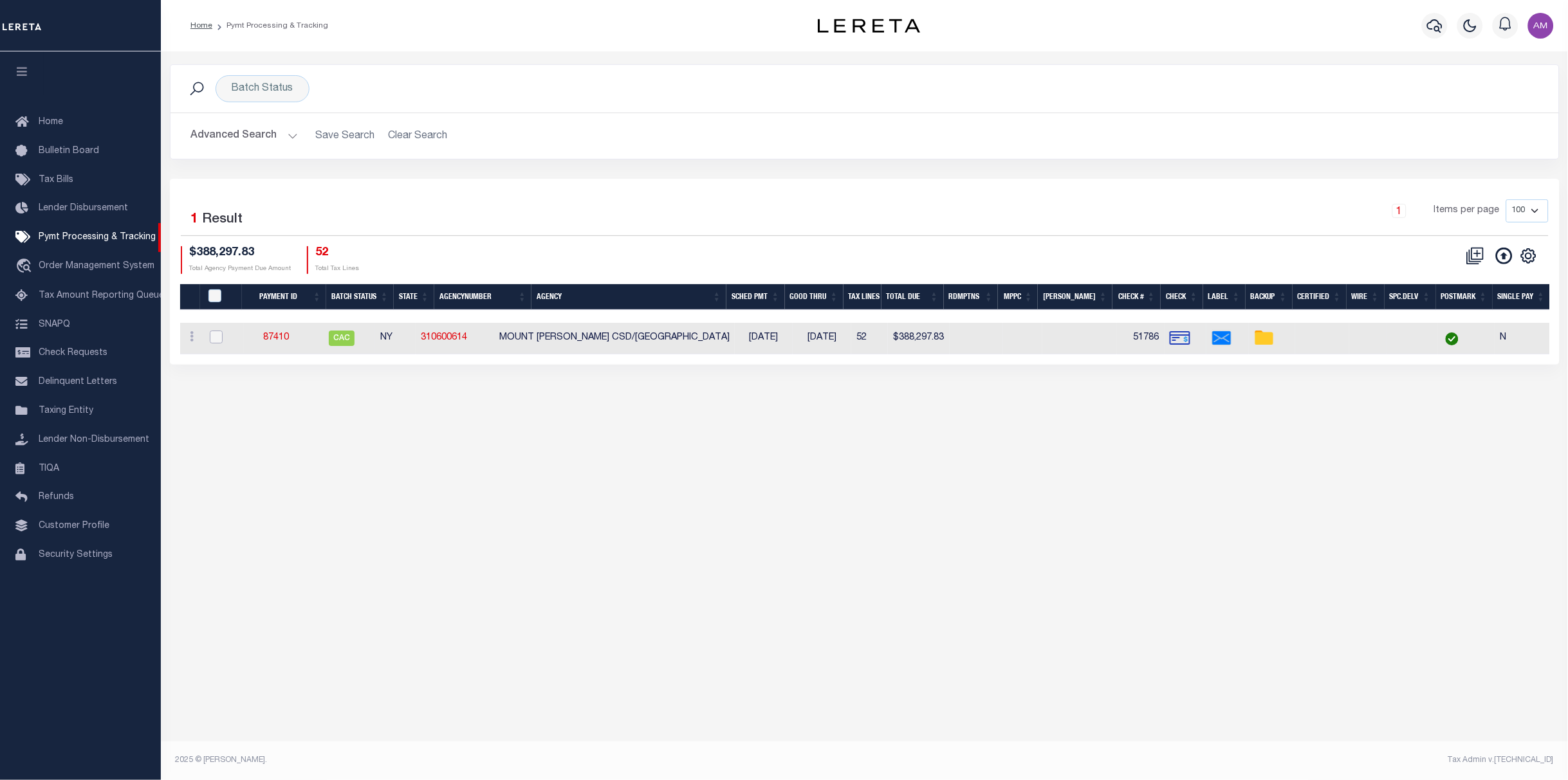
click at [218, 330] on input "checkbox" at bounding box center [216, 336] width 13 height 13
checkbox input "true"
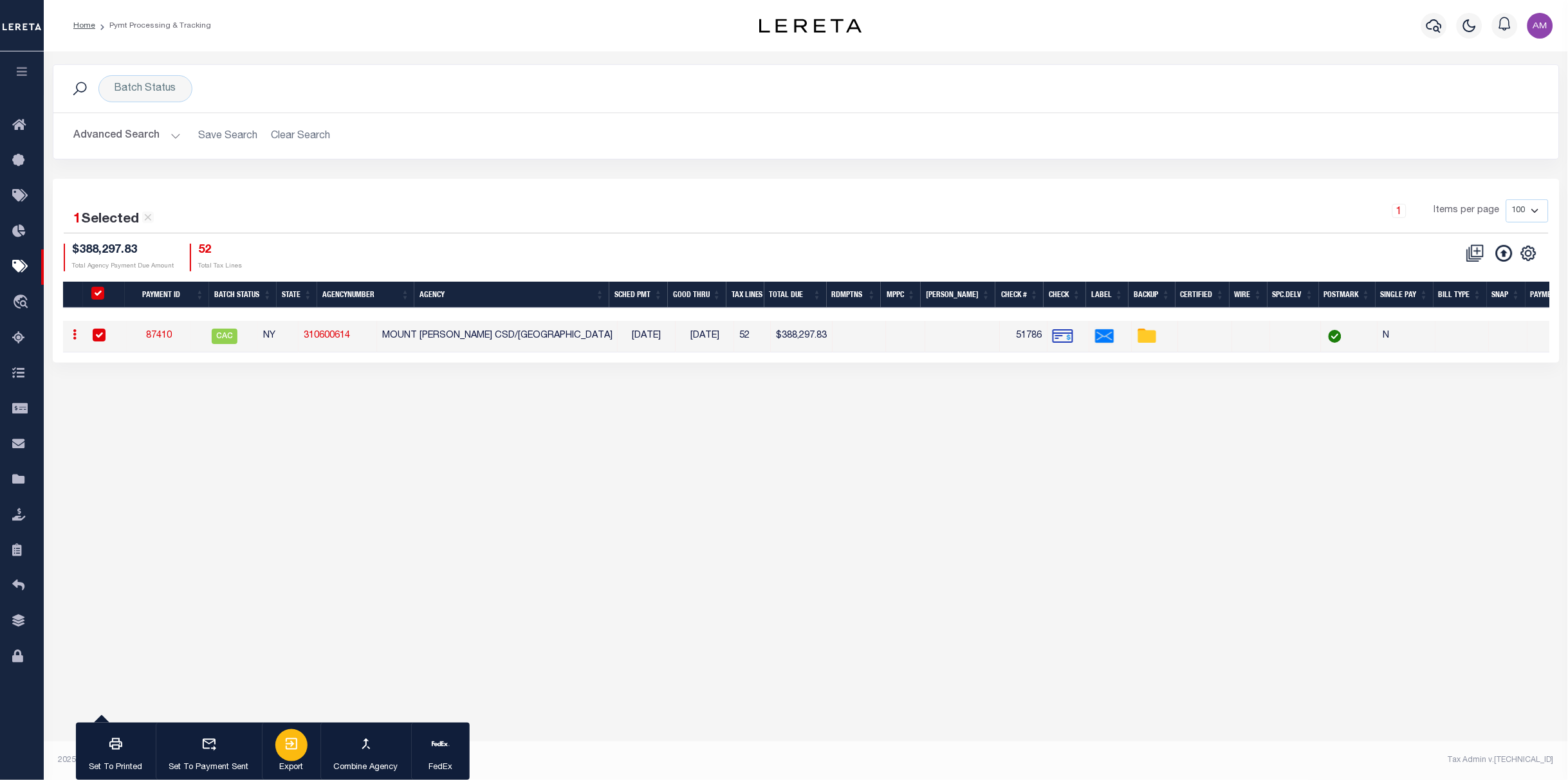
click at [295, 757] on button "Export" at bounding box center [291, 751] width 59 height 58
click at [165, 335] on link "87410" at bounding box center [159, 335] width 26 height 9
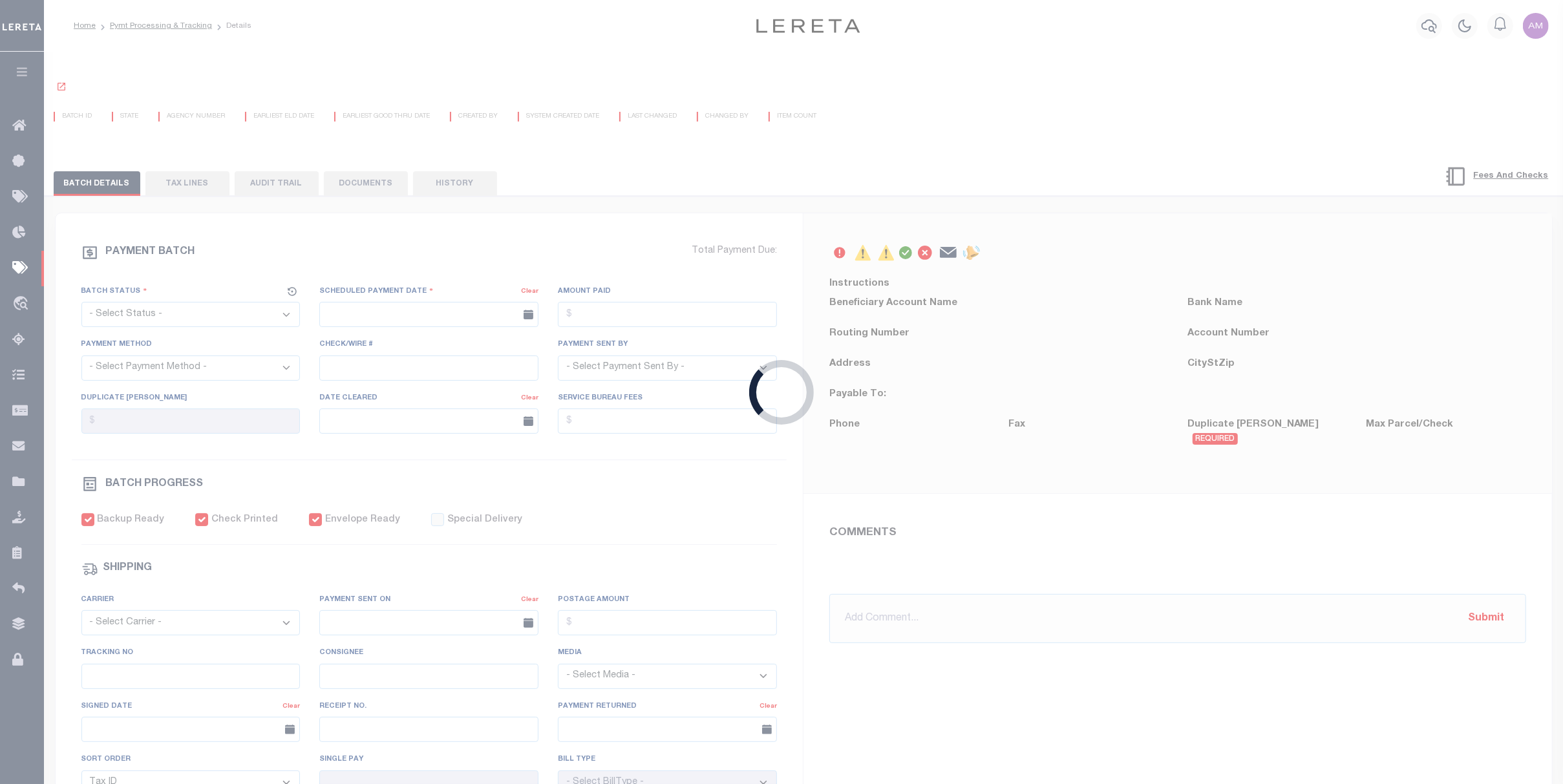
select select "CAC"
type input "[DATE]"
type input "$388,297.83"
select select "CHK"
type input "51786"
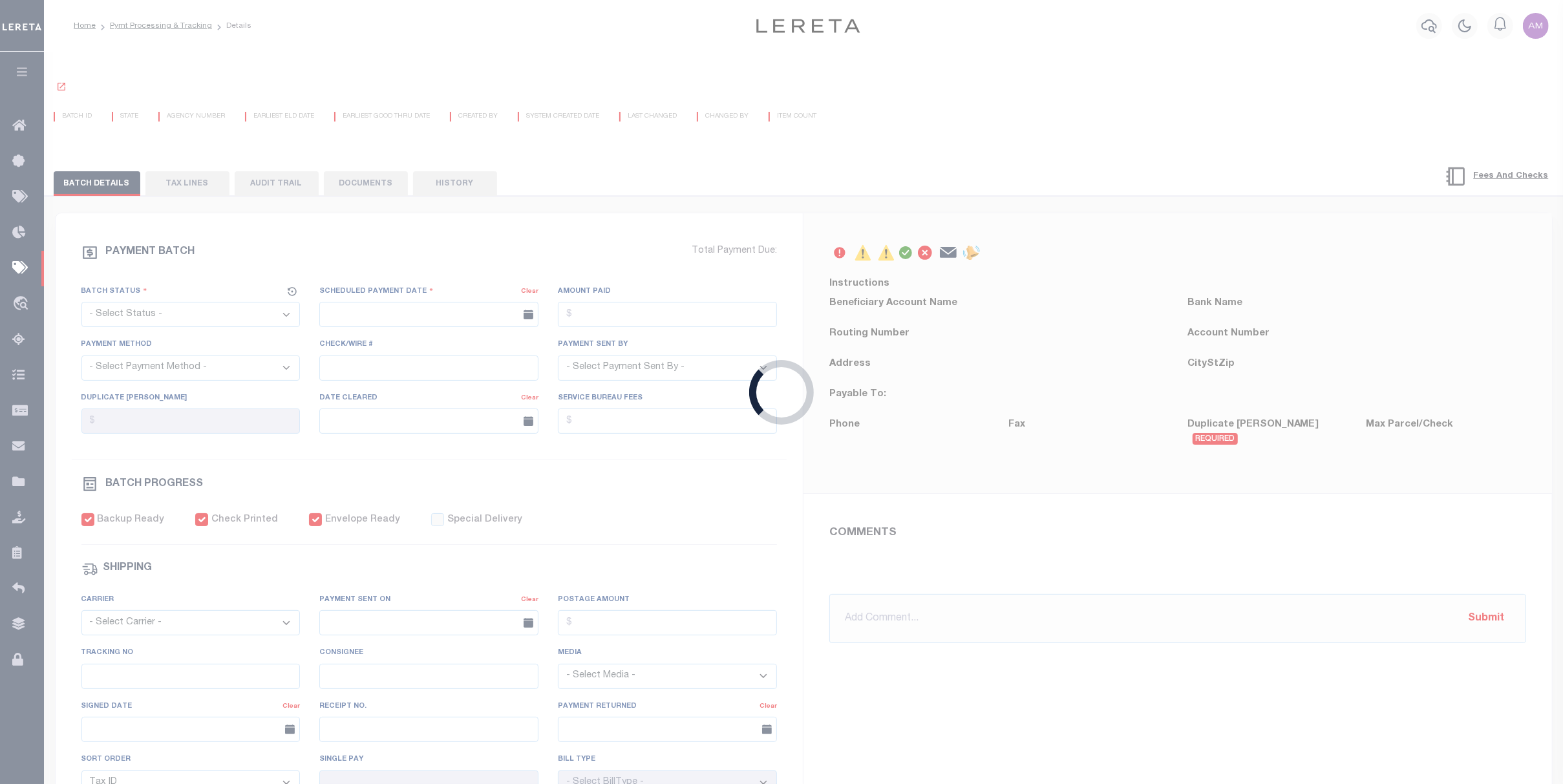
select select "[PERSON_NAME]"
type input "[DATE]"
checkbox input "true"
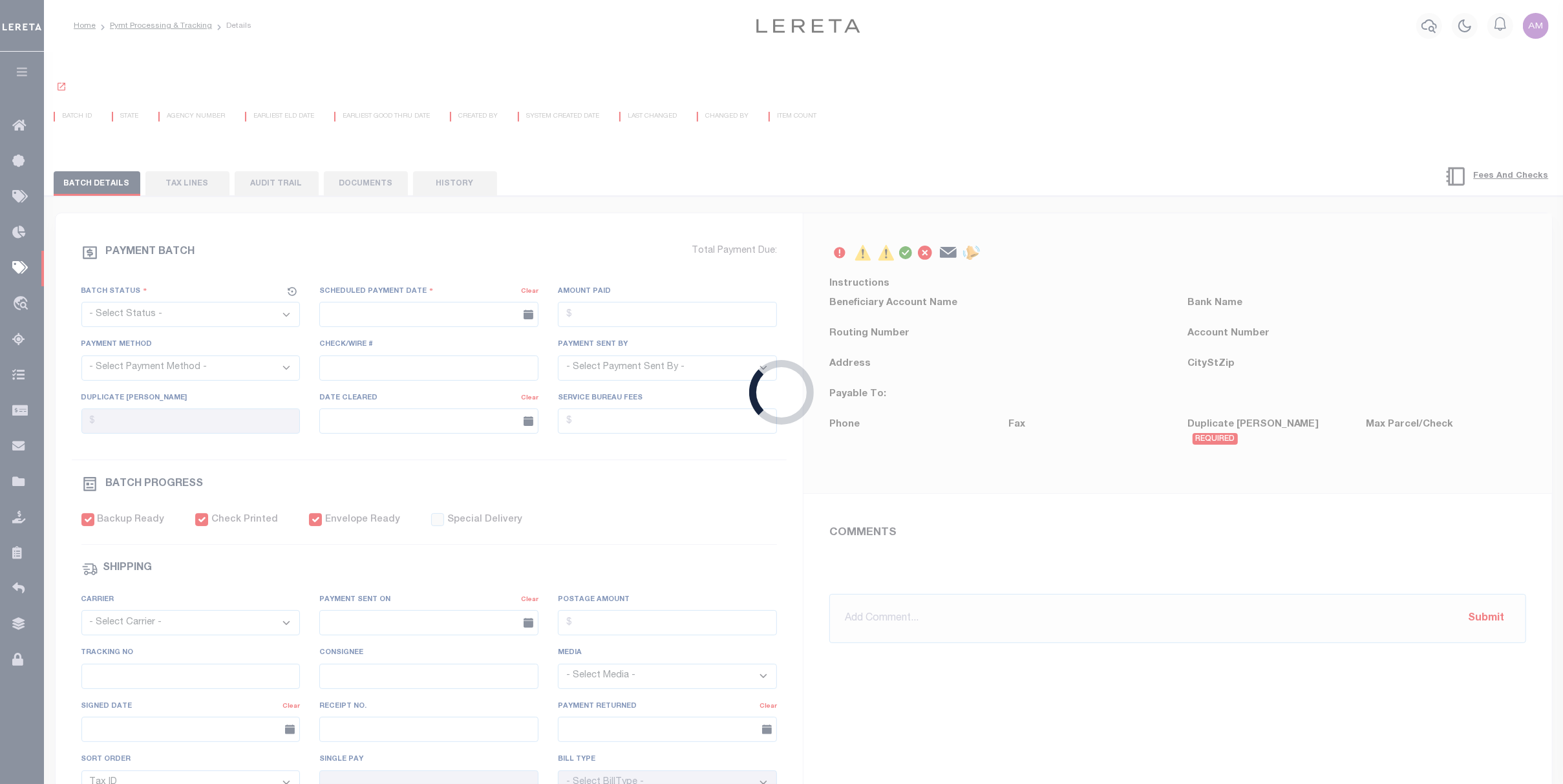
select select "FDX"
type input "[DATE]"
type input "$8.7"
type input "883007608401"
type input "[PERSON_NAME]"
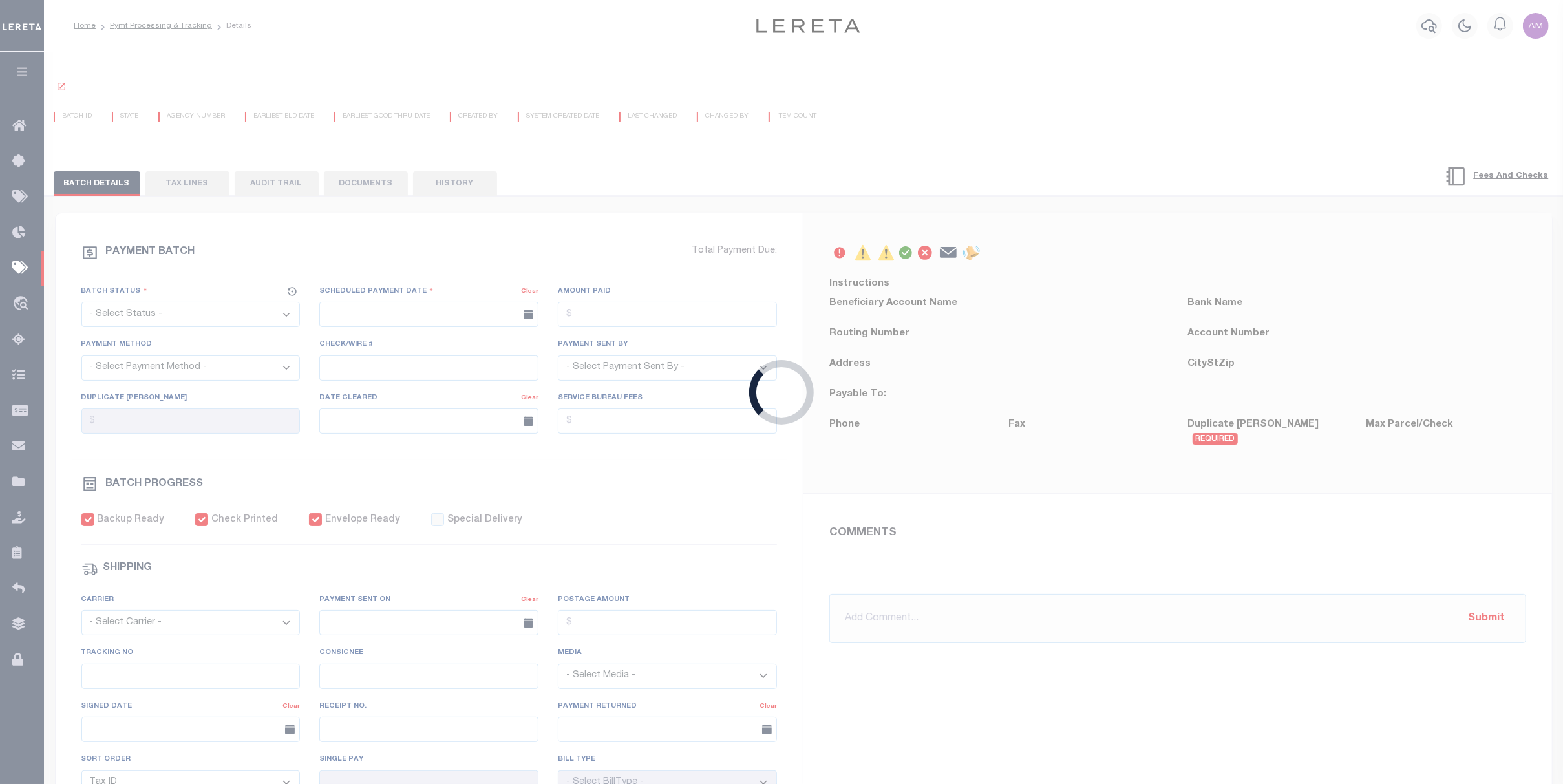
type input "[DATE]"
type input "N"
radio input "true"
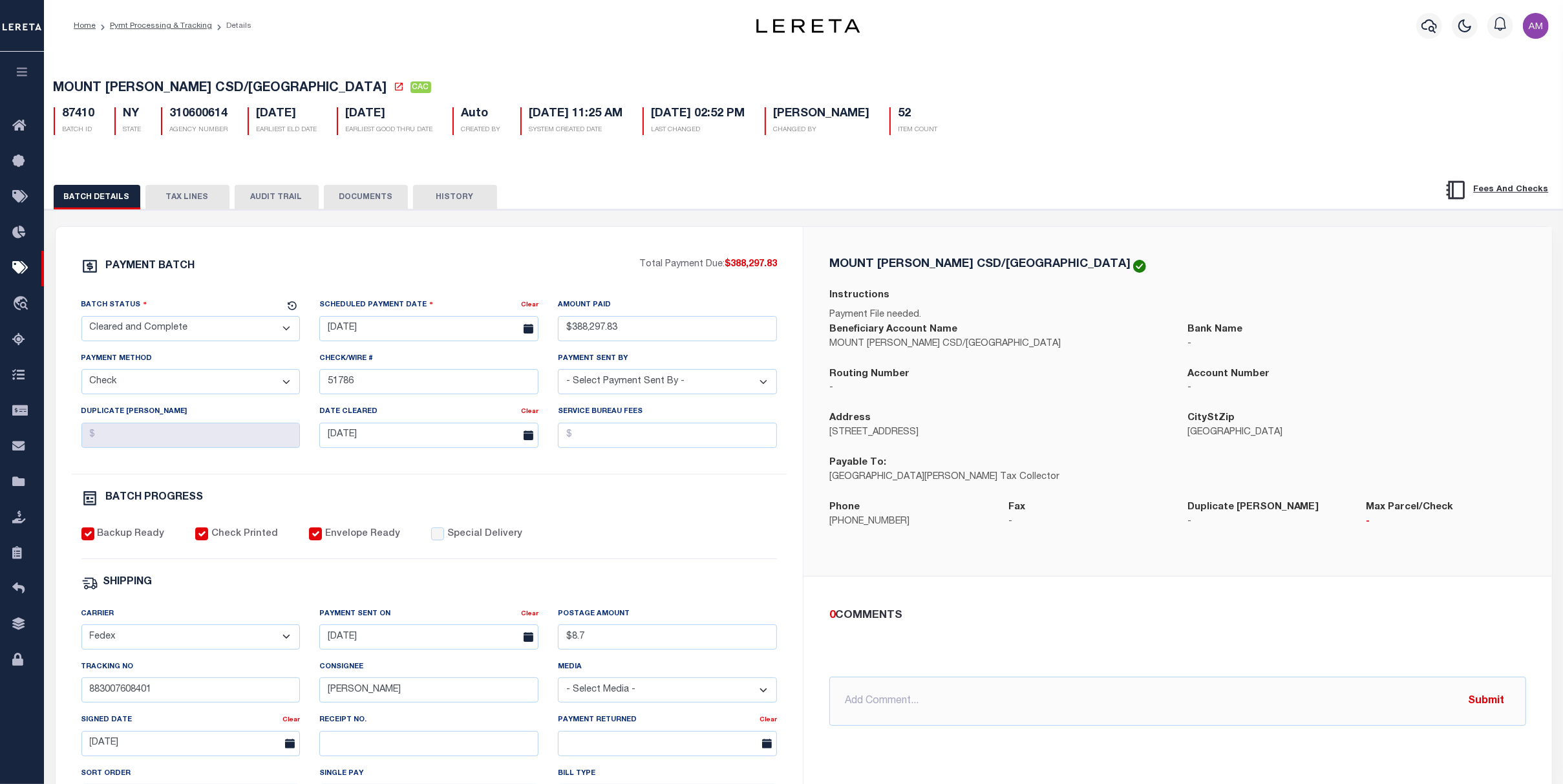
click at [218, 185] on div "BATCH DETAILS TAX LINES AUDIT TRAIL DOCUMENTS HISTORY" at bounding box center [803, 193] width 1551 height 33
click at [210, 195] on button "TAX LINES" at bounding box center [187, 197] width 84 height 24
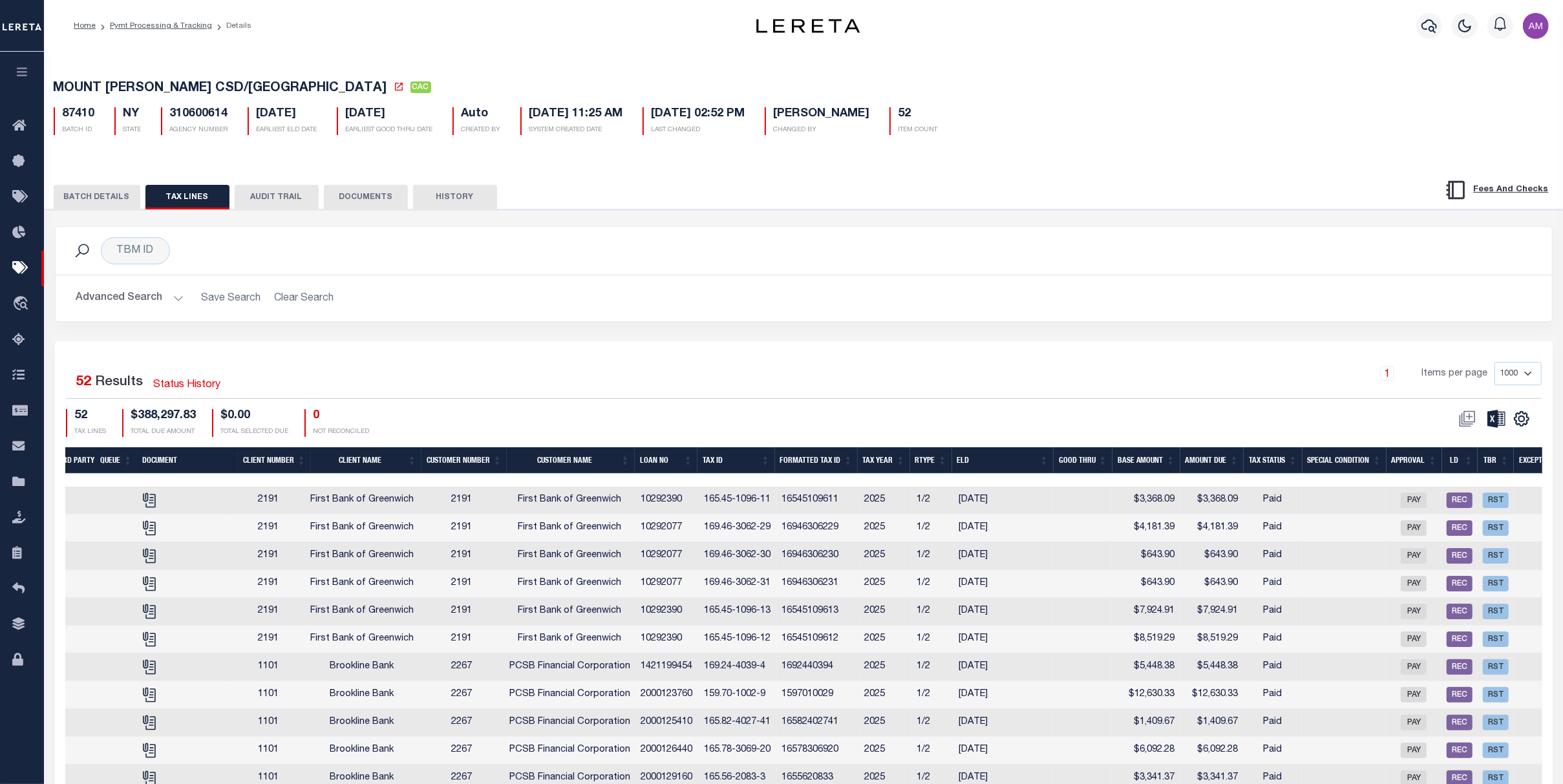
scroll to position [0, 302]
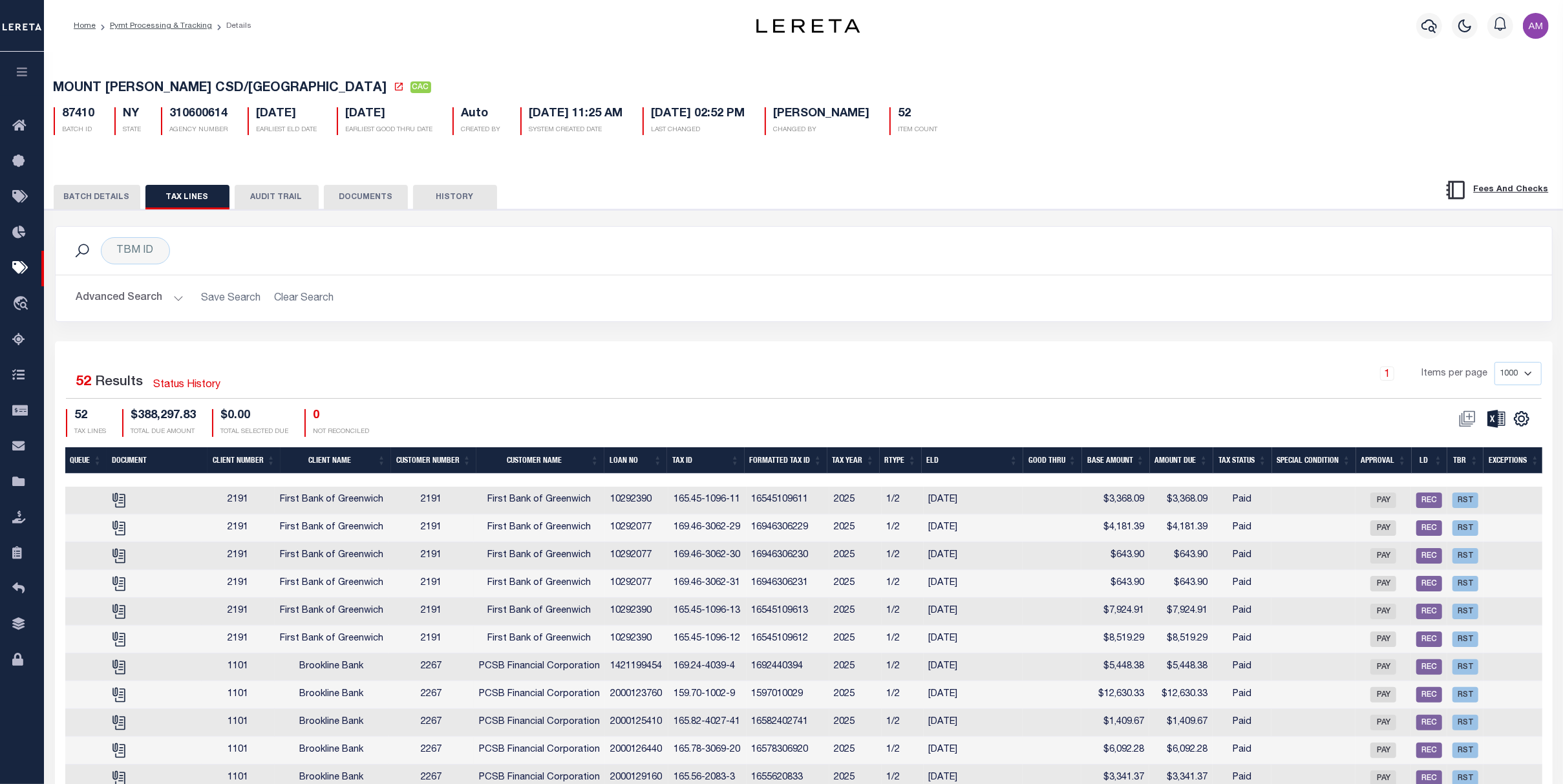
click at [1181, 455] on th "Amount Due" at bounding box center [1181, 460] width 63 height 26
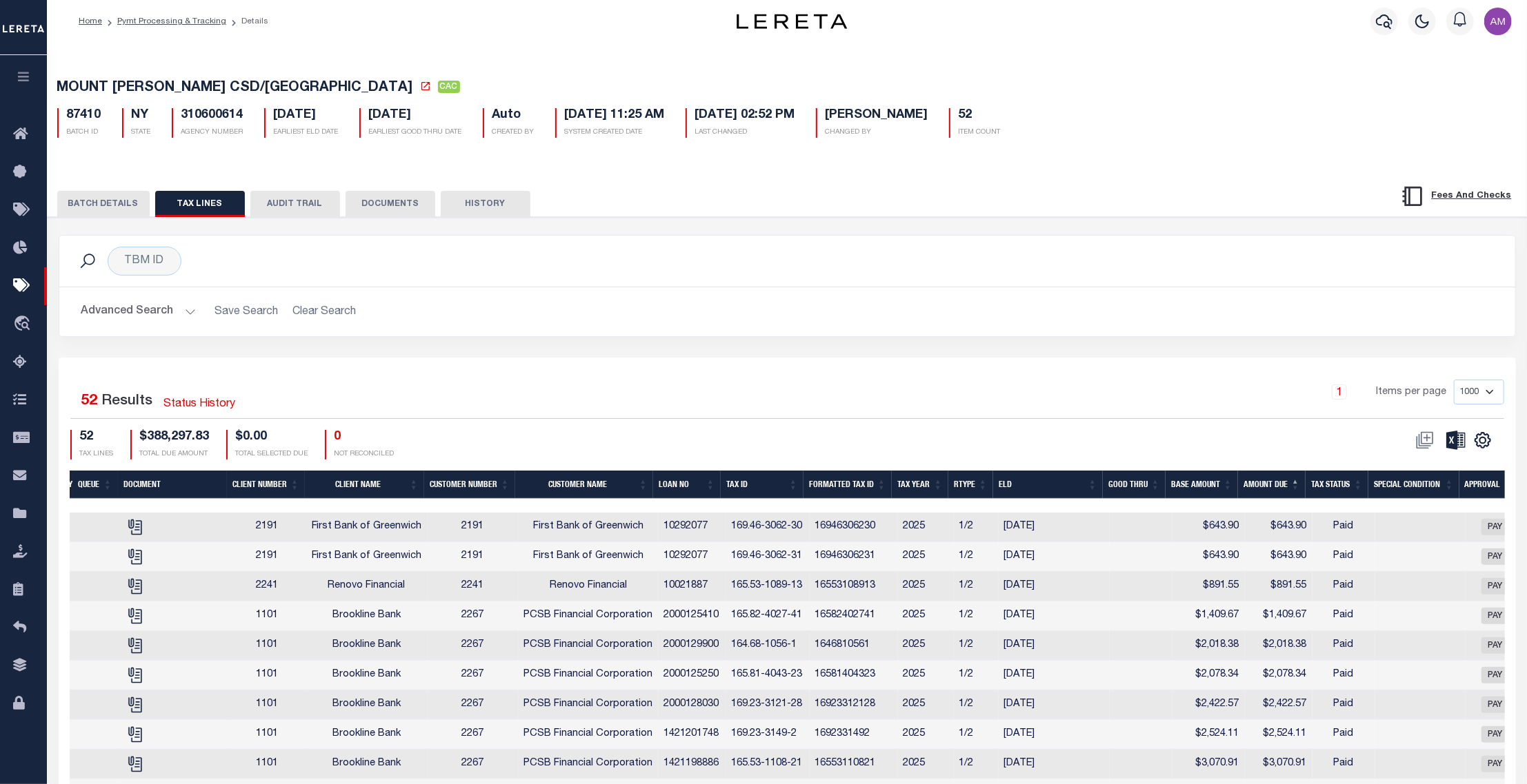
scroll to position [0, 0]
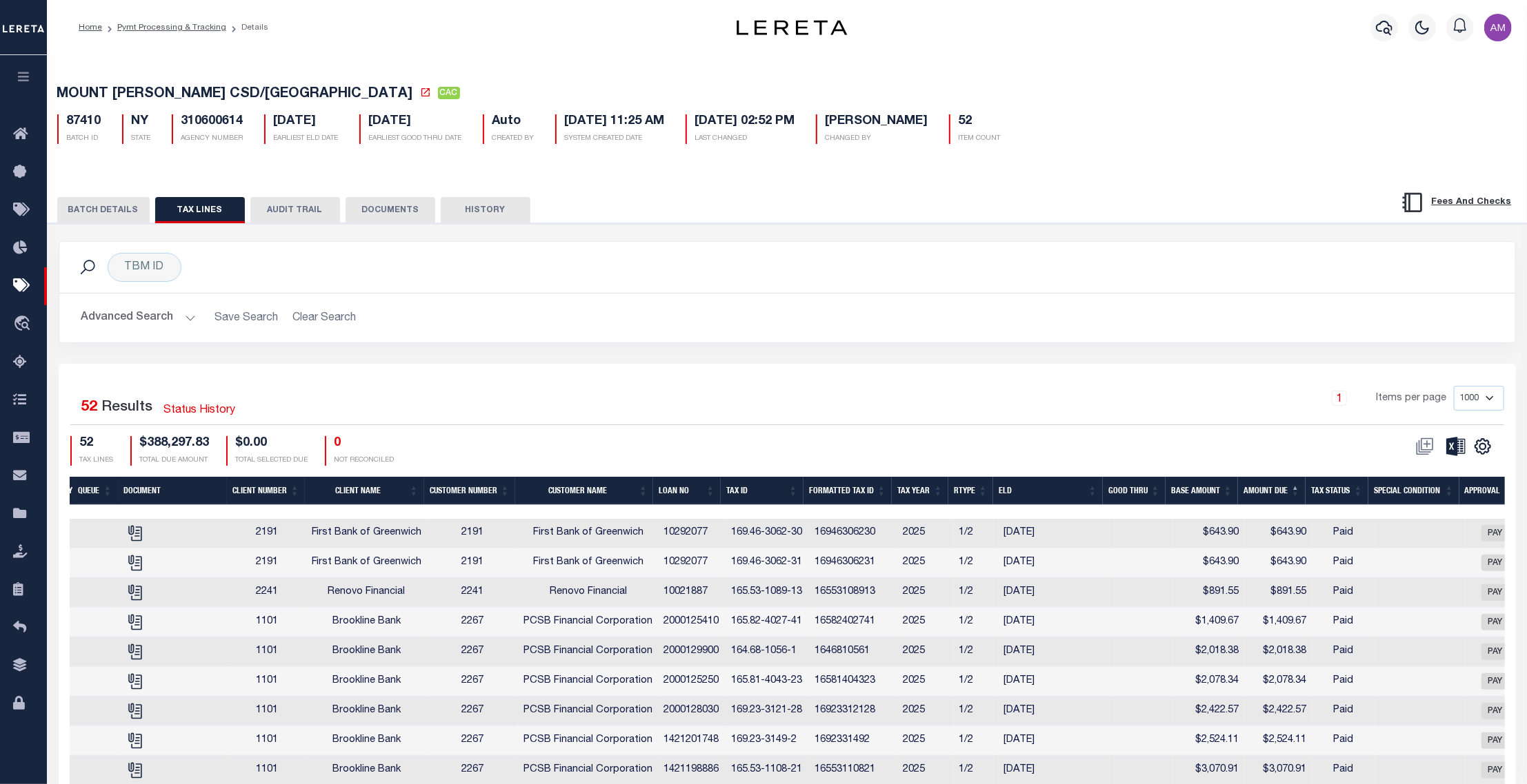
drag, startPoint x: 102, startPoint y: 222, endPoint x: 107, endPoint y: 217, distance: 7.1
click at [104, 218] on button "BATCH DETAILS" at bounding box center [103, 210] width 93 height 26
